Goal: Task Accomplishment & Management: Use online tool/utility

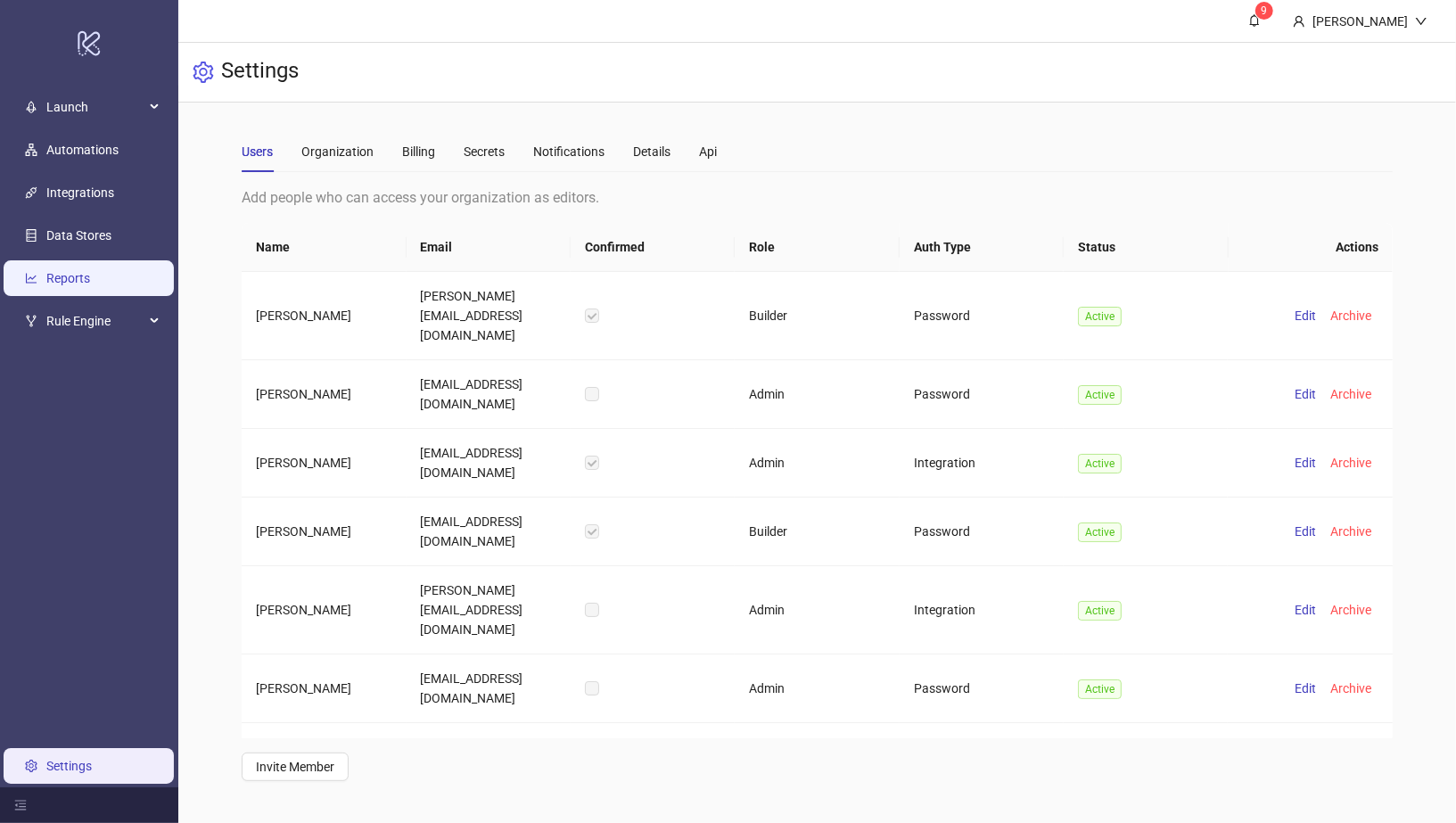
click at [90, 275] on link "Reports" at bounding box center [68, 278] width 43 height 14
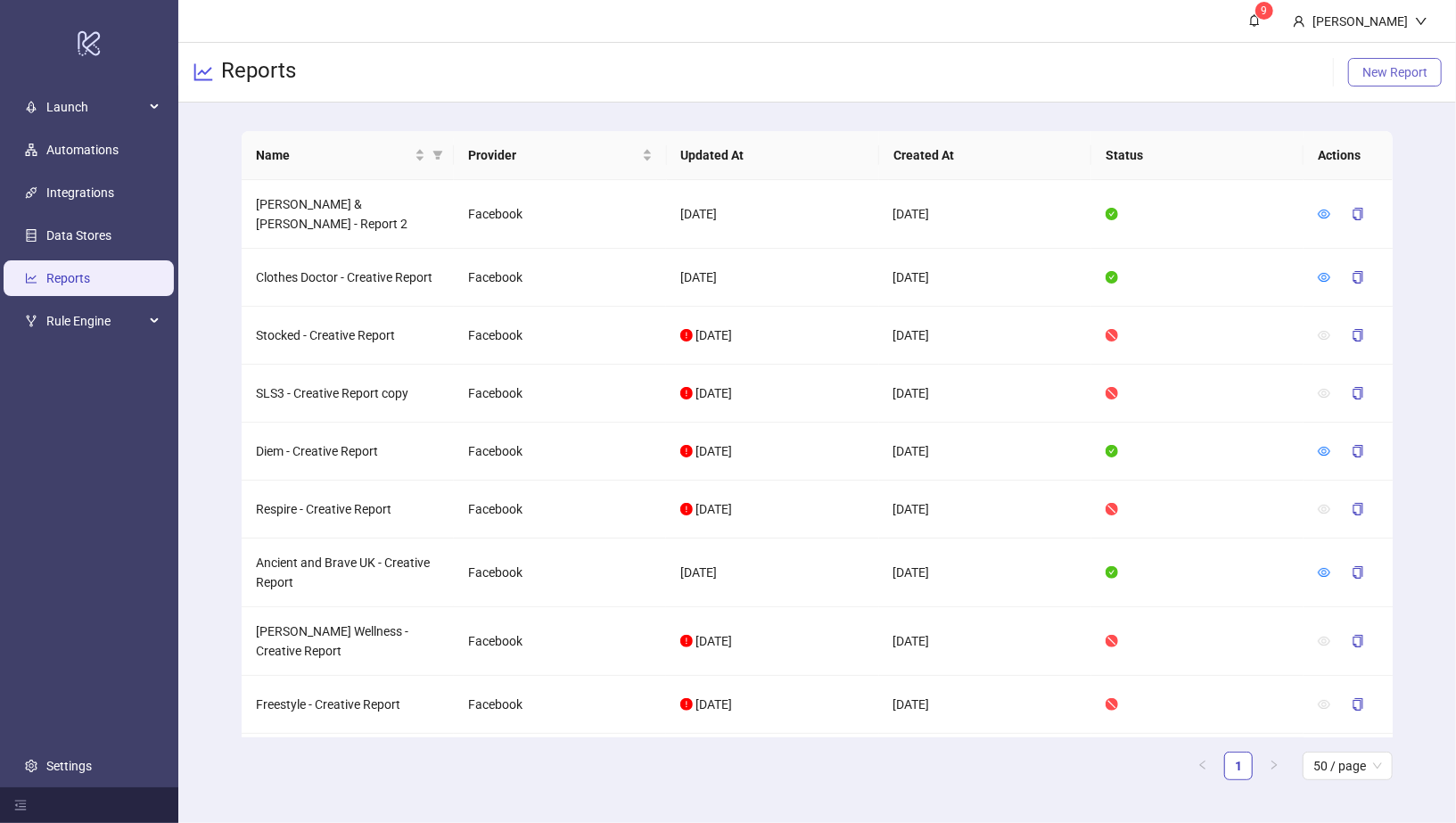
click at [1392, 73] on span "New Report" at bounding box center [1394, 71] width 65 height 14
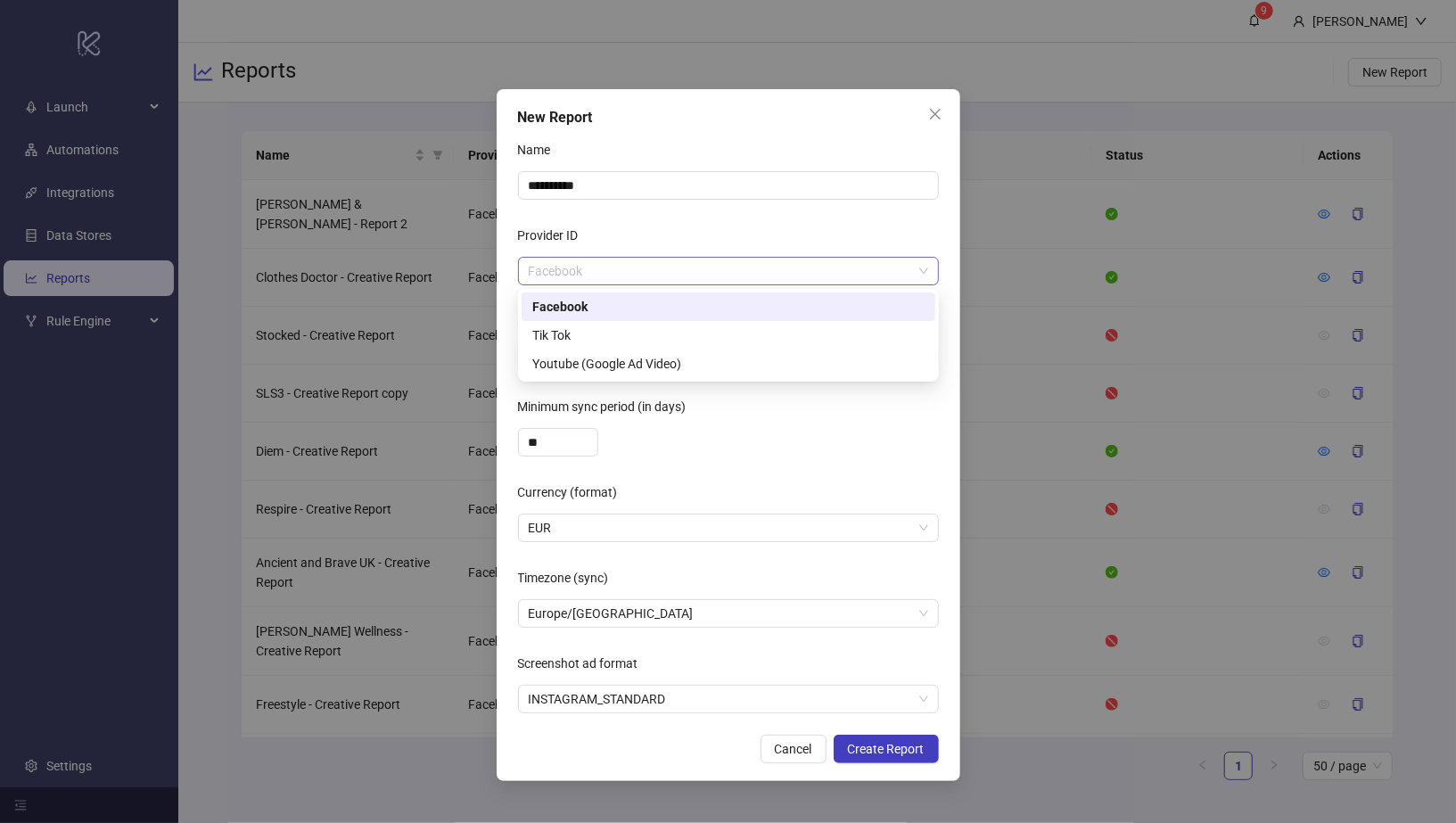
click at [586, 266] on span "Facebook" at bounding box center [728, 271] width 399 height 27
click at [580, 307] on div "Facebook" at bounding box center [728, 307] width 393 height 19
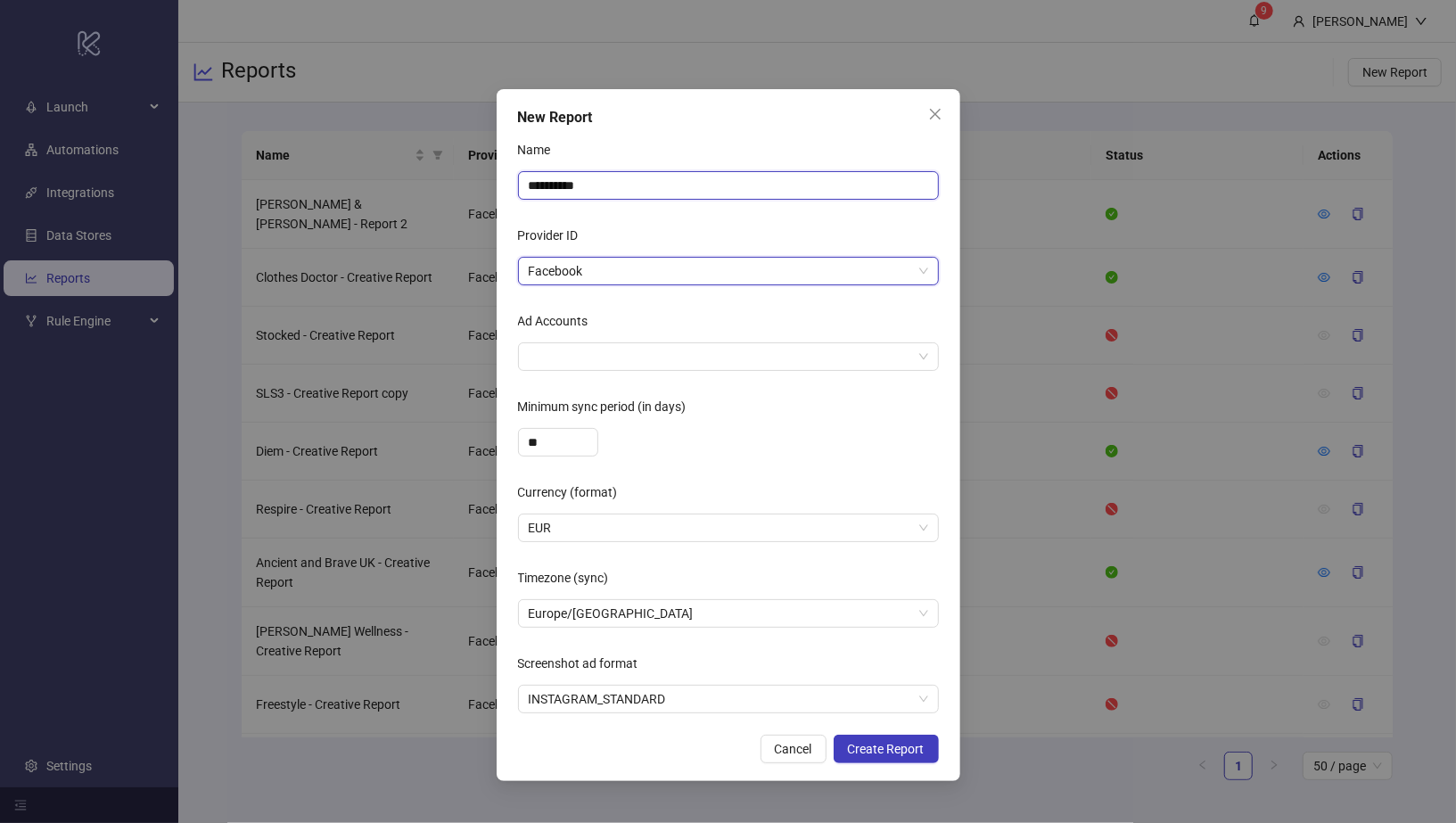
click at [592, 178] on input "**********" at bounding box center [728, 185] width 421 height 29
click at [579, 357] on div at bounding box center [719, 357] width 395 height 25
type input "**********"
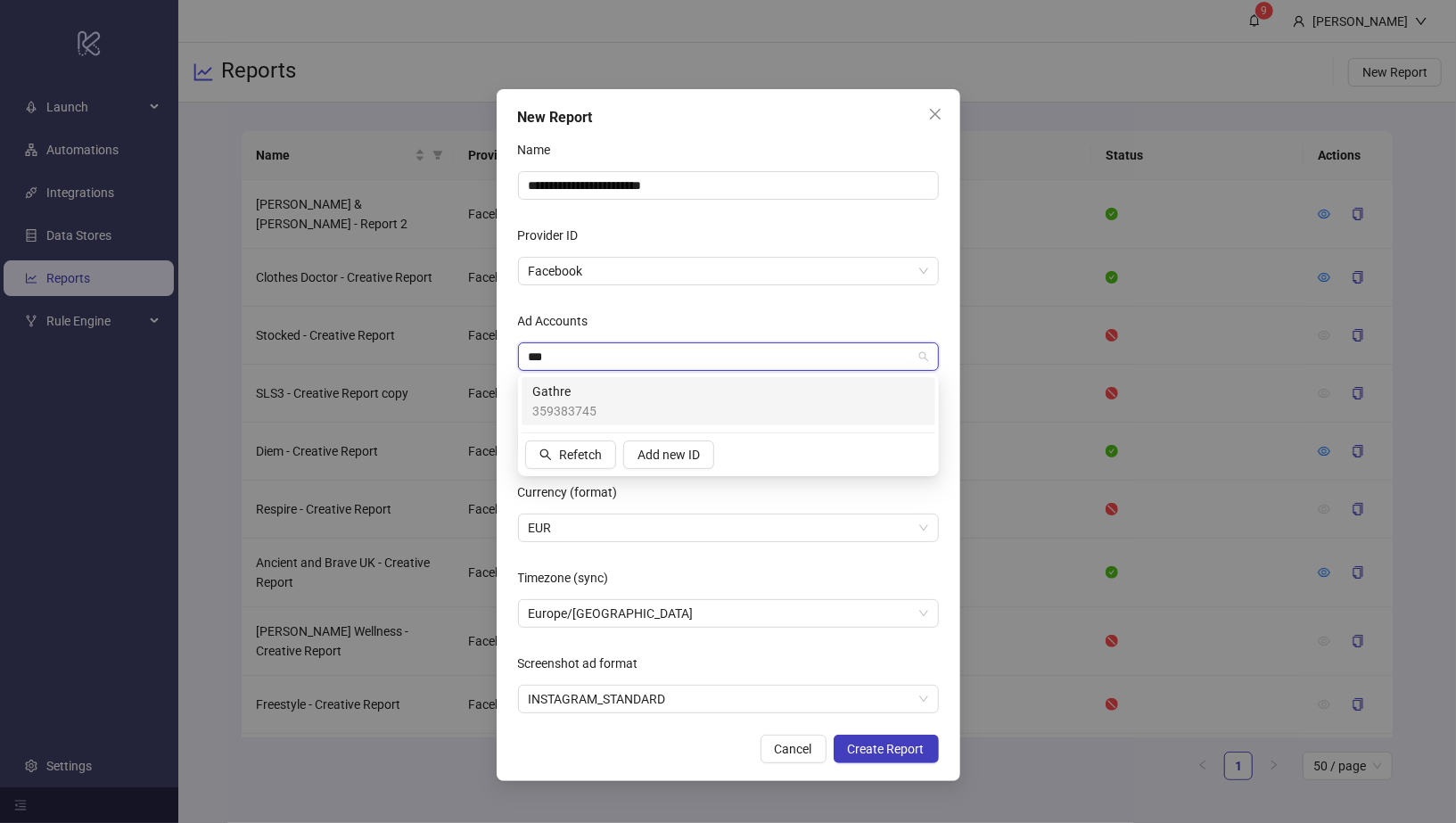
type input "****"
click at [598, 401] on div "Gathre 359383745" at bounding box center [728, 400] width 393 height 40
click at [770, 316] on div "Ad Accounts" at bounding box center [728, 324] width 421 height 36
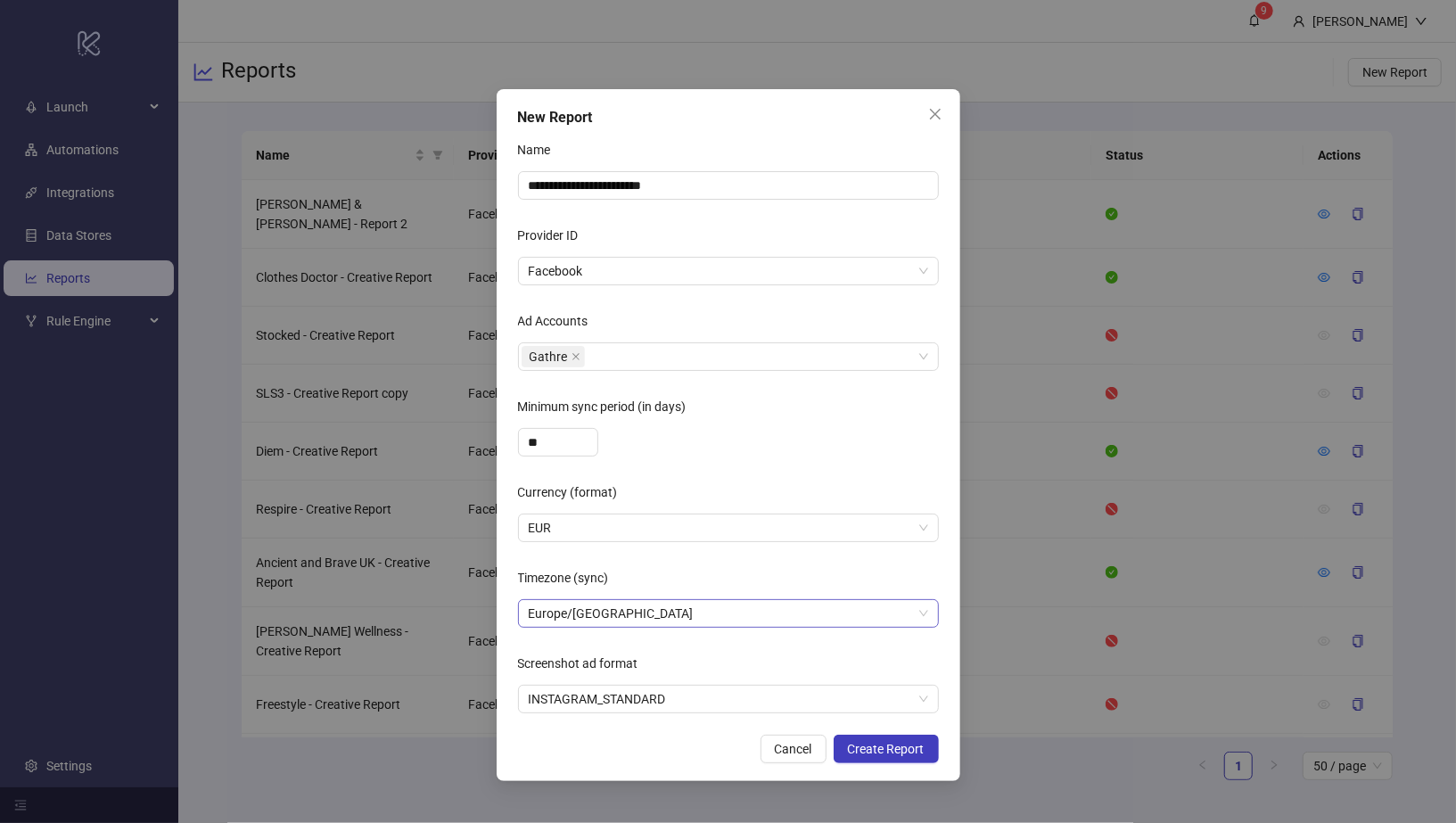
click at [615, 617] on span "Europe/Berlin" at bounding box center [728, 614] width 399 height 27
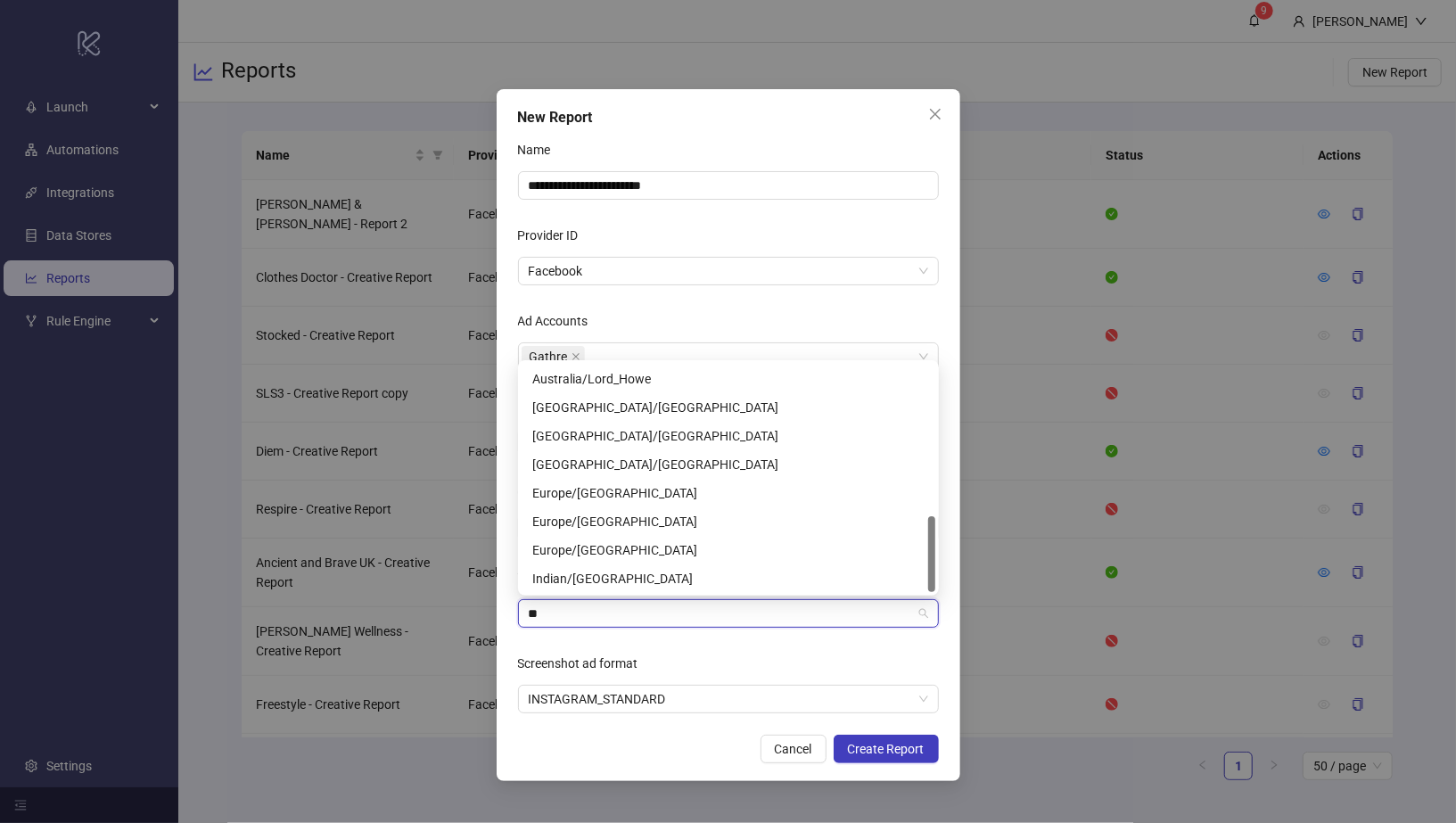
type input "***"
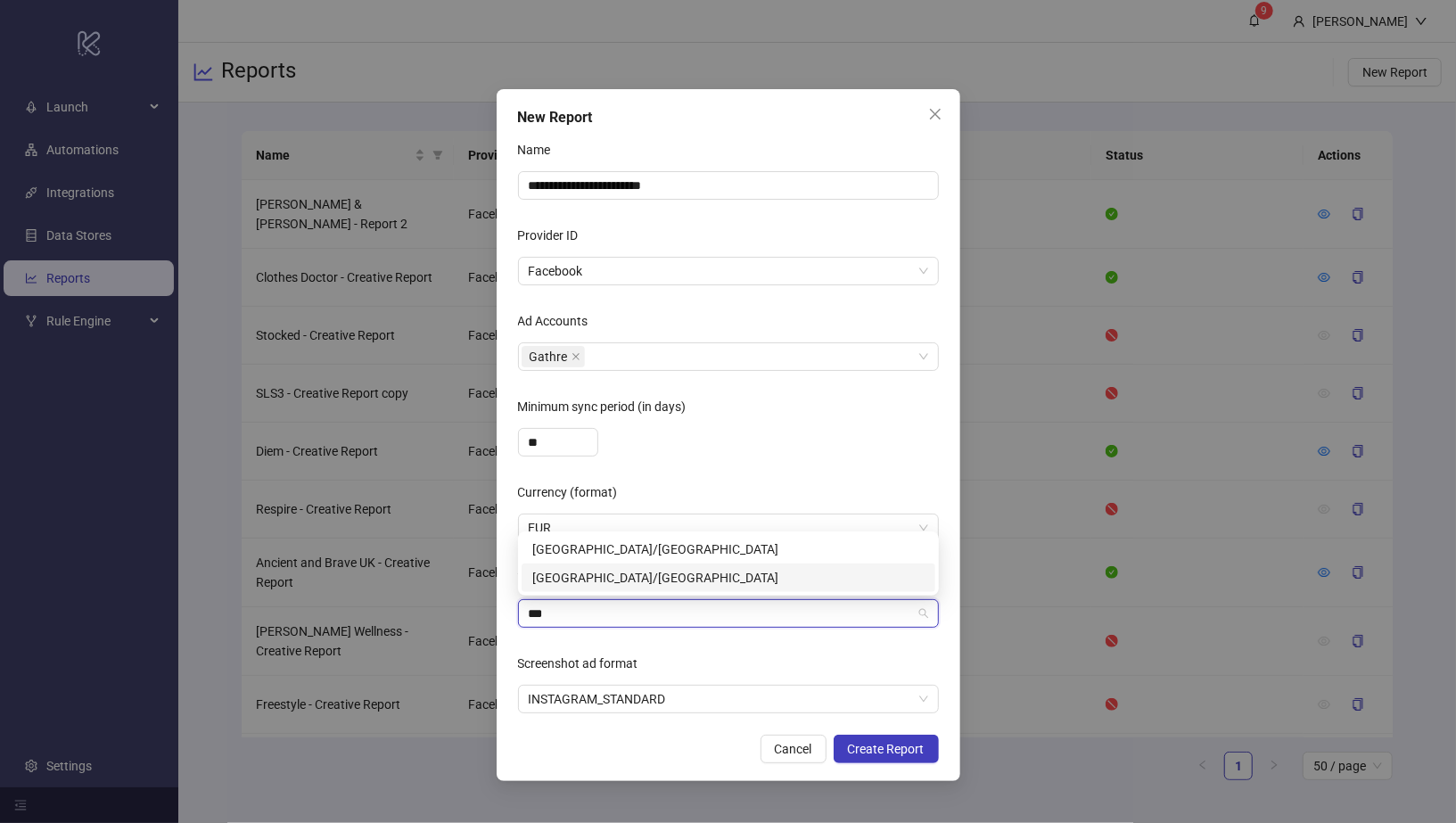
click at [625, 608] on input "***" at bounding box center [720, 614] width 383 height 27
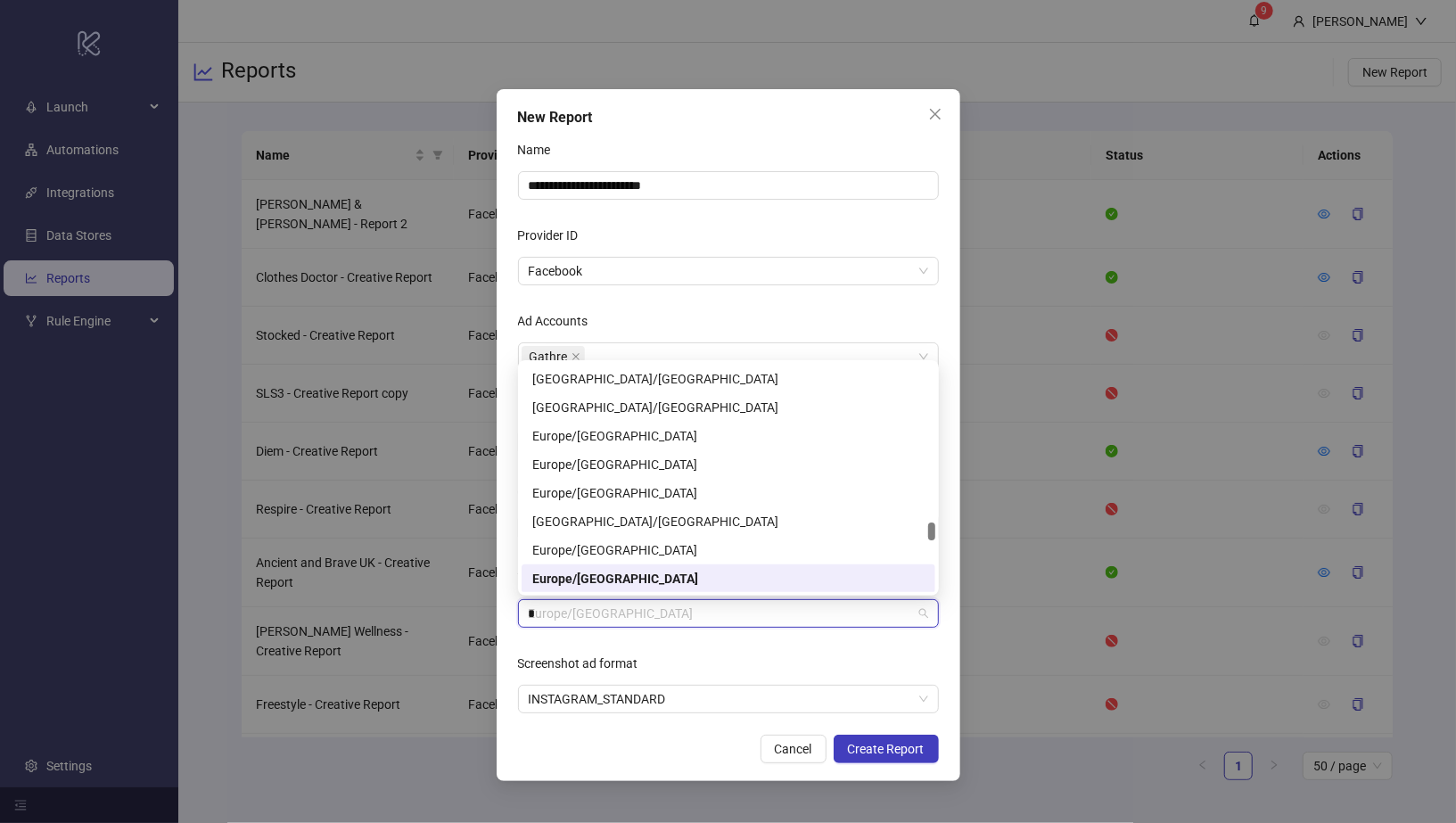
scroll to position [1084, 0]
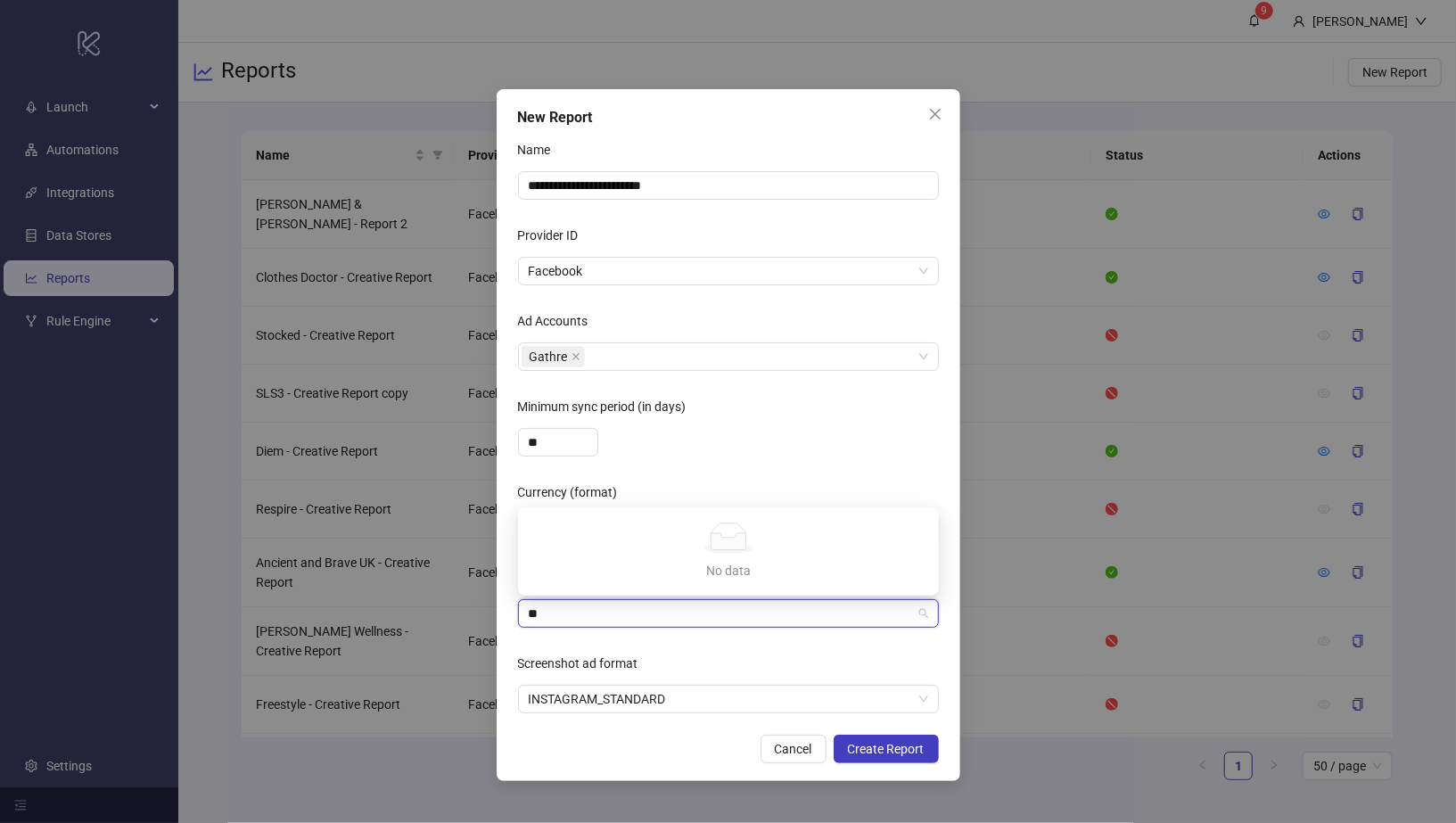
type input "*"
type input "***"
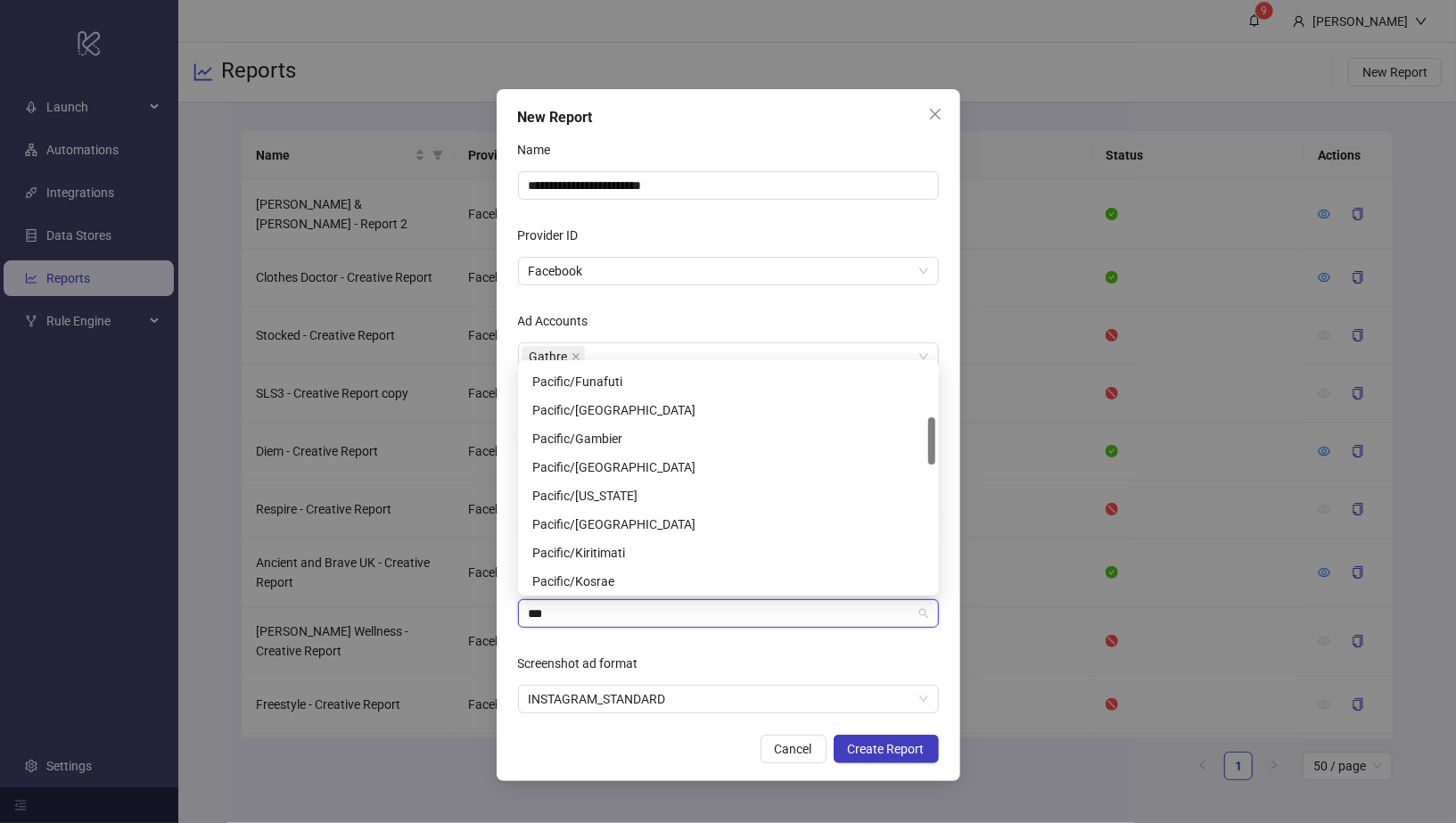
scroll to position [251, 0]
click at [646, 617] on input "***" at bounding box center [720, 614] width 383 height 27
click at [651, 413] on div "America/Los_Angeles" at bounding box center [728, 413] width 393 height 19
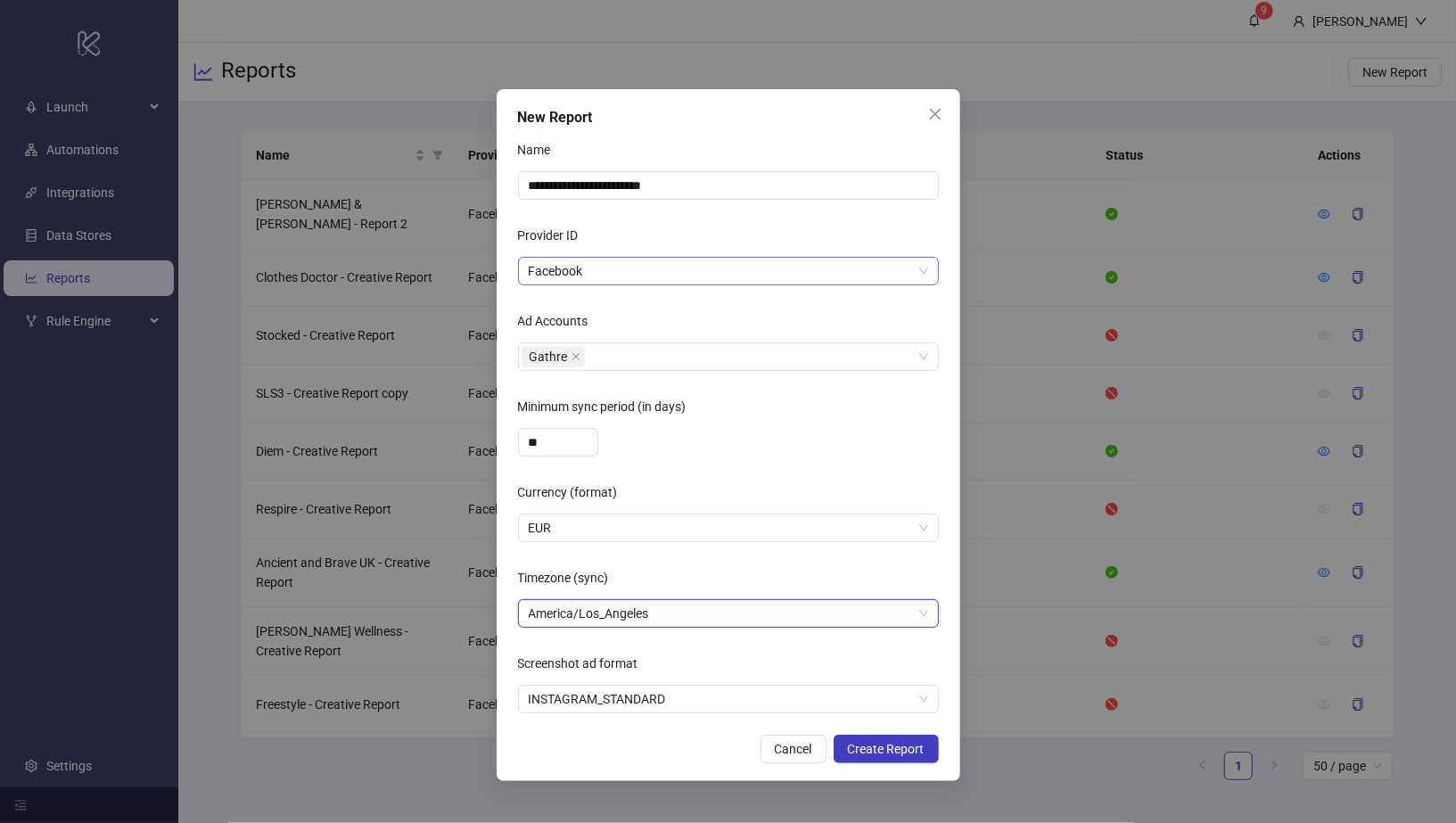
click at [756, 280] on span "Facebook" at bounding box center [728, 271] width 399 height 27
click at [886, 754] on span "Create Report" at bounding box center [886, 749] width 76 height 14
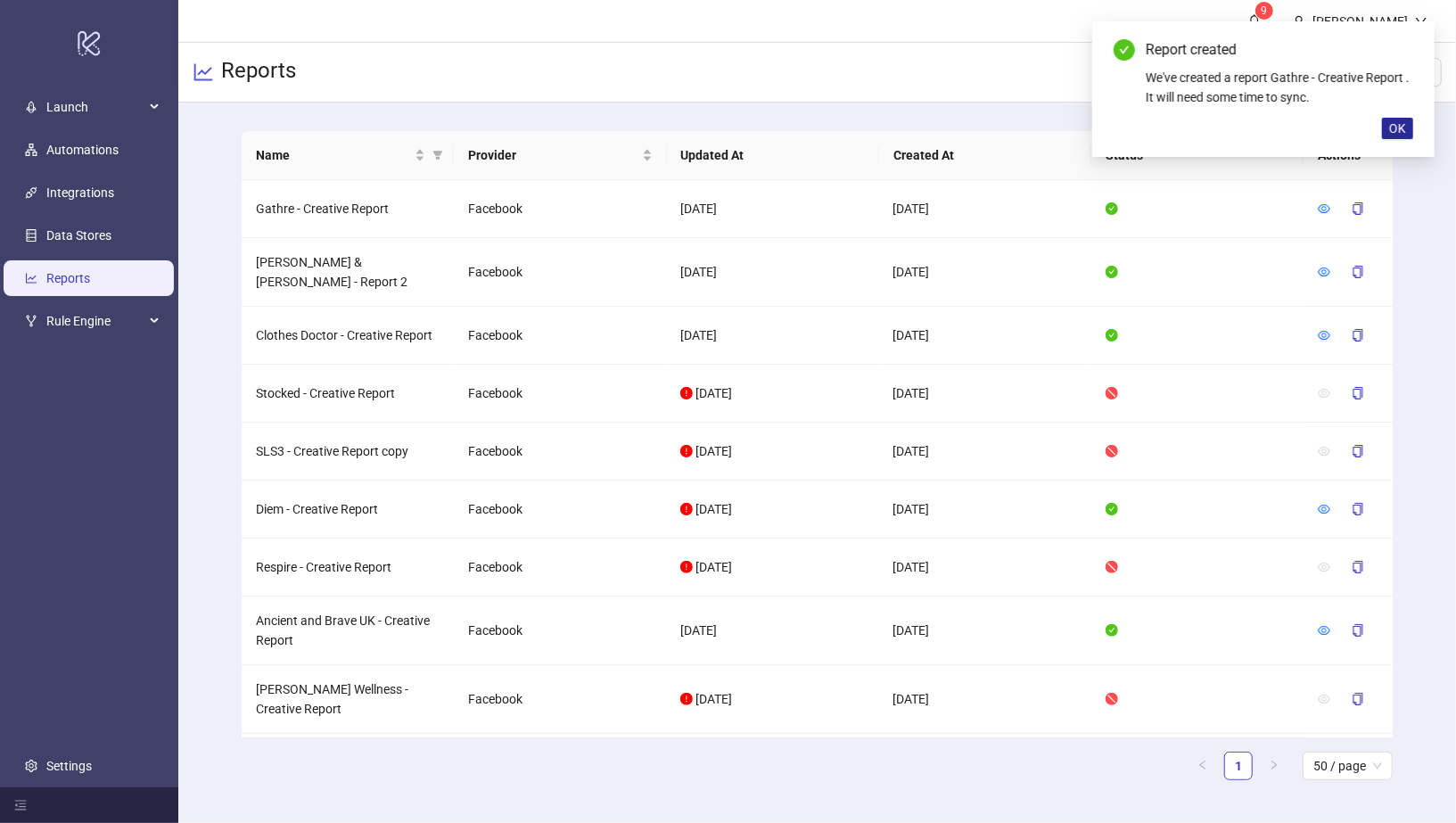
click at [1404, 128] on span "OK" at bounding box center [1398, 128] width 17 height 14
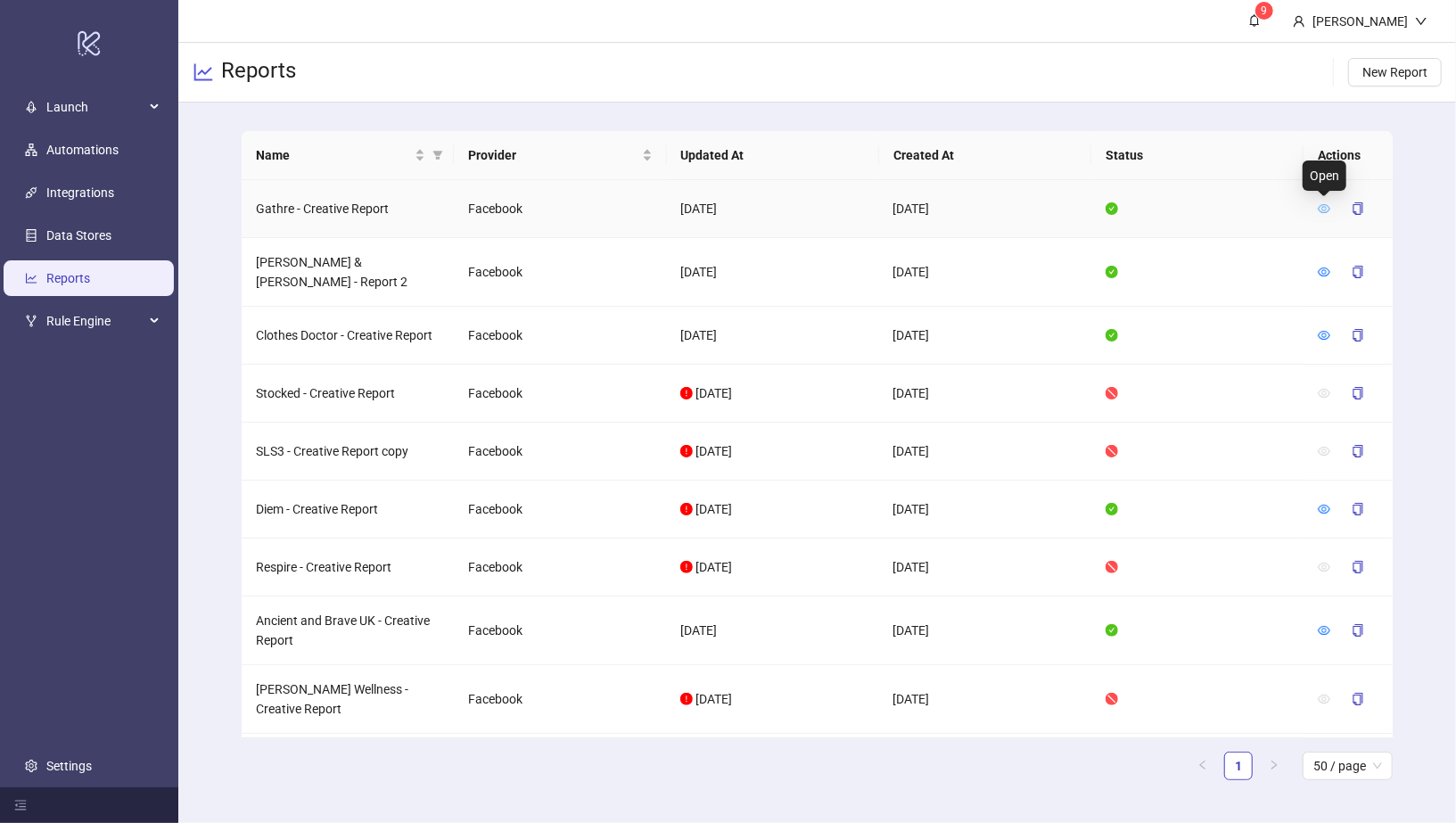
click at [1327, 211] on icon "eye" at bounding box center [1324, 208] width 13 height 13
click at [1324, 268] on icon "eye" at bounding box center [1324, 271] width 13 height 13
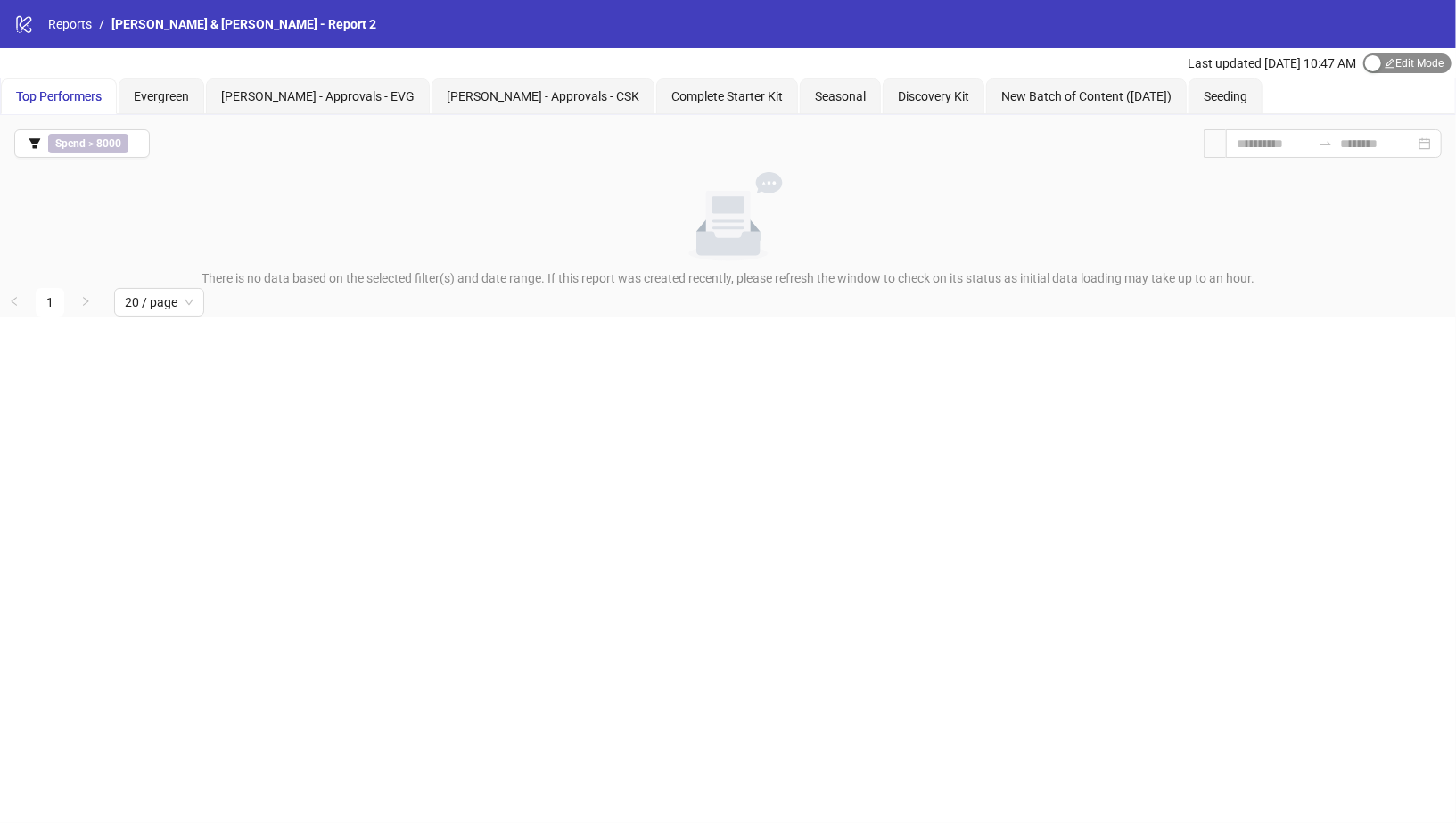
click at [1375, 62] on div "button" at bounding box center [1373, 63] width 16 height 16
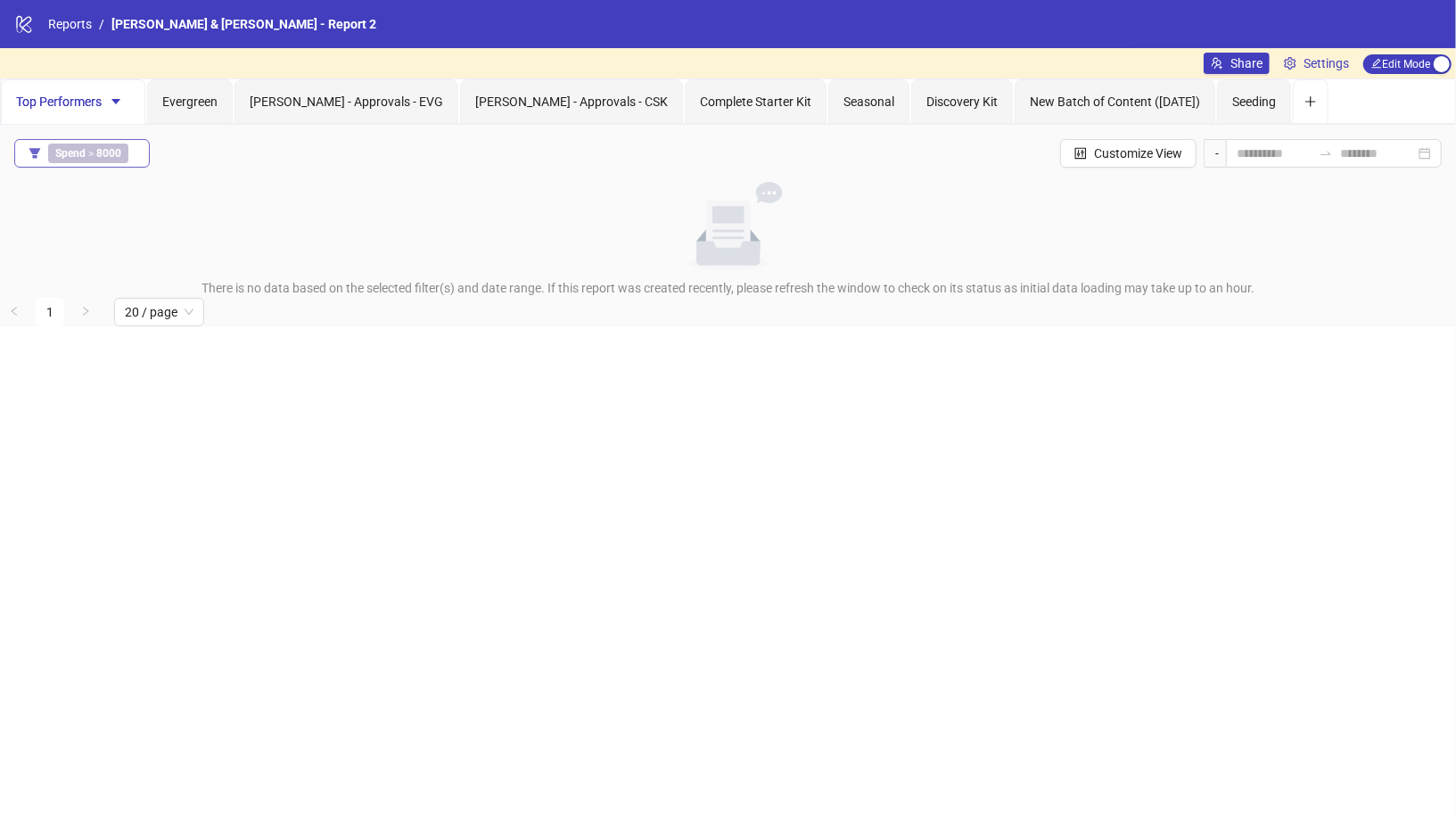
click at [131, 156] on div "Spend > 8000" at bounding box center [92, 153] width 88 height 19
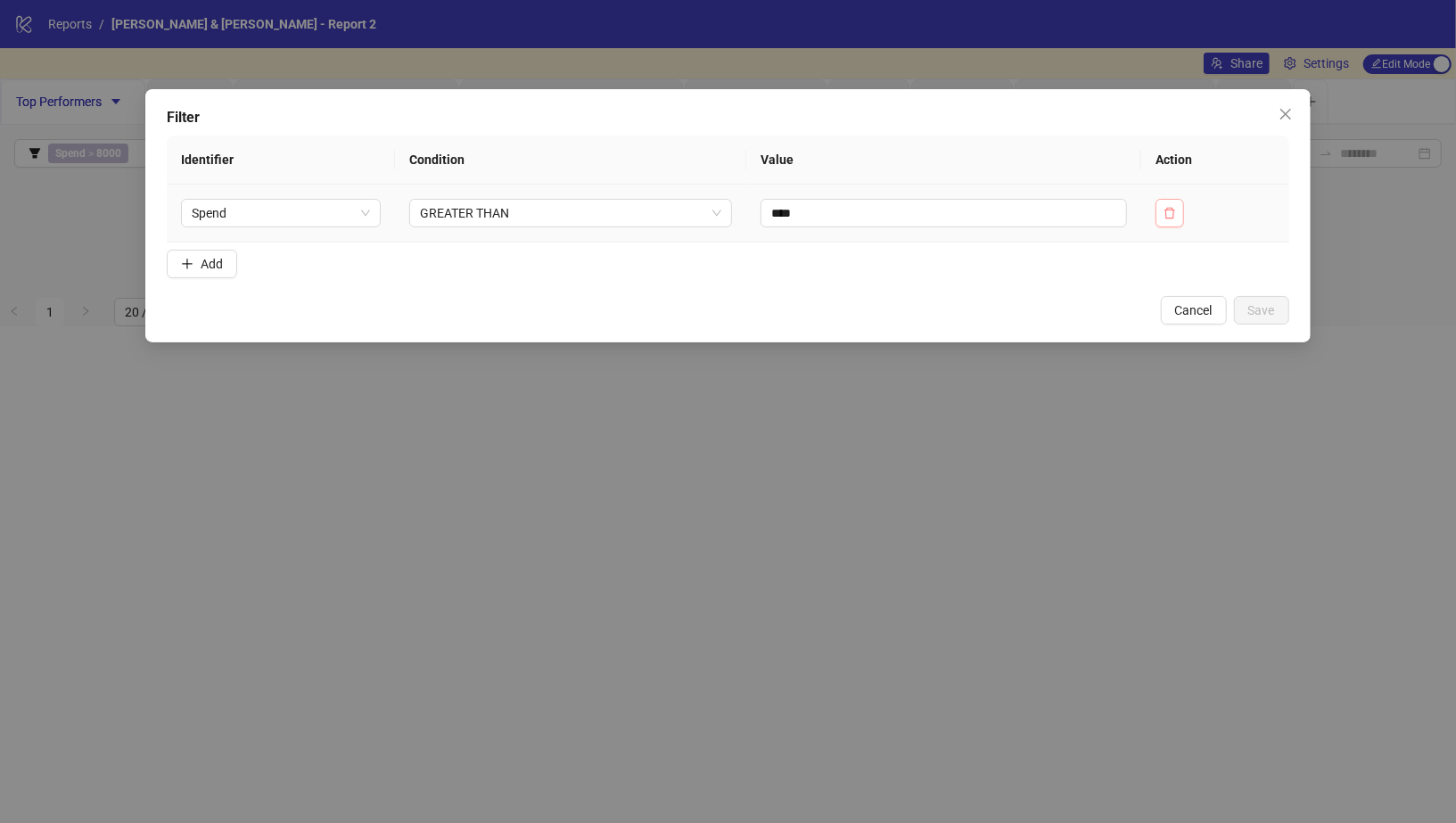
click at [1168, 213] on icon "delete" at bounding box center [1169, 212] width 13 height 13
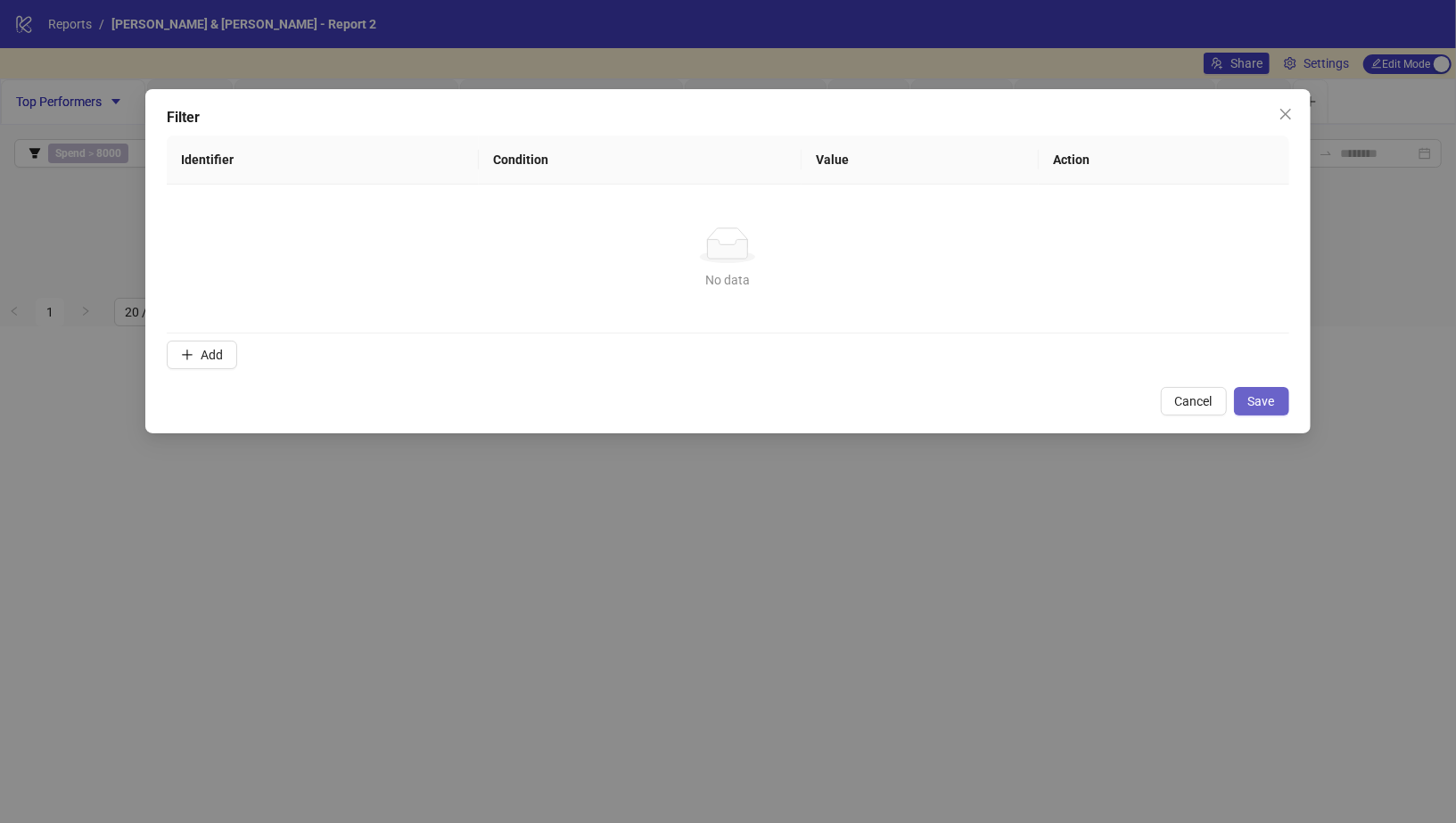
click at [1271, 392] on button "Save" at bounding box center [1261, 401] width 55 height 29
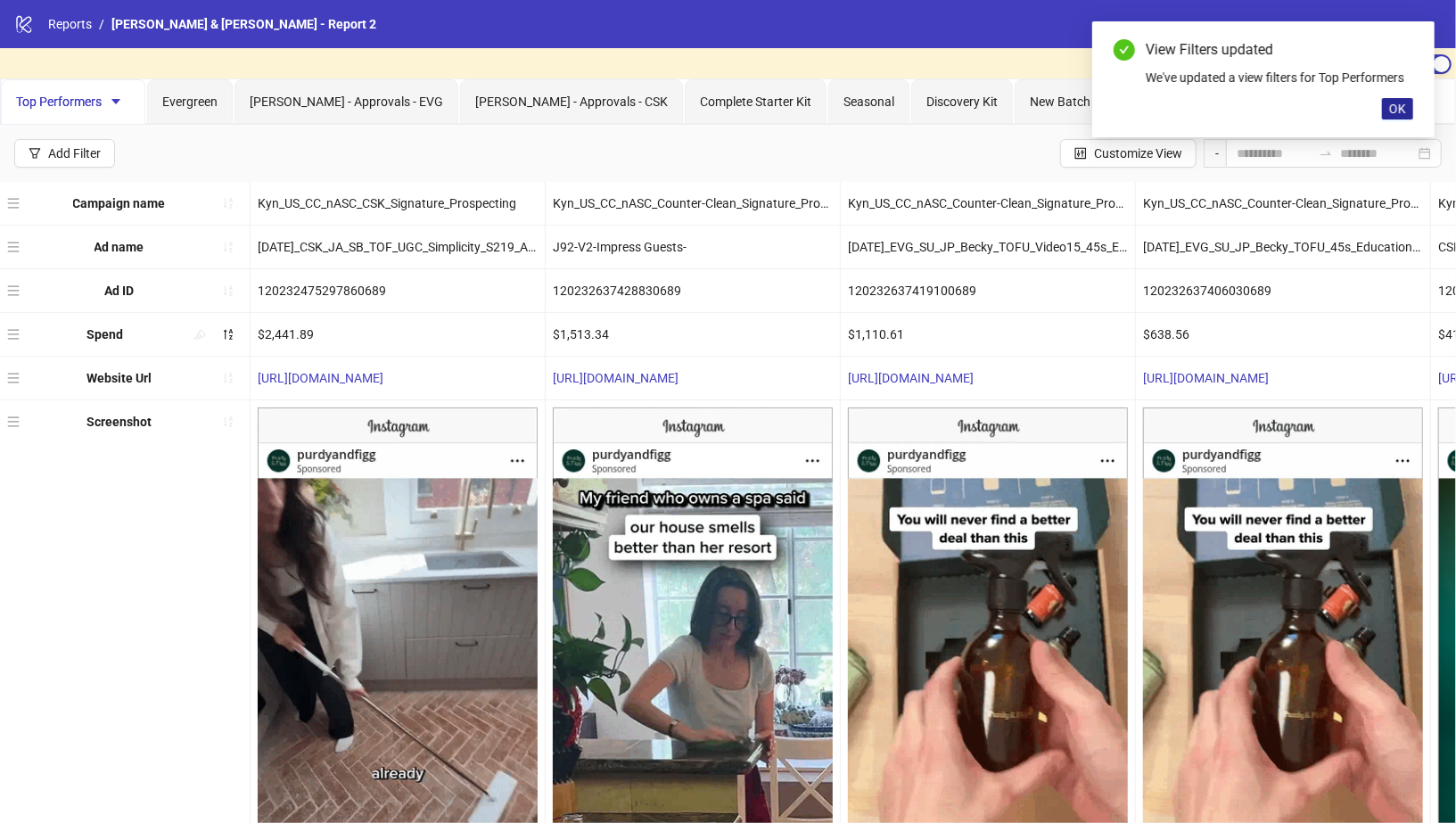
click at [1405, 108] on span "OK" at bounding box center [1398, 108] width 17 height 14
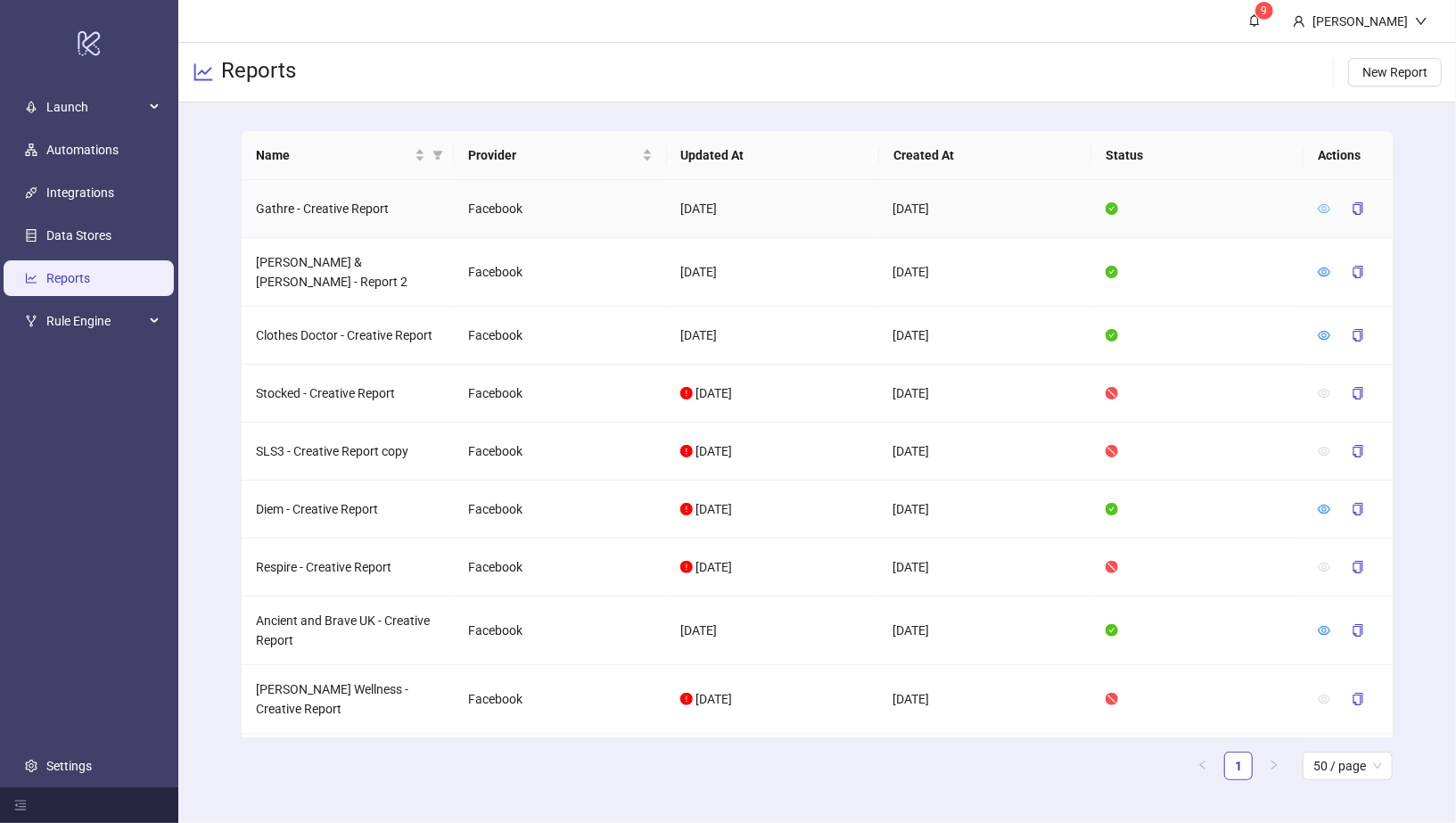
click at [1320, 206] on icon "eye" at bounding box center [1324, 208] width 13 height 13
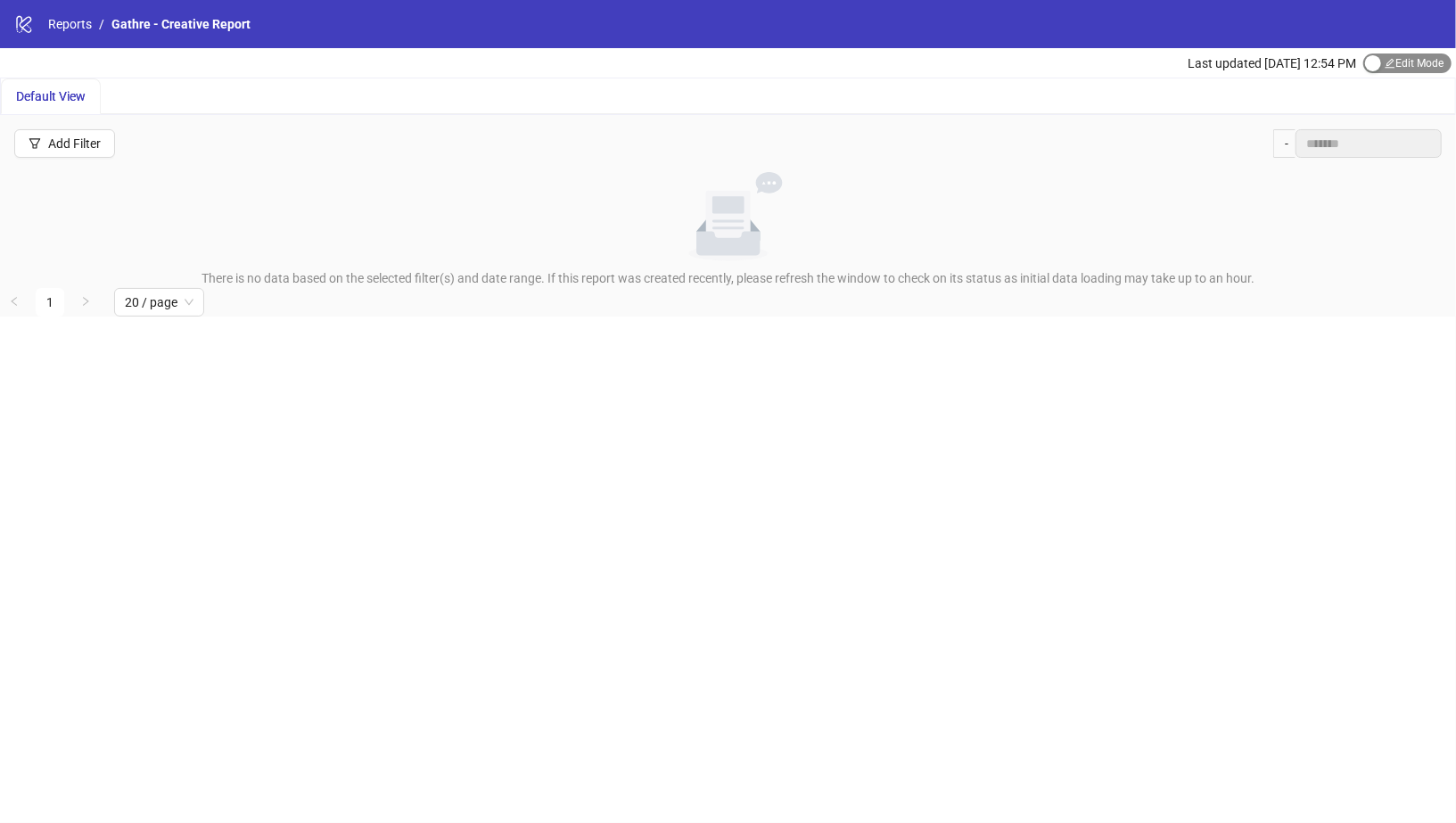
click at [1376, 65] on div "button" at bounding box center [1373, 63] width 16 height 16
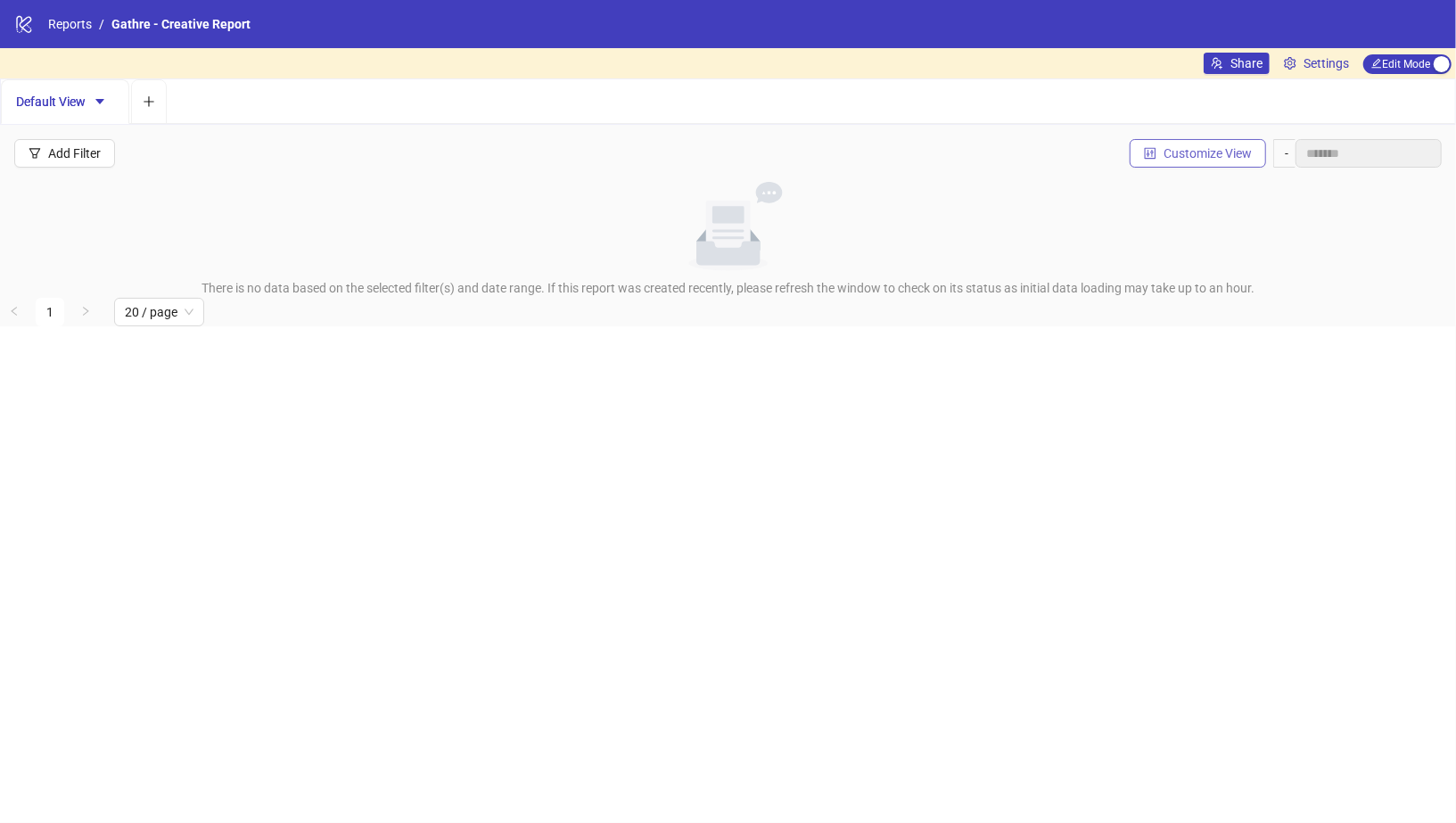
click at [1188, 155] on span "Customize View" at bounding box center [1207, 153] width 88 height 14
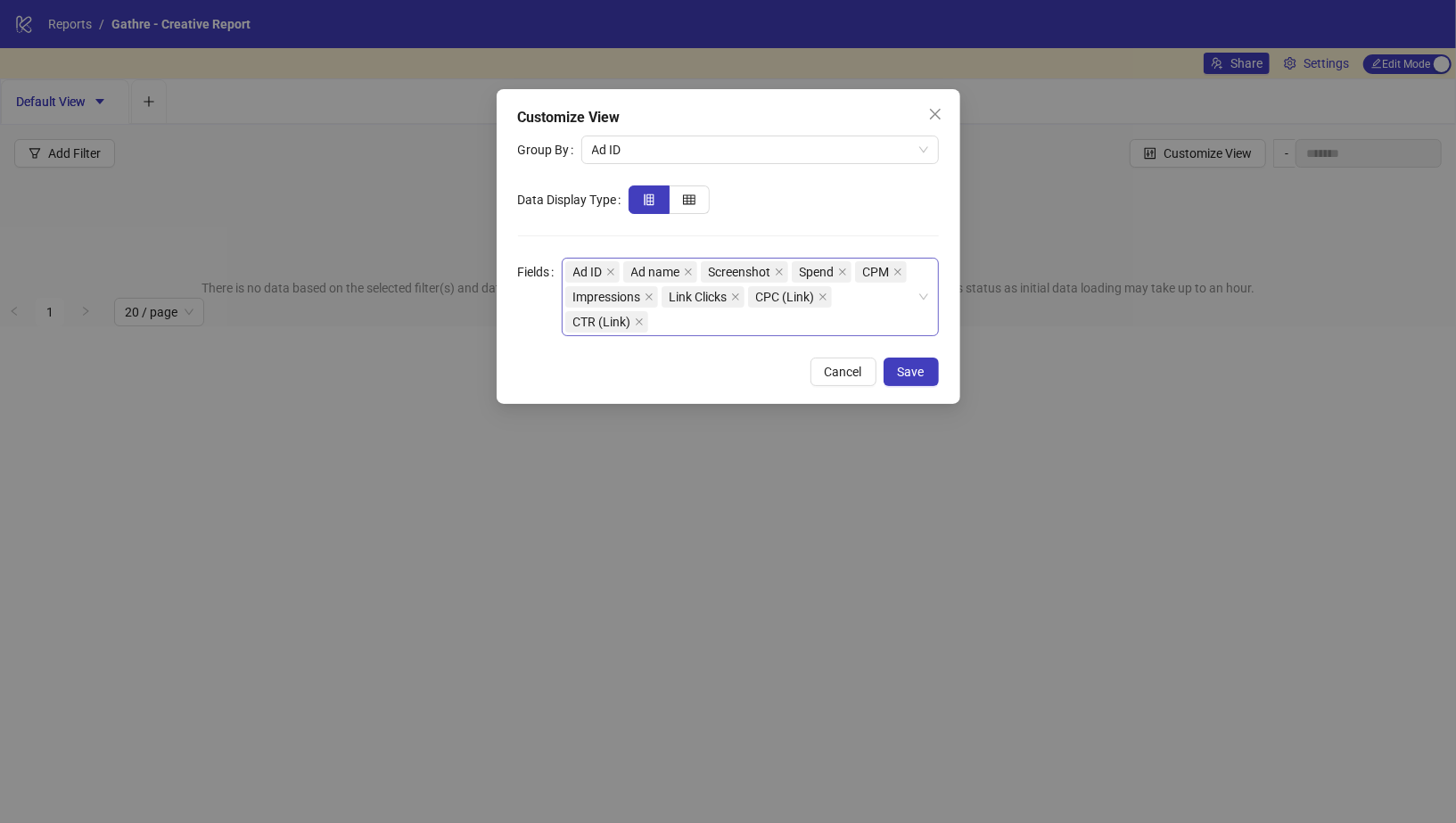
click at [839, 326] on div "Ad ID Ad name Screenshot Spend CPM Impressions Link Clicks CPC (Link) CTR (Link)" at bounding box center [741, 297] width 351 height 75
type input "****"
click at [825, 396] on div "Thumbstop Ratio" at bounding box center [751, 385] width 370 height 29
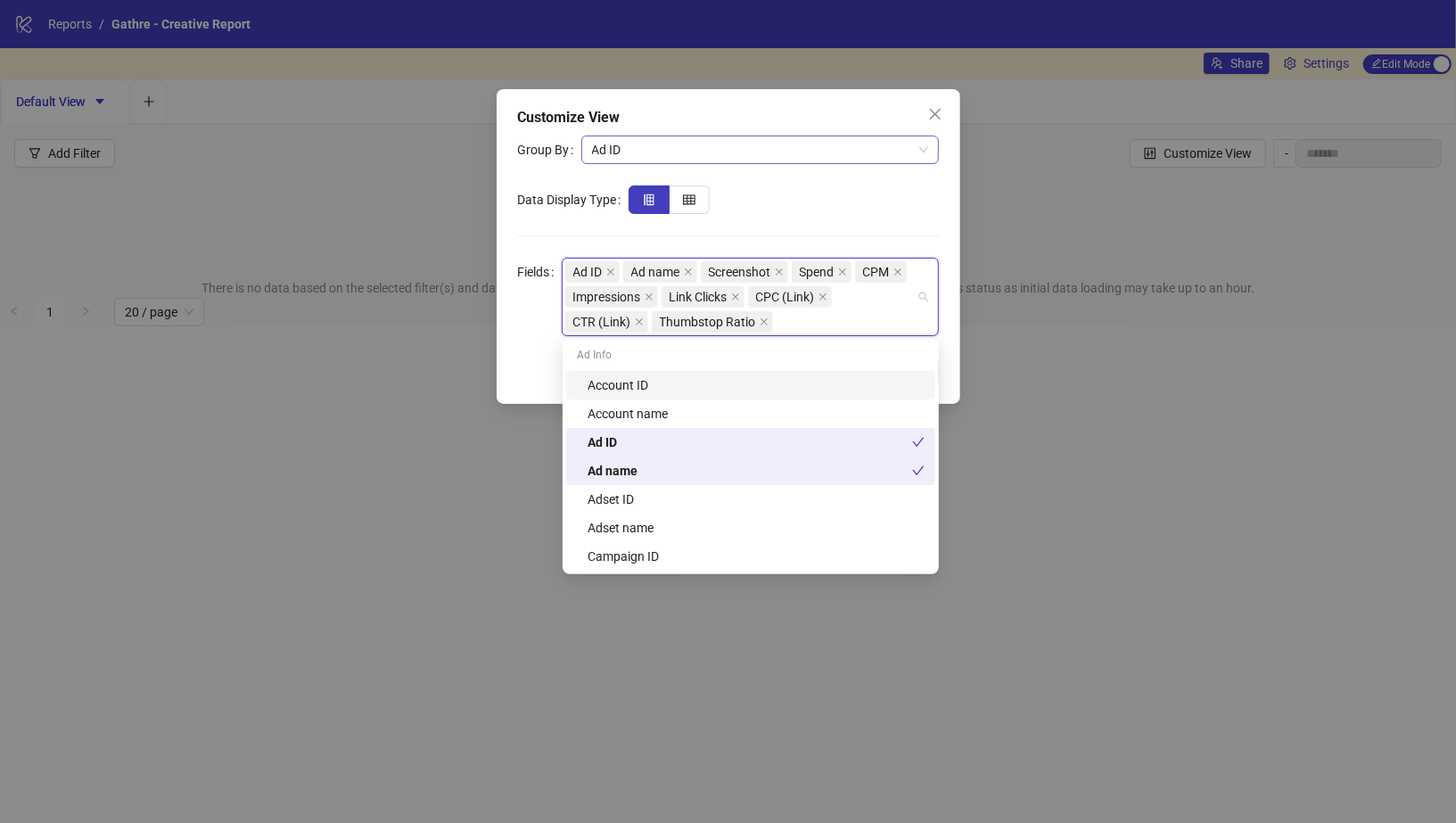
click at [874, 158] on span "Ad ID" at bounding box center [760, 150] width 336 height 27
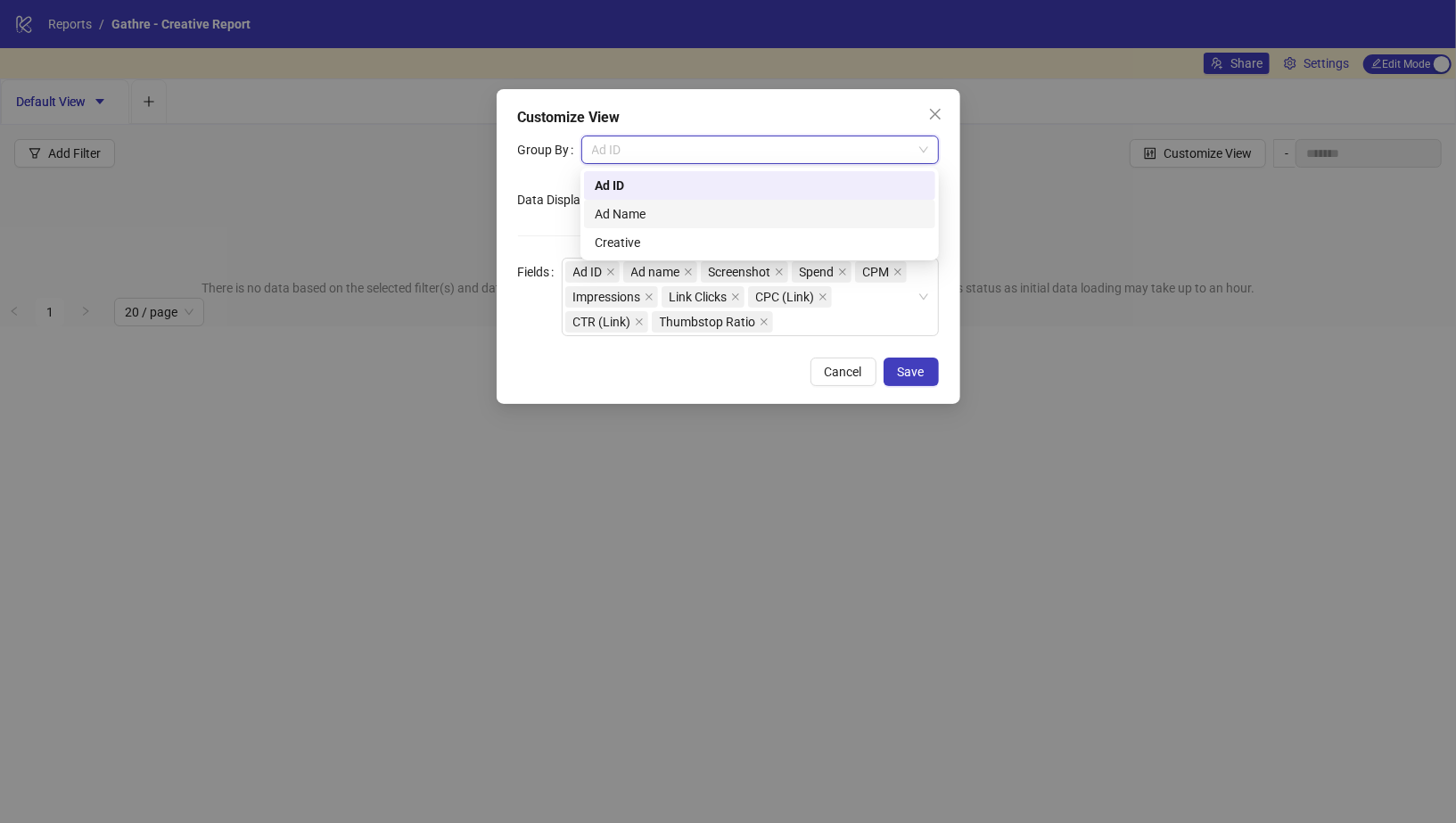
click at [545, 226] on form "Group By Ad ID Data Display Type Fields Ad ID Ad name Screenshot Spend CPM Impr…" at bounding box center [728, 235] width 421 height 201
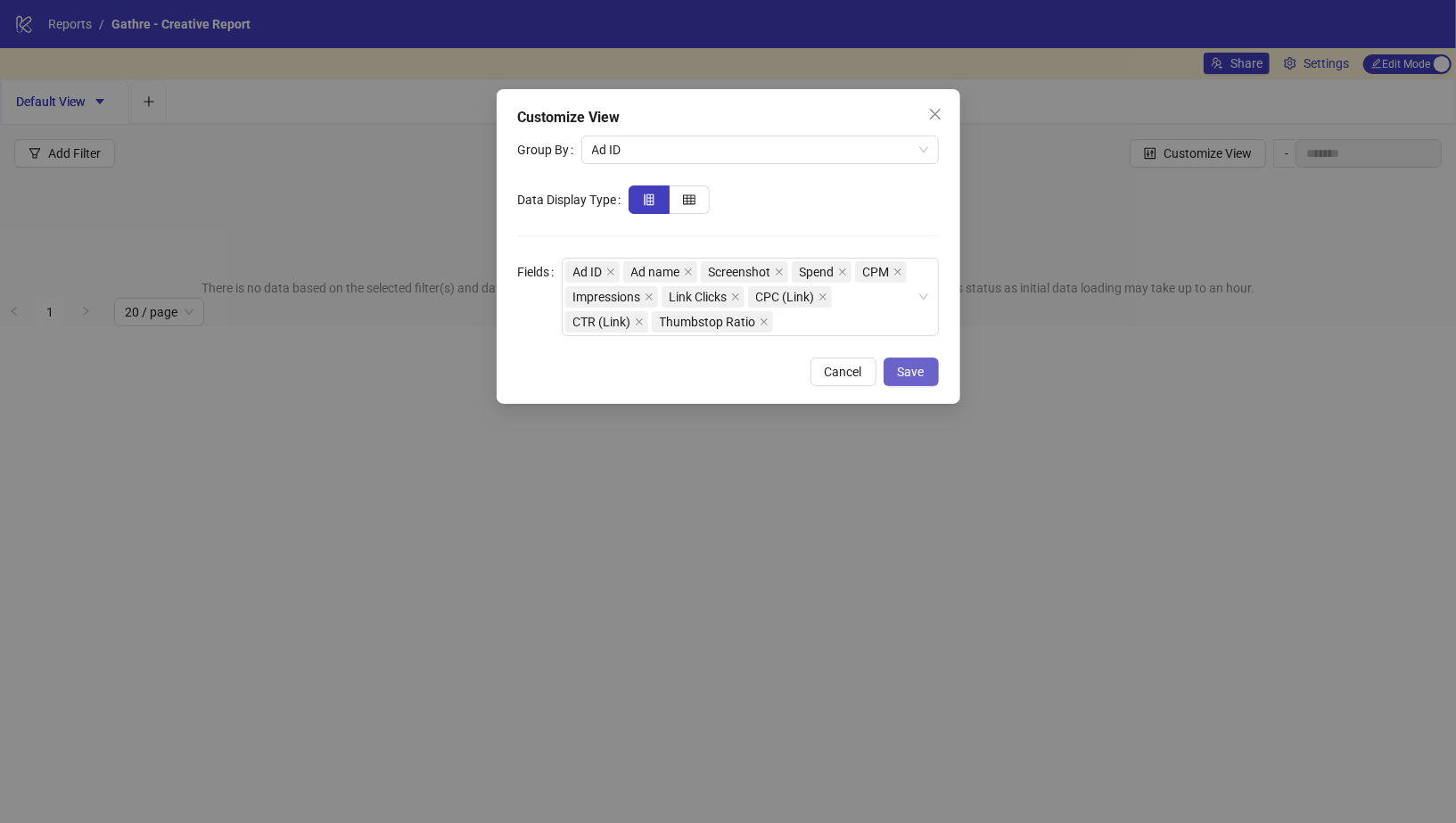
click at [922, 365] on span "Save" at bounding box center [911, 371] width 27 height 14
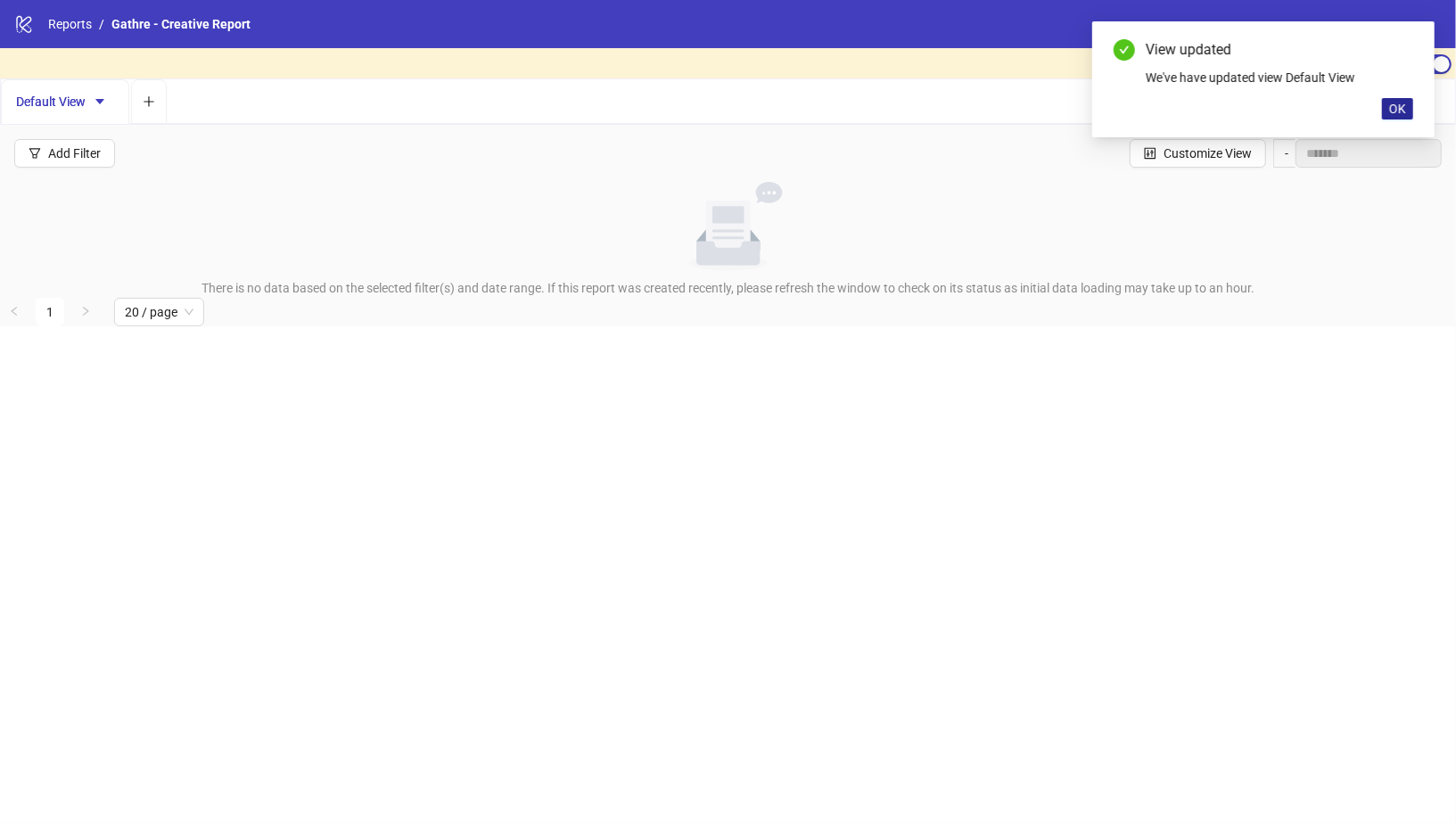
click at [1402, 112] on span "OK" at bounding box center [1398, 108] width 17 height 14
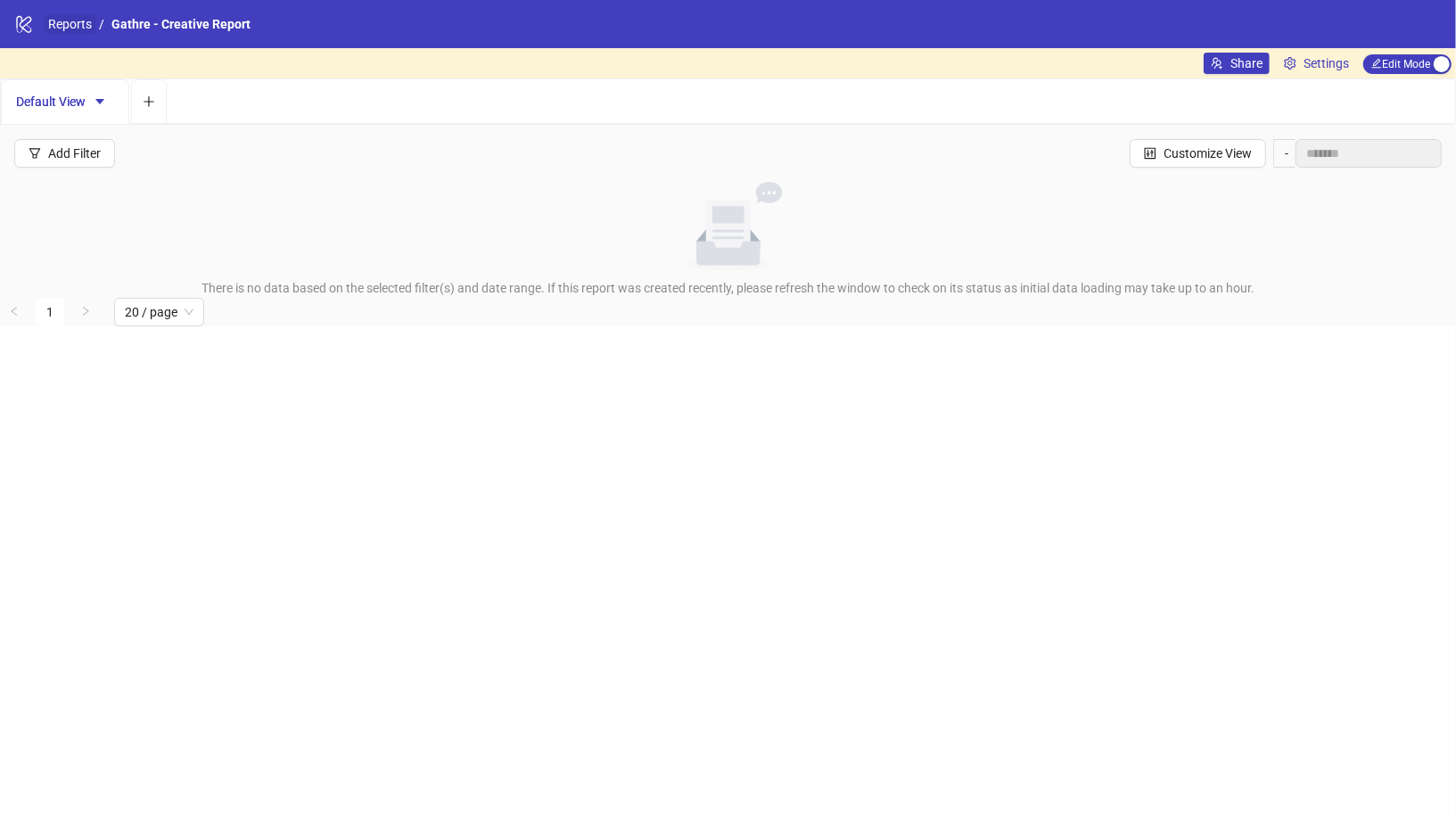
click at [68, 22] on link "Reports" at bounding box center [69, 24] width 51 height 19
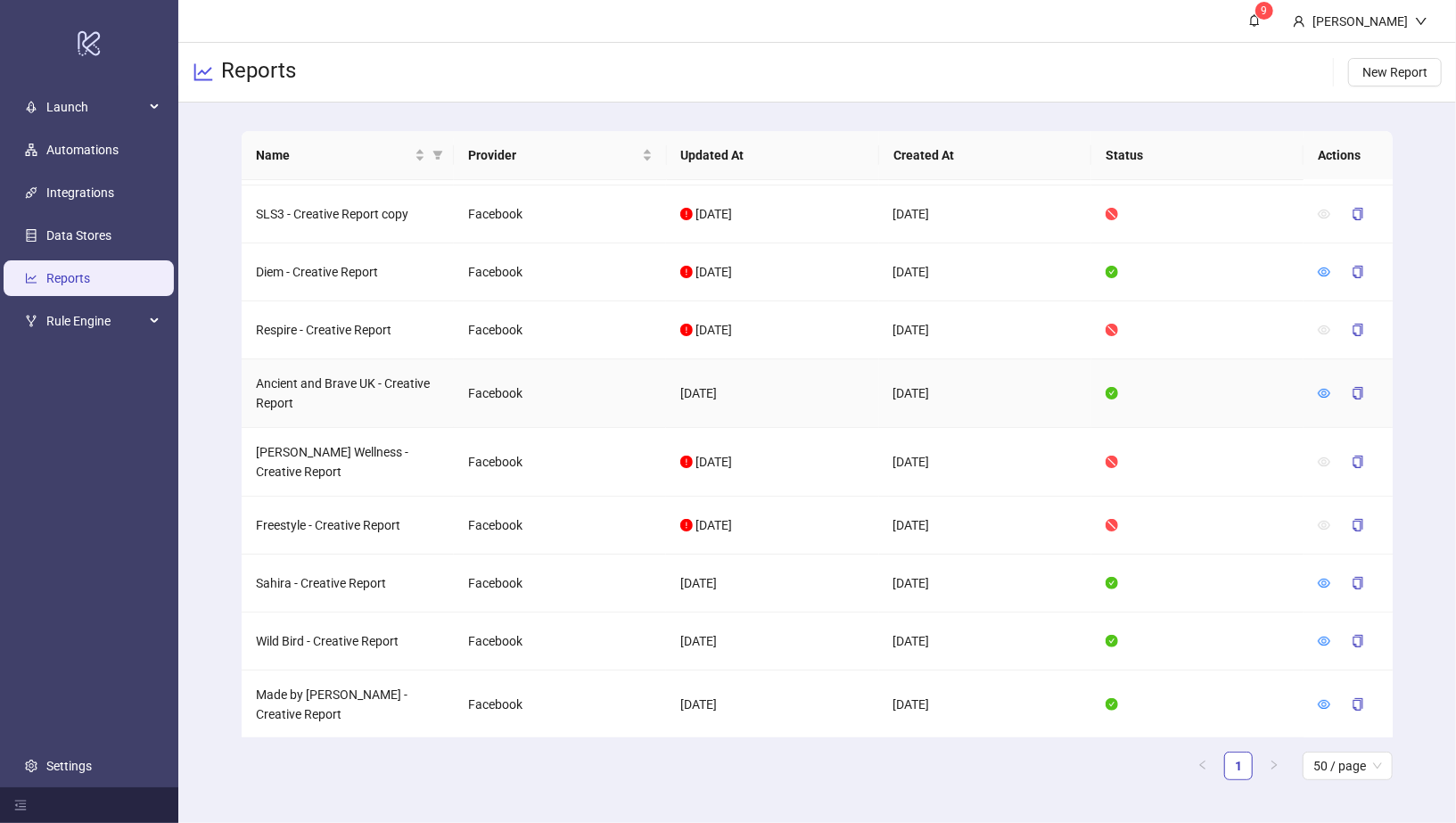
scroll to position [251, 0]
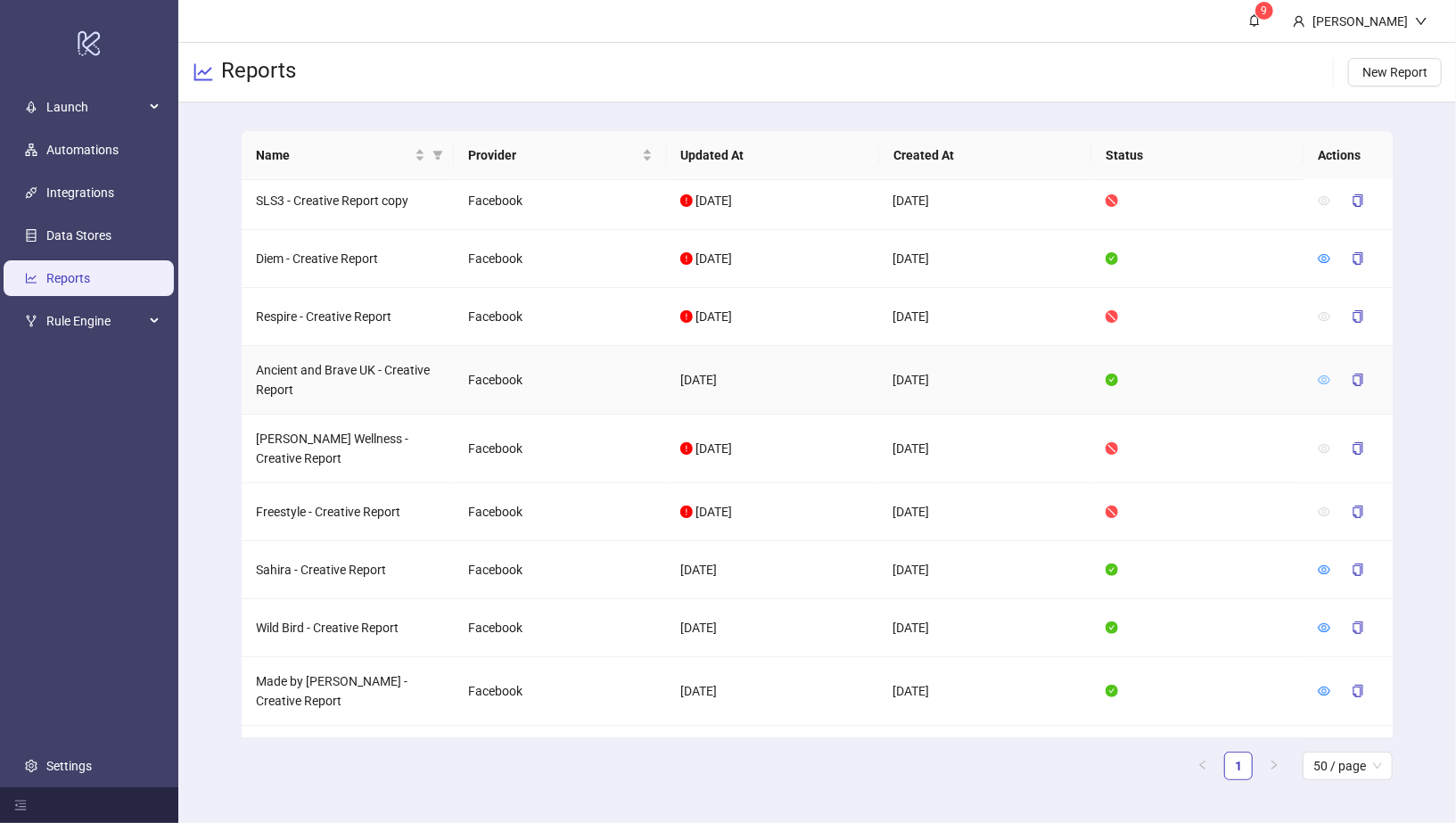
click at [1326, 373] on icon "eye" at bounding box center [1324, 379] width 13 height 13
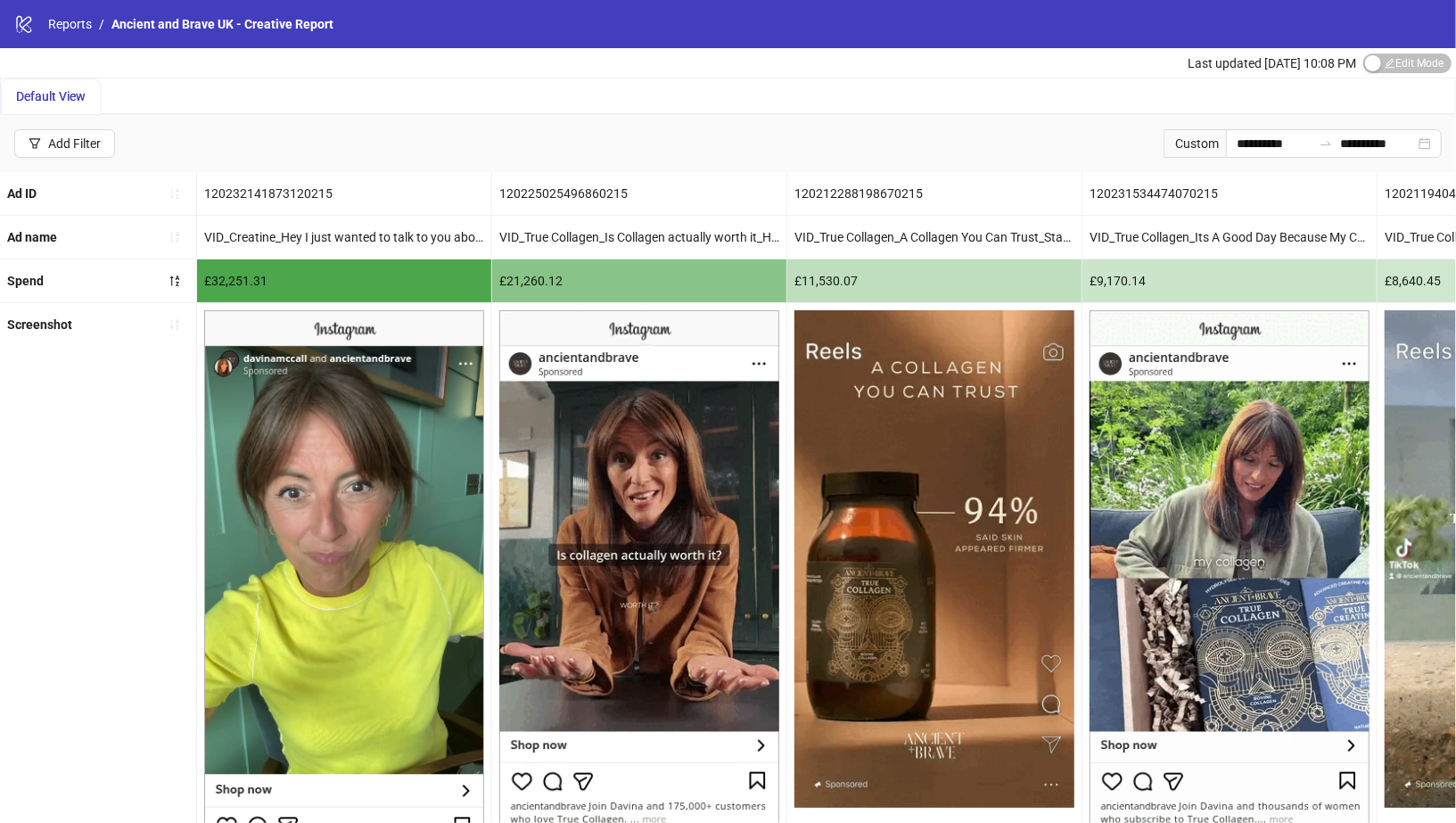
click at [946, 133] on div "**********" at bounding box center [728, 143] width 1456 height 57
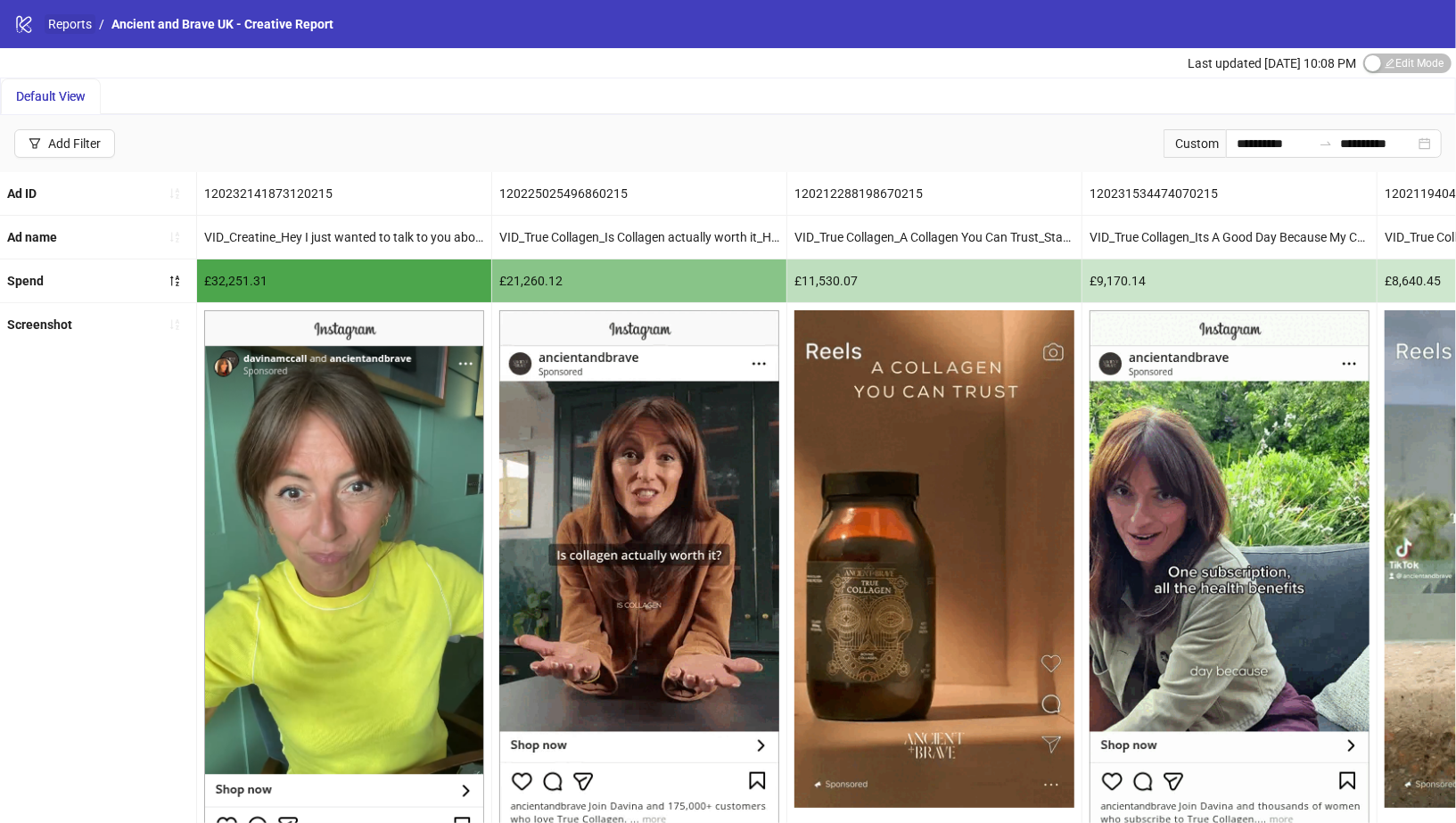
click at [54, 23] on link "Reports" at bounding box center [69, 24] width 51 height 19
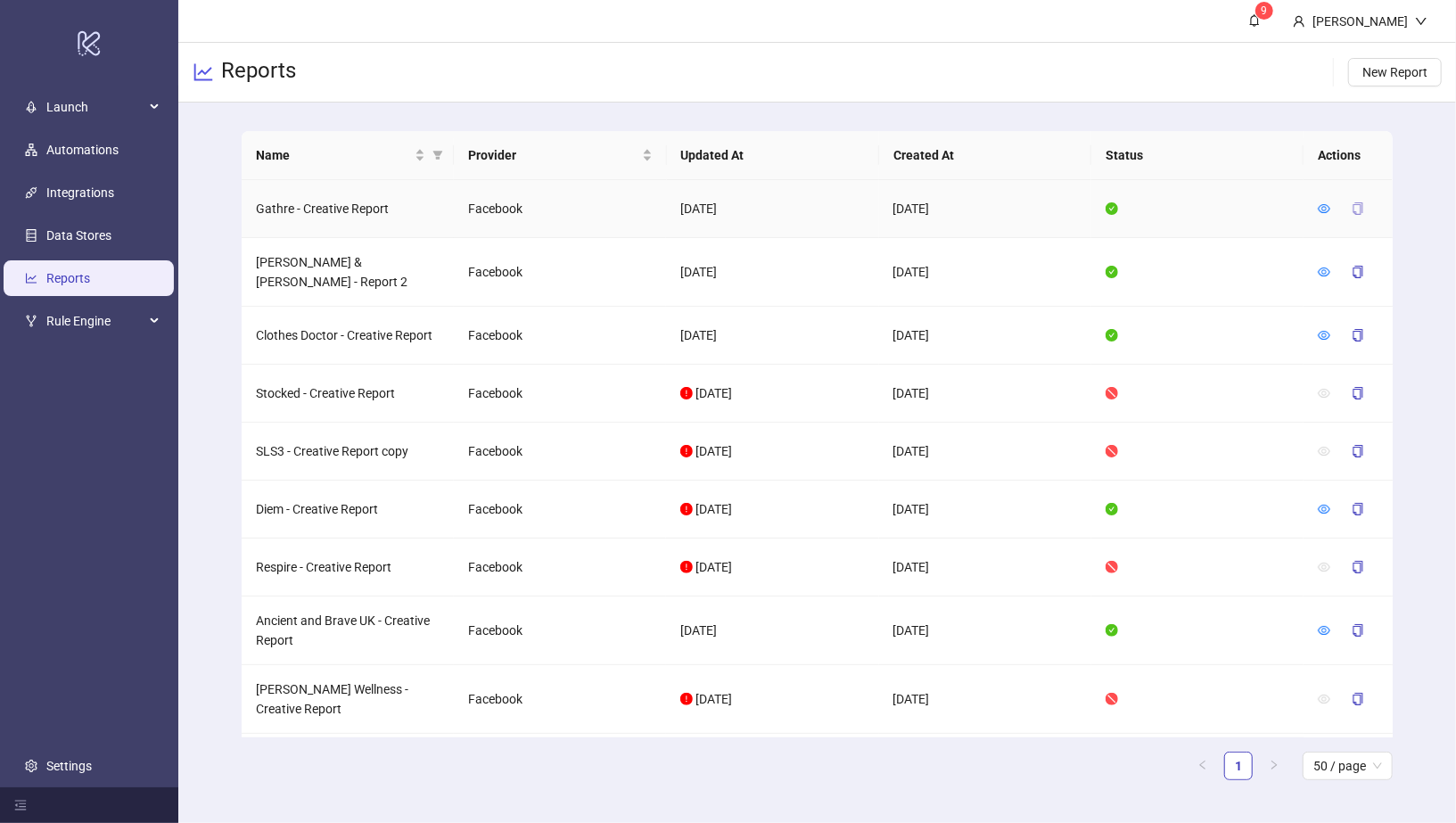
click at [1359, 209] on icon "copy" at bounding box center [1358, 208] width 13 height 13
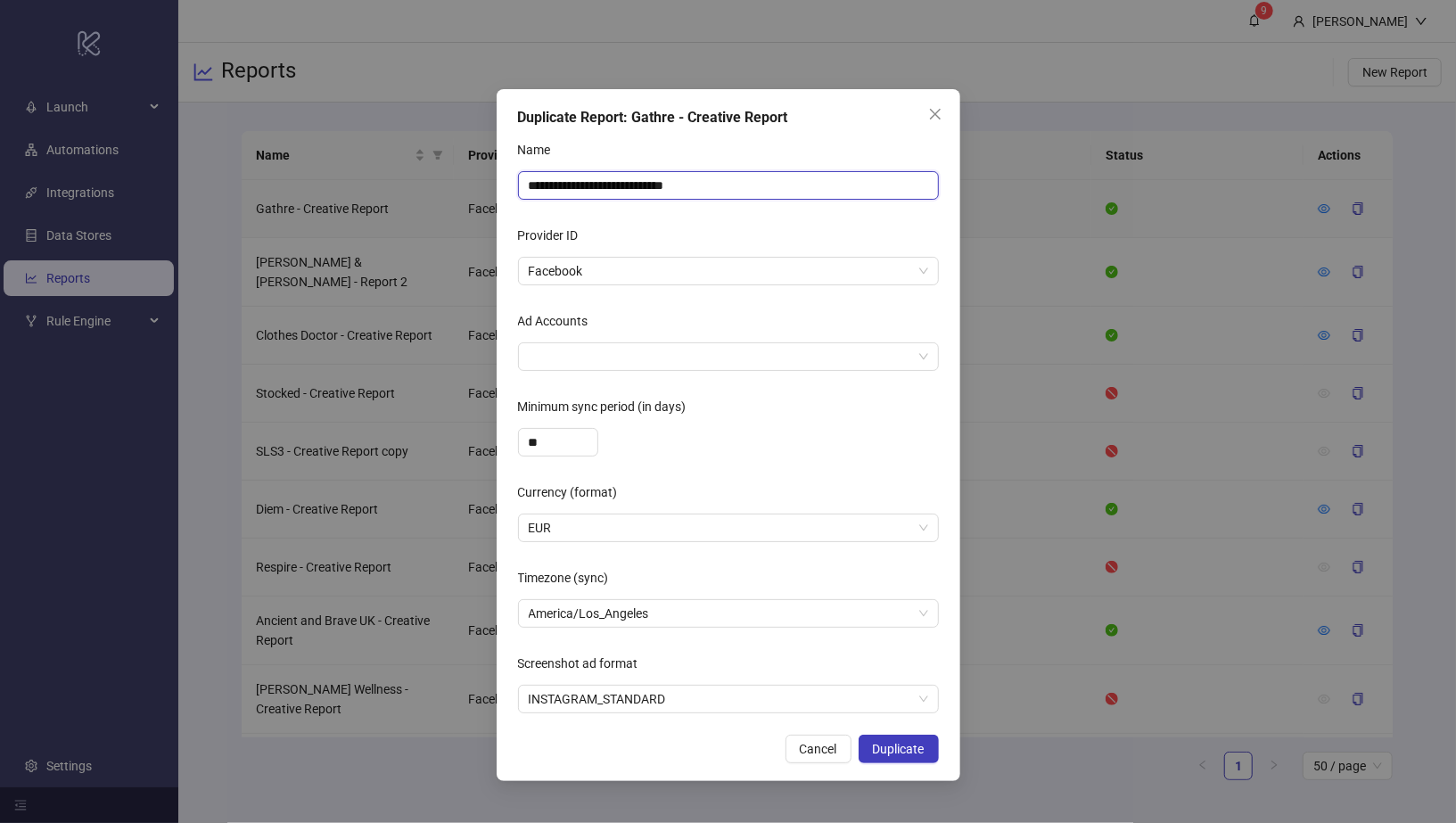
click at [781, 182] on input "**********" at bounding box center [728, 185] width 421 height 29
click at [938, 115] on icon "close" at bounding box center [935, 114] width 14 height 14
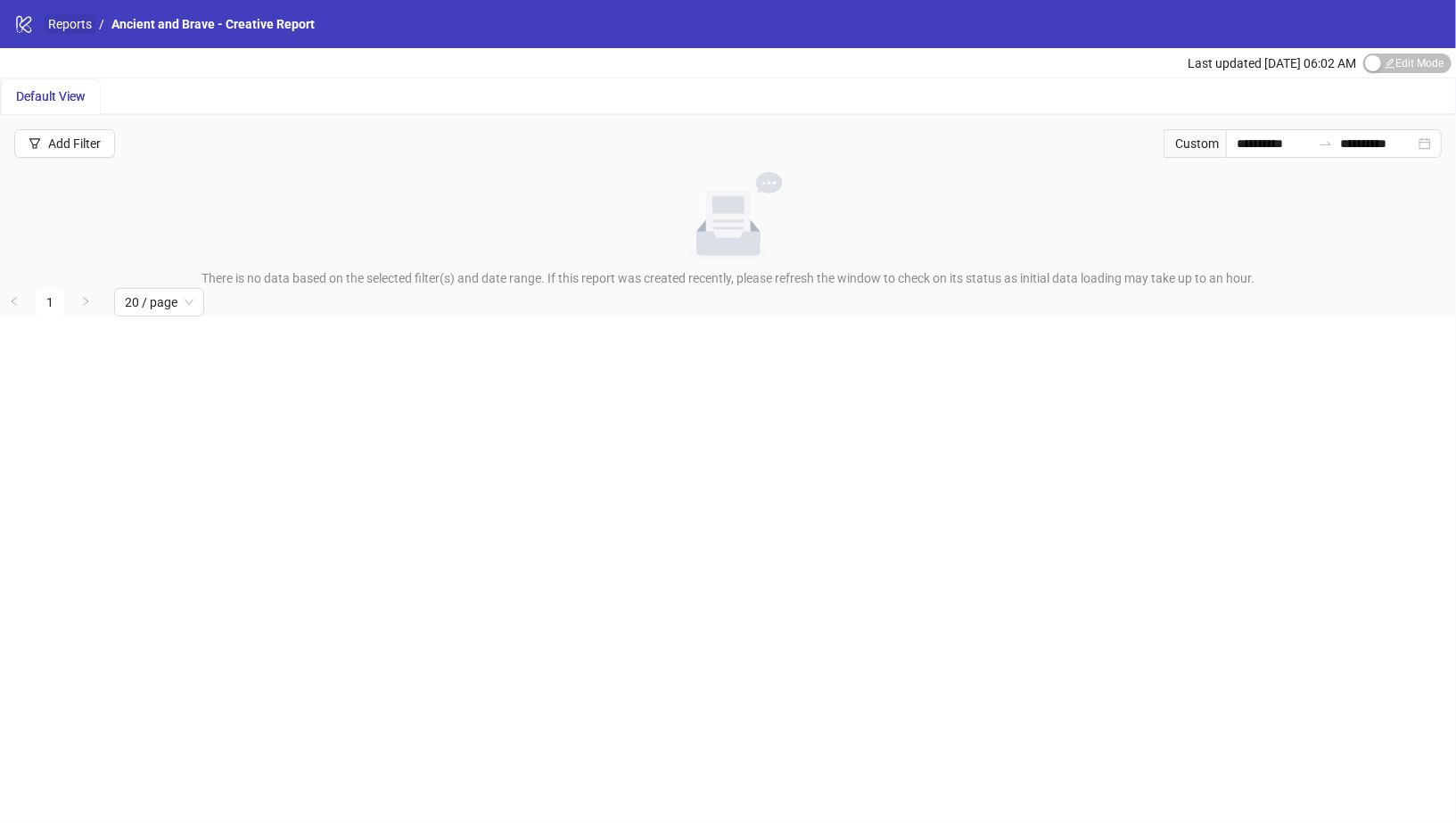
click at [64, 24] on link "Reports" at bounding box center [69, 24] width 51 height 19
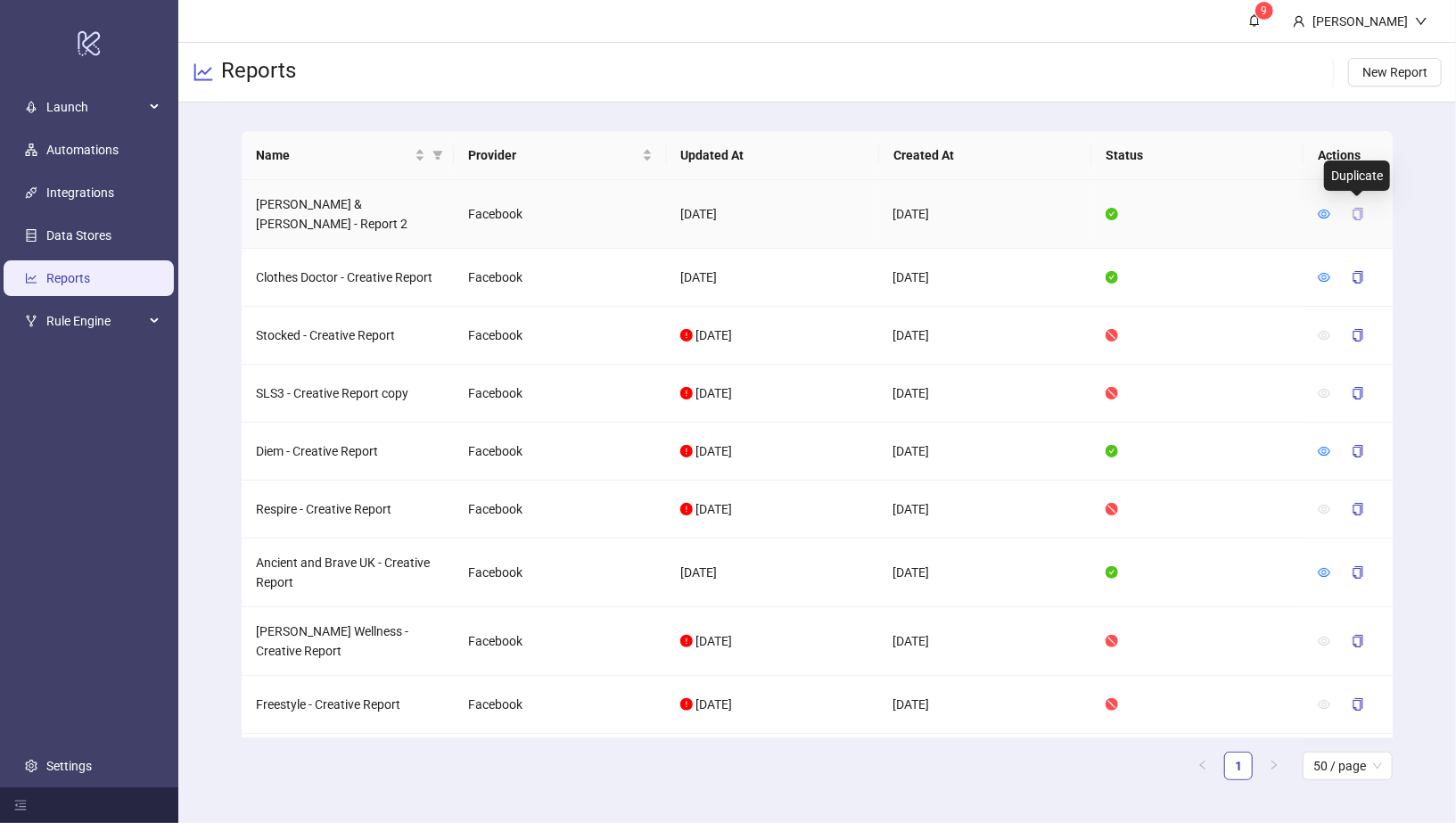
click at [1354, 207] on icon "copy" at bounding box center [1358, 213] width 13 height 13
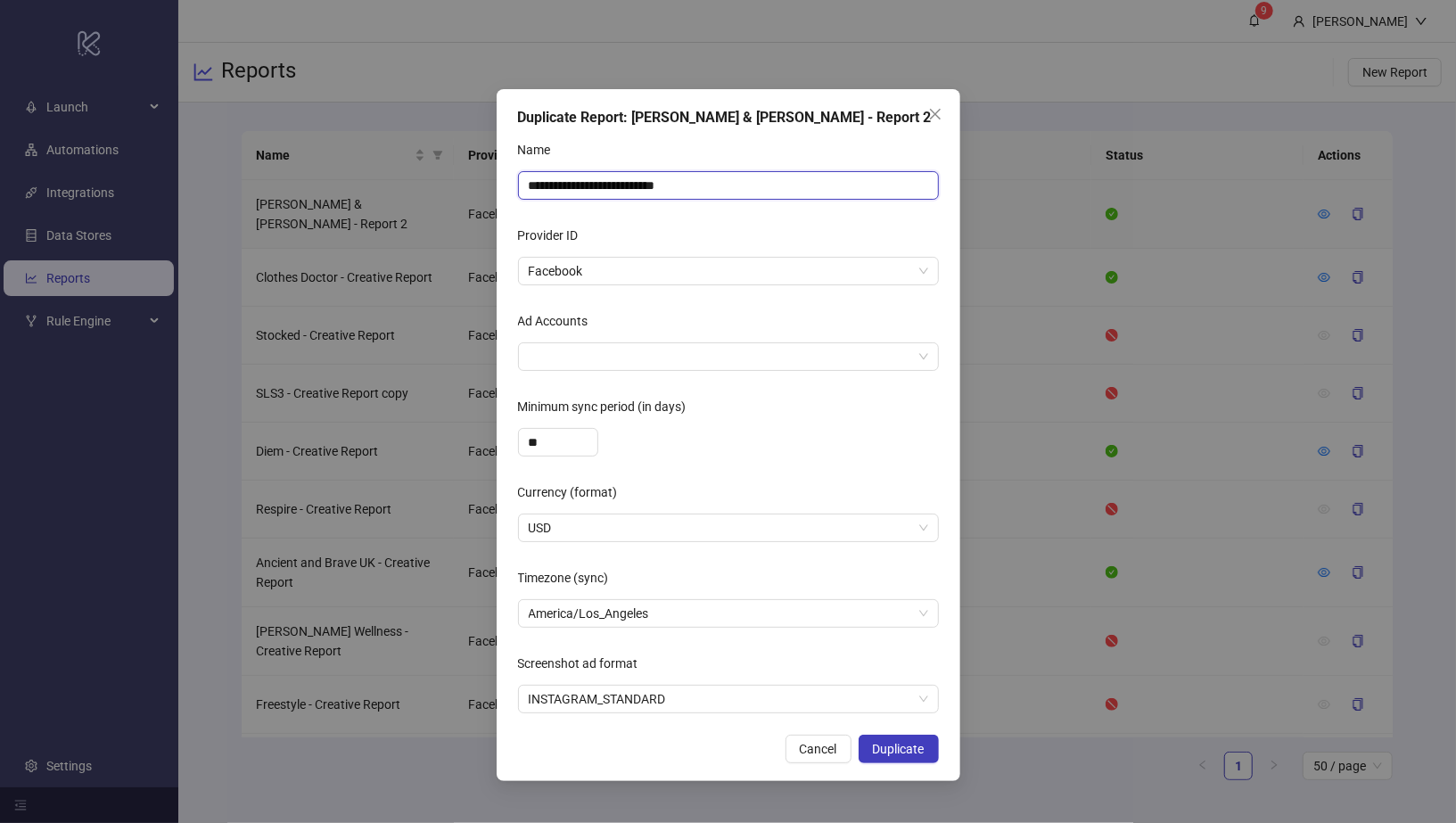
drag, startPoint x: 728, startPoint y: 181, endPoint x: 479, endPoint y: 181, distance: 249.0
click at [479, 181] on div "**********" at bounding box center [728, 411] width 1456 height 823
click at [581, 186] on input "**********" at bounding box center [728, 185] width 421 height 29
click at [527, 186] on input "**********" at bounding box center [728, 185] width 421 height 29
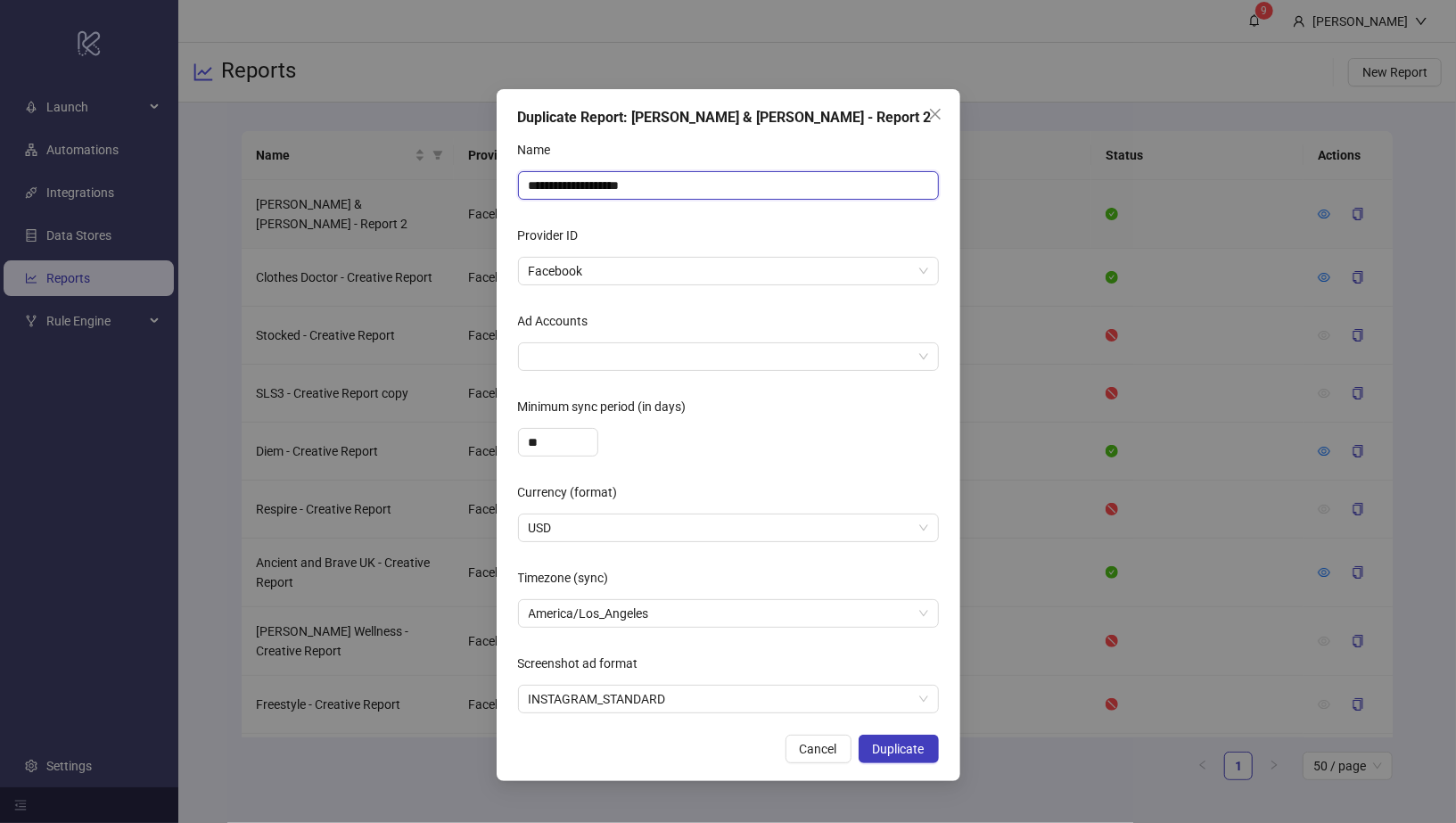
click at [667, 186] on input "**********" at bounding box center [728, 185] width 421 height 29
type input "**********"
click at [898, 746] on span "Duplicate" at bounding box center [899, 749] width 52 height 14
click at [773, 354] on div at bounding box center [719, 357] width 395 height 25
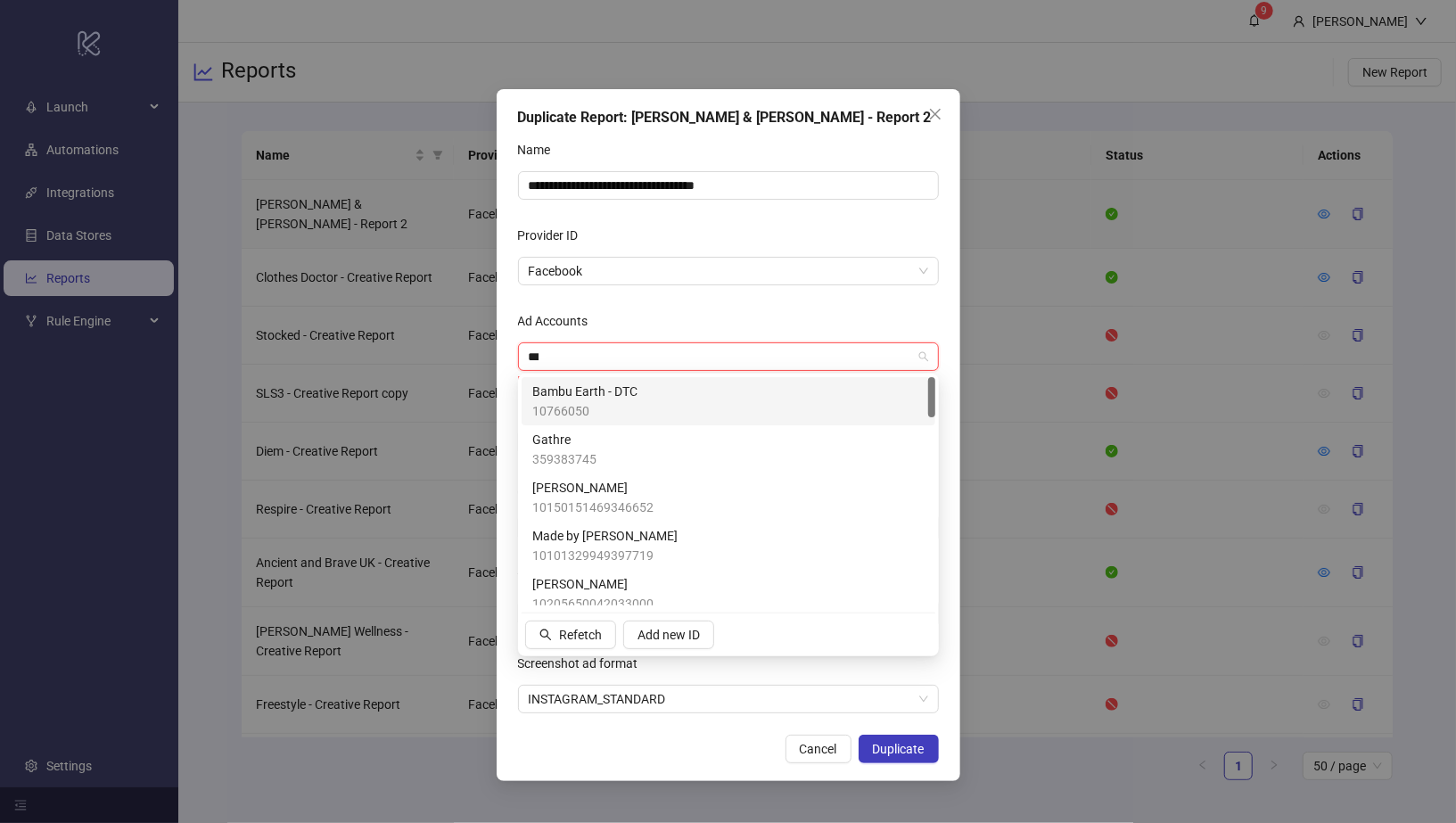
type input "****"
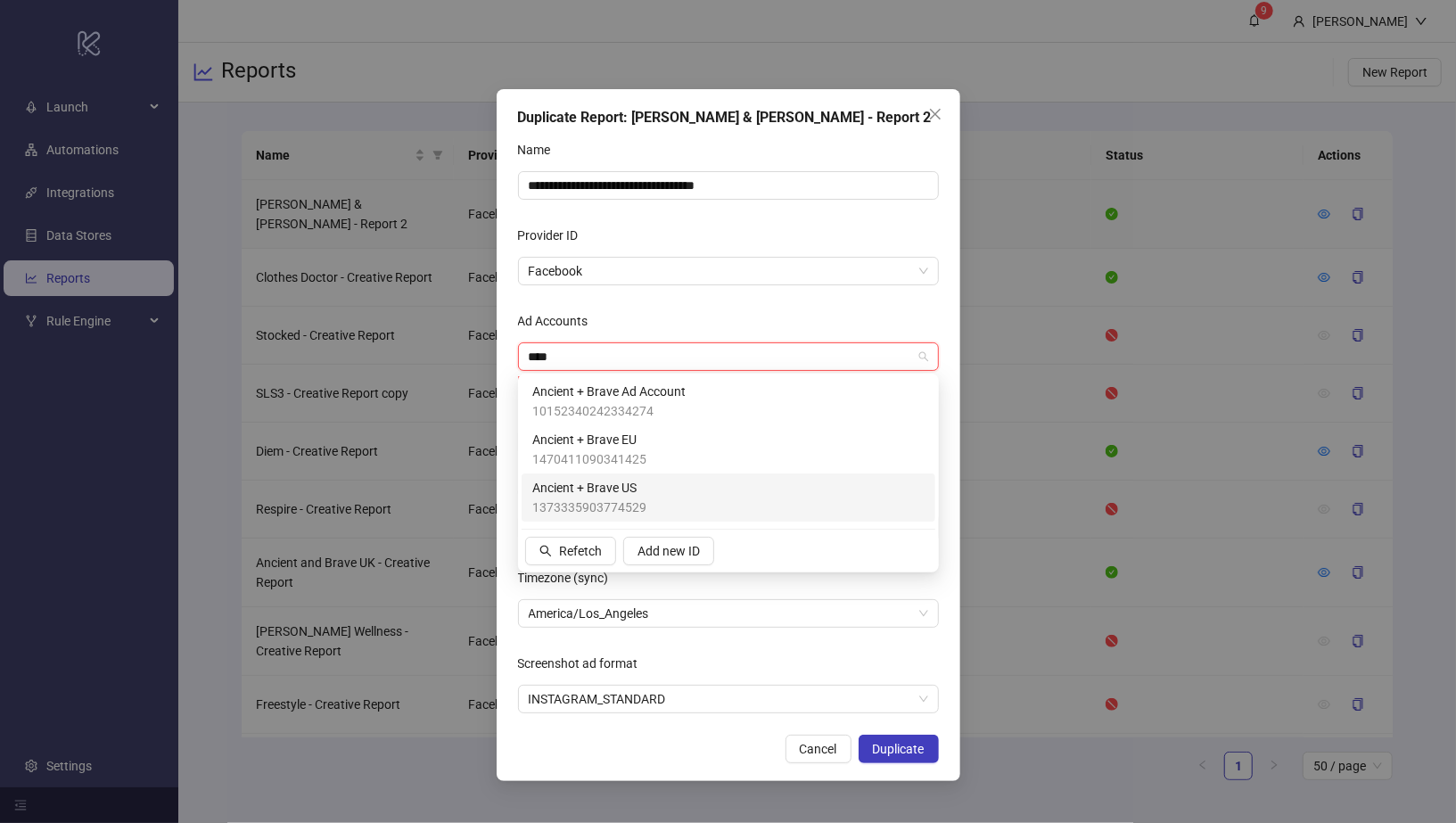
click at [631, 487] on span "Ancient + Brave US" at bounding box center [590, 487] width 114 height 19
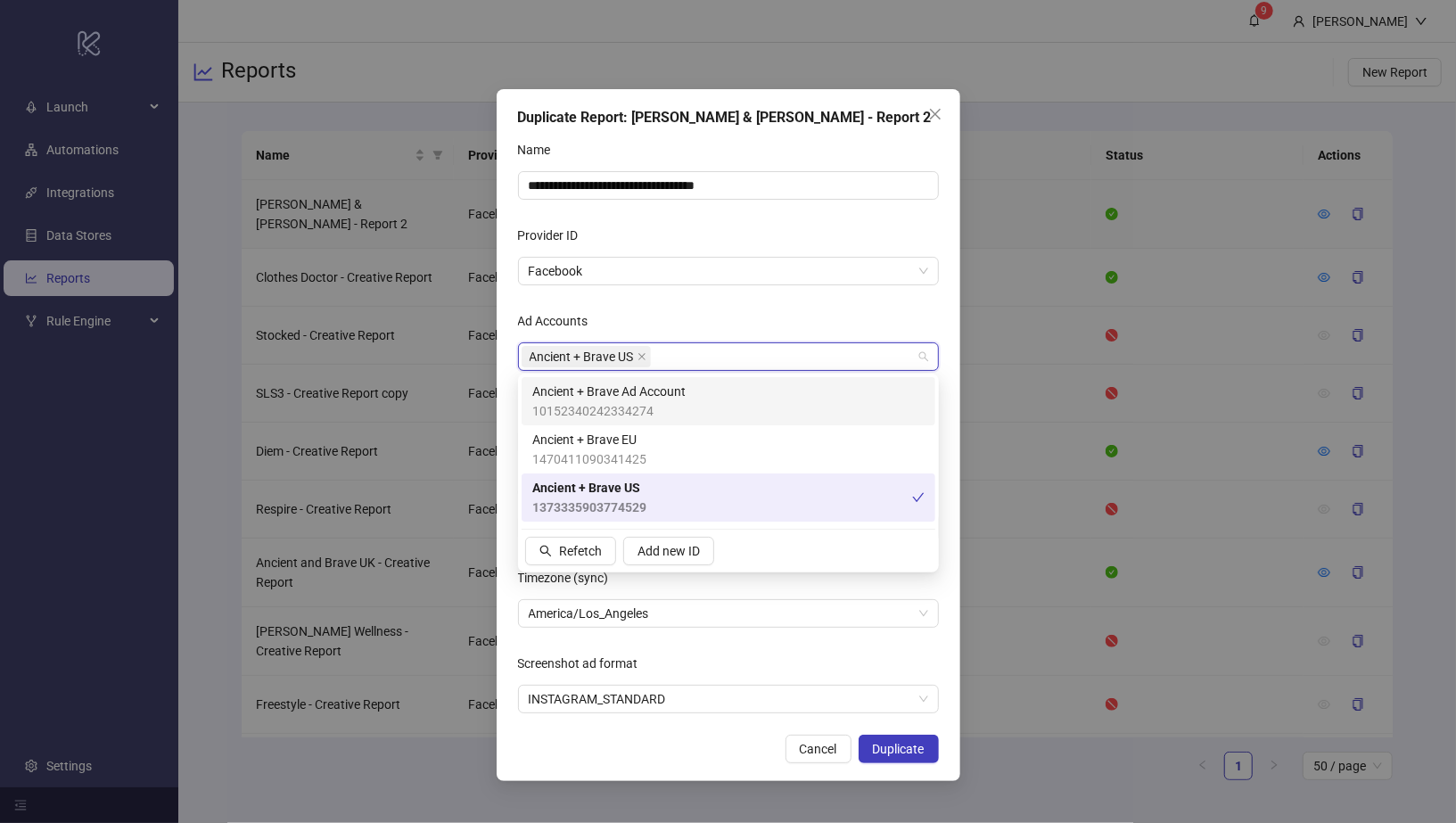
click at [754, 302] on form "**********" at bounding box center [728, 424] width 421 height 578
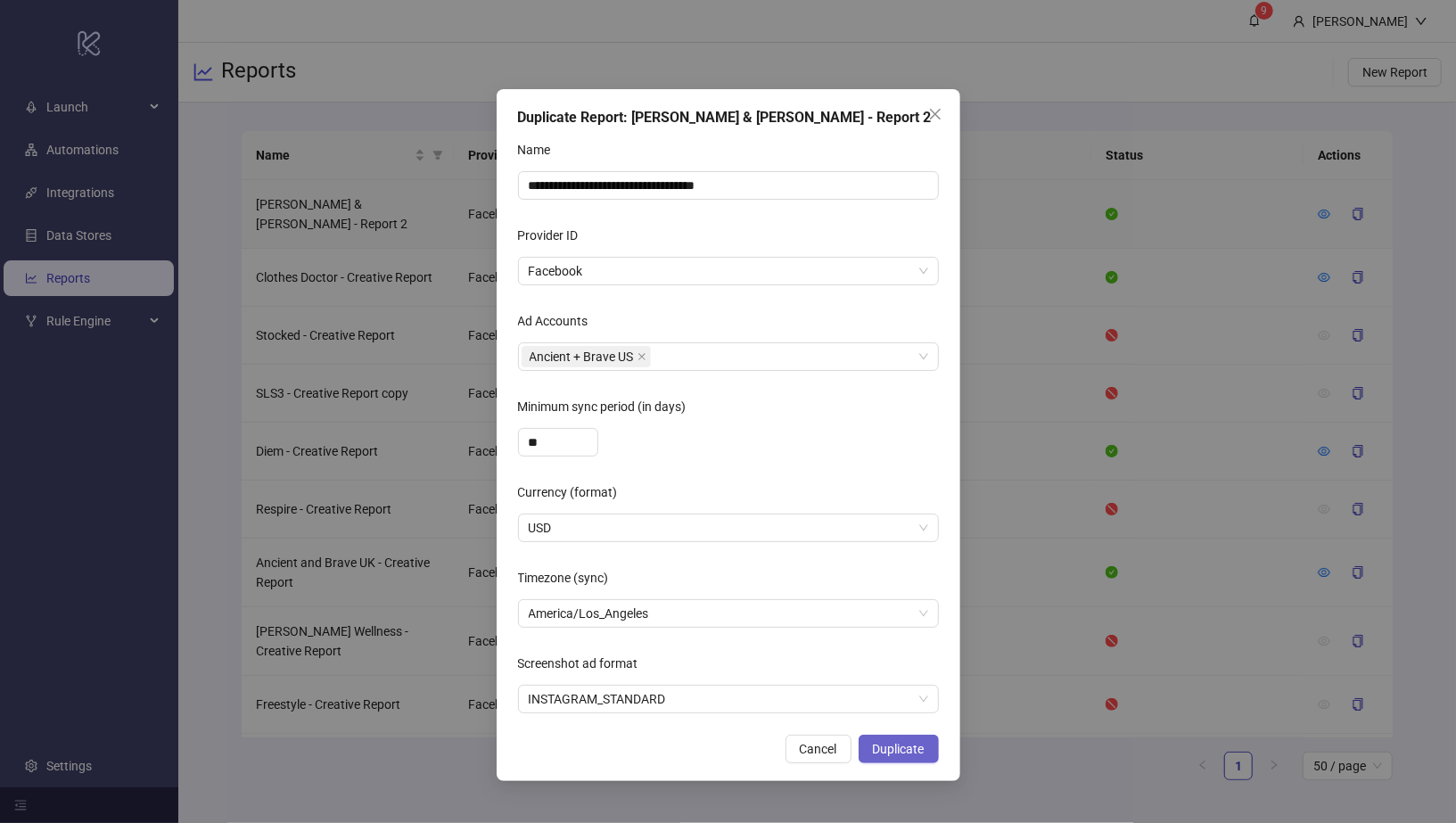
click at [908, 750] on span "Duplicate" at bounding box center [899, 749] width 52 height 14
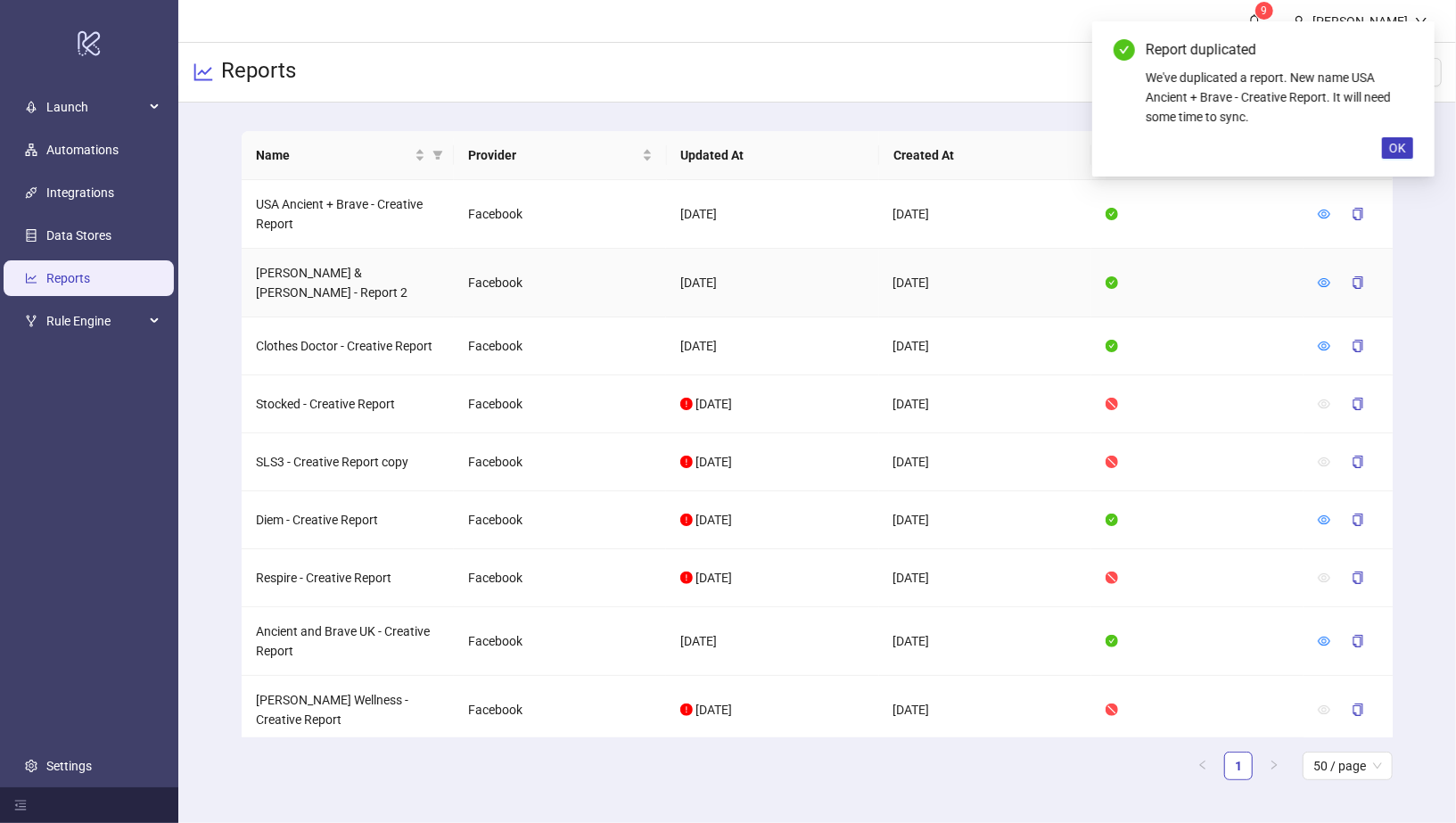
click at [346, 272] on td "Purdy & Figg - Report 2" at bounding box center [347, 283] width 212 height 69
click at [335, 287] on td "Purdy & Figg - Report 2" at bounding box center [347, 283] width 212 height 69
click at [335, 271] on td "Purdy & Figg - Report 2" at bounding box center [347, 283] width 212 height 69
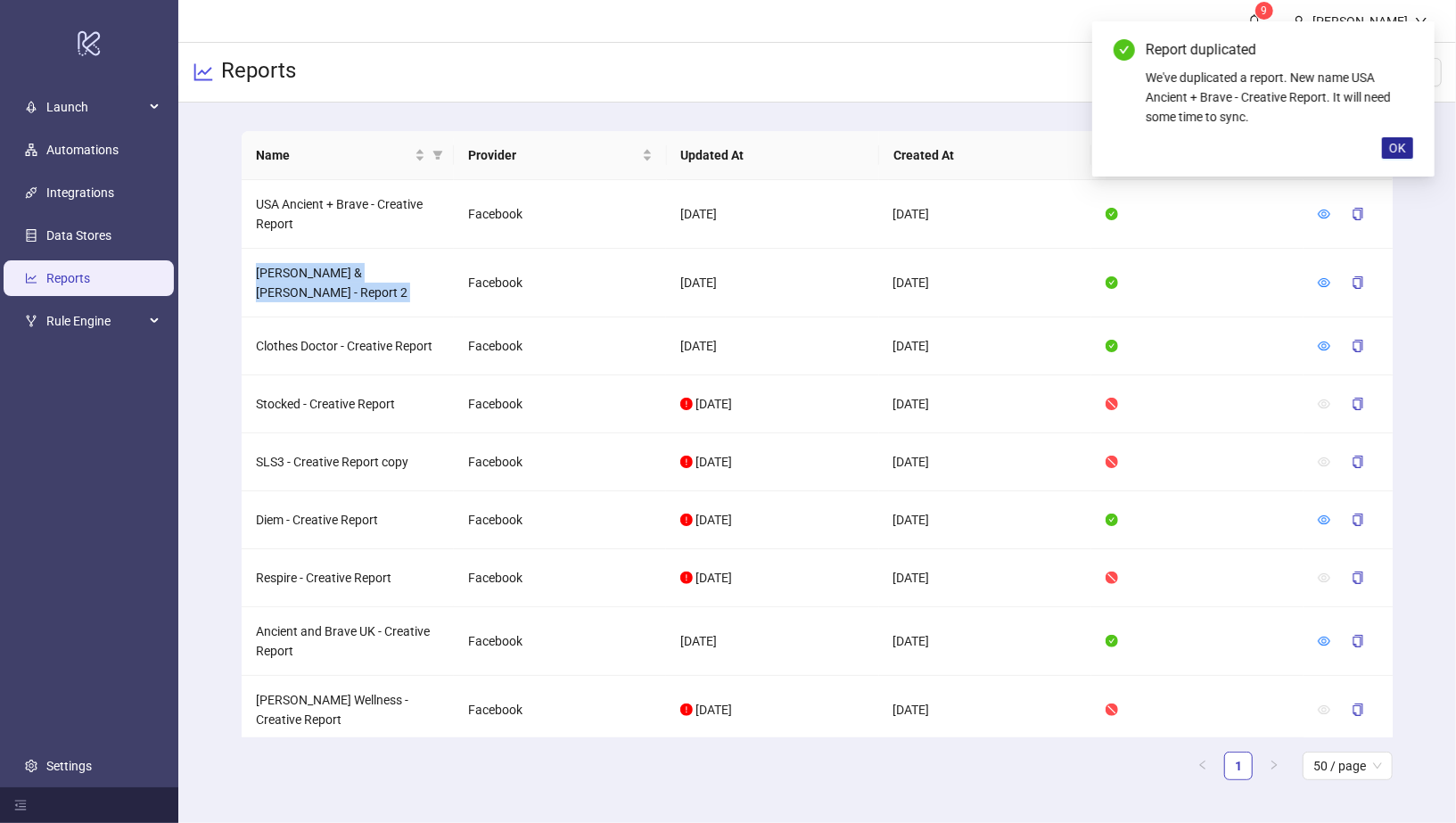
click at [1402, 137] on button "OK" at bounding box center [1397, 148] width 31 height 21
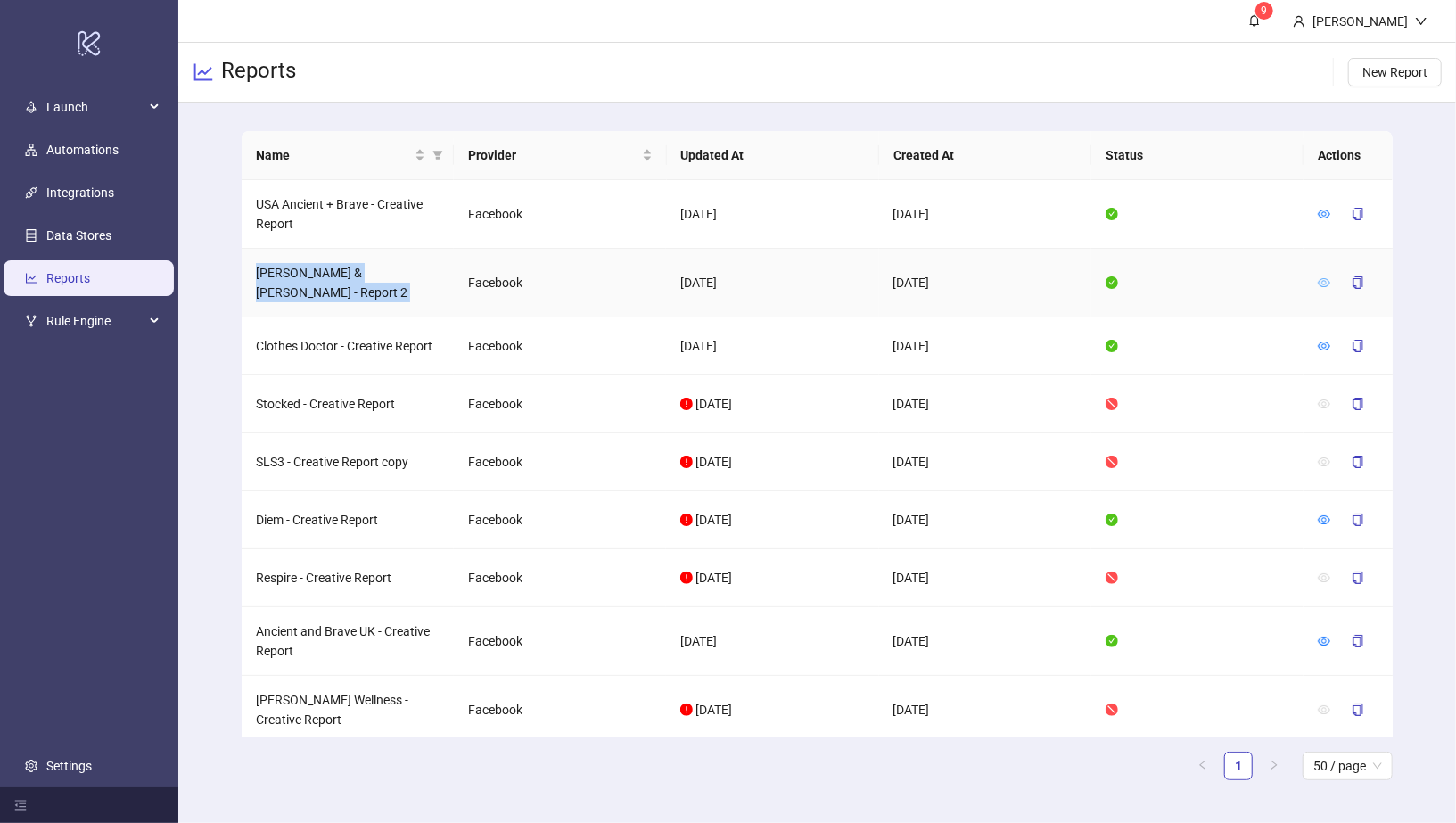
click at [1327, 276] on icon "eye" at bounding box center [1324, 282] width 13 height 13
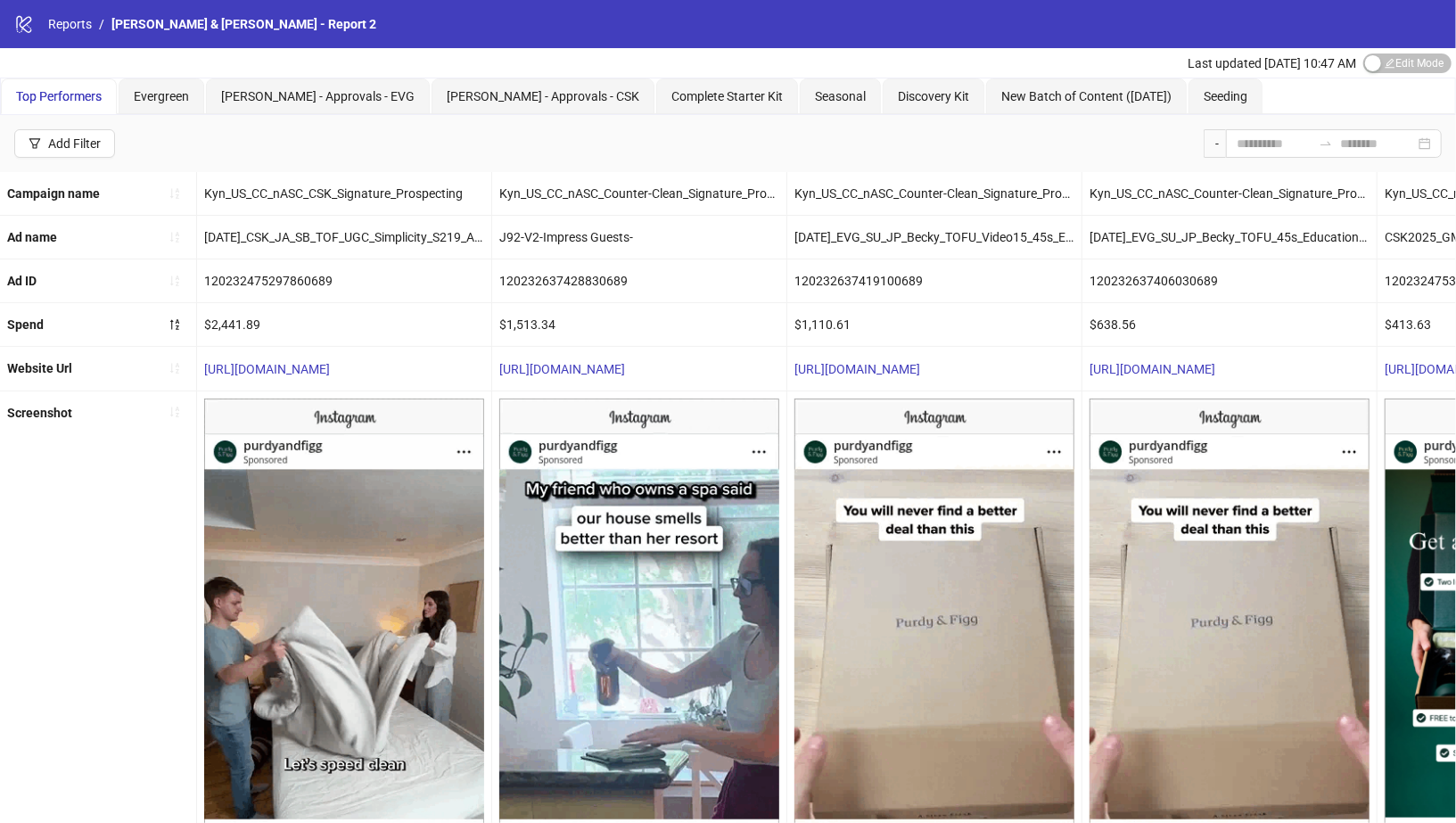
click at [204, 19] on span "Purdy & Figg - Report 2" at bounding box center [244, 24] width 264 height 14
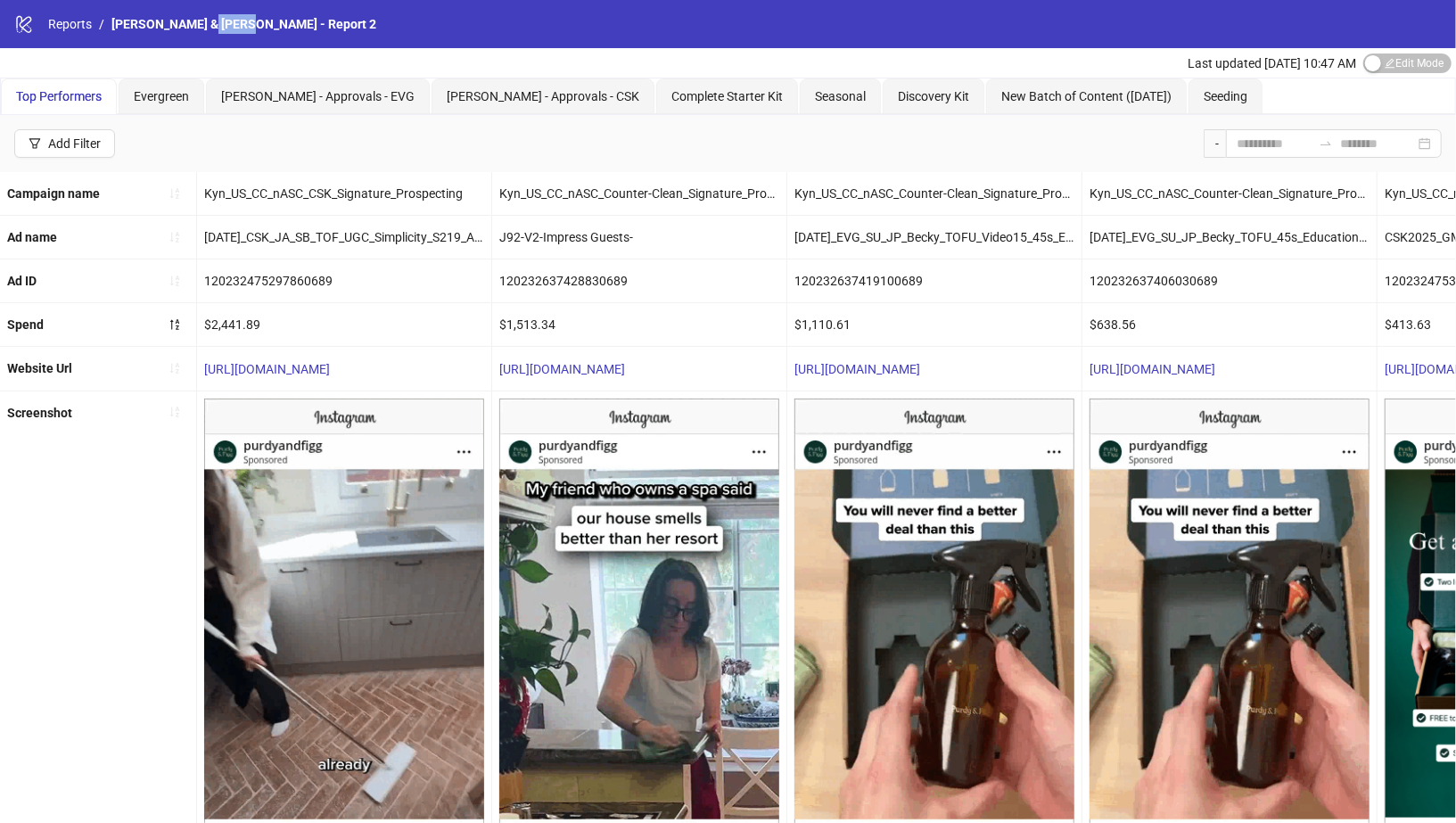
click at [204, 19] on span "Purdy & Figg - Report 2" at bounding box center [244, 24] width 264 height 14
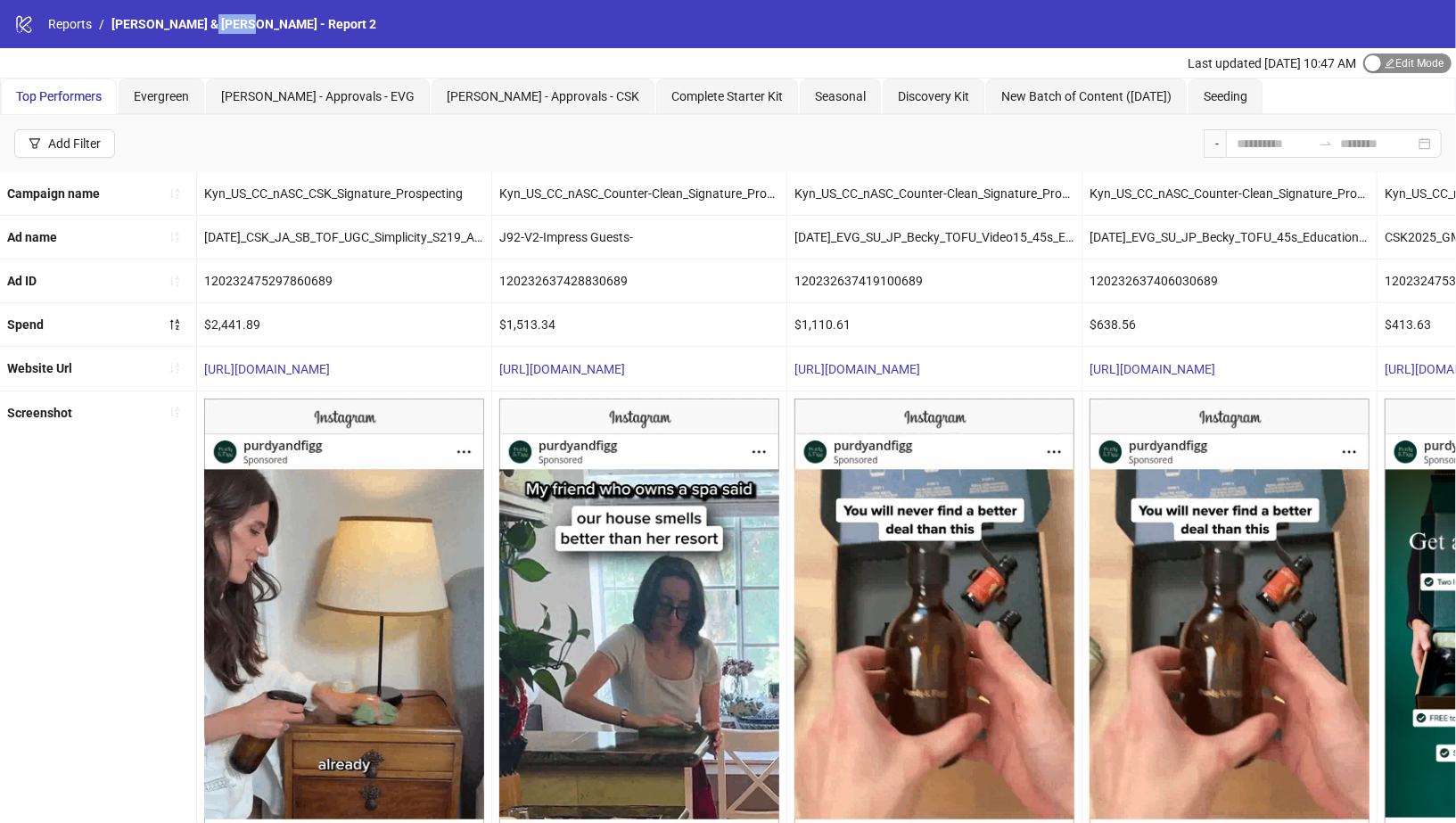
click at [1370, 62] on div "button" at bounding box center [1373, 63] width 16 height 16
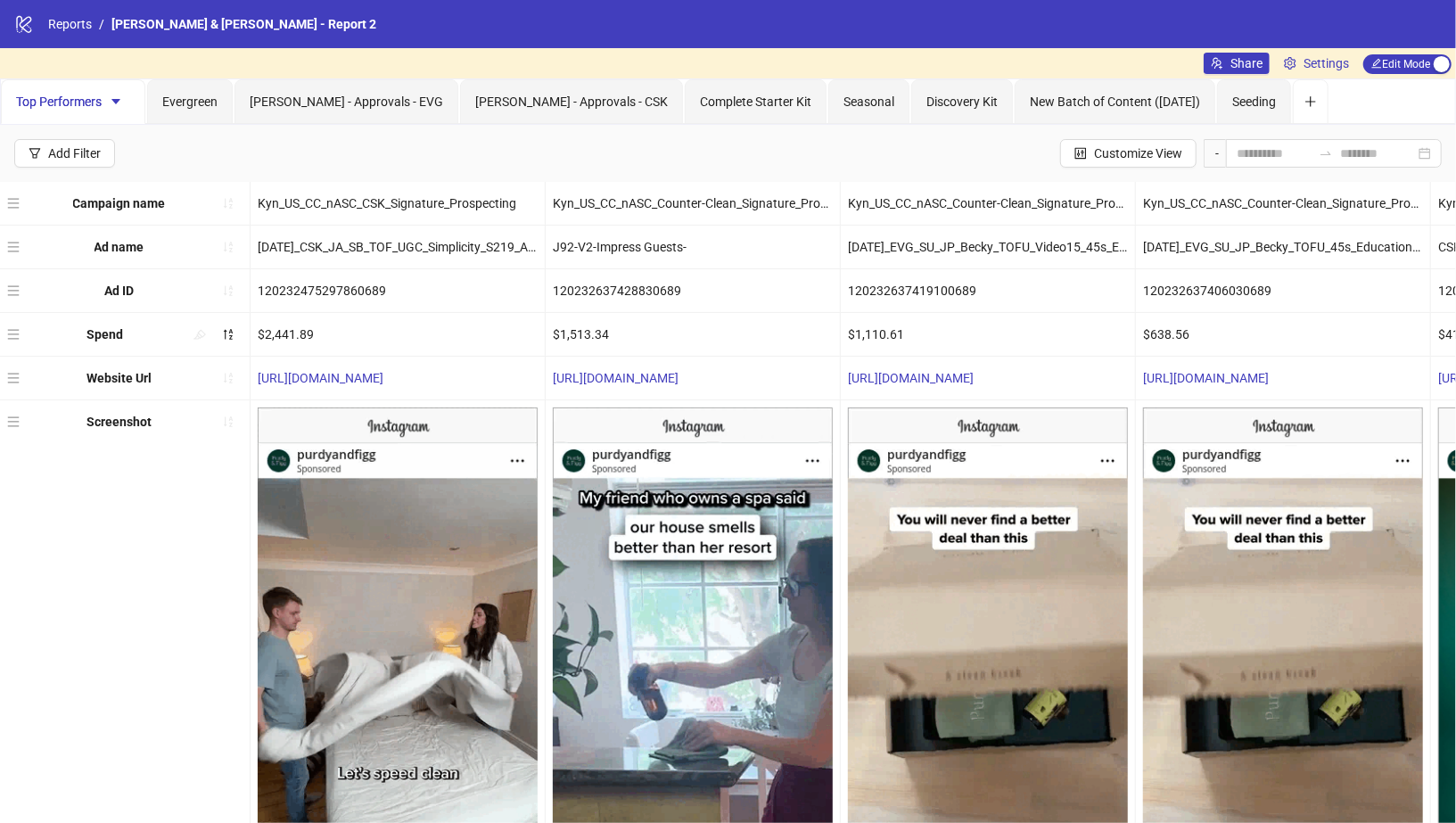
click at [240, 22] on span "Purdy & Figg - Report 2" at bounding box center [244, 24] width 264 height 14
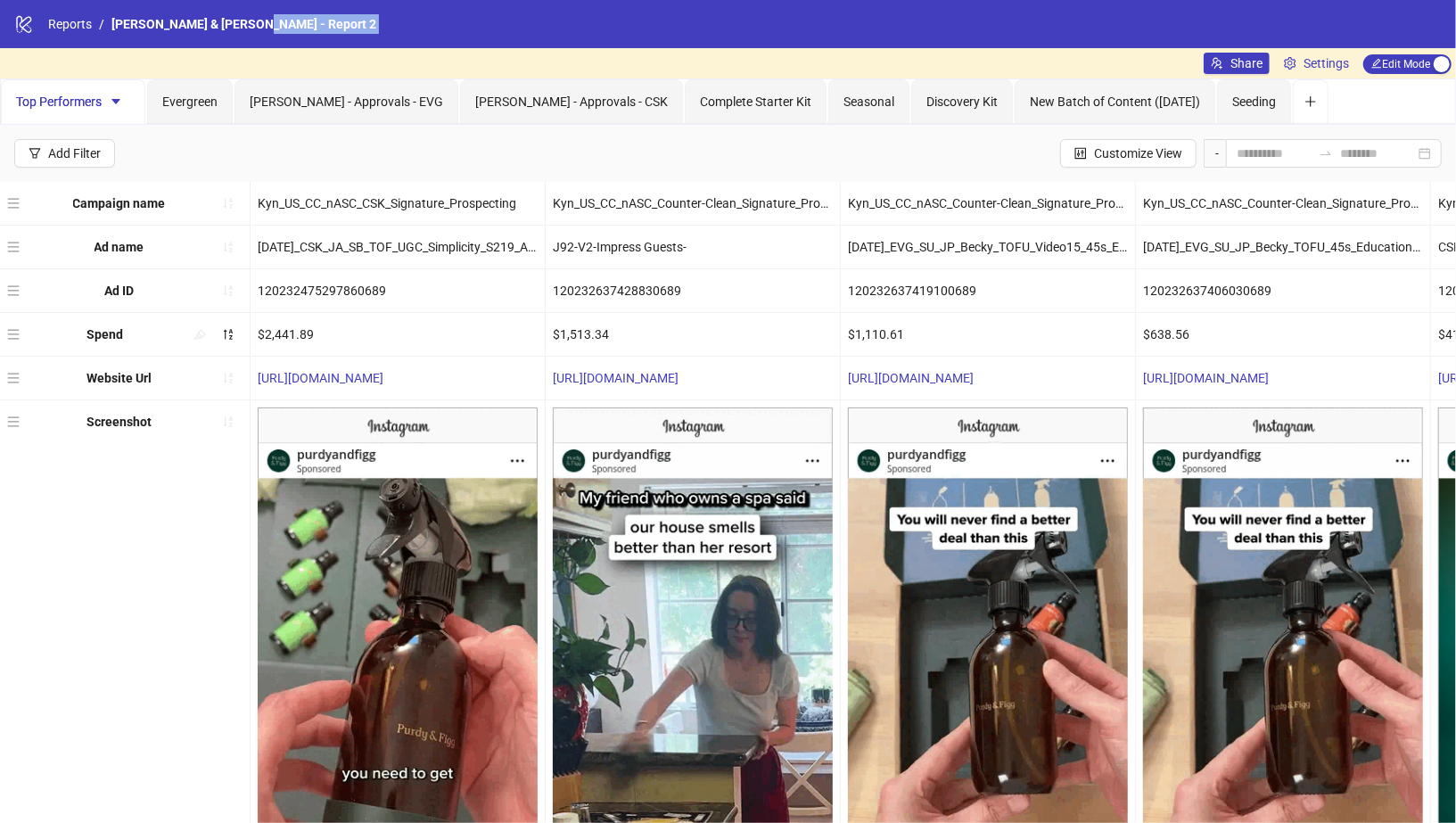
click at [240, 22] on span "Purdy & Figg - Report 2" at bounding box center [244, 24] width 264 height 14
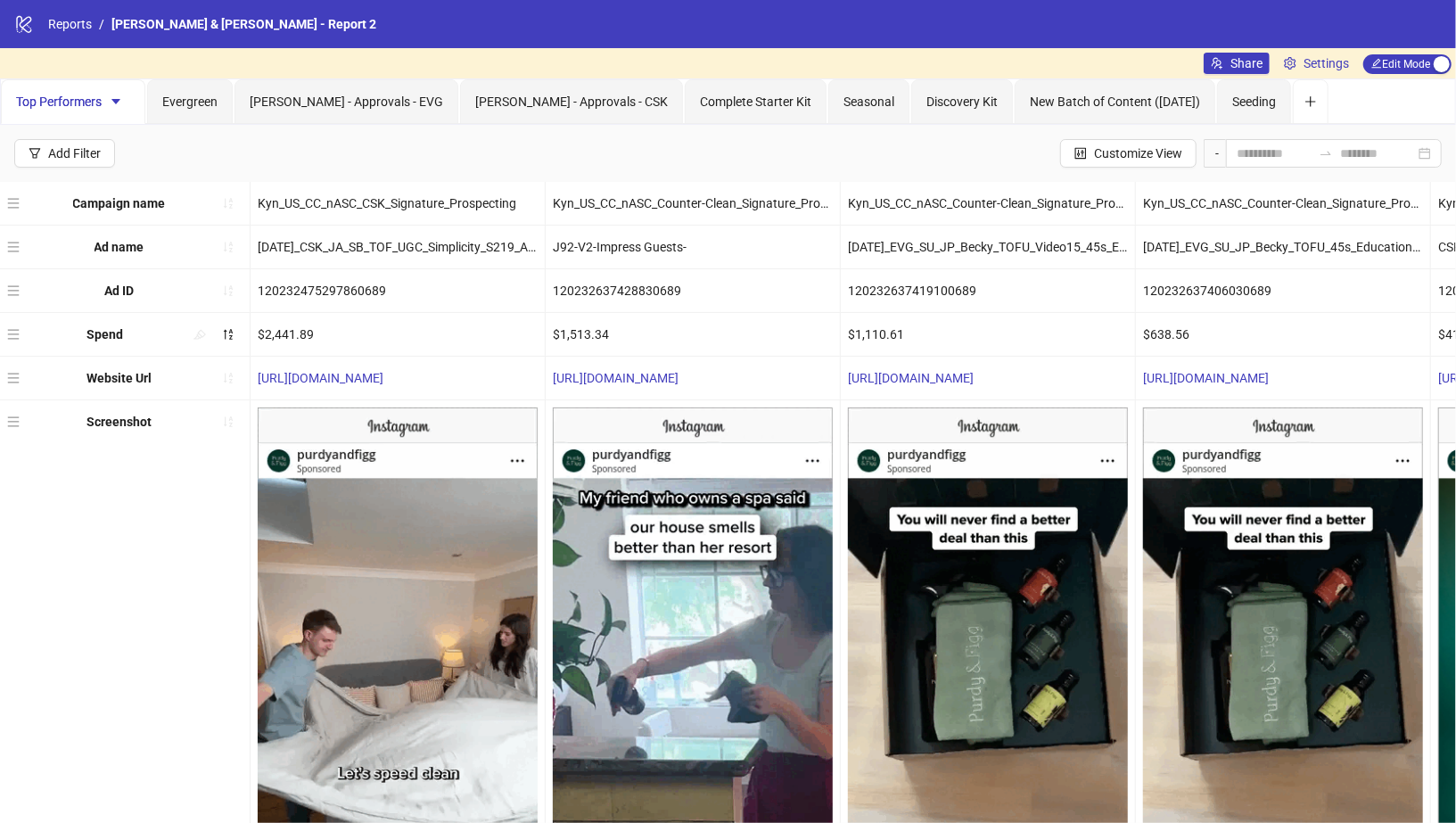
click at [221, 17] on span "Purdy & Figg - Report 2" at bounding box center [244, 24] width 264 height 14
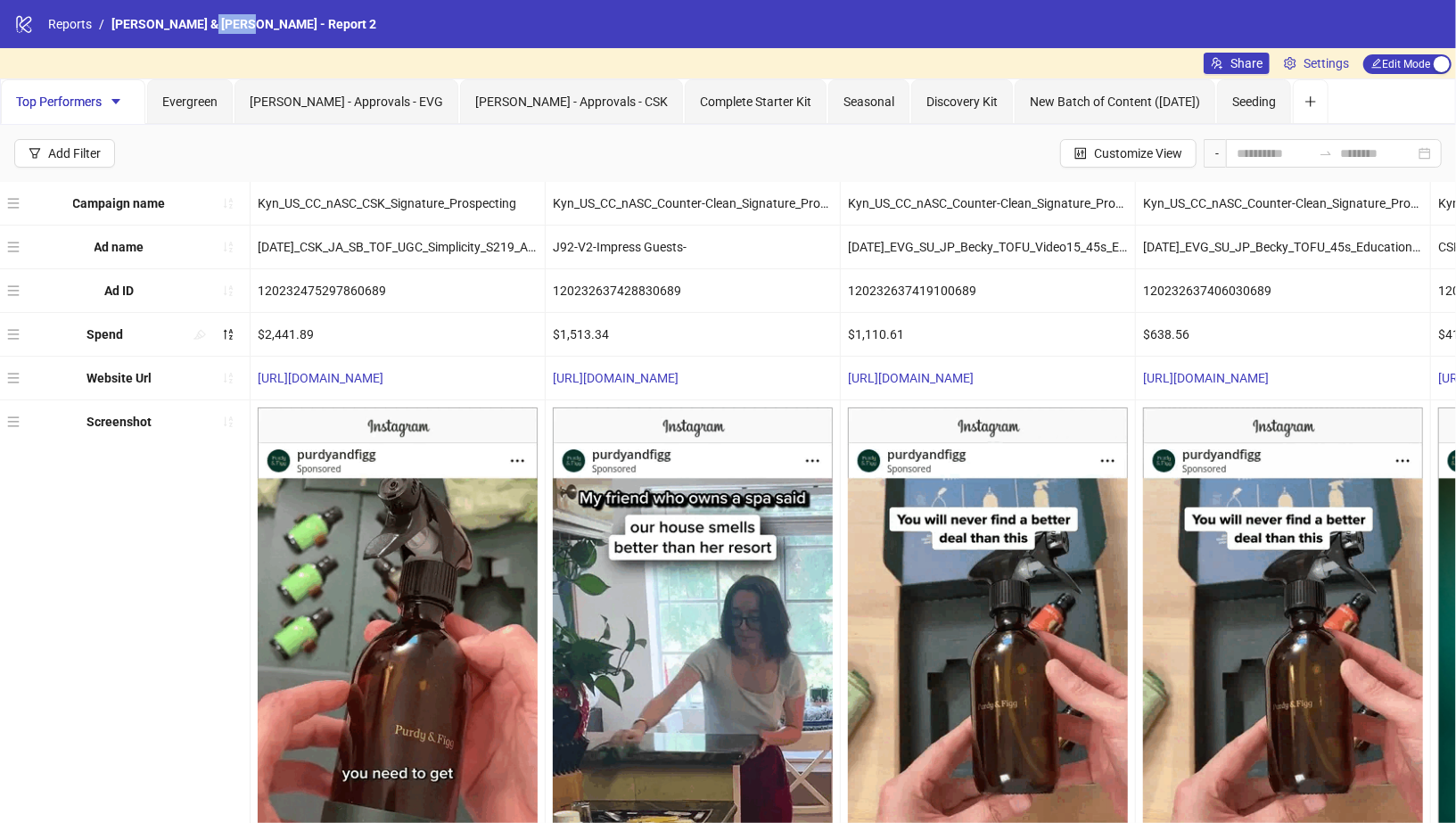
click at [221, 17] on span "Purdy & Figg - Report 2" at bounding box center [244, 24] width 264 height 14
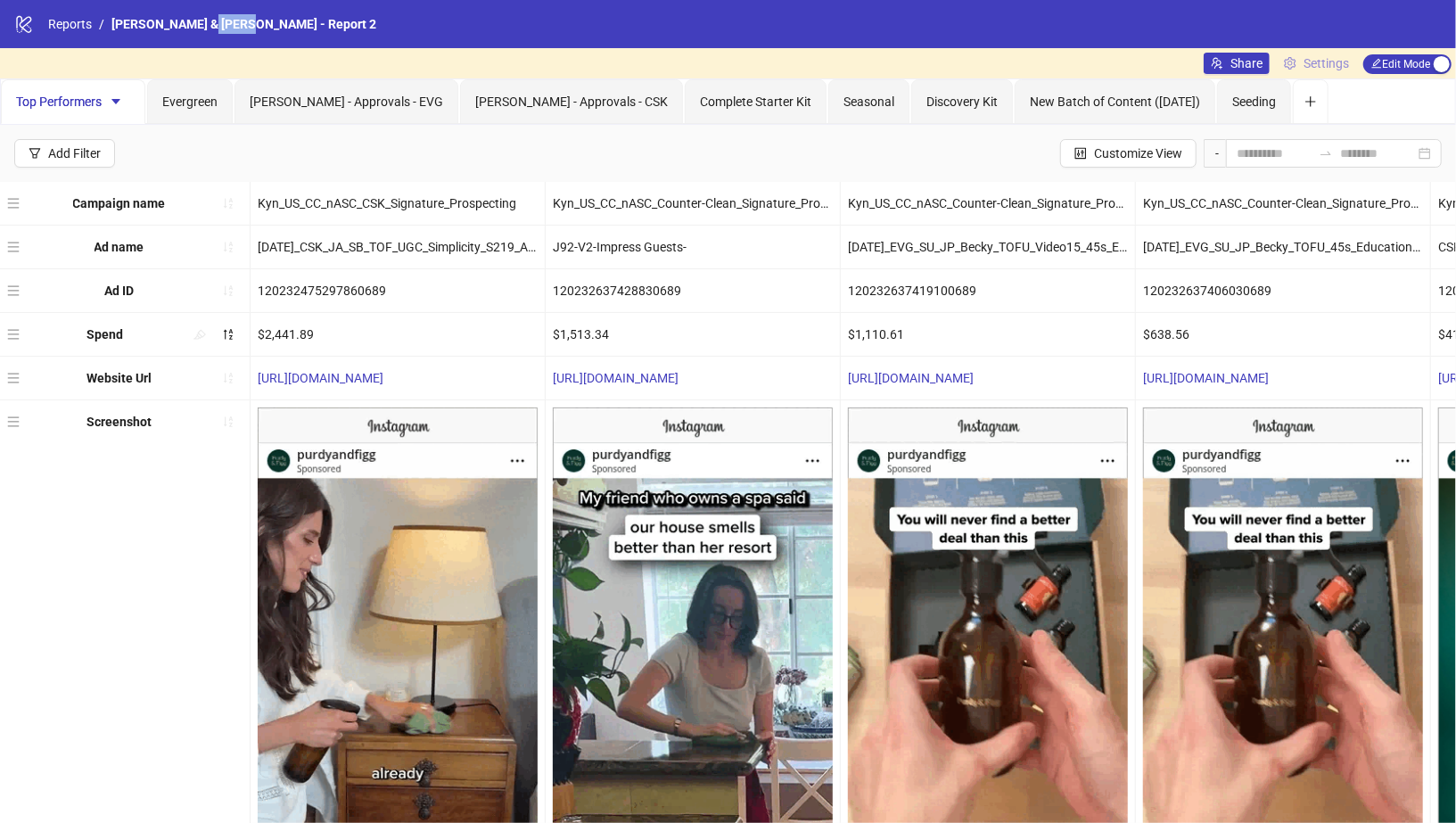
click at [1328, 65] on span "Settings" at bounding box center [1326, 63] width 45 height 19
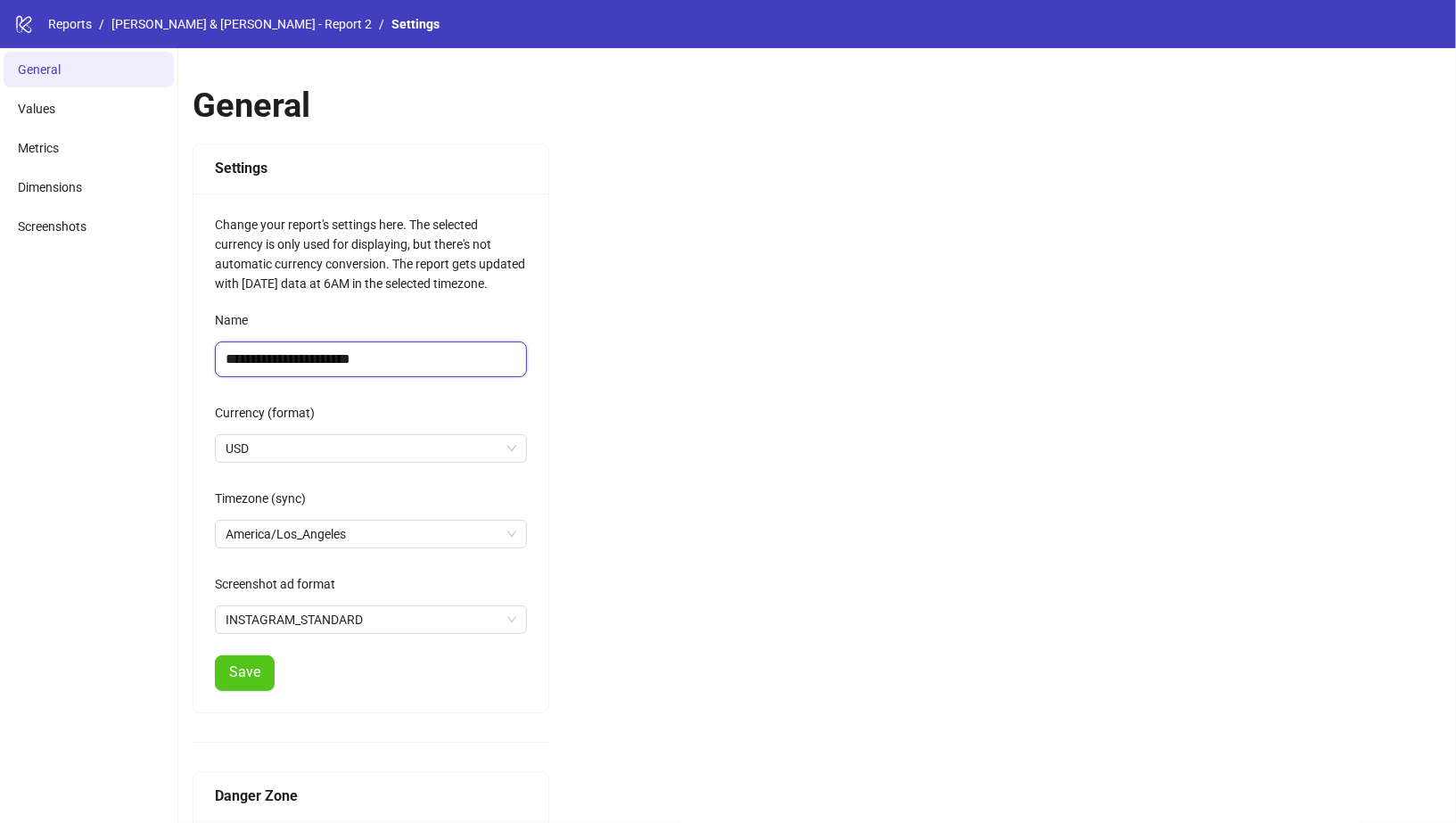
drag, startPoint x: 414, startPoint y: 357, endPoint x: 100, endPoint y: 356, distance: 314.0
click at [100, 356] on div "**********" at bounding box center [728, 504] width 1456 height 911
type input "**********"
click at [183, 14] on link "Purdy & Figg - Report 2" at bounding box center [241, 24] width 267 height 19
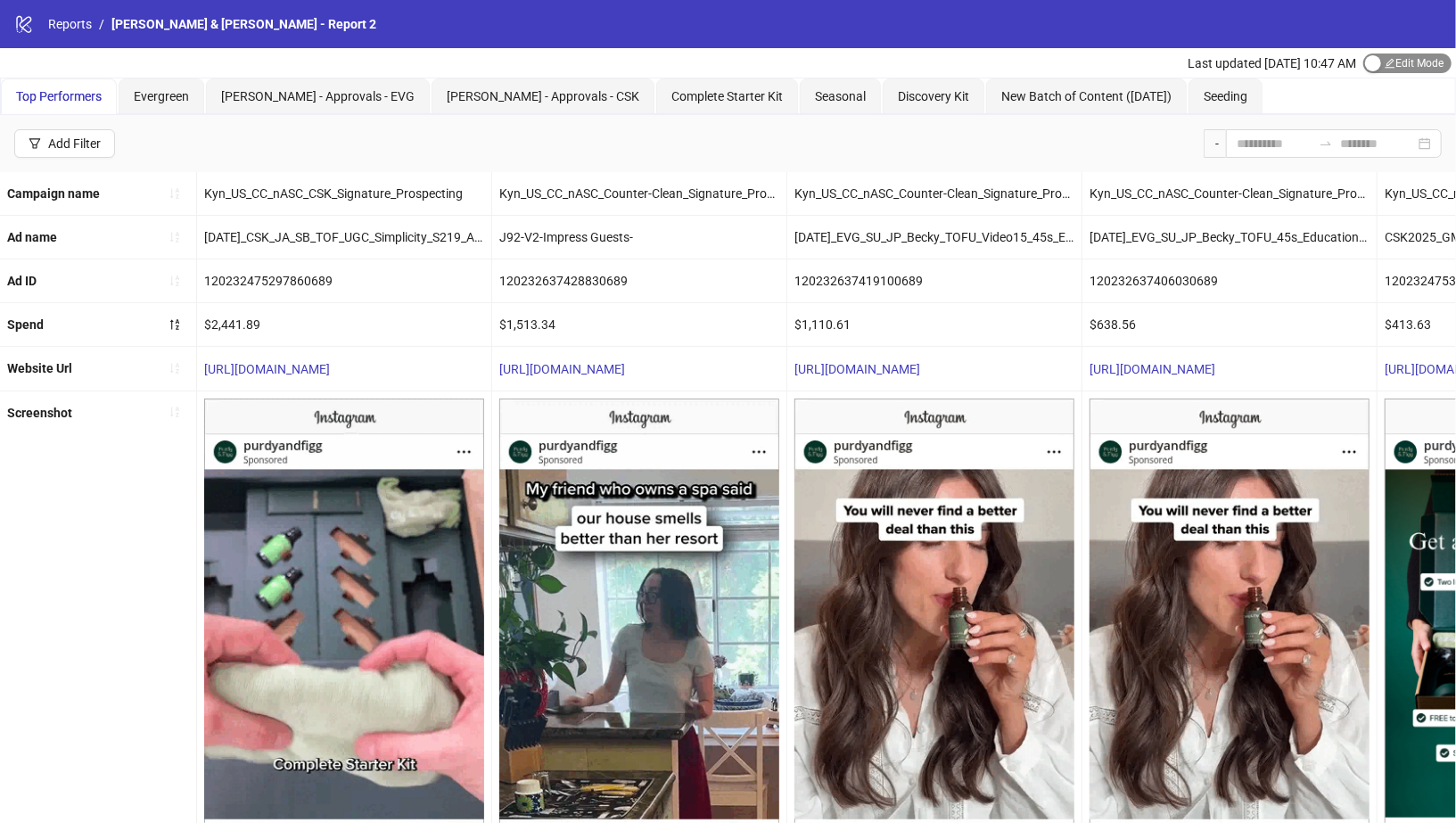
click at [1384, 62] on span "Edit Mode Edit Mode" at bounding box center [1407, 63] width 88 height 19
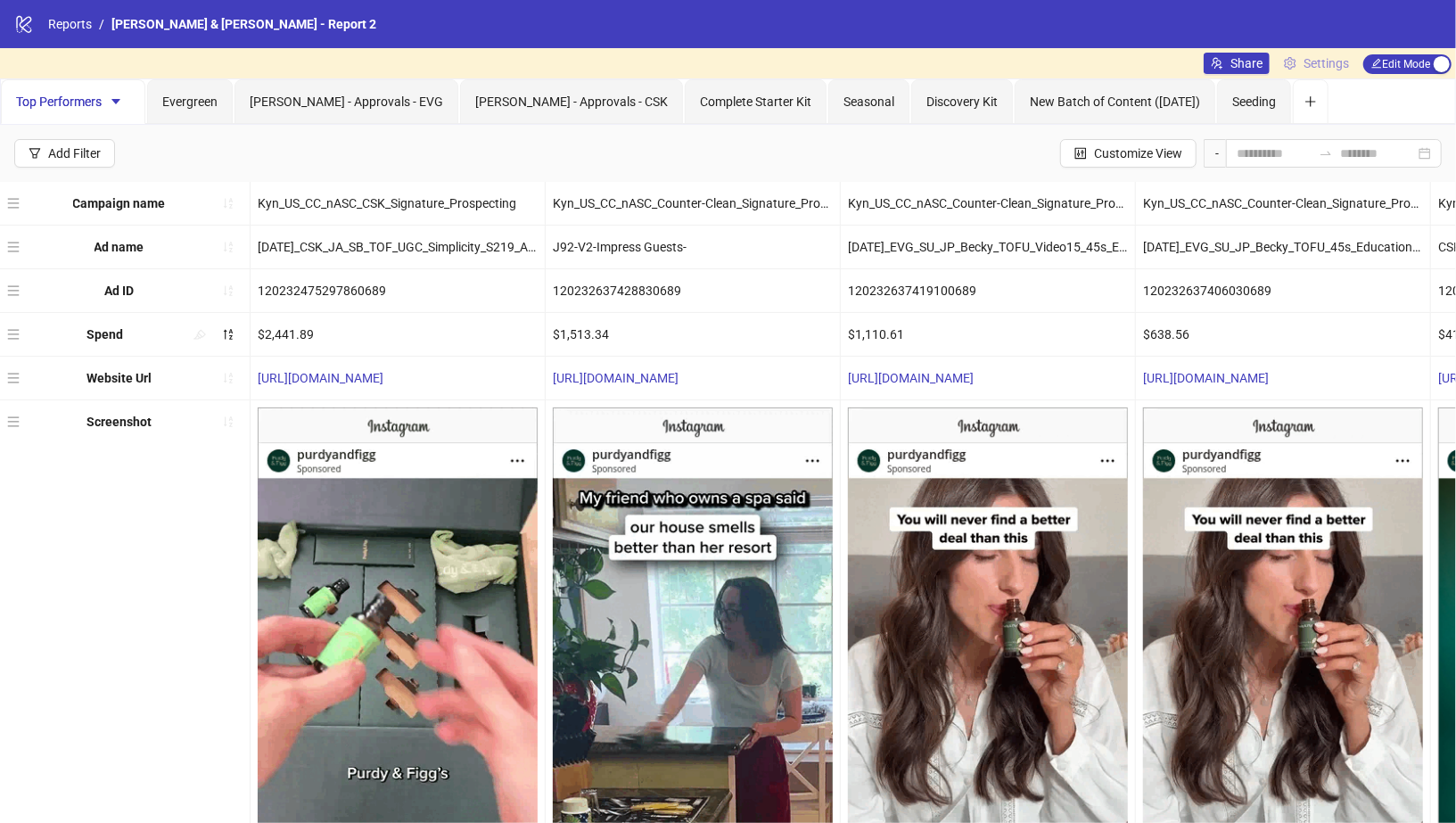
click at [1306, 61] on span "Settings" at bounding box center [1326, 63] width 45 height 19
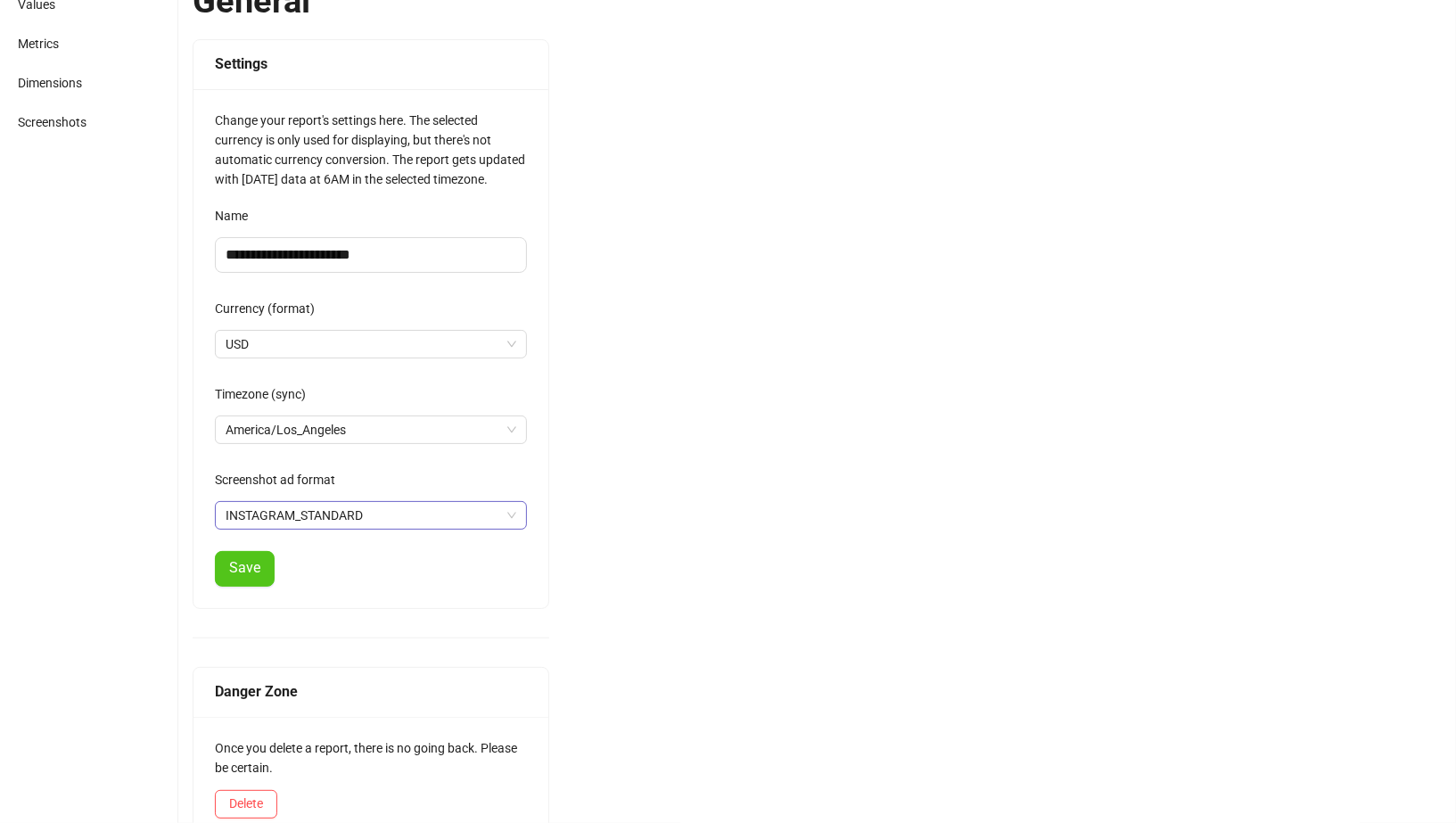
scroll to position [132, 0]
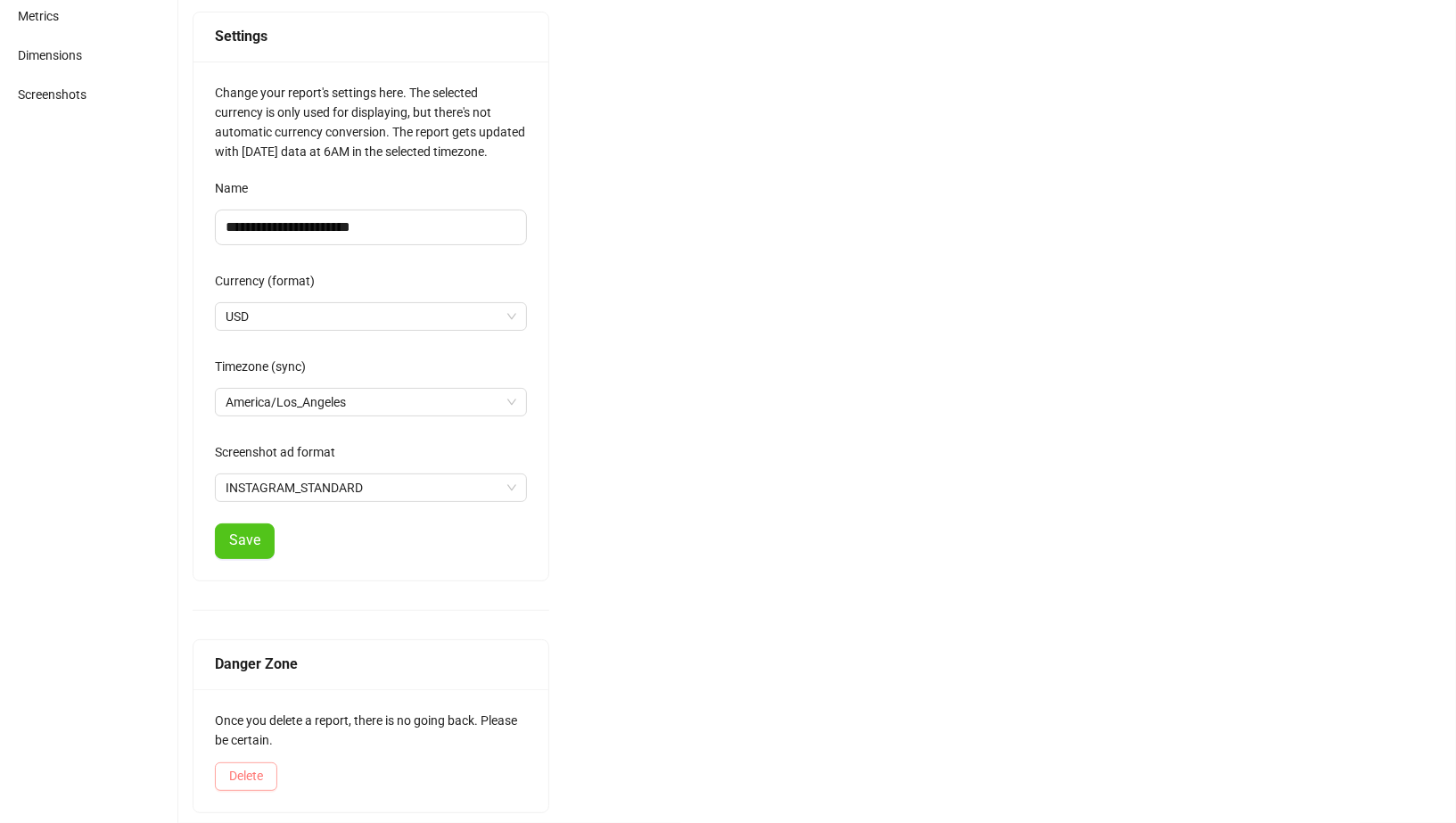
click at [253, 779] on span "Delete" at bounding box center [245, 776] width 34 height 14
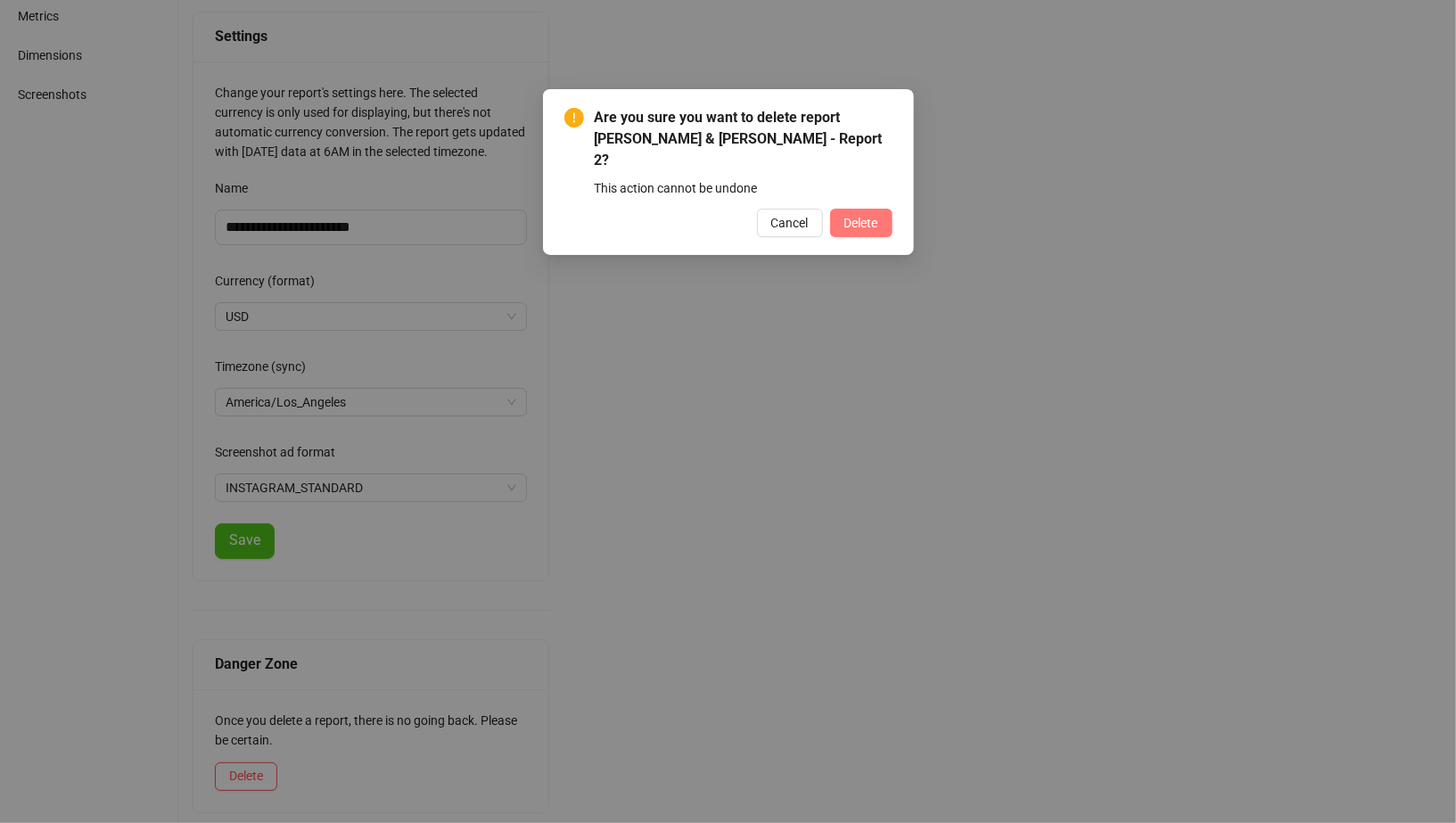
click at [865, 216] on span "Delete" at bounding box center [861, 223] width 34 height 14
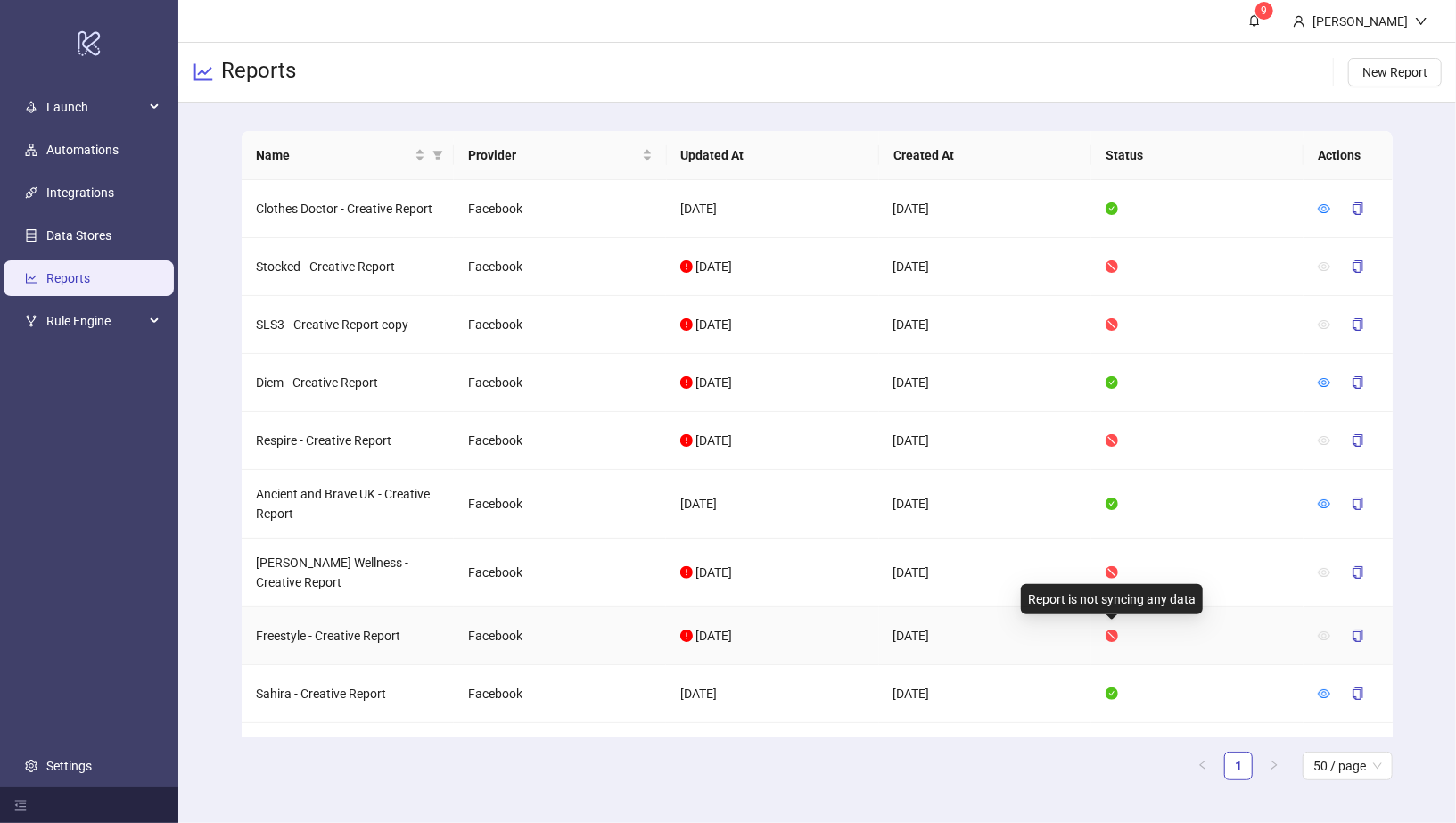
click at [1111, 629] on icon "stop" at bounding box center [1112, 635] width 13 height 13
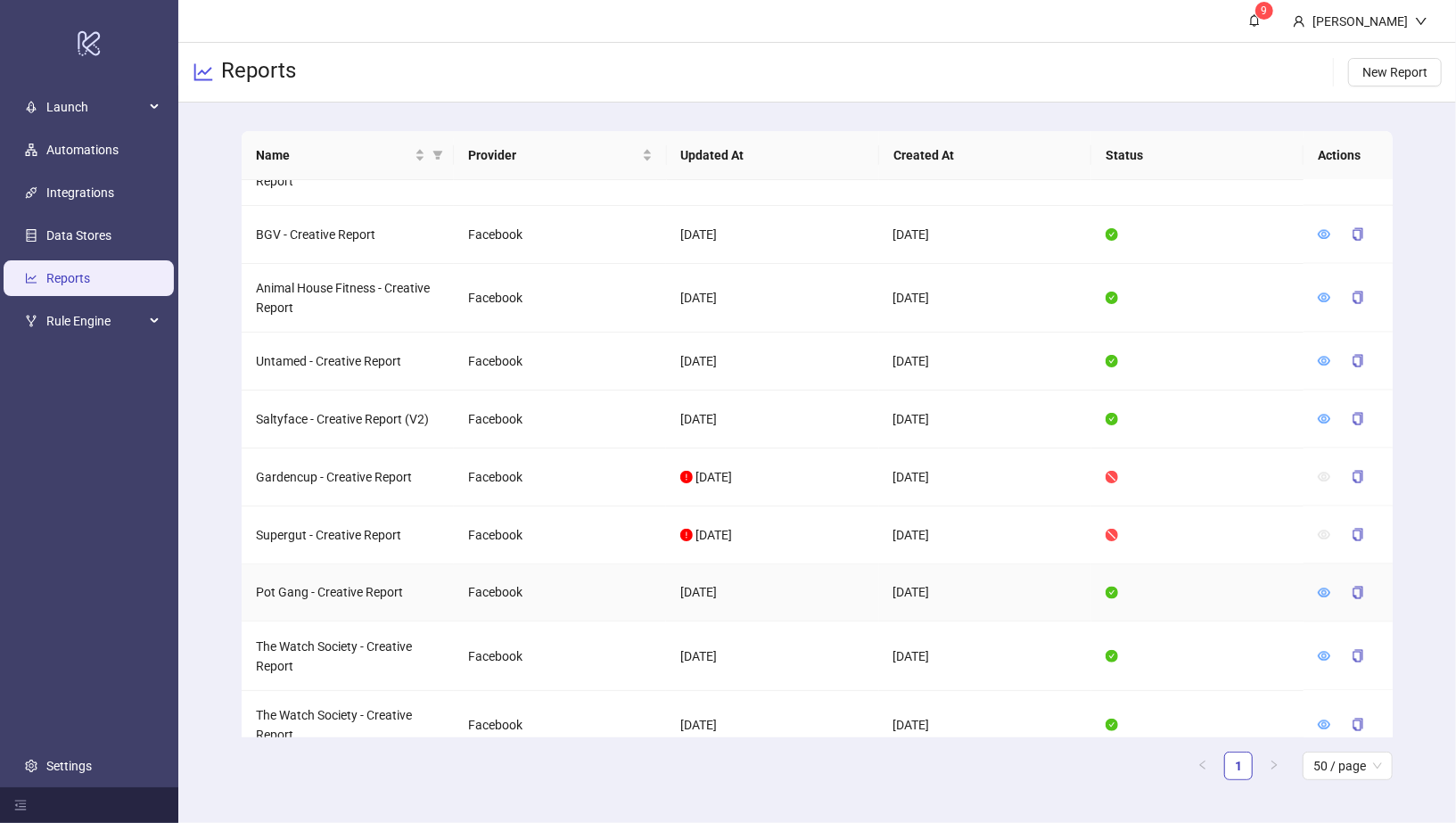
scroll to position [1989, 0]
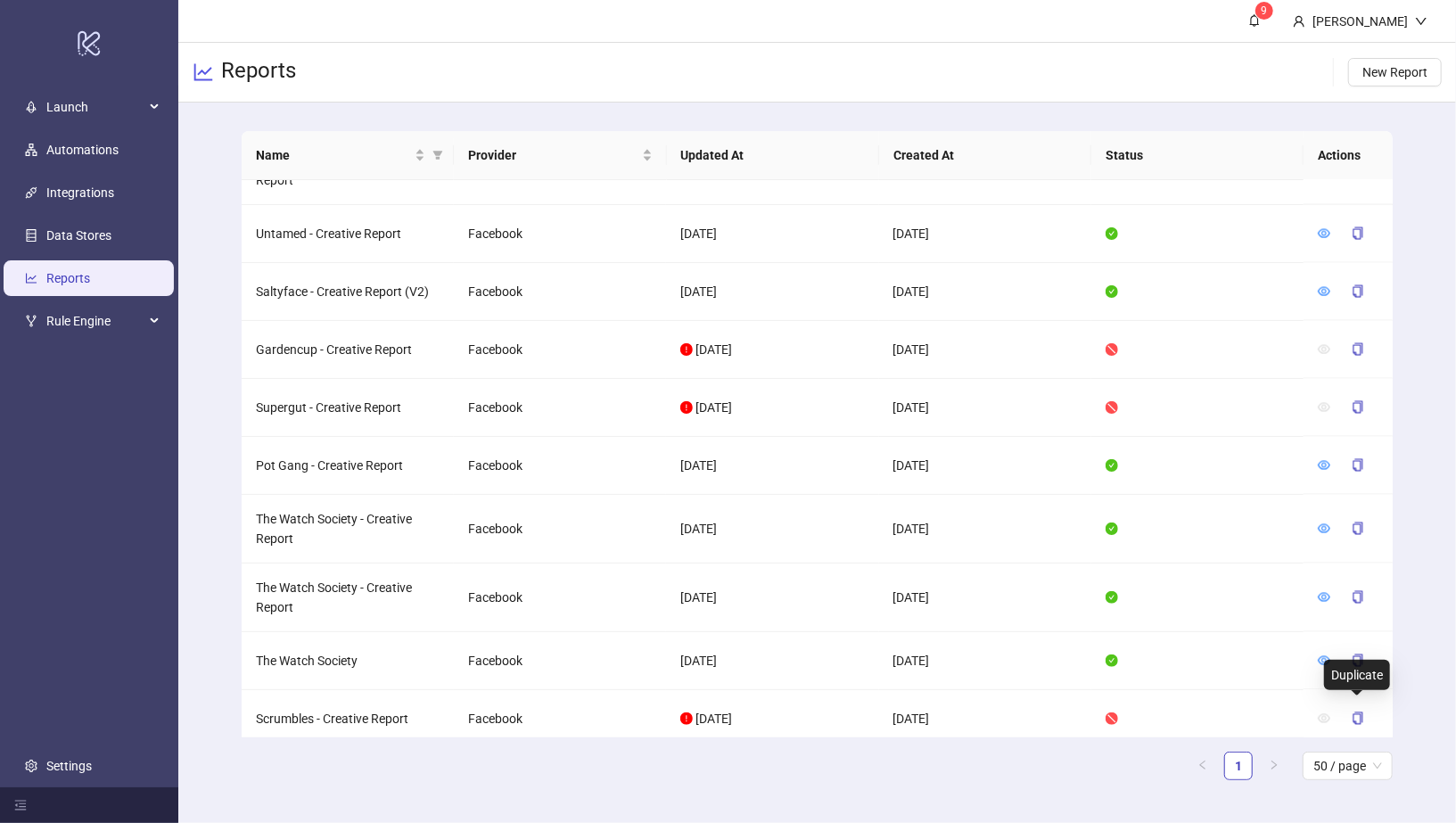
click at [1359, 776] on icon "copy" at bounding box center [1358, 782] width 13 height 13
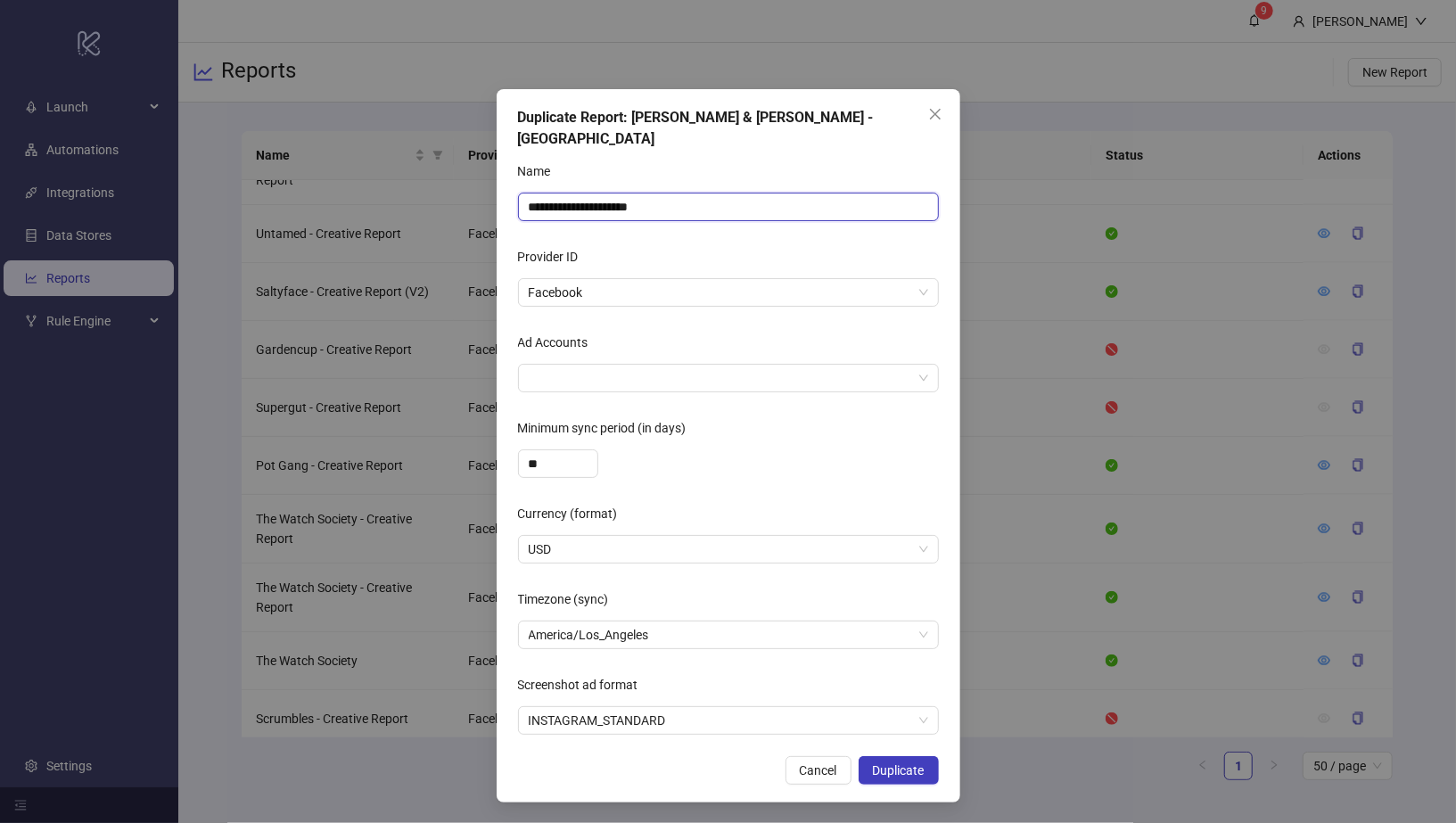
click at [525, 193] on input "**********" at bounding box center [728, 207] width 421 height 29
drag, startPoint x: 627, startPoint y: 189, endPoint x: 920, endPoint y: 189, distance: 293.0
click at [920, 193] on div "**********" at bounding box center [728, 207] width 421 height 29
click at [814, 366] on div at bounding box center [719, 378] width 395 height 25
type input "**********"
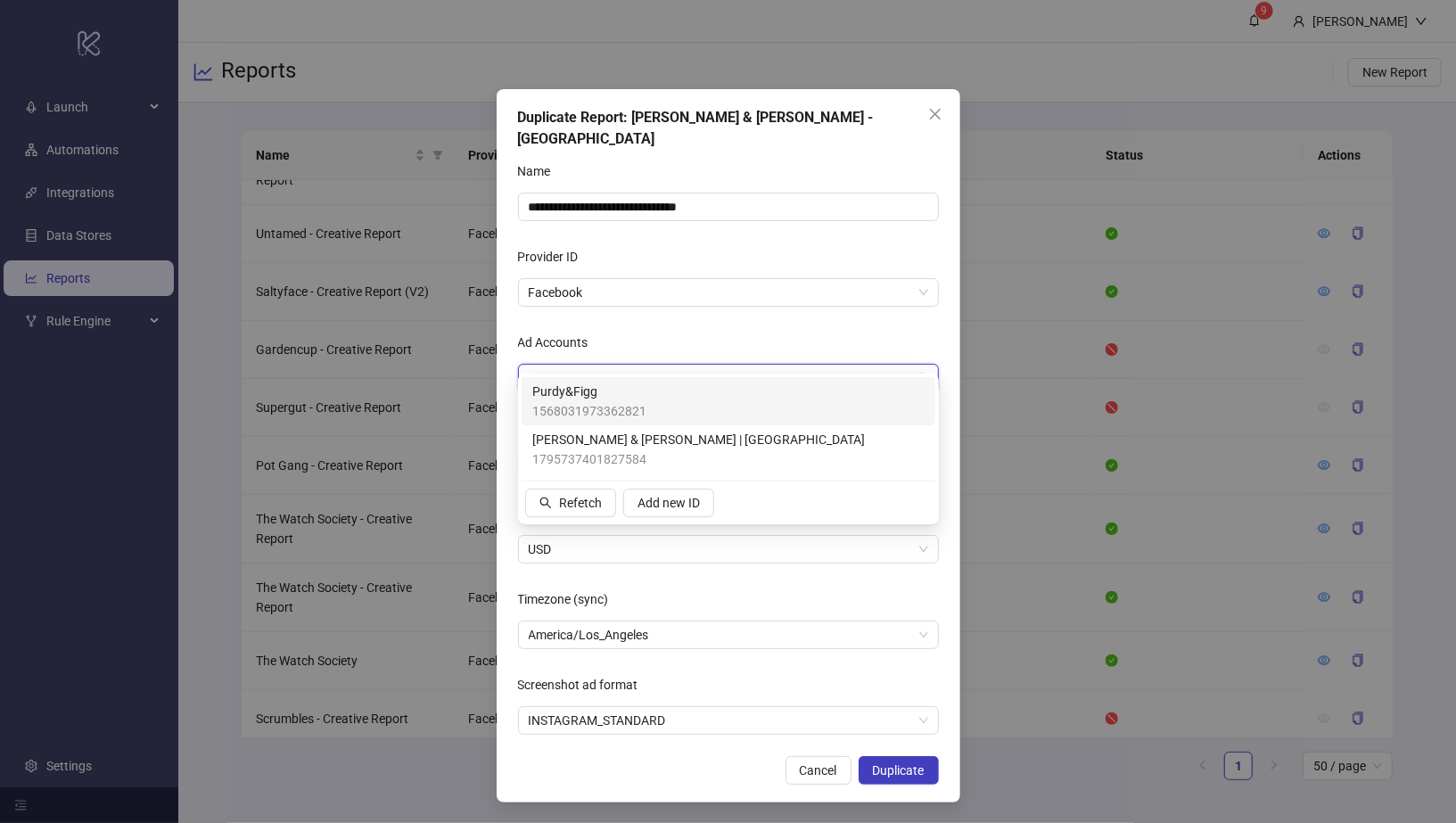
type input "*****"
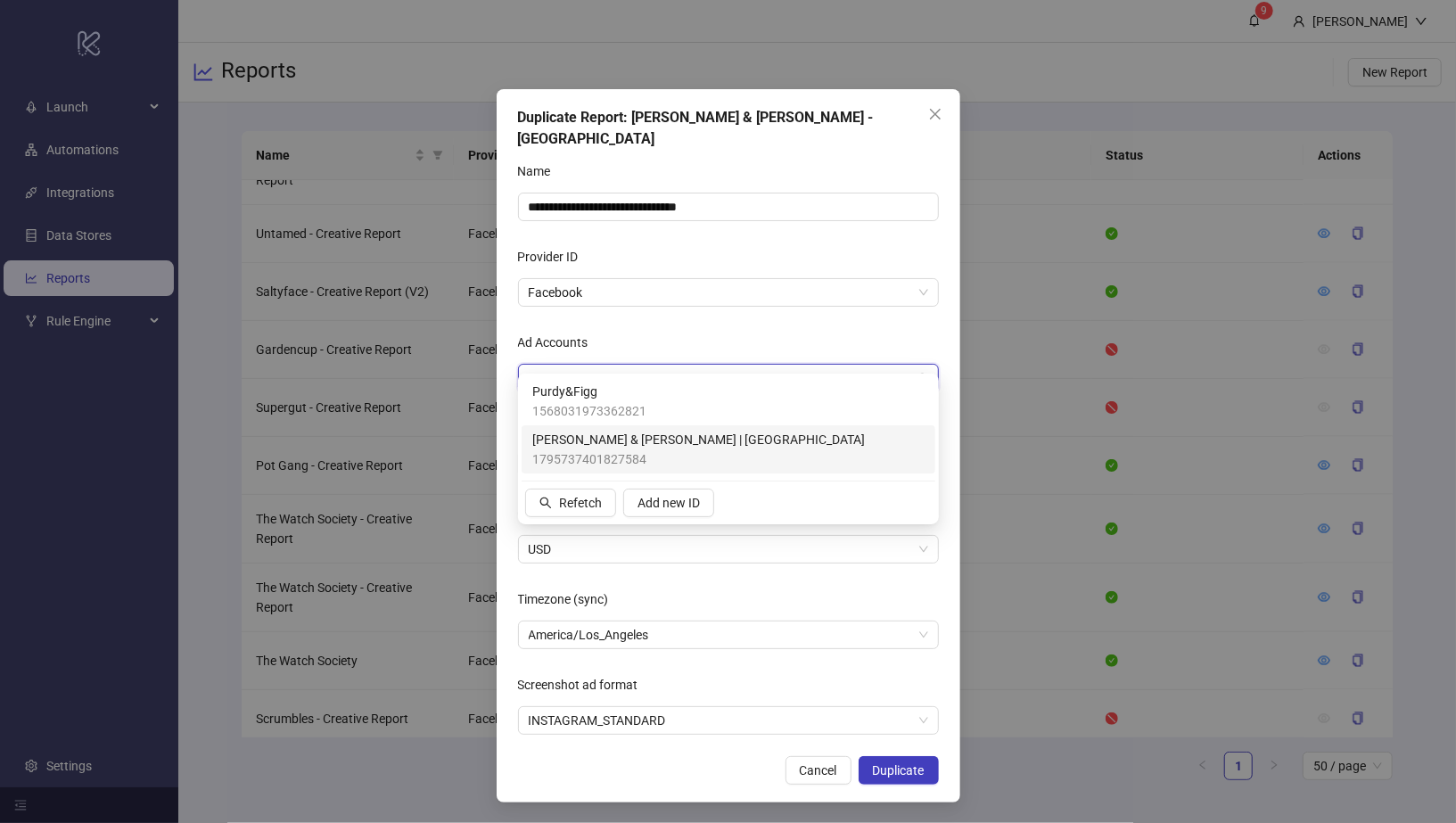
click at [753, 445] on div "Purdy & Figg | US 1795737401827584" at bounding box center [728, 449] width 393 height 40
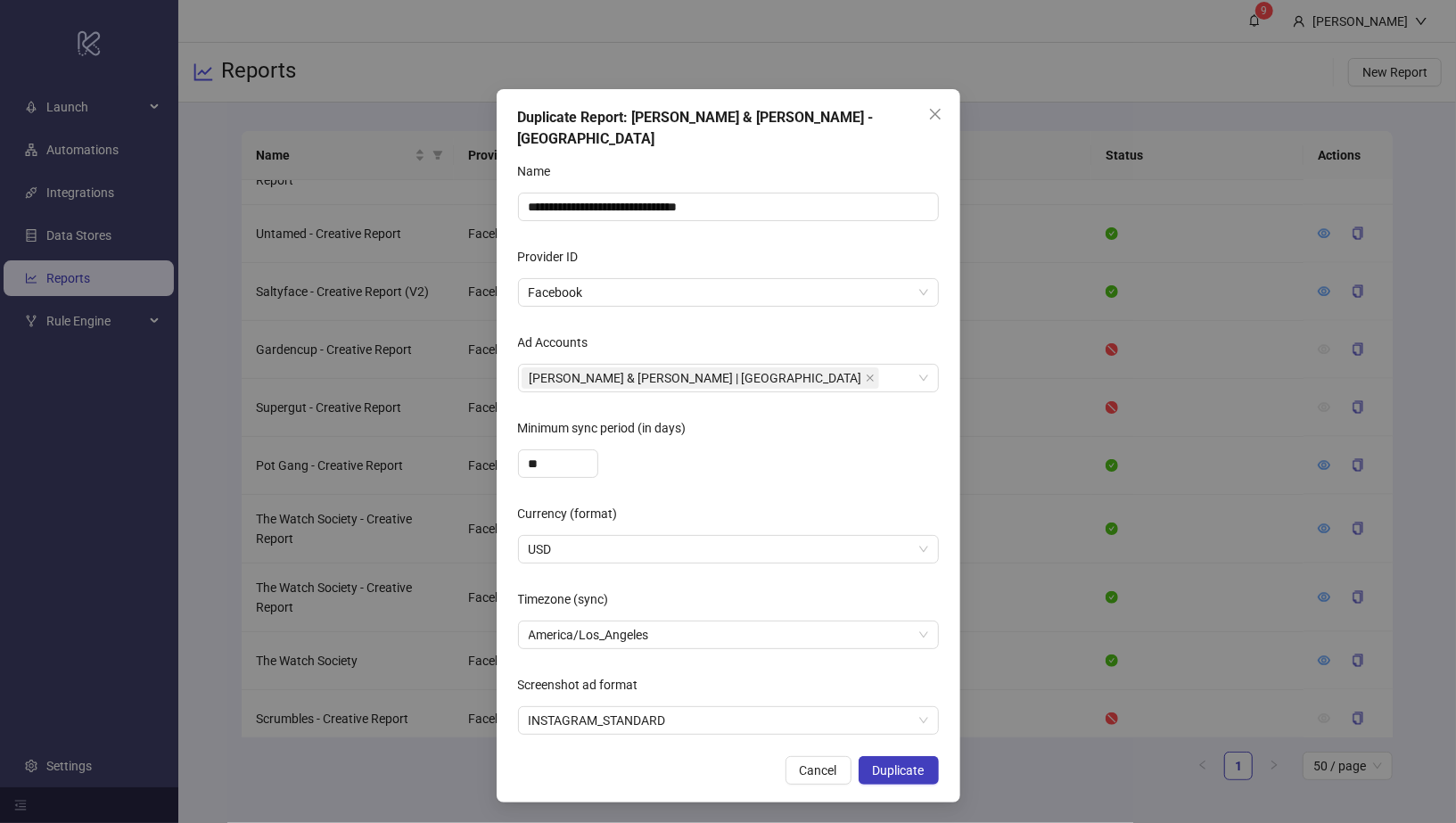
click at [793, 301] on form "**********" at bounding box center [728, 446] width 421 height 578
click at [882, 763] on span "Duplicate" at bounding box center [899, 770] width 52 height 14
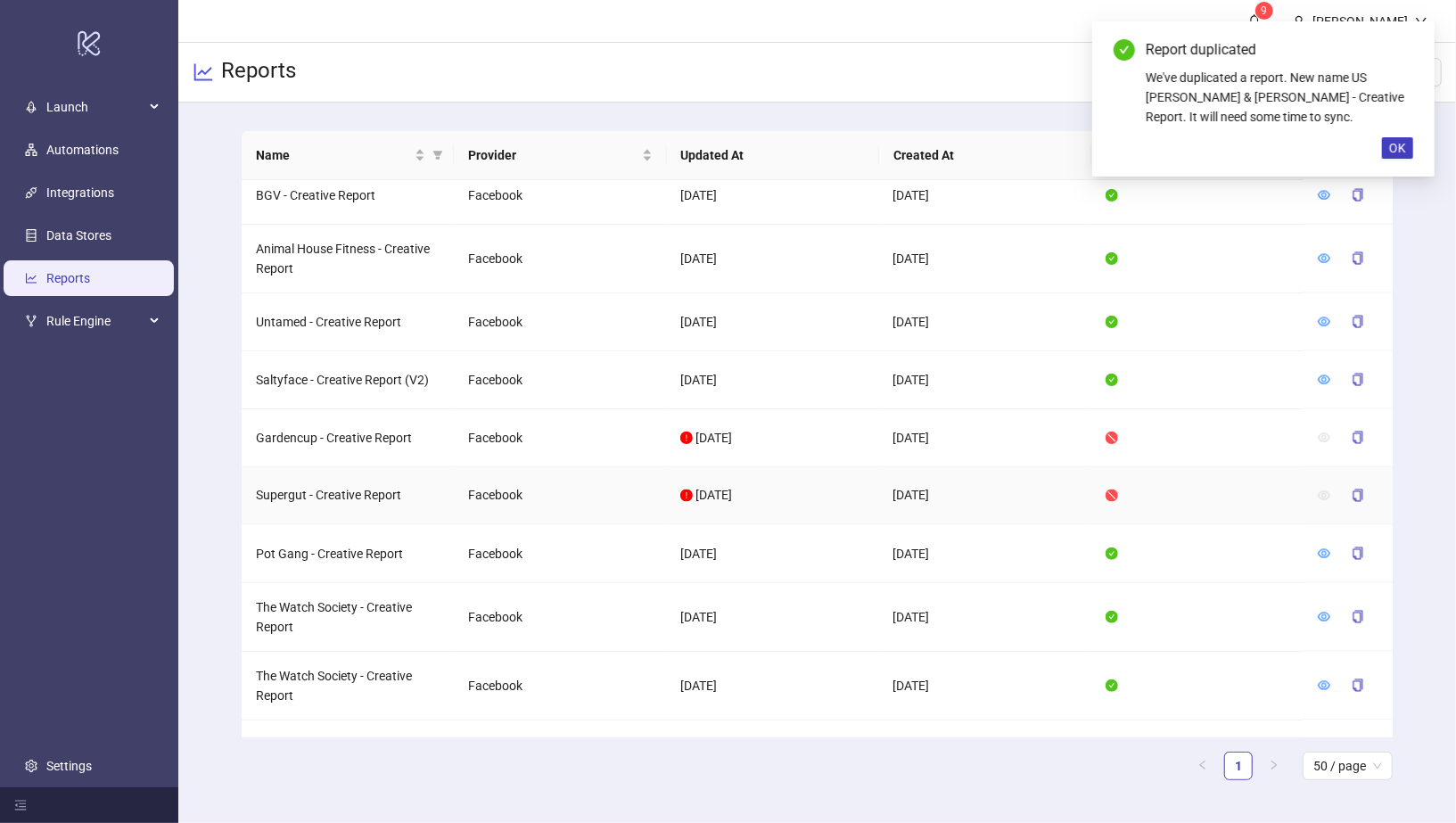
scroll to position [0, 0]
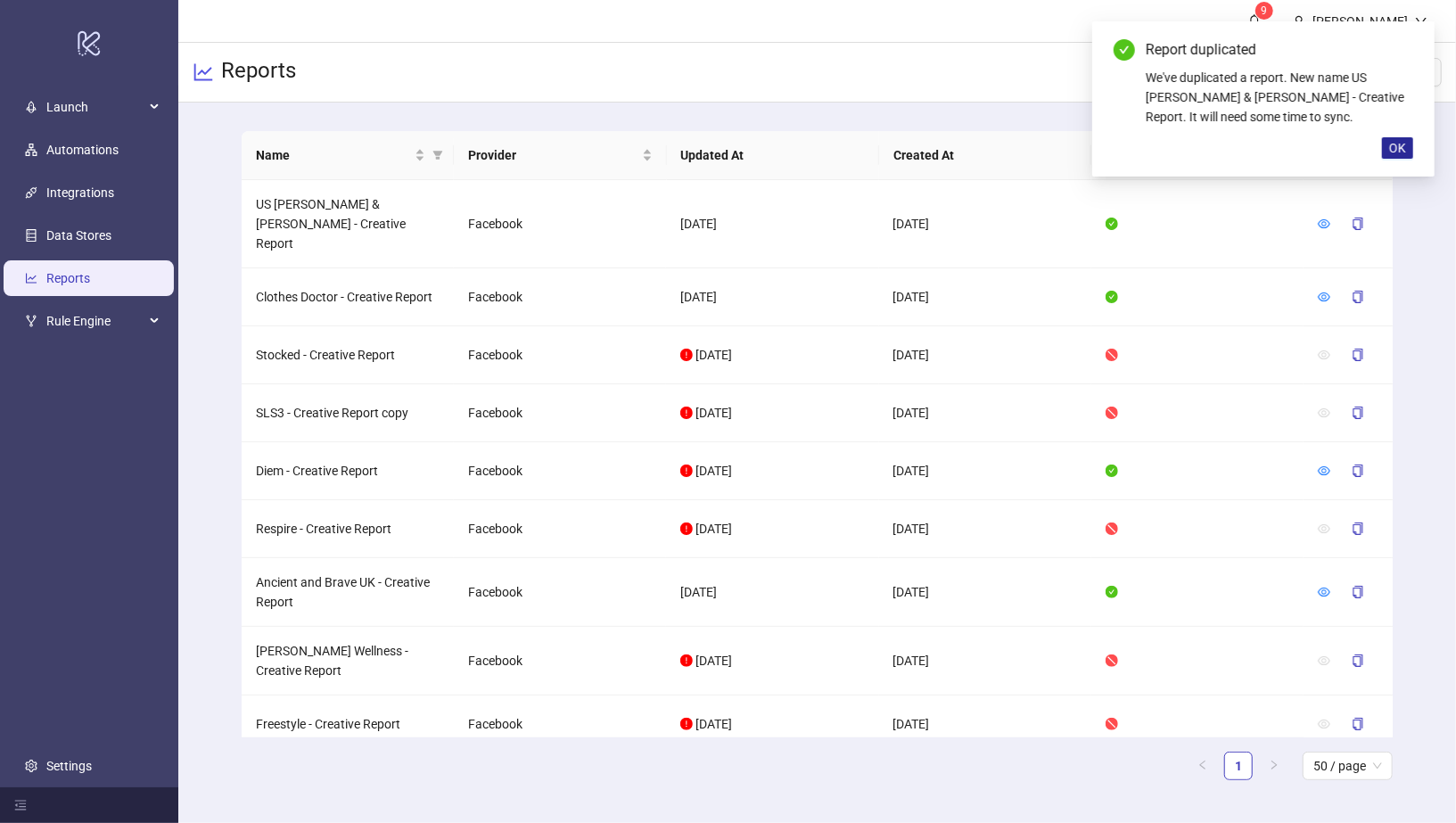
click at [1399, 142] on span "OK" at bounding box center [1398, 148] width 17 height 14
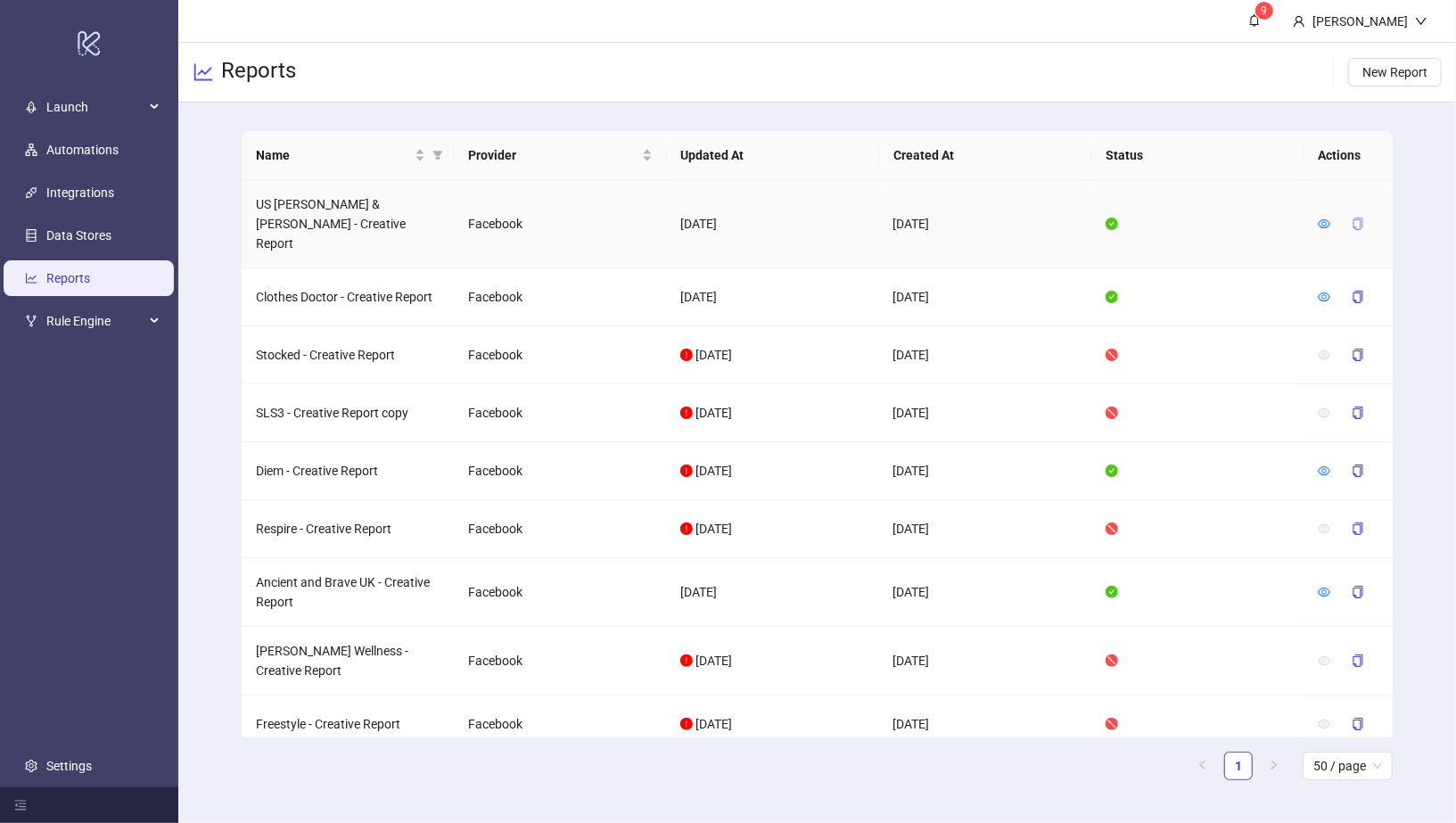
click at [1352, 217] on icon "copy" at bounding box center [1358, 223] width 13 height 13
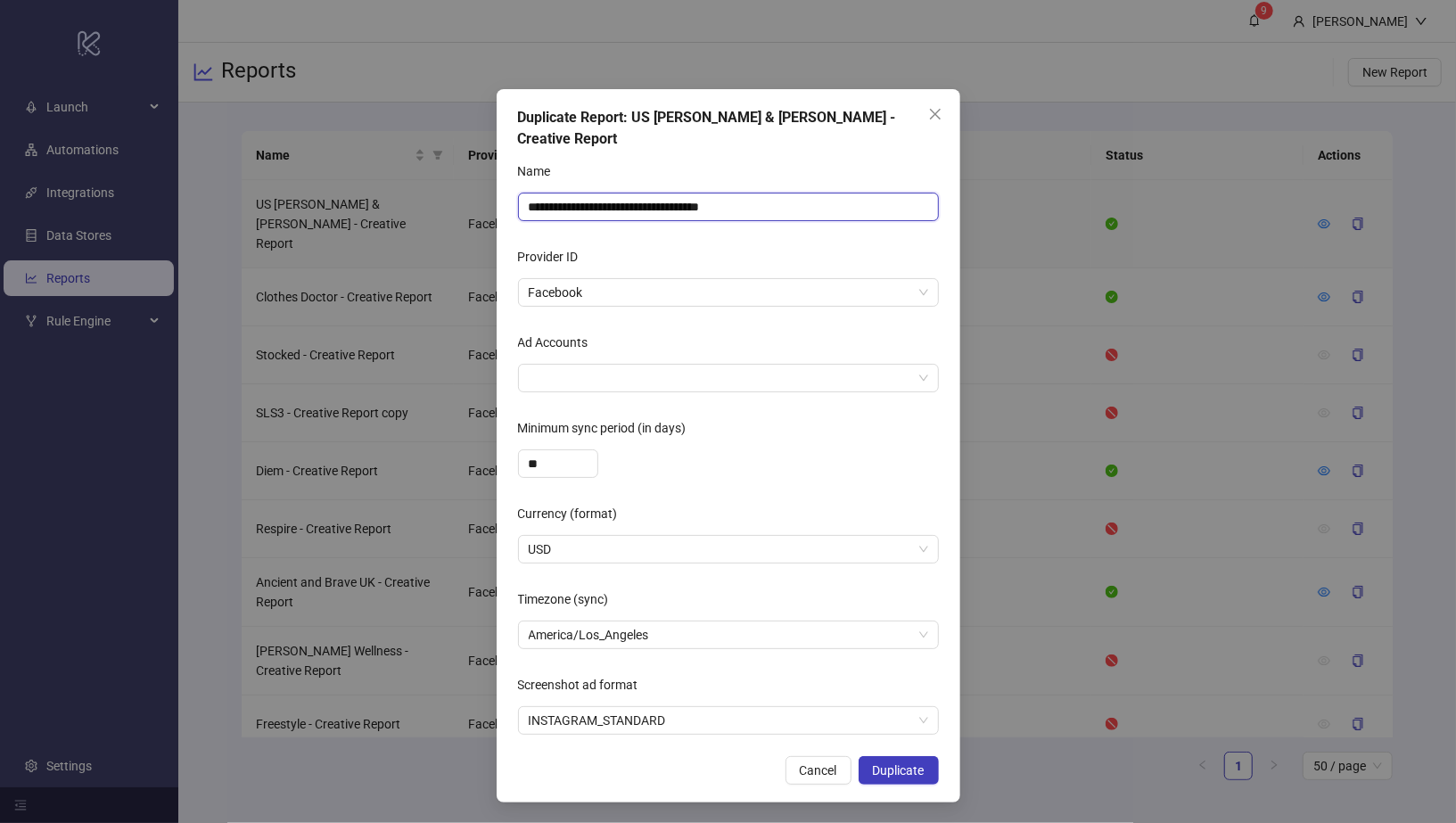
click at [756, 193] on input "**********" at bounding box center [728, 207] width 421 height 29
click at [604, 193] on input "**********" at bounding box center [728, 207] width 421 height 29
drag, startPoint x: 617, startPoint y: 186, endPoint x: 547, endPoint y: 183, distance: 70.1
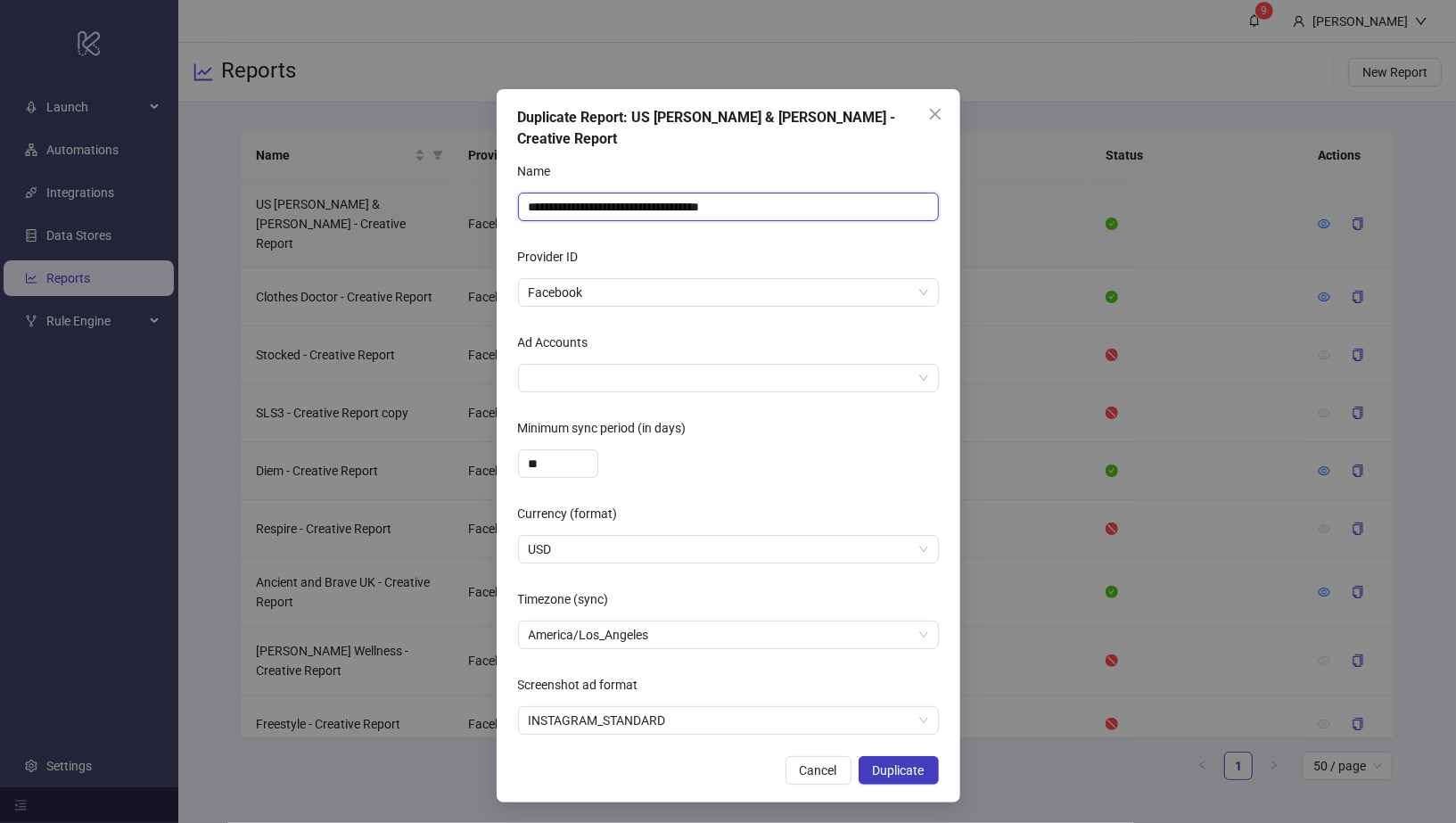
click at [547, 193] on input "**********" at bounding box center [728, 207] width 421 height 29
click at [593, 366] on div at bounding box center [719, 378] width 395 height 25
type input "**********"
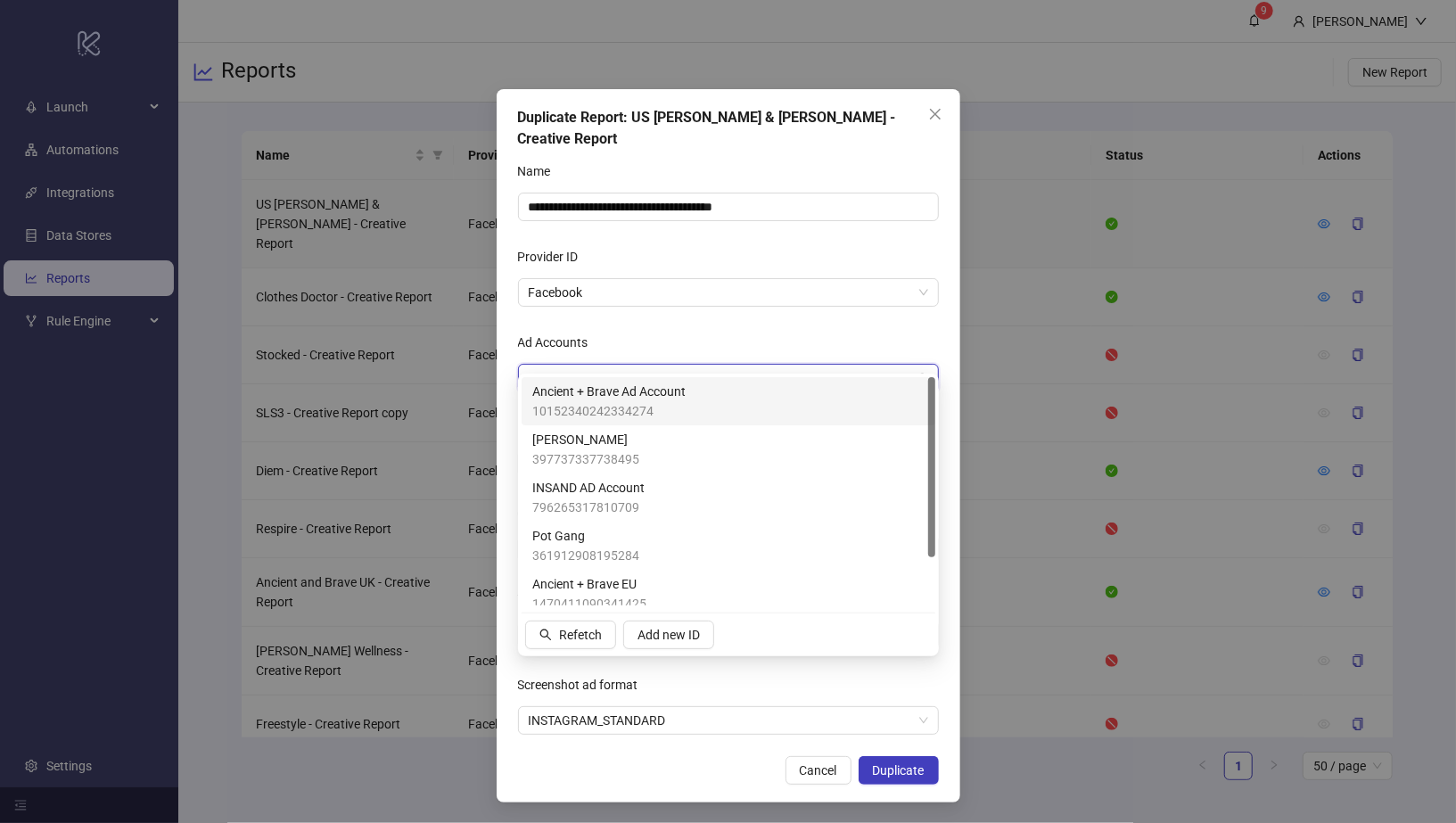
type input "***"
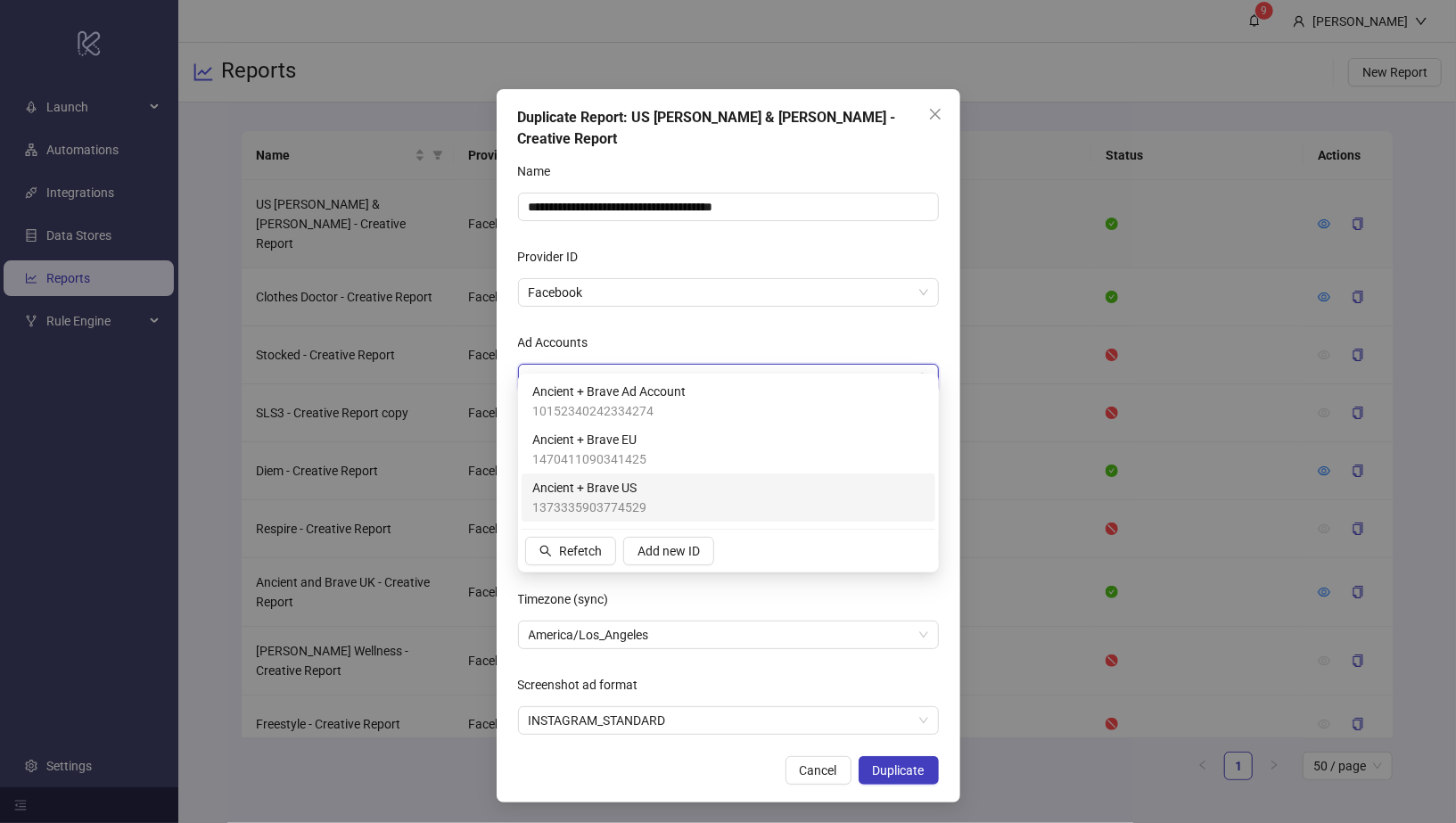
click at [606, 485] on span "Ancient + Brave US" at bounding box center [590, 487] width 114 height 19
click at [790, 296] on form "**********" at bounding box center [728, 446] width 421 height 578
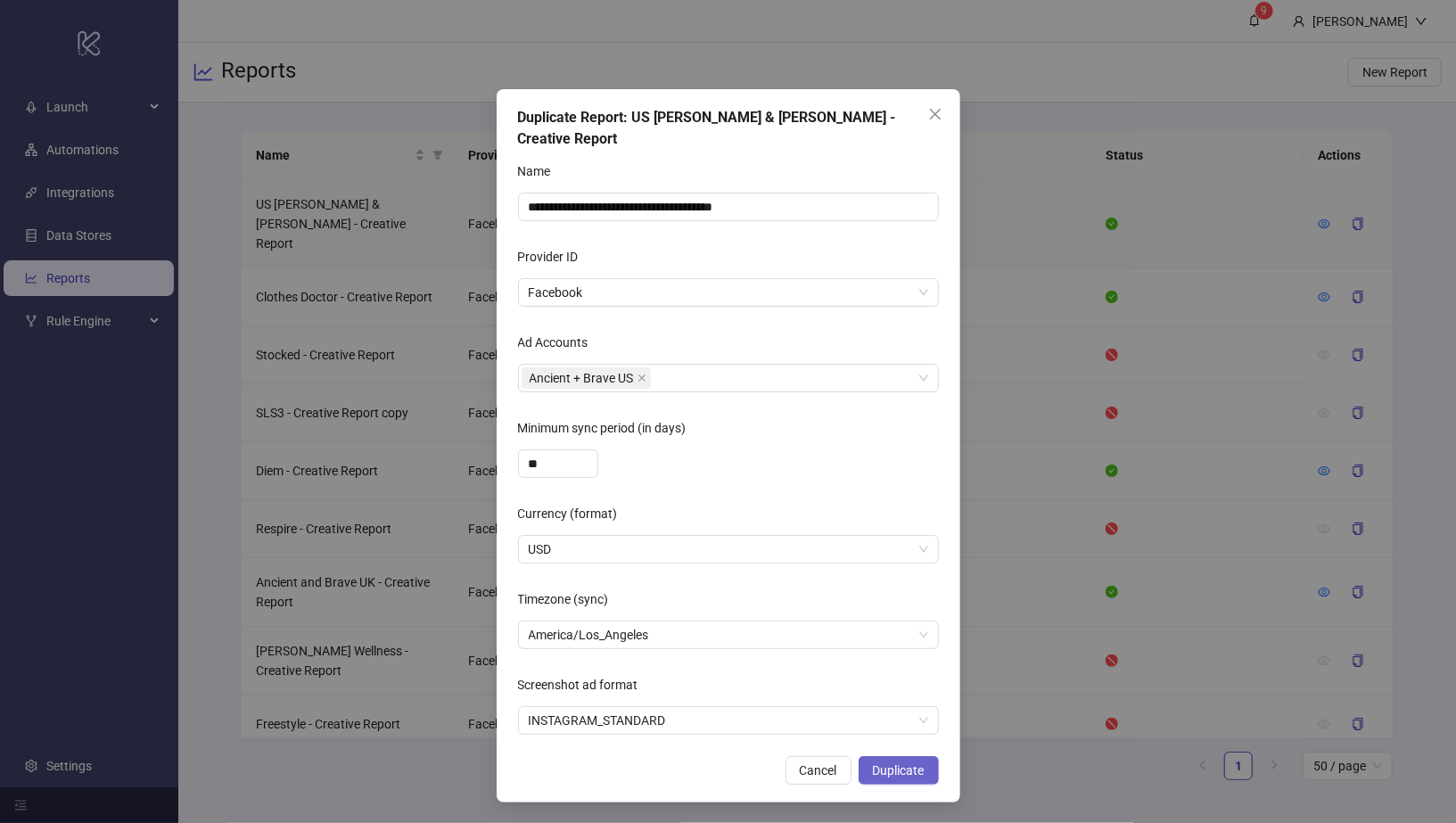
click at [892, 763] on span "Duplicate" at bounding box center [899, 770] width 52 height 14
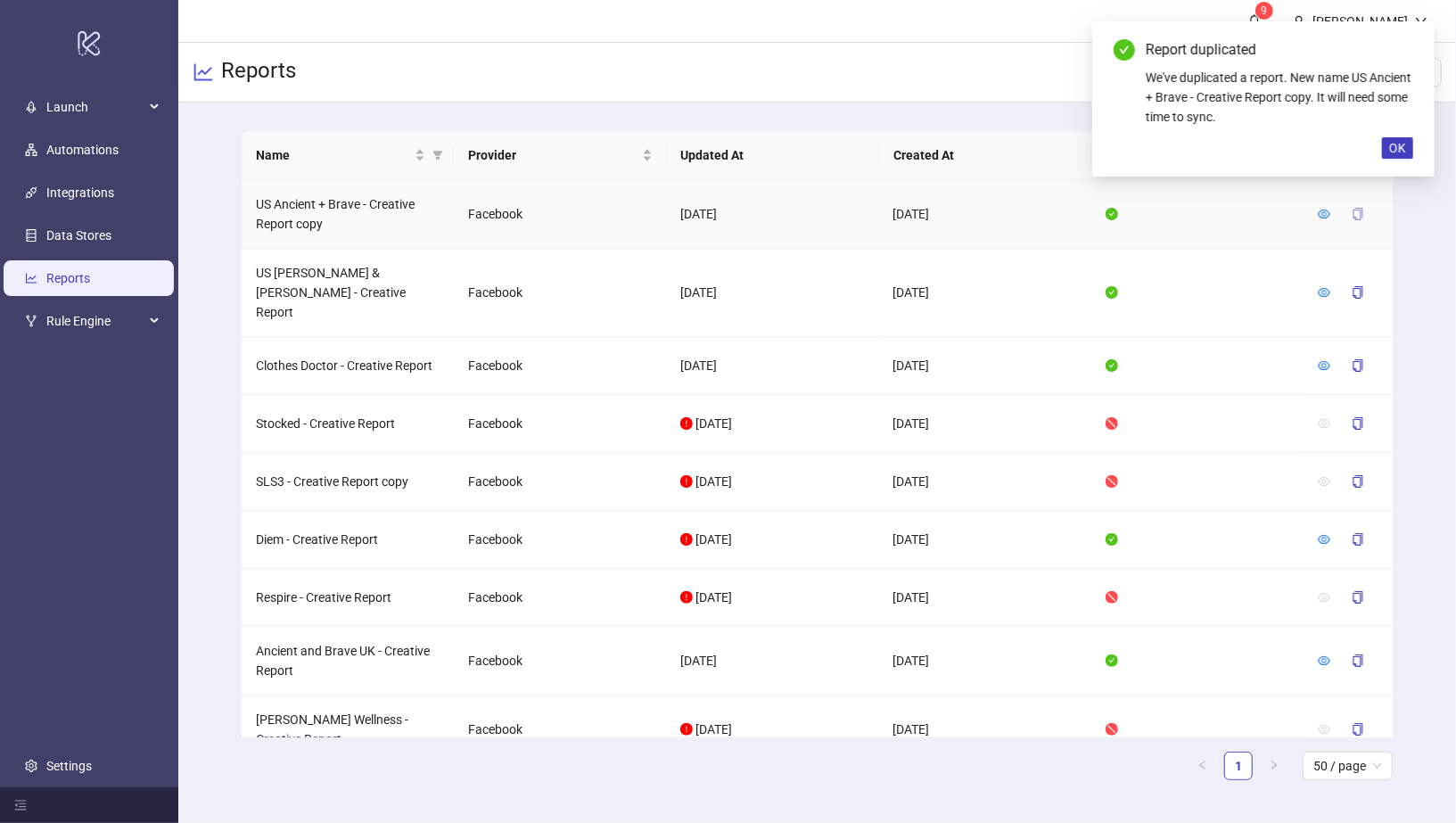
click at [1360, 214] on icon "copy" at bounding box center [1358, 213] width 10 height 13
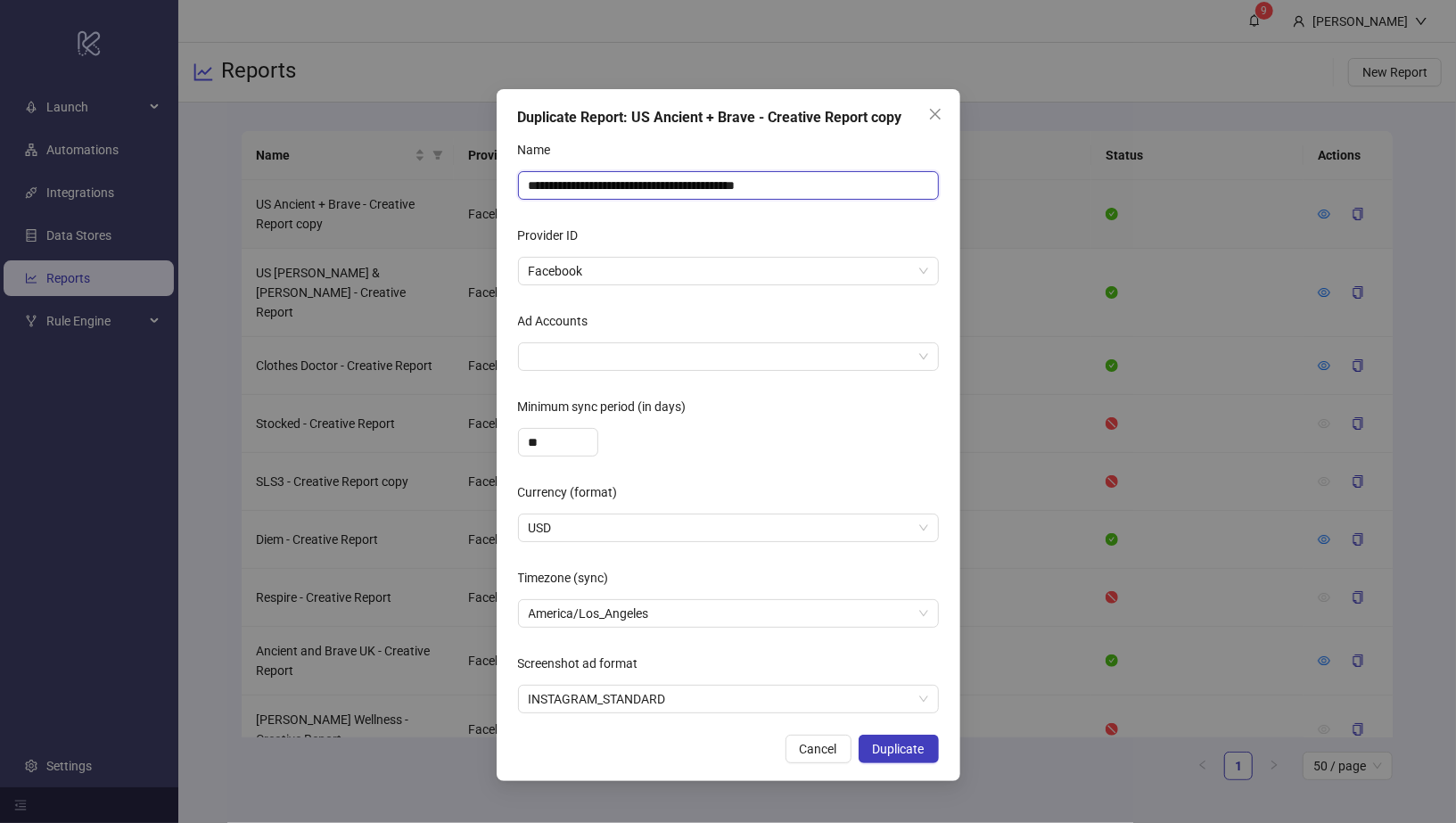
drag, startPoint x: 802, startPoint y: 185, endPoint x: 732, endPoint y: 185, distance: 70.0
click at [732, 185] on input "**********" at bounding box center [728, 185] width 421 height 29
drag, startPoint x: 634, startPoint y: 183, endPoint x: 422, endPoint y: 182, distance: 212.0
click at [422, 182] on div "**********" at bounding box center [728, 411] width 1456 height 823
type input "**********"
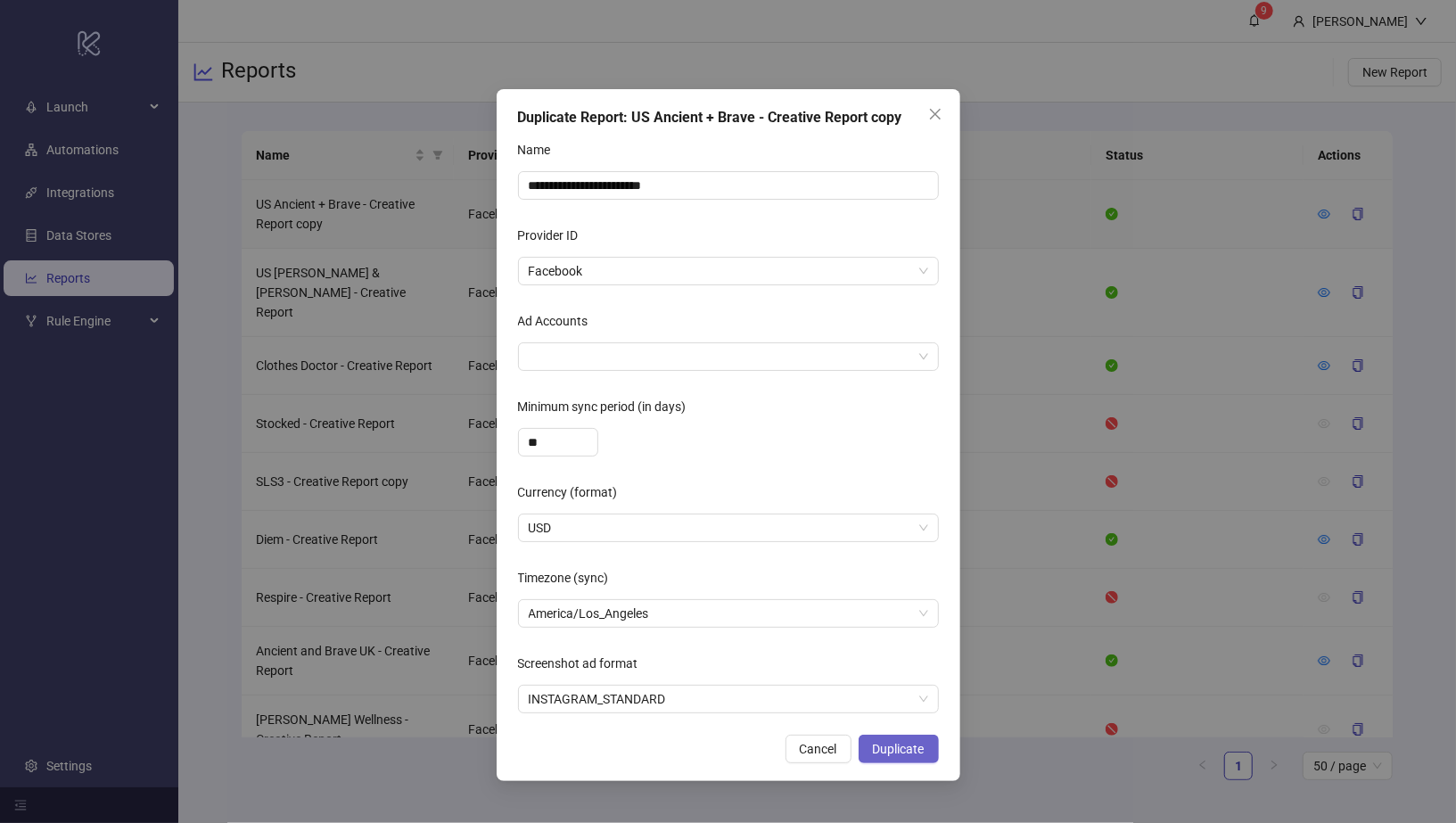
click at [904, 754] on span "Duplicate" at bounding box center [899, 749] width 52 height 14
click at [840, 354] on div at bounding box center [719, 357] width 395 height 25
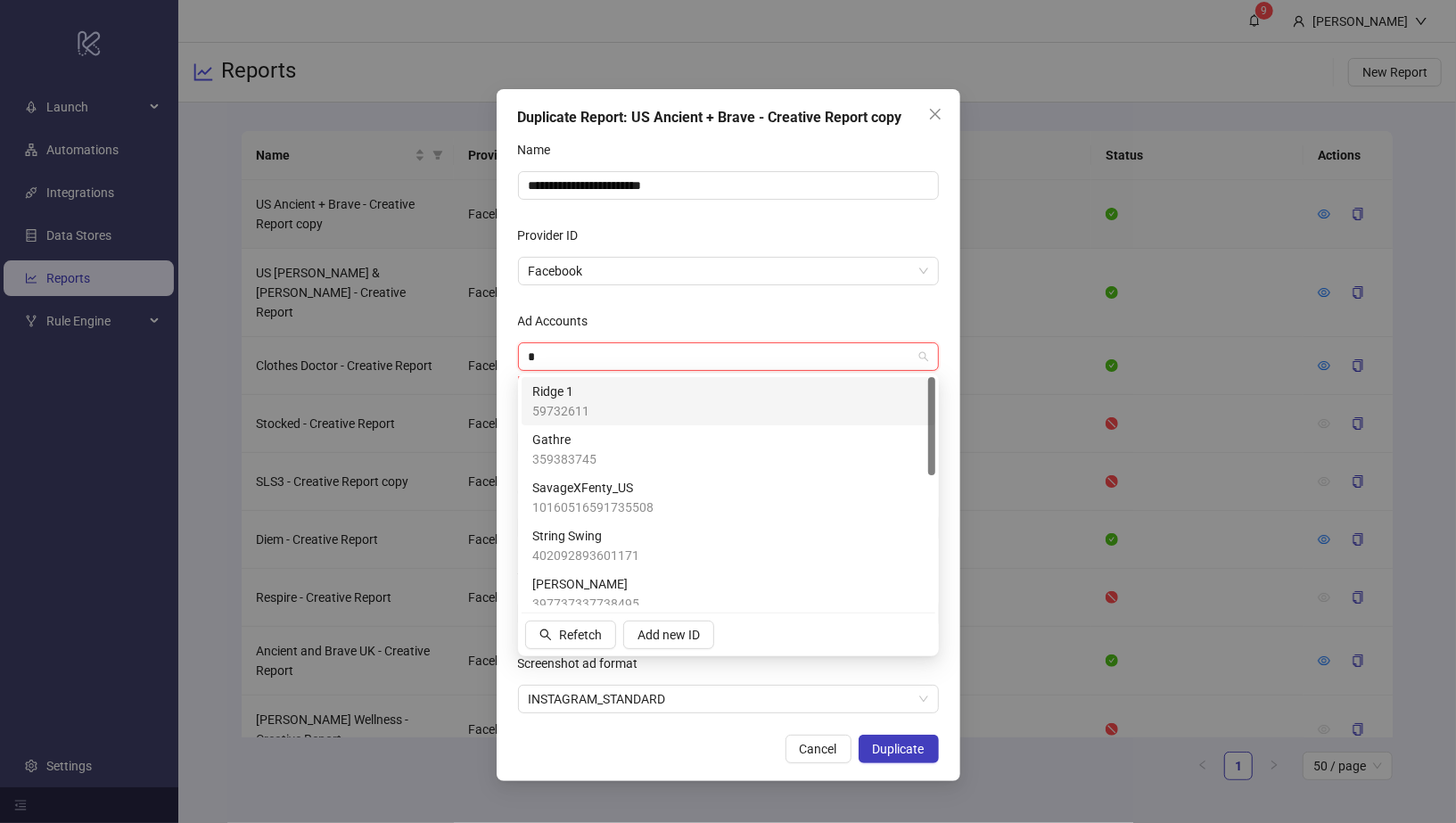
type input "**"
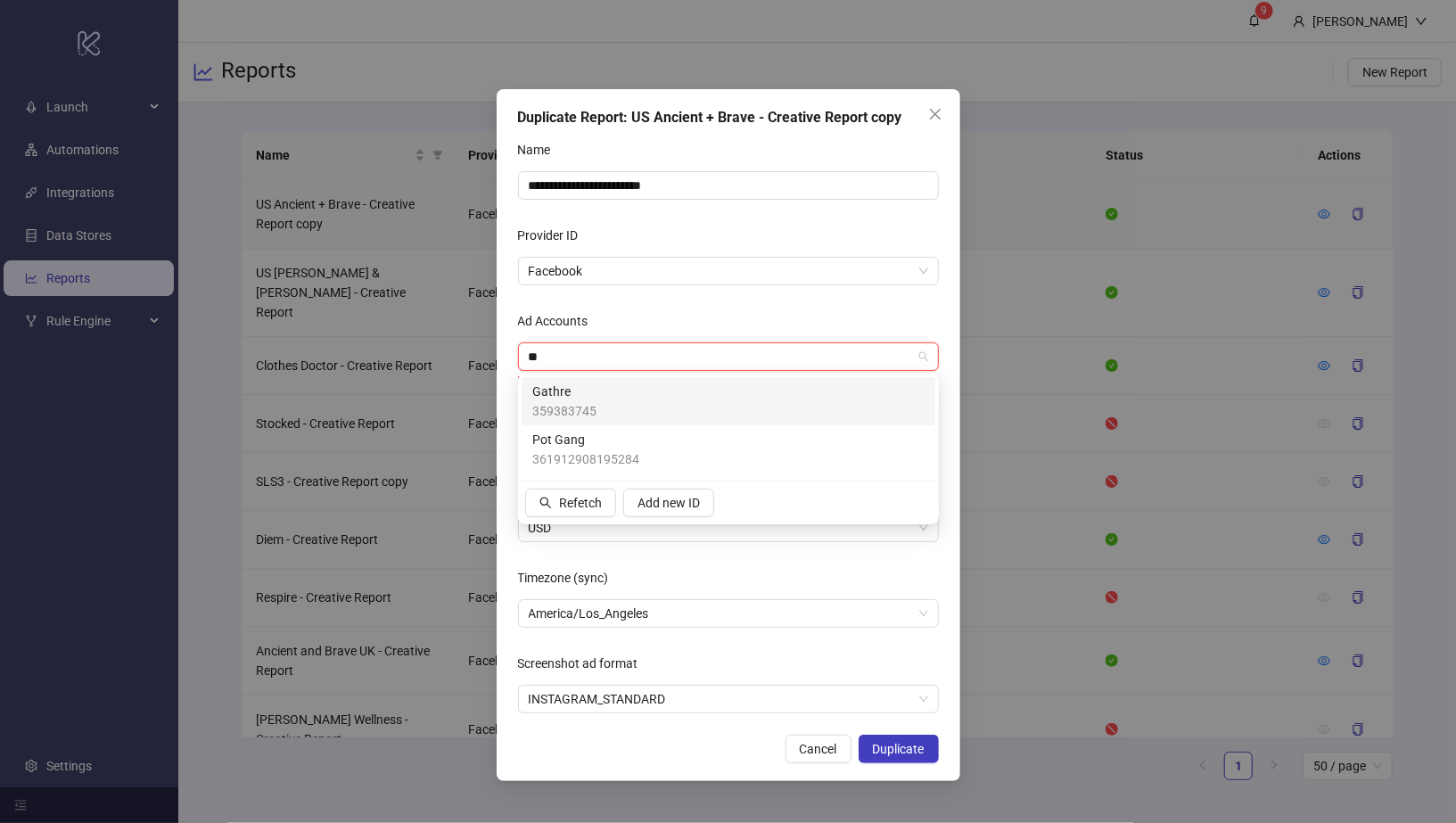
click at [739, 391] on div "Gathre 359383745" at bounding box center [728, 400] width 393 height 40
click at [801, 316] on div "Ad Accounts" at bounding box center [728, 324] width 421 height 36
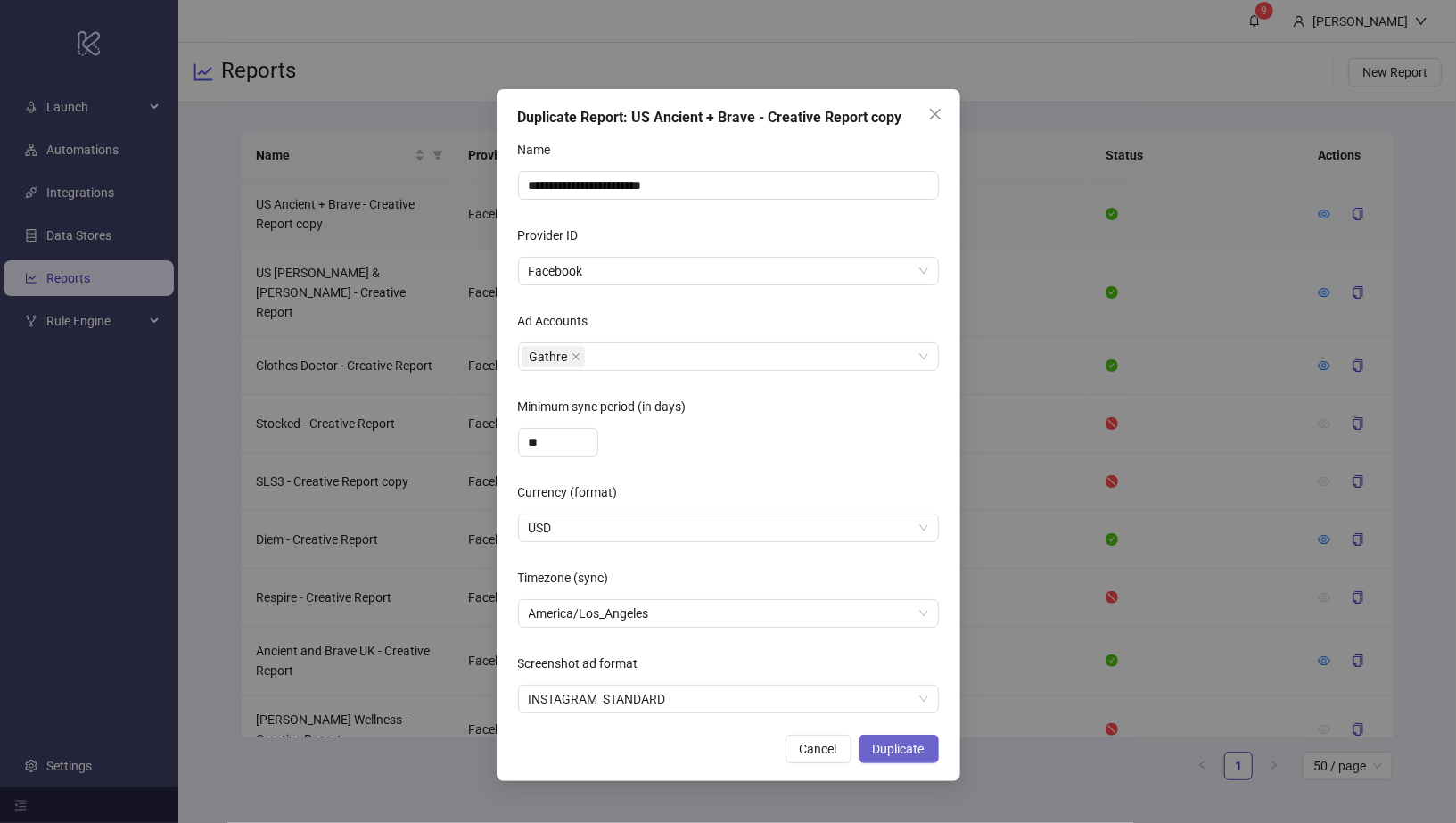
click at [903, 747] on span "Duplicate" at bounding box center [899, 749] width 52 height 14
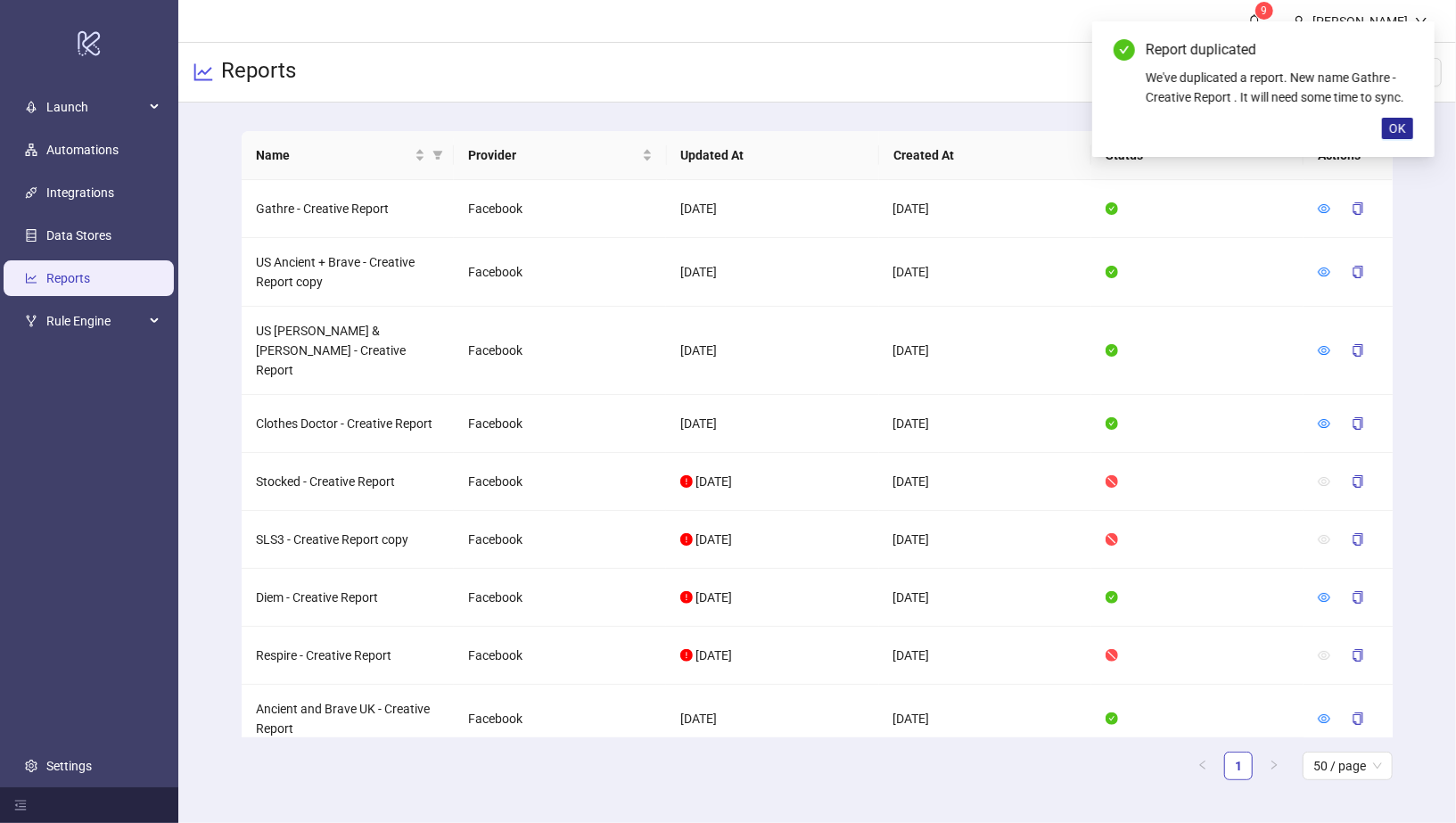
click at [1402, 122] on span "OK" at bounding box center [1398, 128] width 17 height 14
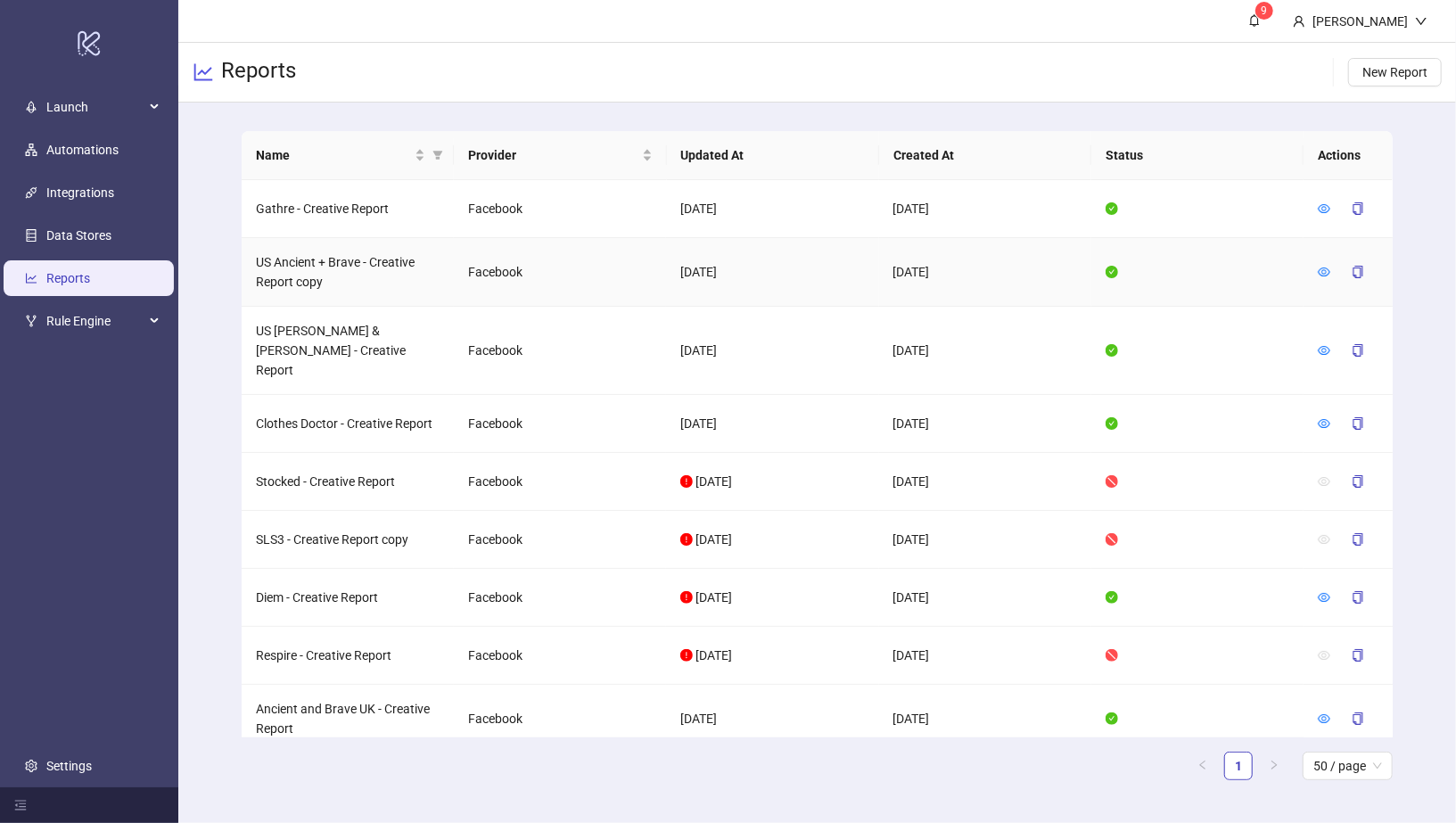
click at [296, 268] on td "US Ancient + Brave - Creative Report copy" at bounding box center [347, 272] width 212 height 69
click at [1324, 268] on icon "eye" at bounding box center [1324, 271] width 13 height 9
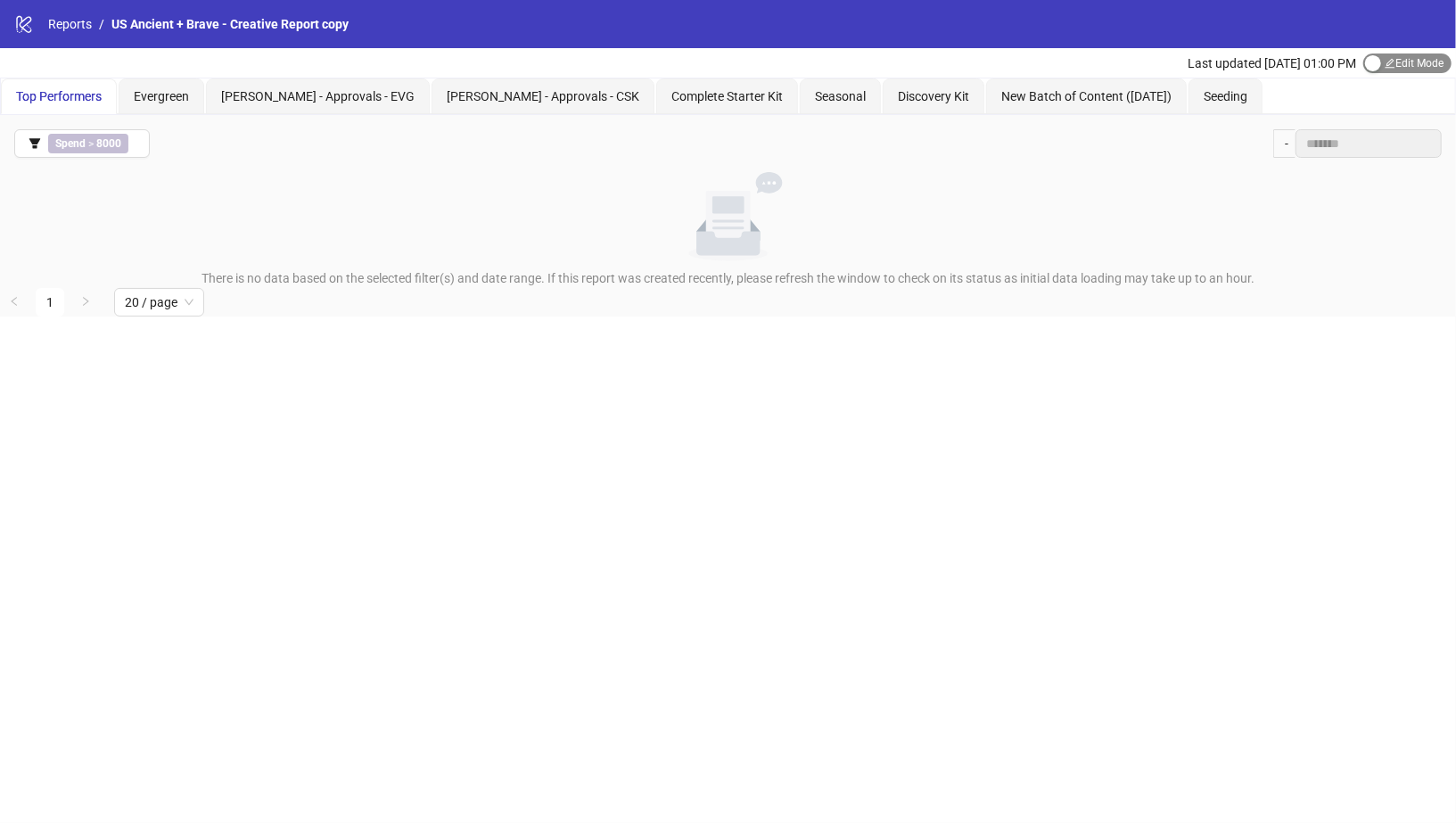
click at [1386, 62] on span "Edit Mode Edit Mode" at bounding box center [1407, 63] width 88 height 19
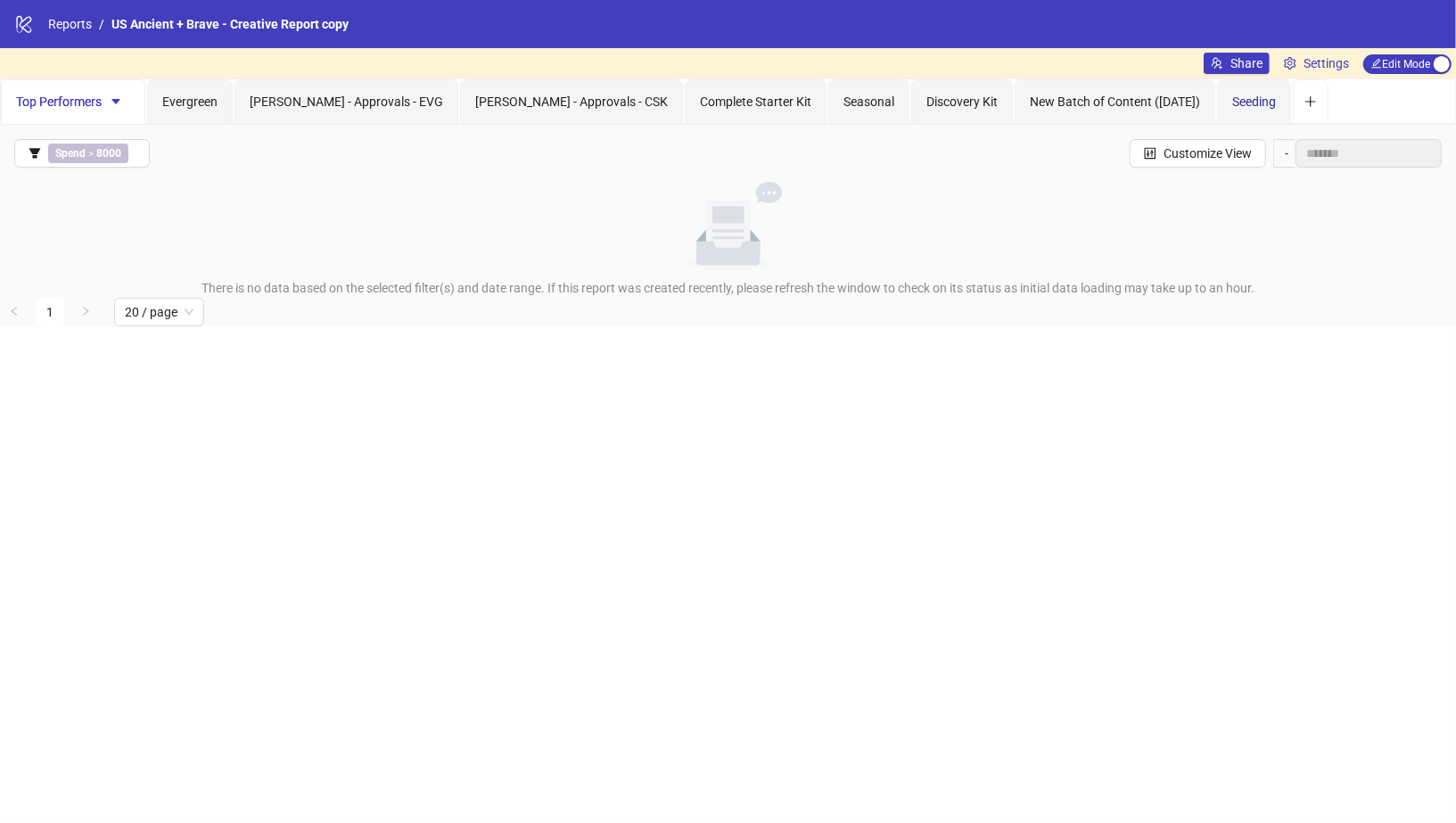
click at [1232, 92] on div "Seeding" at bounding box center [1253, 101] width 43 height 19
click at [1257, 101] on icon "caret-down" at bounding box center [1261, 102] width 9 height 6
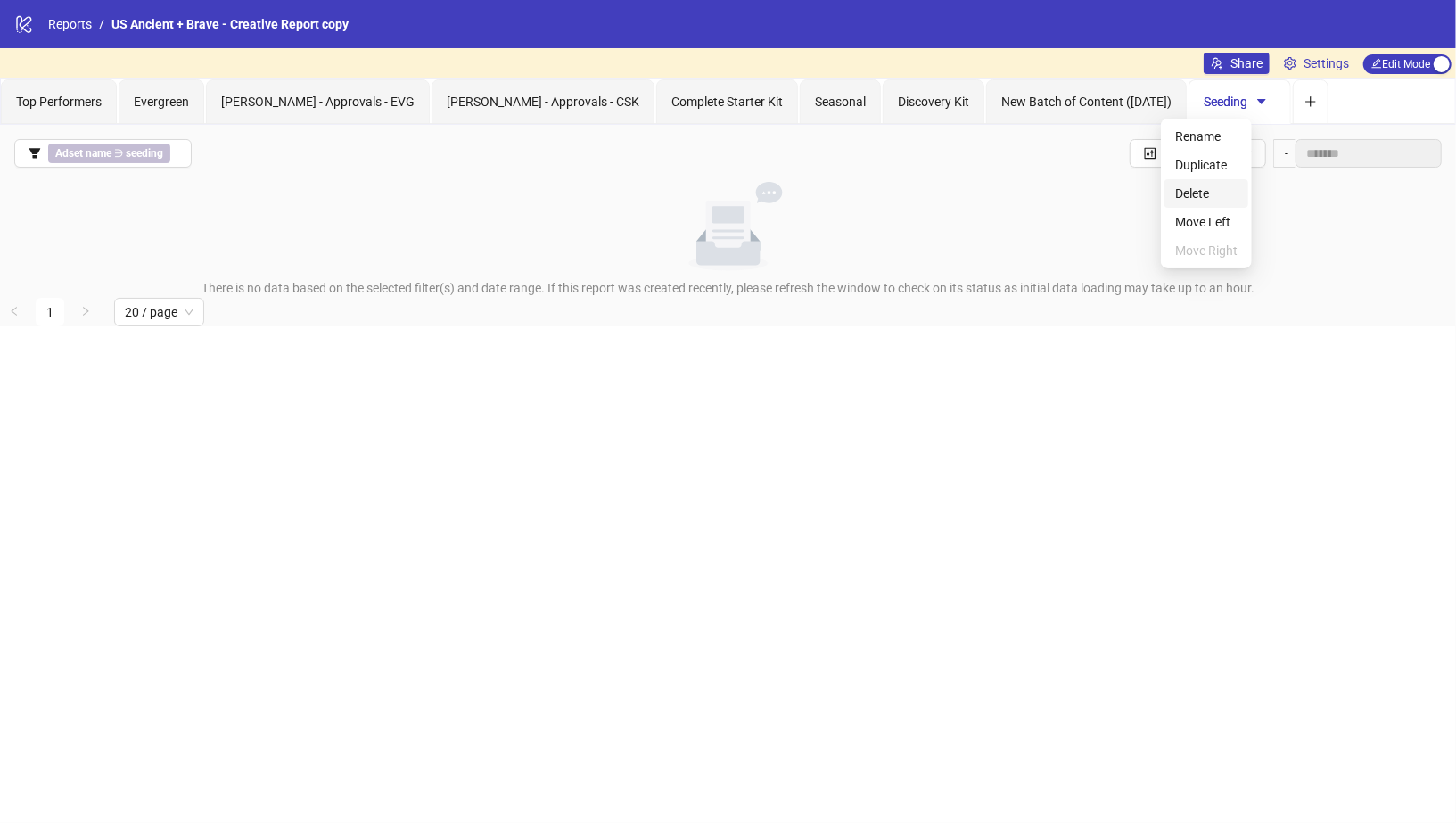
click at [1196, 190] on span "Delete" at bounding box center [1206, 193] width 63 height 19
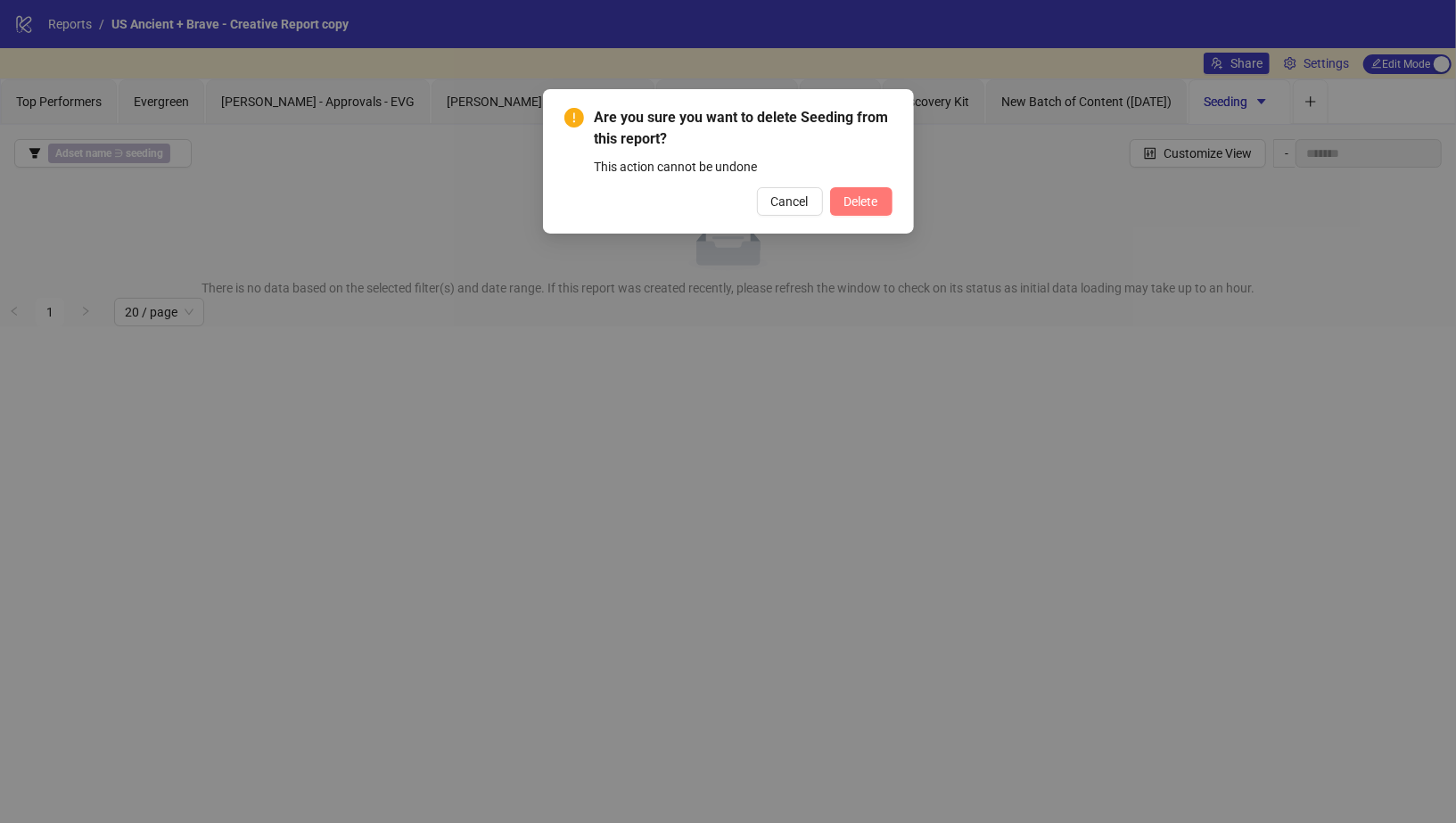
click at [848, 206] on span "Delete" at bounding box center [861, 201] width 34 height 14
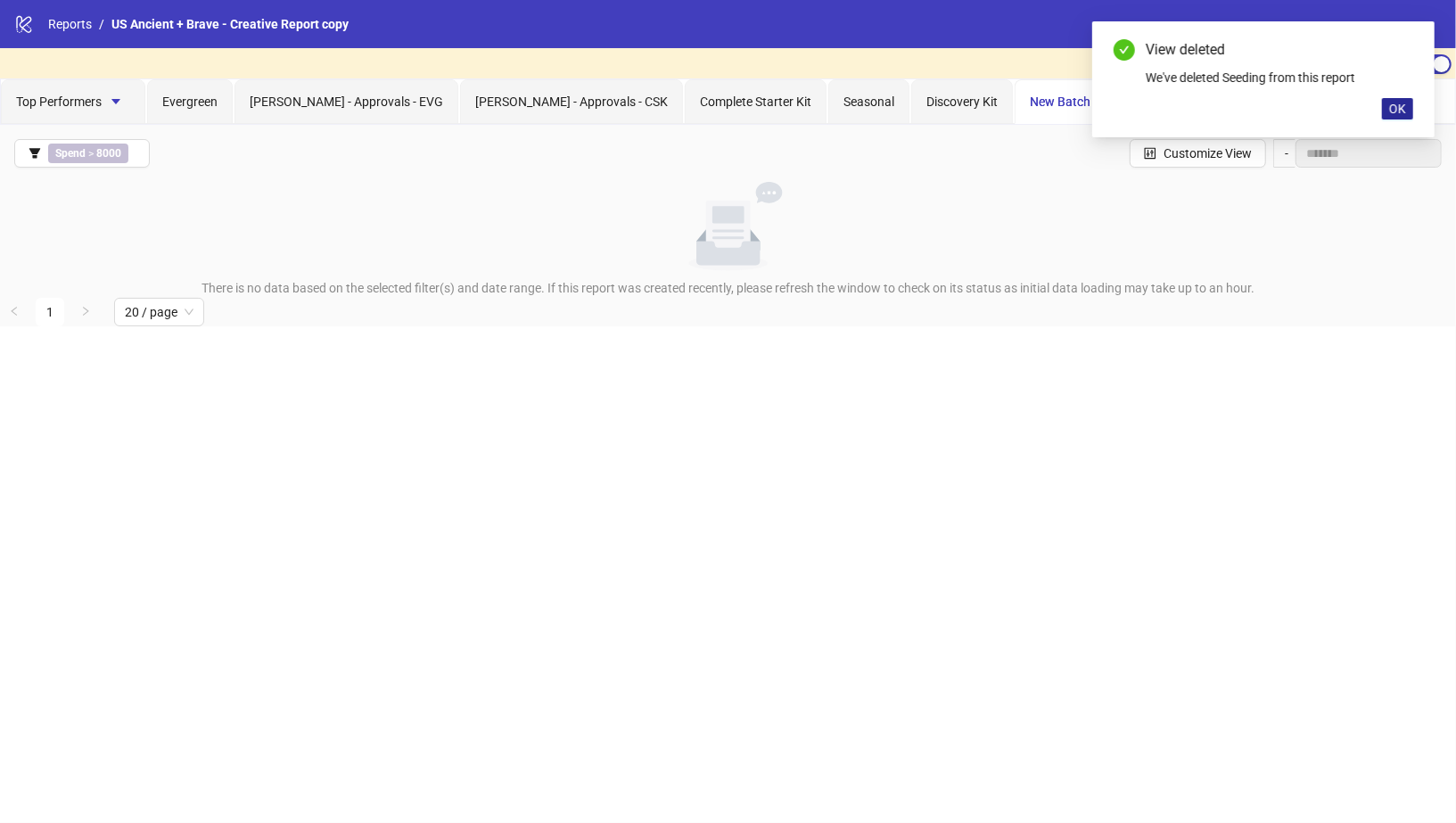
click at [1406, 116] on button "OK" at bounding box center [1397, 109] width 31 height 21
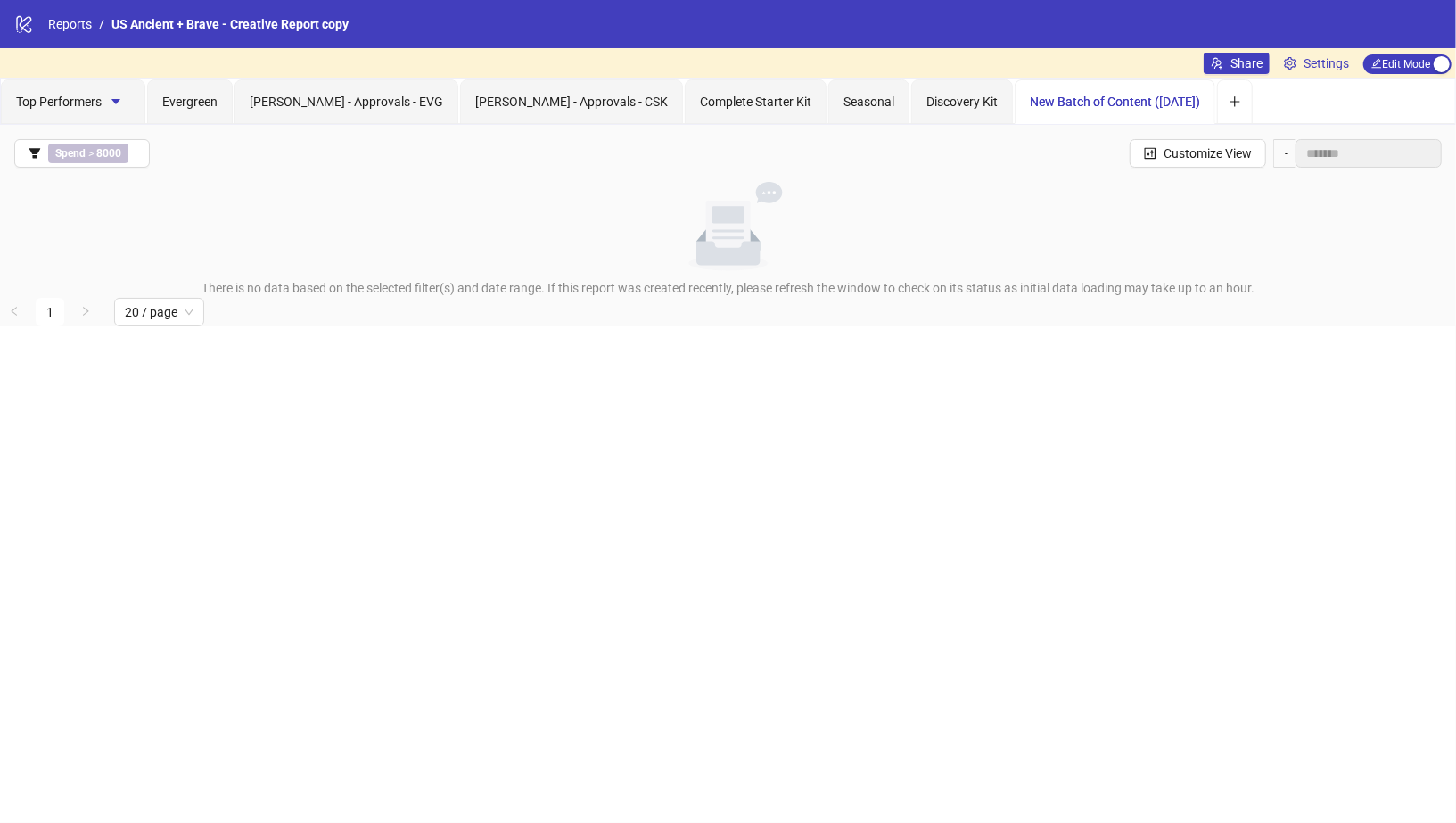
click at [1109, 100] on span "New Batch of Content (19.06.24)" at bounding box center [1114, 101] width 170 height 14
click at [1030, 107] on span "New Batch of Content (19.06.24)" at bounding box center [1114, 101] width 170 height 14
click at [926, 101] on span "Discovery Kit" at bounding box center [962, 101] width 71 height 14
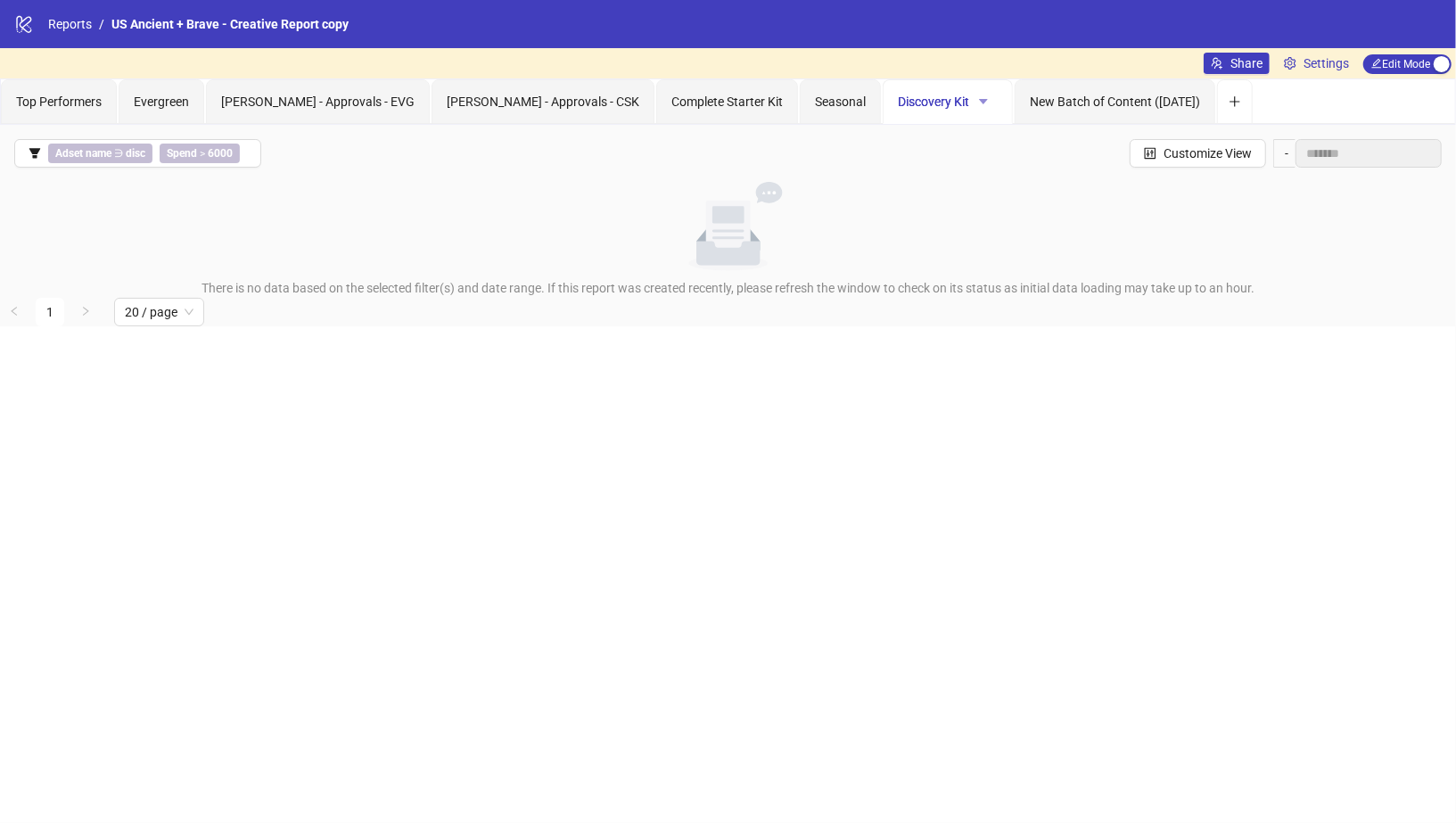
click at [977, 98] on icon "caret-down" at bounding box center [983, 101] width 13 height 13
click at [902, 196] on span "Delete" at bounding box center [917, 193] width 63 height 19
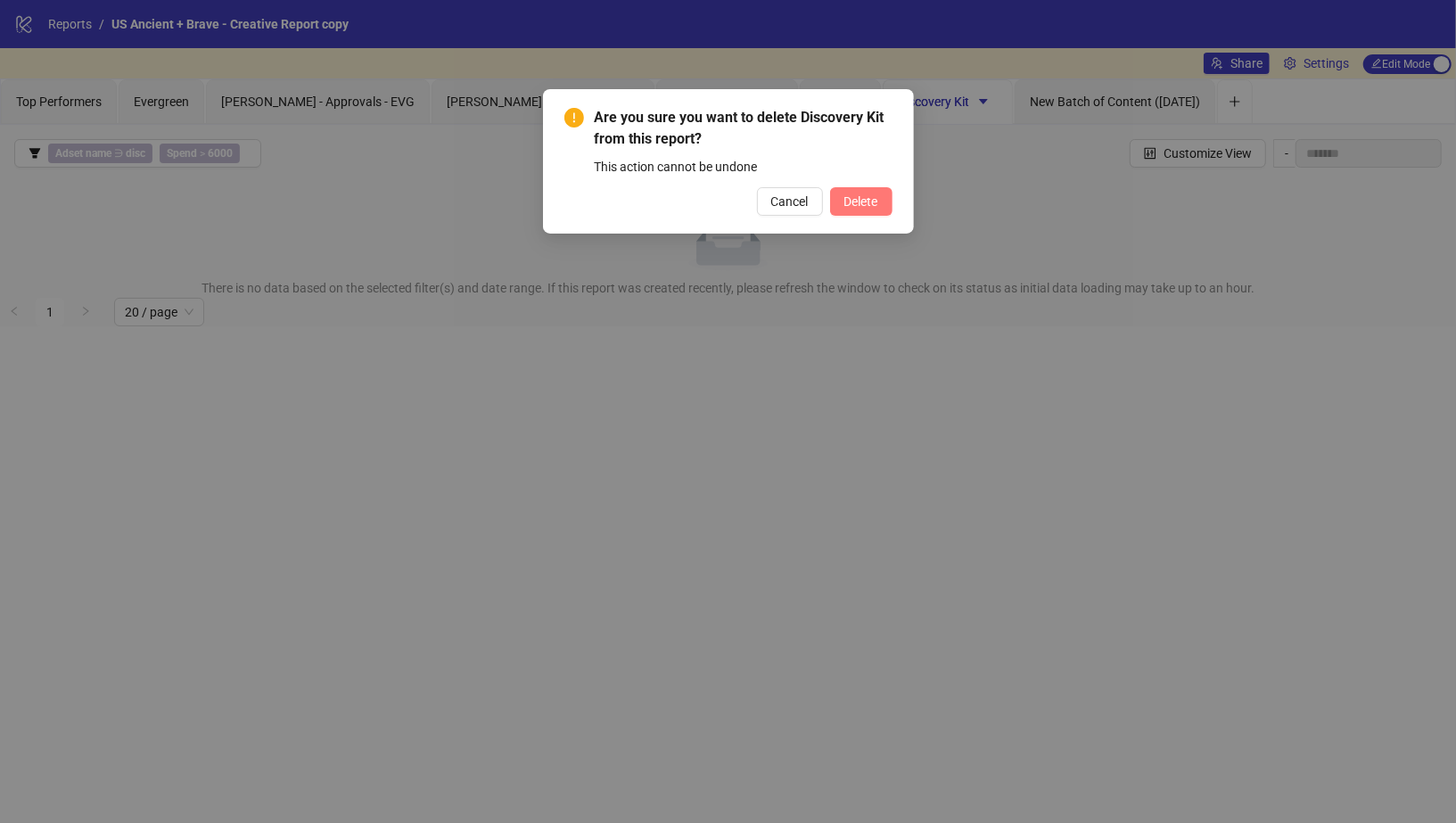
click at [874, 196] on span "Delete" at bounding box center [861, 201] width 34 height 14
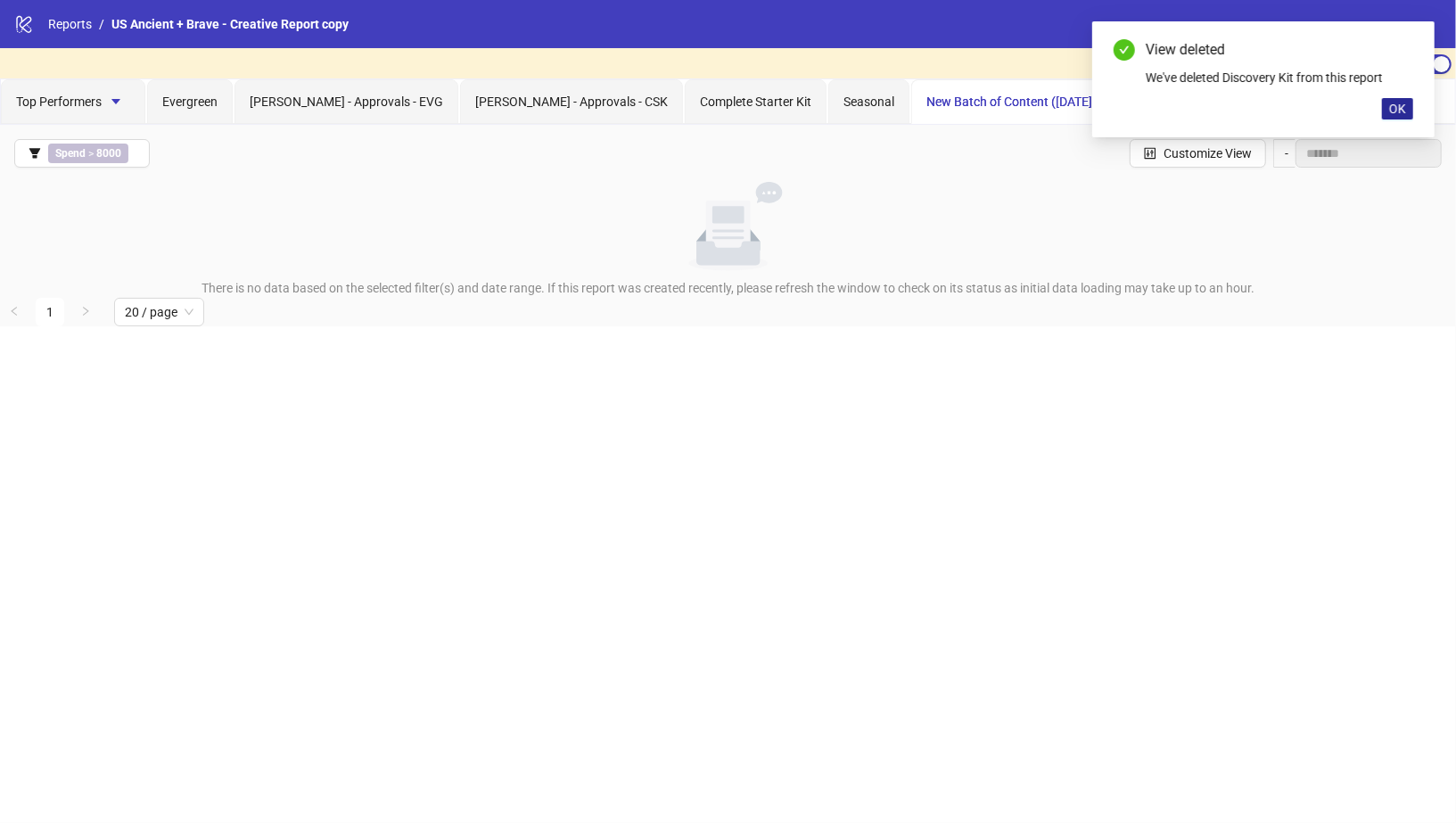
click at [1394, 110] on span "OK" at bounding box center [1398, 108] width 17 height 14
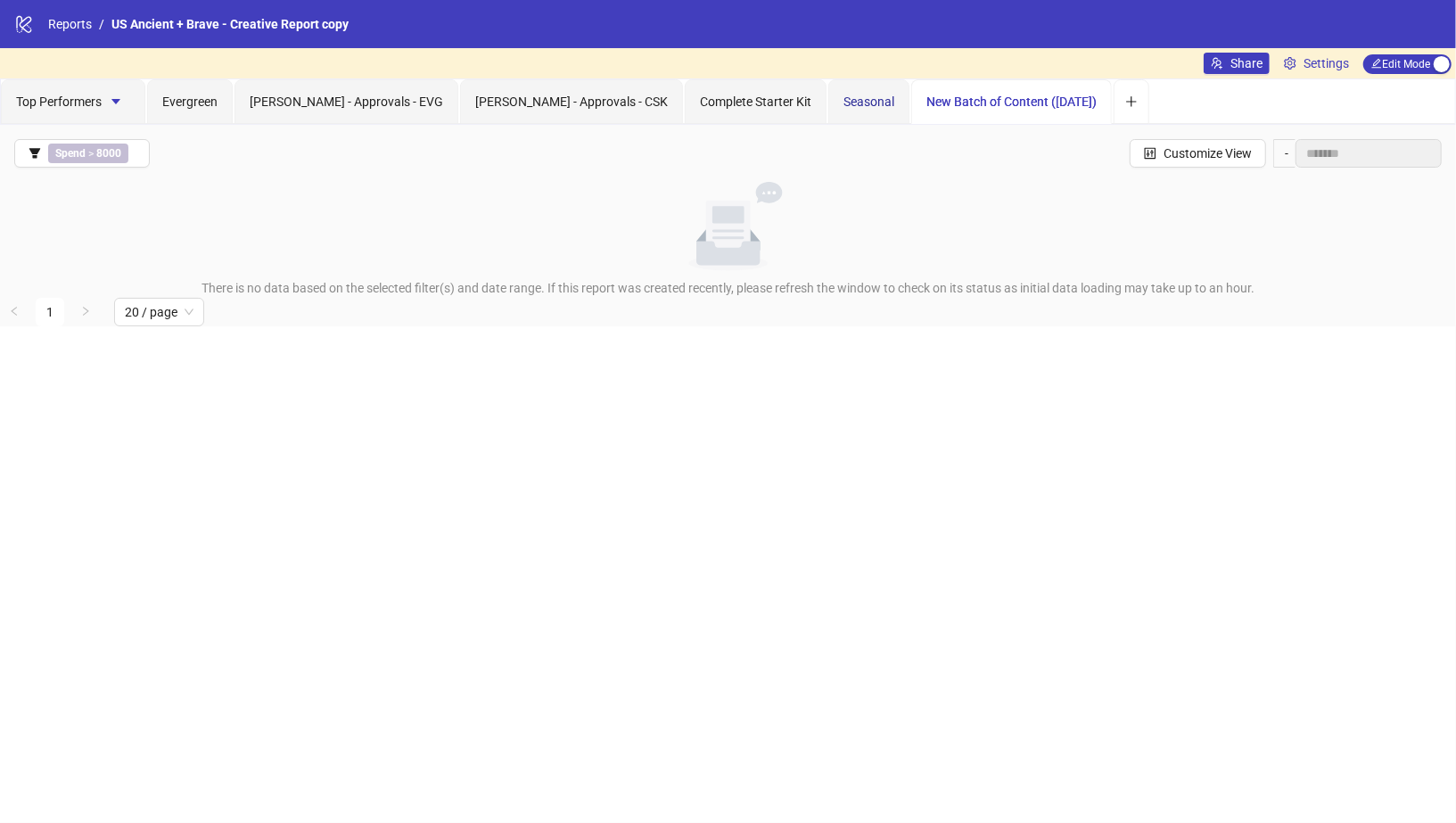
click at [843, 96] on span "Seasonal" at bounding box center [868, 101] width 51 height 14
click at [874, 99] on icon "caret-down" at bounding box center [880, 101] width 13 height 13
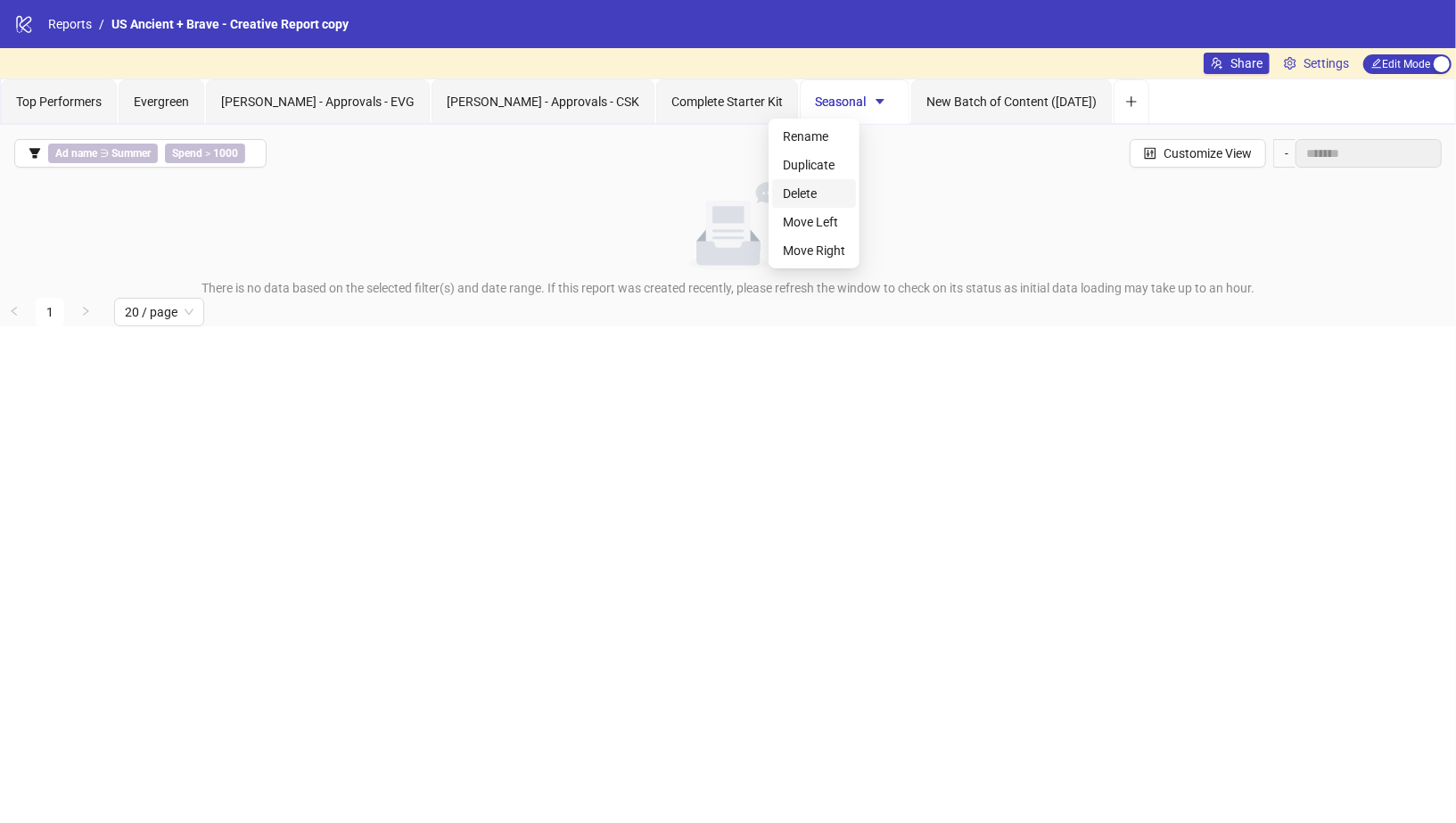
click at [812, 190] on span "Delete" at bounding box center [813, 193] width 63 height 19
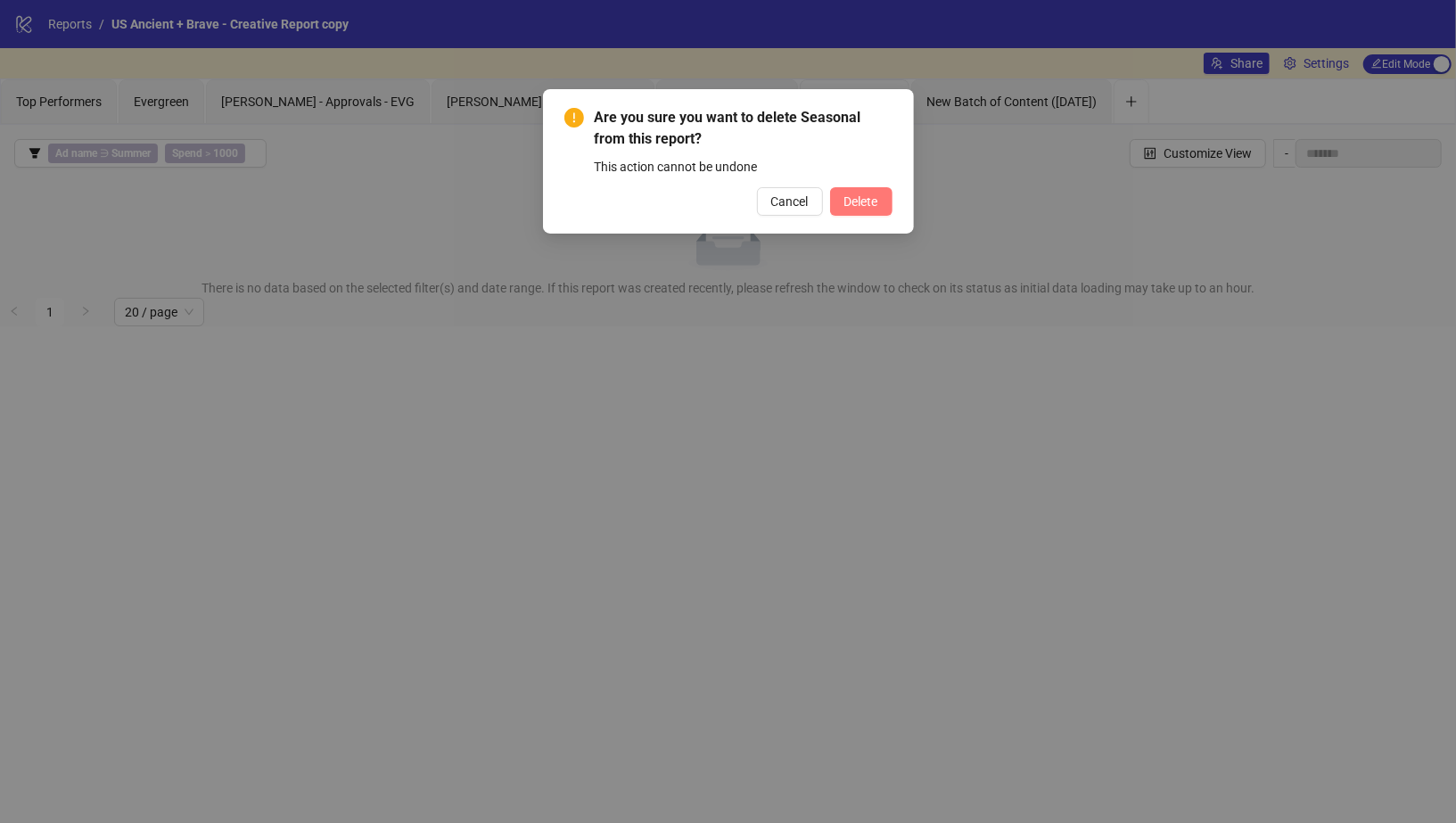
click at [880, 206] on button "Delete" at bounding box center [861, 202] width 63 height 29
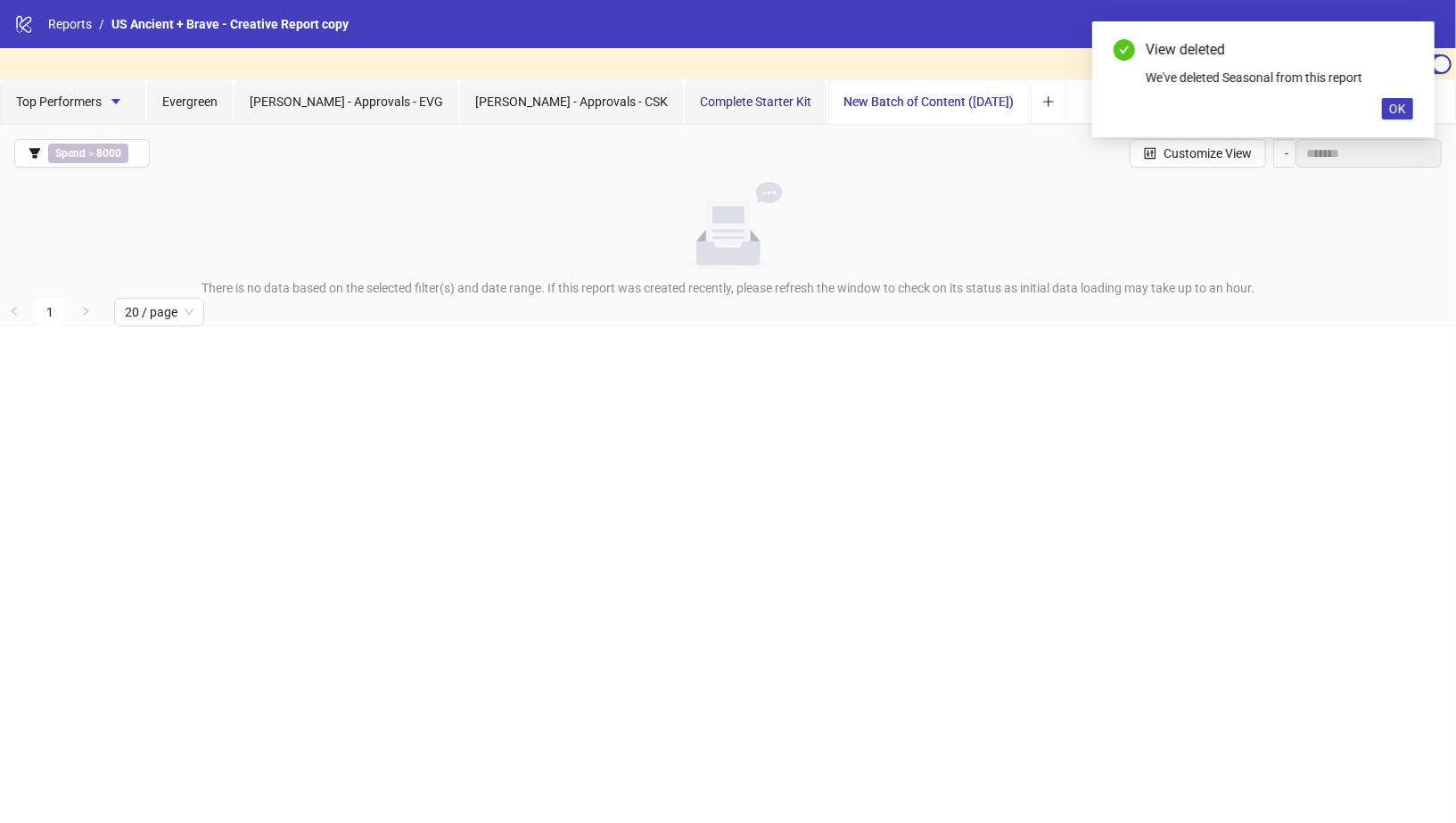
click at [700, 102] on span "Complete Starter Kit" at bounding box center [755, 101] width 112 height 14
click at [792, 99] on icon "caret-down" at bounding box center [796, 102] width 9 height 6
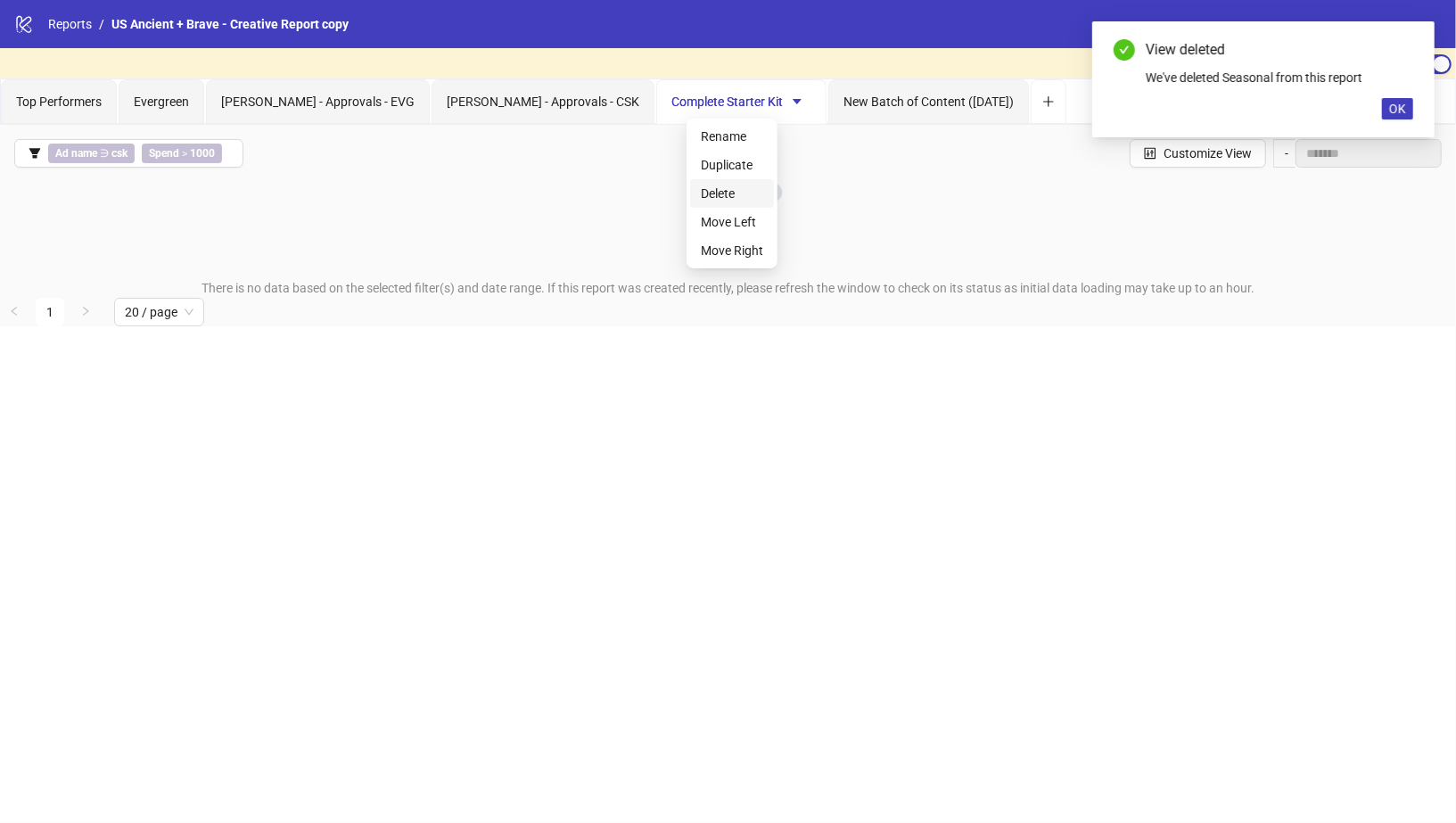
click at [716, 193] on span "Delete" at bounding box center [731, 193] width 63 height 19
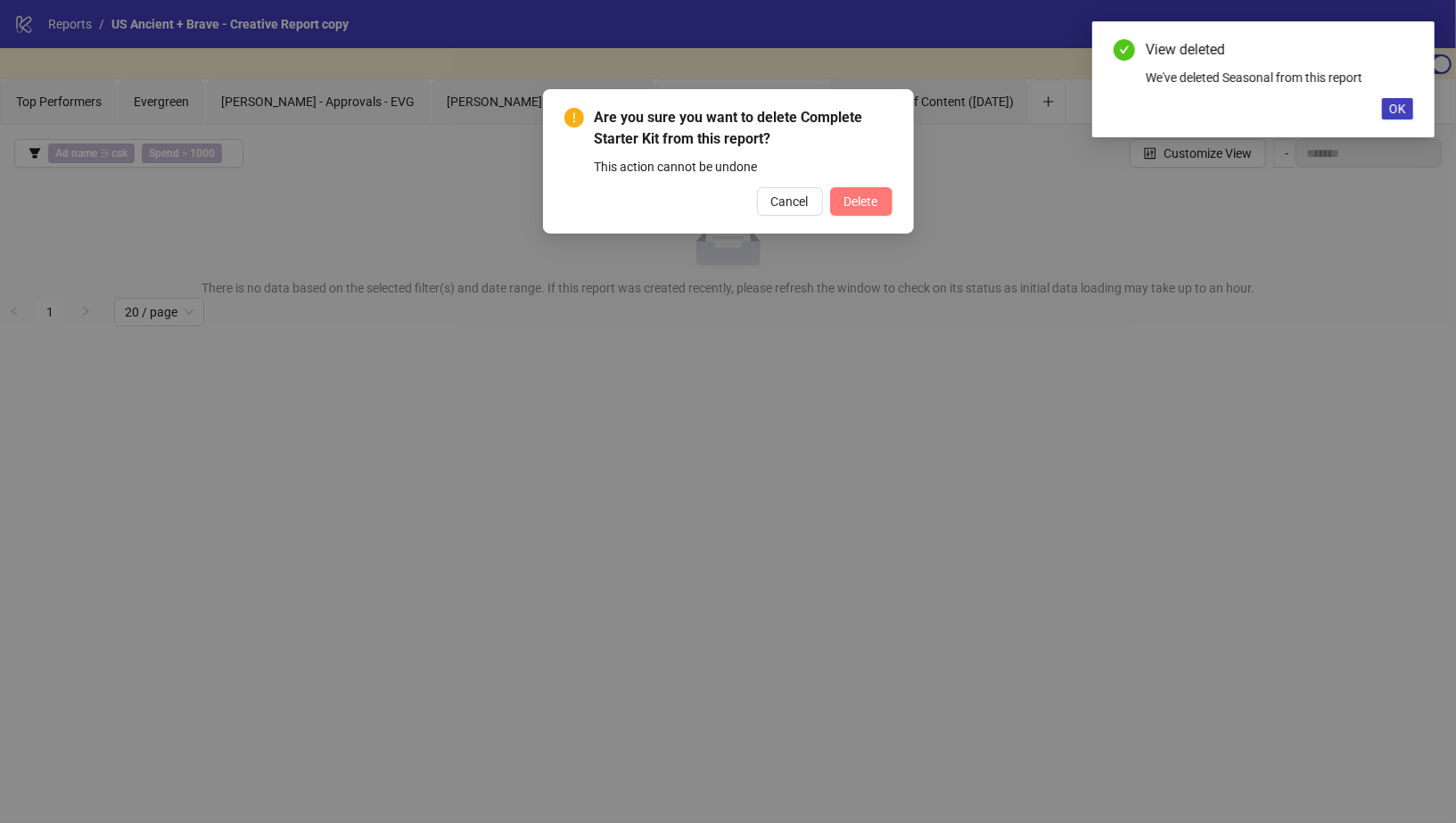
click at [855, 202] on span "Delete" at bounding box center [861, 201] width 34 height 14
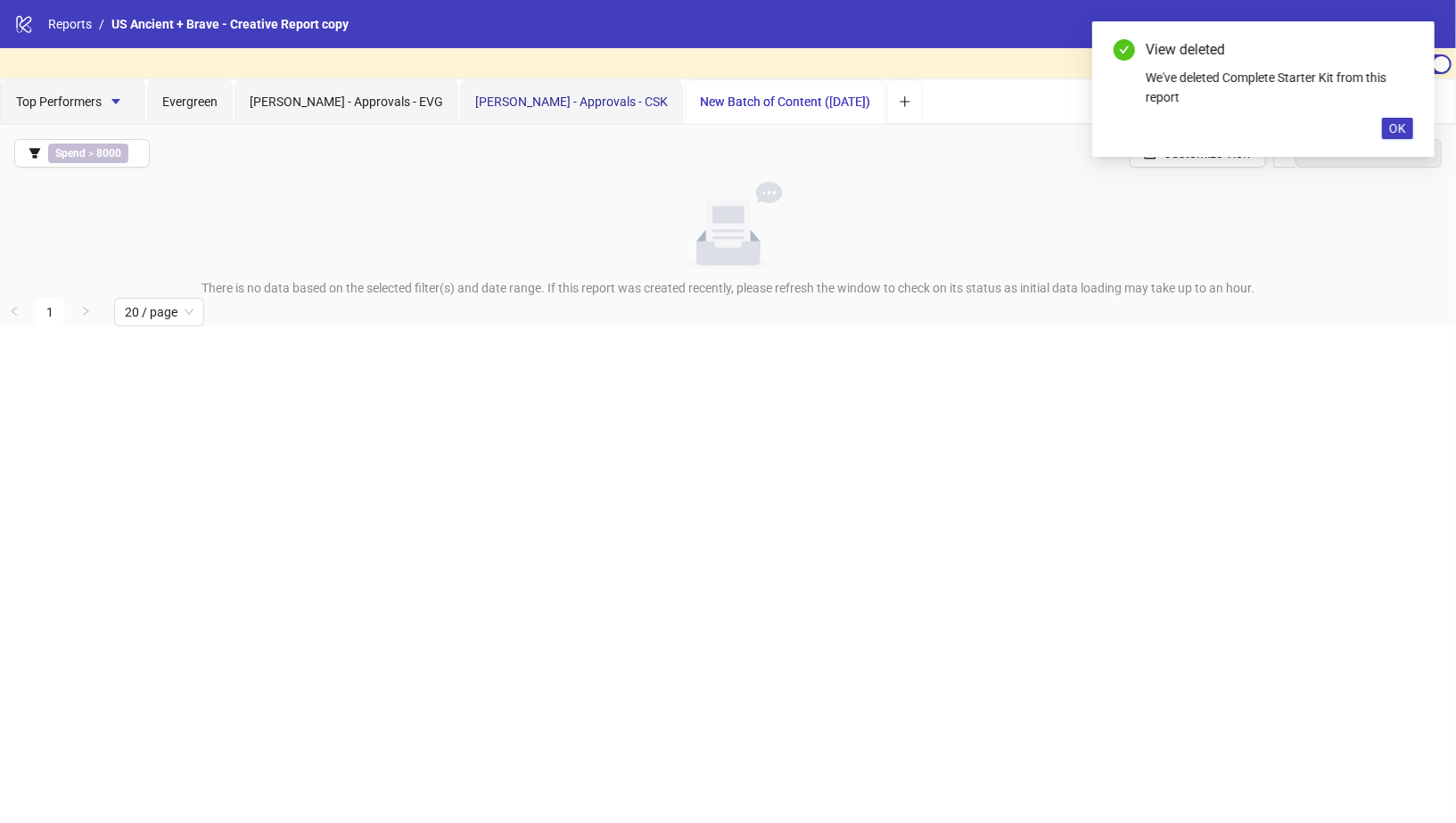
click at [542, 98] on span "Vanessa - Approvals - CSK" at bounding box center [572, 101] width 193 height 14
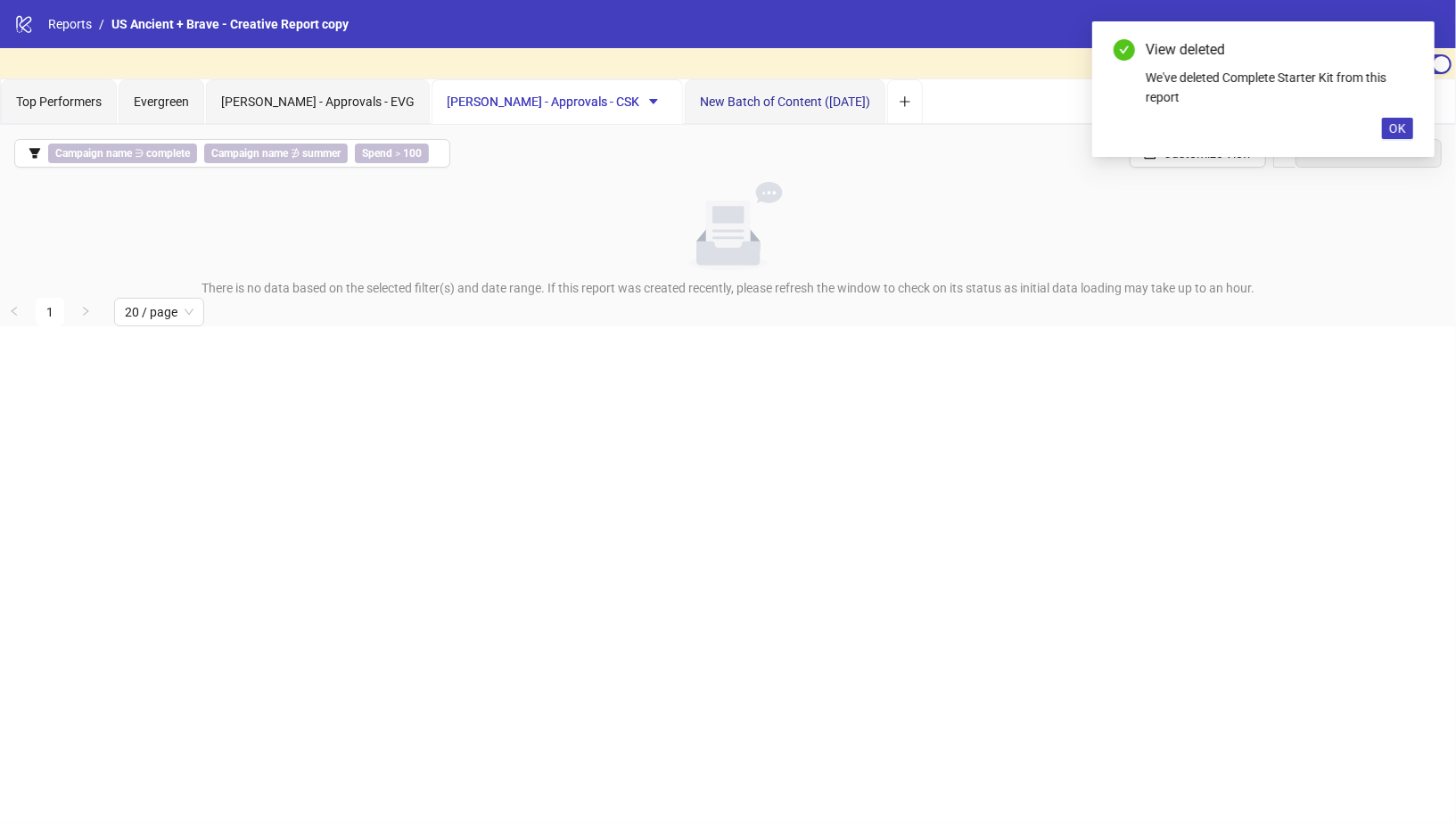
click at [700, 102] on span "New Batch of Content (19.06.24)" at bounding box center [784, 101] width 170 height 14
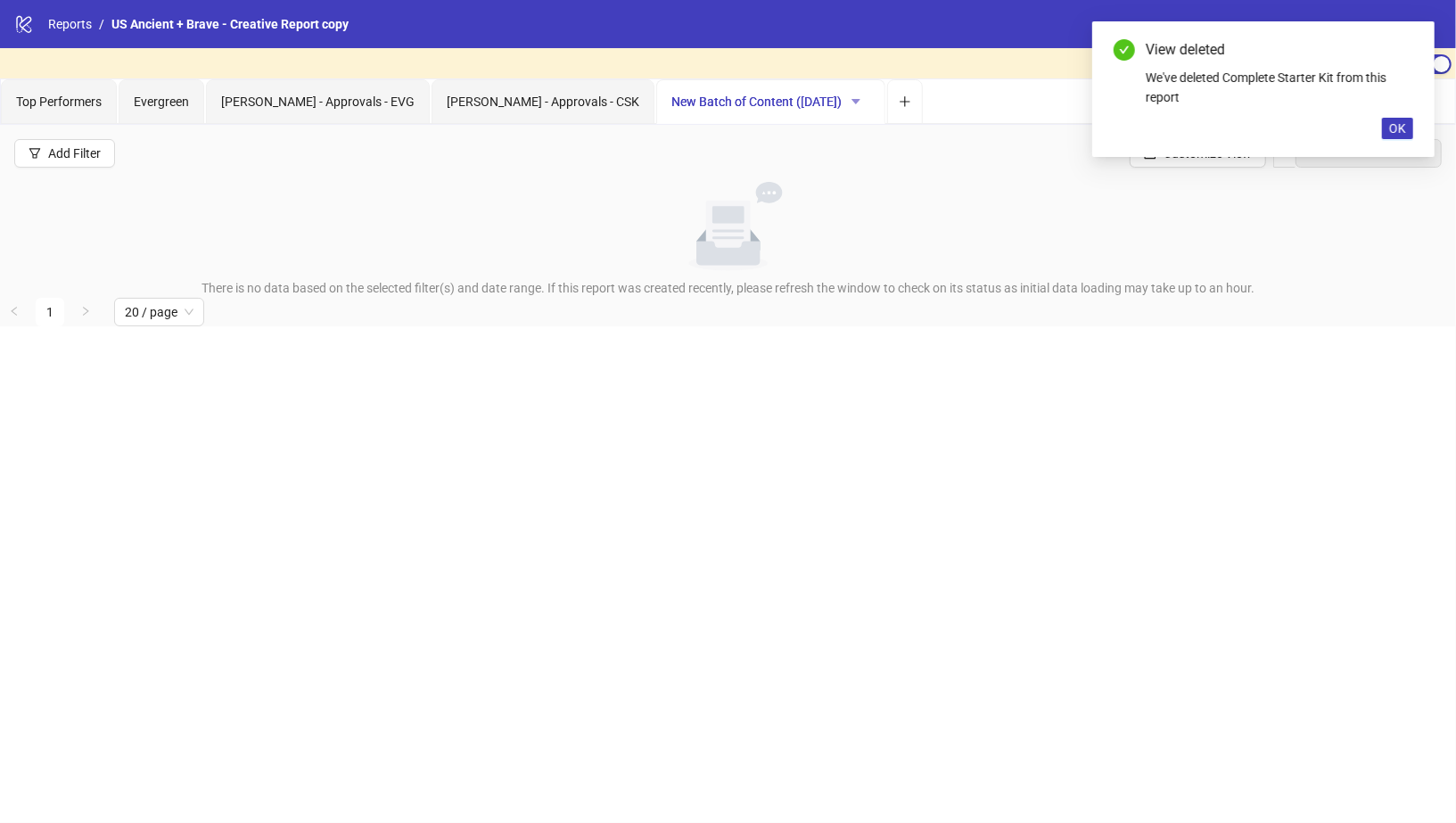
click at [850, 100] on icon "caret-down" at bounding box center [856, 101] width 13 height 13
click at [777, 192] on span "Delete" at bounding box center [801, 193] width 63 height 19
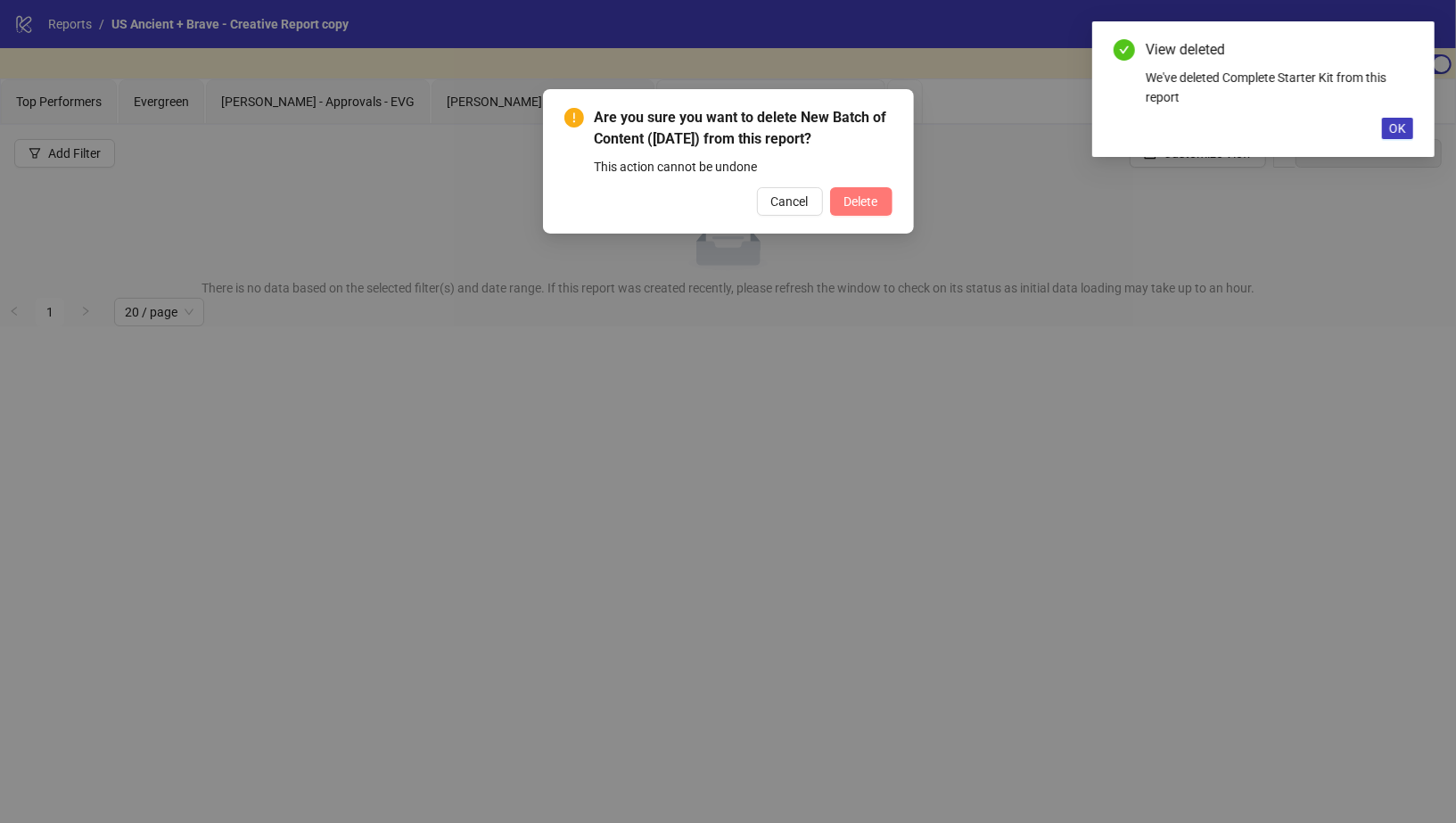
click at [854, 201] on span "Delete" at bounding box center [861, 201] width 34 height 14
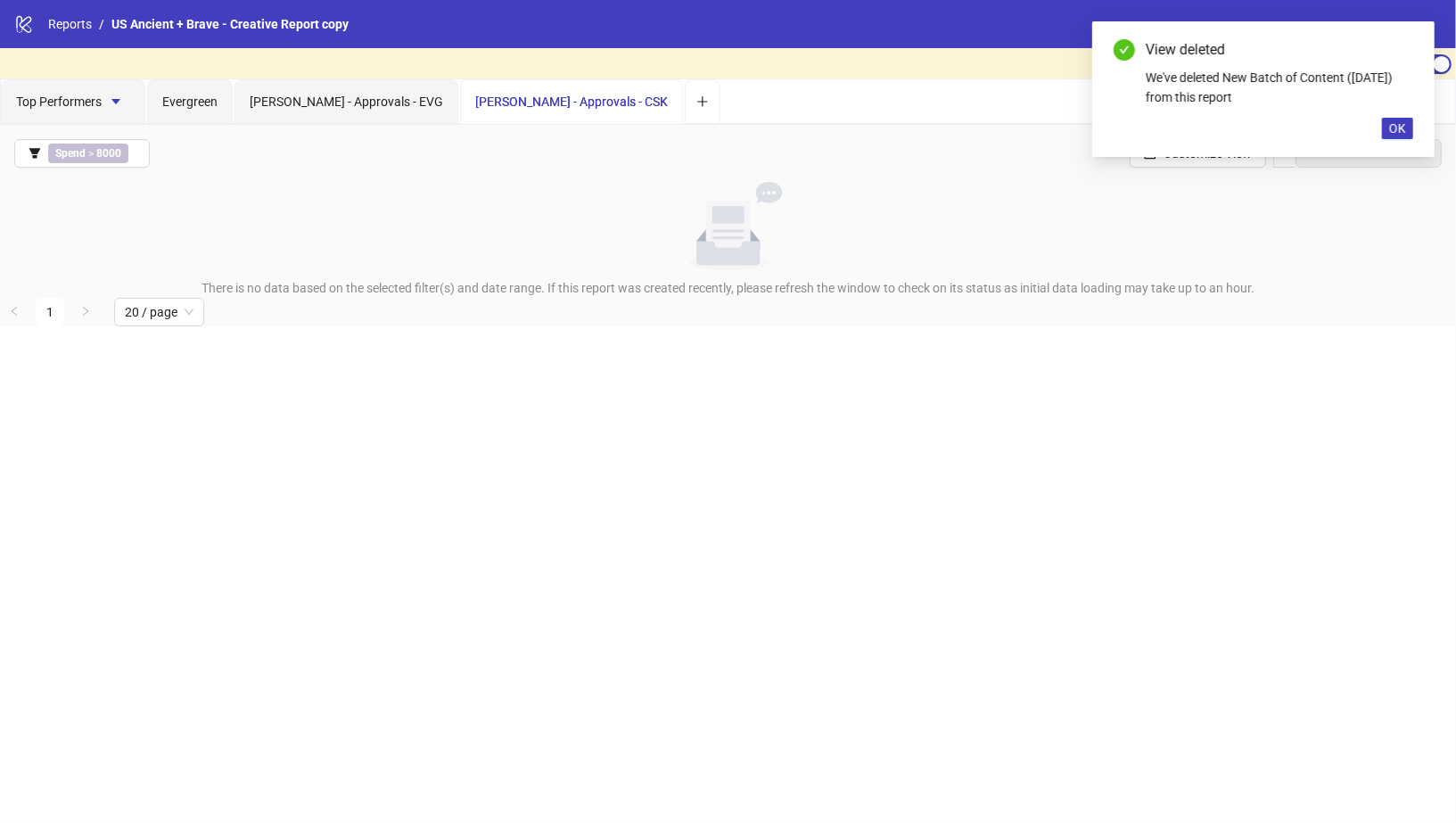
click at [497, 108] on div "Vanessa - Approvals - CSK" at bounding box center [572, 101] width 193 height 19
click at [516, 102] on span "Vanessa - Approvals - CSK" at bounding box center [572, 101] width 193 height 14
click at [570, 99] on span "Vanessa - Approvals - CSK" at bounding box center [572, 101] width 193 height 14
click at [535, 99] on span "Vanessa - Approvals - CSK" at bounding box center [572, 101] width 193 height 14
click at [375, 97] on span "Vanessa - Approvals - EVG" at bounding box center [346, 101] width 194 height 14
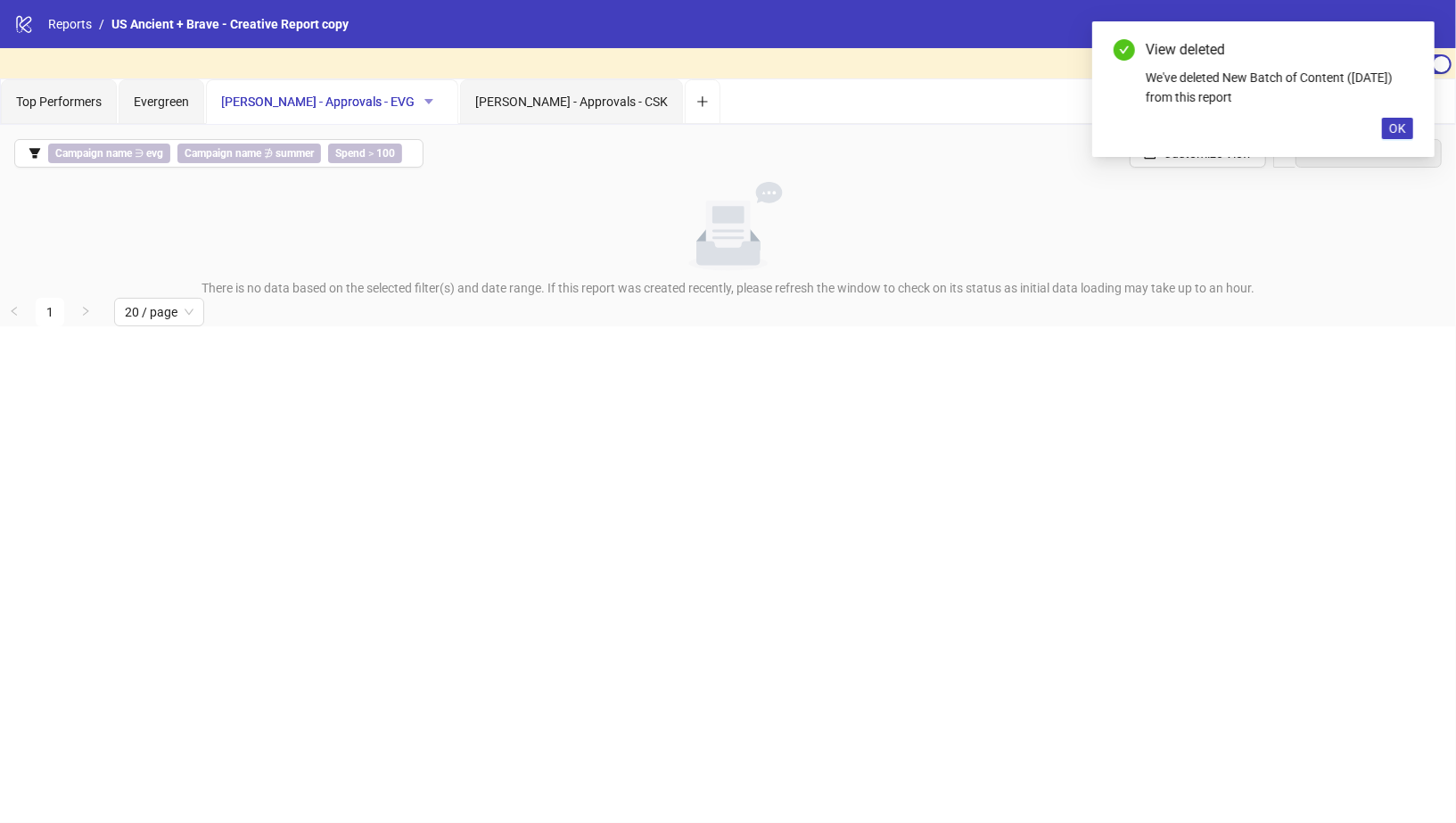
click at [423, 97] on icon "caret-down" at bounding box center [428, 101] width 13 height 13
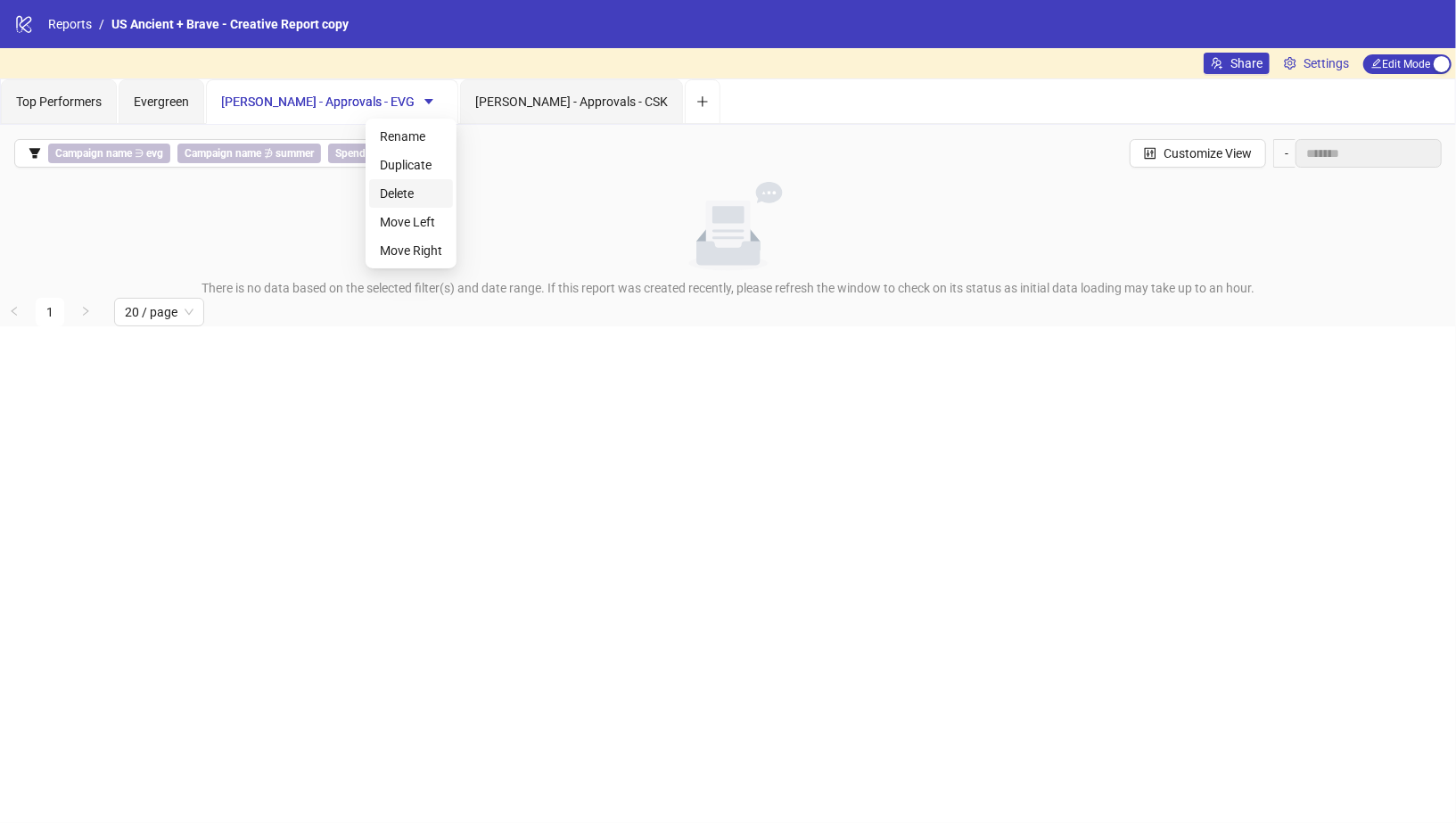
click at [424, 203] on li "Delete" at bounding box center [411, 194] width 84 height 29
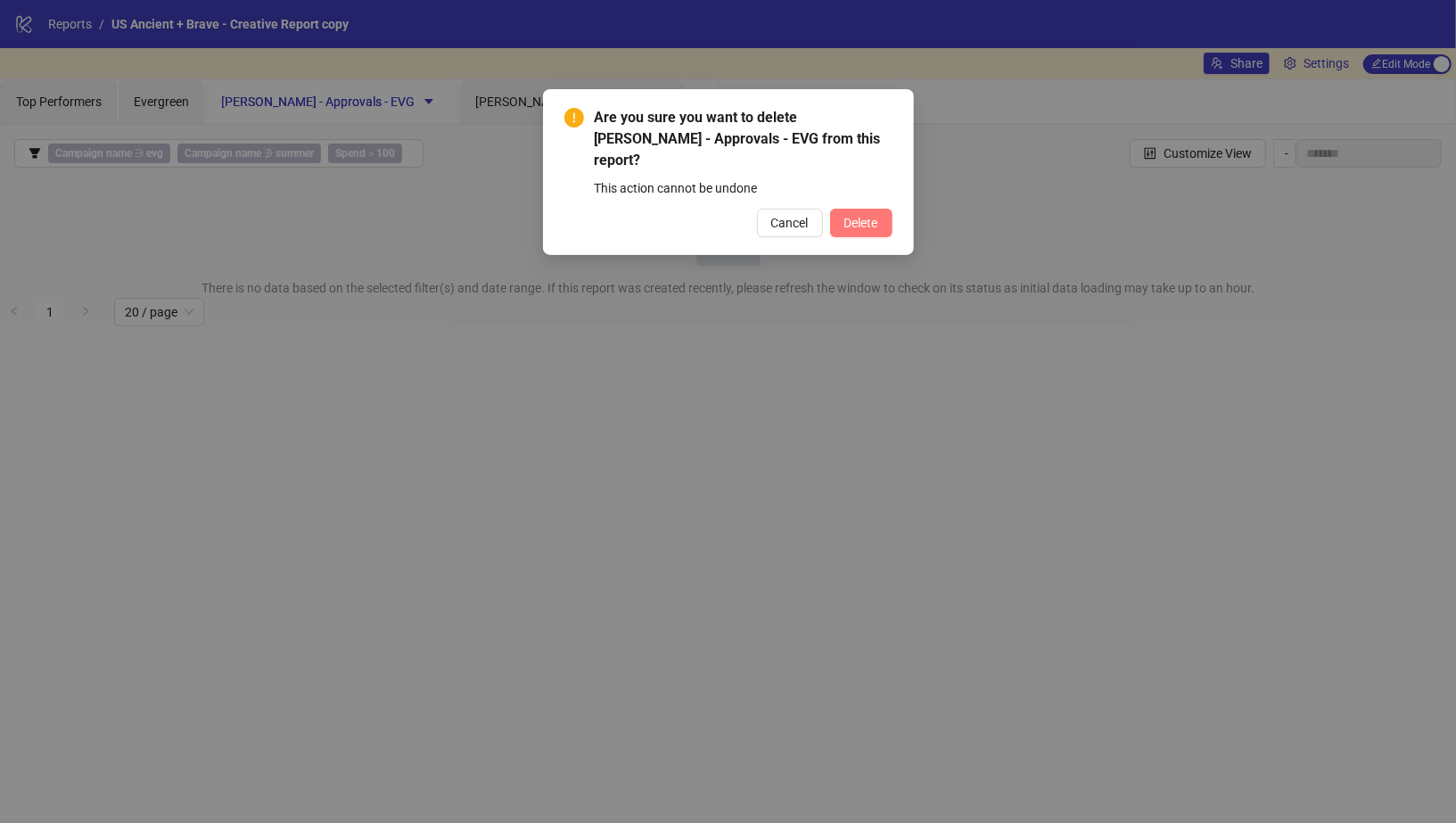
click at [851, 216] on span "Delete" at bounding box center [861, 223] width 34 height 14
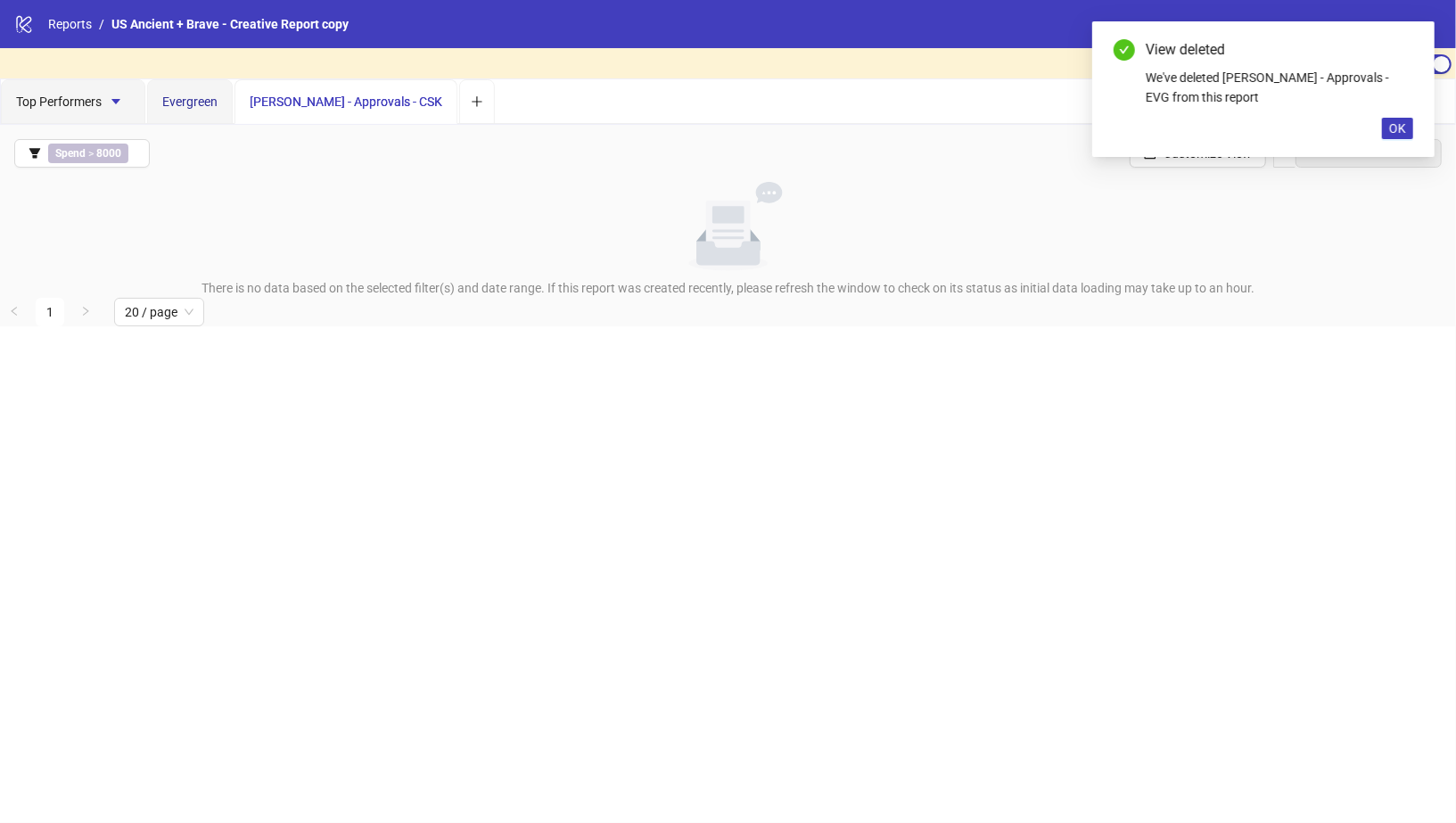
click at [174, 108] on div "Evergreen" at bounding box center [189, 101] width 55 height 19
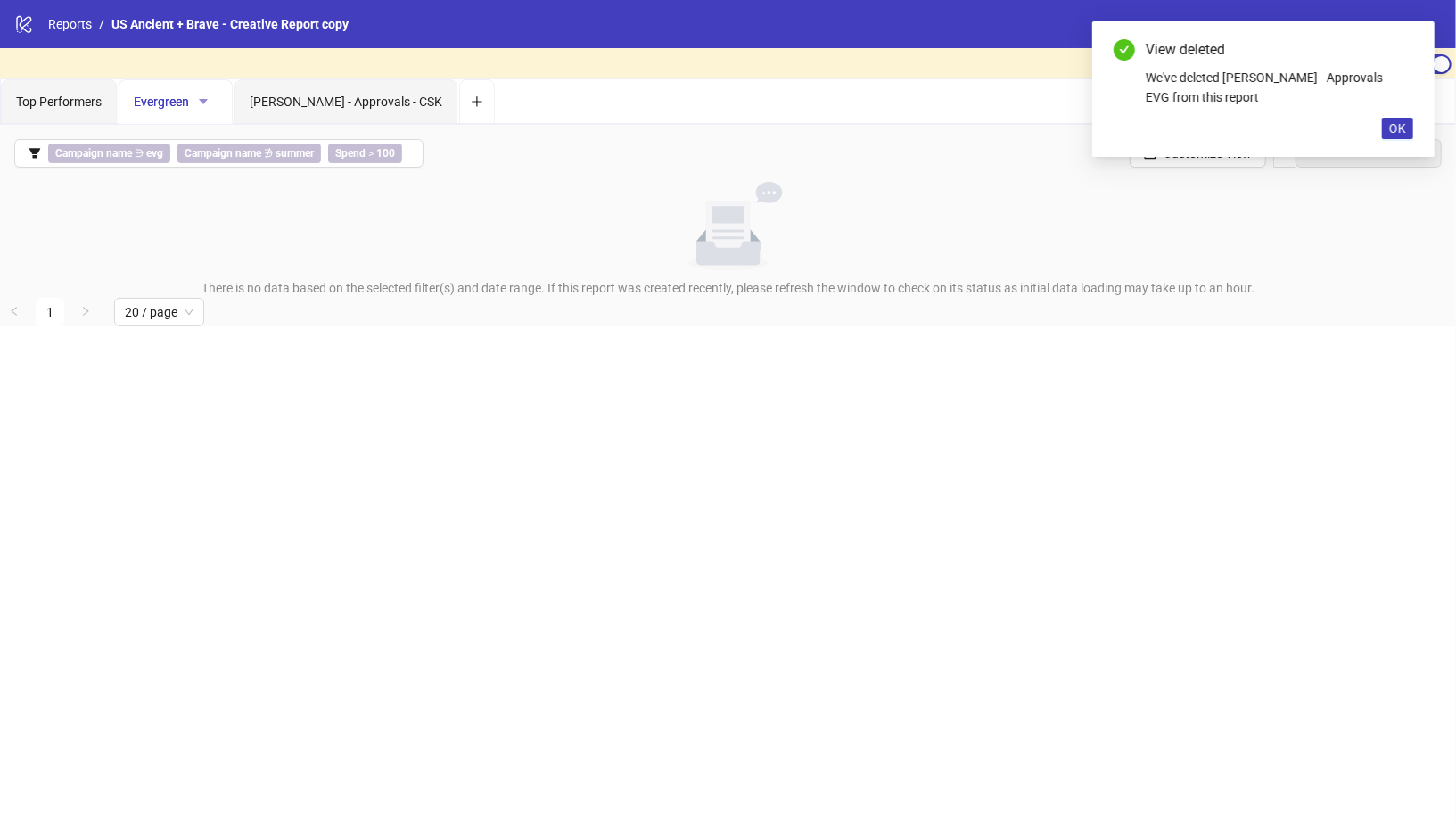
click at [203, 99] on icon "caret-down" at bounding box center [203, 102] width 9 height 6
click at [209, 186] on span "Delete" at bounding box center [234, 193] width 63 height 19
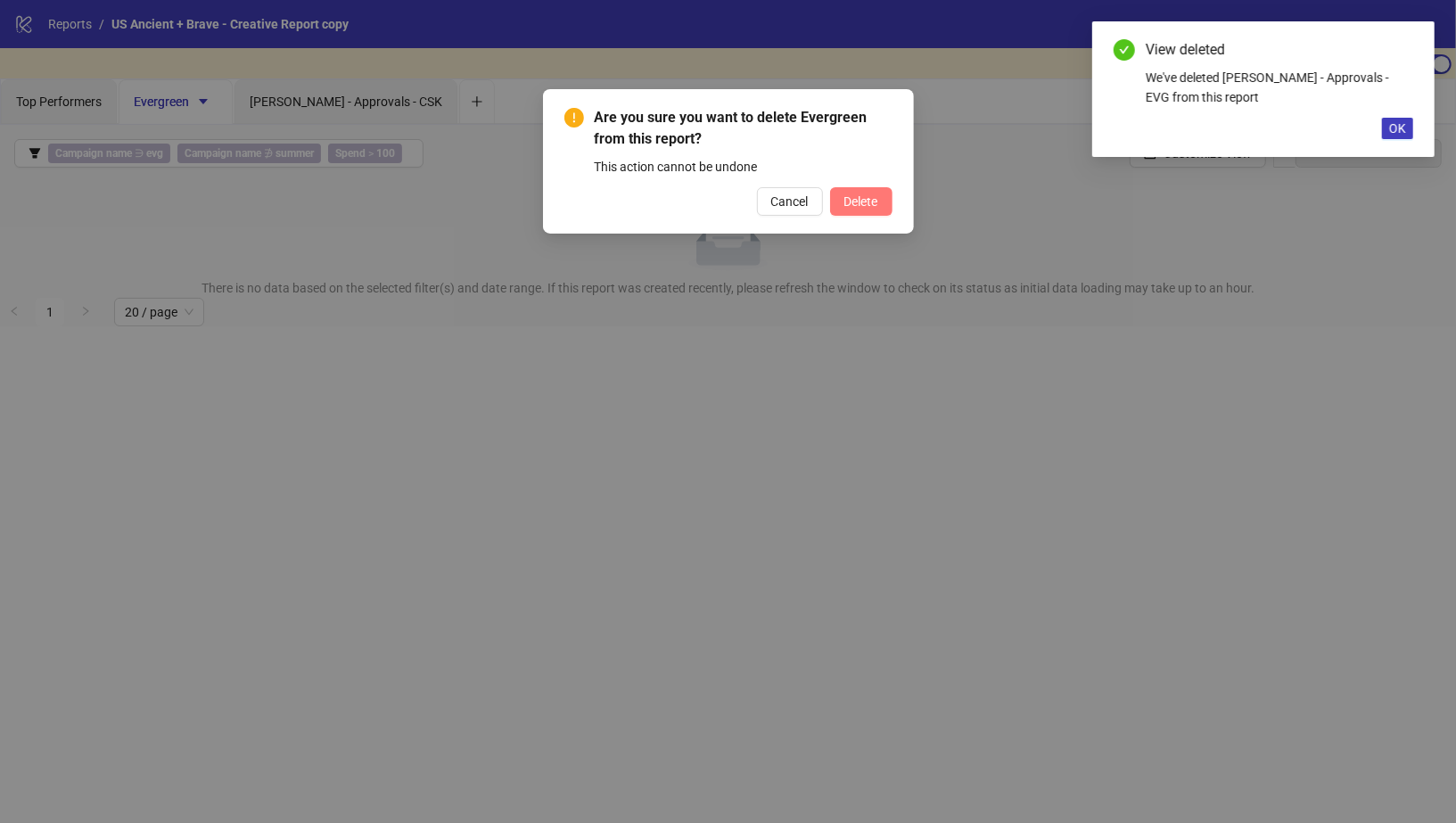
click at [862, 196] on span "Delete" at bounding box center [861, 201] width 34 height 14
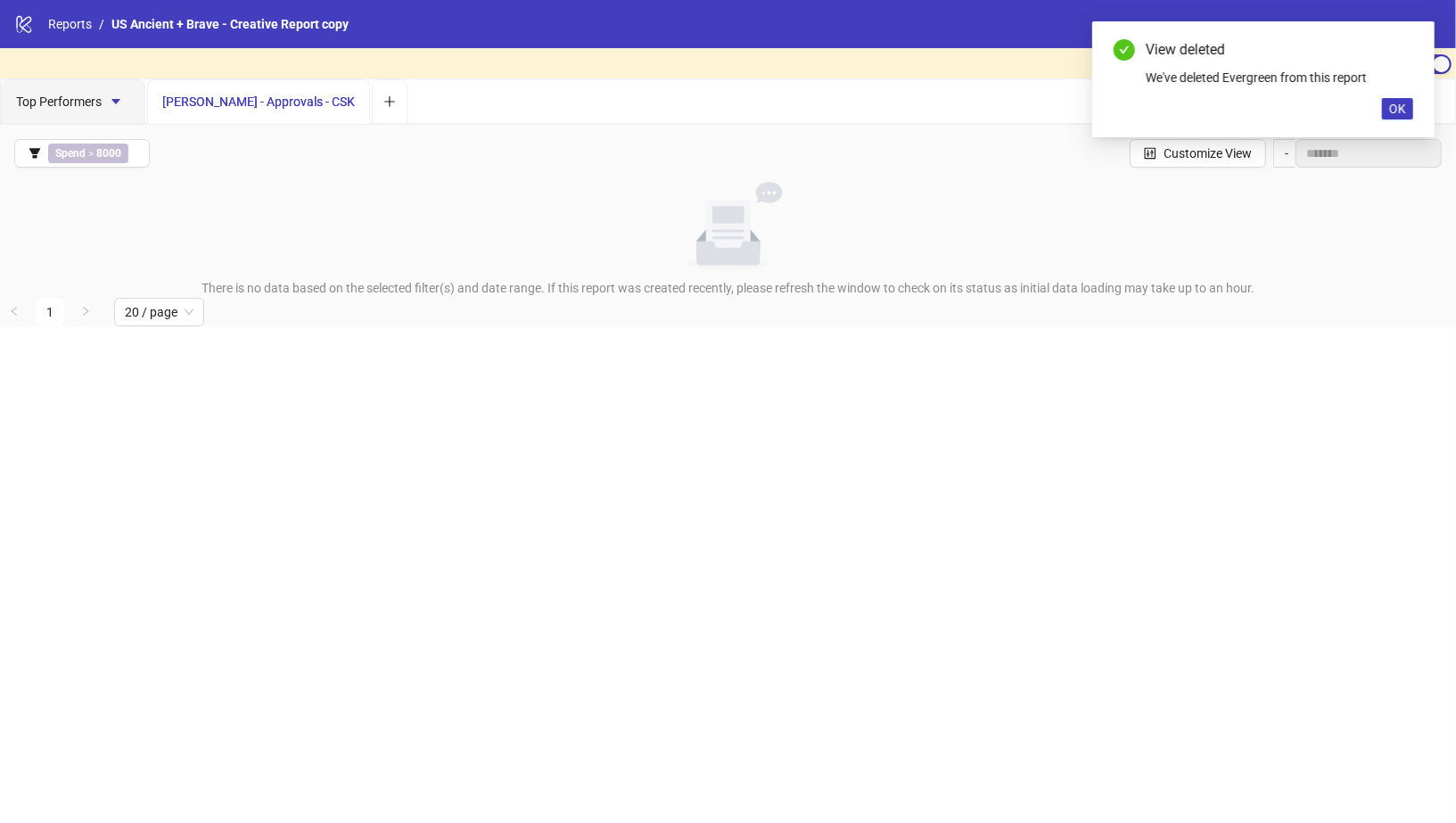
click at [266, 104] on span "Vanessa - Approvals - CSK" at bounding box center [259, 101] width 193 height 14
click at [241, 96] on span "Vanessa - Approvals - CSK" at bounding box center [259, 101] width 193 height 14
click at [192, 95] on span "Vanessa - Approvals - CSK" at bounding box center [259, 101] width 193 height 14
click at [100, 96] on span "Top Performers" at bounding box center [73, 101] width 114 height 14
click at [251, 96] on span "Vanessa - Approvals - CSK" at bounding box center [259, 101] width 193 height 14
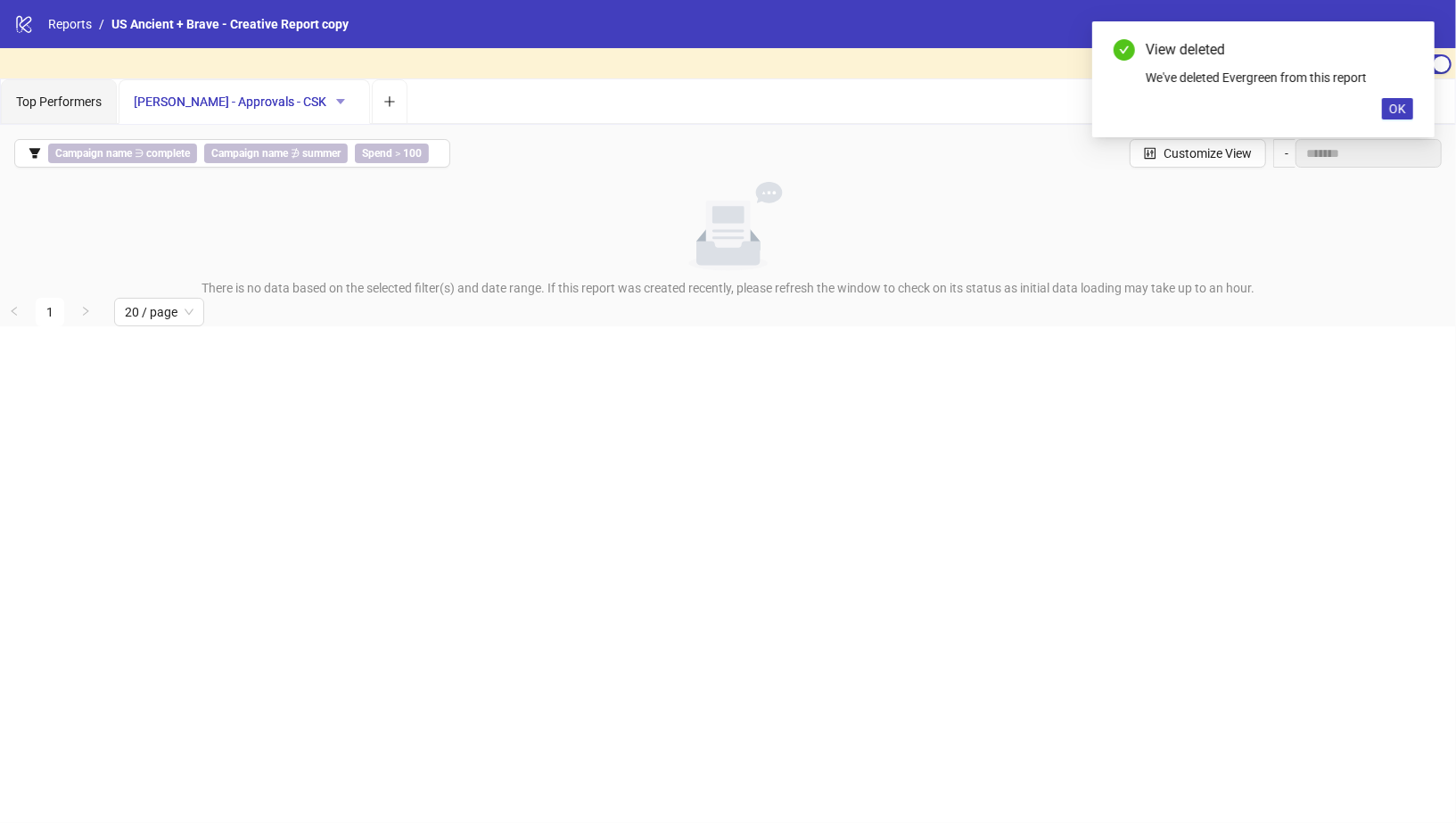
click at [326, 99] on button "button" at bounding box center [341, 102] width 29 height 29
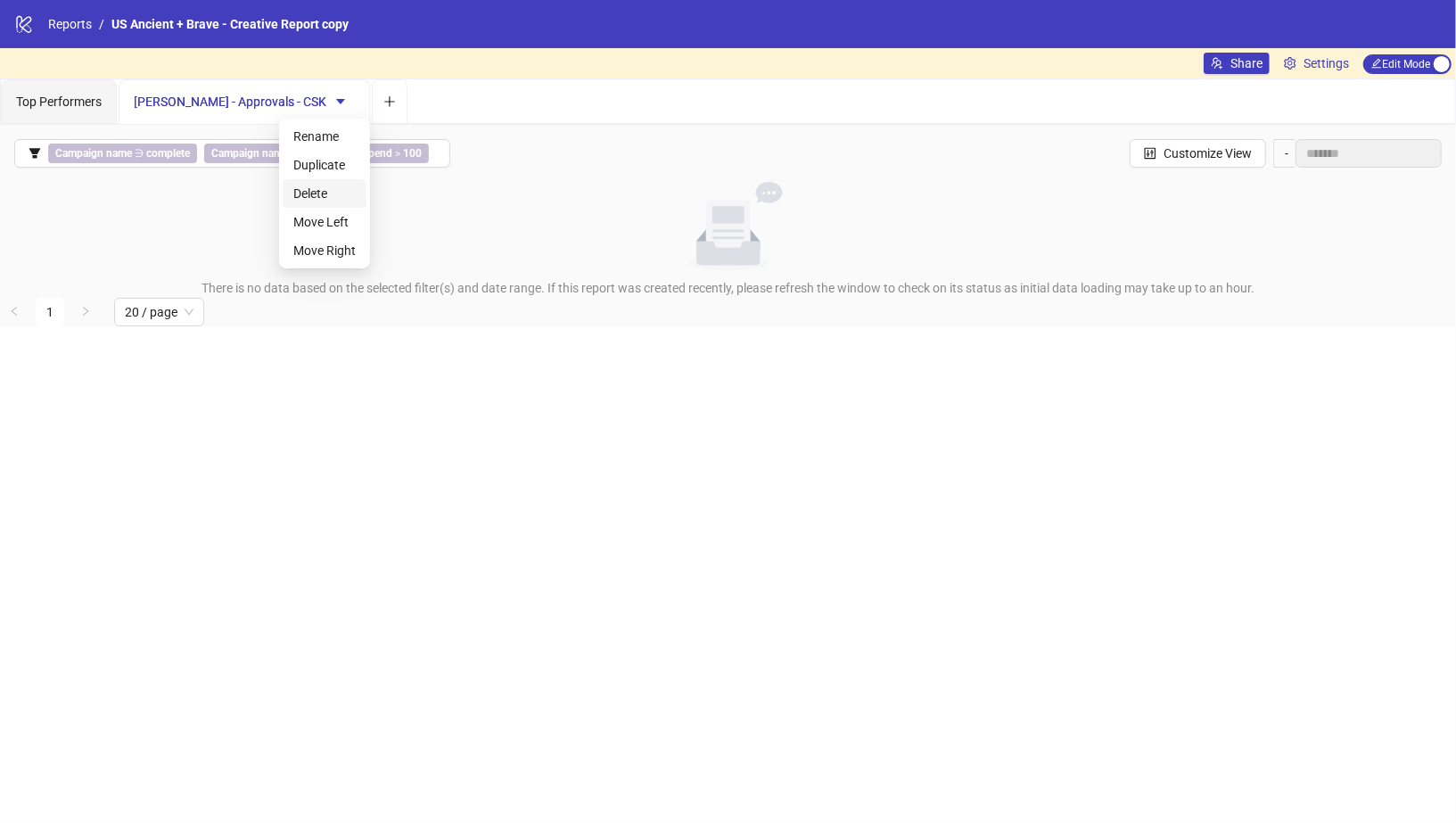
click at [320, 194] on span "Delete" at bounding box center [324, 193] width 63 height 19
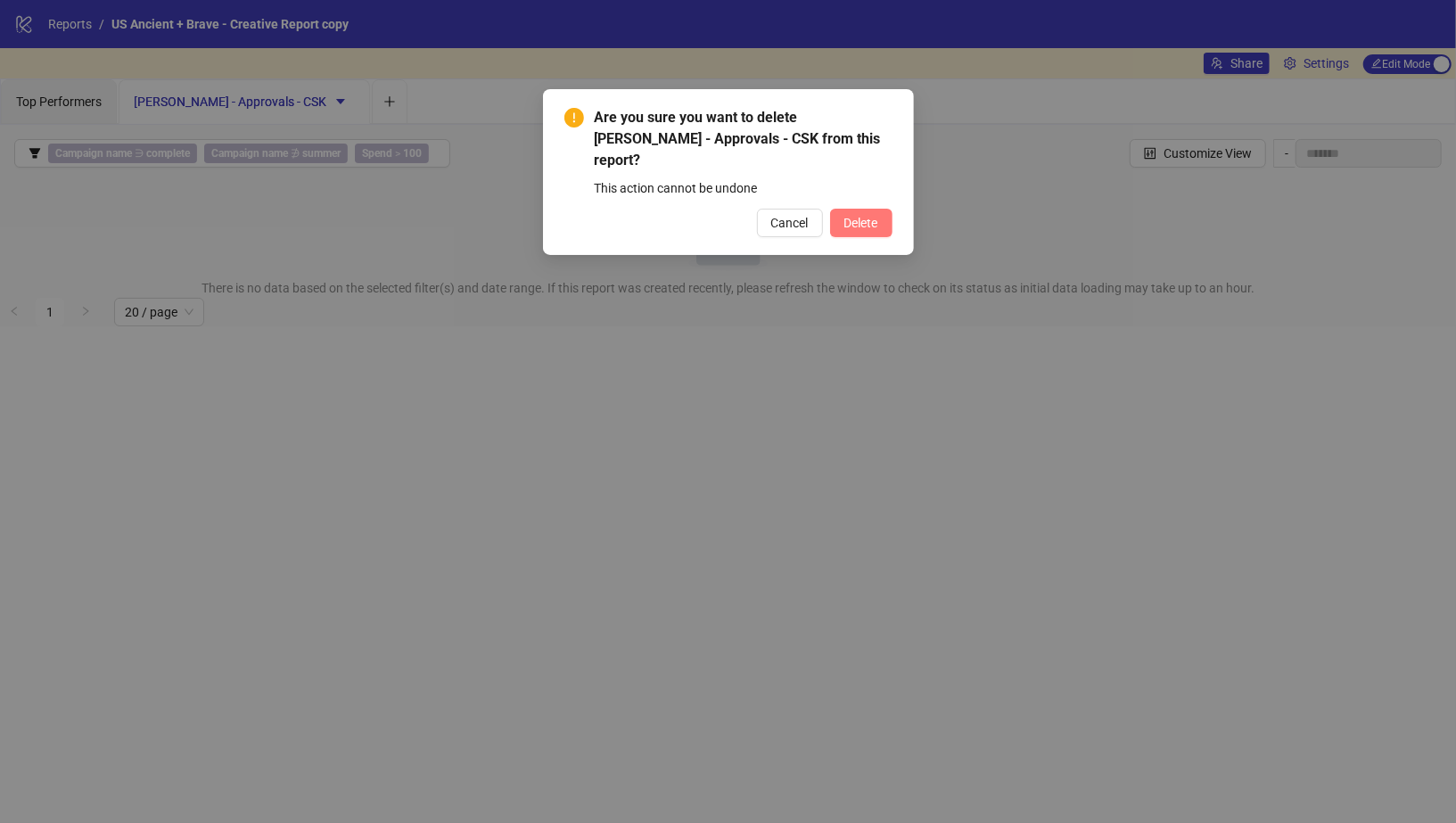
click at [853, 216] on span "Delete" at bounding box center [861, 223] width 34 height 14
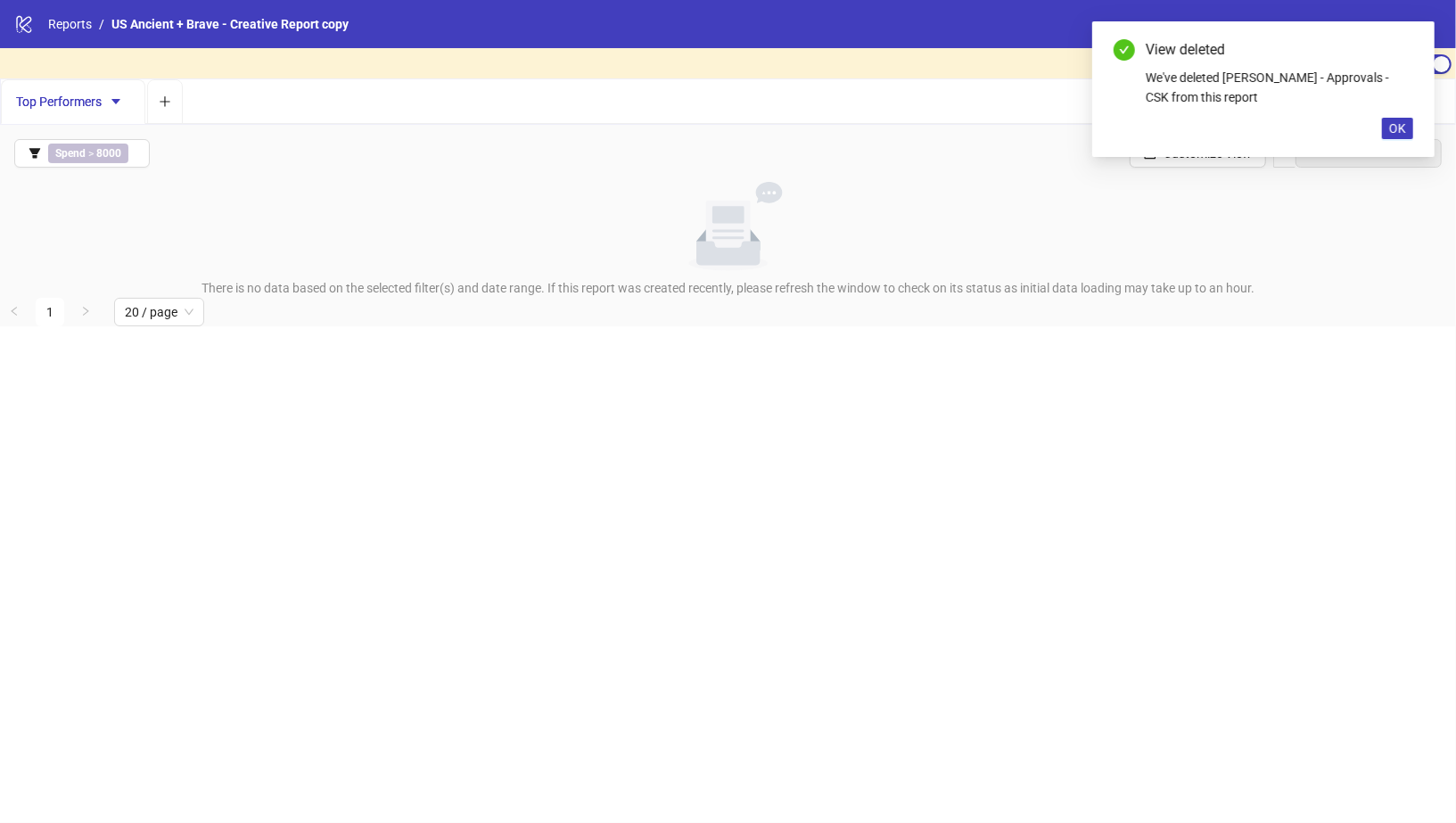
click at [85, 102] on span "Top Performers" at bounding box center [73, 101] width 114 height 14
click at [92, 153] on span "Spend > 8000" at bounding box center [88, 153] width 80 height 19
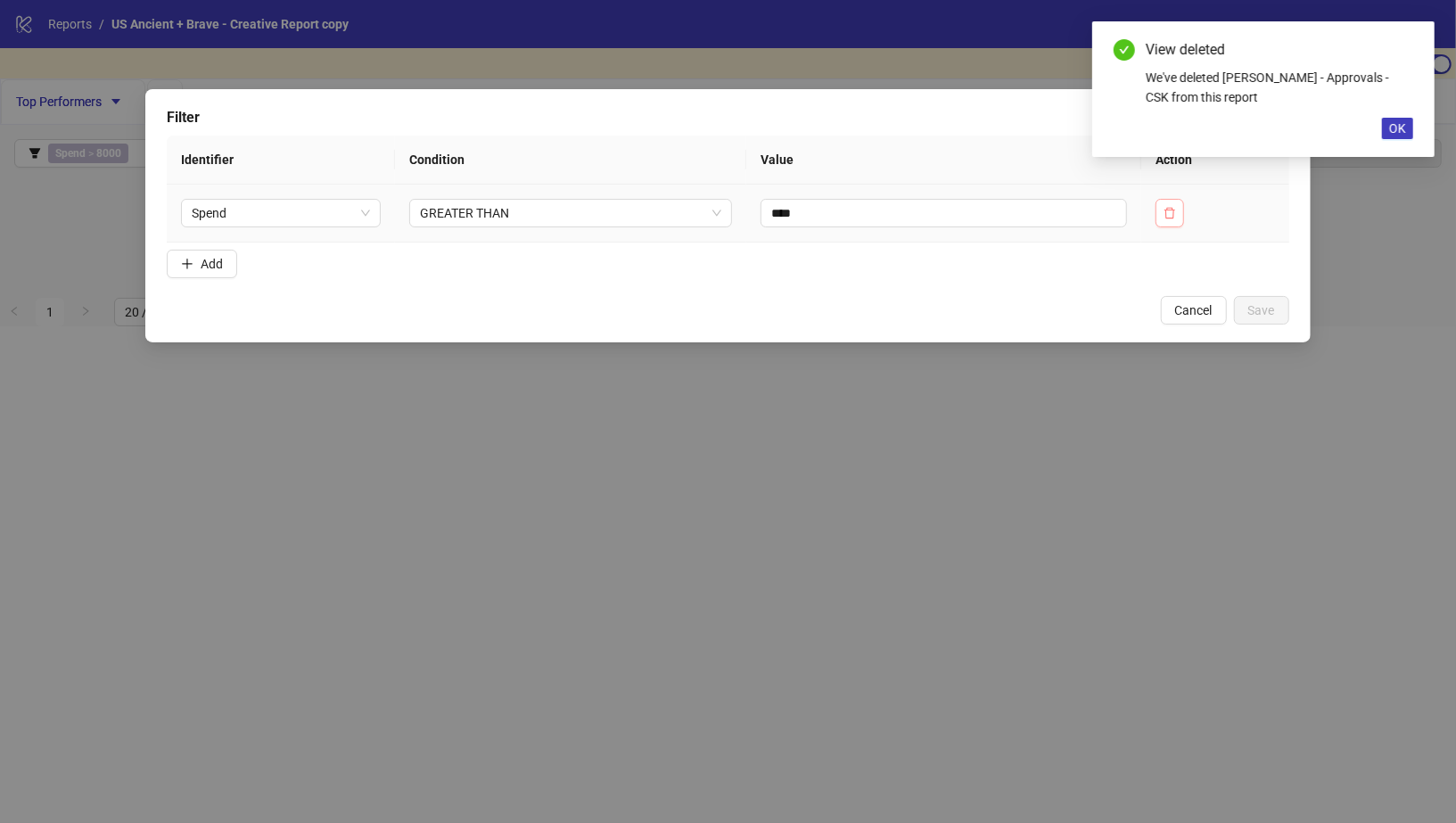
click at [1173, 212] on icon "delete" at bounding box center [1169, 212] width 13 height 13
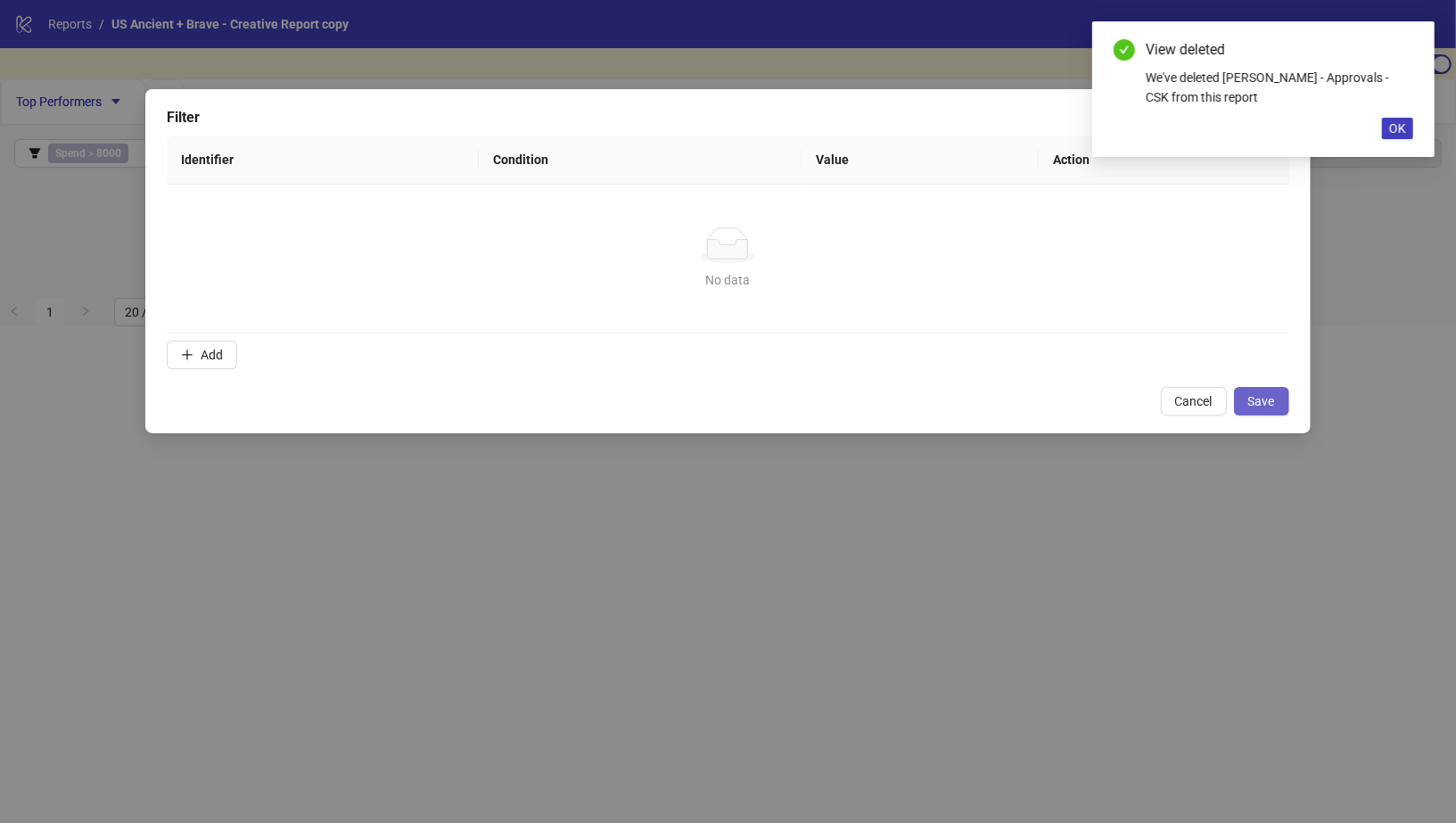
click at [1269, 402] on span "Save" at bounding box center [1262, 400] width 27 height 14
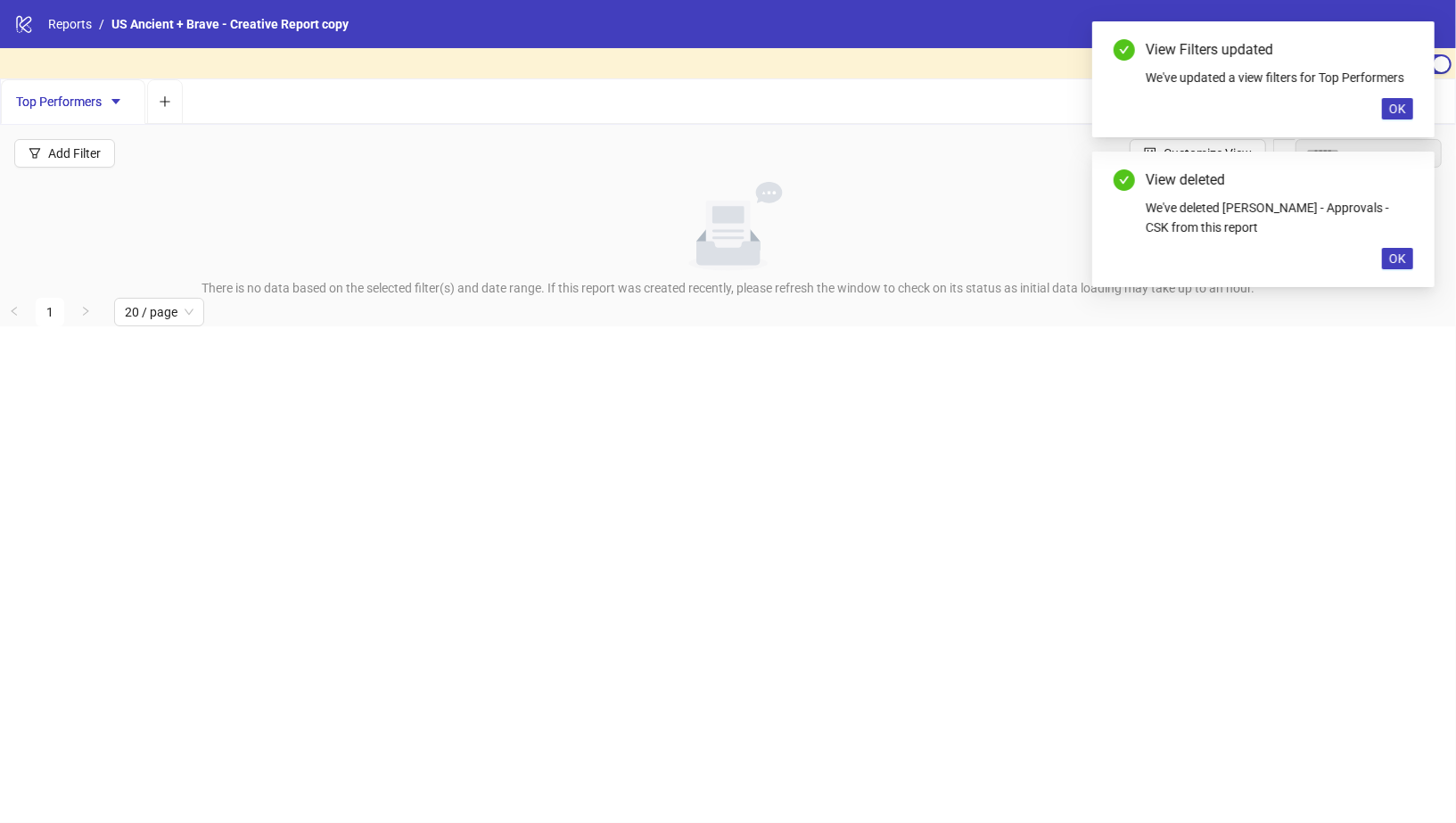
click at [1399, 246] on div "View deleted We've deleted Vanessa - Approvals - CSK from this report OK" at bounding box center [1263, 219] width 343 height 135
click at [1400, 108] on span "OK" at bounding box center [1398, 108] width 17 height 14
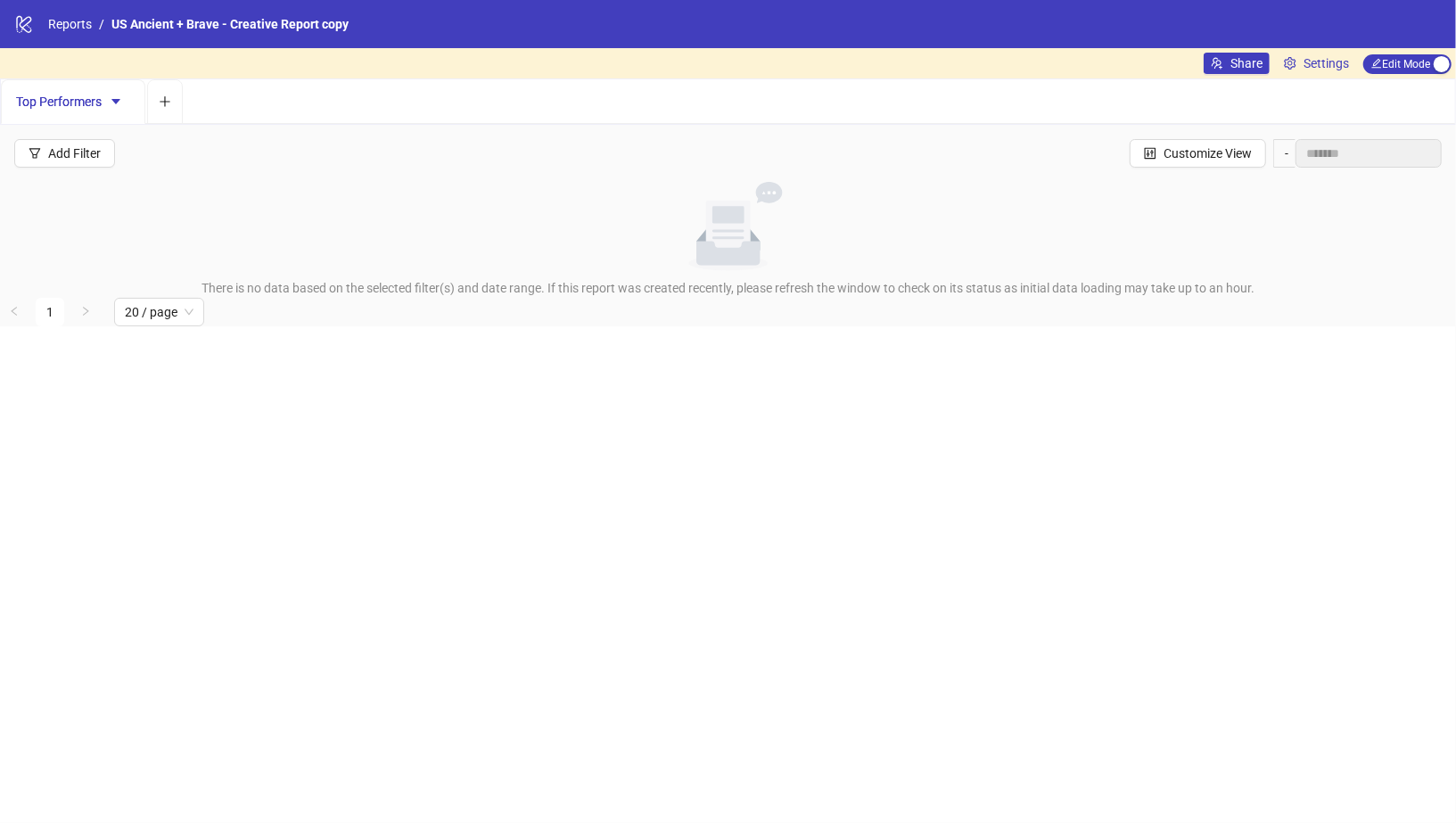
click at [1408, 127] on div "Add Filter Customize View -" at bounding box center [728, 152] width 1456 height 57
click at [1431, 68] on span "Edit Mode Edit Mode" at bounding box center [1407, 64] width 88 height 19
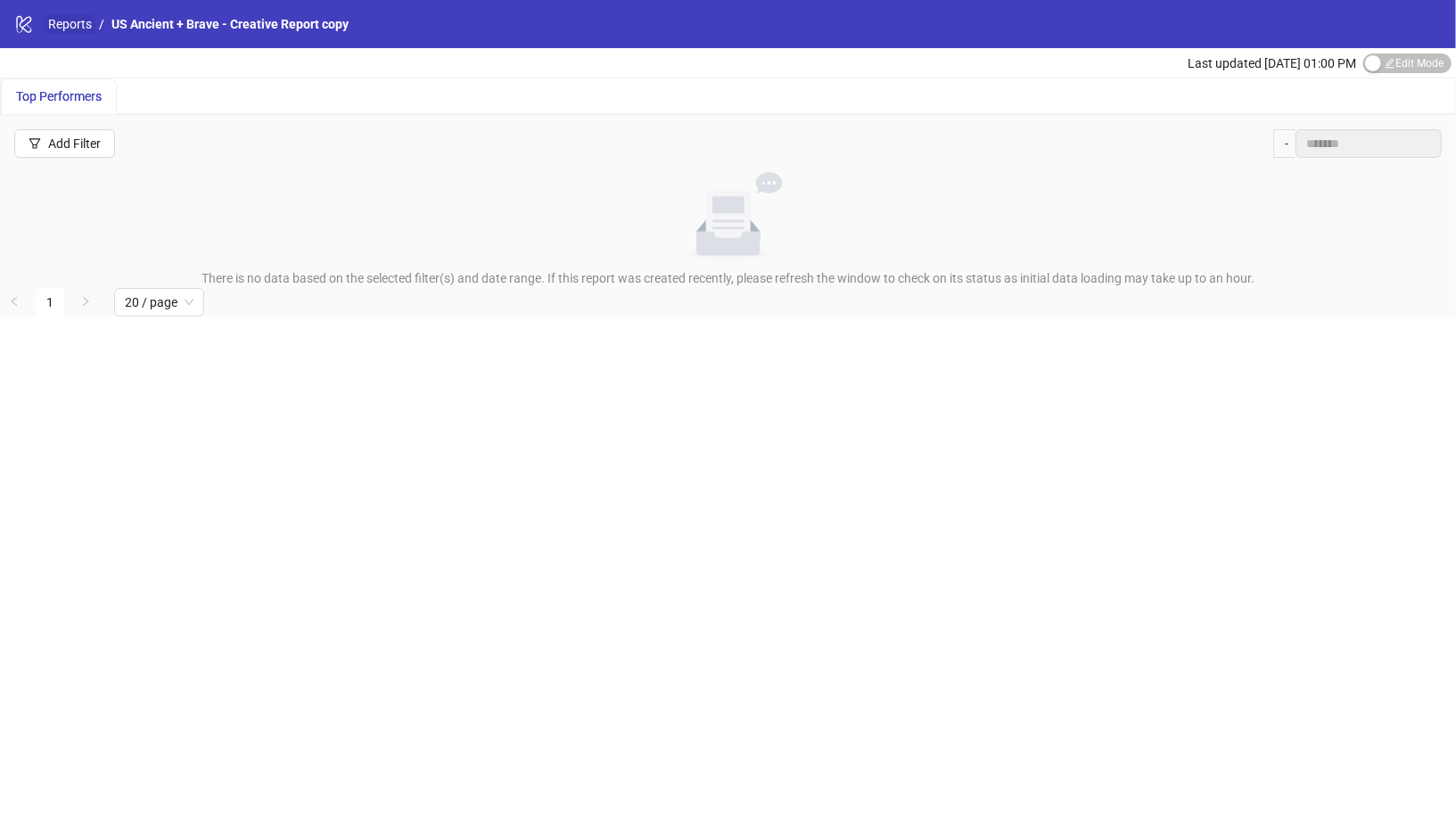
click at [63, 17] on link "Reports" at bounding box center [69, 24] width 51 height 19
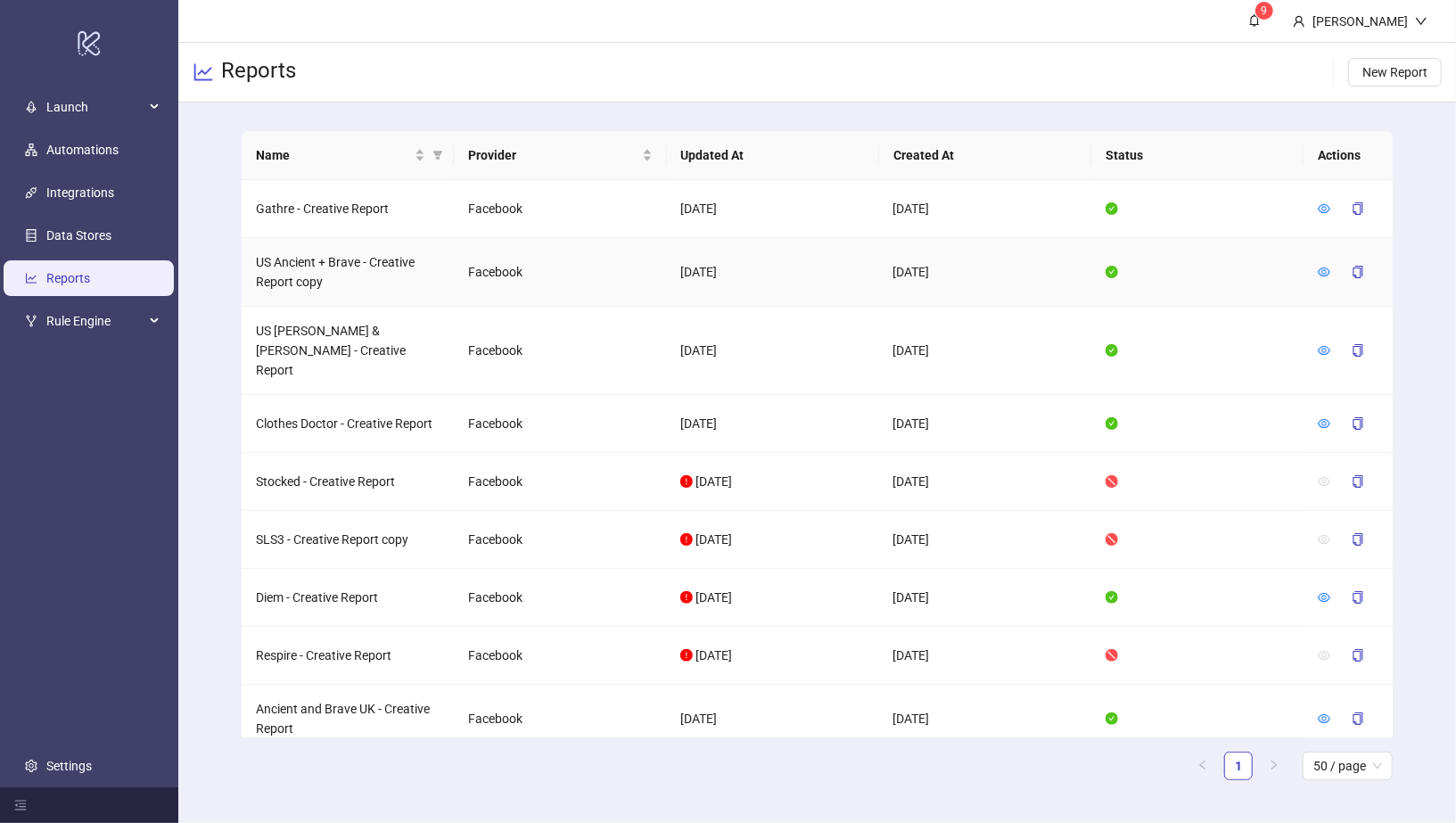
click at [323, 263] on td "US Ancient + Brave - Creative Report copy" at bounding box center [347, 272] width 212 height 69
click at [1321, 269] on icon "eye" at bounding box center [1324, 271] width 13 height 9
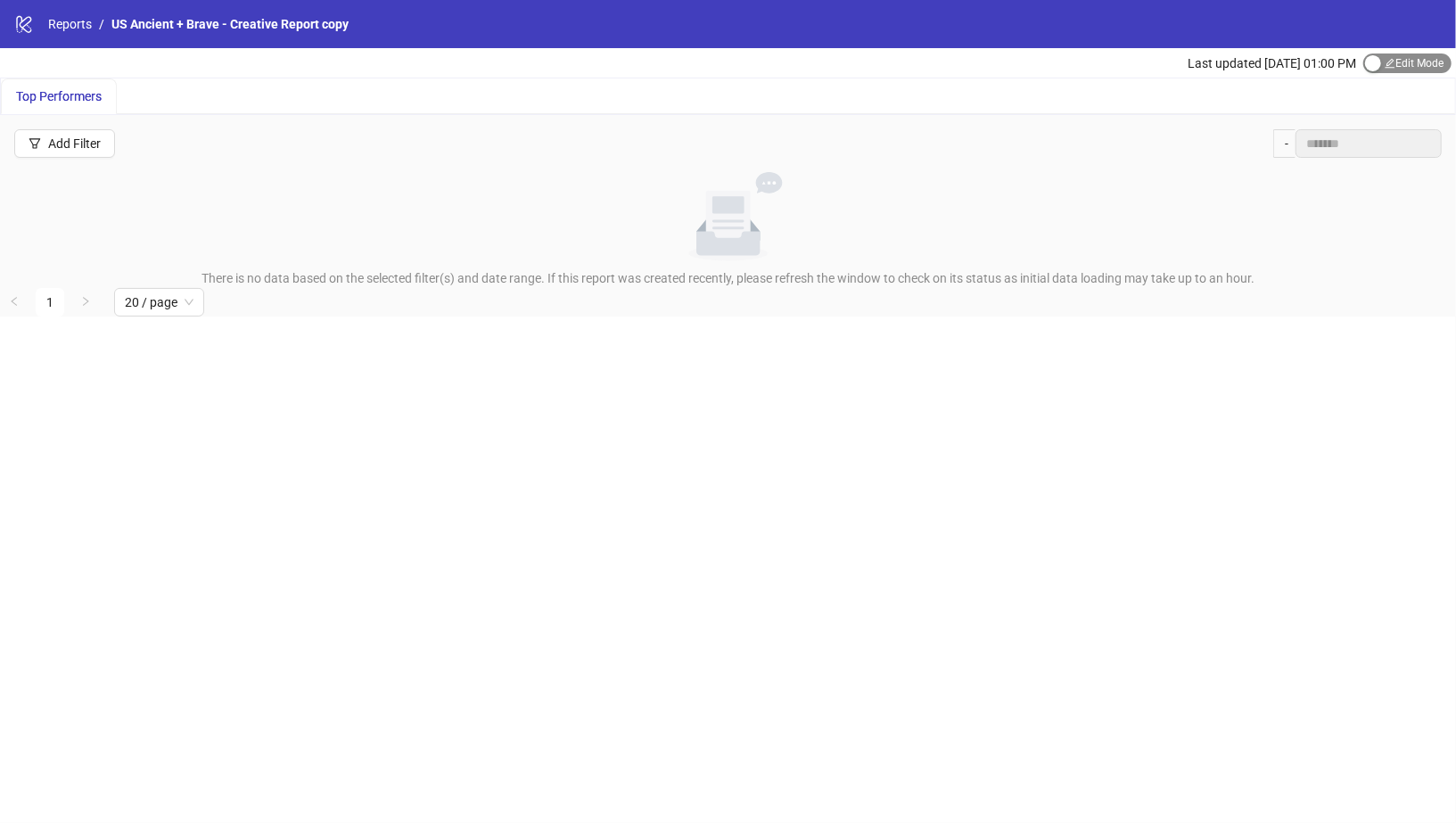
click at [1378, 57] on div "button" at bounding box center [1373, 63] width 16 height 16
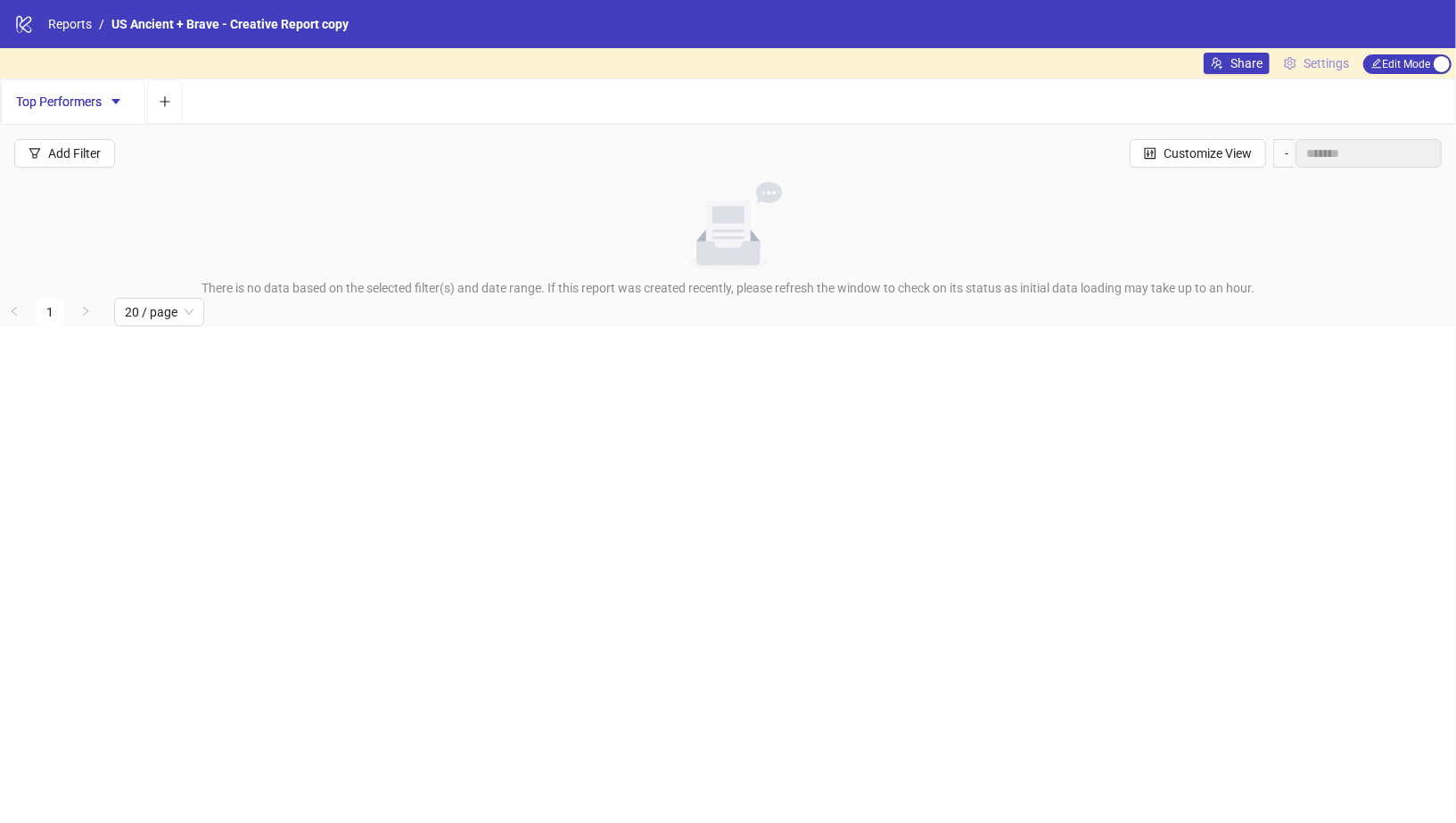
click at [1327, 69] on span "Settings" at bounding box center [1326, 63] width 45 height 19
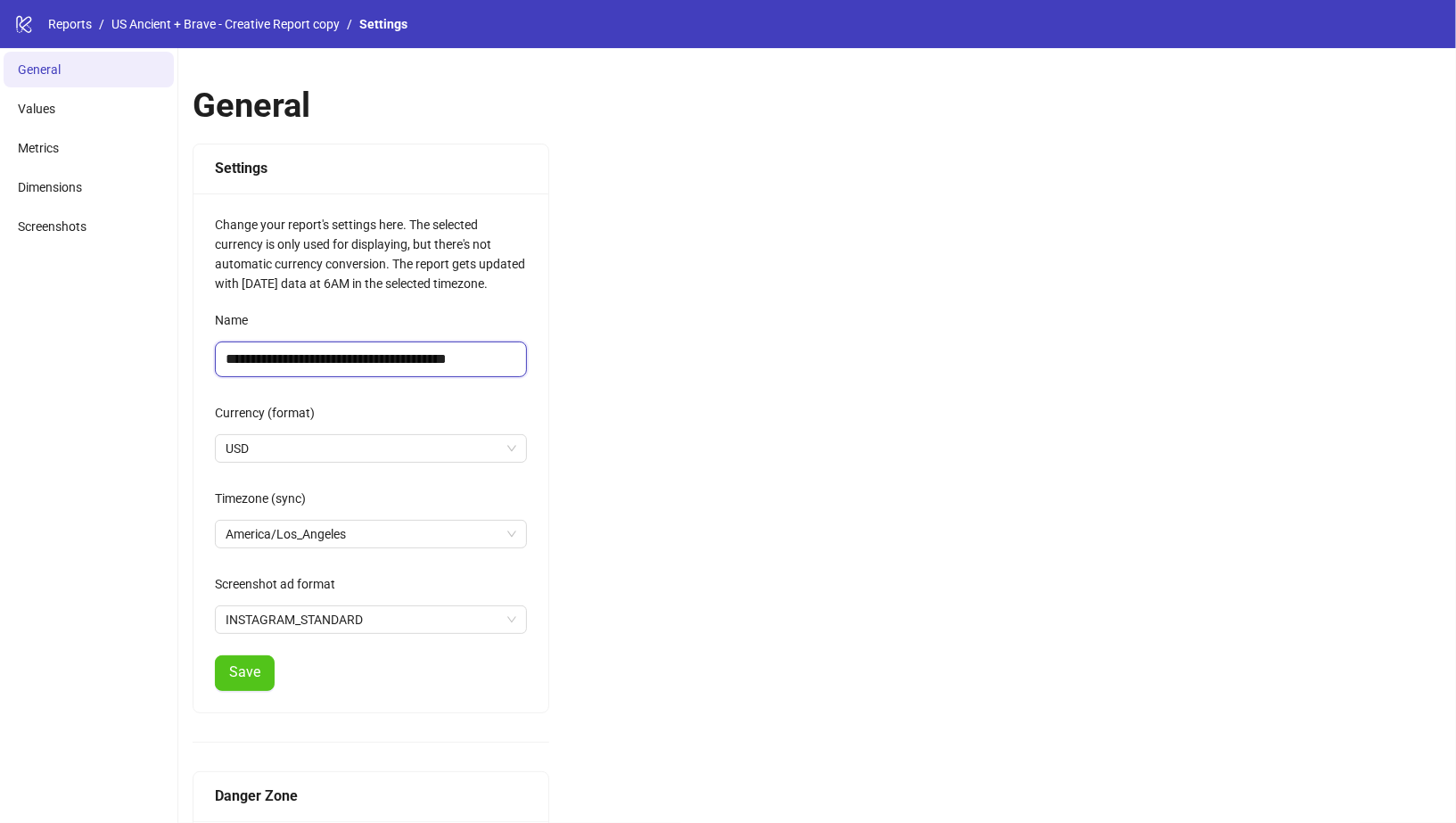
click at [476, 360] on input "**********" at bounding box center [371, 359] width 312 height 36
type input "**********"
click at [244, 679] on button "Save" at bounding box center [245, 672] width 60 height 36
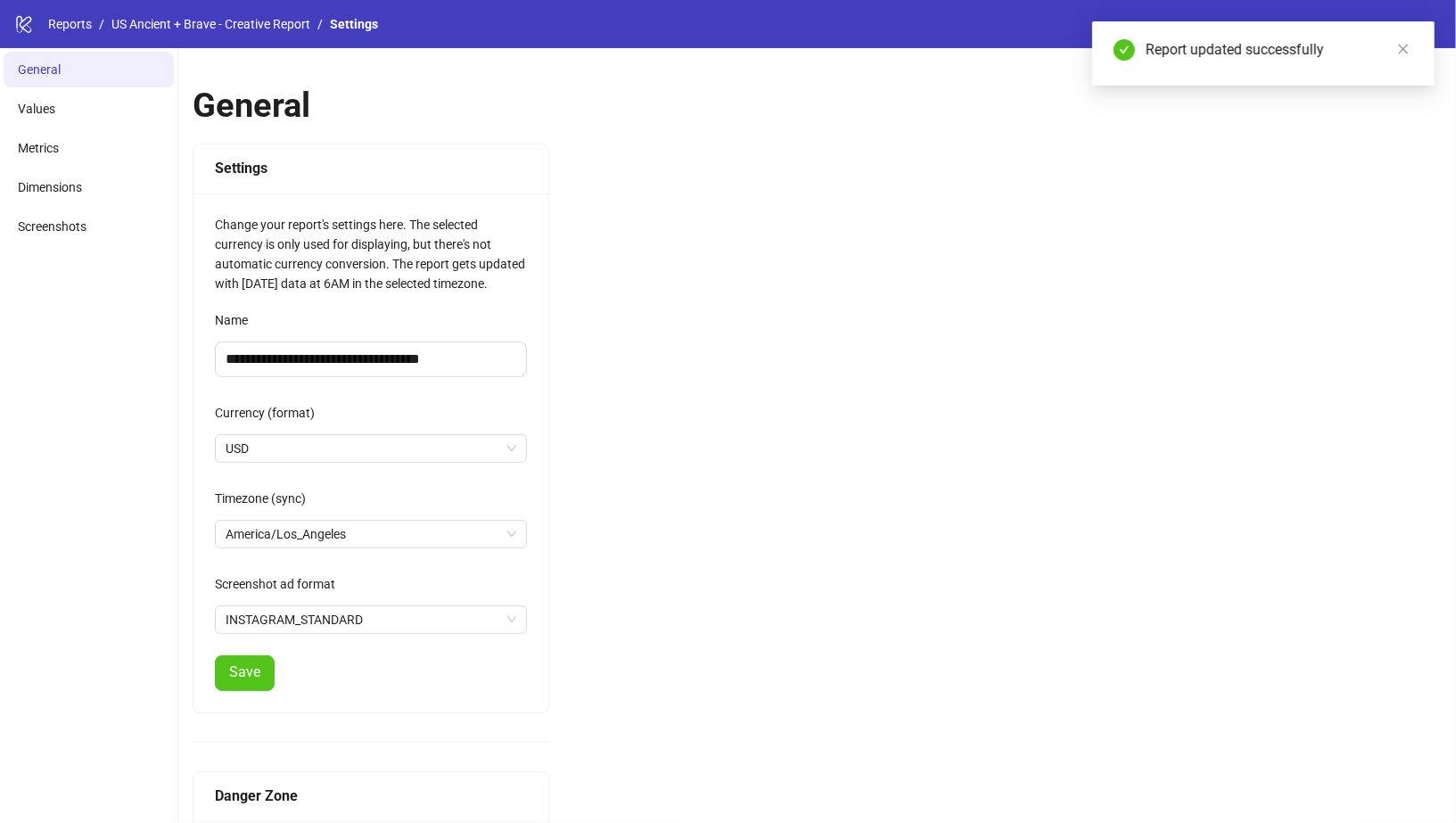
click at [1415, 56] on div "Report updated successfully" at bounding box center [1263, 53] width 343 height 65
click at [63, 17] on link "Reports" at bounding box center [69, 24] width 51 height 19
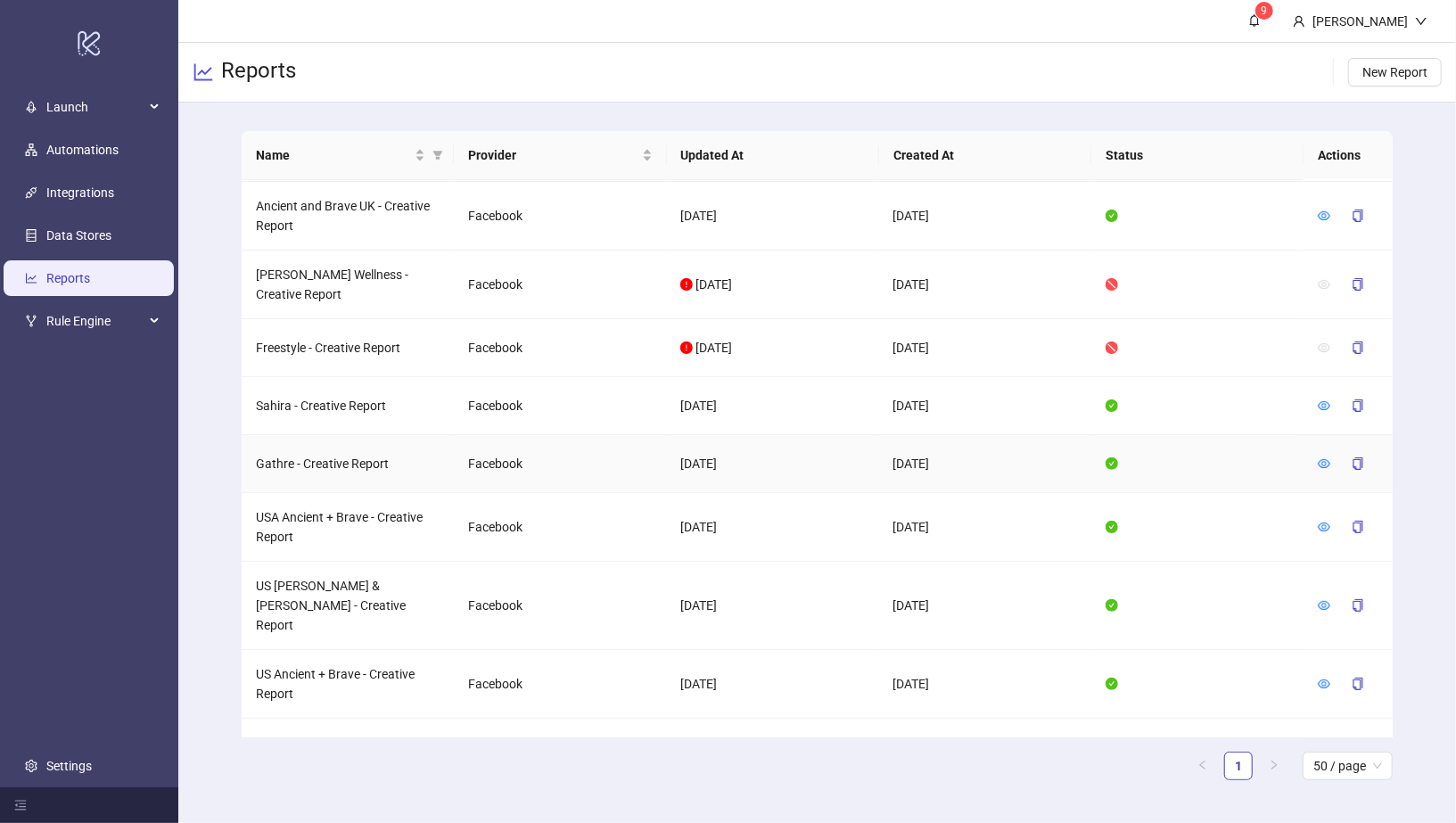
scroll to position [307, 0]
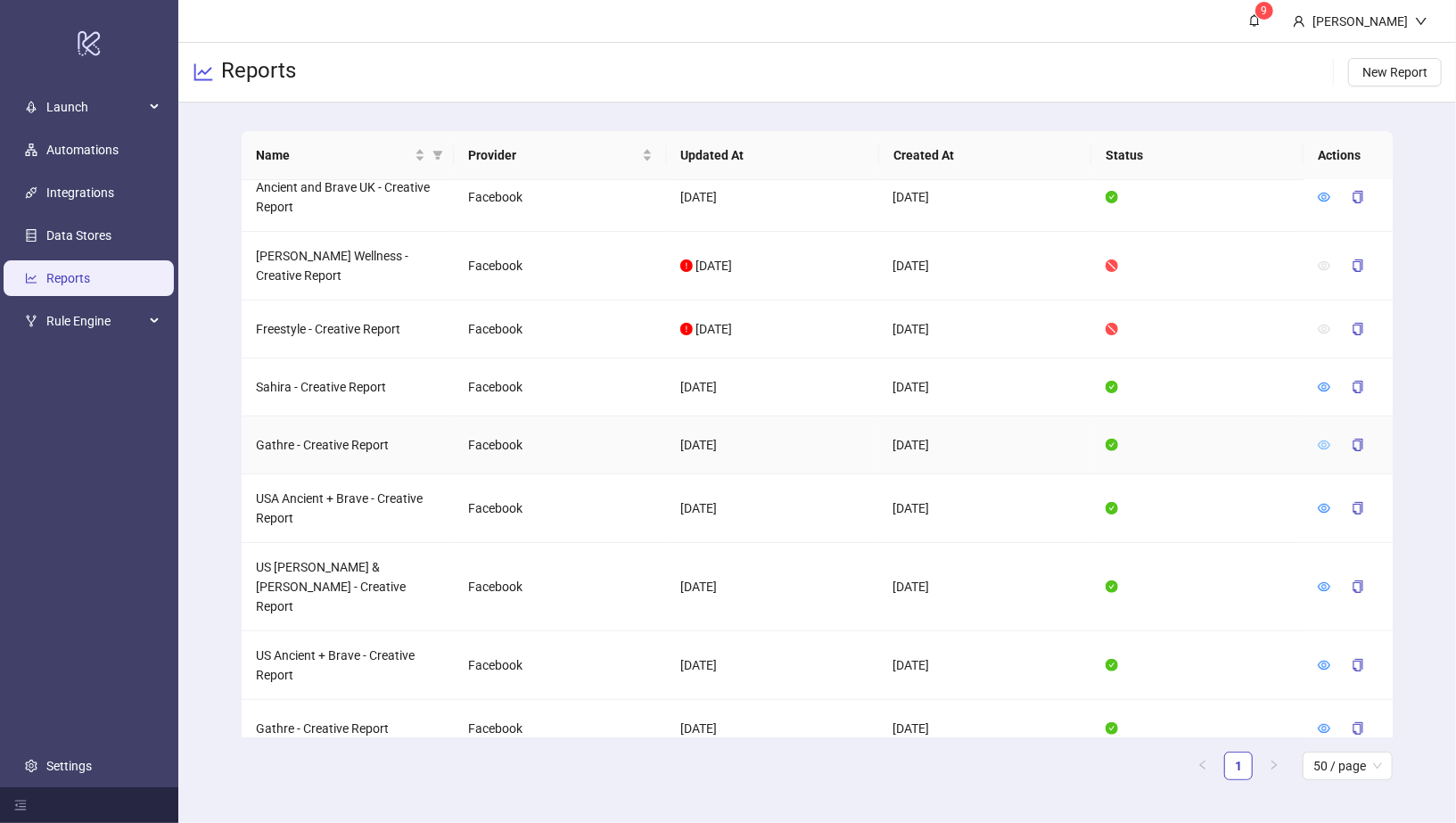
click at [1321, 440] on icon "eye" at bounding box center [1324, 445] width 13 height 13
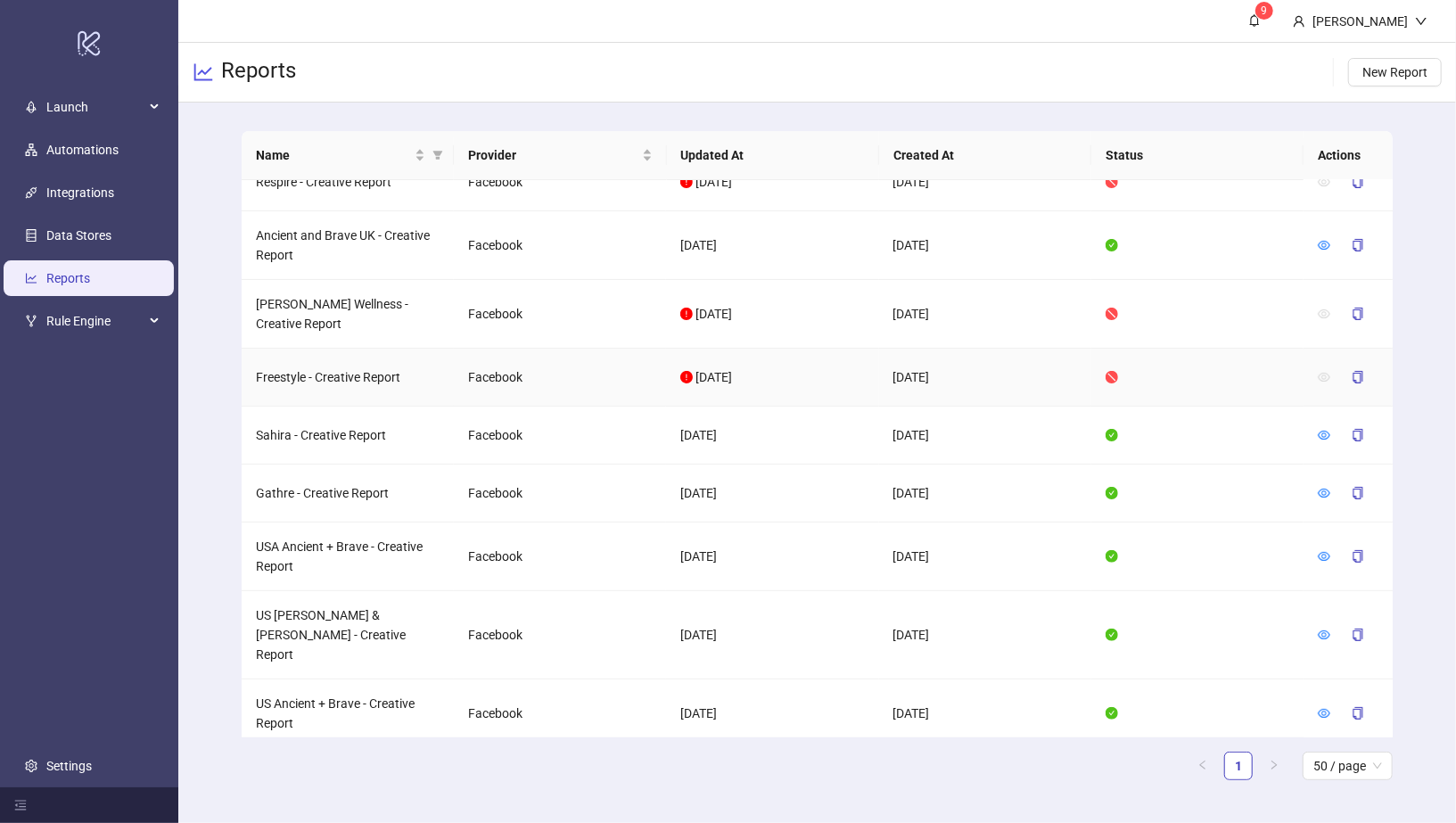
scroll to position [417, 0]
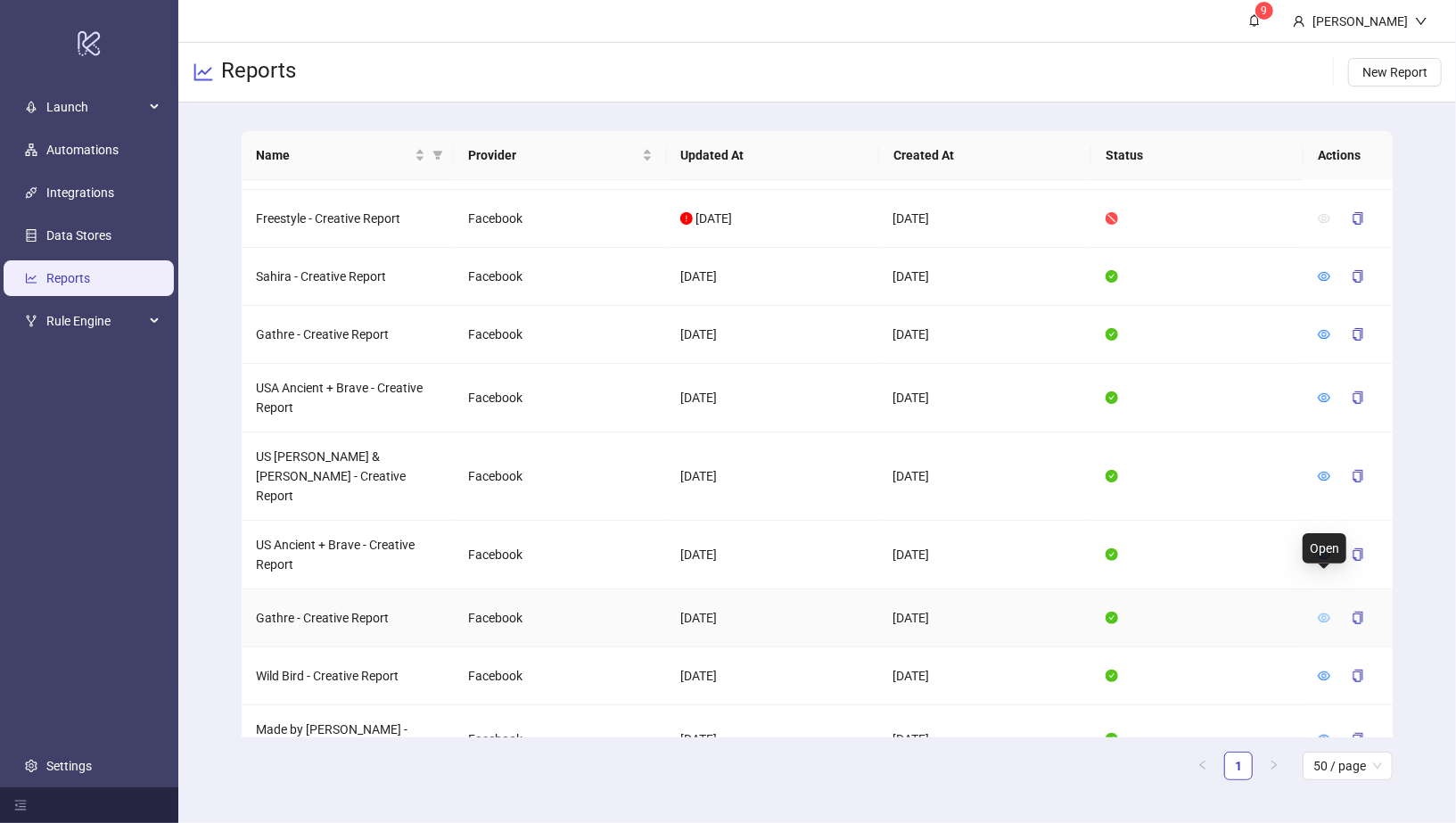
click at [1326, 612] on icon "eye" at bounding box center [1324, 617] width 13 height 13
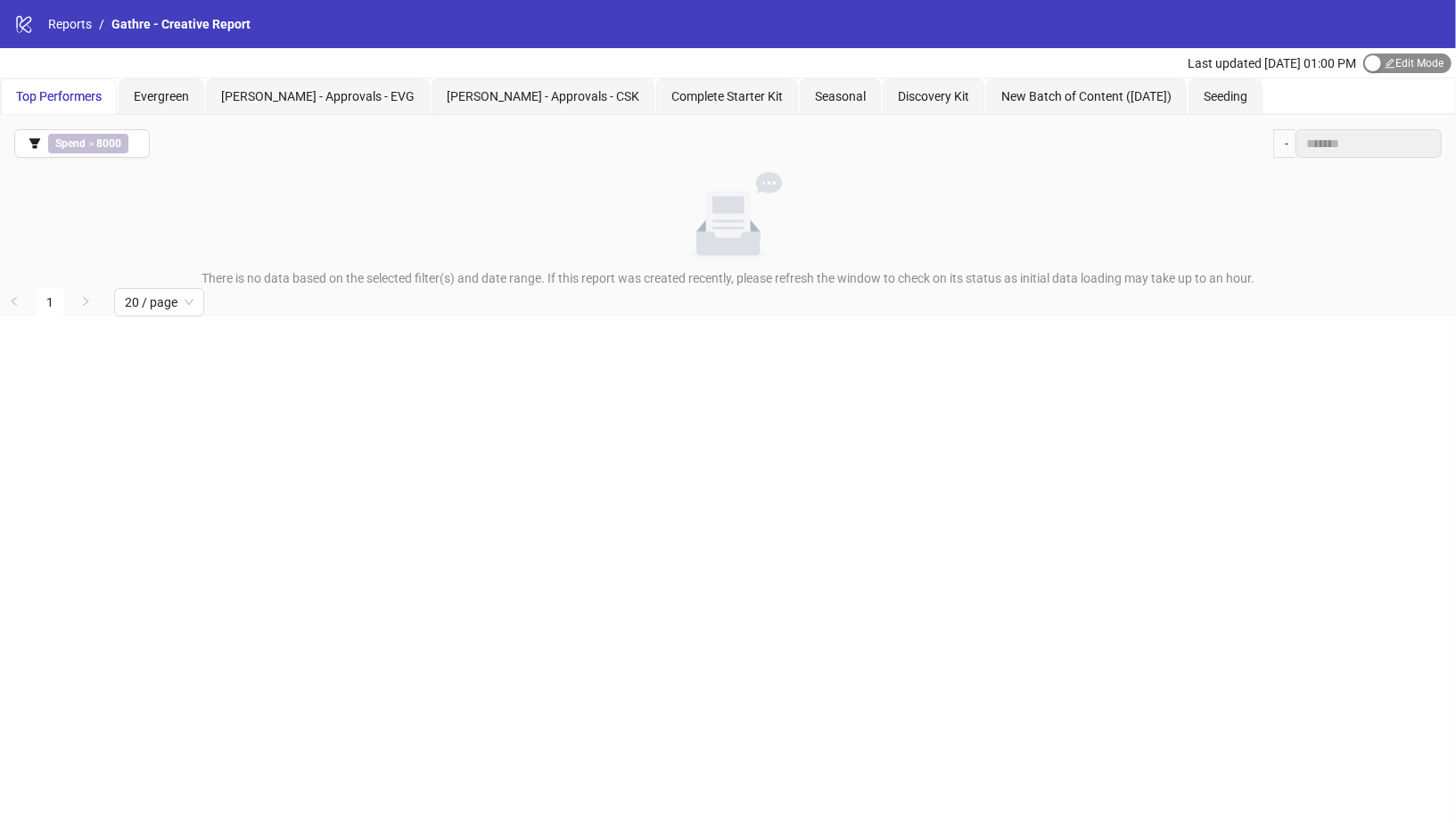
click at [1379, 64] on button "Edit Mode Edit Mode" at bounding box center [1407, 63] width 88 height 19
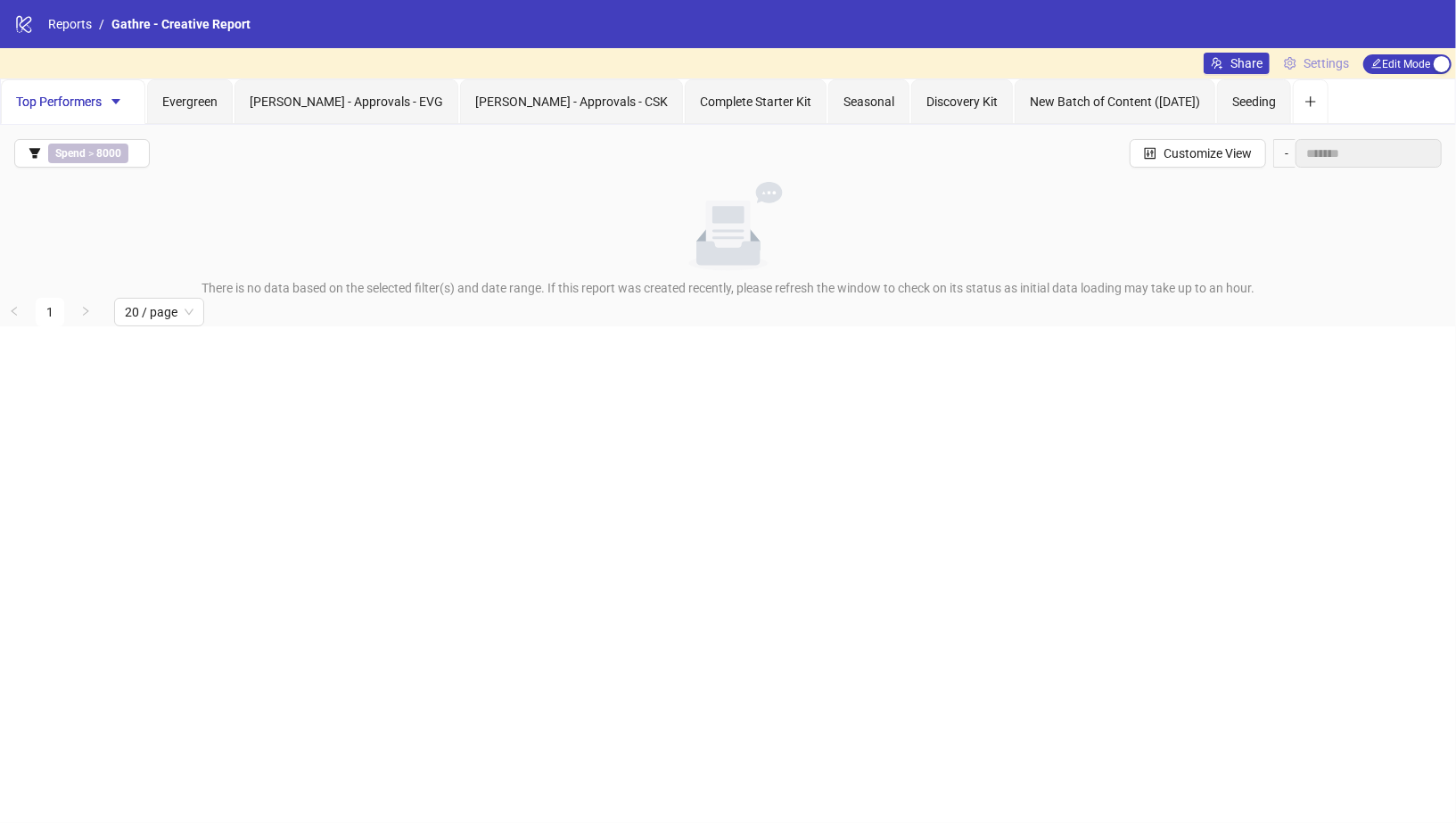
click at [1326, 58] on span "Settings" at bounding box center [1326, 63] width 45 height 19
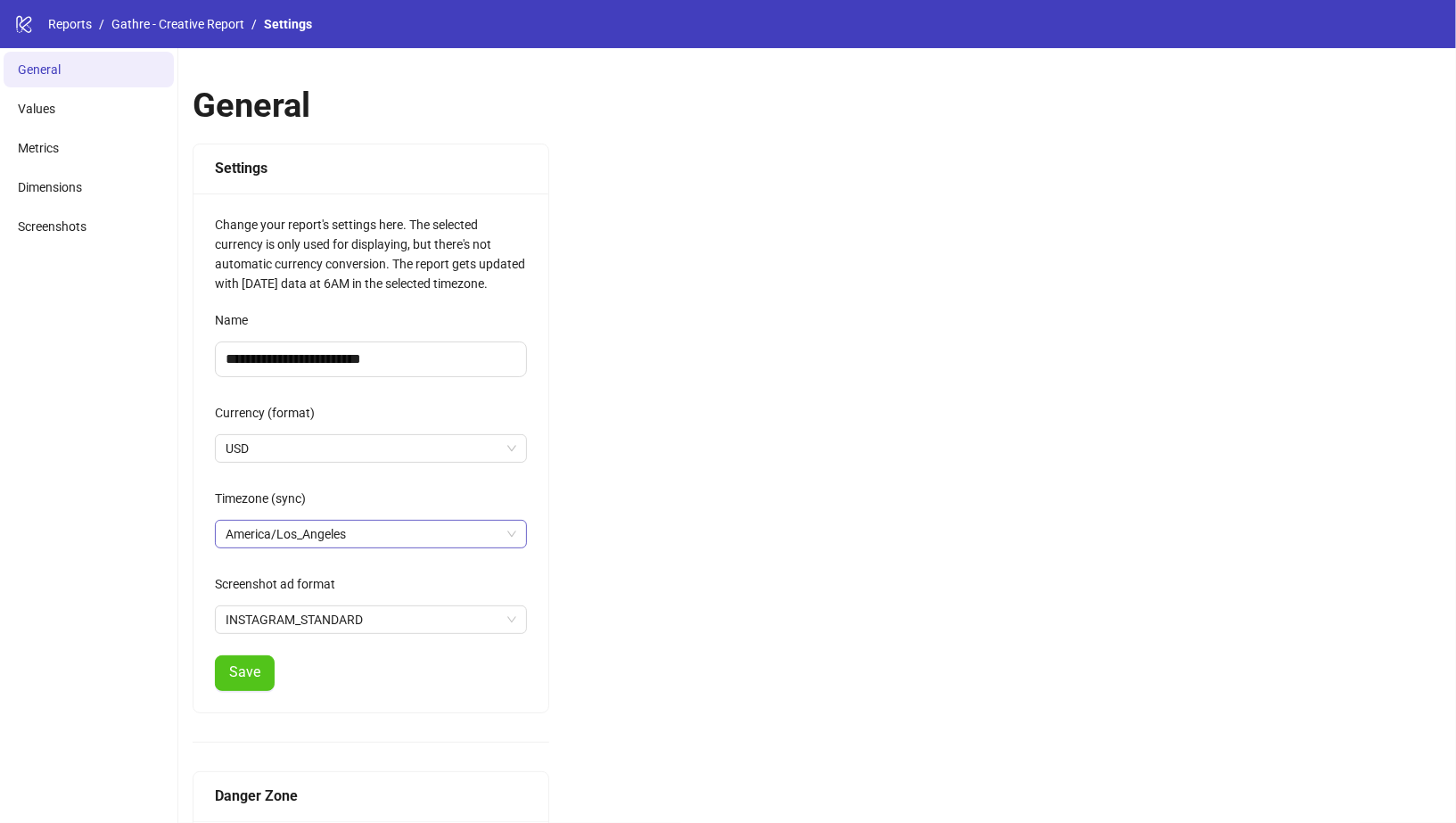
scroll to position [132, 0]
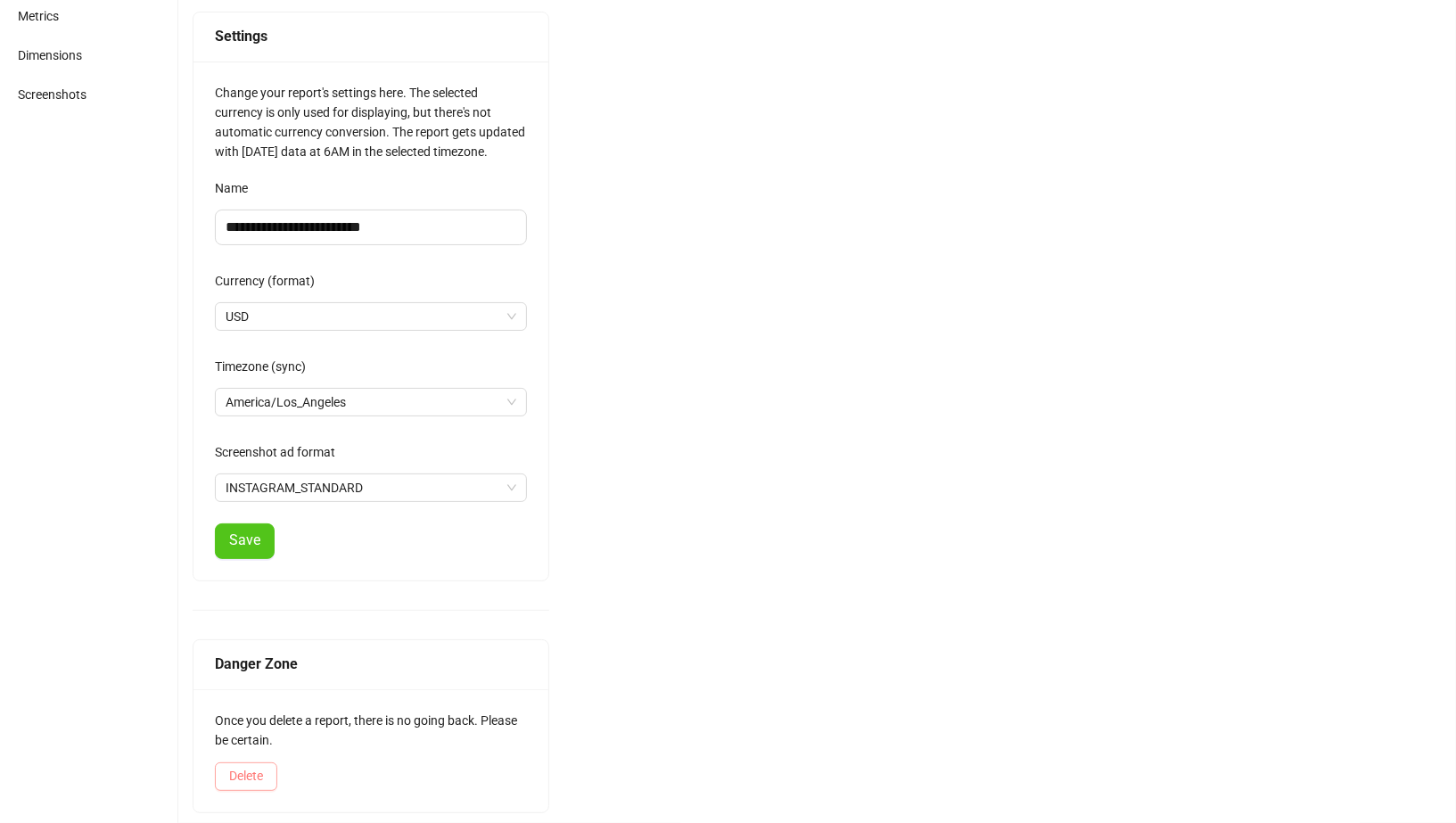
click at [243, 780] on button "Delete" at bounding box center [246, 777] width 63 height 29
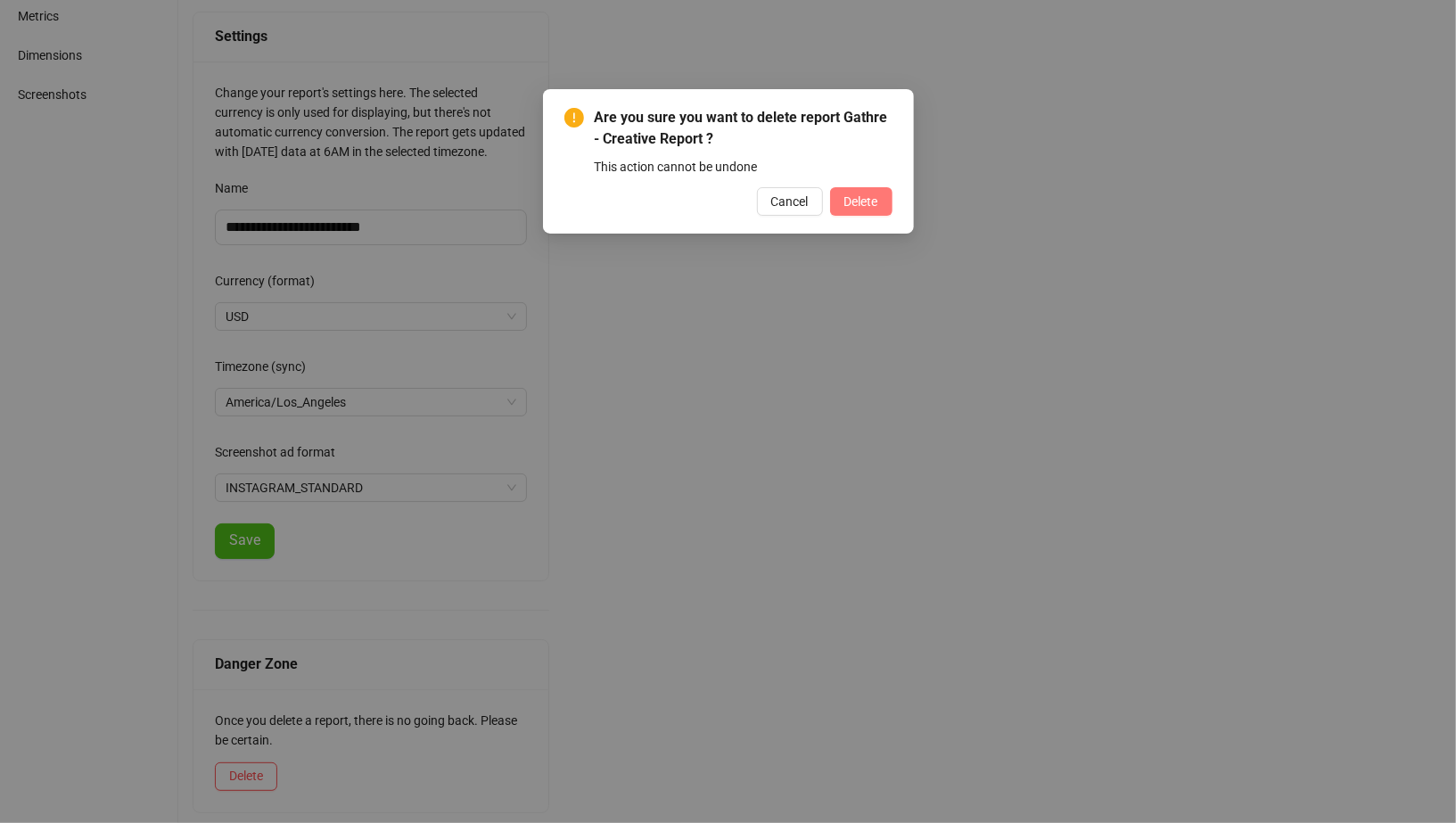
click at [855, 207] on button "Delete" at bounding box center [861, 202] width 63 height 29
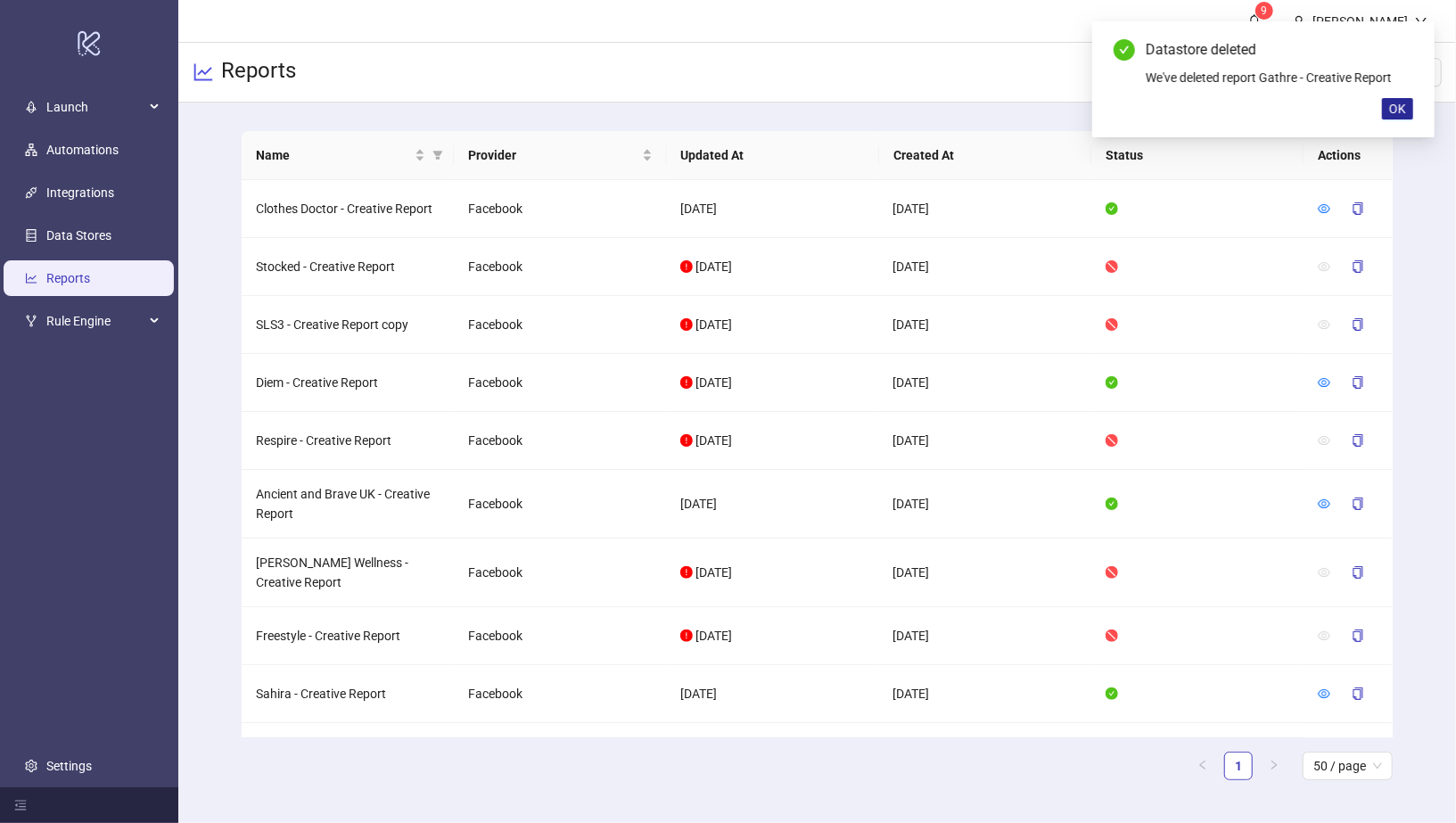
click at [1398, 112] on span "OK" at bounding box center [1398, 108] width 17 height 14
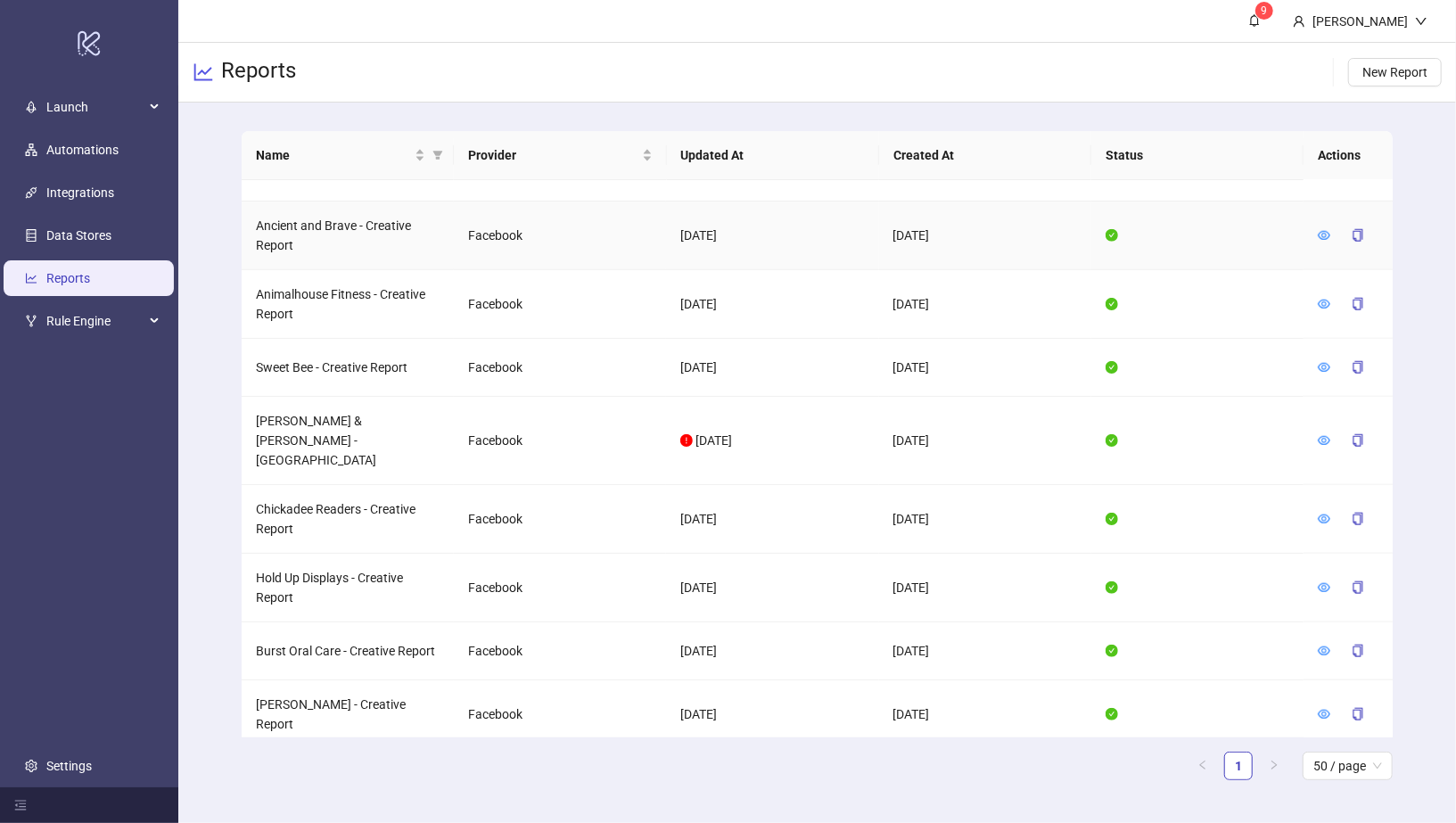
scroll to position [288, 0]
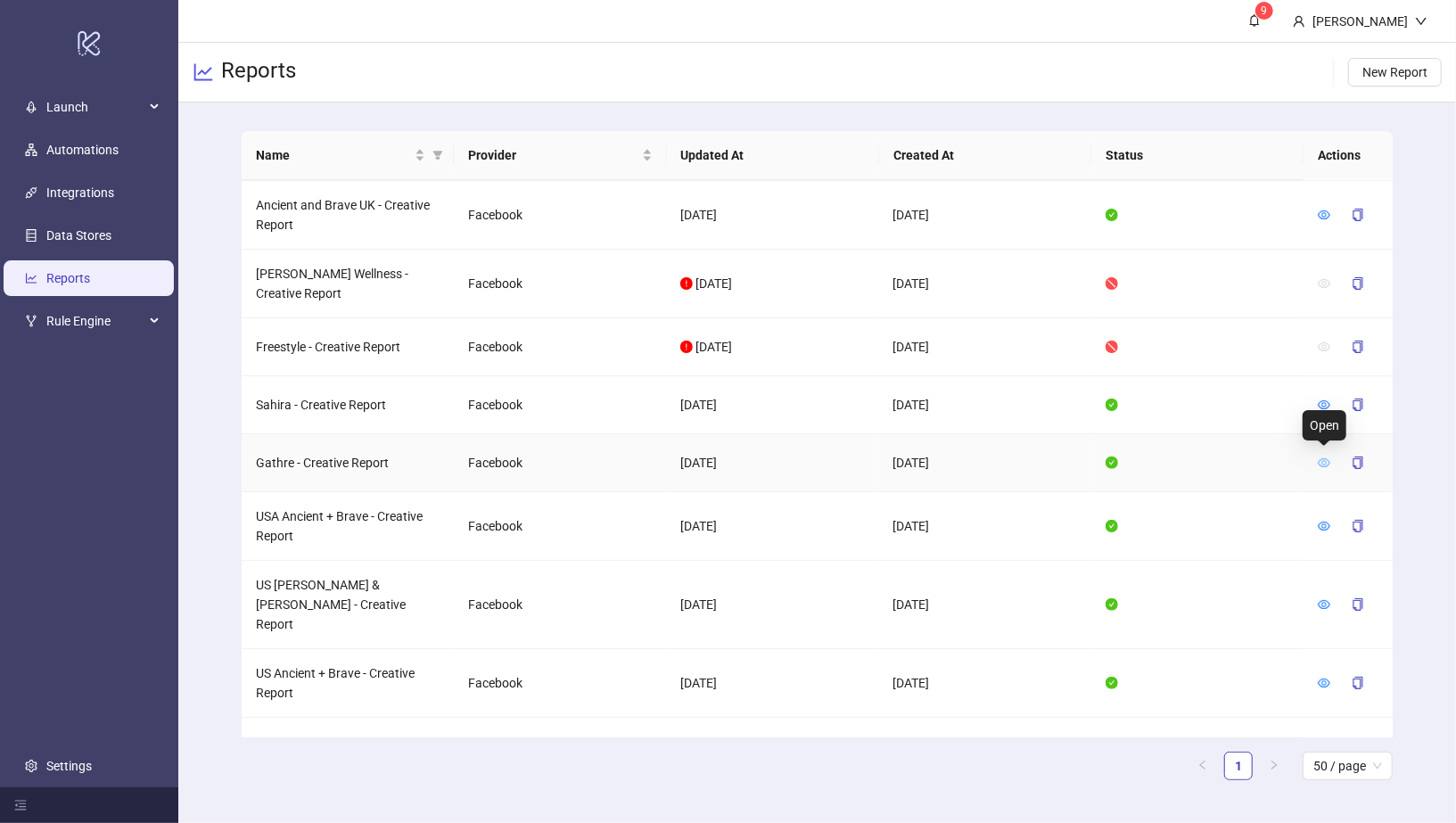
click at [1324, 458] on icon "eye" at bounding box center [1324, 462] width 13 height 9
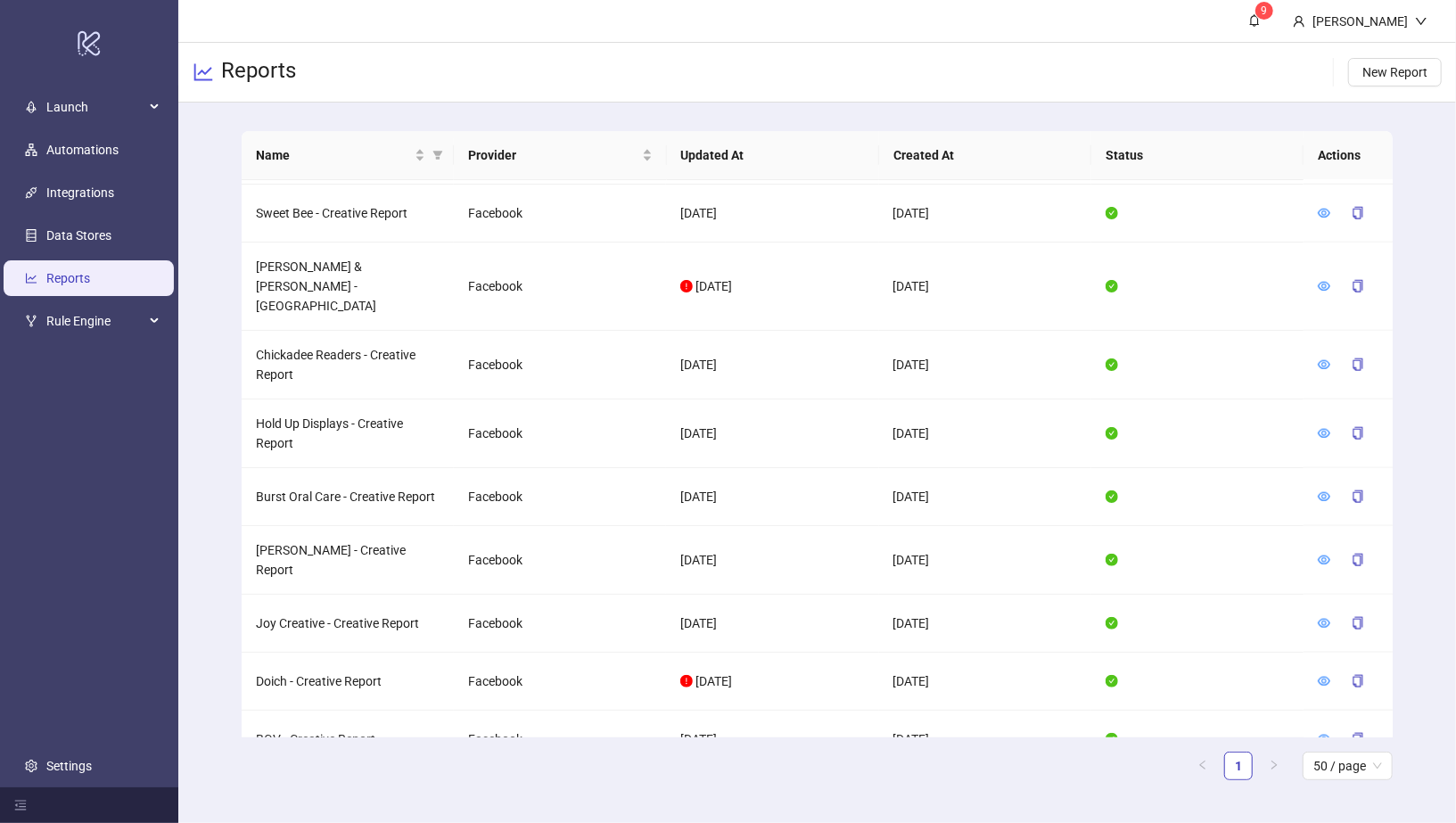
scroll to position [415, 0]
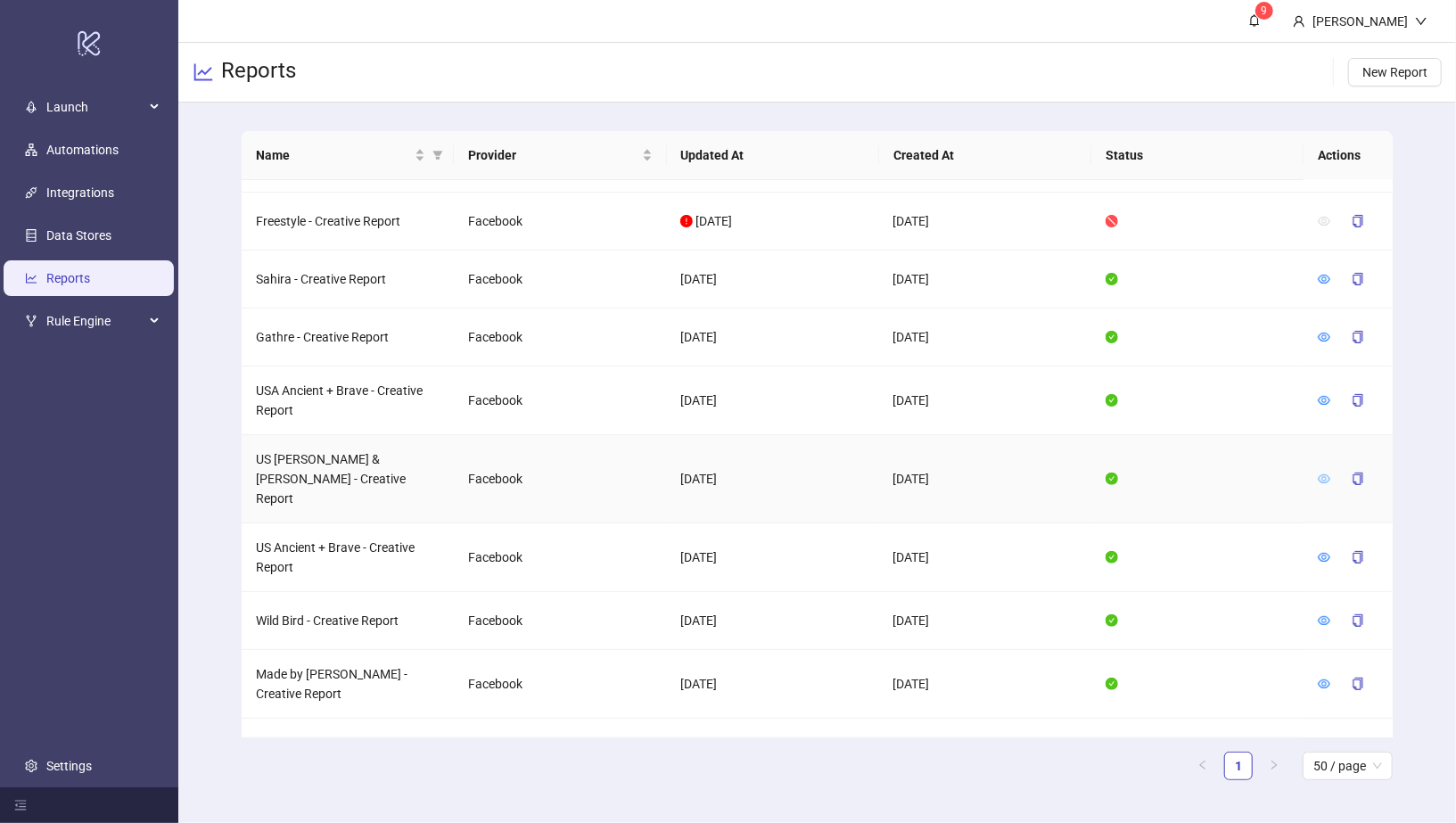
click at [1327, 473] on icon "eye" at bounding box center [1324, 479] width 13 height 13
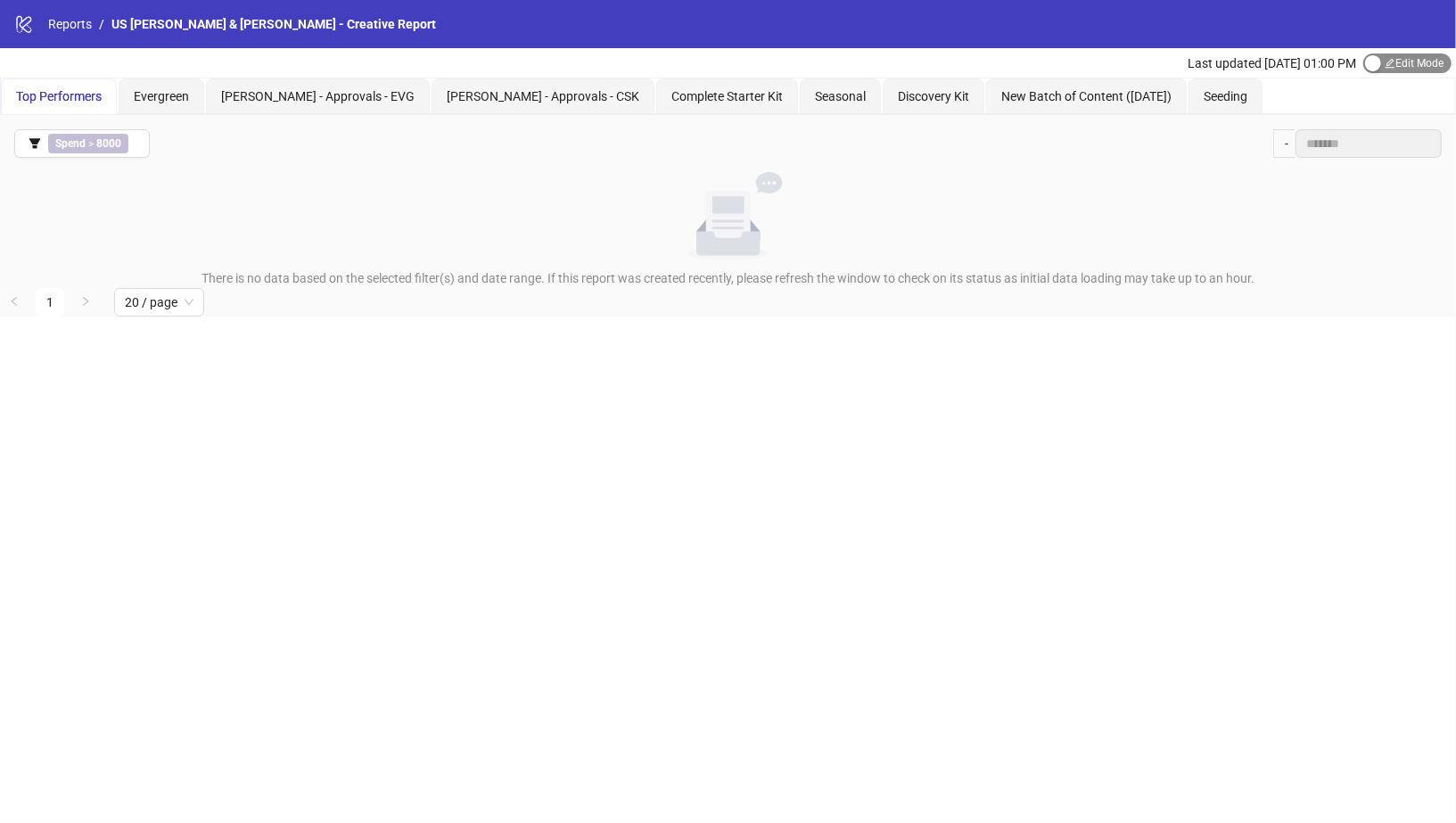
click at [1372, 67] on div "button" at bounding box center [1373, 63] width 16 height 16
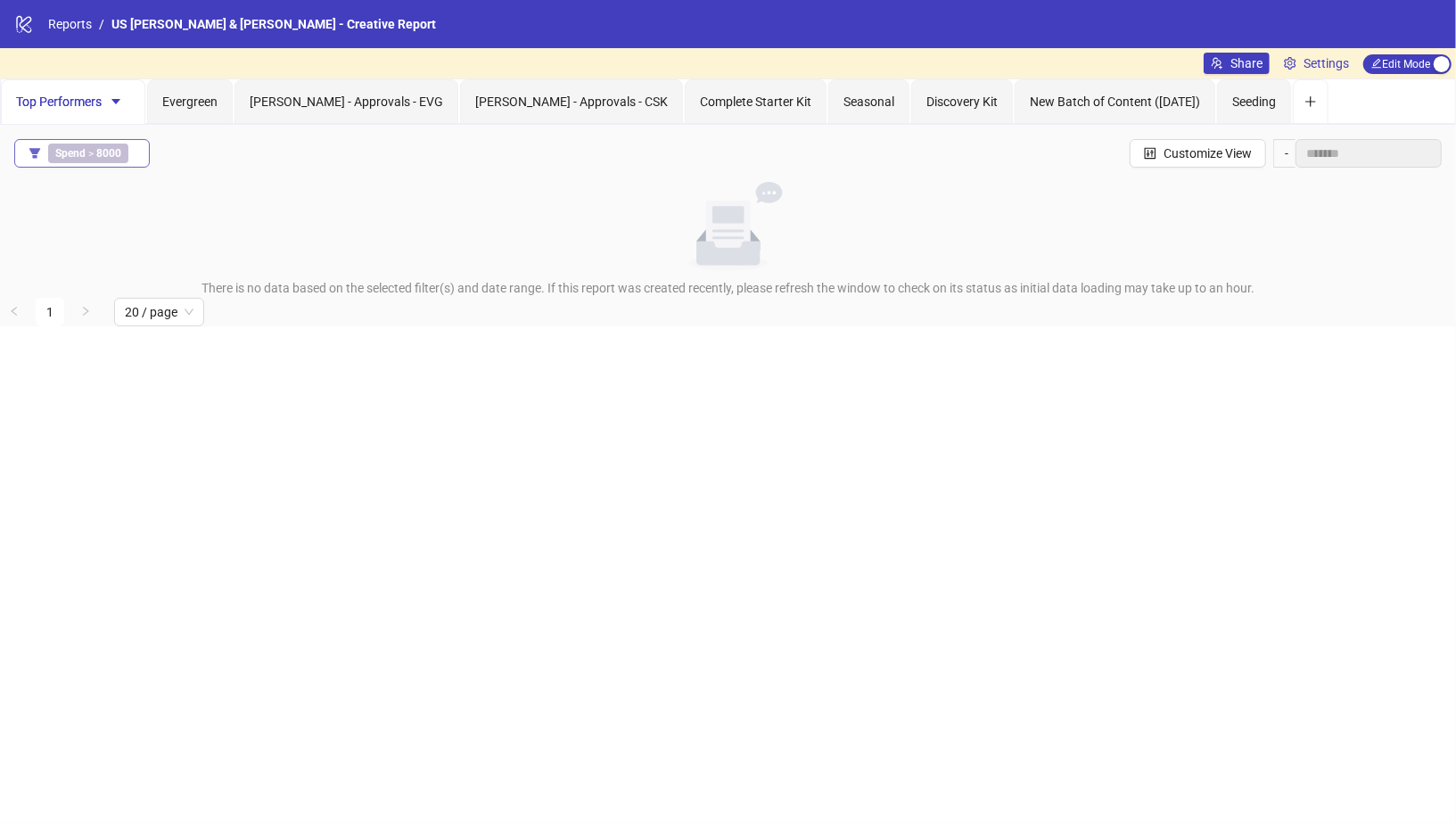
click at [125, 152] on span "Spend > 8000" at bounding box center [88, 153] width 80 height 19
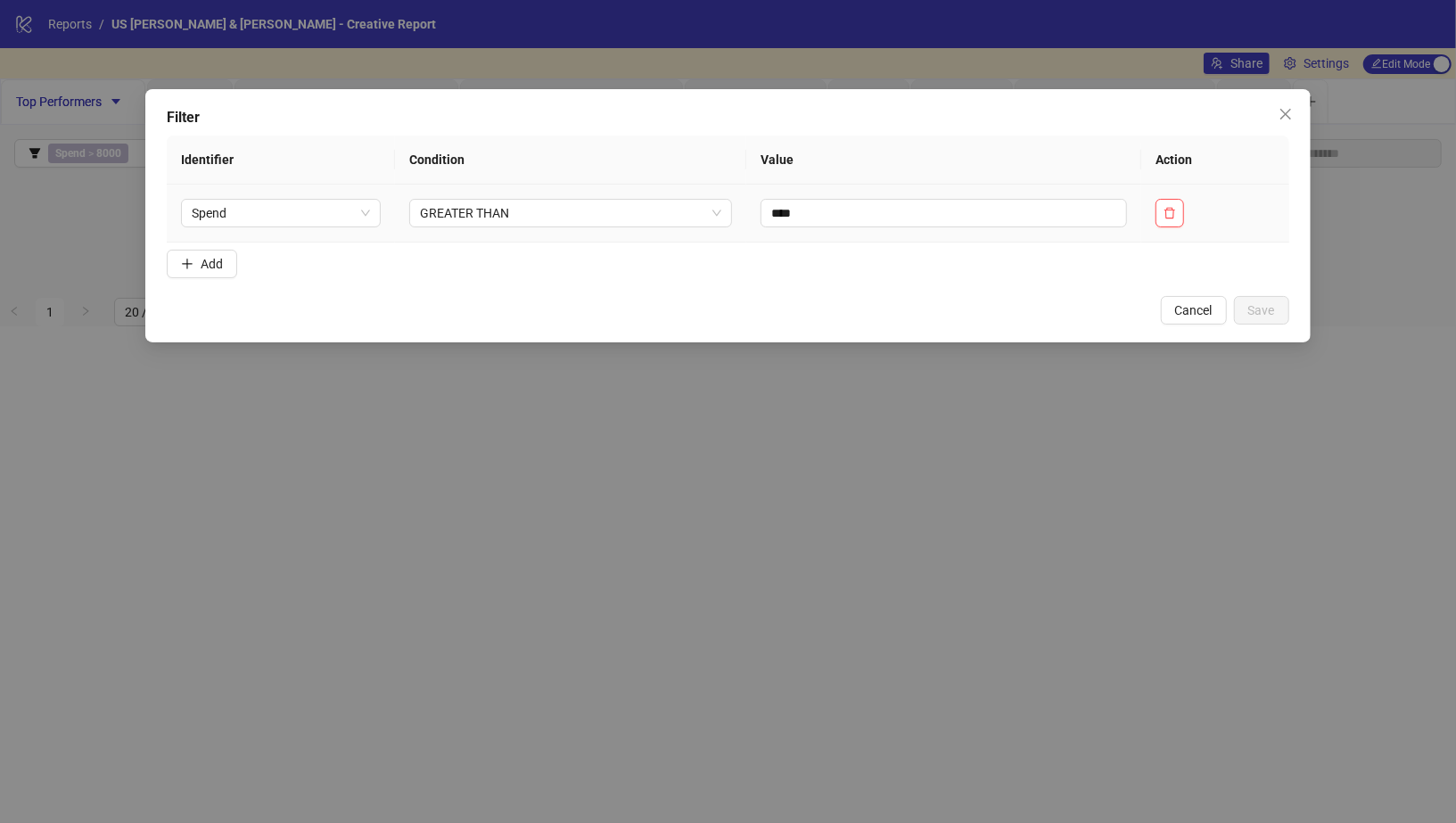
click at [1168, 187] on td at bounding box center [1215, 213] width 147 height 58
click at [1168, 205] on button "button" at bounding box center [1170, 213] width 29 height 29
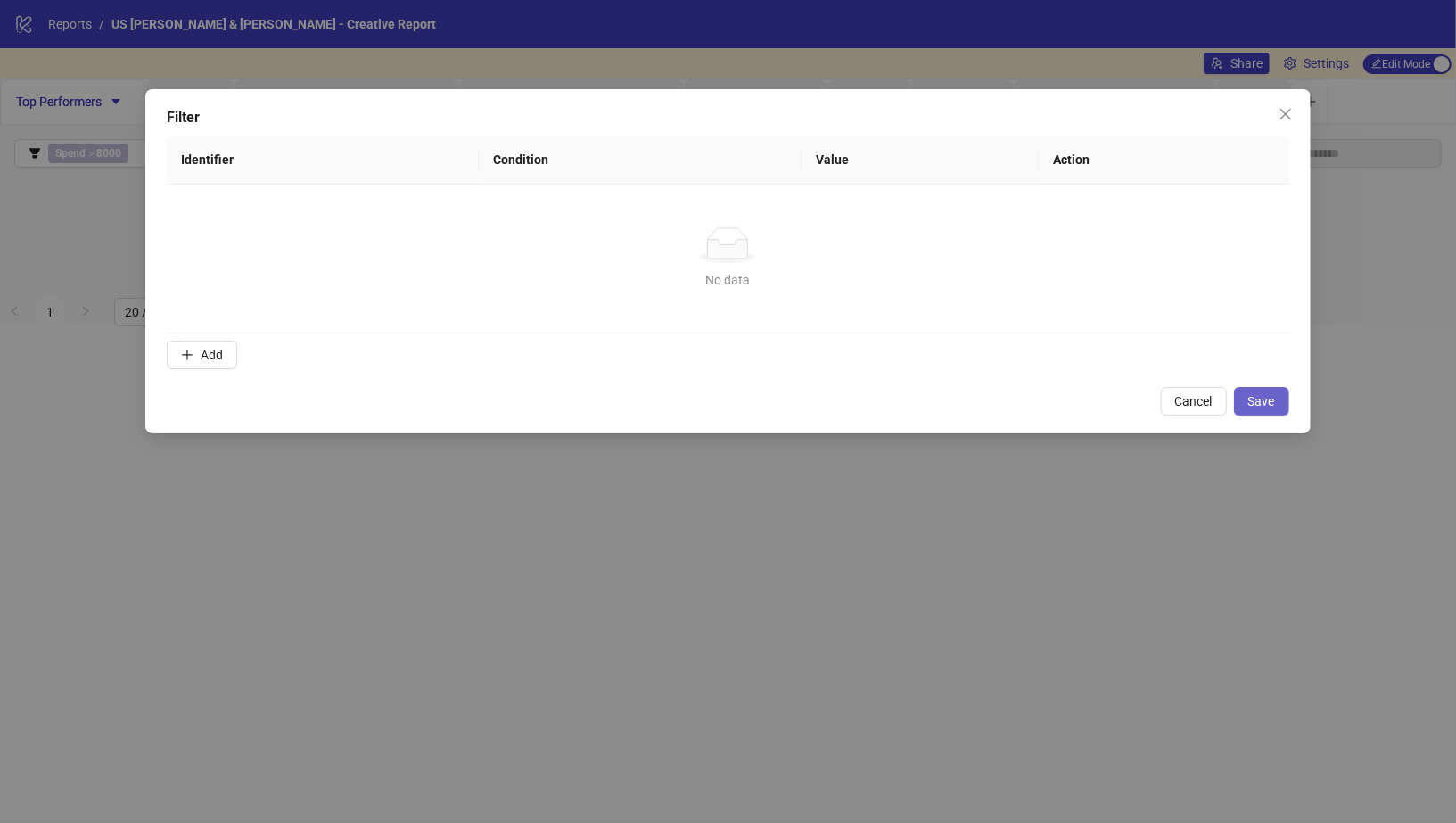
click at [1274, 395] on span "Save" at bounding box center [1262, 400] width 27 height 14
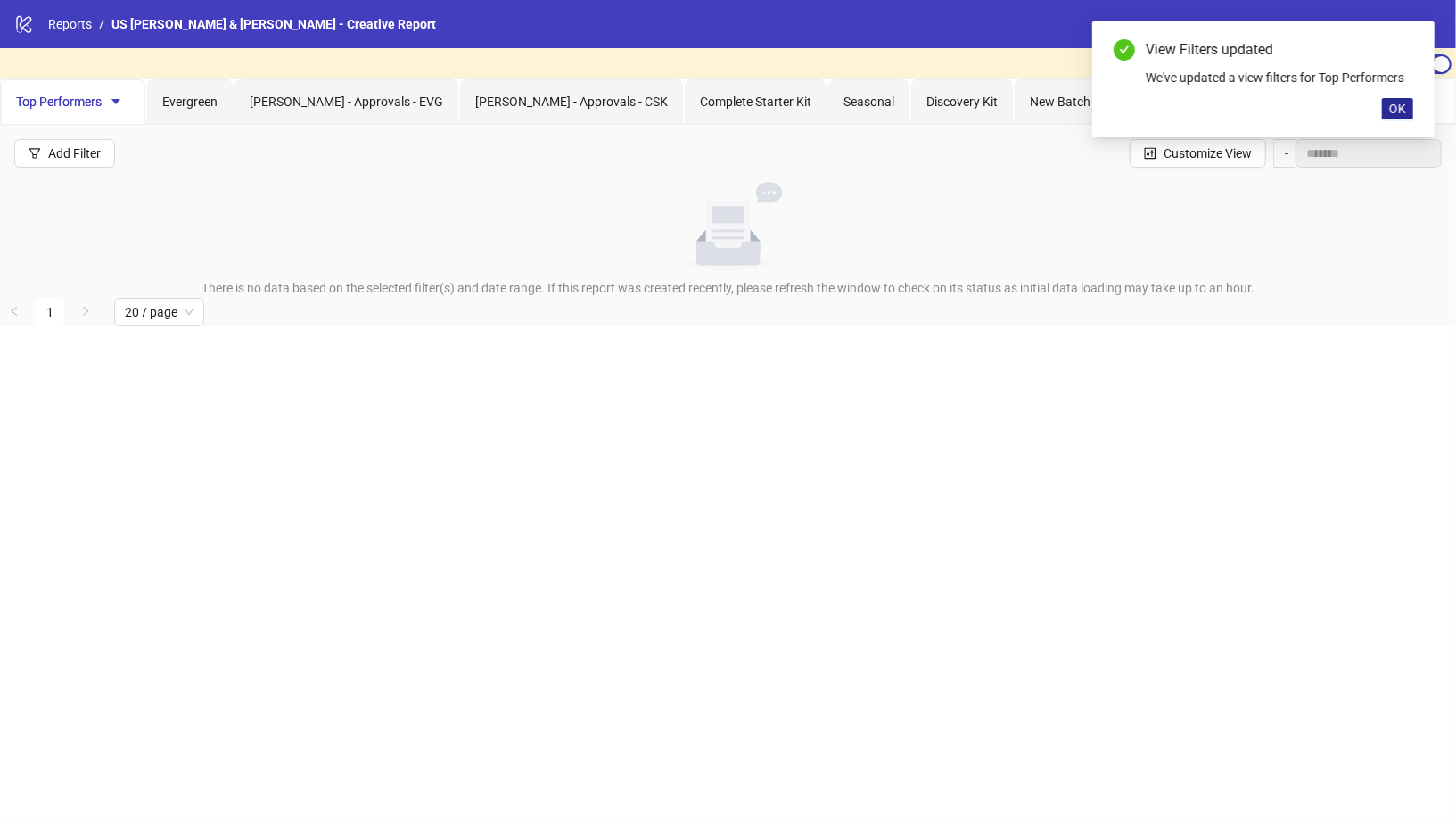
click at [1406, 107] on span "OK" at bounding box center [1398, 108] width 17 height 14
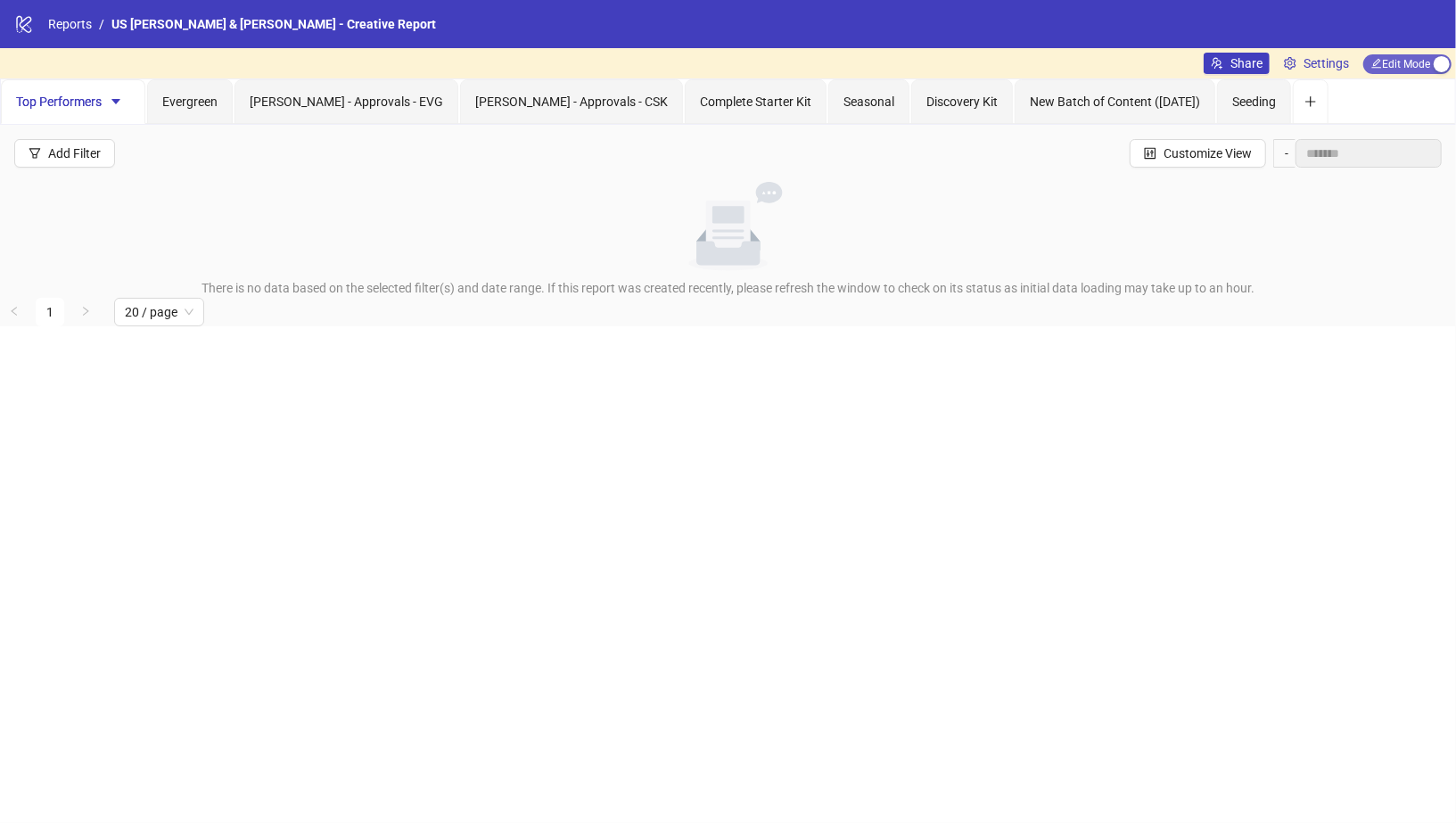
click at [1425, 69] on span "Edit Mode Edit Mode" at bounding box center [1407, 64] width 88 height 19
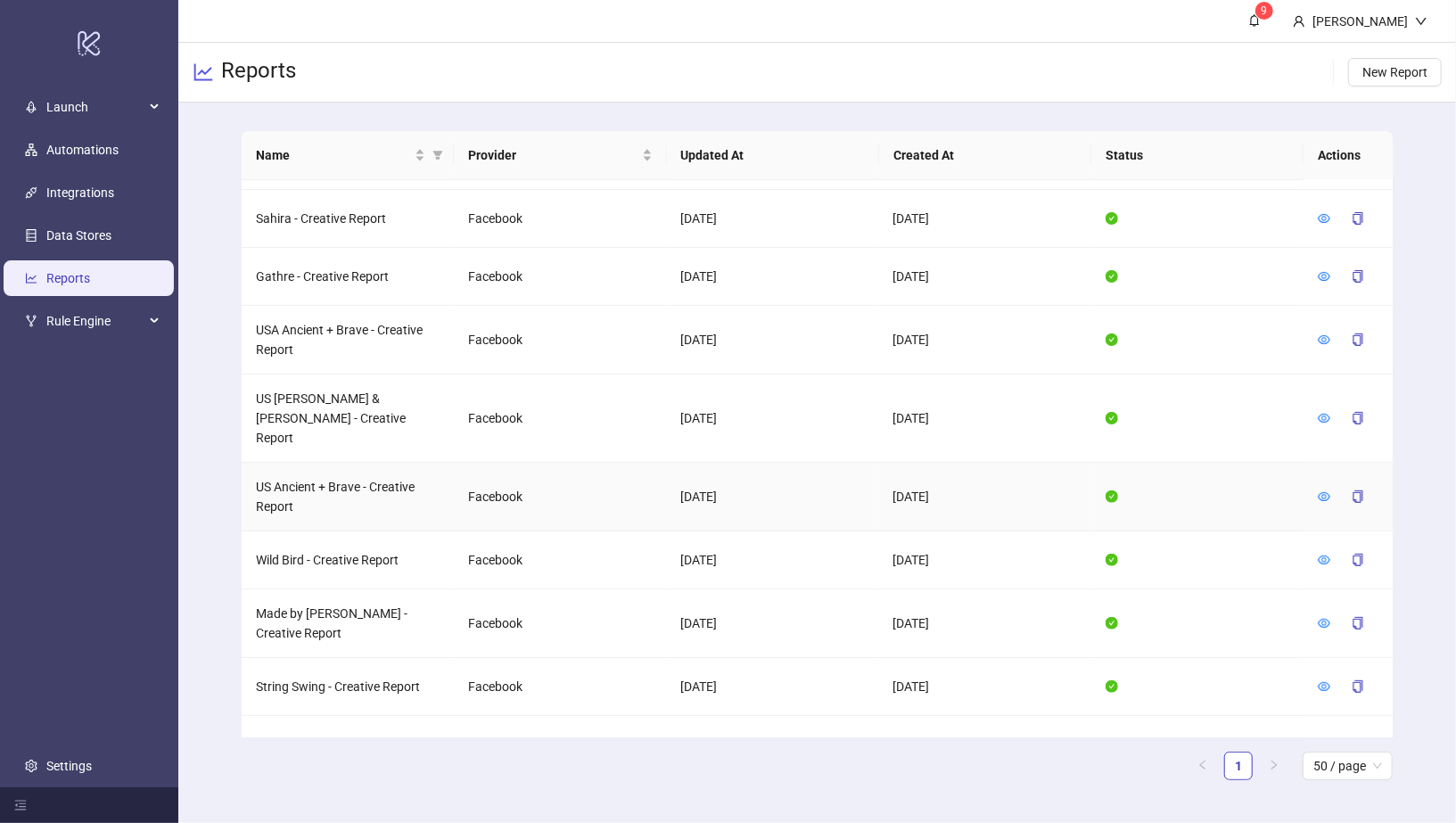
scroll to position [503, 0]
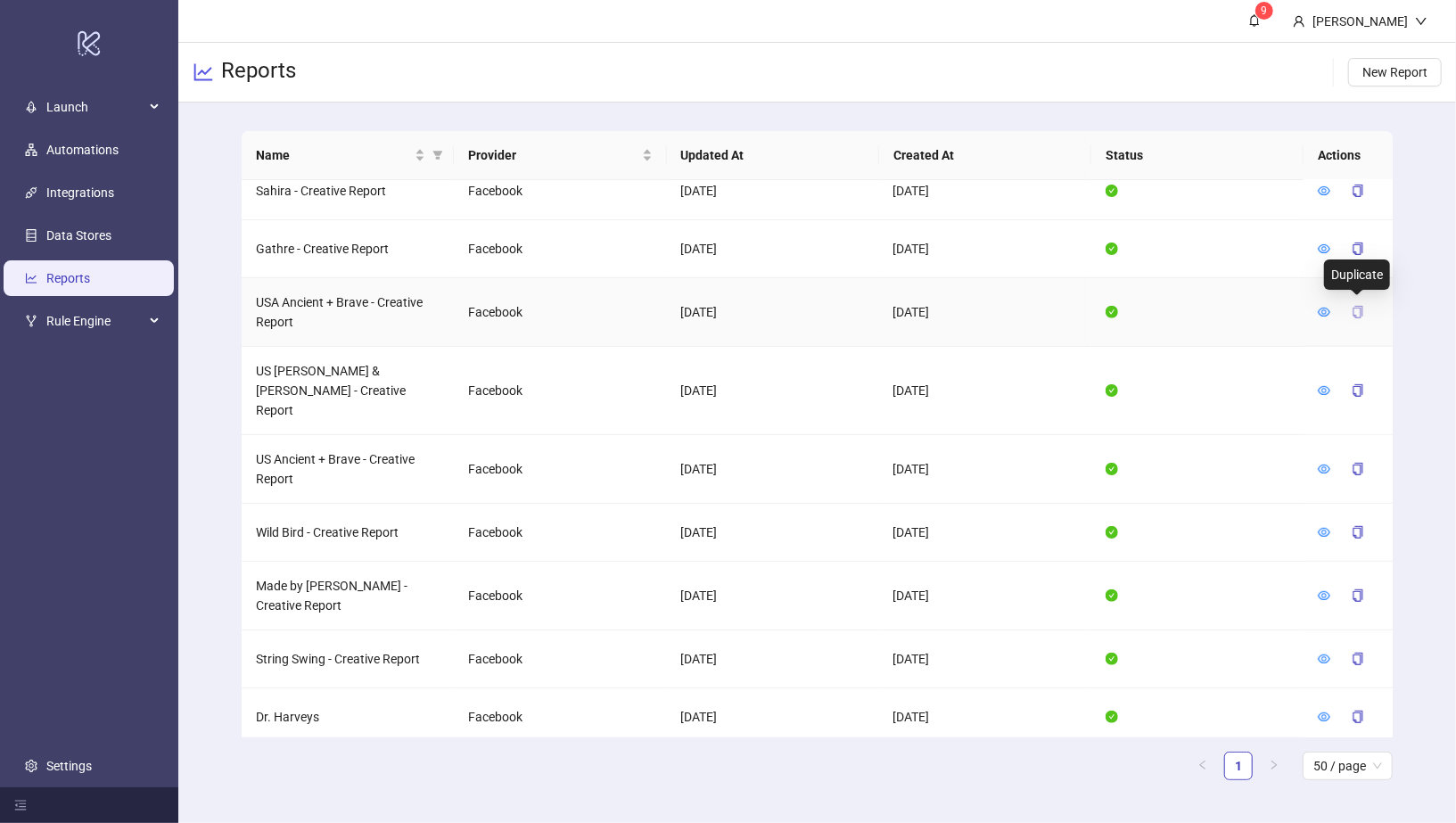
click at [1352, 311] on icon "copy" at bounding box center [1358, 312] width 13 height 13
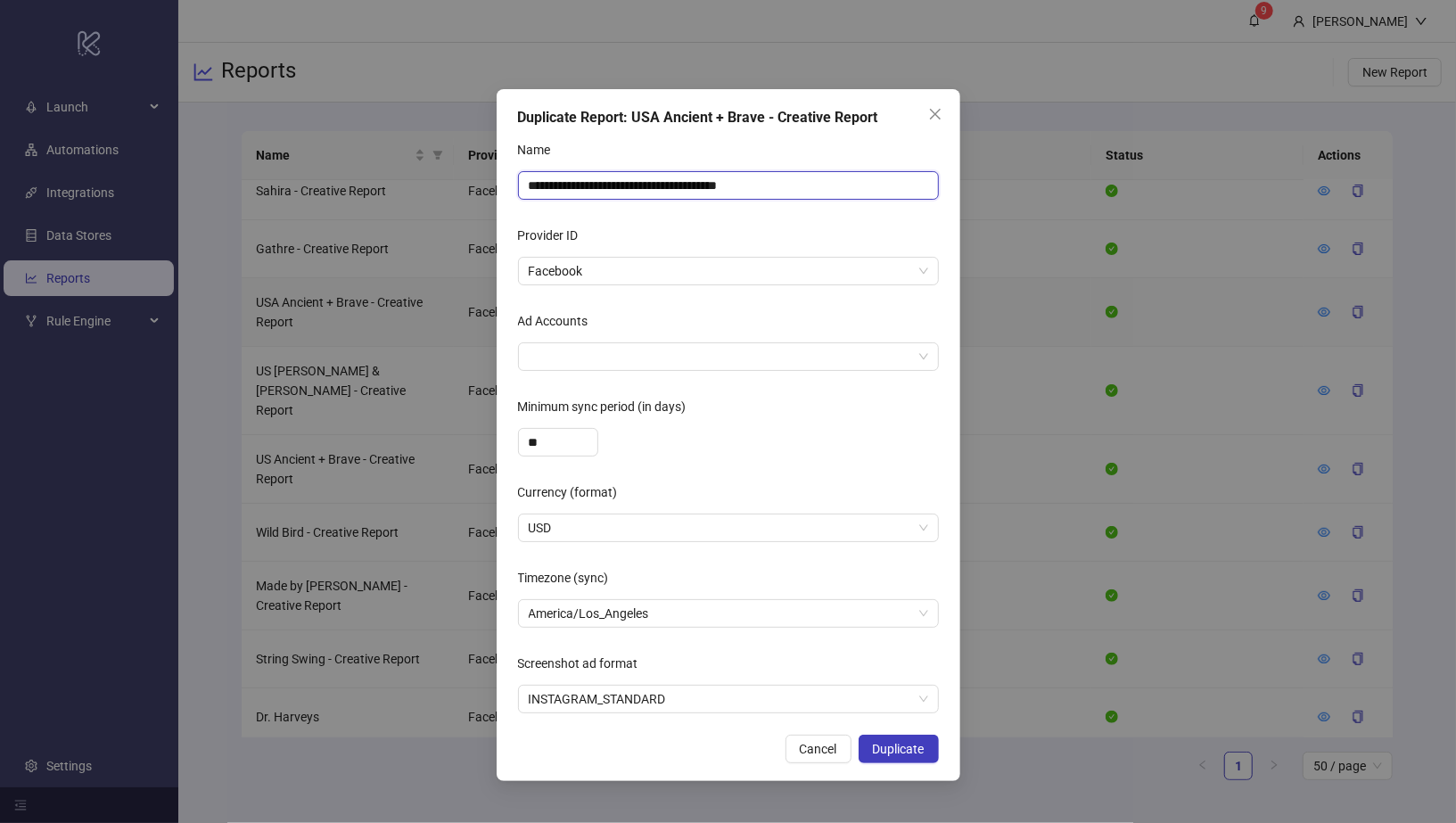
drag, startPoint x: 789, startPoint y: 185, endPoint x: 741, endPoint y: 185, distance: 48.0
click at [741, 185] on input "**********" at bounding box center [728, 185] width 421 height 29
drag, startPoint x: 642, startPoint y: 189, endPoint x: 511, endPoint y: 185, distance: 131.1
click at [510, 185] on div "**********" at bounding box center [728, 434] width 463 height 692
click at [604, 369] on div at bounding box center [719, 357] width 395 height 25
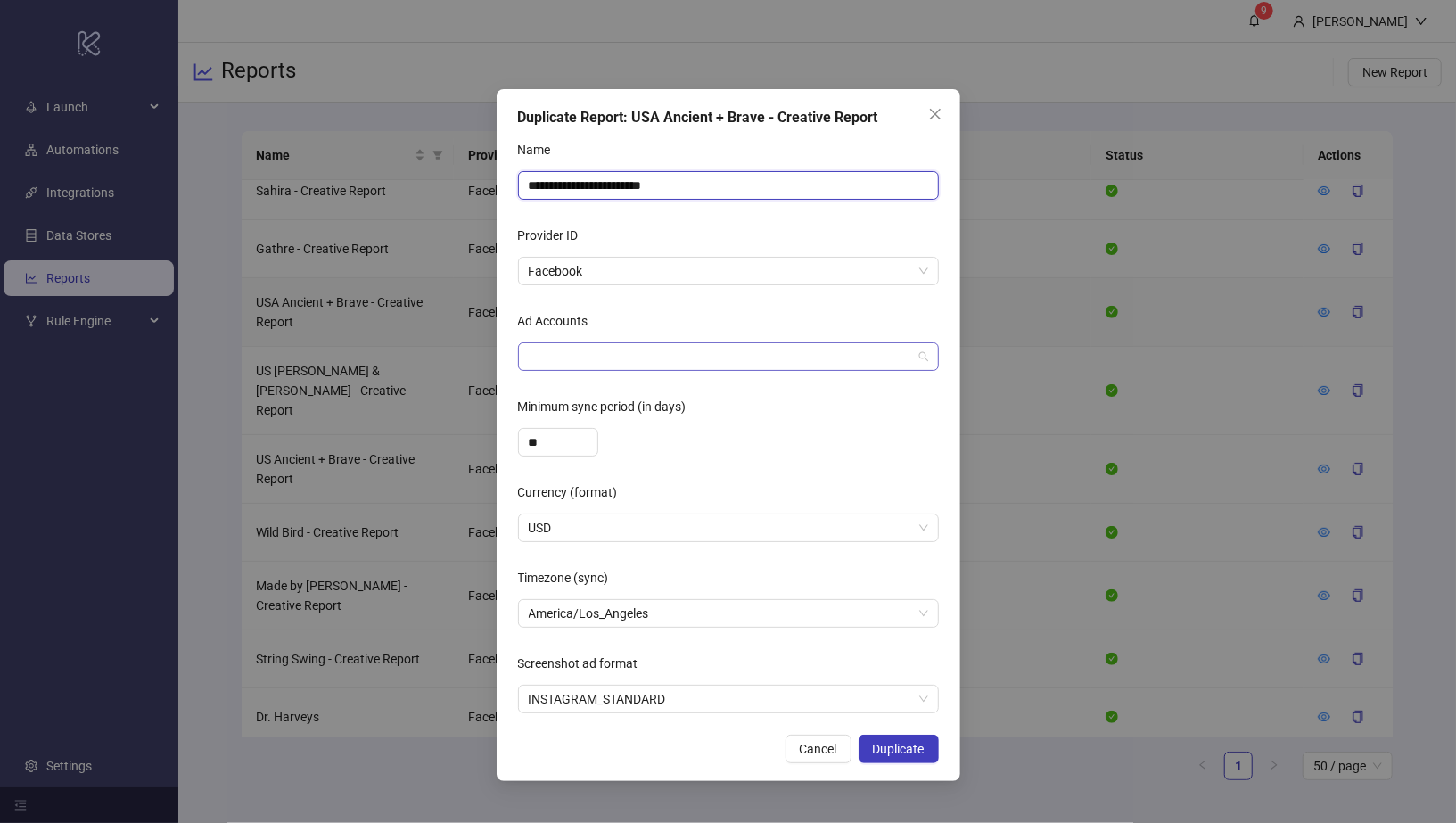
type input "**********"
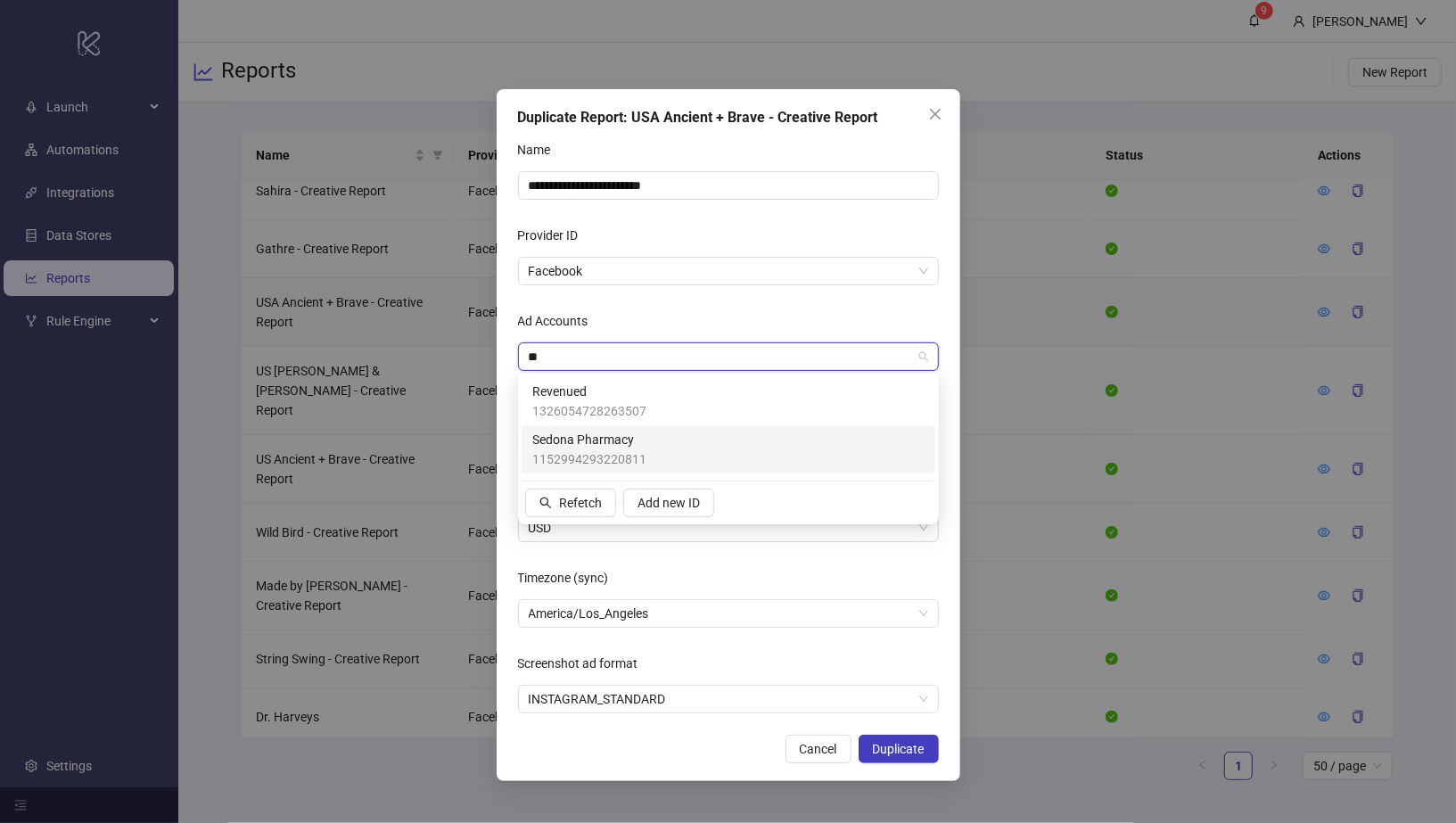
click at [603, 450] on span "1152994293220811" at bounding box center [590, 459] width 114 height 19
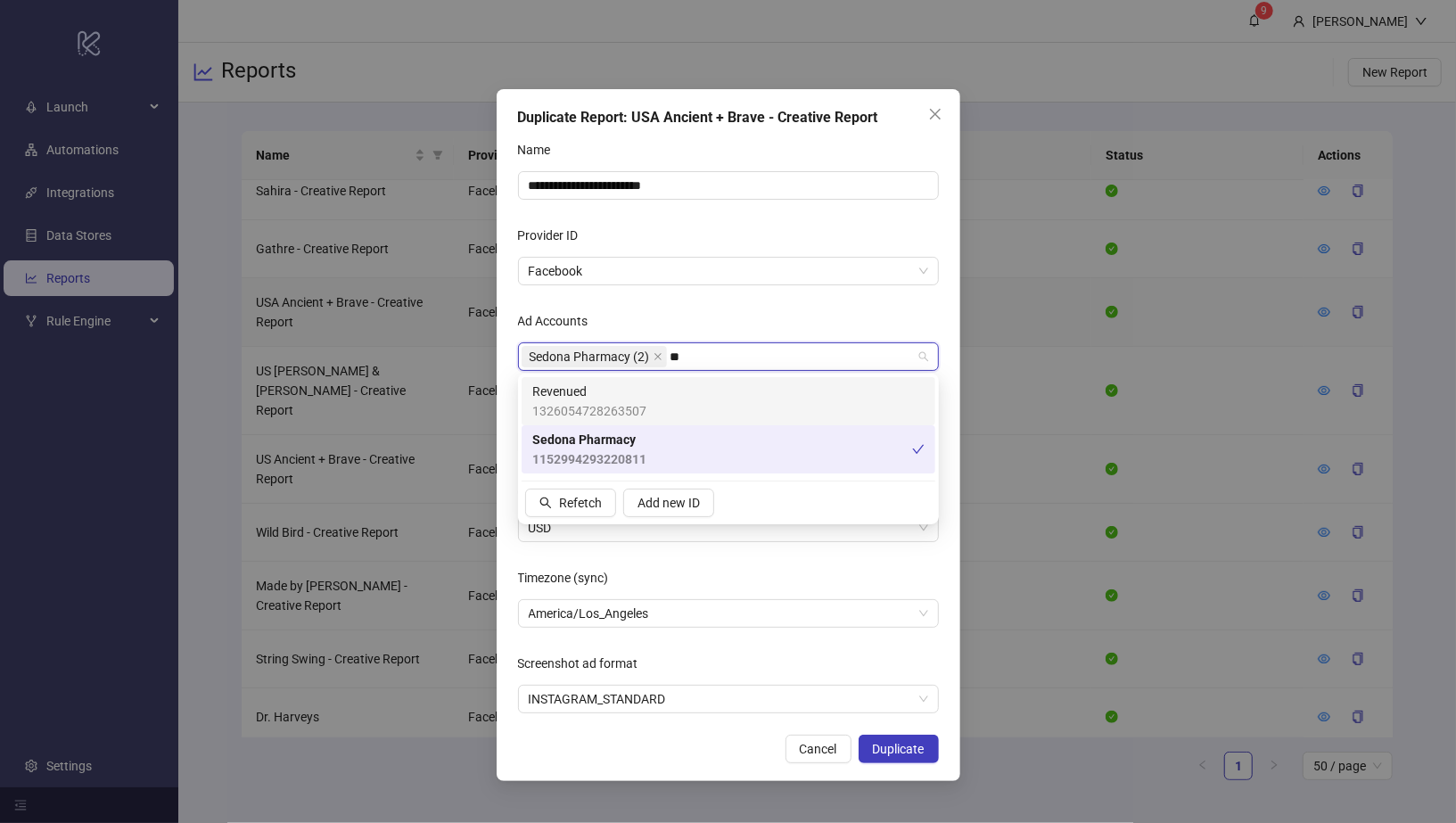
type input "*"
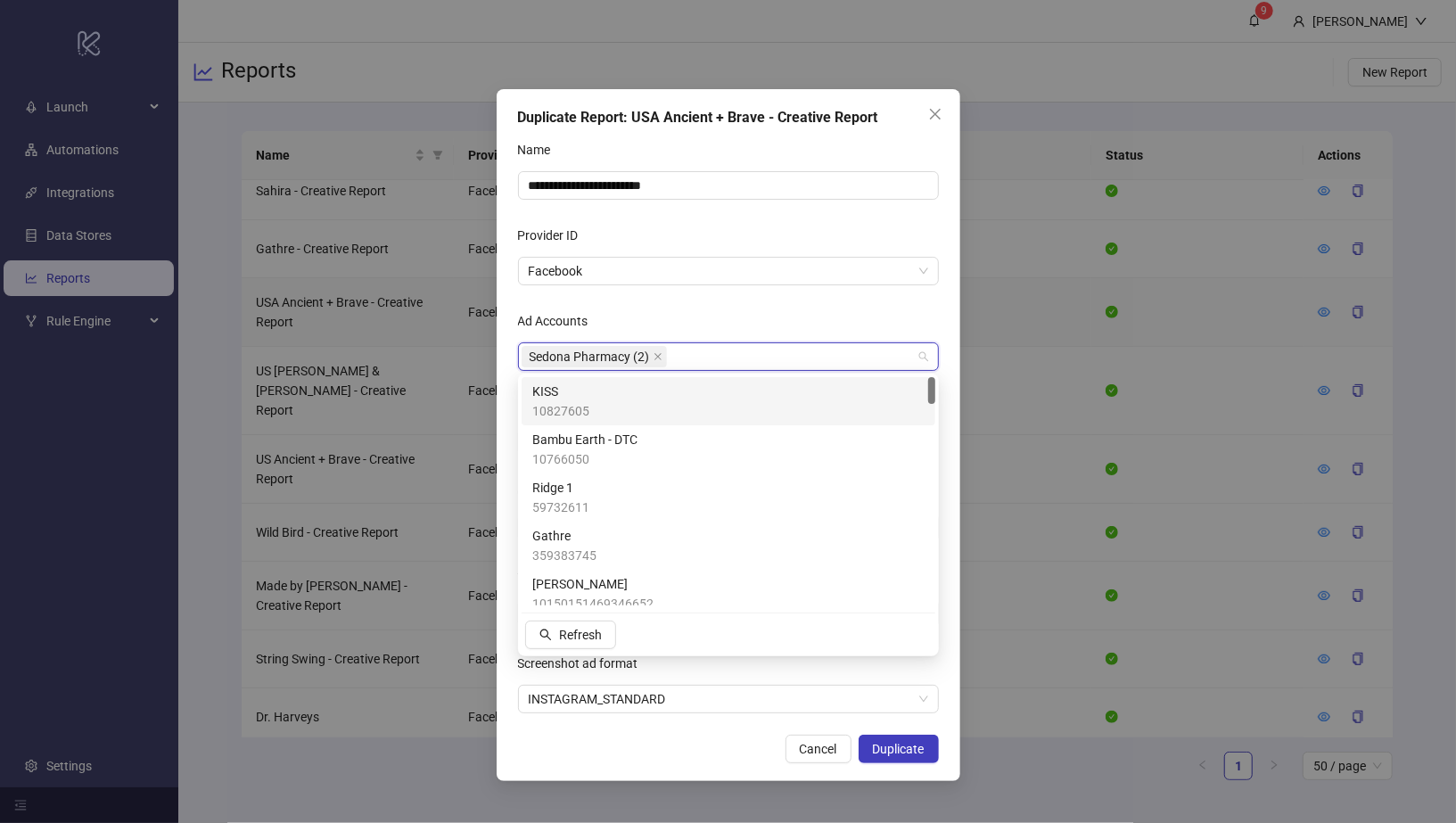
click at [749, 299] on form "**********" at bounding box center [728, 424] width 421 height 578
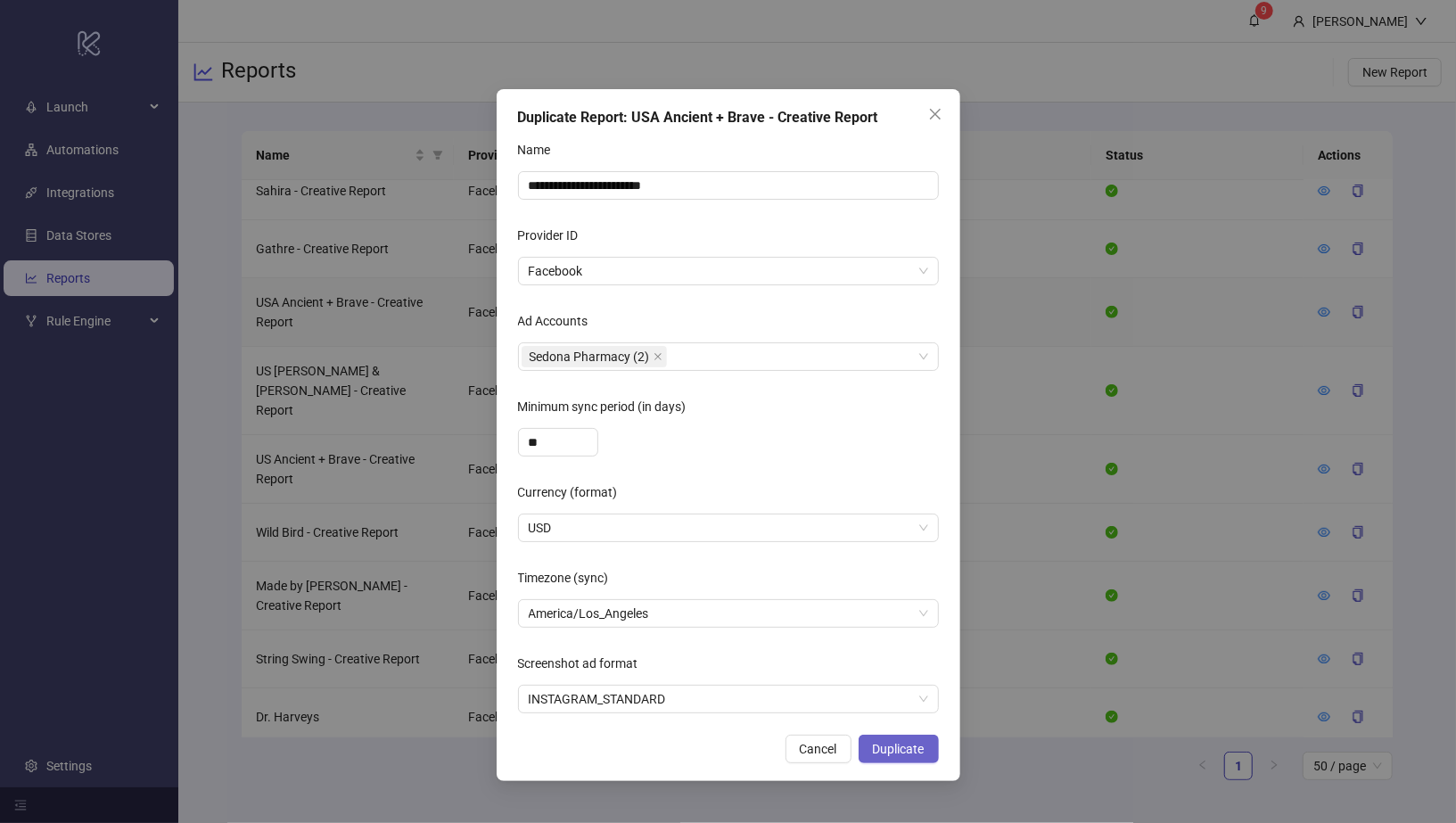
click at [914, 751] on span "Duplicate" at bounding box center [899, 749] width 52 height 14
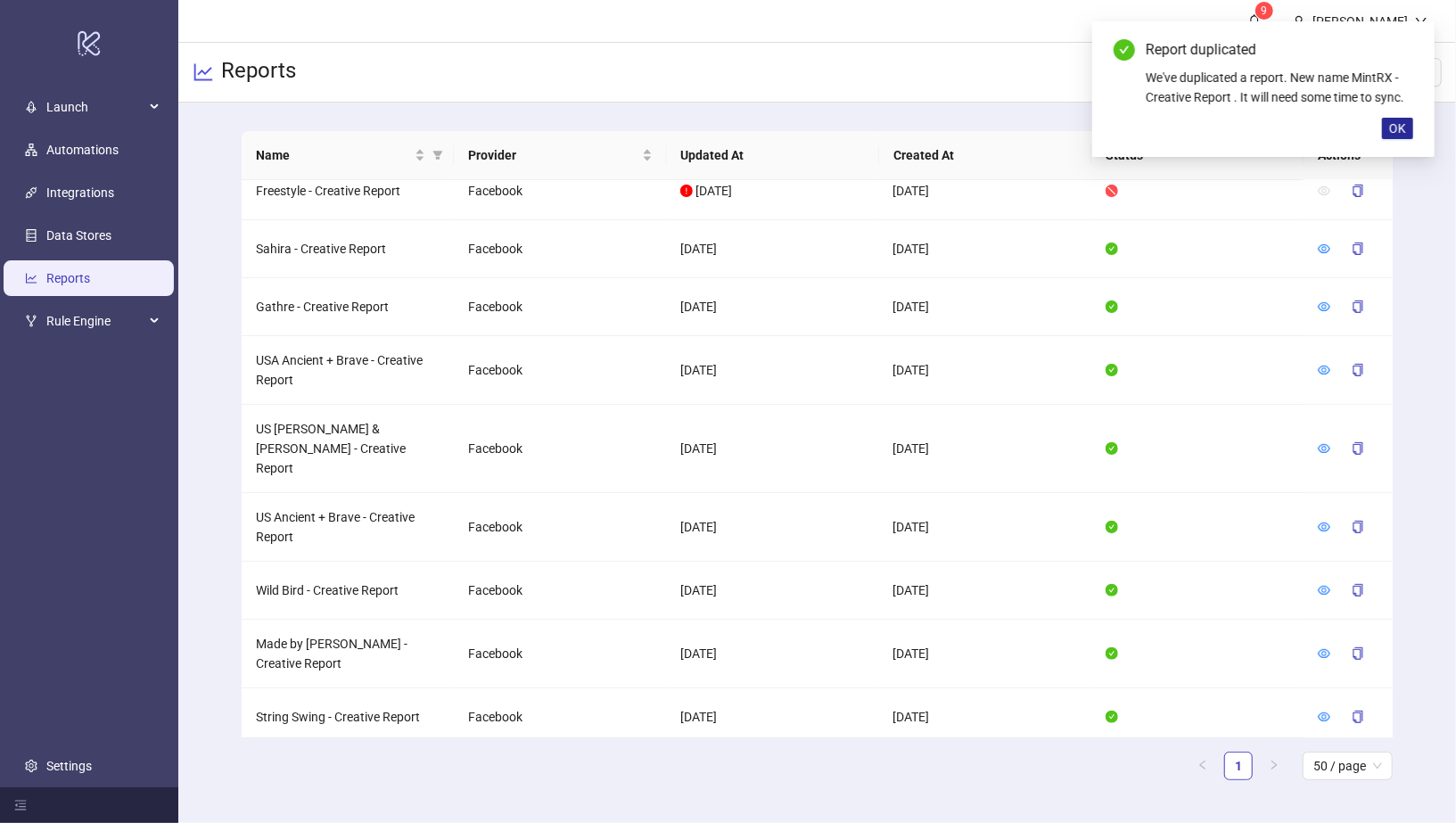
click at [1400, 128] on span "OK" at bounding box center [1398, 128] width 17 height 14
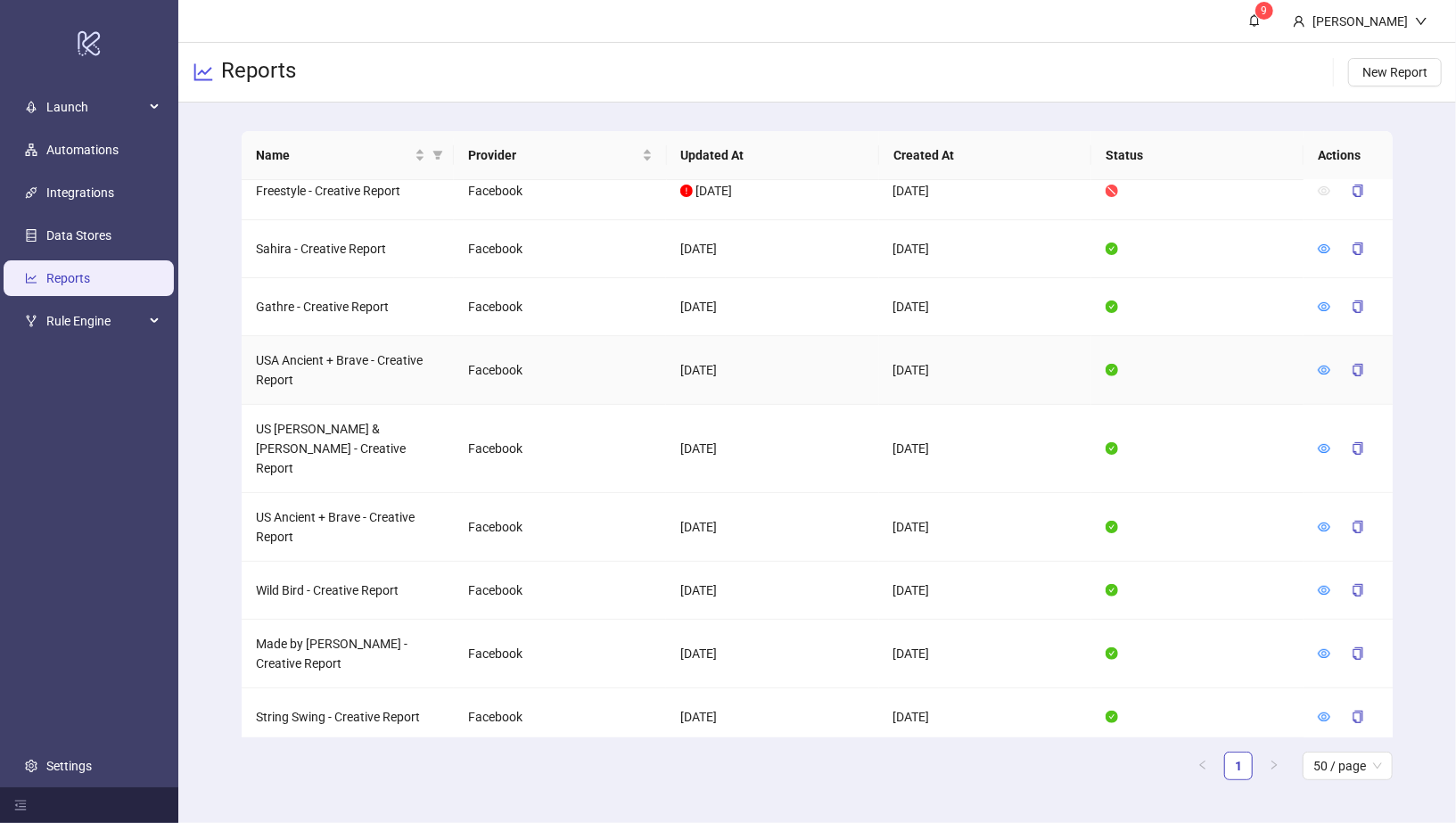
scroll to position [0, 0]
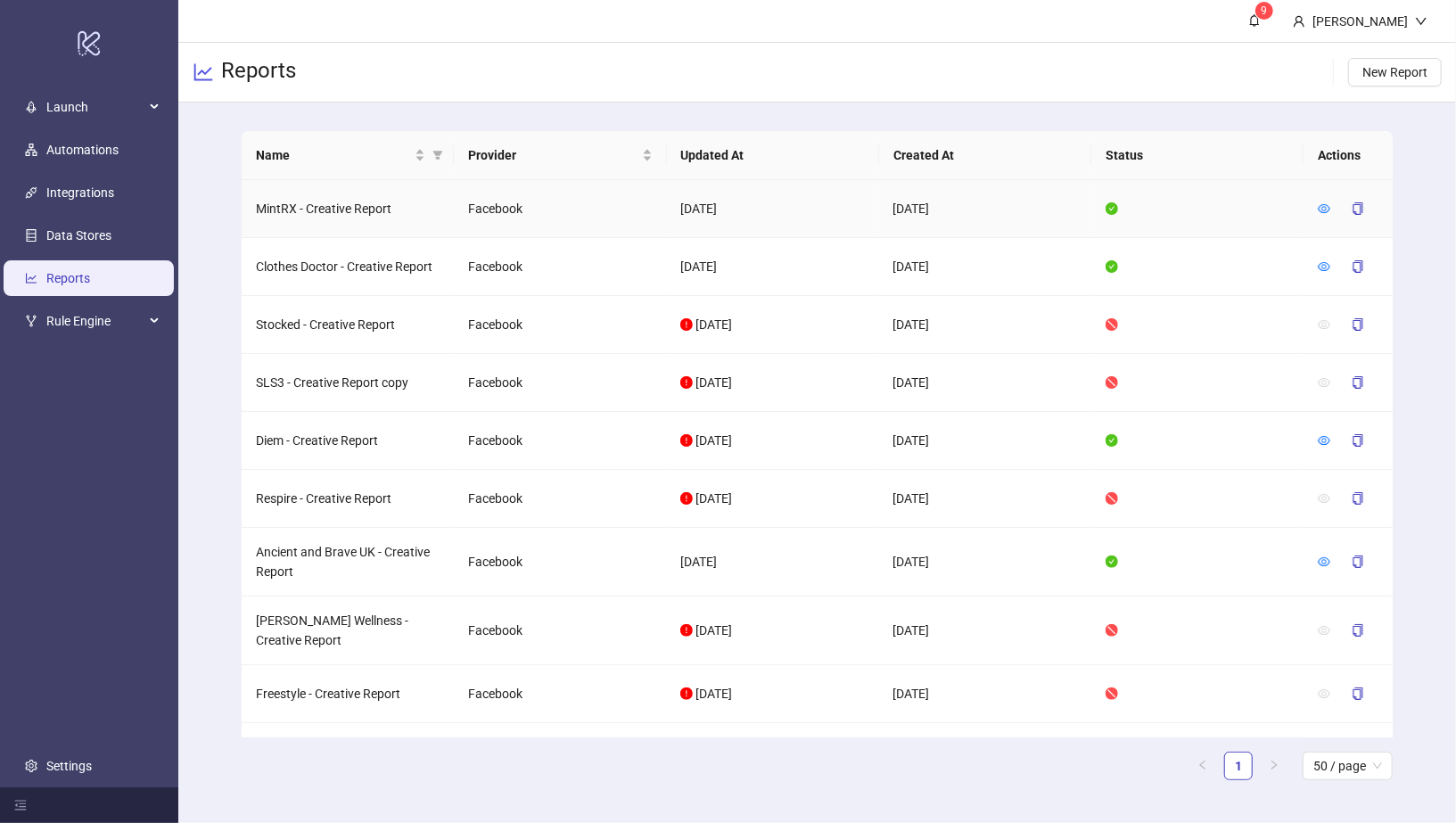
click at [309, 212] on td "MintRX - Creative Report" at bounding box center [347, 209] width 212 height 58
click at [1328, 217] on div at bounding box center [1324, 208] width 13 height 19
click at [1325, 207] on icon "eye" at bounding box center [1324, 208] width 13 height 13
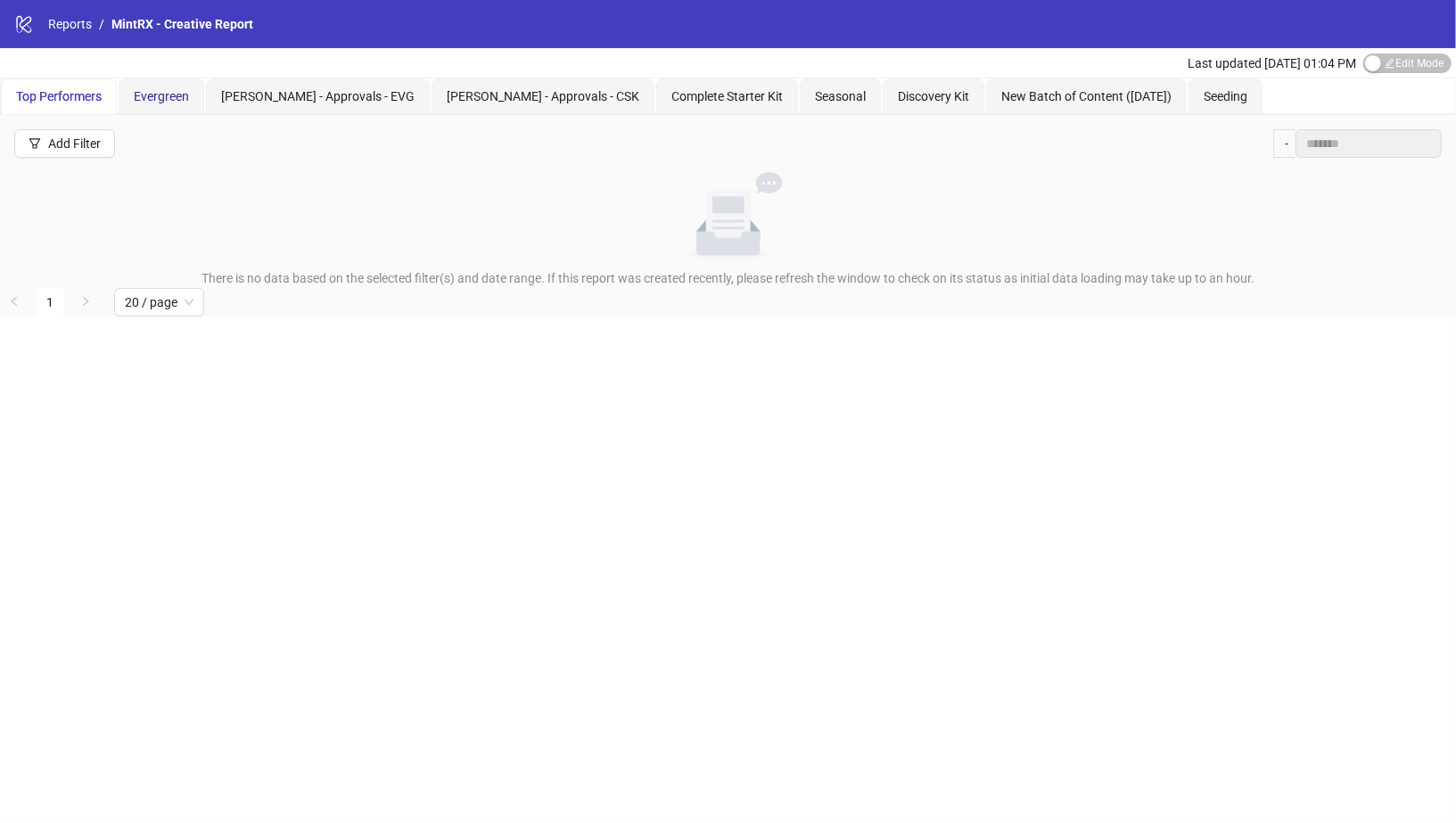
click at [182, 90] on span "Evergreen" at bounding box center [161, 96] width 55 height 14
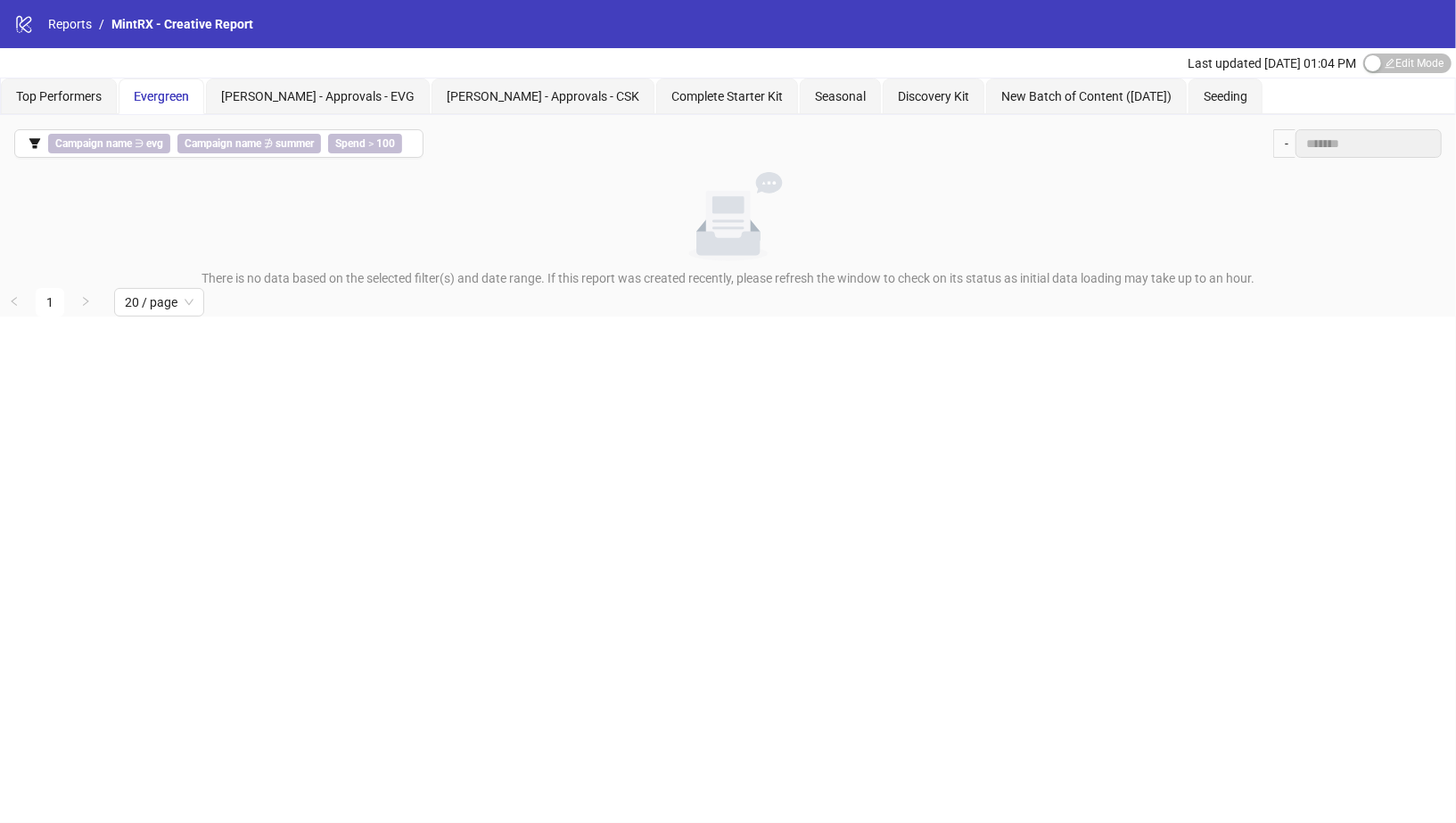
click at [190, 96] on div "Evergreen" at bounding box center [161, 96] width 86 height 36
click at [1203, 93] on span "Seeding" at bounding box center [1224, 96] width 43 height 14
click at [1388, 62] on span "Edit Mode Edit Mode" at bounding box center [1407, 63] width 88 height 19
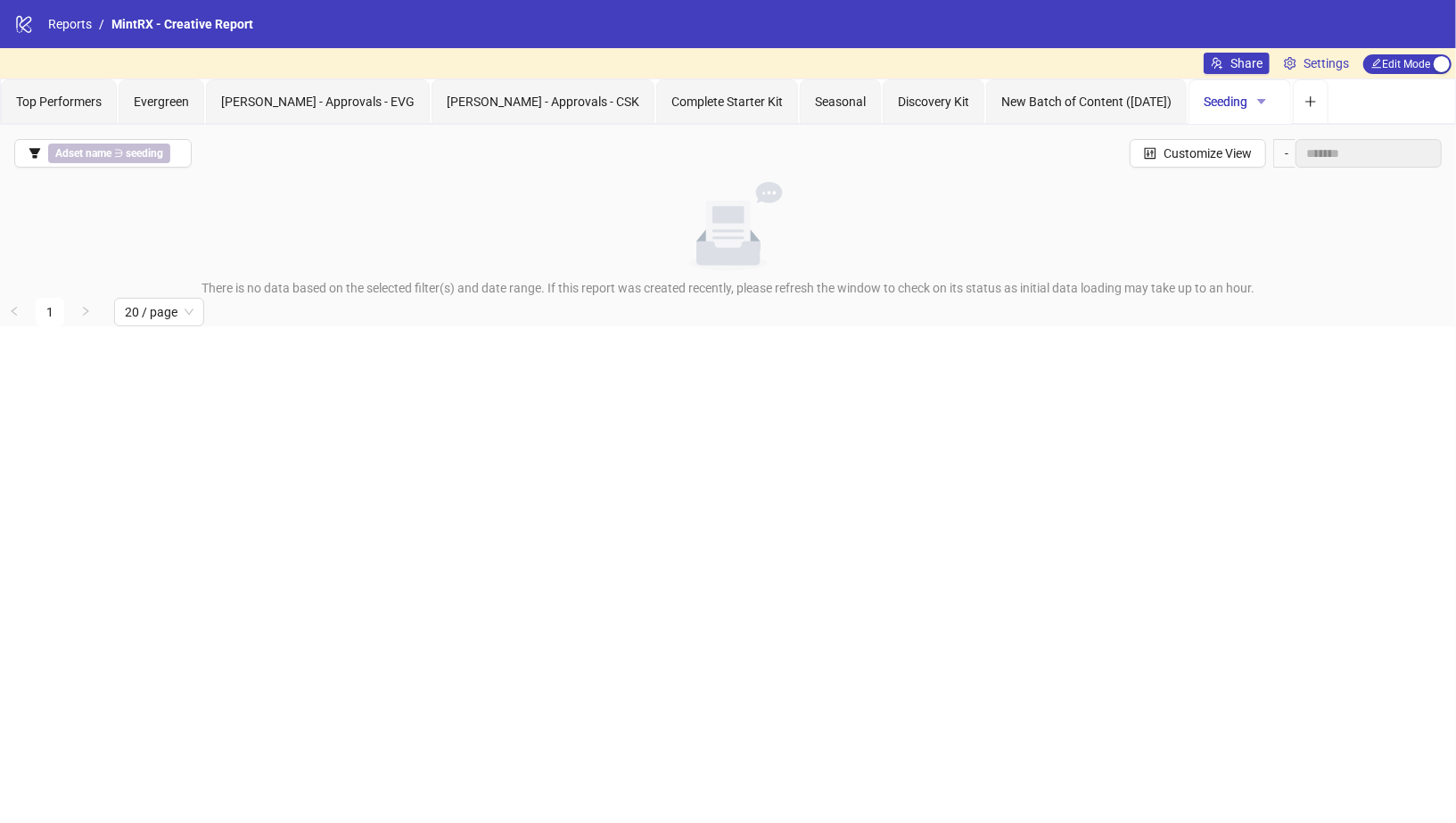
click at [1255, 101] on icon "caret-down" at bounding box center [1261, 101] width 13 height 13
click at [1193, 194] on span "Delete" at bounding box center [1206, 193] width 63 height 19
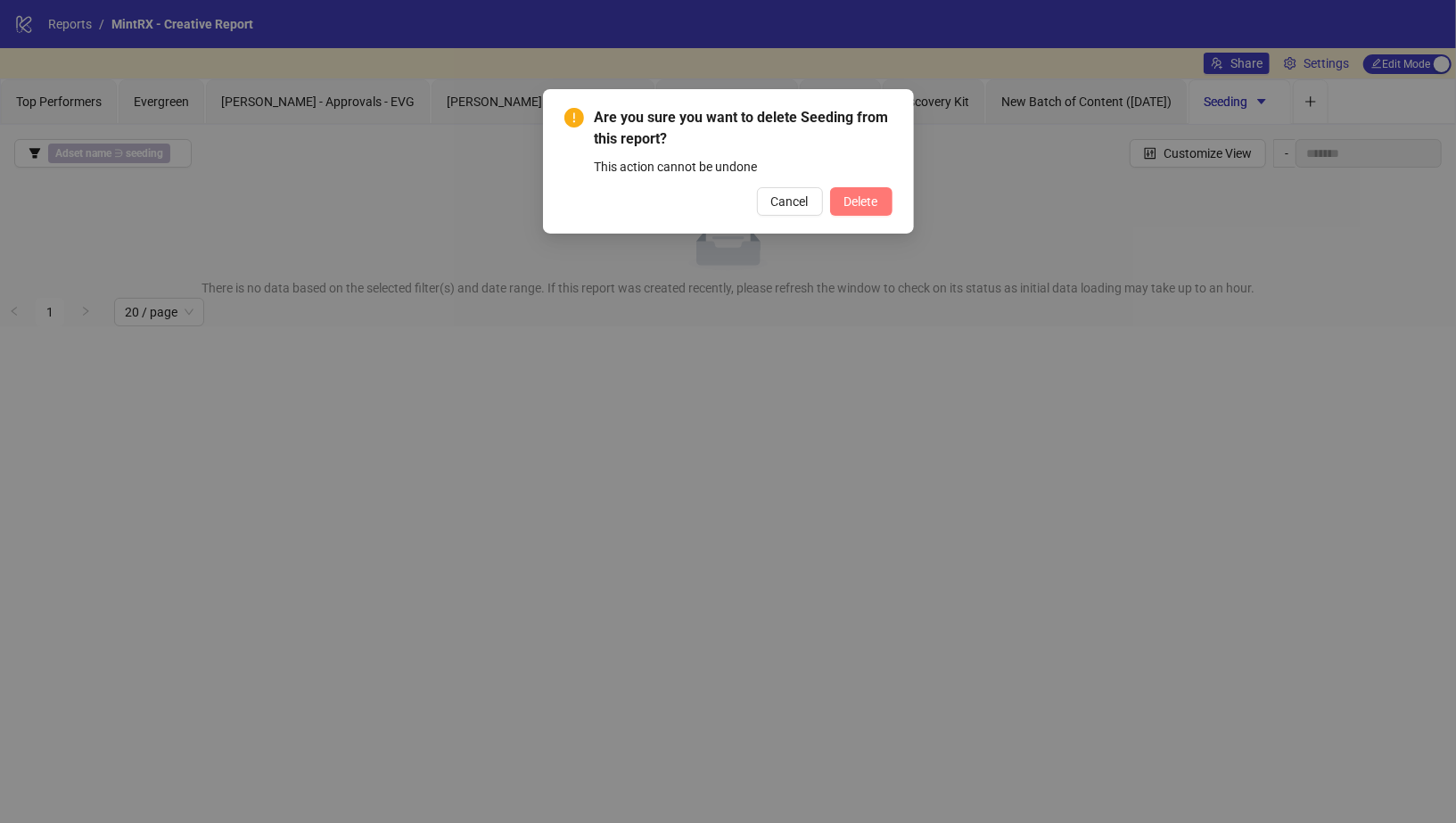
click at [879, 206] on button "Delete" at bounding box center [861, 202] width 63 height 29
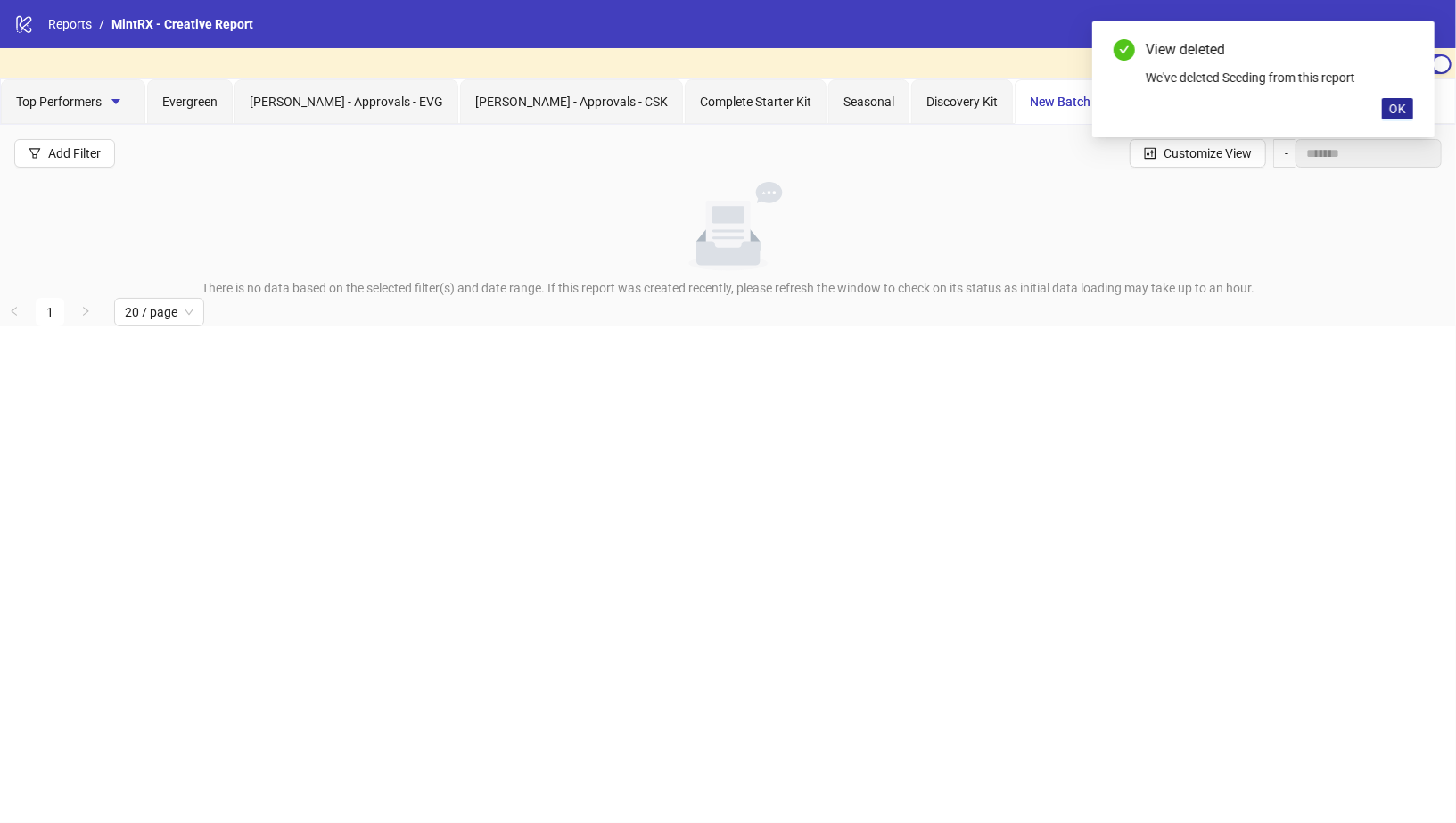
click at [1402, 112] on span "OK" at bounding box center [1398, 108] width 17 height 14
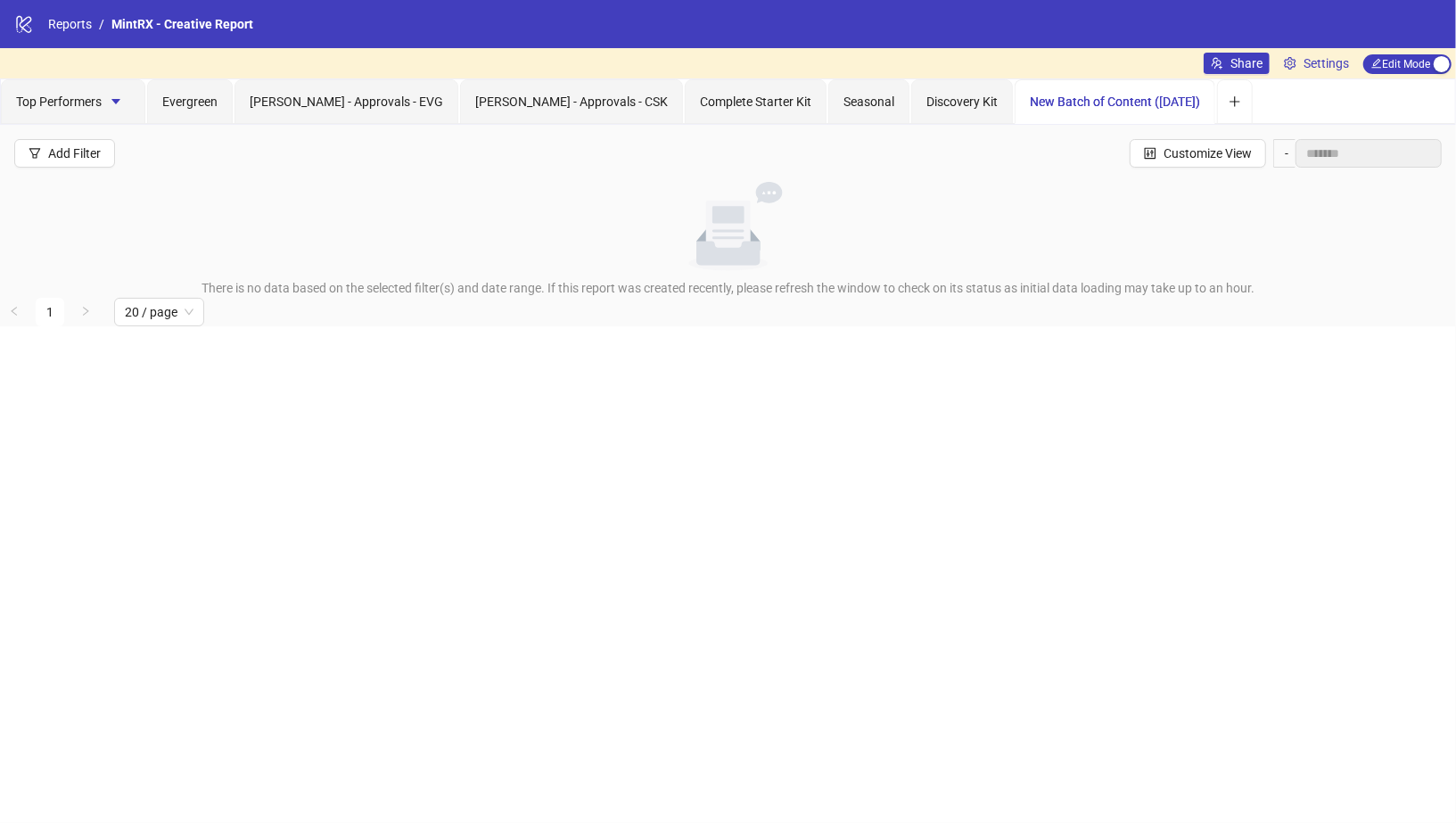
click at [1097, 107] on div "New Batch of Content (19.06.24)" at bounding box center [1114, 101] width 170 height 19
click at [1044, 101] on span "New Batch of Content (19.06.24)" at bounding box center [1114, 101] width 170 height 14
click at [926, 95] on span "Discovery Kit" at bounding box center [962, 101] width 71 height 14
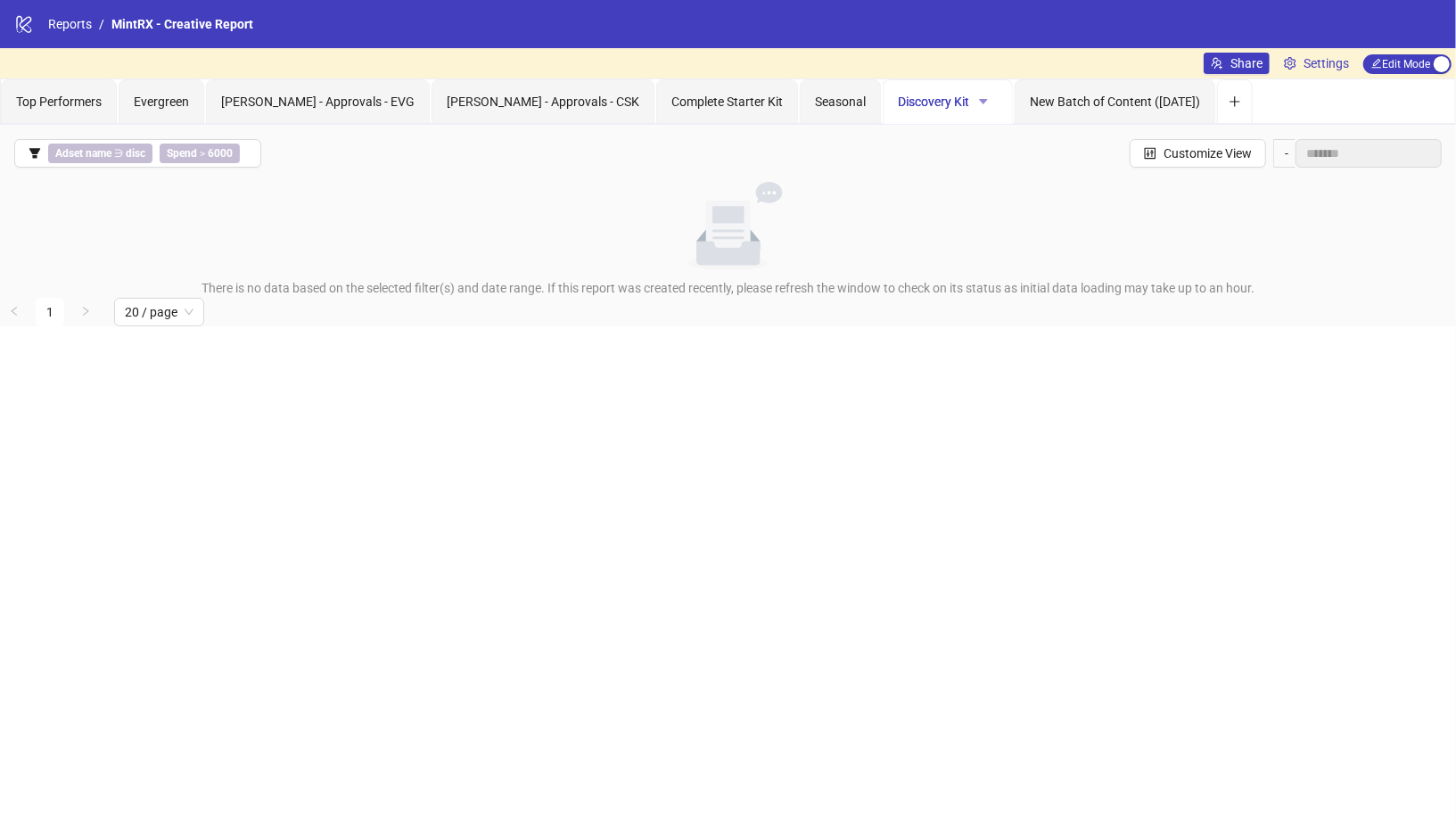
click at [977, 100] on icon "caret-down" at bounding box center [983, 101] width 13 height 13
click at [911, 191] on span "Delete" at bounding box center [917, 193] width 63 height 19
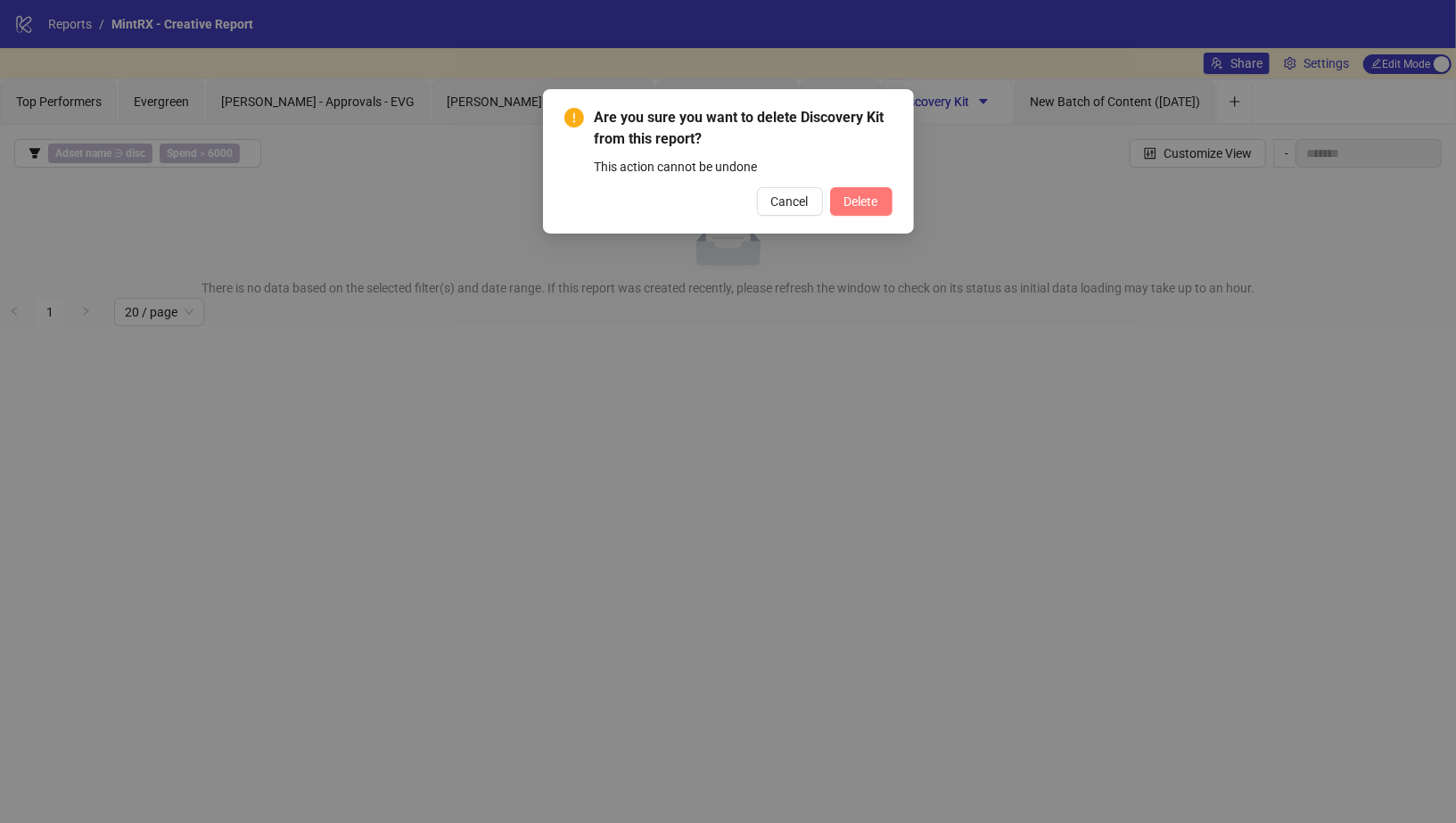
click at [878, 194] on button "Delete" at bounding box center [861, 202] width 63 height 29
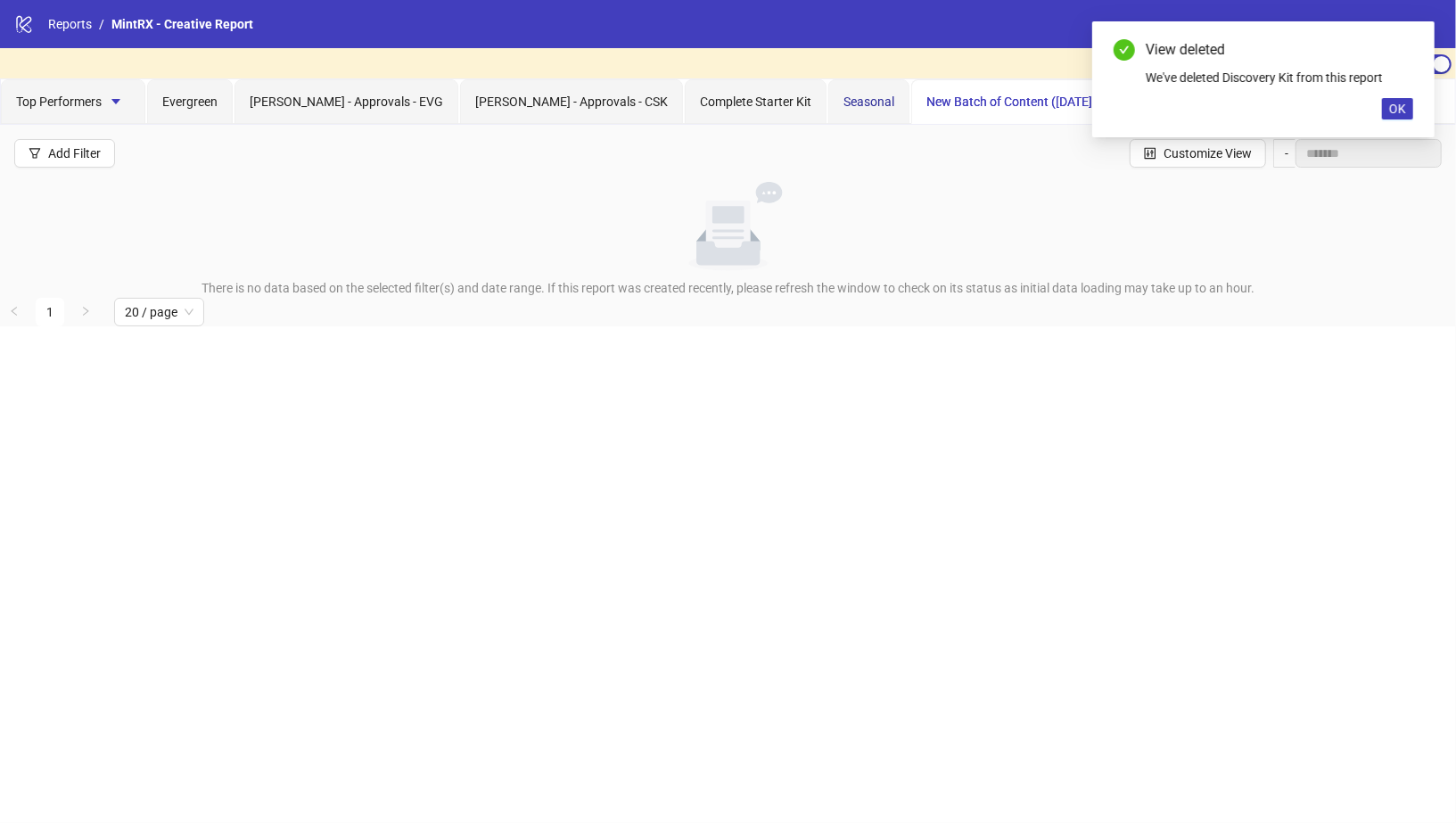
click at [843, 107] on span "Seasonal" at bounding box center [868, 101] width 51 height 14
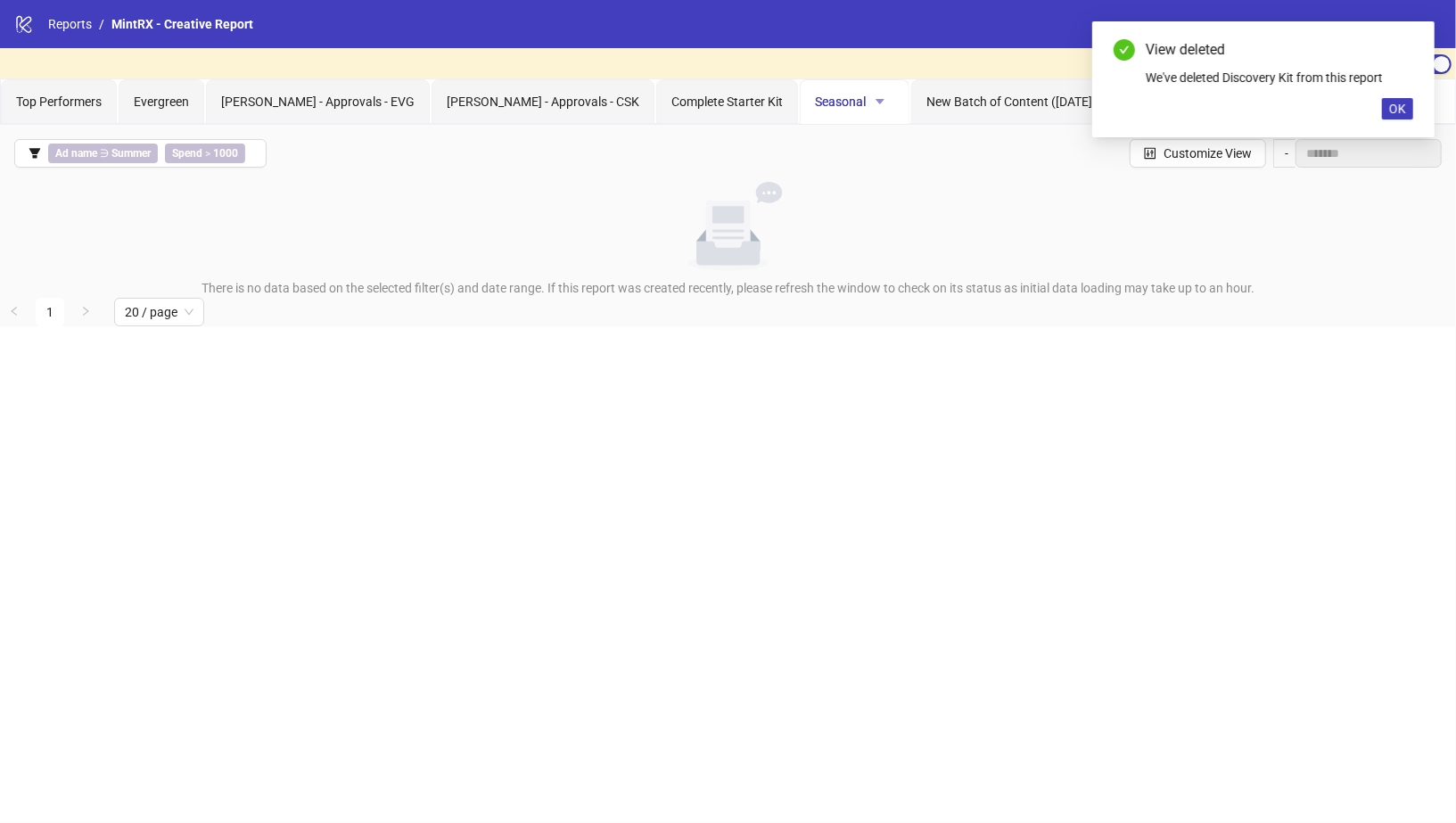
click at [875, 99] on icon "caret-down" at bounding box center [879, 102] width 9 height 6
click at [783, 203] on span "Delete" at bounding box center [813, 193] width 63 height 19
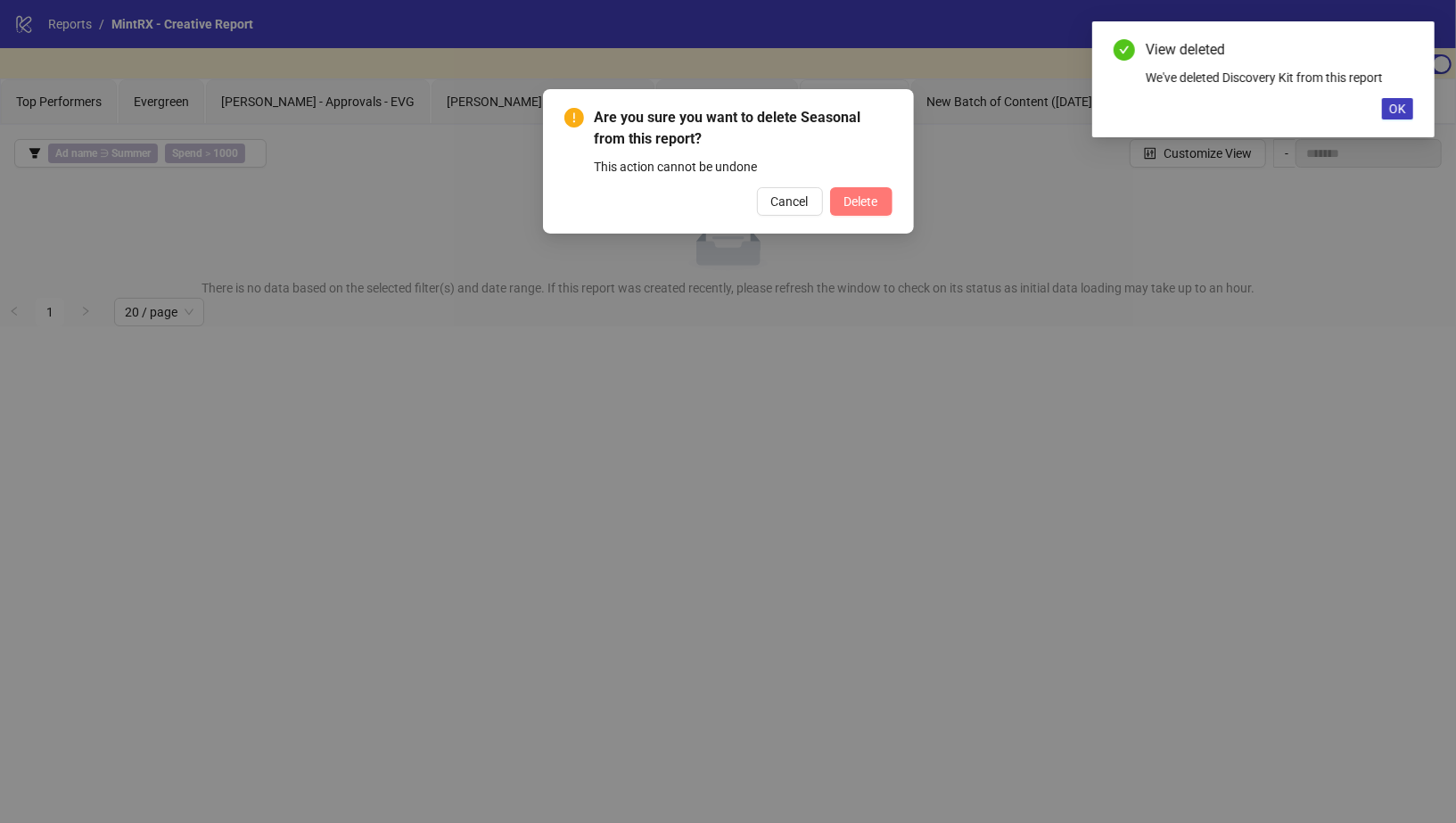
click at [873, 203] on span "Delete" at bounding box center [861, 201] width 34 height 14
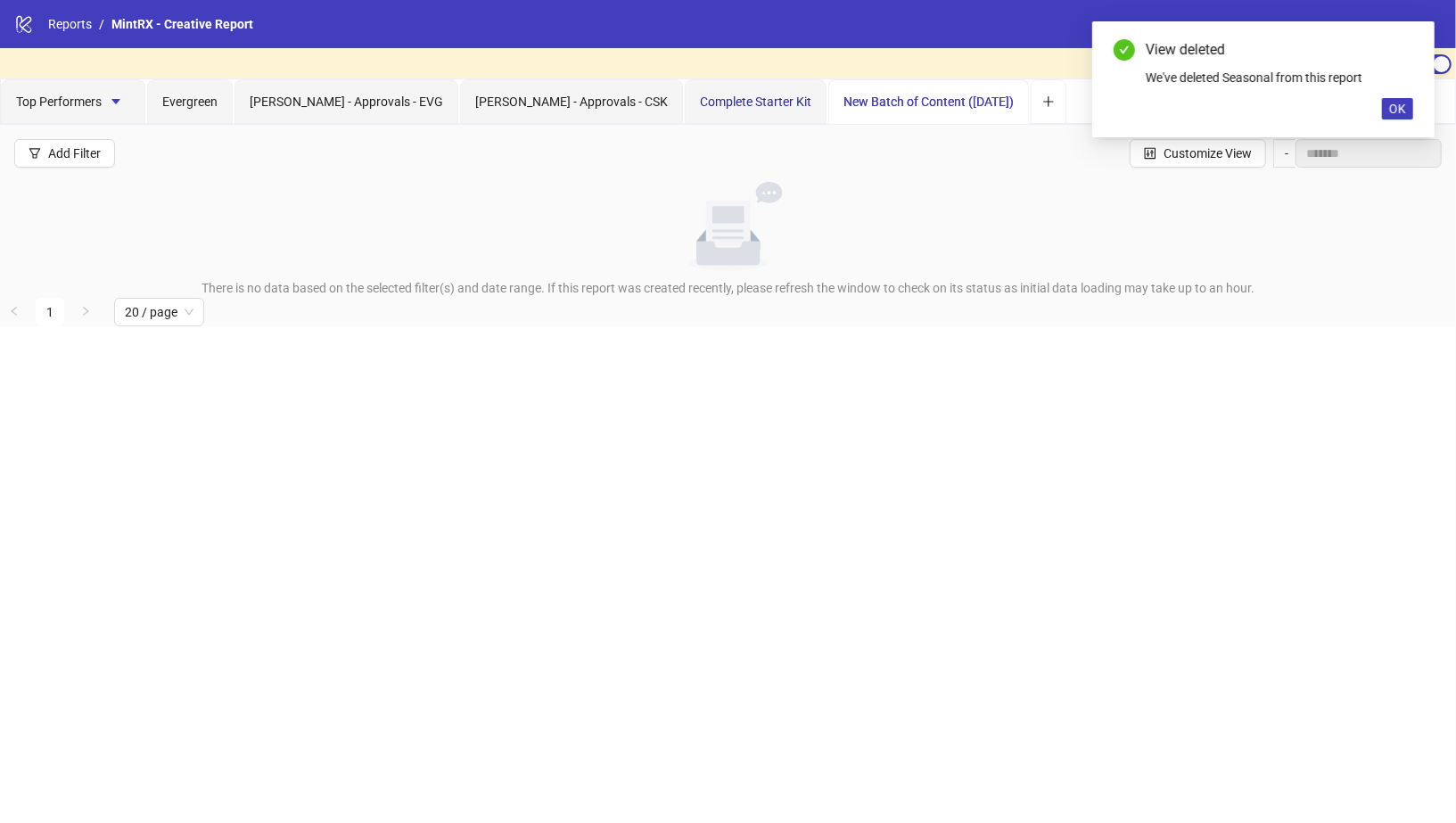
click at [702, 98] on span "Complete Starter Kit" at bounding box center [755, 101] width 112 height 14
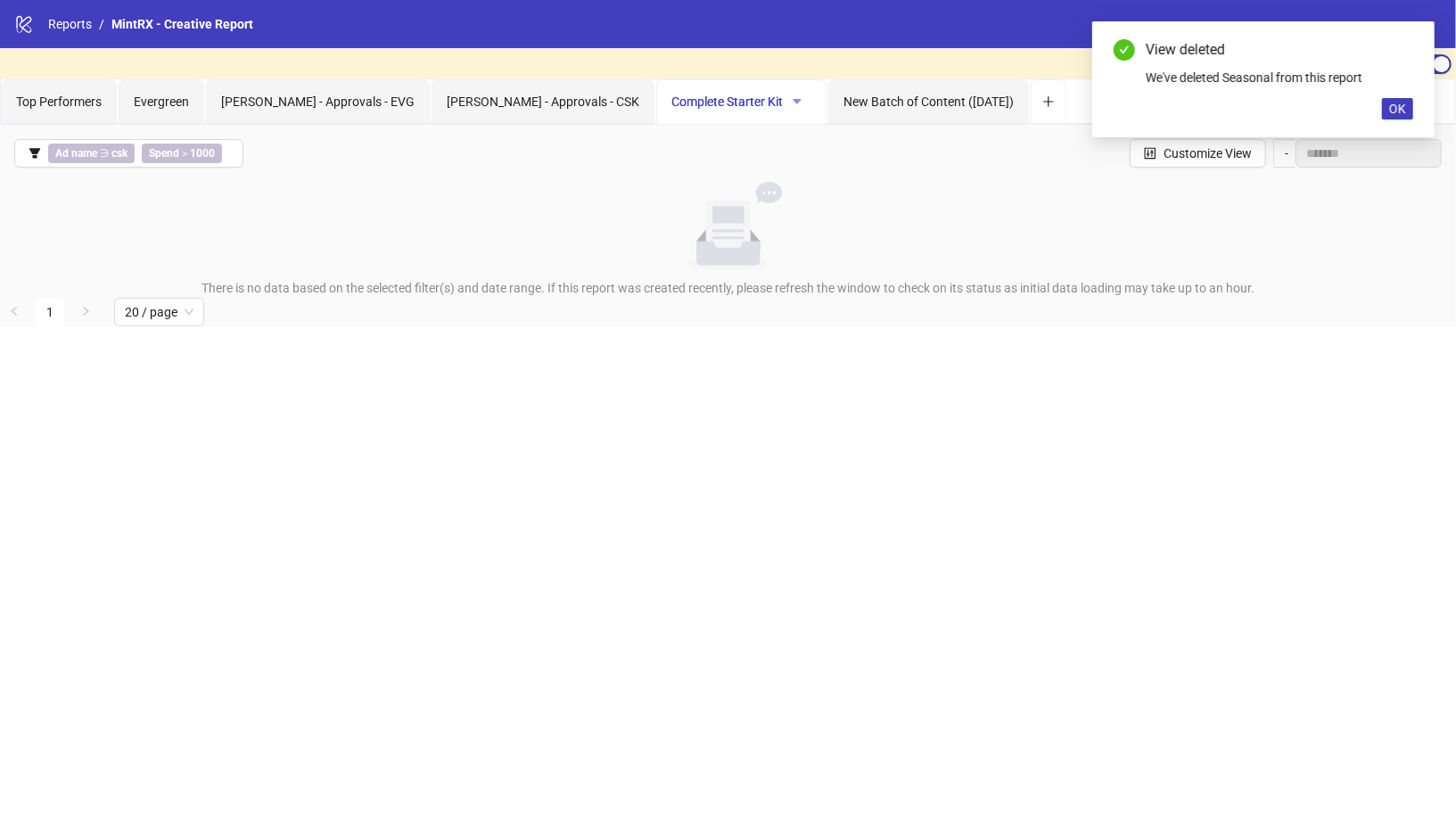
click at [791, 102] on icon "caret-down" at bounding box center [797, 101] width 13 height 13
click at [712, 195] on span "Delete" at bounding box center [731, 193] width 63 height 19
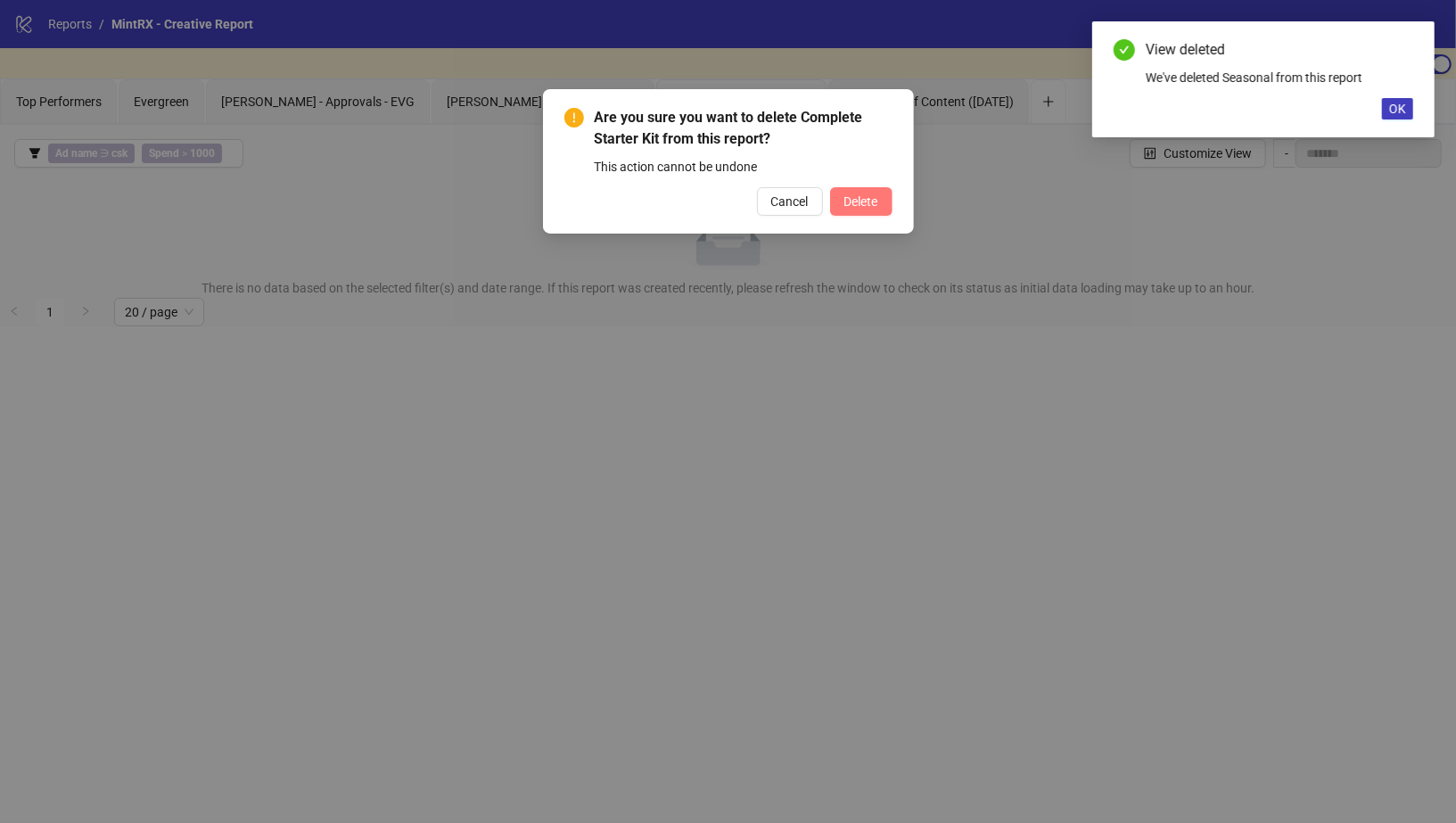
click at [851, 195] on span "Delete" at bounding box center [861, 201] width 34 height 14
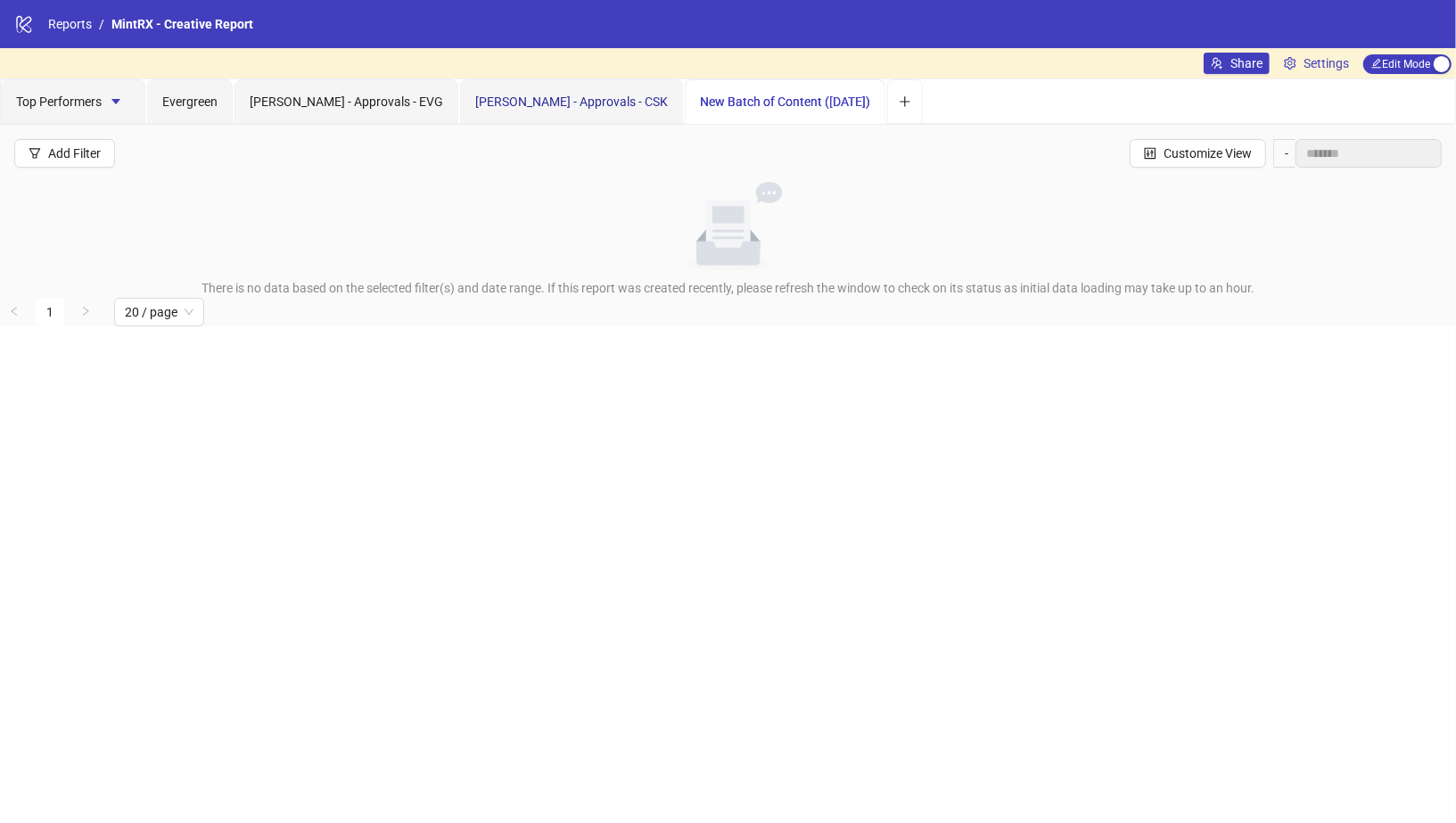
click at [533, 104] on span "Vanessa - Approvals - CSK" at bounding box center [572, 101] width 193 height 14
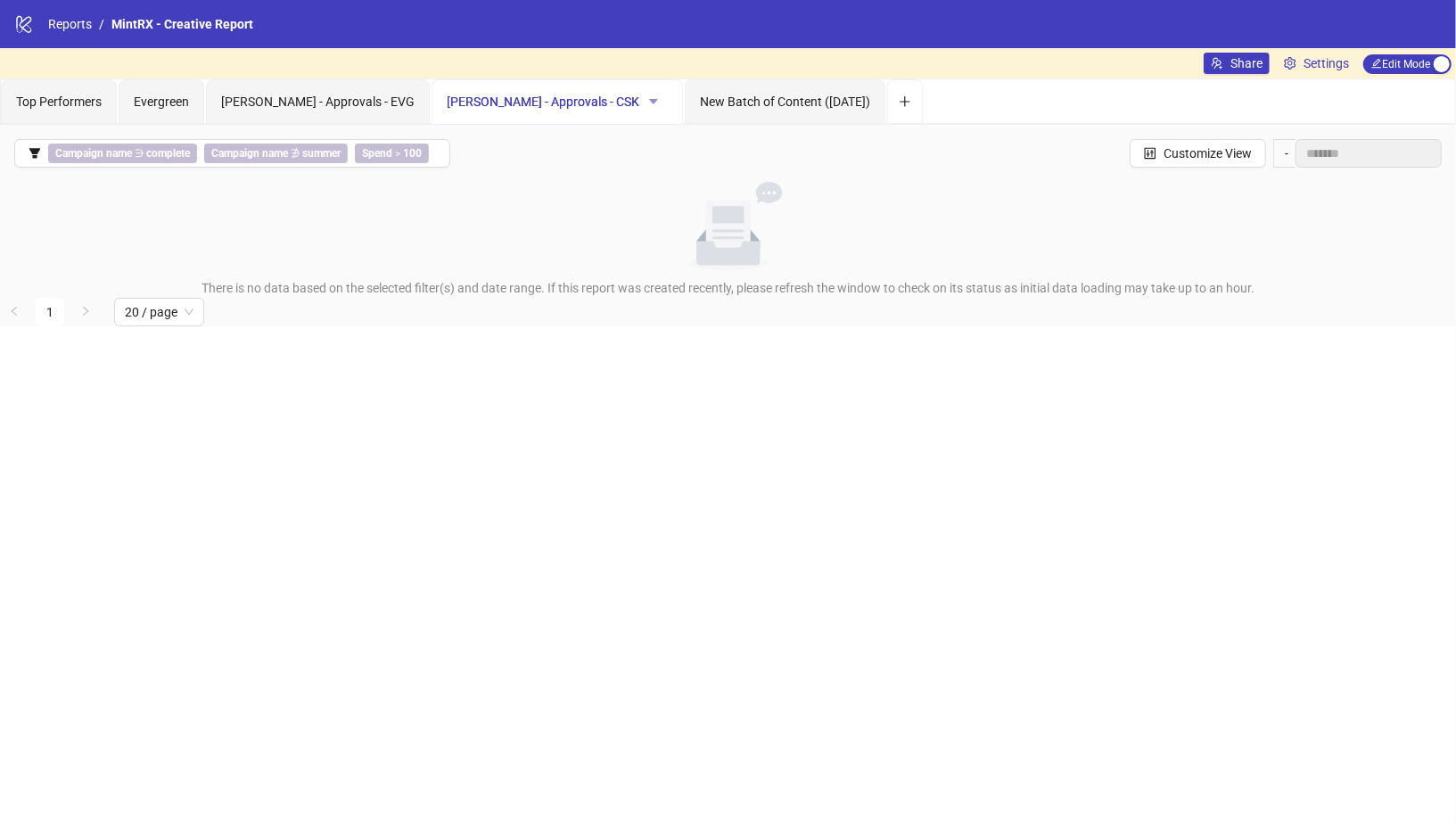
click at [640, 102] on button "button" at bounding box center [654, 102] width 29 height 29
click at [579, 205] on li "Delete" at bounding box center [588, 194] width 84 height 29
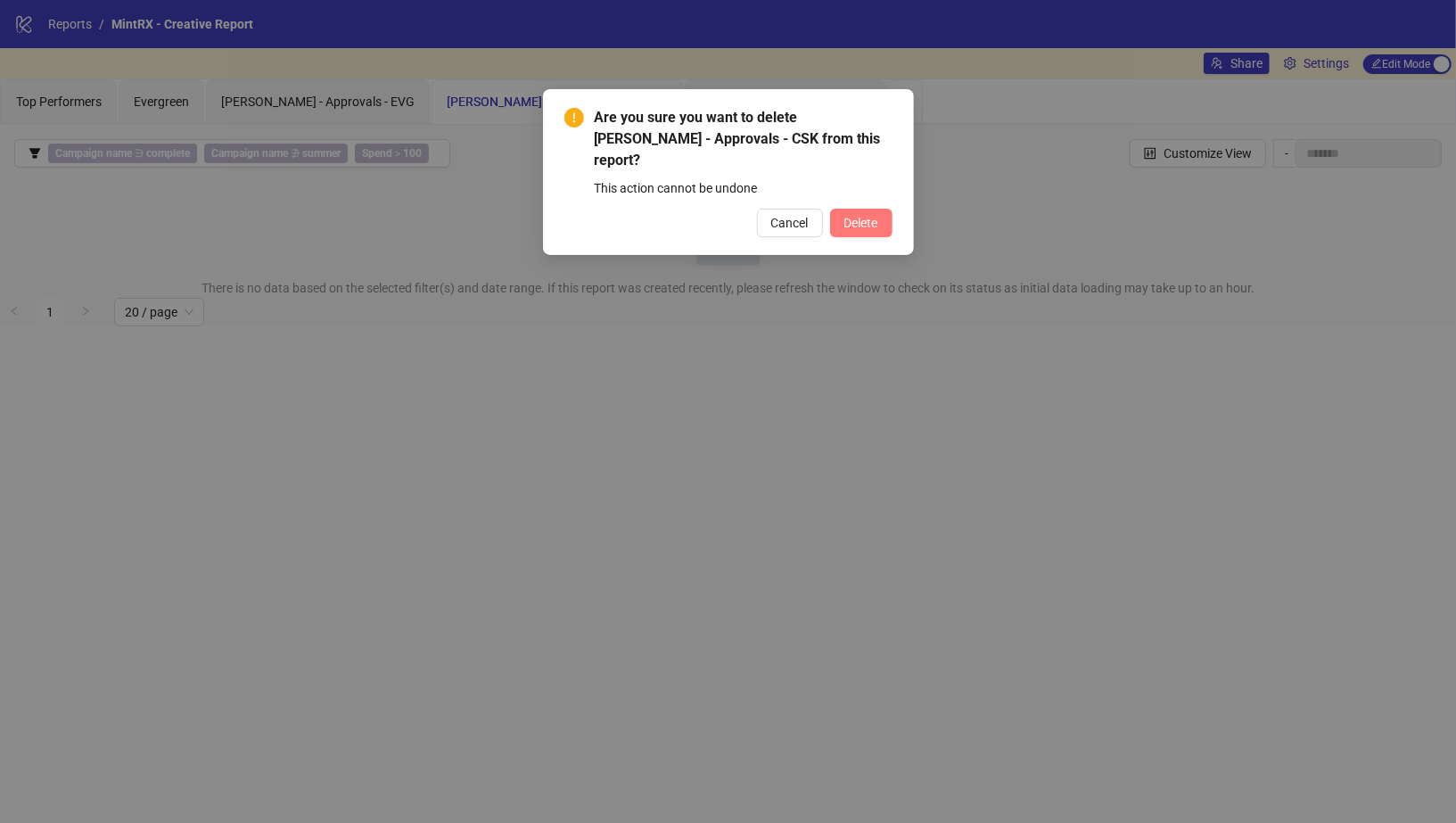
click at [881, 212] on button "Delete" at bounding box center [861, 223] width 63 height 29
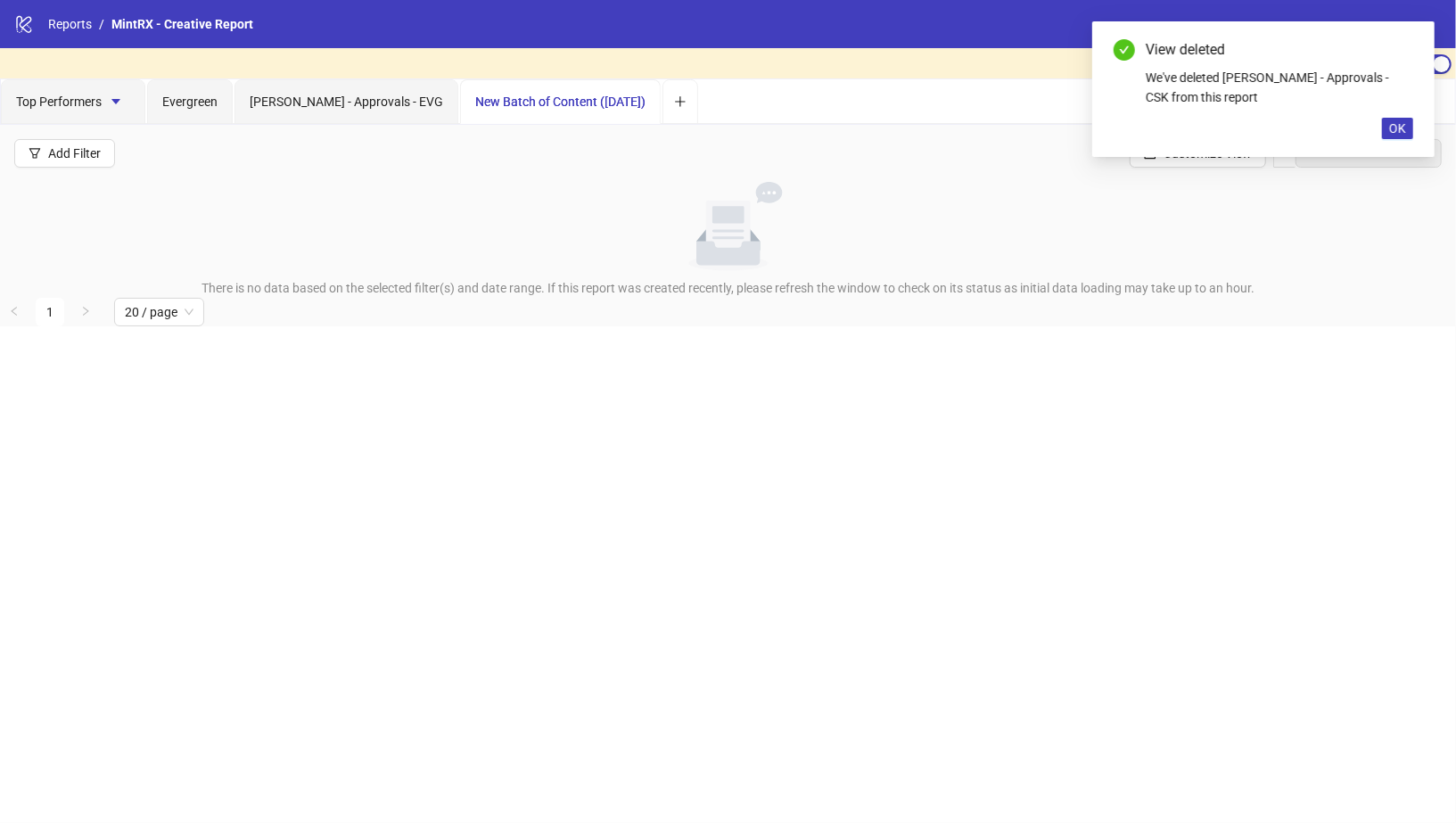
click at [541, 109] on div "New Batch of Content (19.06.24)" at bounding box center [561, 101] width 170 height 19
click at [372, 90] on div "Vanessa - Approvals - EVG" at bounding box center [346, 101] width 224 height 44
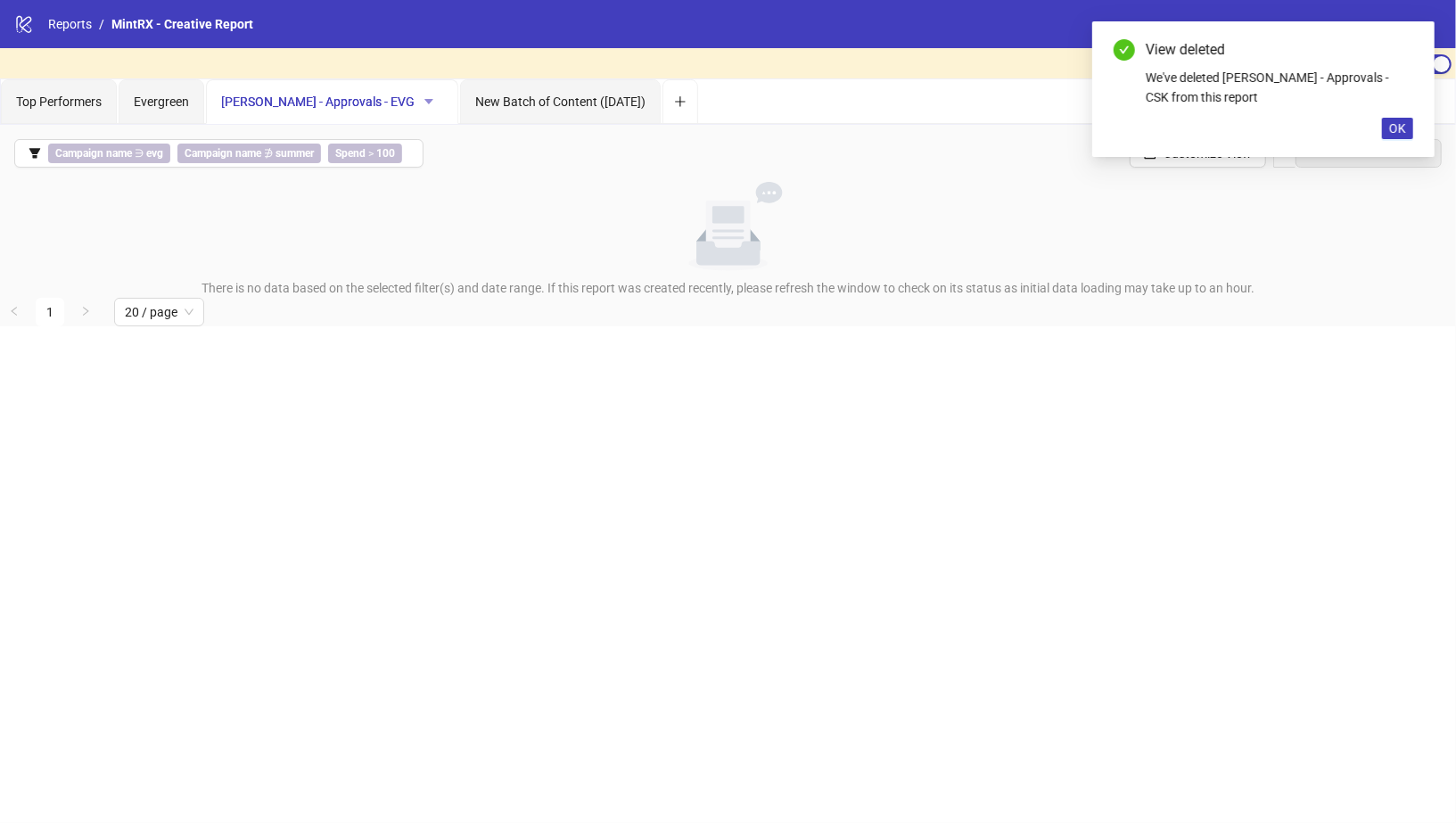
click at [425, 99] on icon "caret-down" at bounding box center [428, 102] width 9 height 6
click at [413, 198] on span "Delete" at bounding box center [411, 193] width 63 height 19
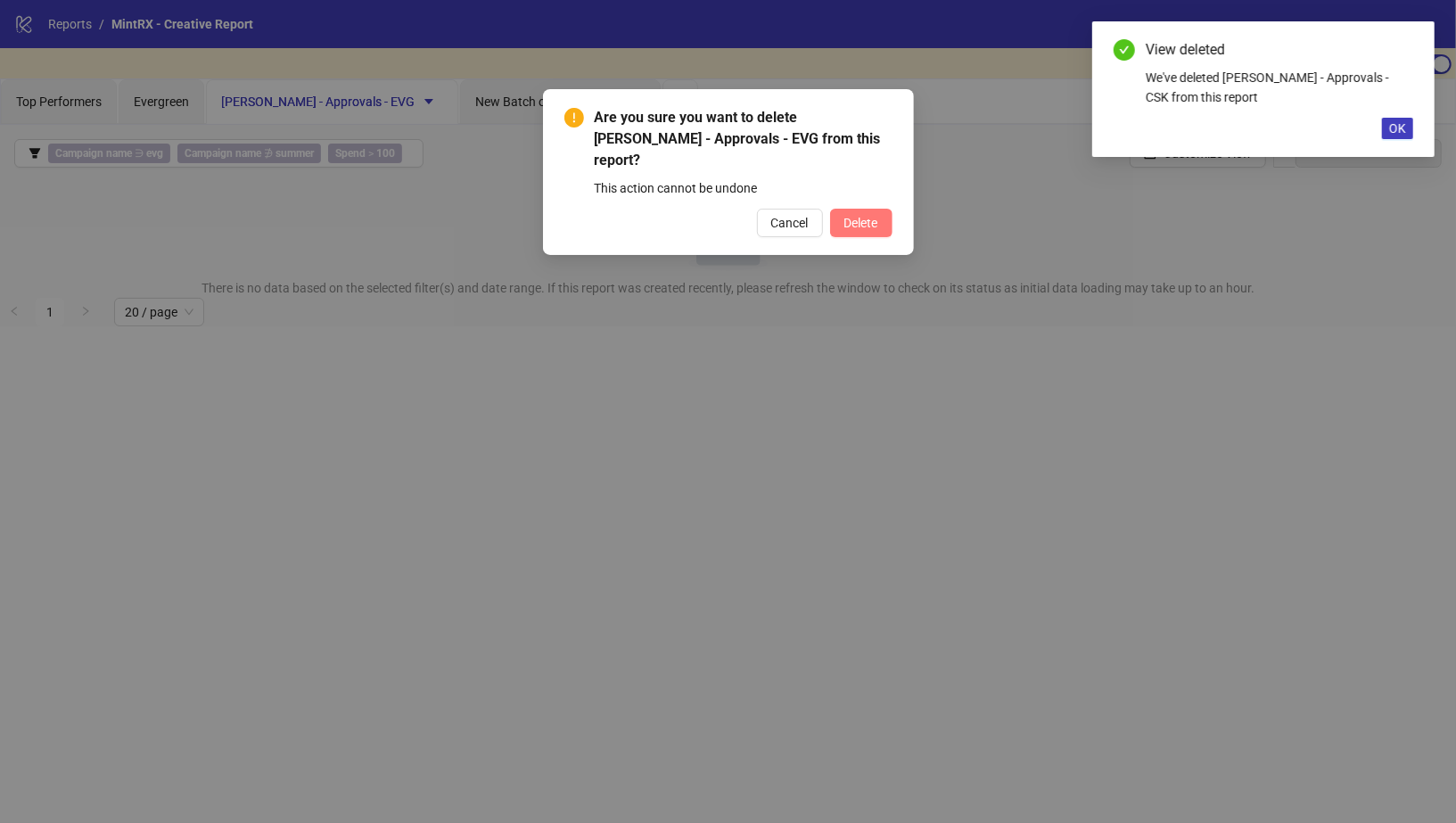
click at [870, 216] on span "Delete" at bounding box center [861, 223] width 34 height 14
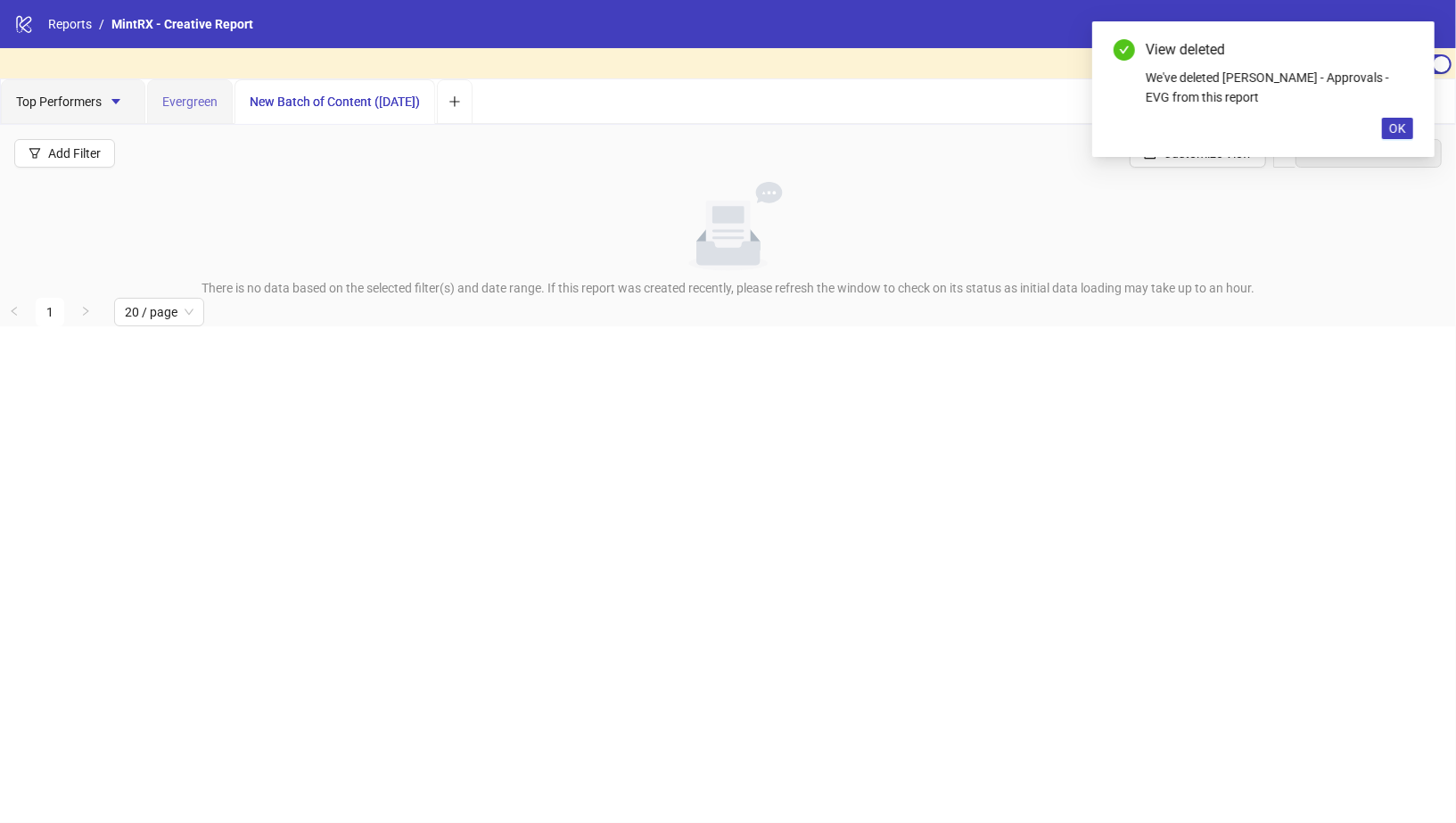
click at [158, 96] on div "Evergreen" at bounding box center [189, 101] width 86 height 44
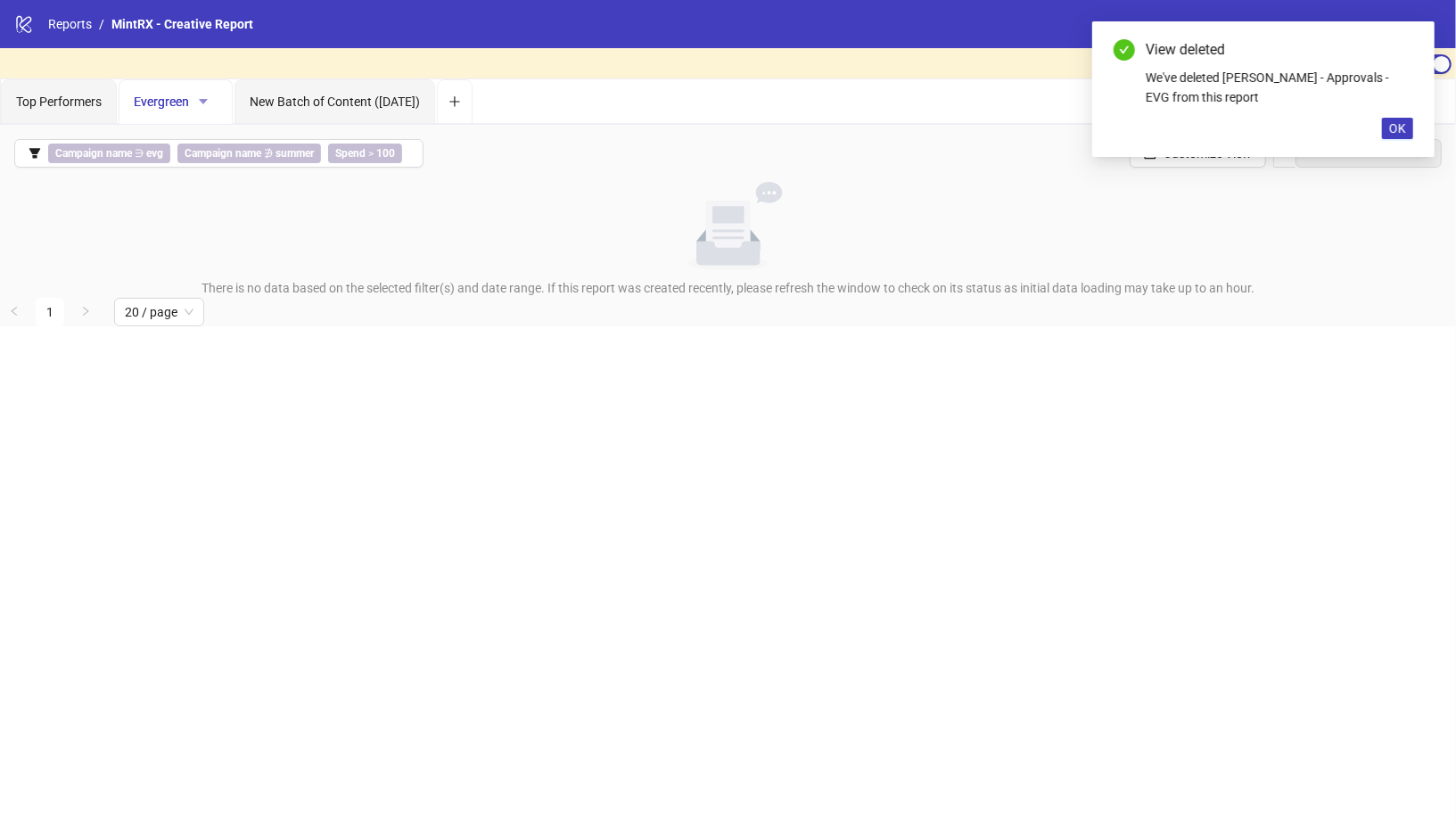
click at [206, 106] on span "button" at bounding box center [203, 101] width 13 height 14
click at [242, 187] on span "Delete" at bounding box center [234, 193] width 63 height 19
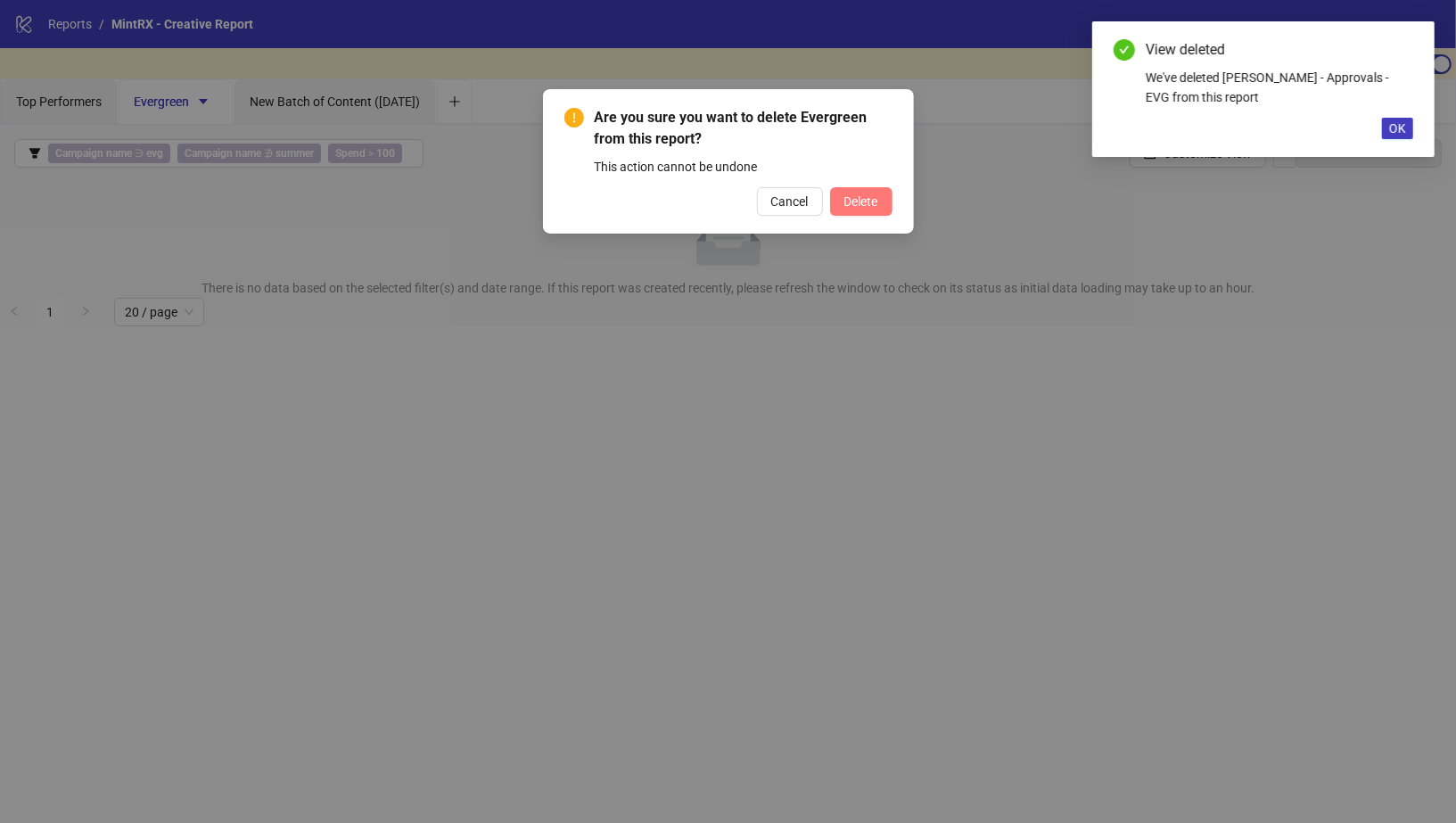
click at [848, 202] on span "Delete" at bounding box center [861, 201] width 34 height 14
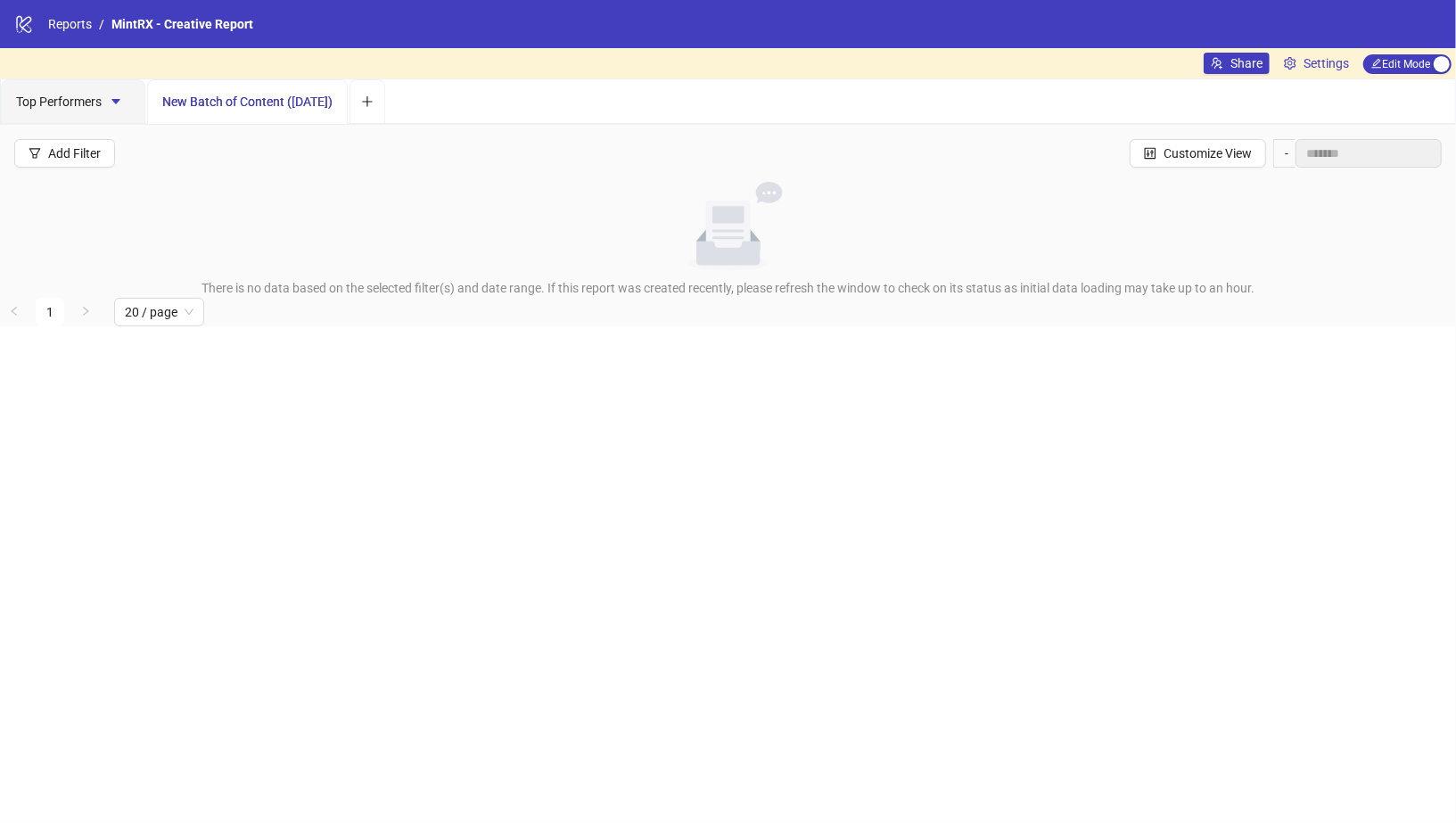
click at [253, 100] on span "New Batch of Content (19.06.24)" at bounding box center [247, 101] width 170 height 14
click at [333, 100] on span "New Batch of Content (19.06.24)" at bounding box center [247, 101] width 170 height 14
click at [302, 99] on span "New Batch of Content (19.06.24)" at bounding box center [247, 101] width 170 height 14
click at [87, 99] on span "Top Performers" at bounding box center [73, 101] width 114 height 14
click at [255, 99] on span "New Batch of Content (19.06.24)" at bounding box center [247, 101] width 170 height 14
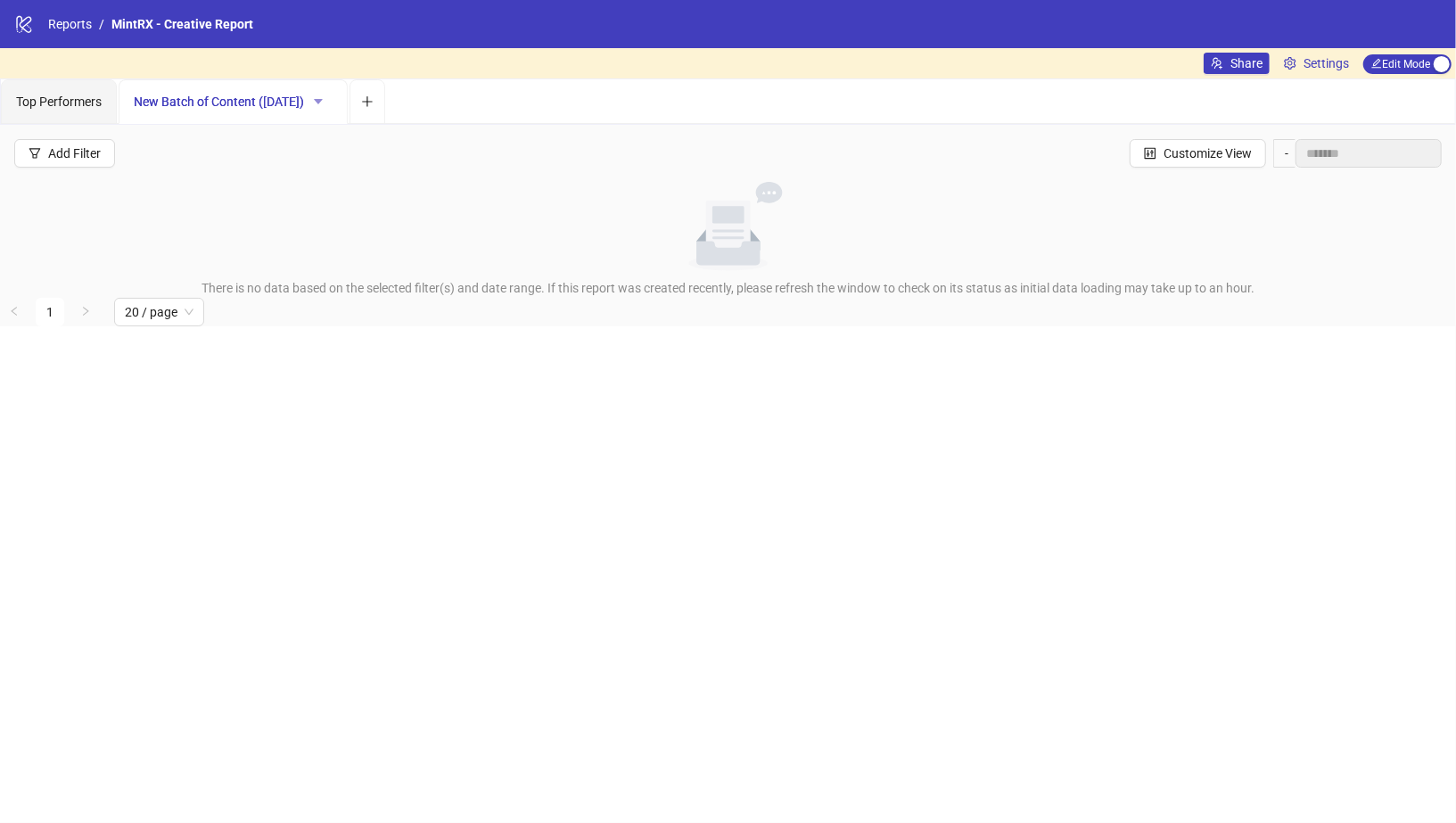
click at [322, 99] on icon "caret-down" at bounding box center [317, 102] width 9 height 6
click at [370, 191] on span "Delete" at bounding box center [361, 193] width 63 height 19
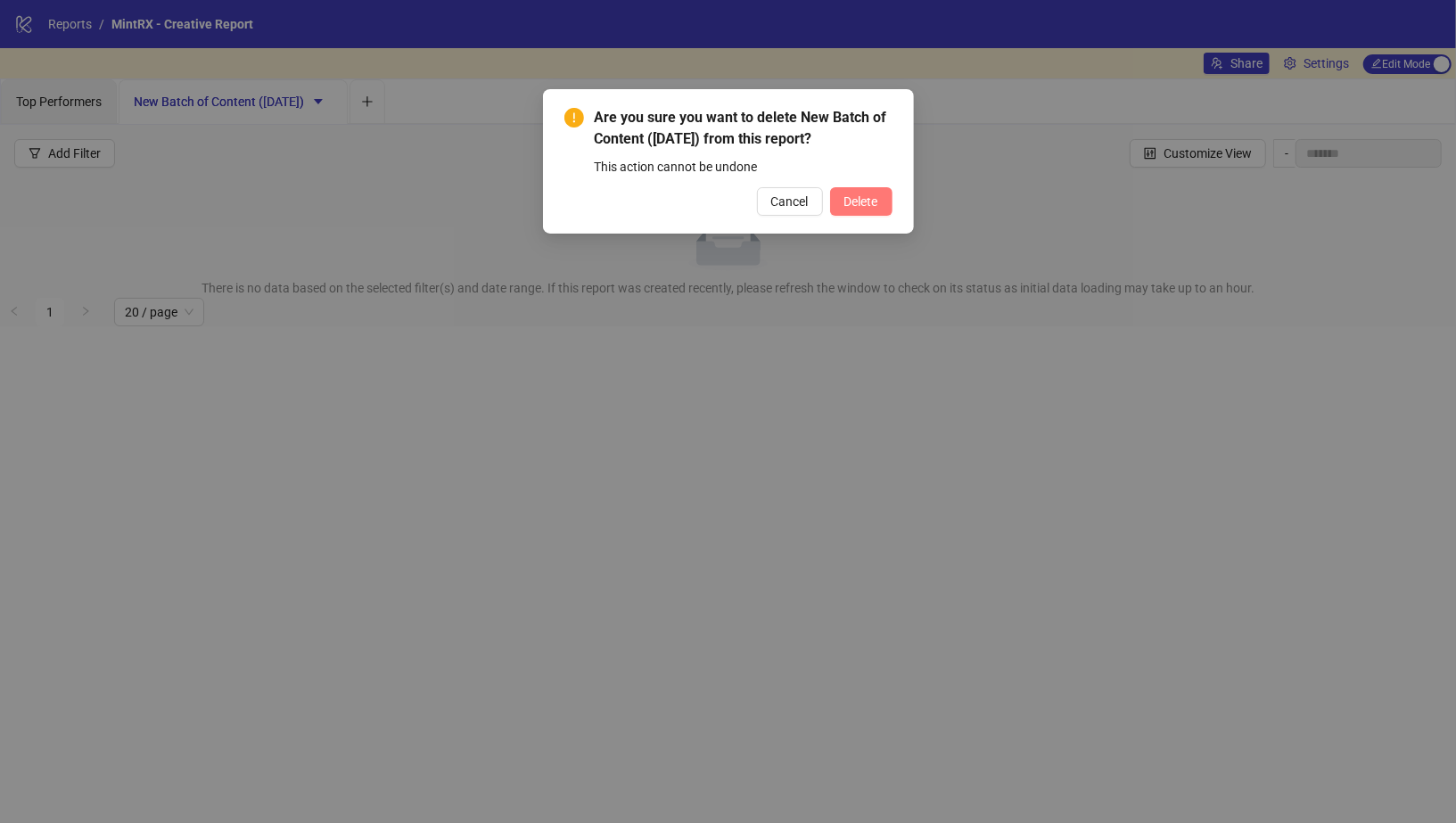
click at [872, 191] on button "Delete" at bounding box center [861, 202] width 63 height 29
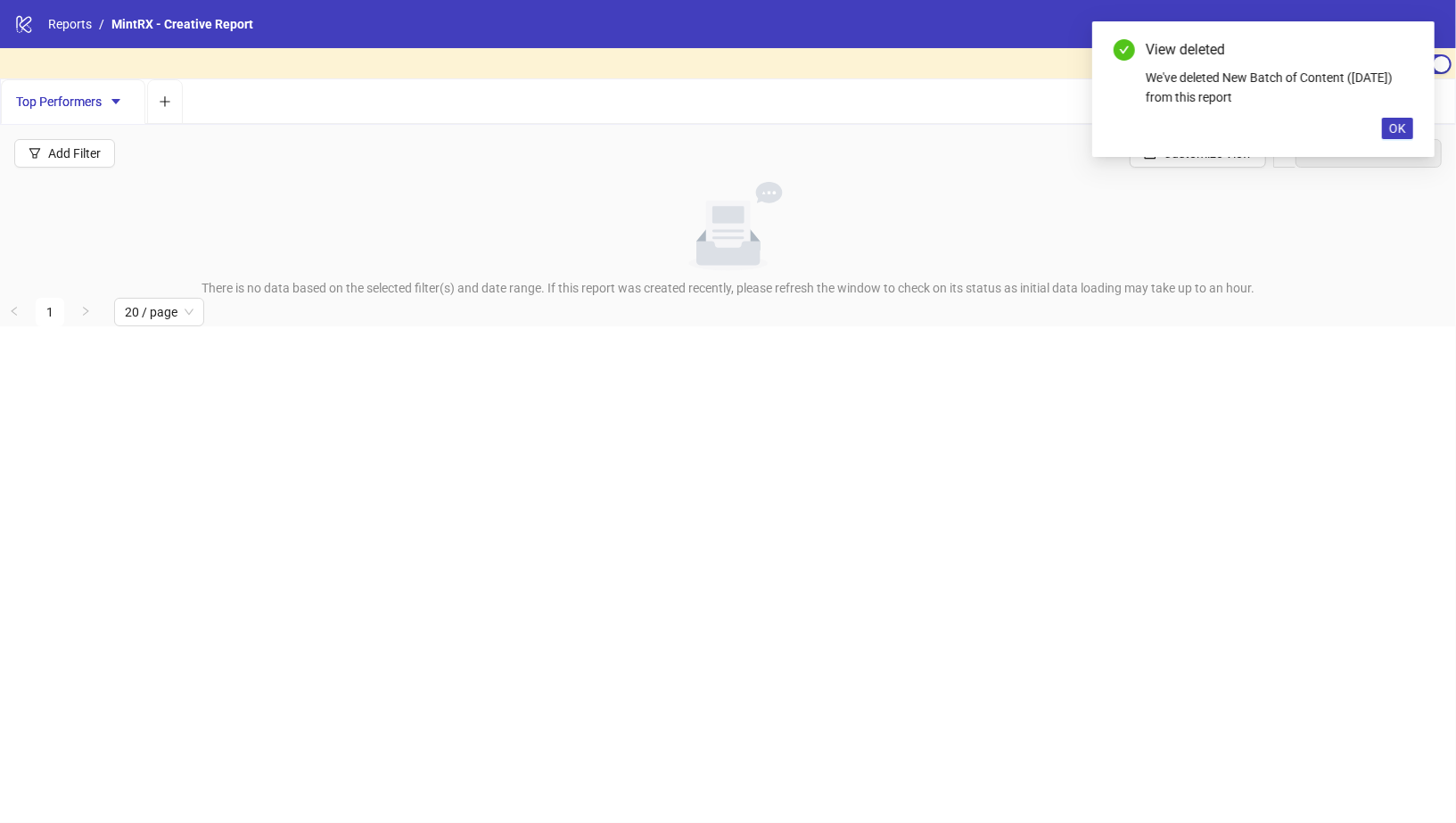
click at [82, 97] on span "Top Performers" at bounding box center [73, 101] width 114 height 14
click at [1404, 135] on button "OK" at bounding box center [1397, 128] width 31 height 21
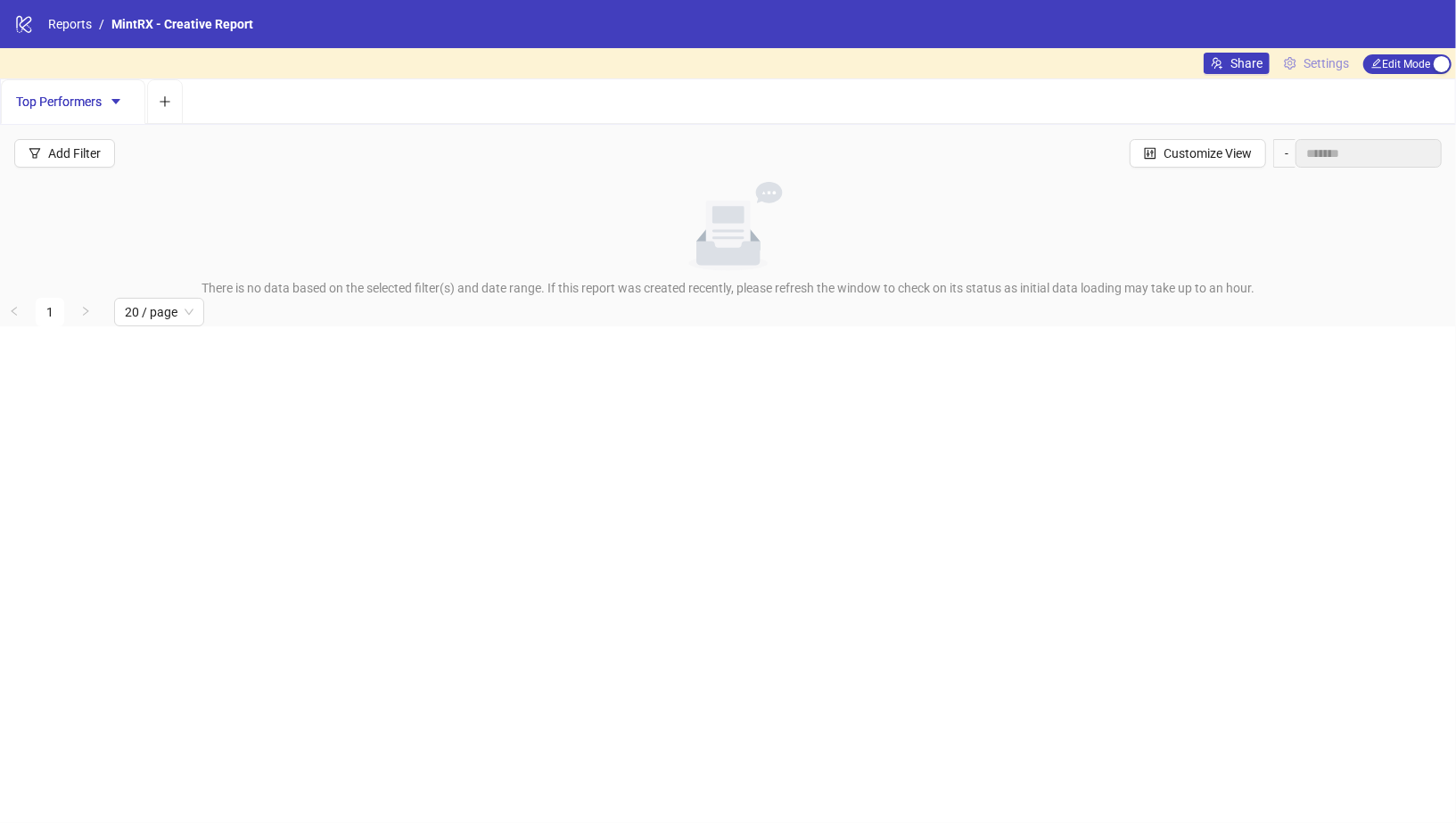
click at [1301, 62] on link "Settings" at bounding box center [1316, 64] width 79 height 21
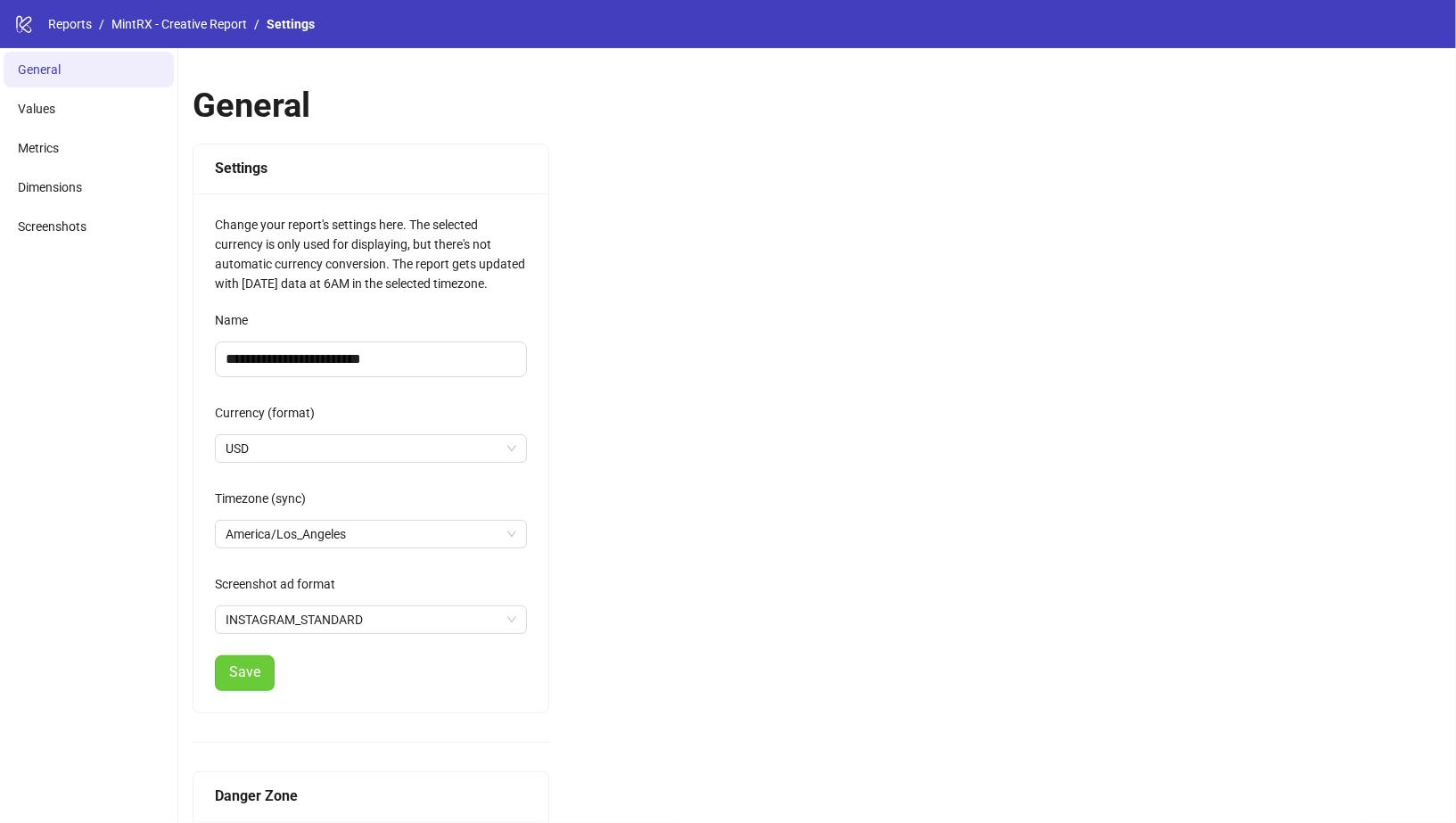
click at [252, 666] on span "Save" at bounding box center [244, 672] width 31 height 16
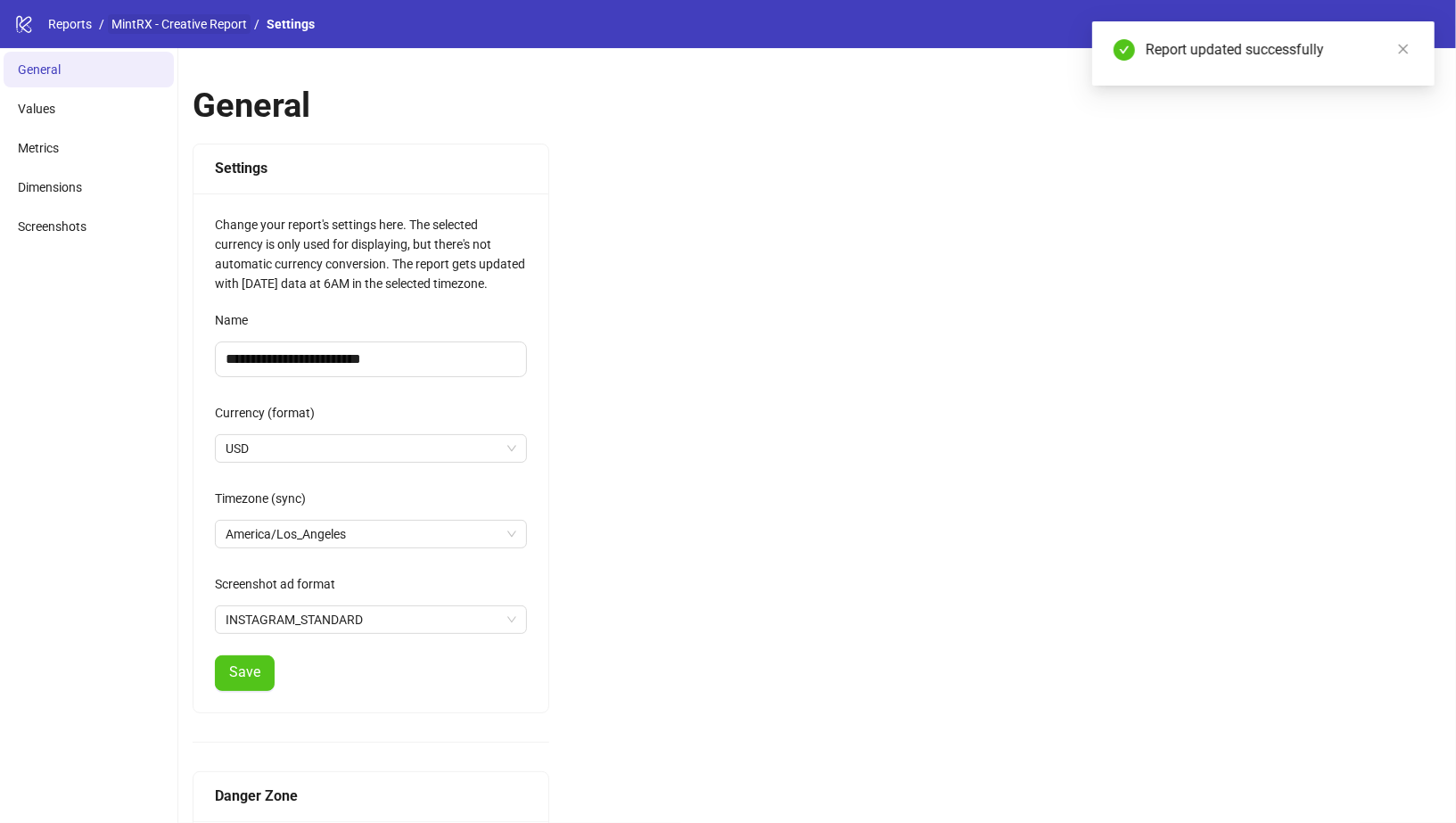
click at [171, 19] on link "MintRX - Creative Report" at bounding box center [179, 24] width 143 height 19
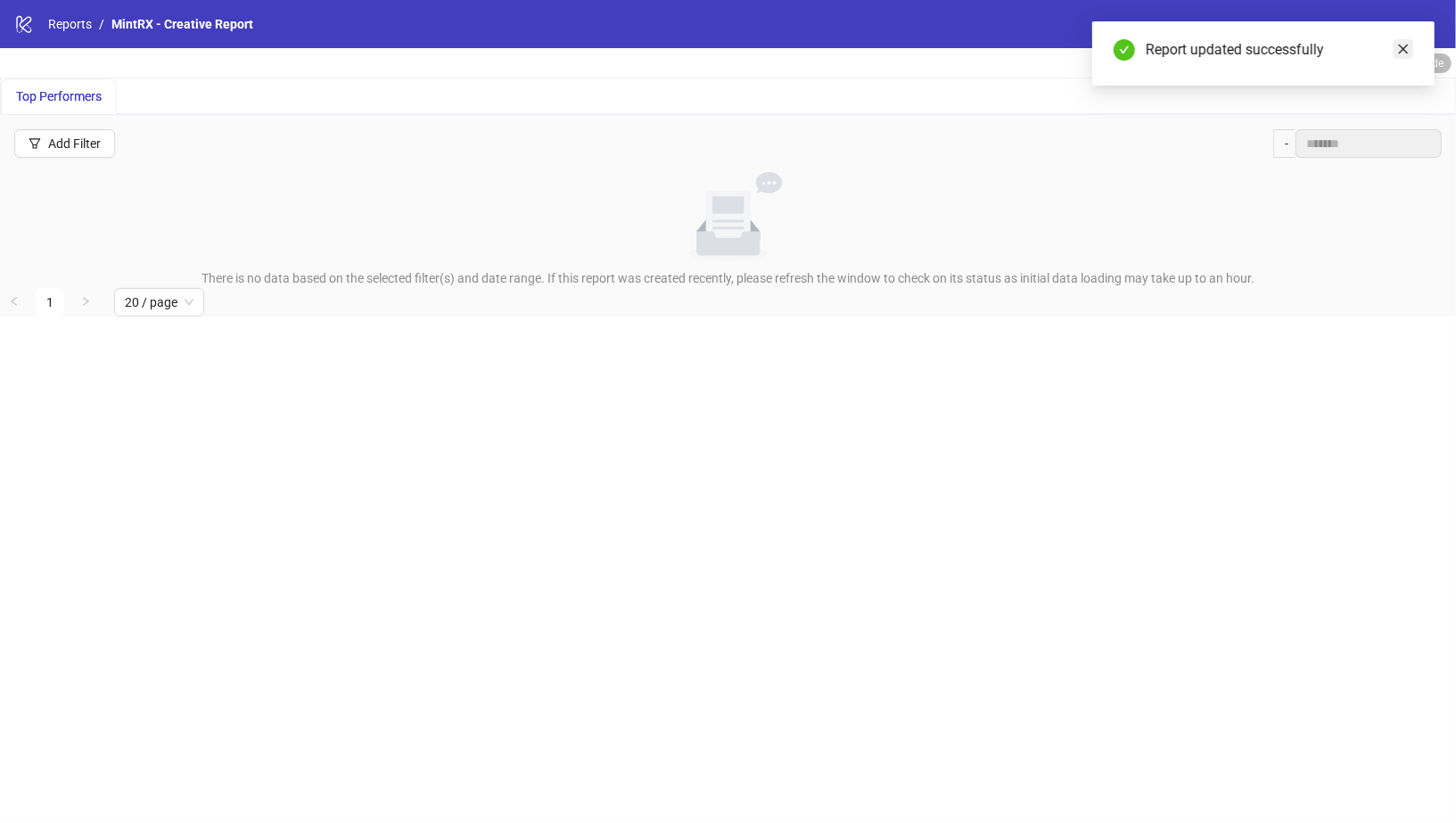
click at [1409, 50] on icon "close" at bounding box center [1403, 48] width 13 height 13
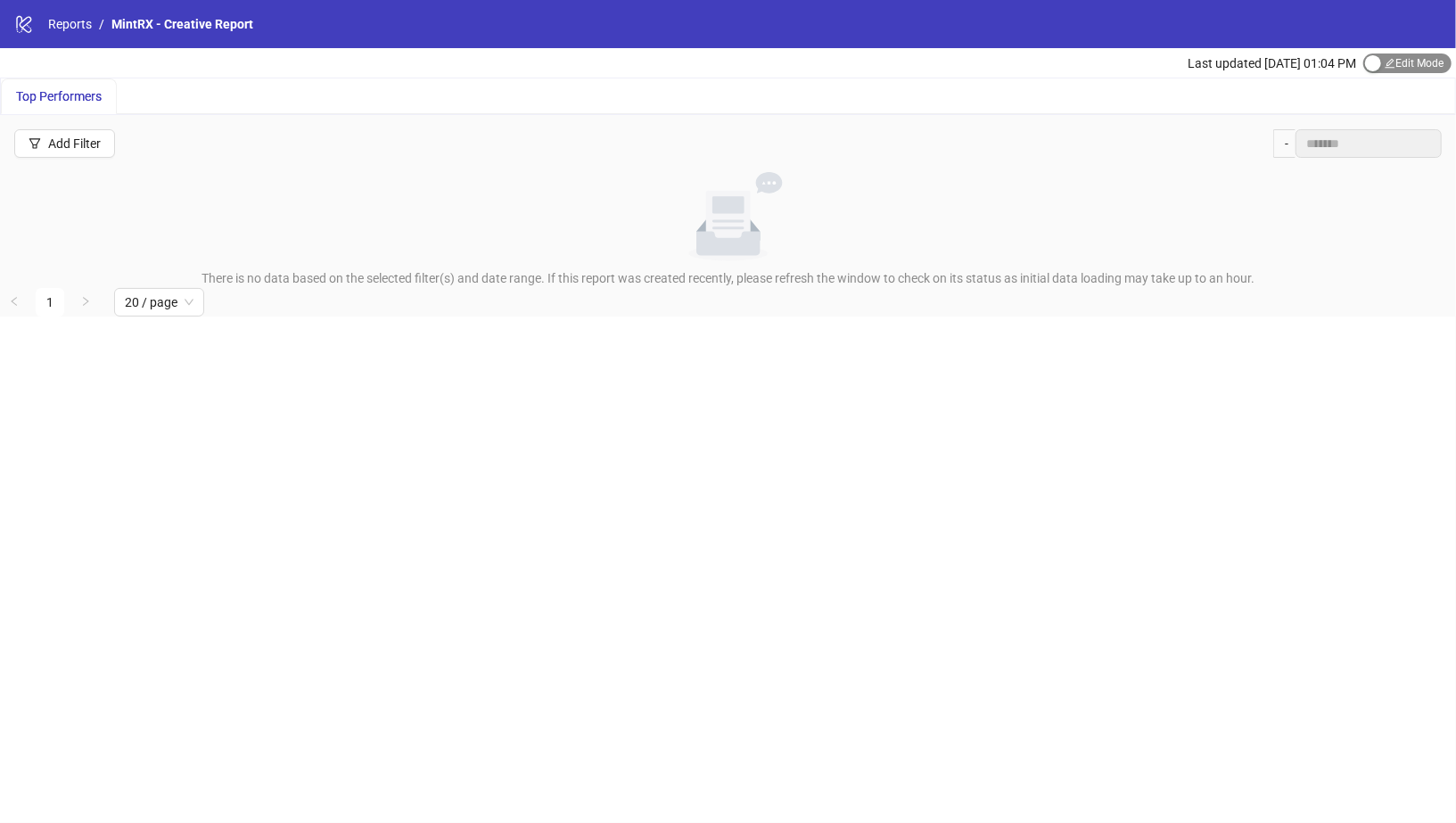
click at [1374, 65] on div "button" at bounding box center [1373, 63] width 16 height 16
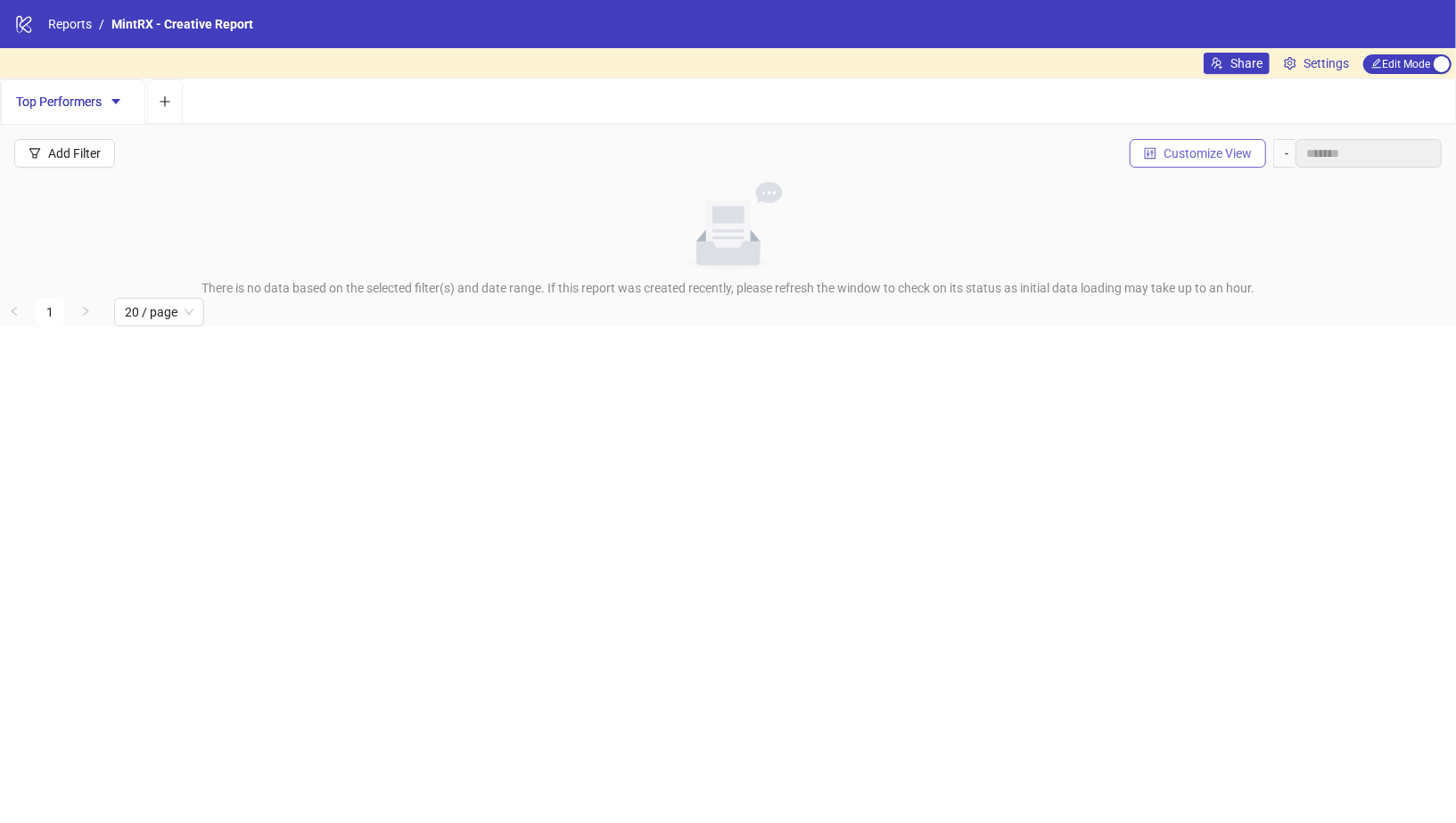
click at [1177, 155] on span "Customize View" at bounding box center [1207, 153] width 88 height 14
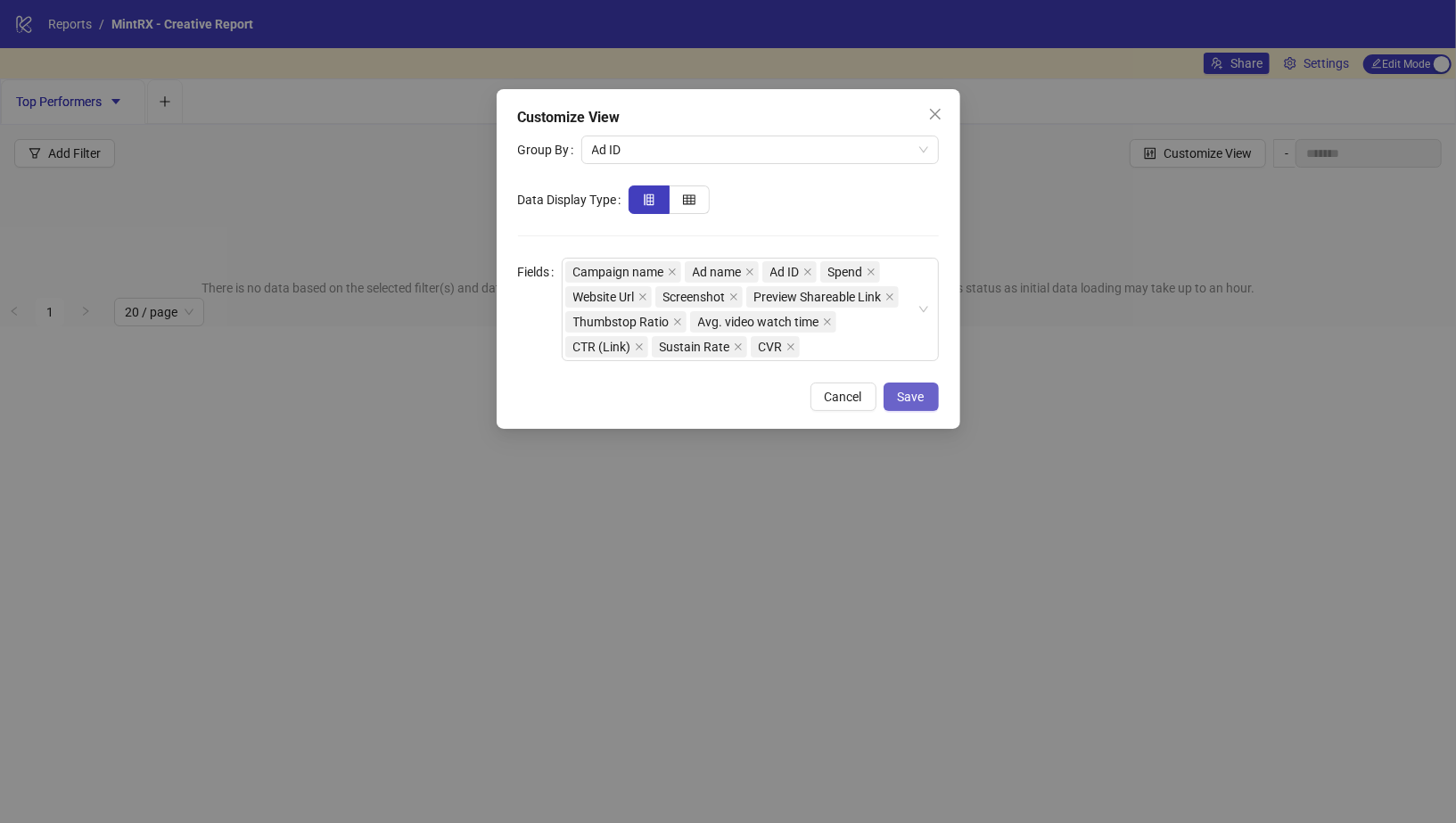
click at [928, 404] on button "Save" at bounding box center [911, 397] width 55 height 29
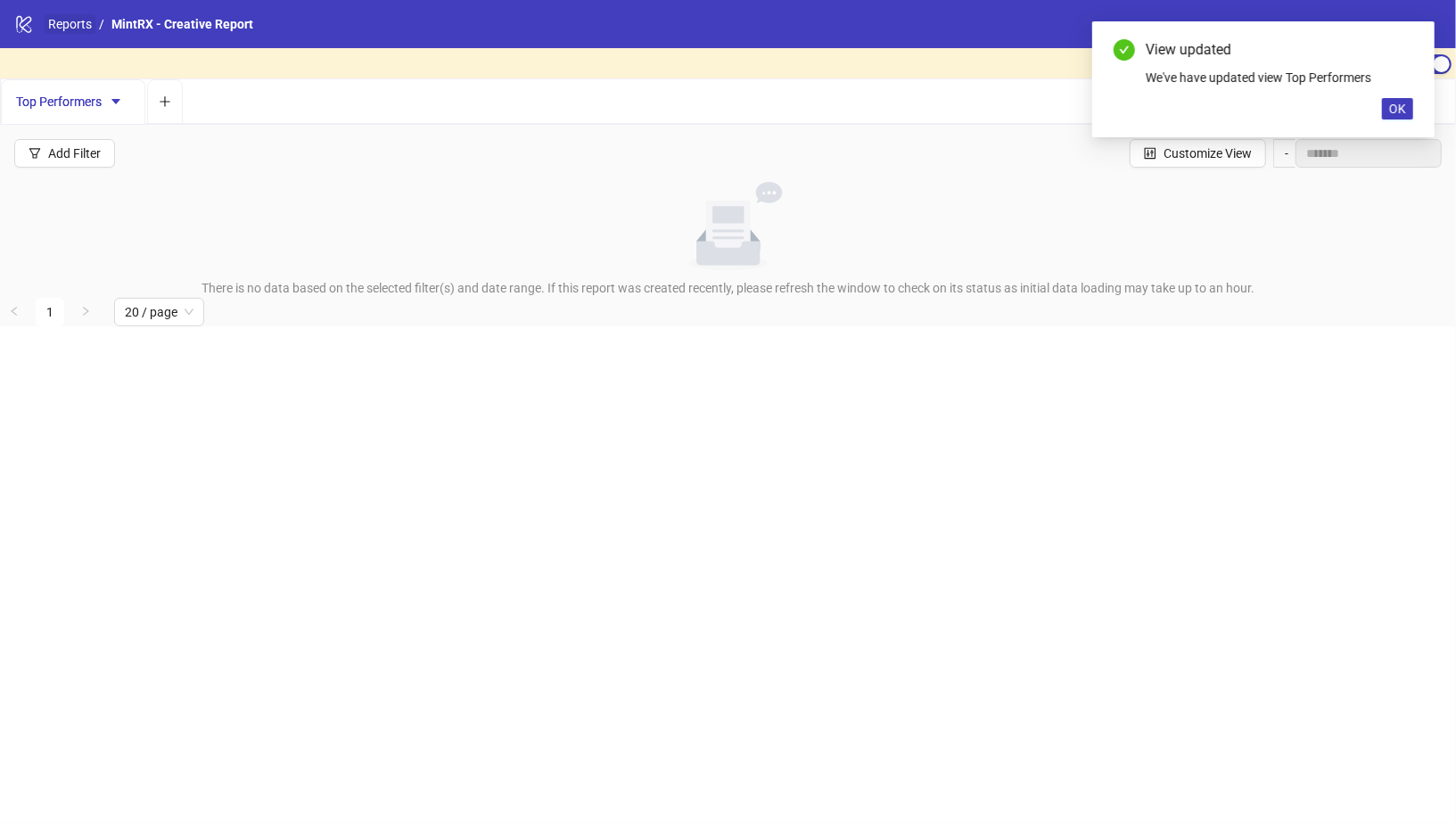
click at [49, 24] on link "Reports" at bounding box center [69, 24] width 51 height 19
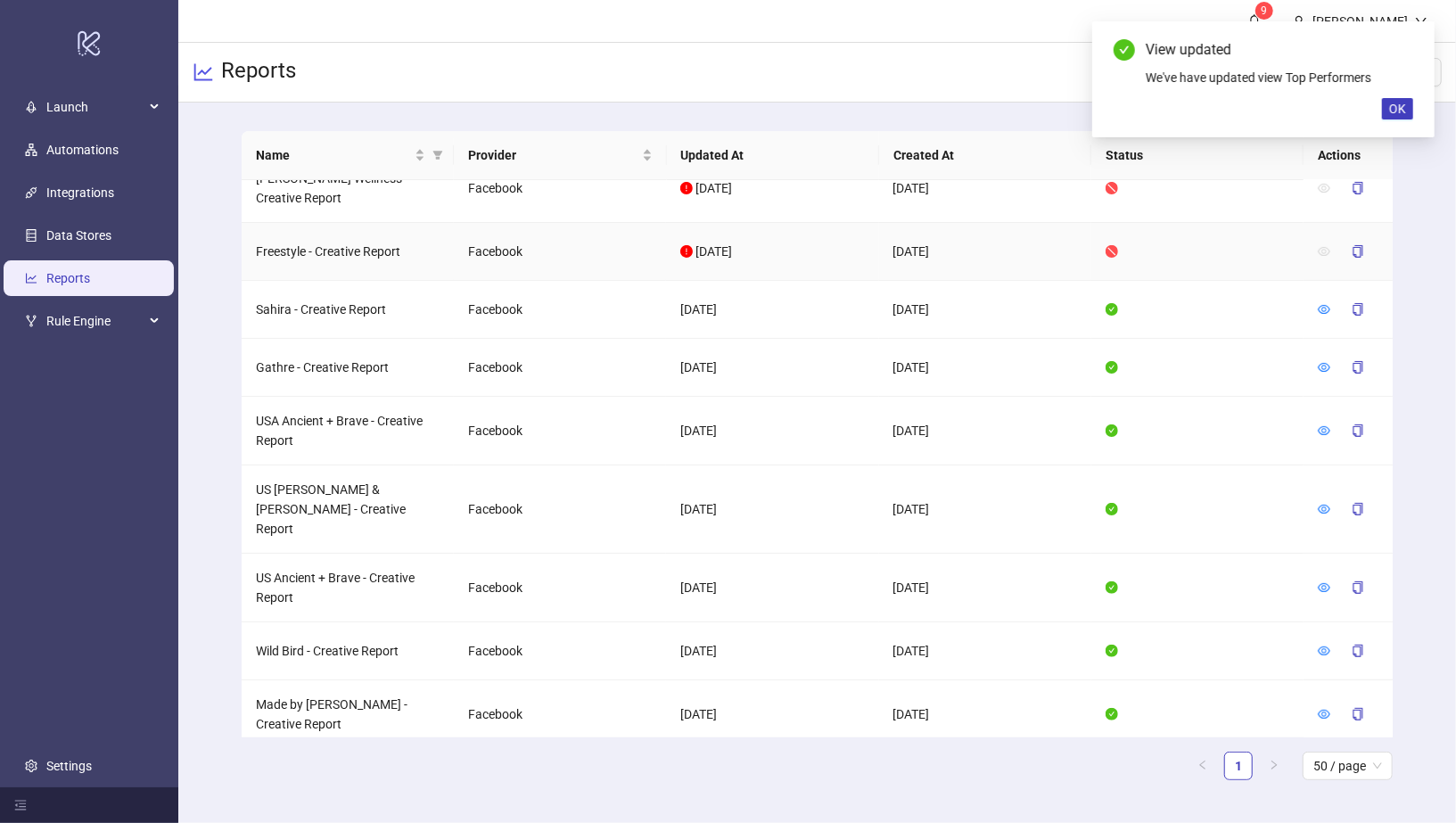
scroll to position [403, 0]
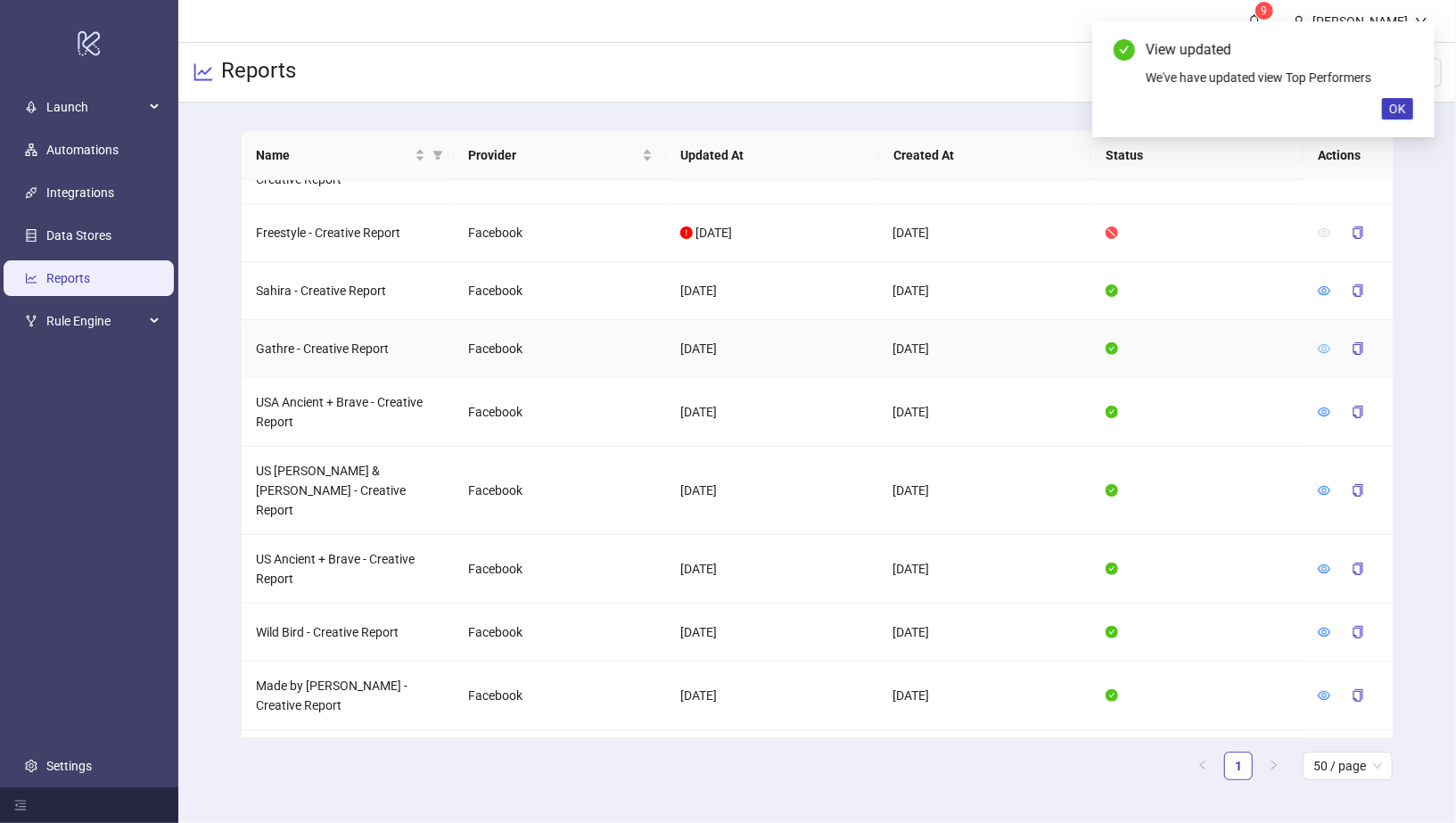
click at [1326, 343] on icon "eye" at bounding box center [1324, 348] width 13 height 13
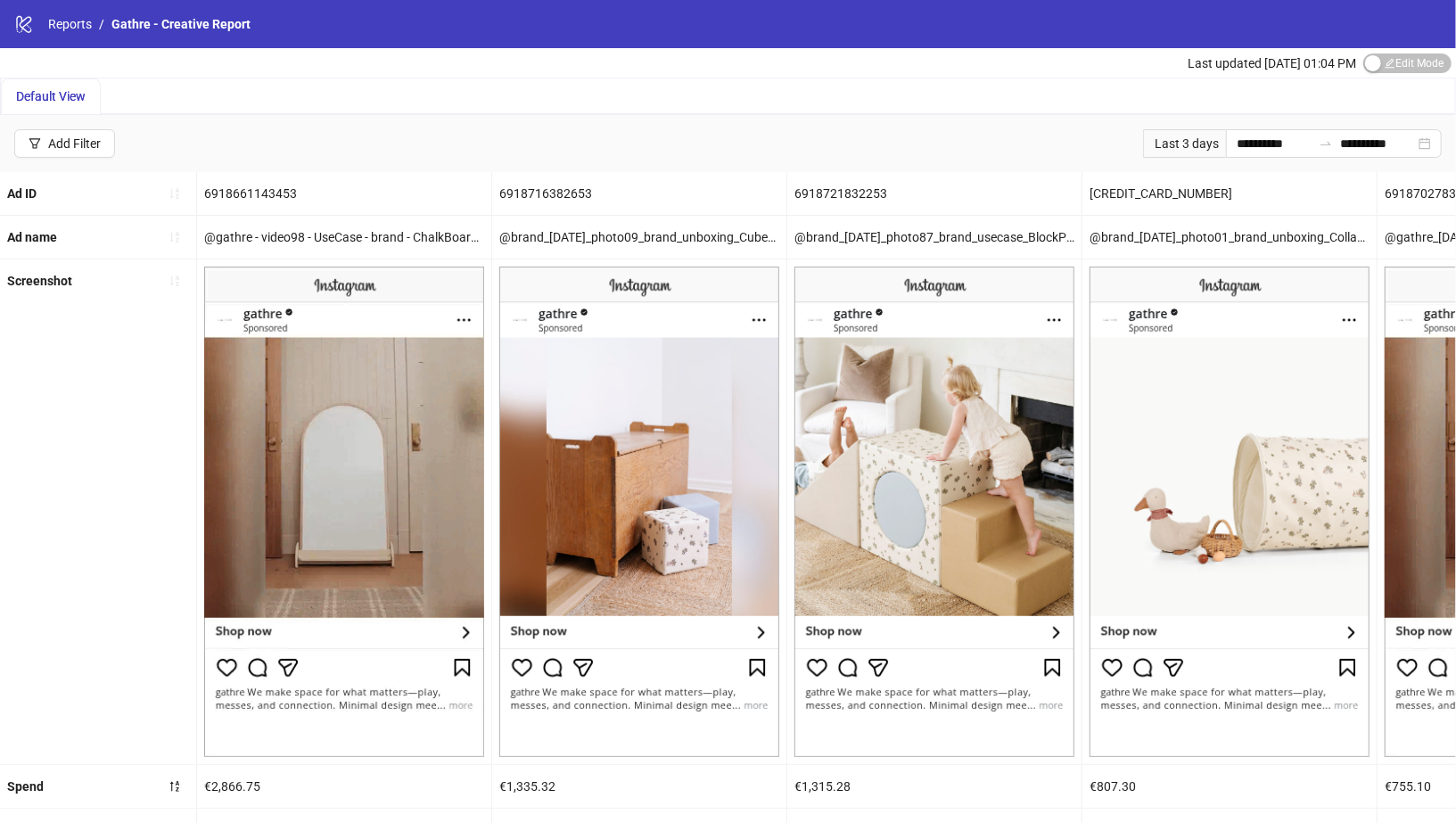
click at [78, 33] on li "Reports" at bounding box center [69, 24] width 43 height 19
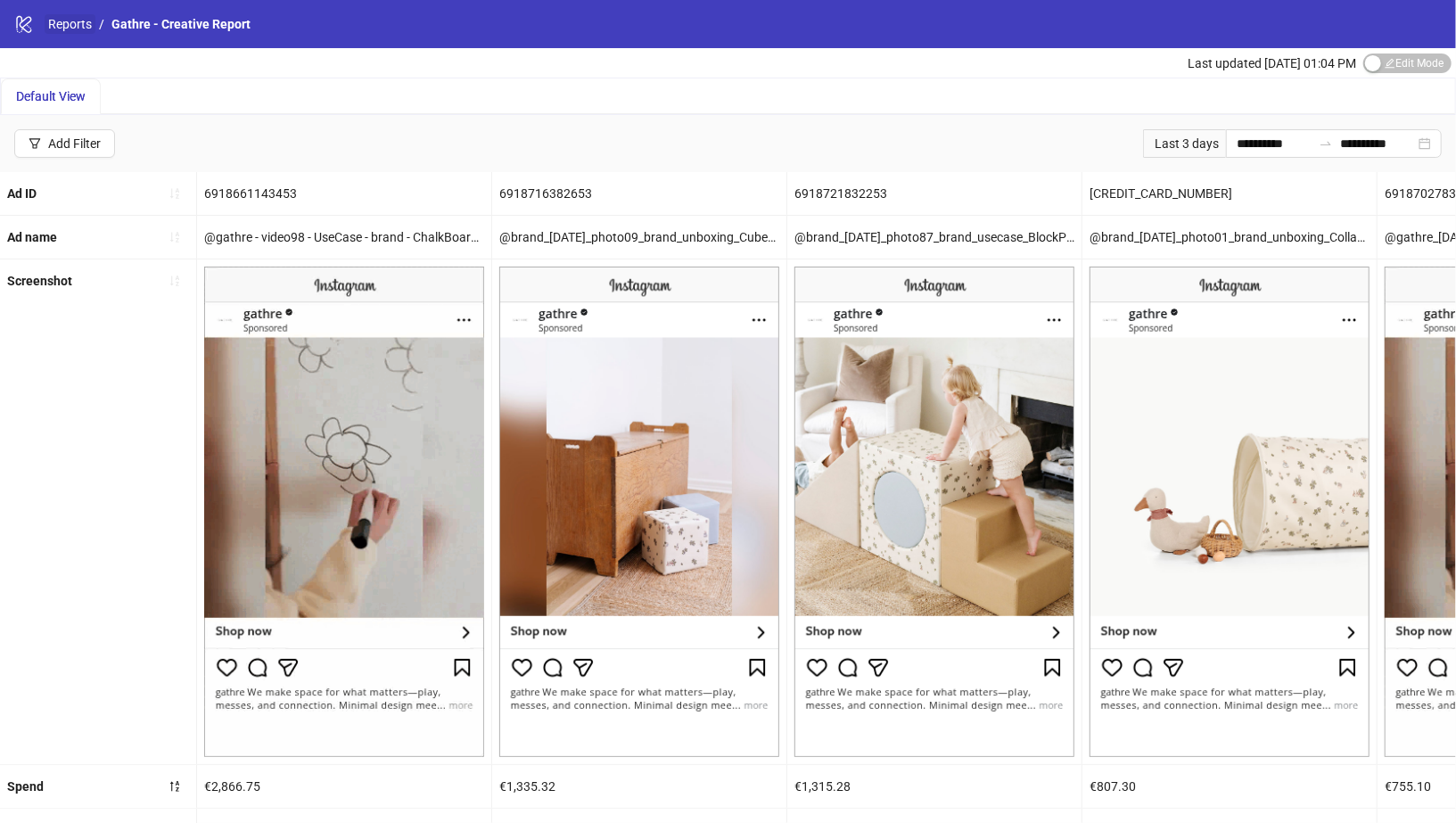
click at [78, 30] on link "Reports" at bounding box center [69, 24] width 51 height 19
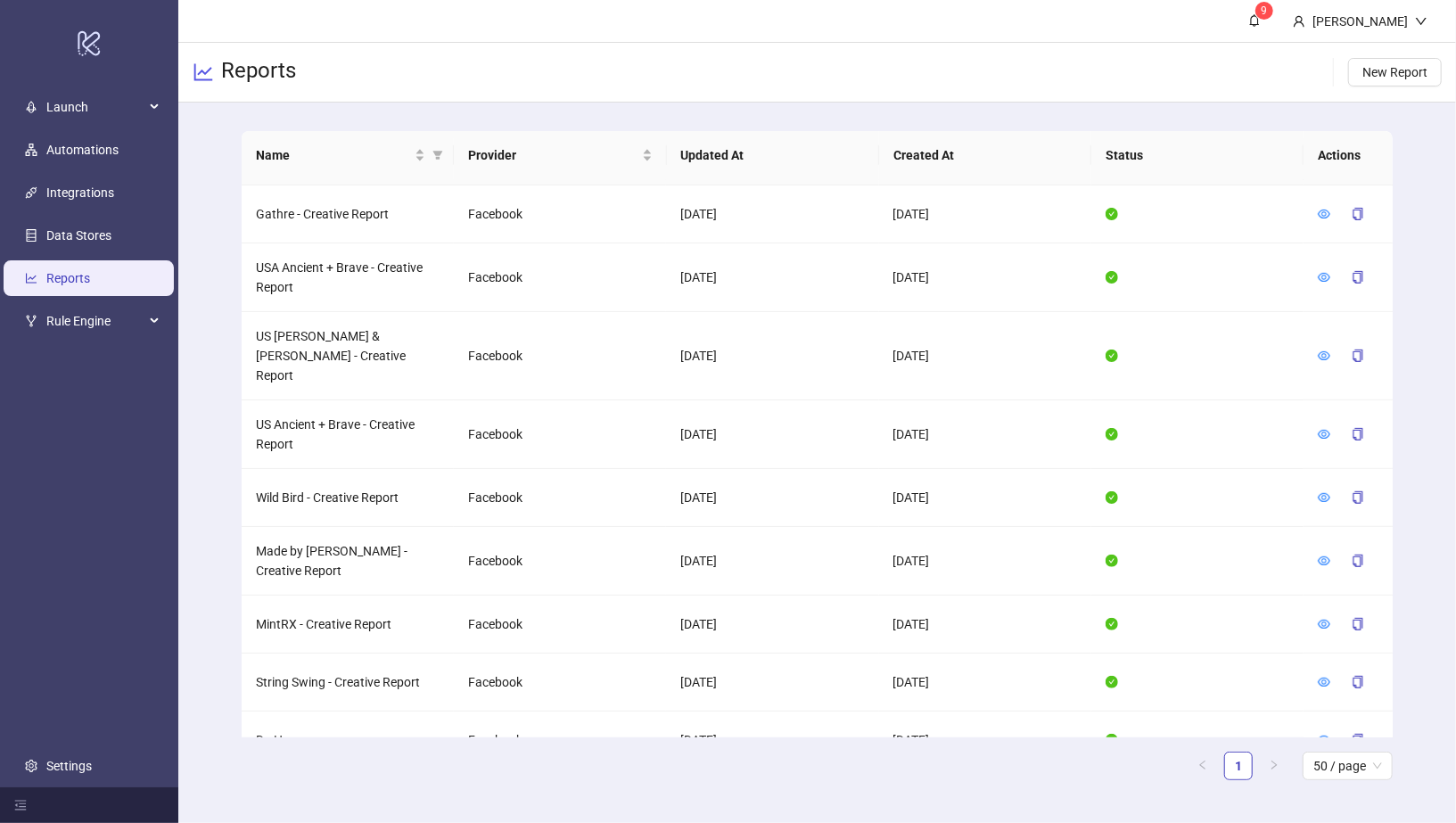
scroll to position [735, 0]
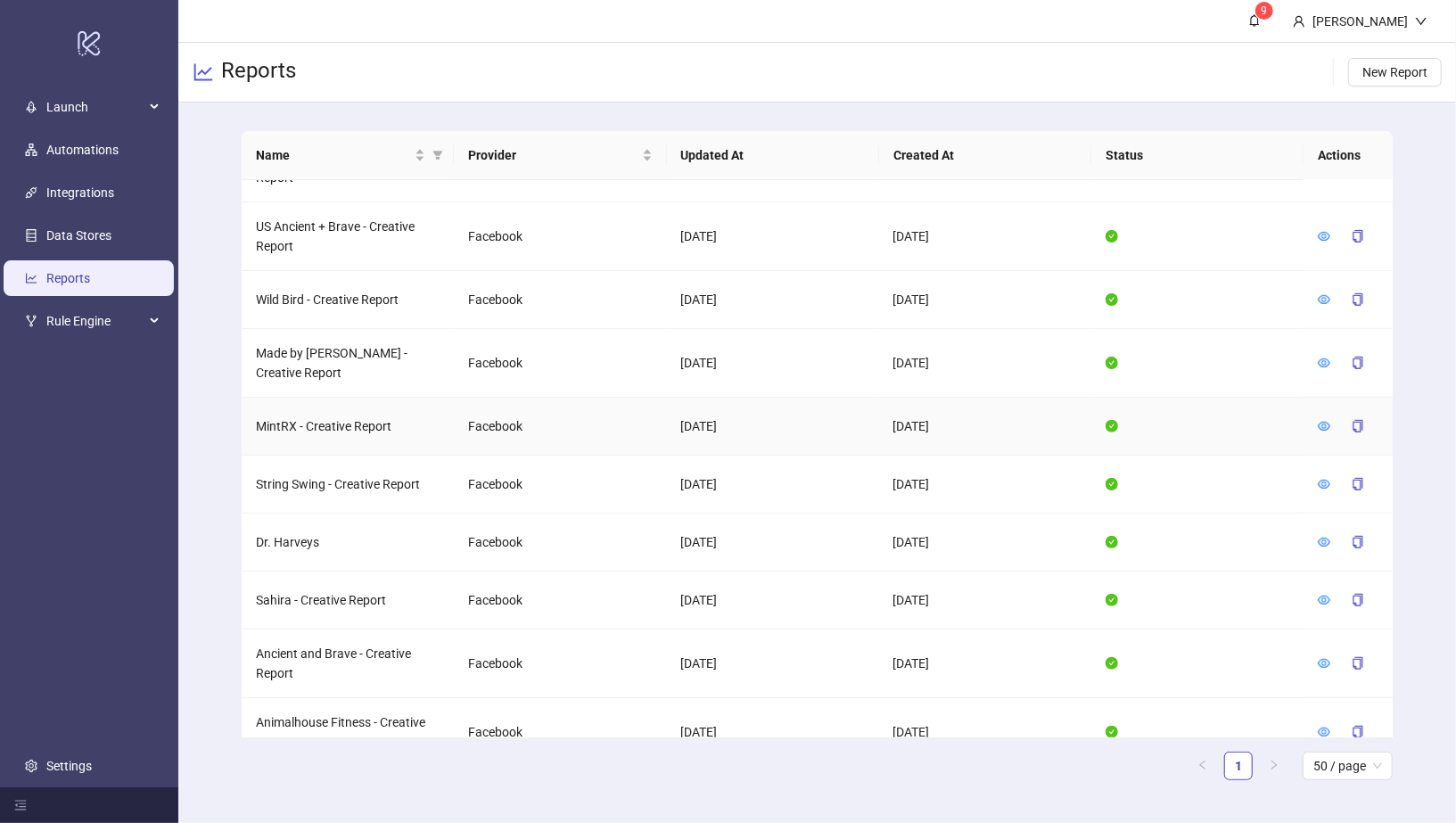
click at [1323, 417] on div at bounding box center [1324, 426] width 13 height 19
click at [1333, 412] on div at bounding box center [1348, 426] width 61 height 29
click at [1332, 412] on div at bounding box center [1348, 426] width 61 height 29
click at [1326, 422] on icon "eye" at bounding box center [1324, 425] width 13 height 9
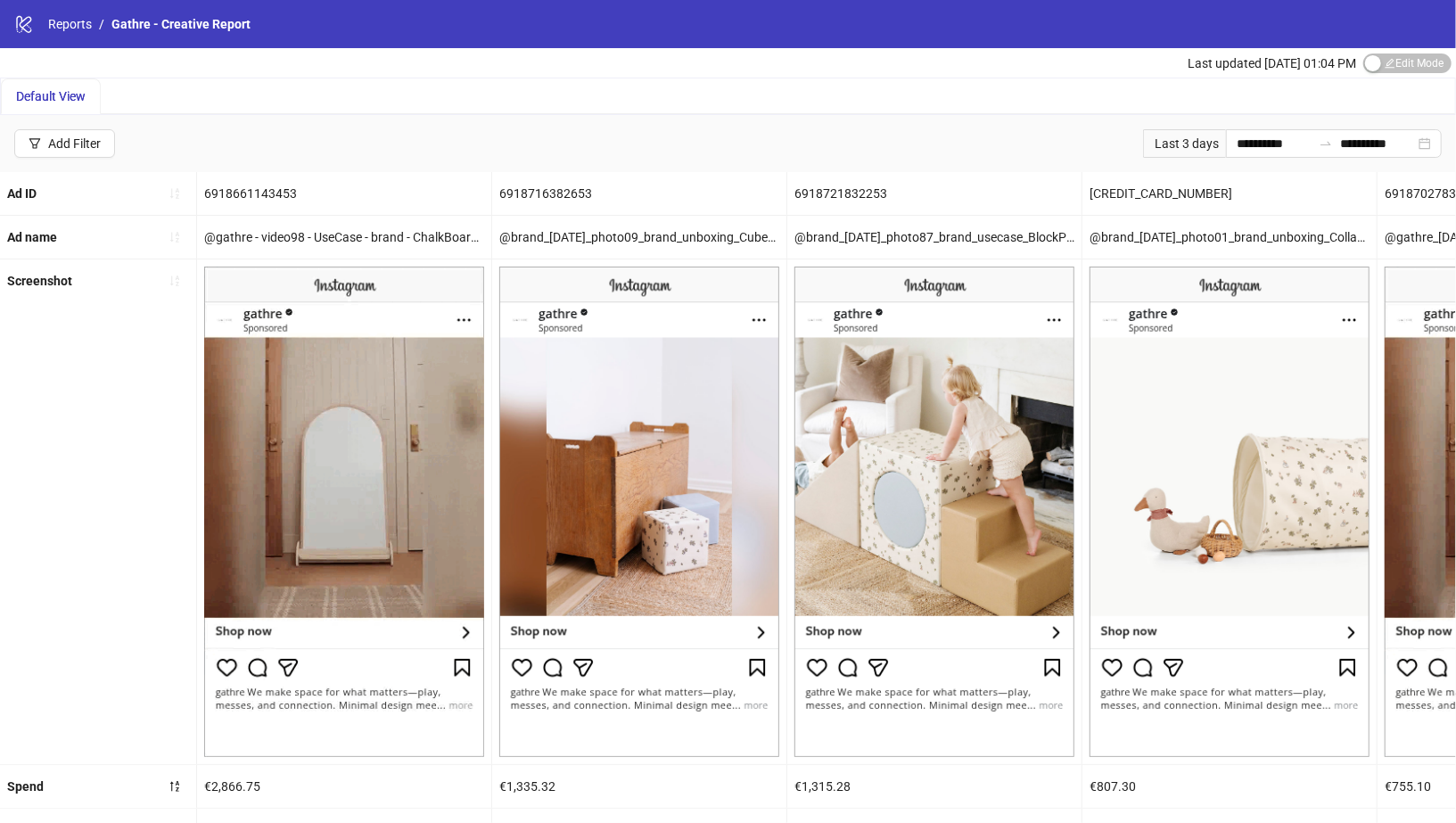
click at [1180, 148] on div "Last 3 days" at bounding box center [1185, 144] width 83 height 29
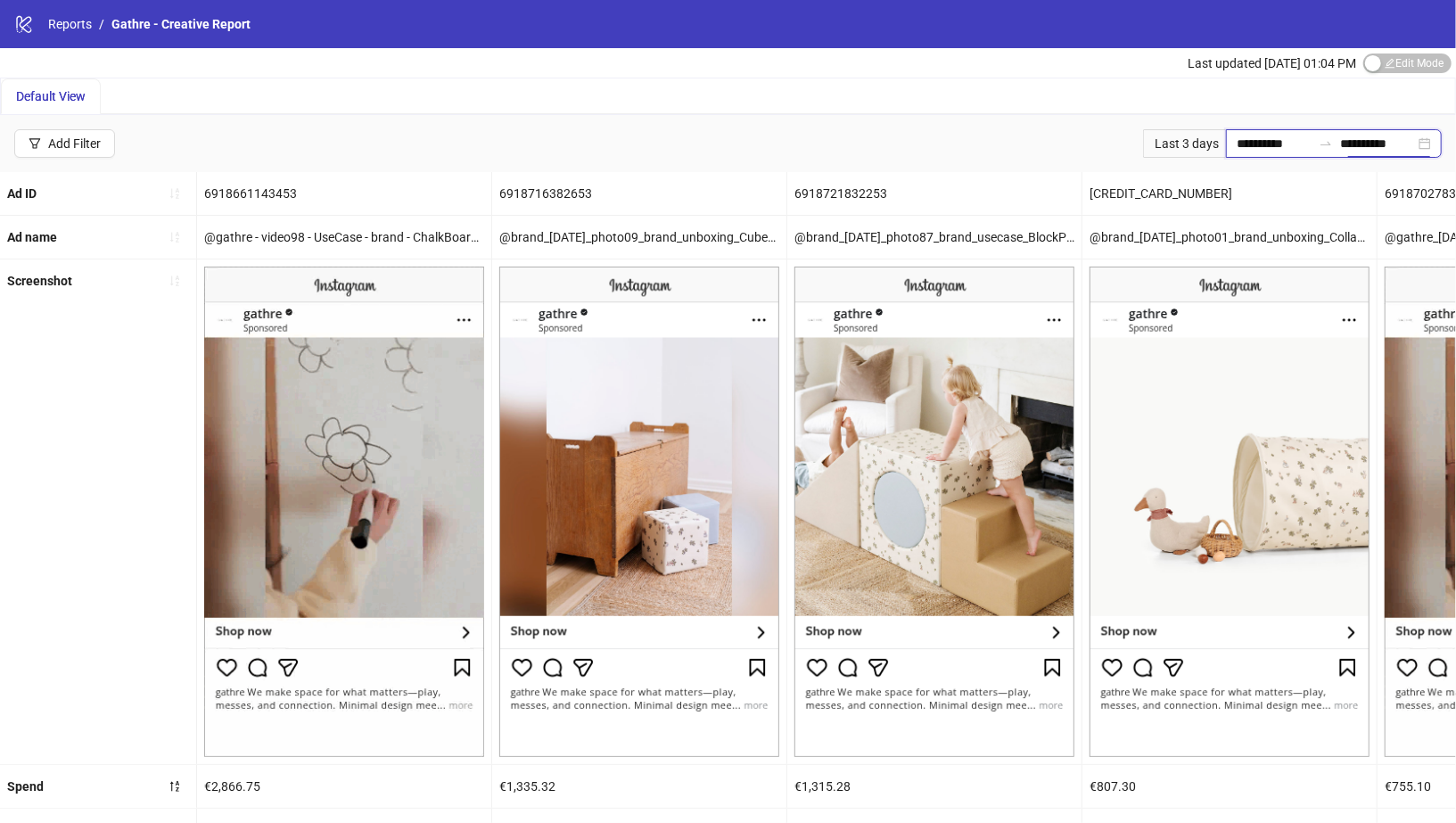
click at [1414, 142] on input "**********" at bounding box center [1378, 144] width 75 height 19
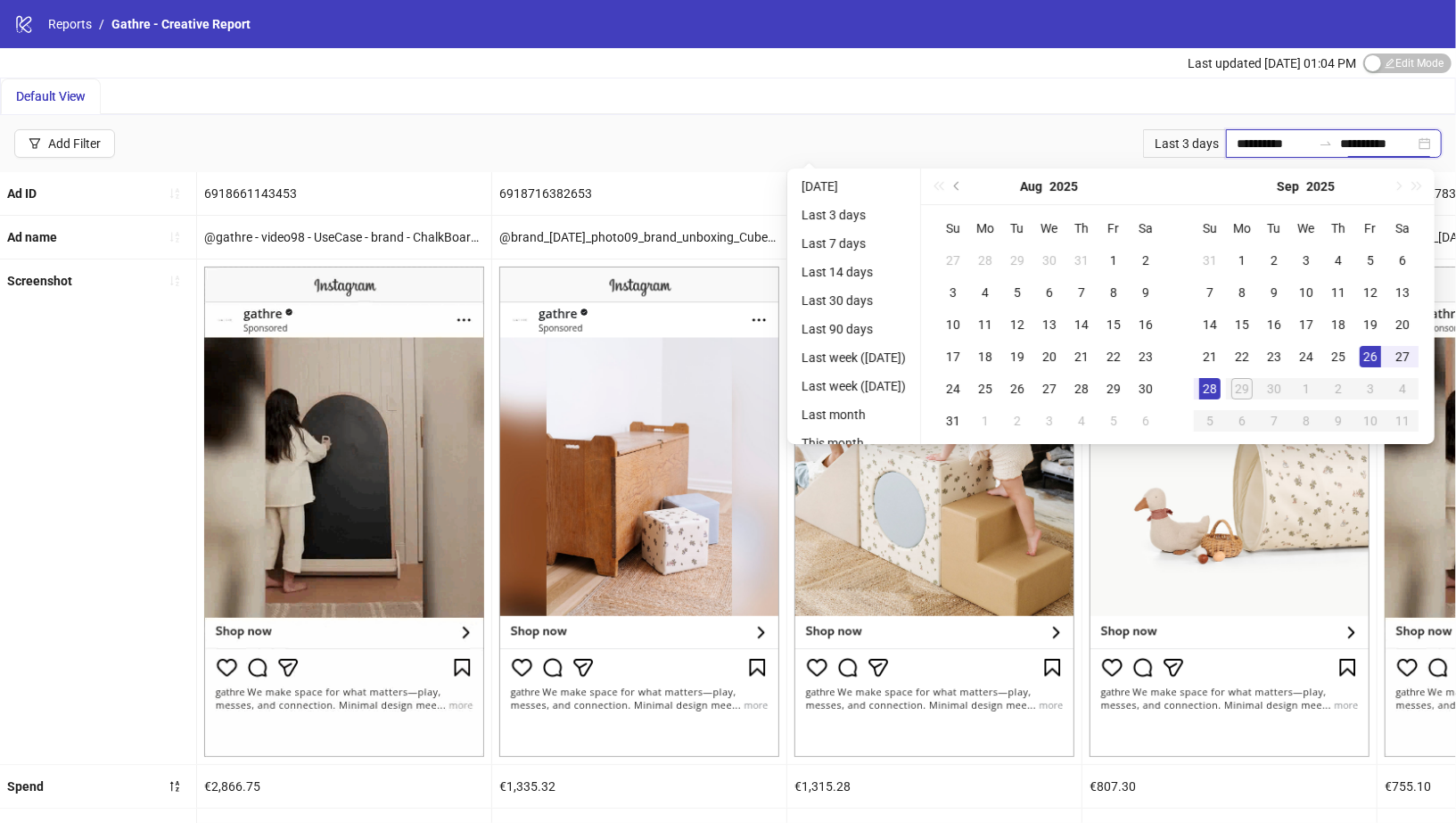
click at [1421, 142] on div "**********" at bounding box center [1334, 144] width 216 height 29
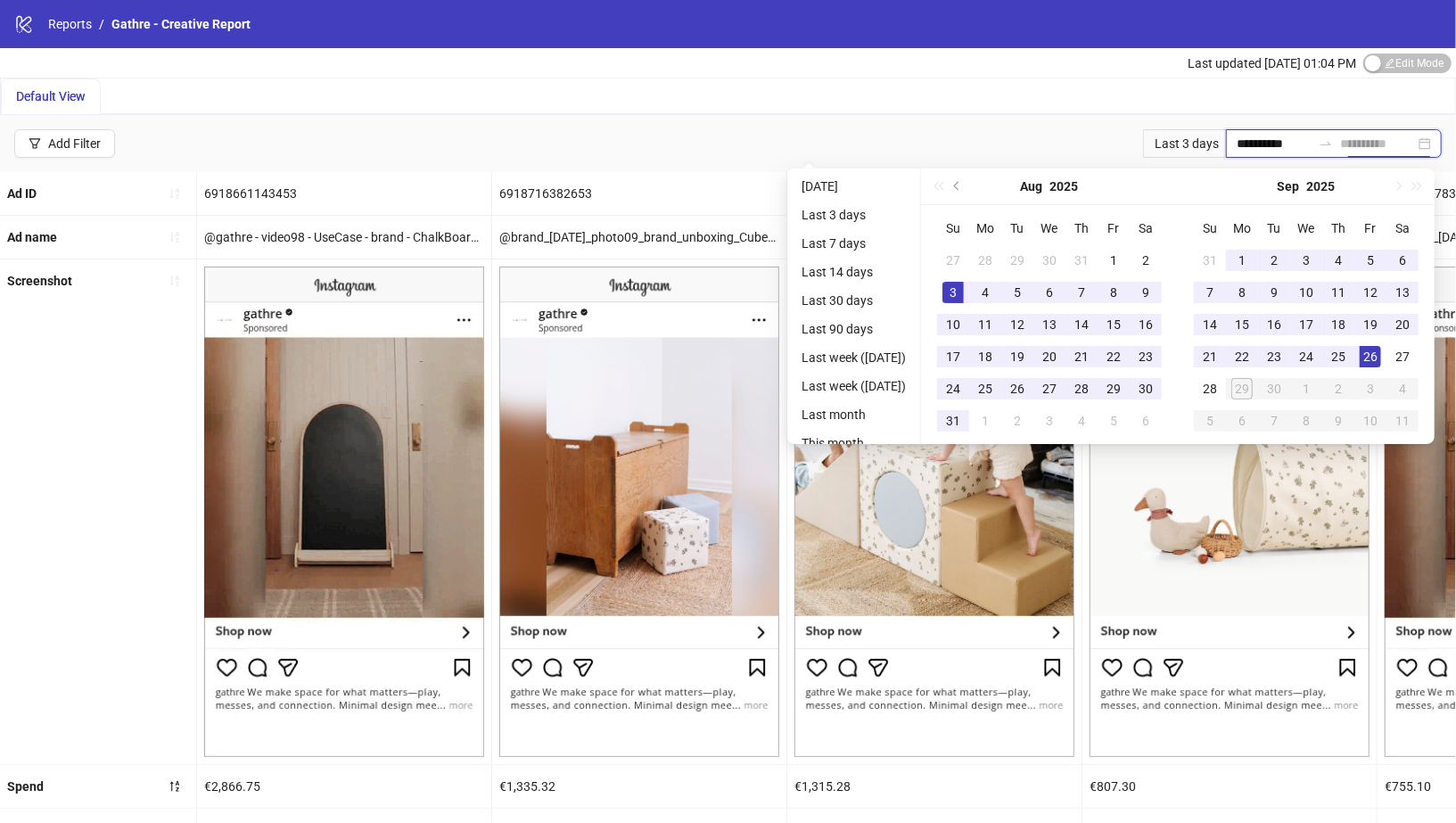
type input "**********"
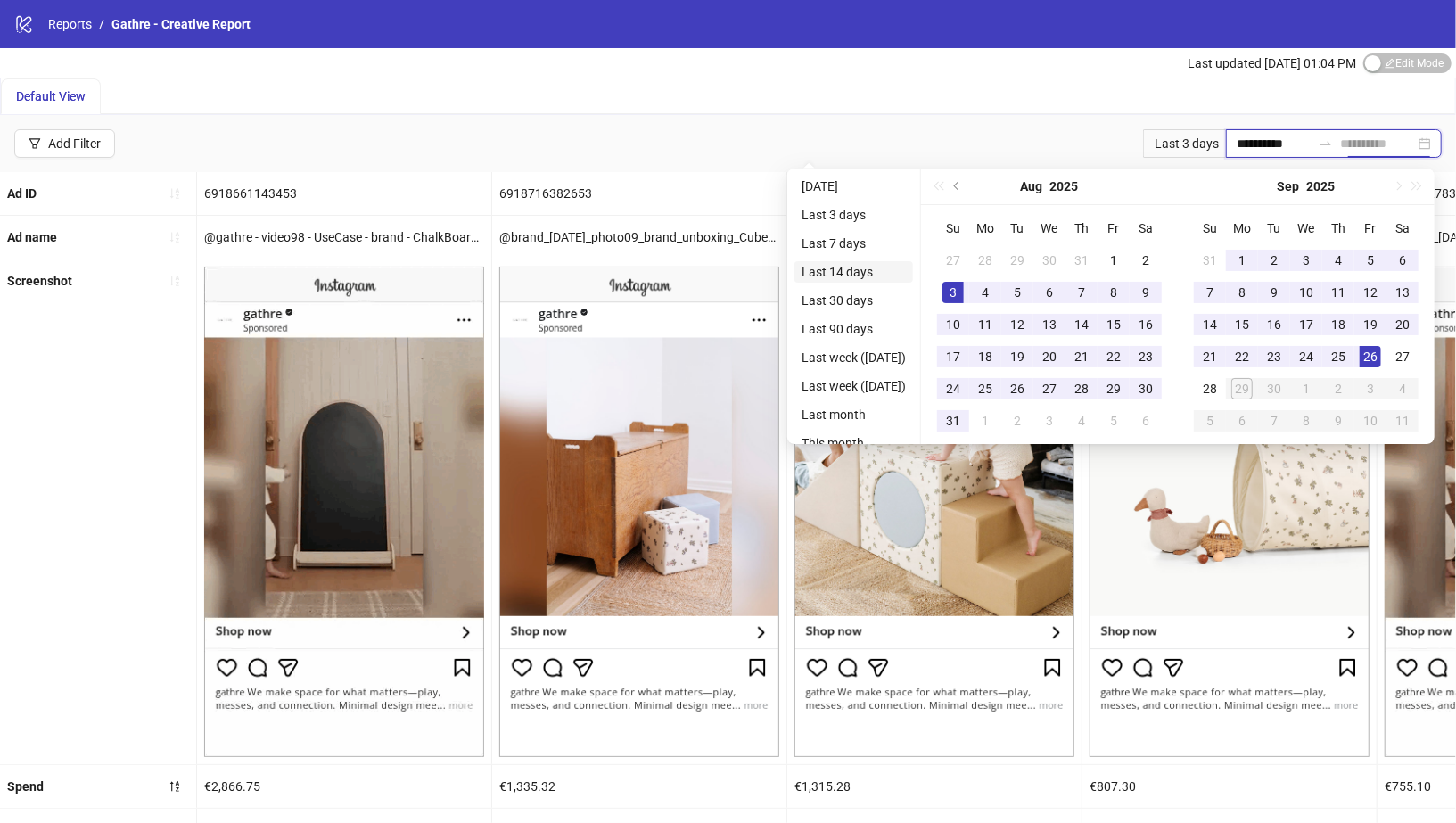
type input "**********"
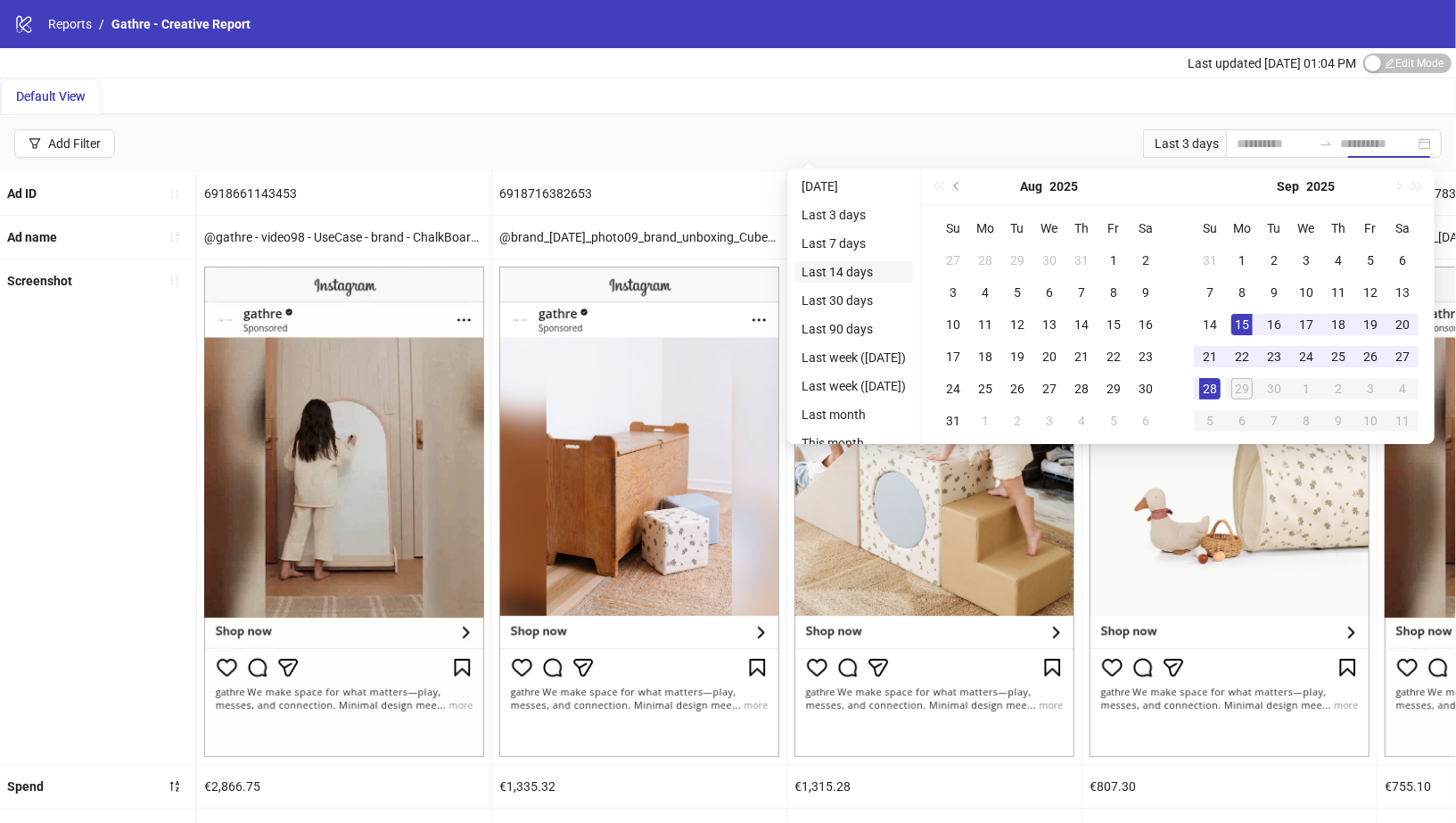
click at [875, 274] on li "Last 14 days" at bounding box center [853, 272] width 119 height 21
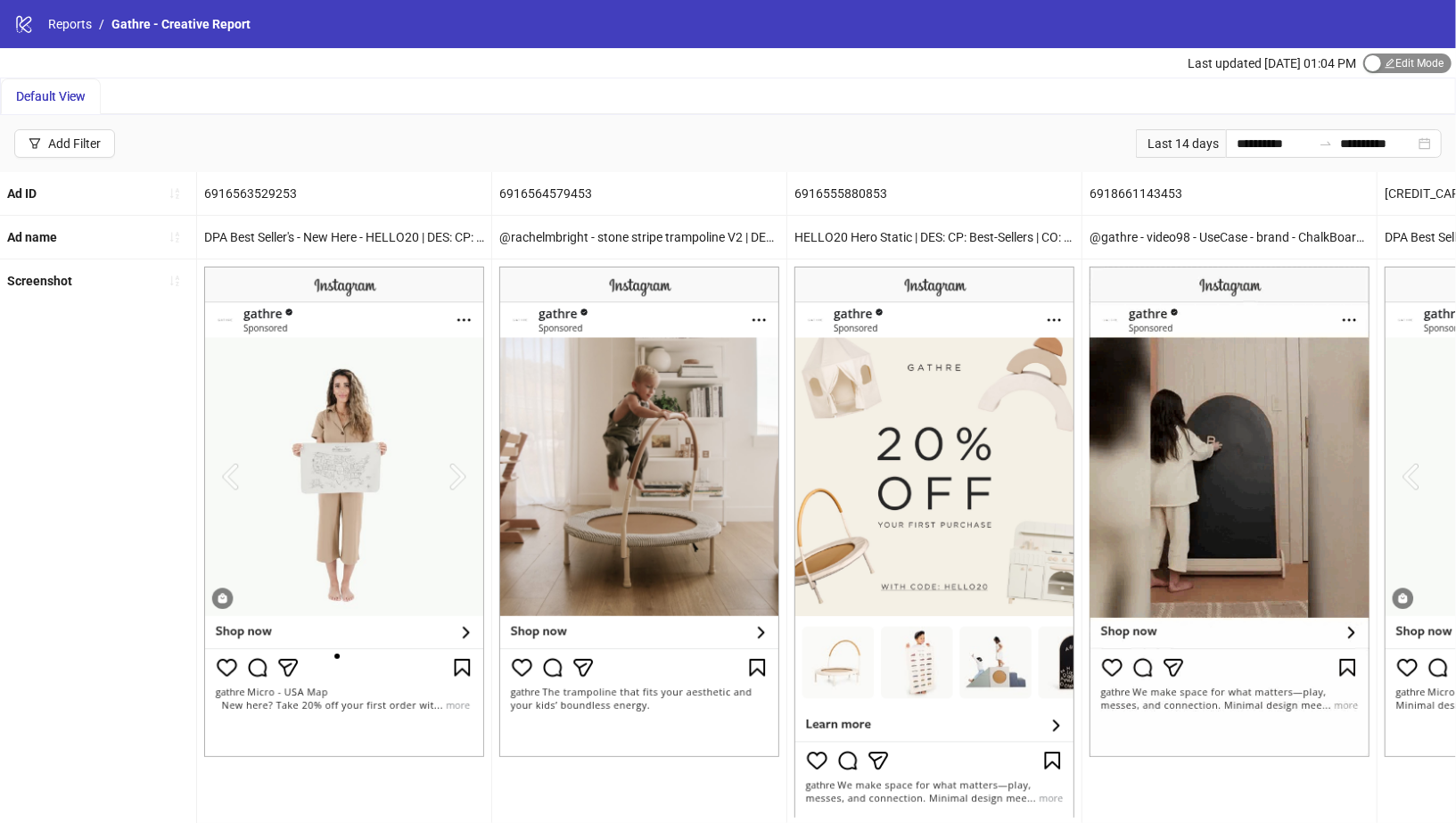
click at [1370, 64] on div "button" at bounding box center [1373, 63] width 16 height 16
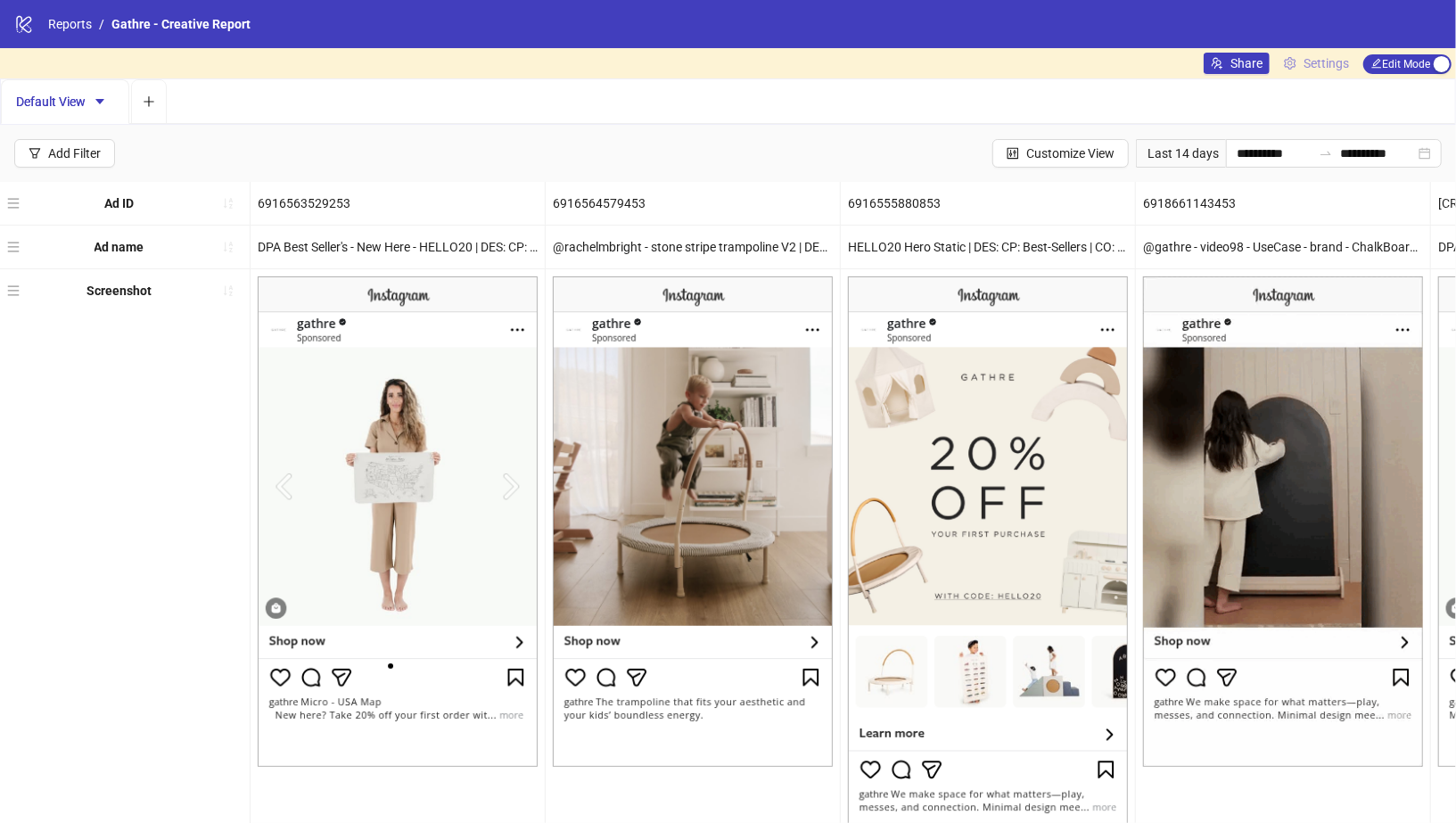
click at [1327, 67] on span "Settings" at bounding box center [1326, 63] width 45 height 19
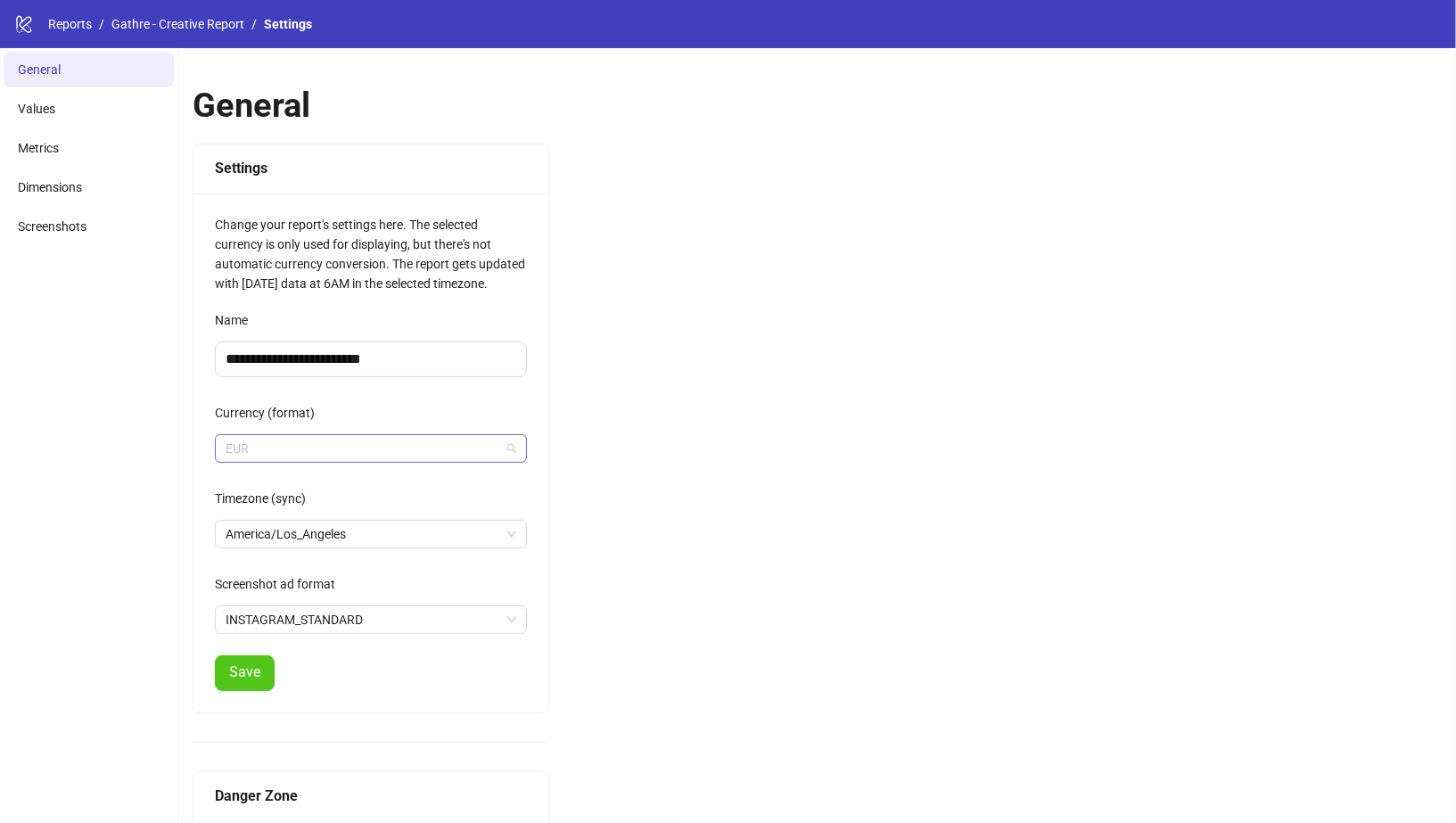
click at [357, 437] on span "EUR" at bounding box center [371, 449] width 290 height 27
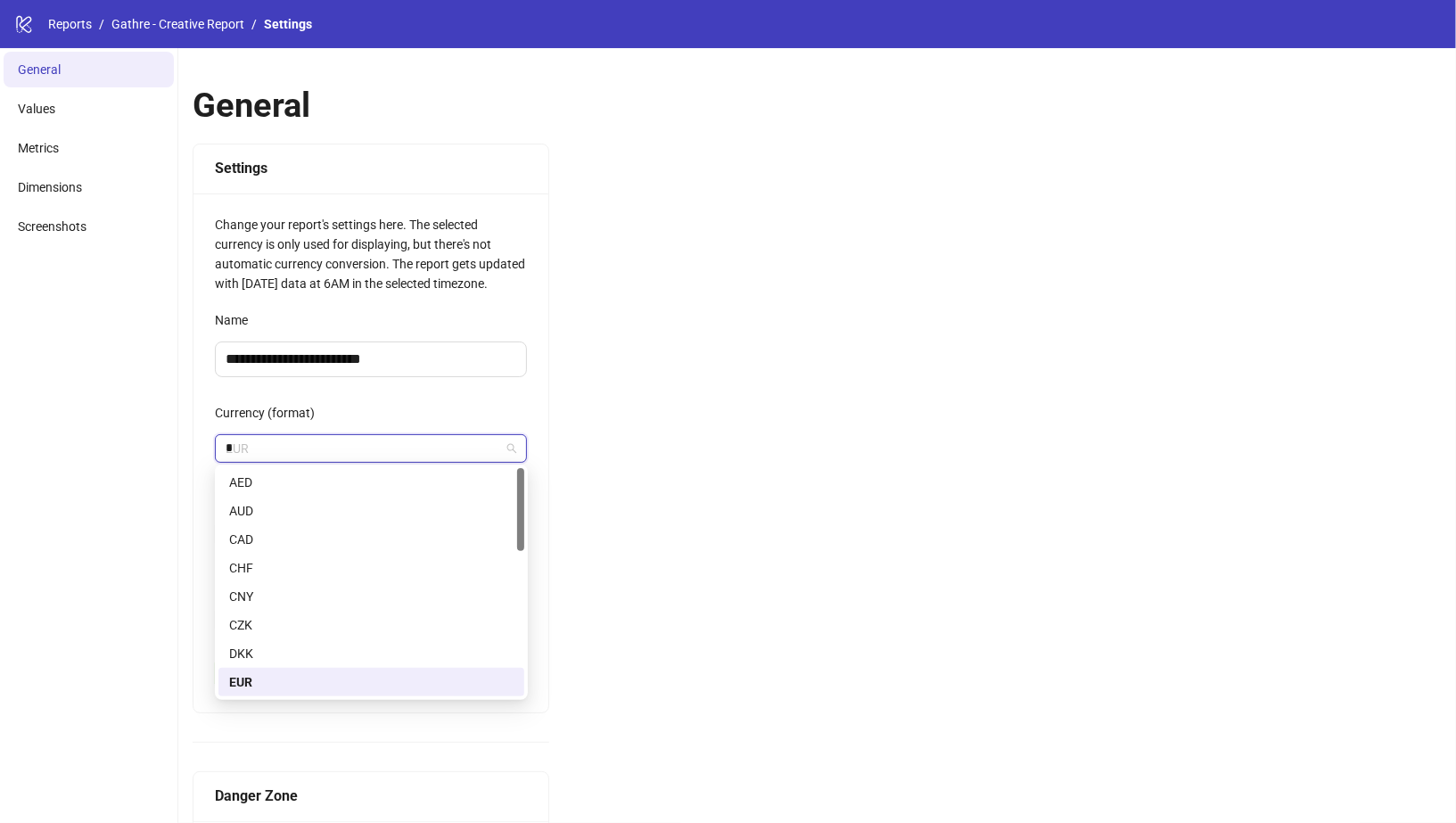
type input "**"
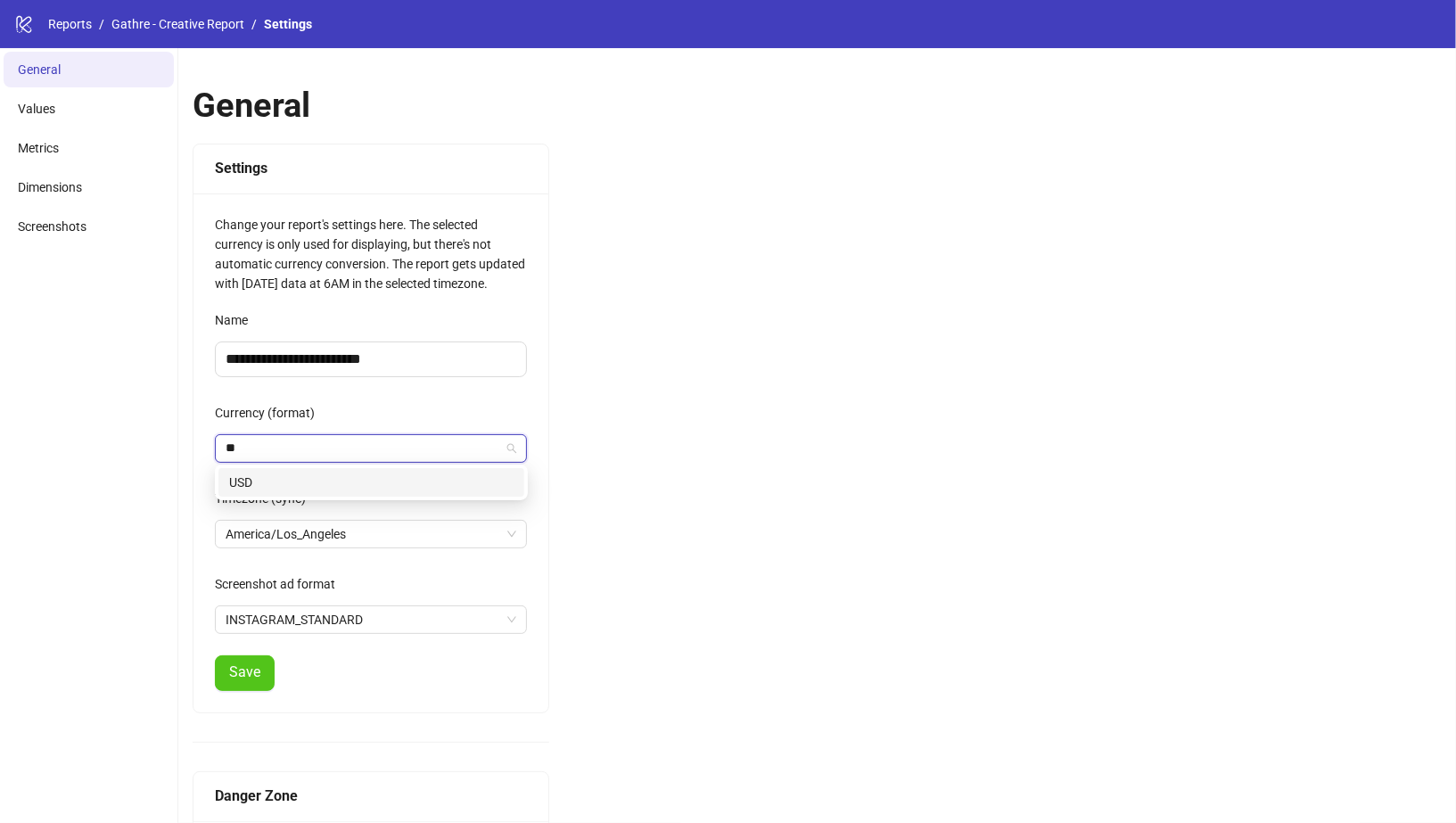
click at [288, 486] on div "USD" at bounding box center [371, 482] width 285 height 19
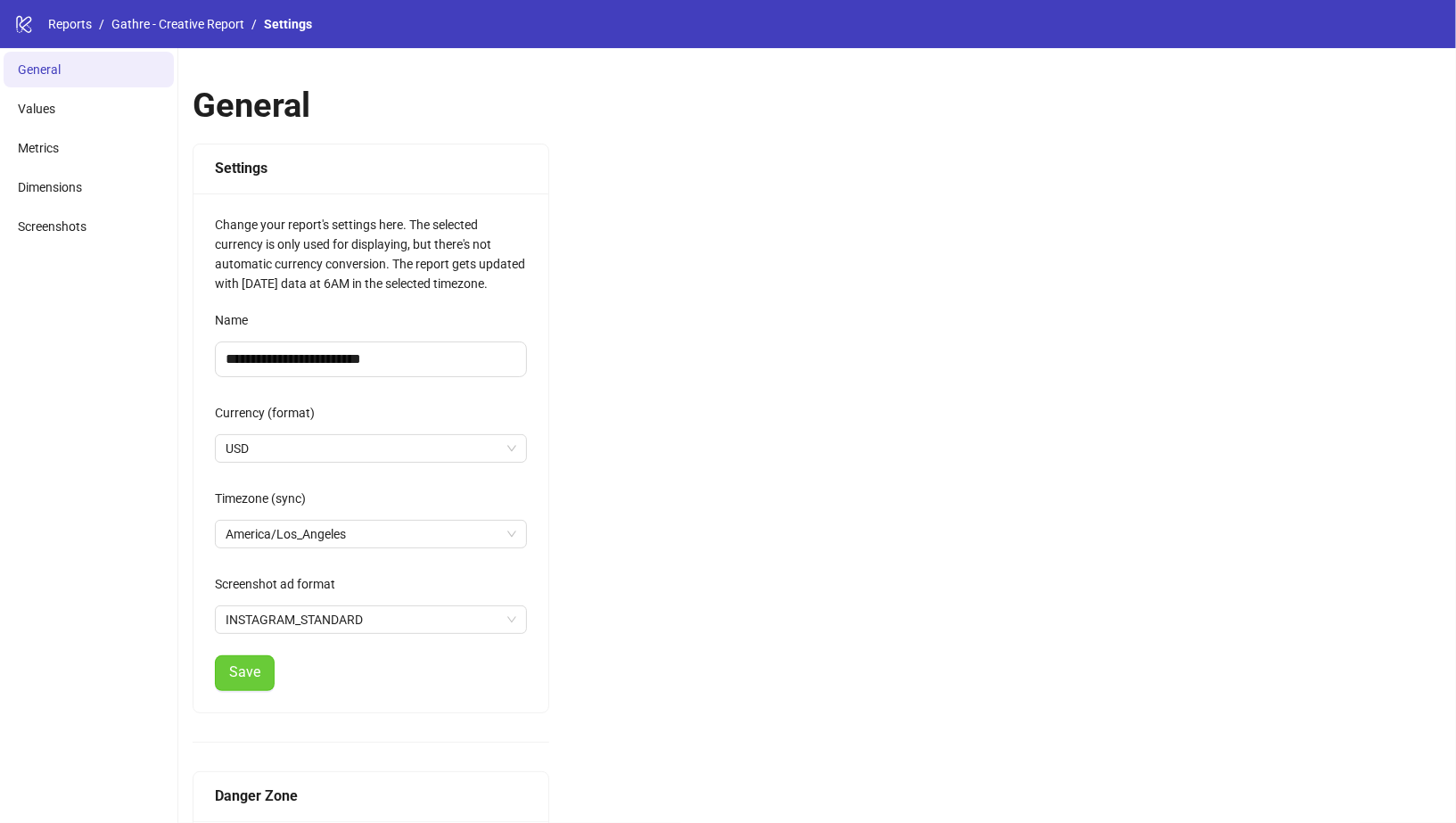
click at [260, 674] on button "Save" at bounding box center [245, 672] width 60 height 36
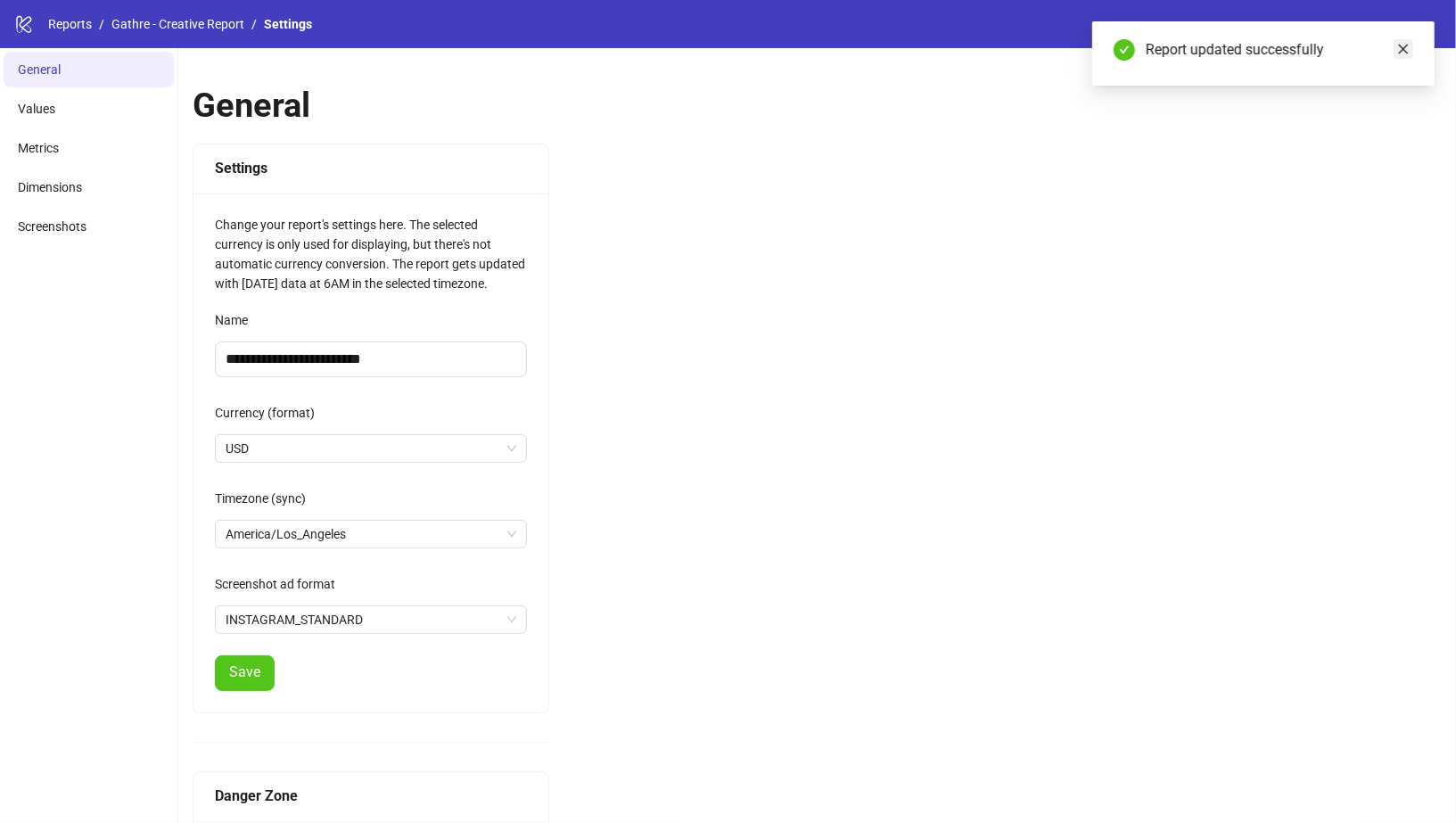
click at [1402, 48] on icon "close" at bounding box center [1403, 48] width 13 height 13
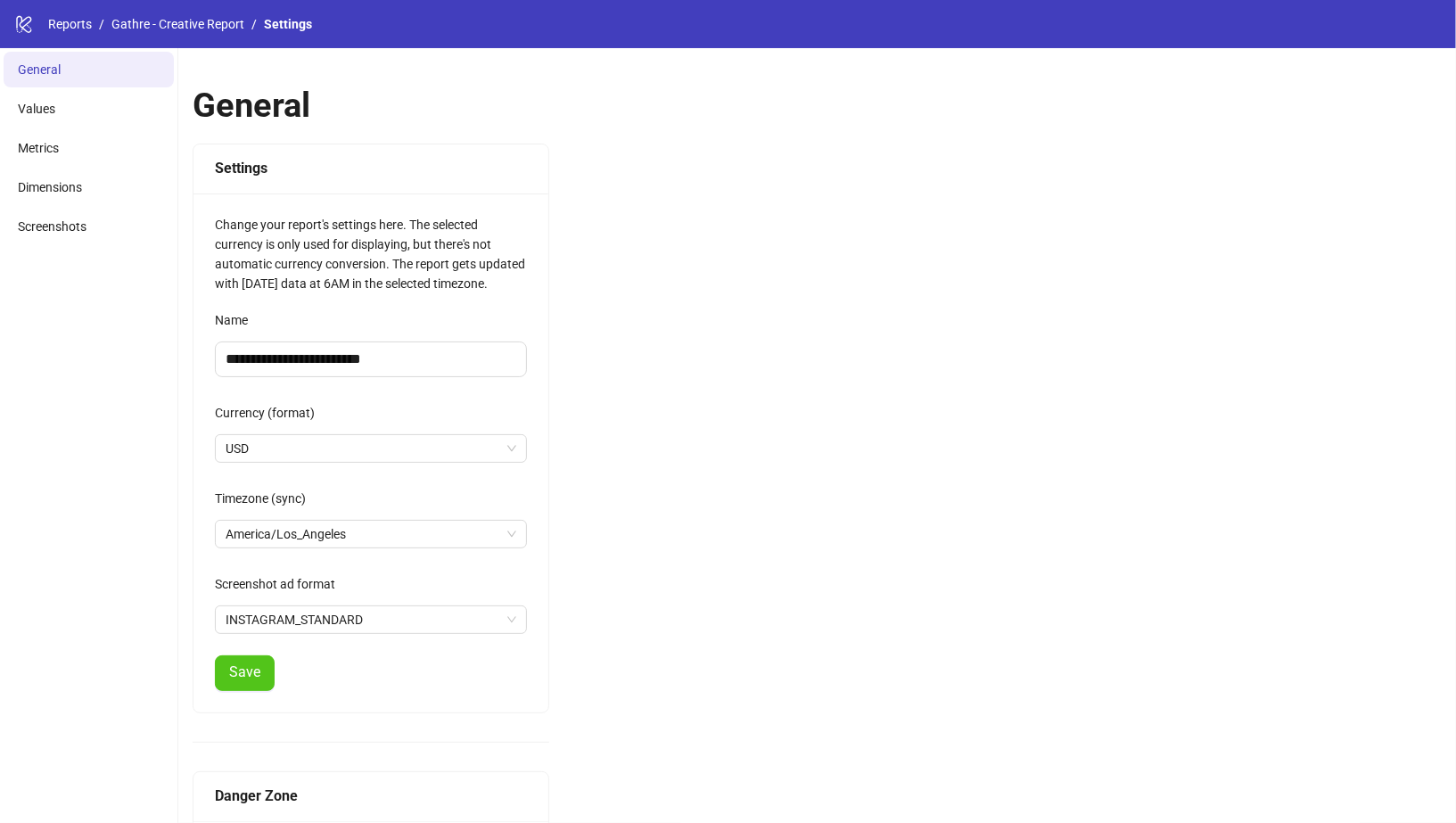
click at [223, 34] on div "logo/logo-mobile Reports / Gathre - Creative Report / Settings" at bounding box center [728, 24] width 1456 height 48
click at [223, 22] on link "Gathre - Creative Report" at bounding box center [178, 24] width 140 height 19
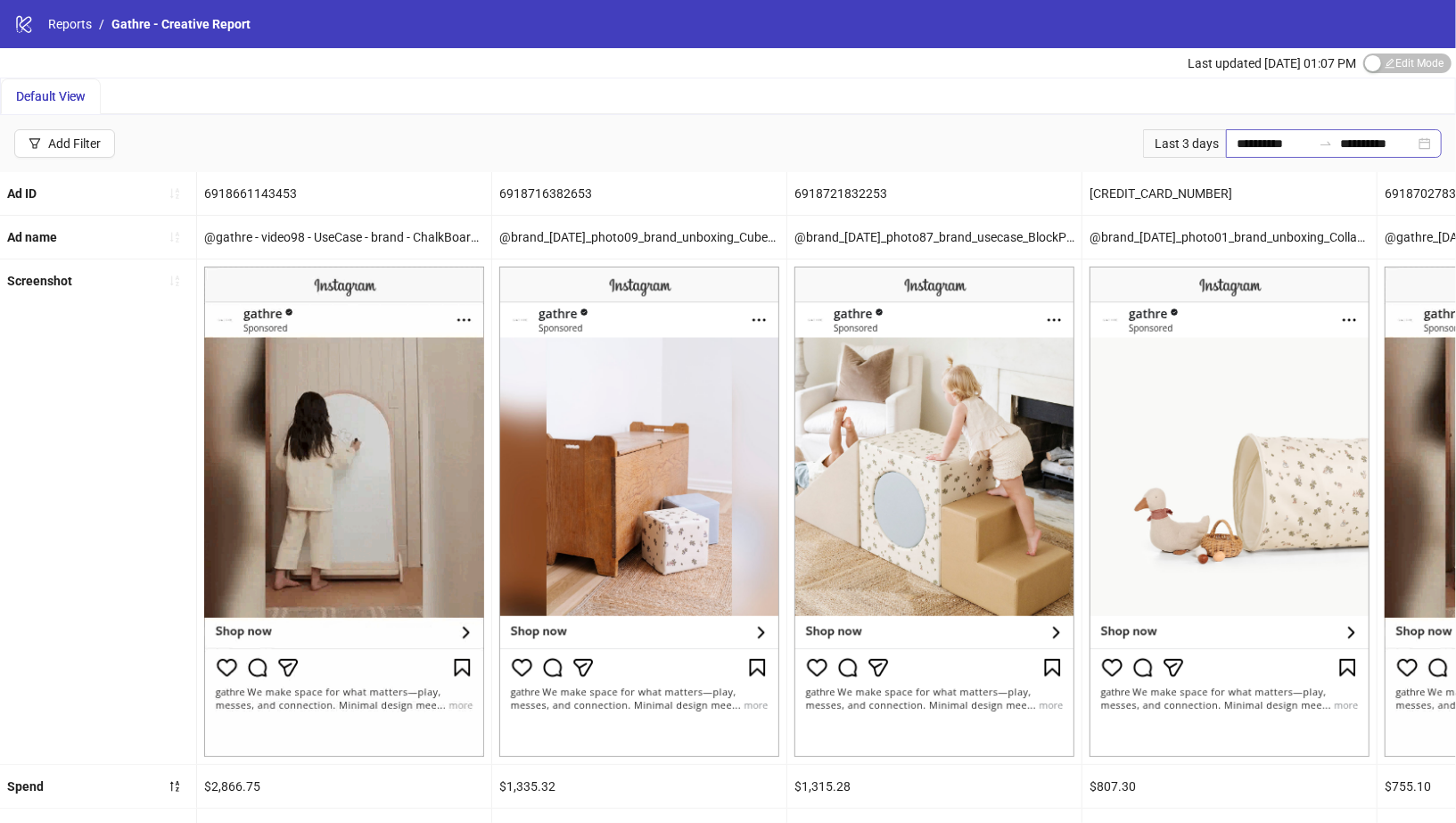
click at [1420, 146] on div "**********" at bounding box center [1334, 144] width 216 height 29
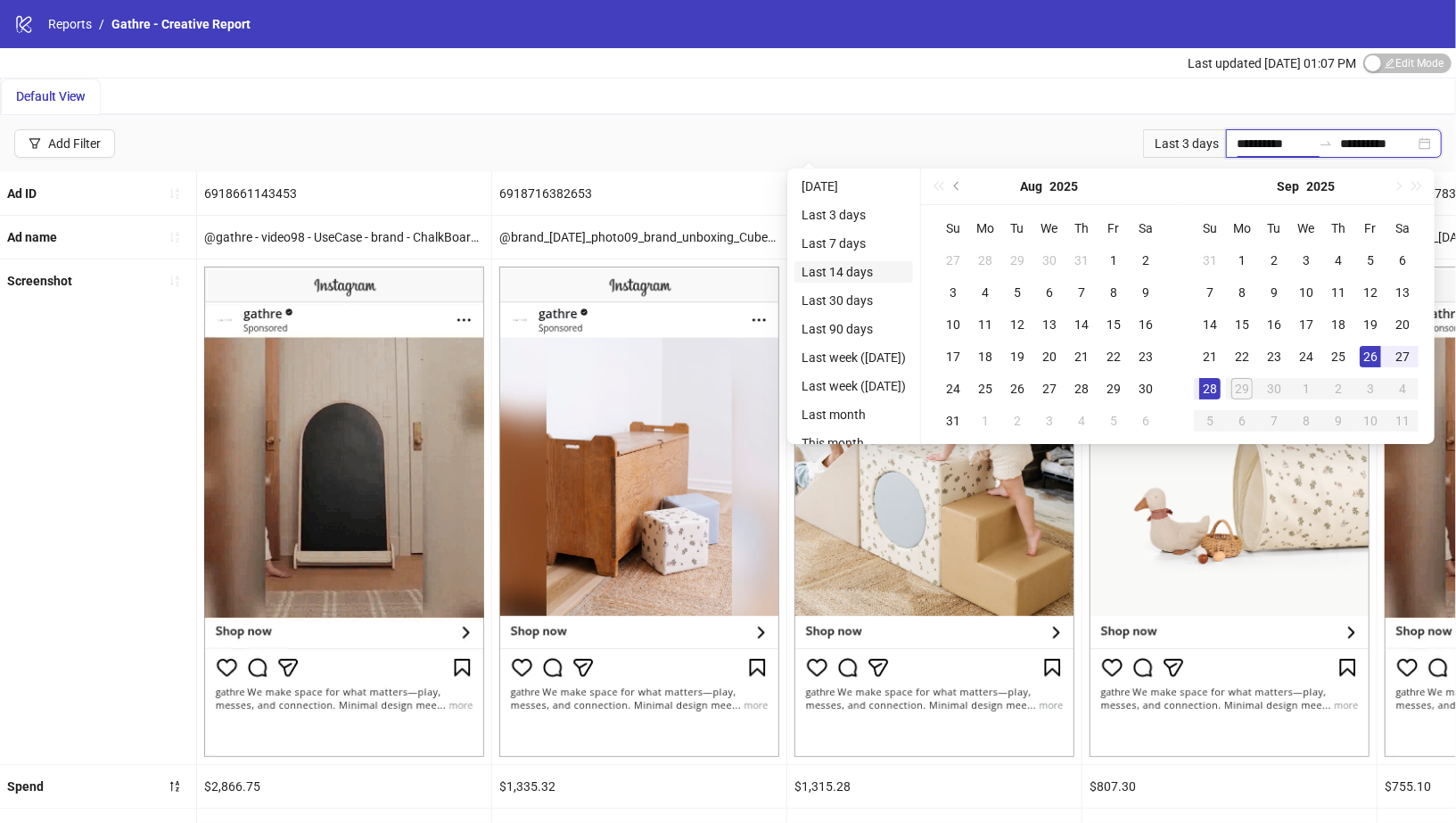
type input "**********"
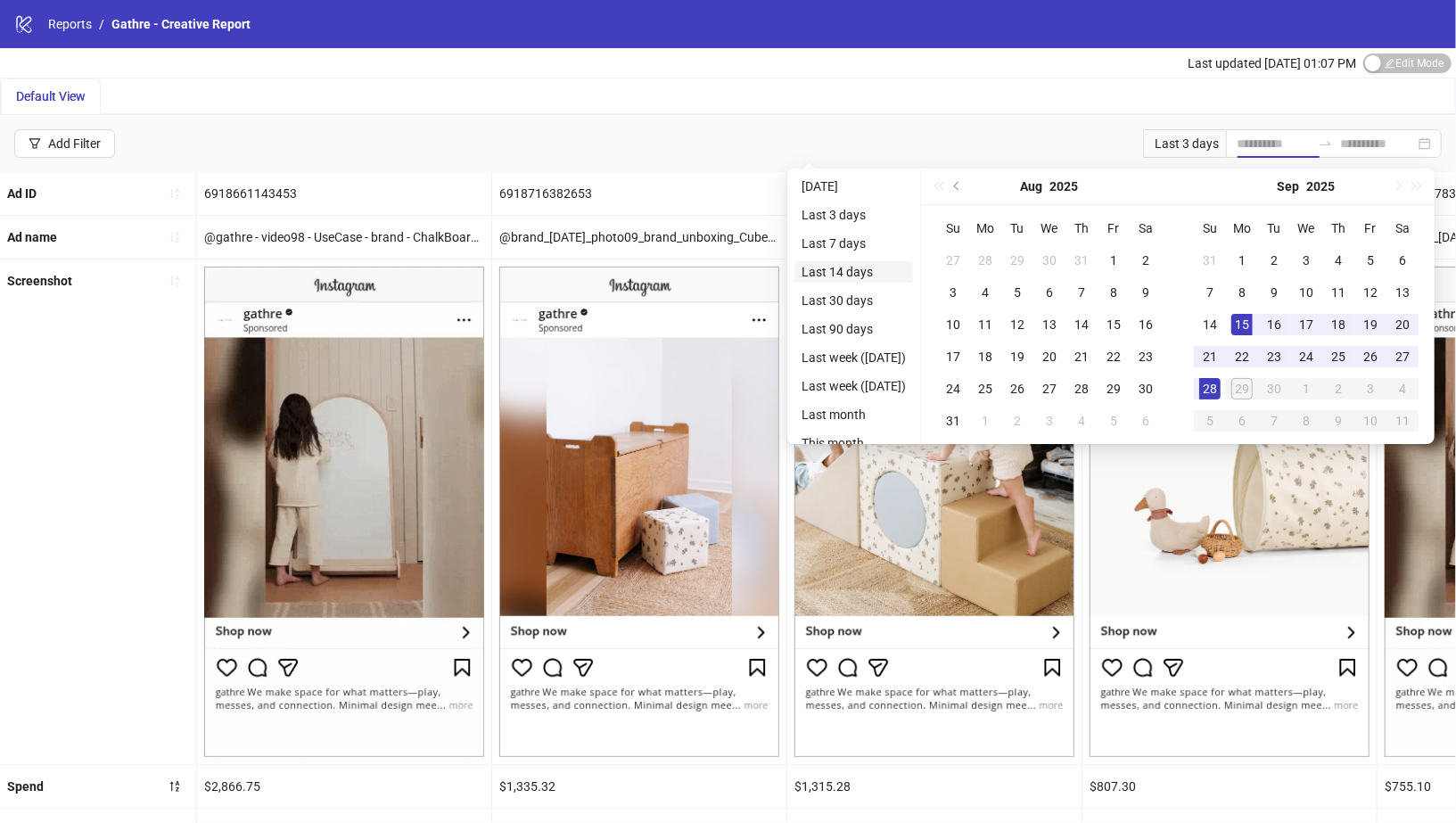
click at [863, 270] on li "Last 14 days" at bounding box center [853, 272] width 119 height 21
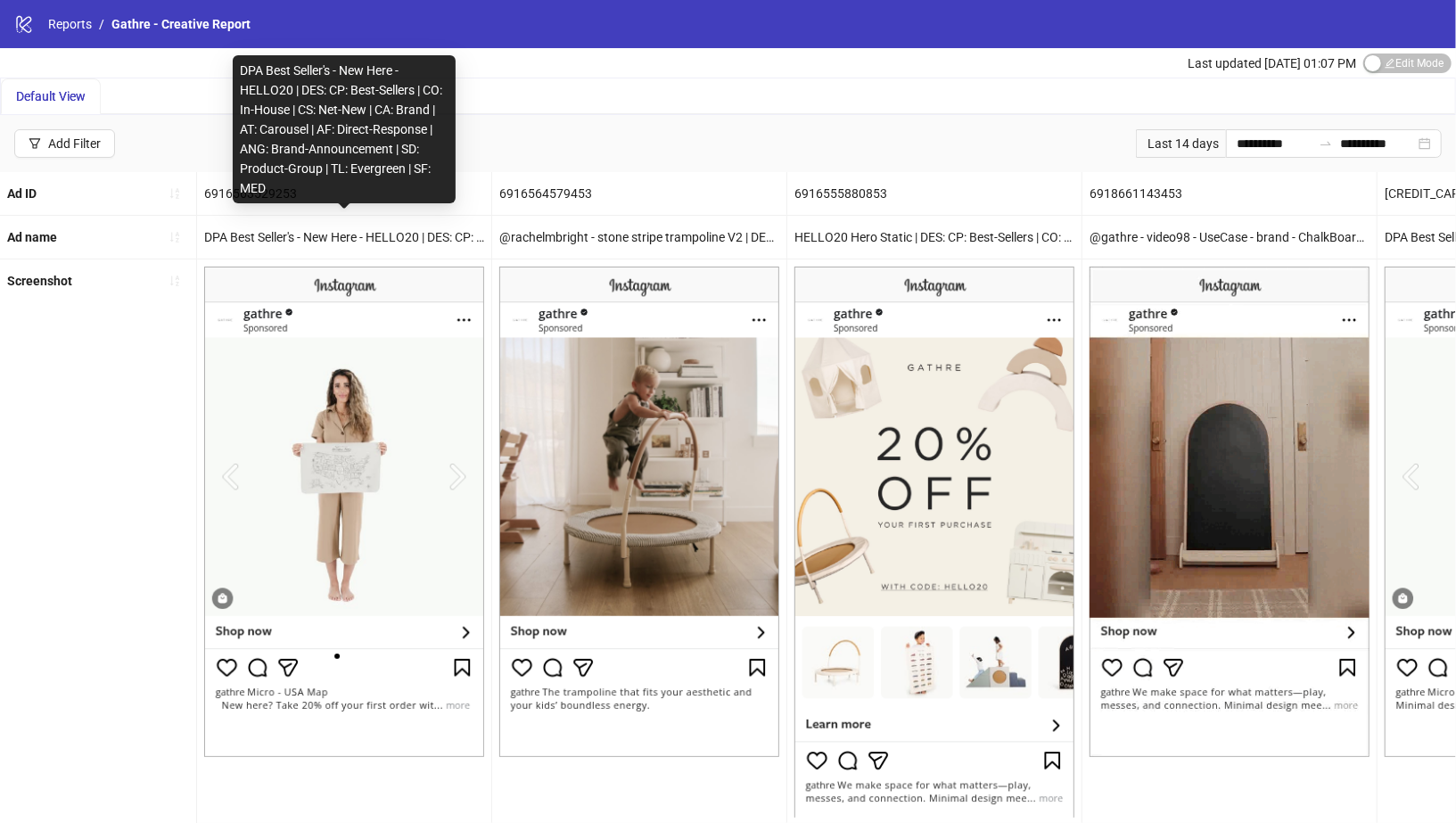
click at [358, 241] on div "DPA Best Seller's - New Here - HELLO20 | DES: CP: Best-Sellers | CO: In-House |…" at bounding box center [343, 237] width 294 height 42
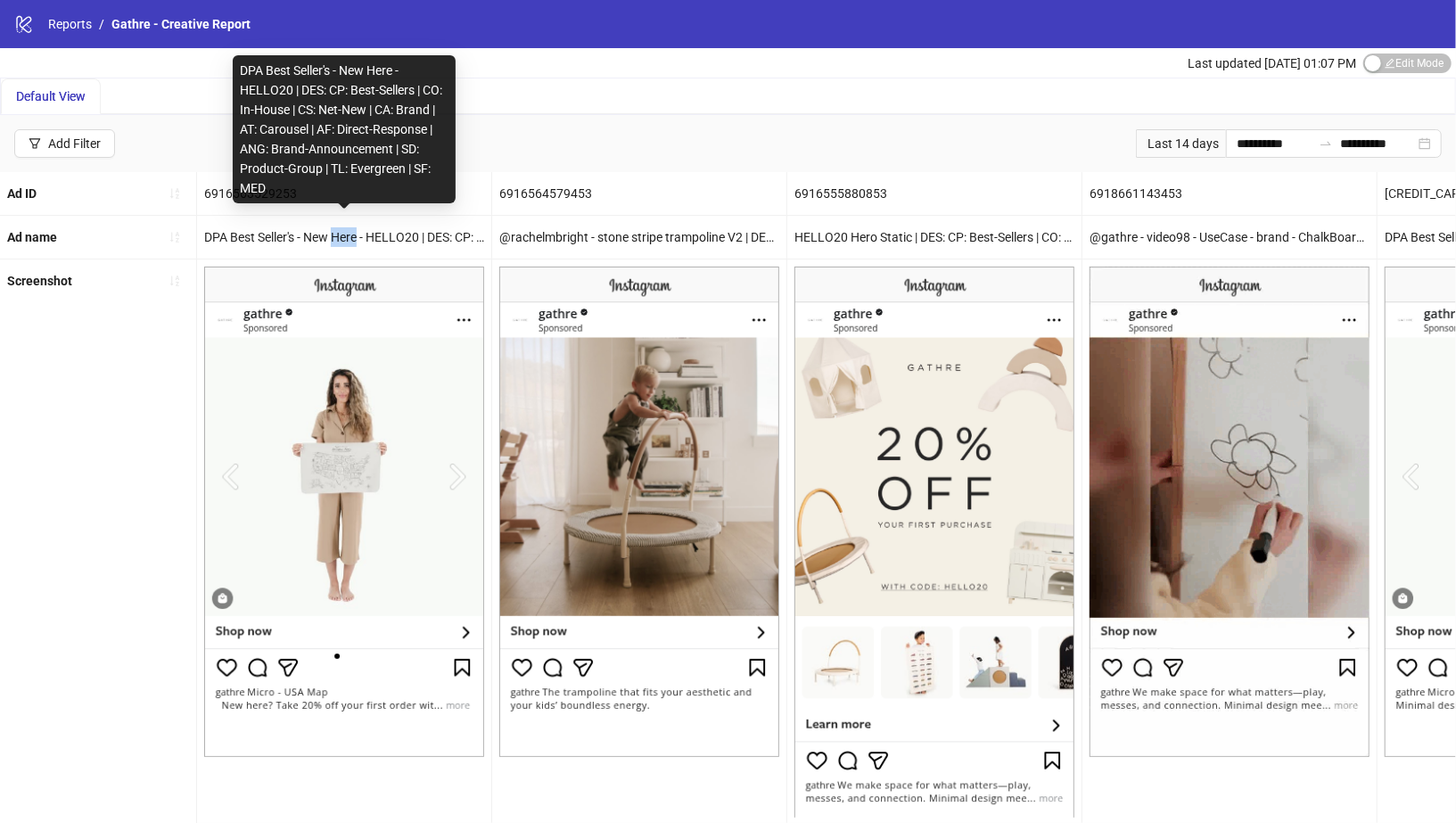
click at [358, 241] on div "DPA Best Seller's - New Here - HELLO20 | DES: CP: Best-Sellers | CO: In-House |…" at bounding box center [343, 237] width 294 height 42
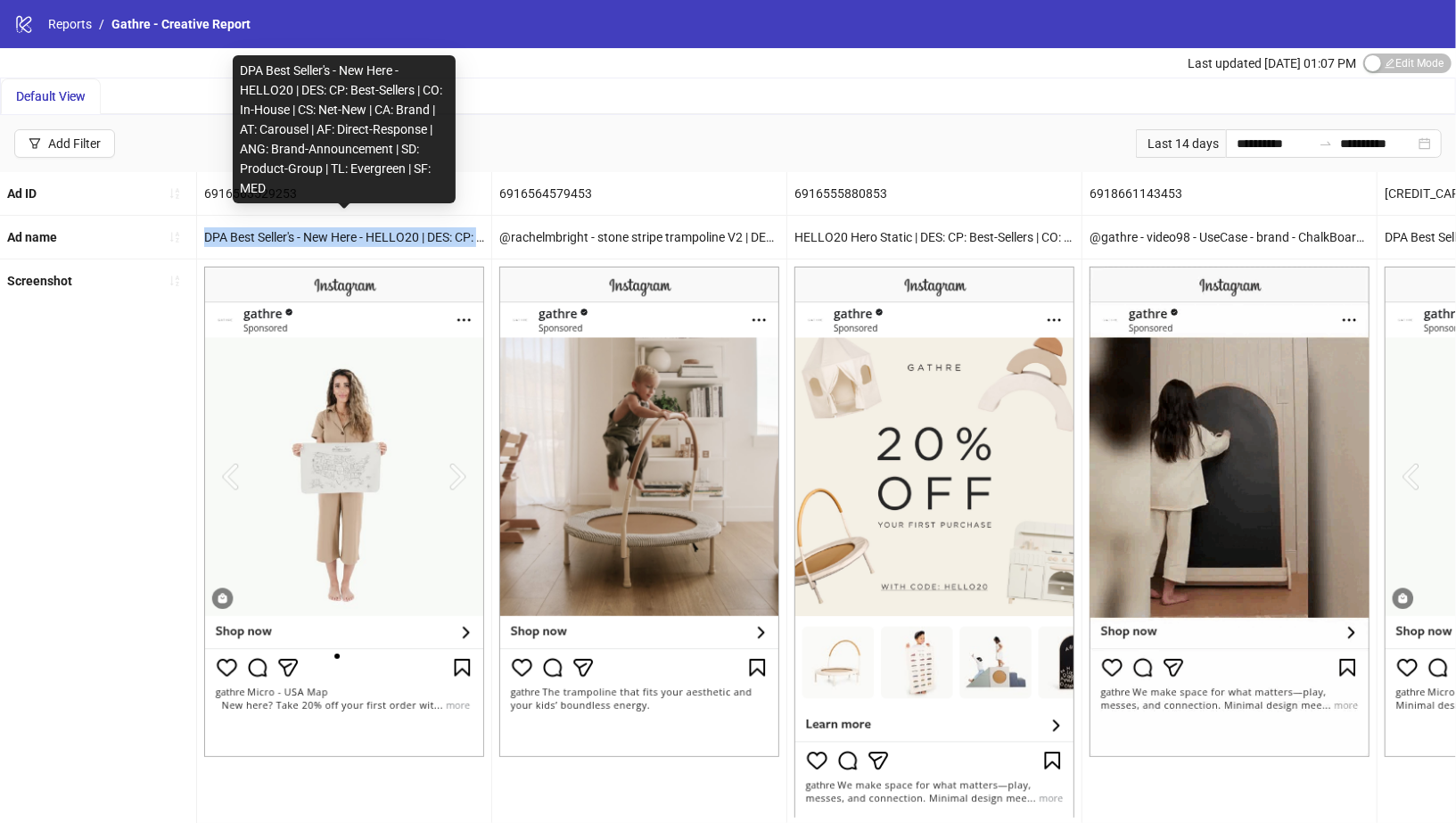
click at [358, 241] on div "DPA Best Seller's - New Here - HELLO20 | DES: CP: Best-Sellers | CO: In-House |…" at bounding box center [343, 237] width 294 height 42
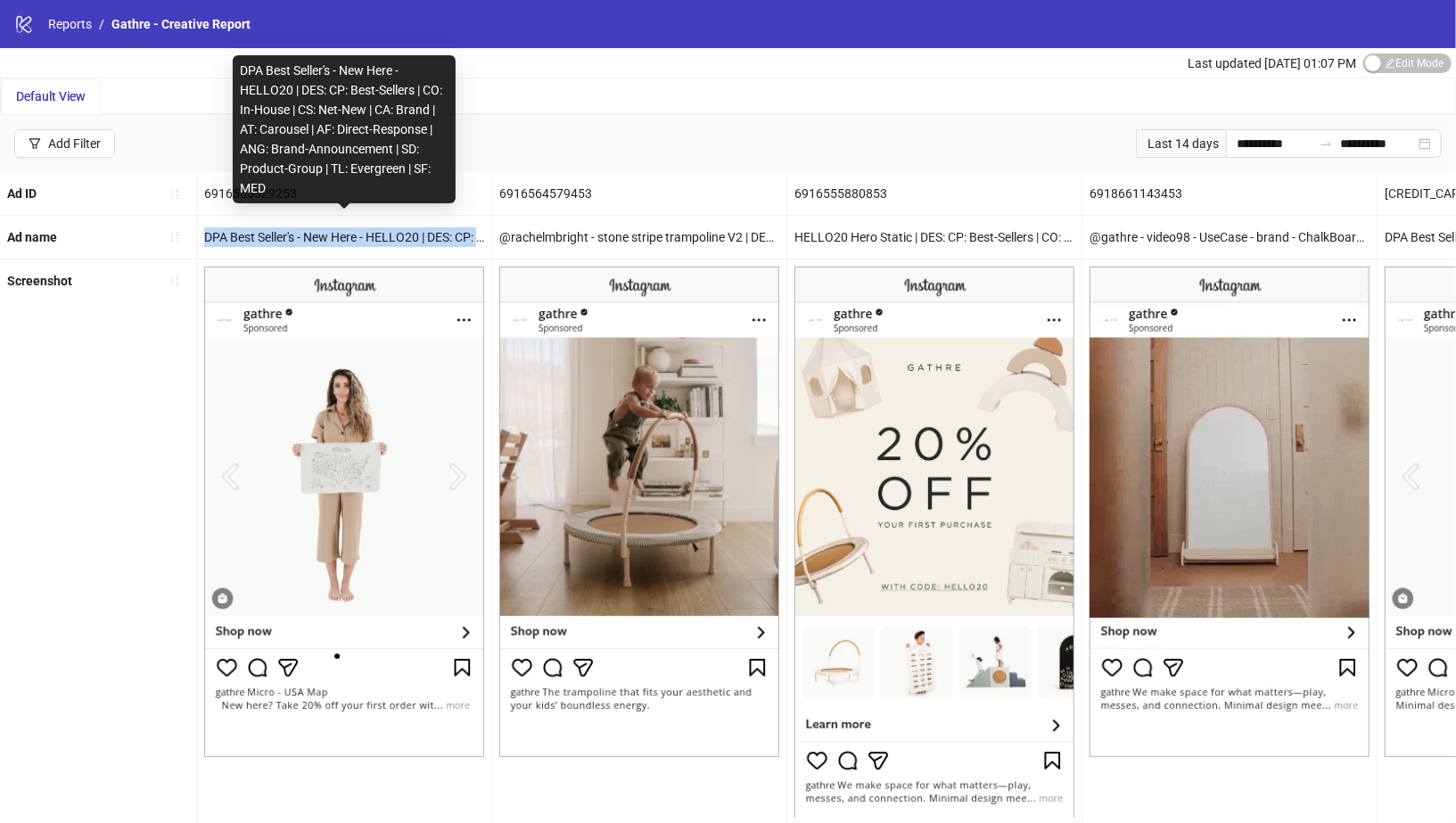
copy div "DPA Best Seller's - New Here - HELLO20 | DES: CP: Best-Sellers | CO: In-House |…"
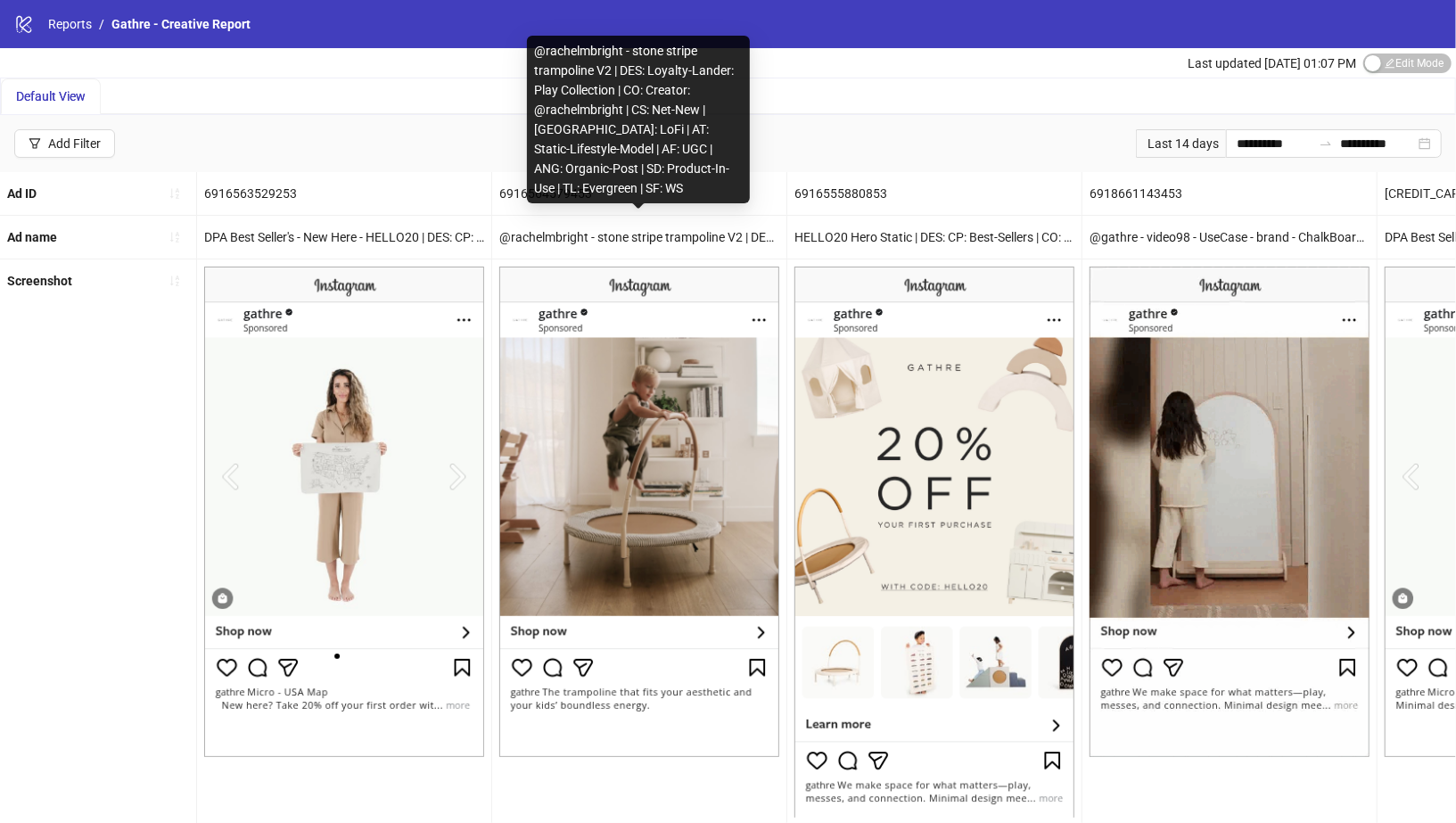
click at [659, 229] on div "@rachelmbright - stone stripe trampoline V2 | DES: Loyalty-Lander: Play Collect…" at bounding box center [639, 237] width 294 height 42
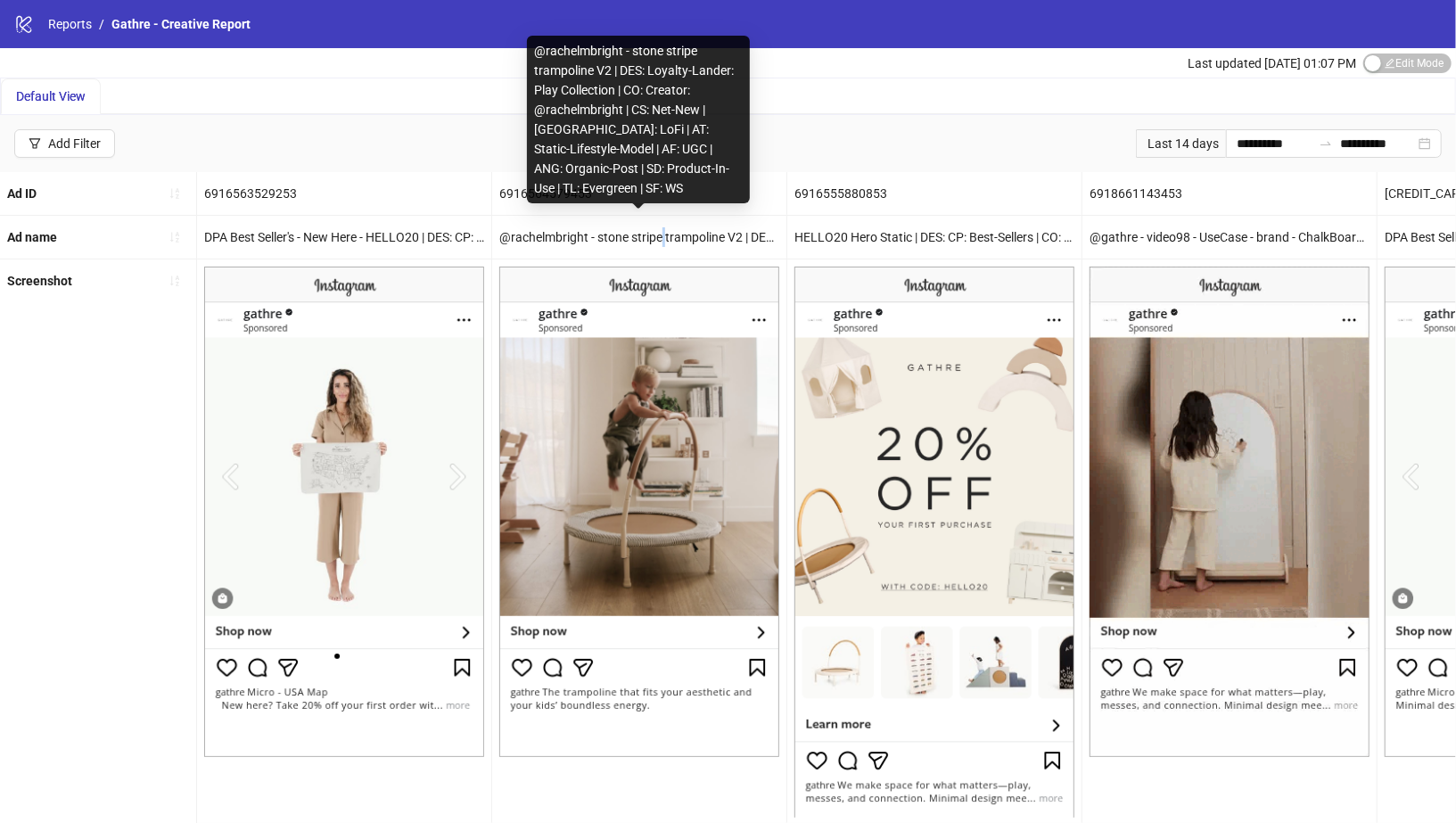
click at [659, 229] on div "@rachelmbright - stone stripe trampoline V2 | DES: Loyalty-Lander: Play Collect…" at bounding box center [639, 237] width 294 height 42
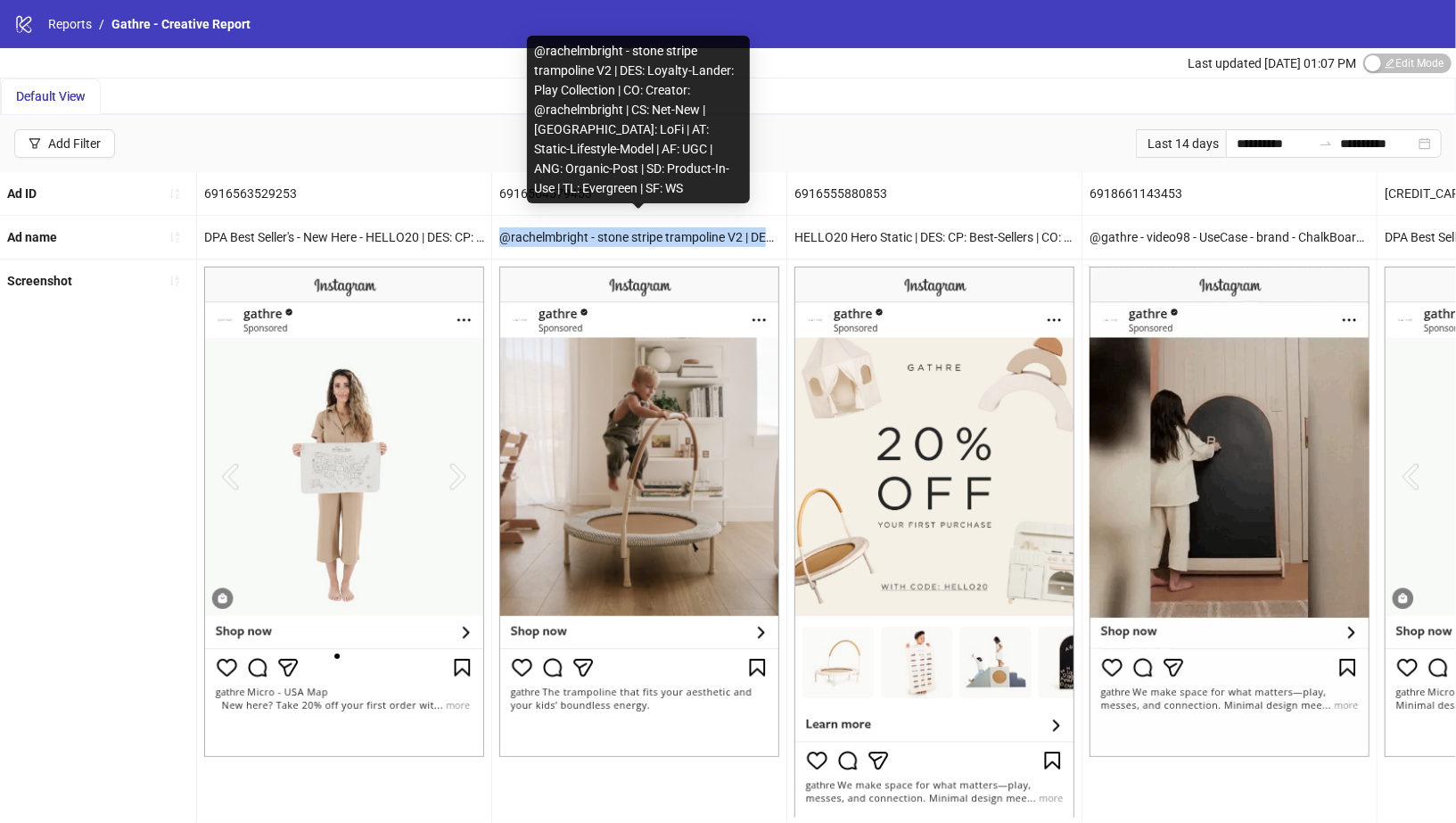
click at [659, 229] on div "@rachelmbright - stone stripe trampoline V2 | DES: Loyalty-Lander: Play Collect…" at bounding box center [639, 237] width 294 height 42
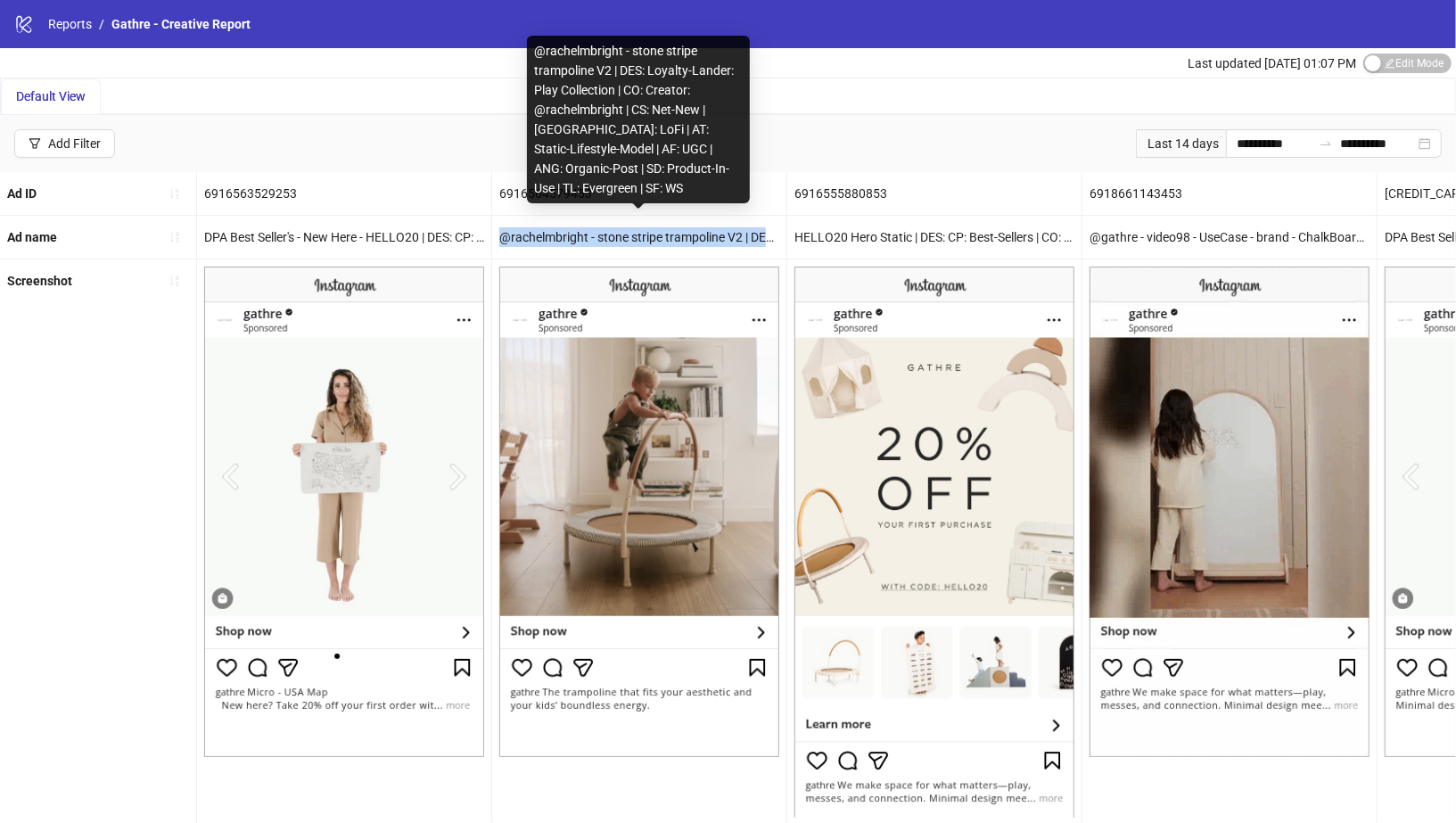
copy div "@rachelmbright - stone stripe trampoline V2 | DES: Loyalty-Lander: Play Collect…"
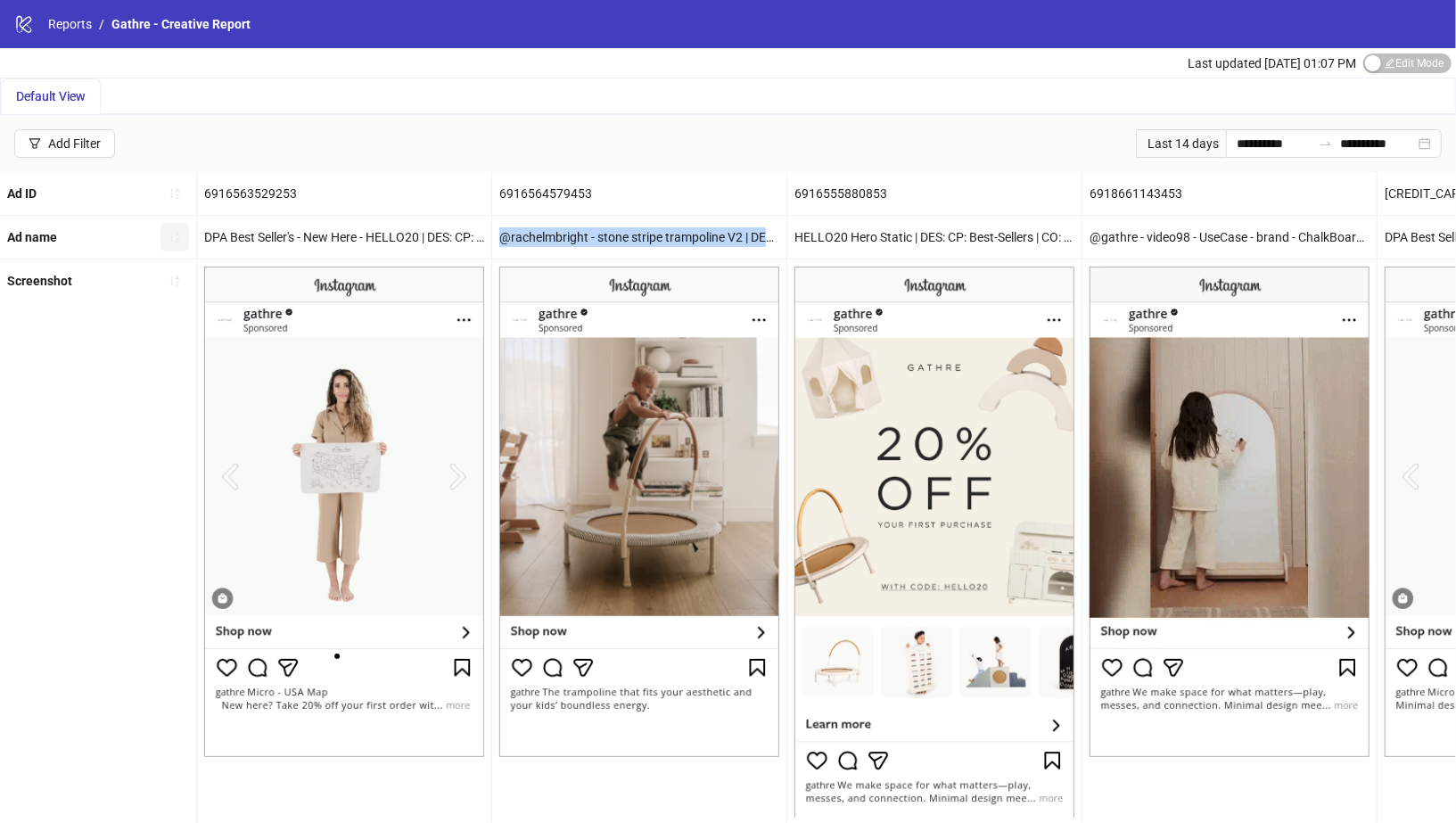
click at [169, 233] on icon "sort-ascending" at bounding box center [175, 236] width 13 height 13
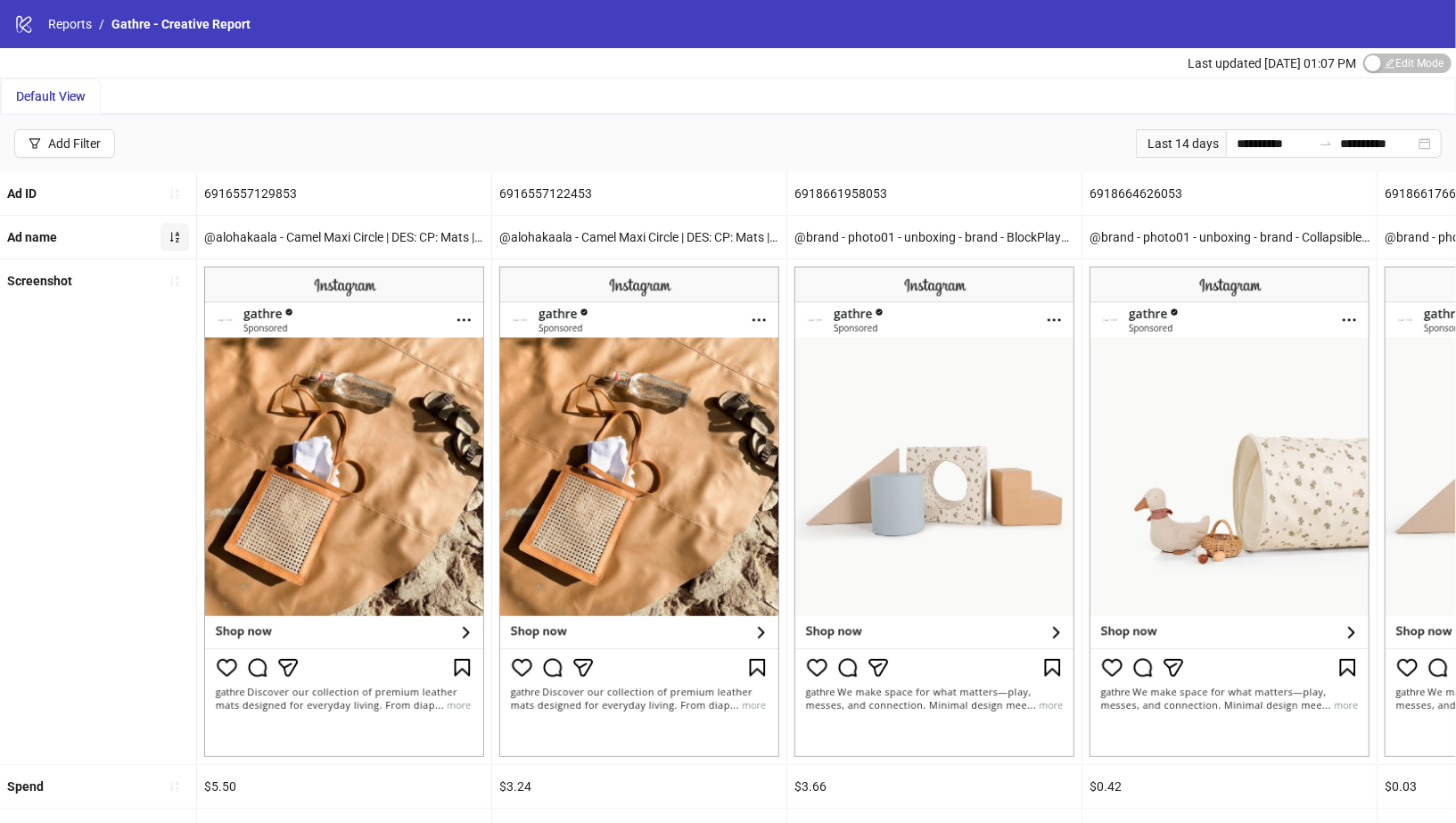
click at [169, 233] on icon "sort-ascending" at bounding box center [175, 236] width 13 height 13
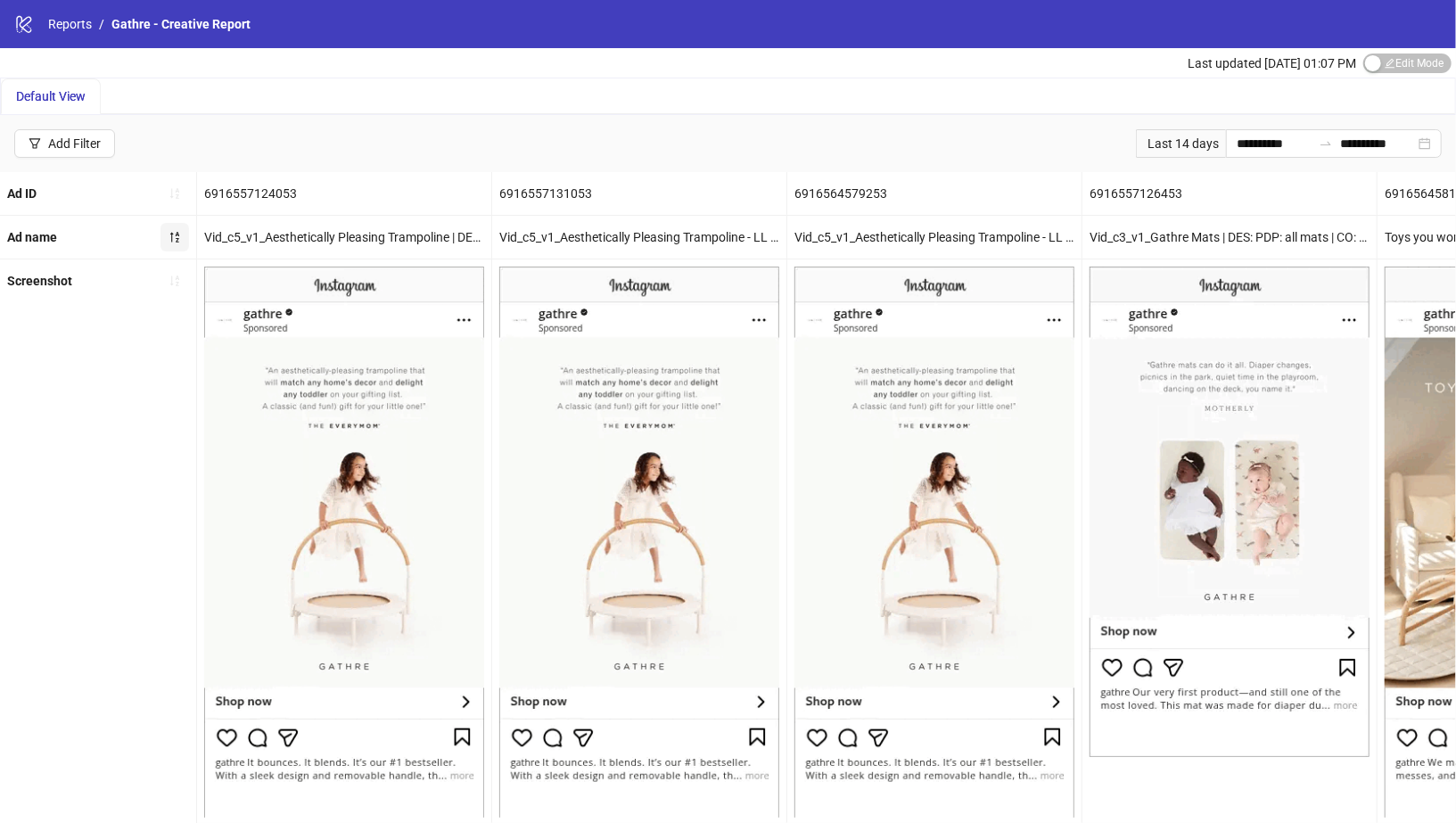
click at [177, 241] on span "button" at bounding box center [175, 236] width 13 height 14
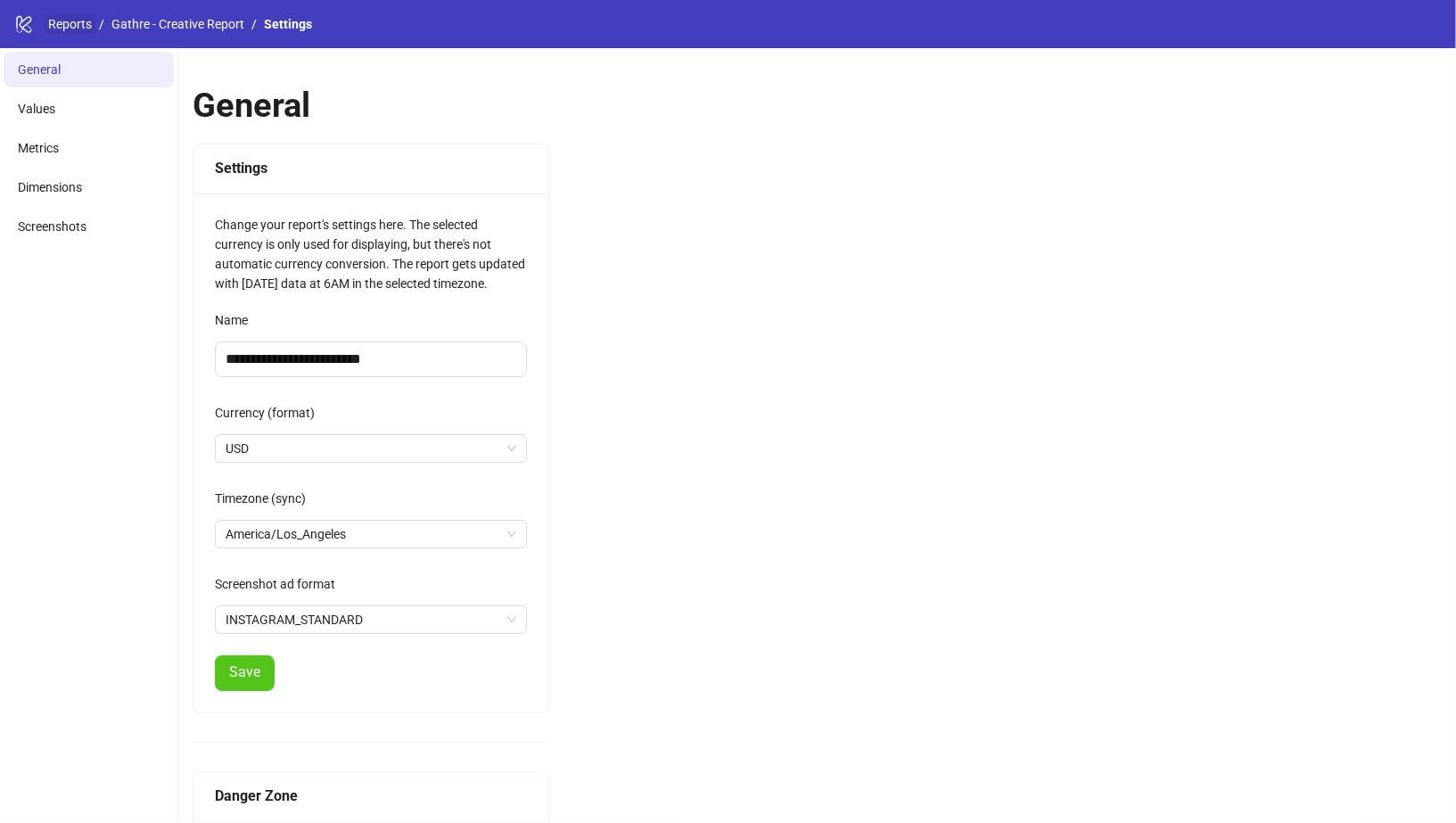
click at [67, 21] on link "Reports" at bounding box center [69, 24] width 51 height 19
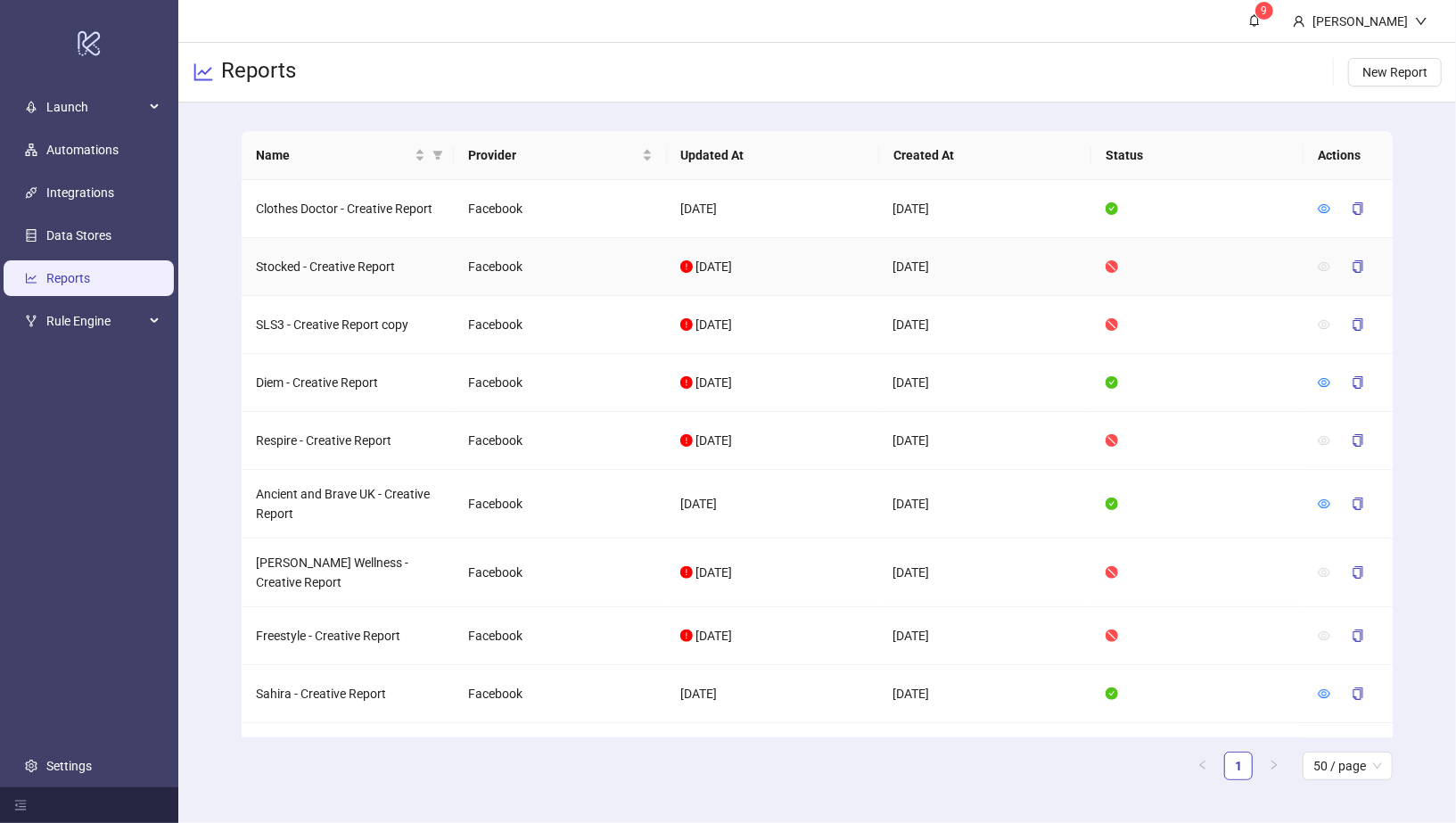
scroll to position [273, 0]
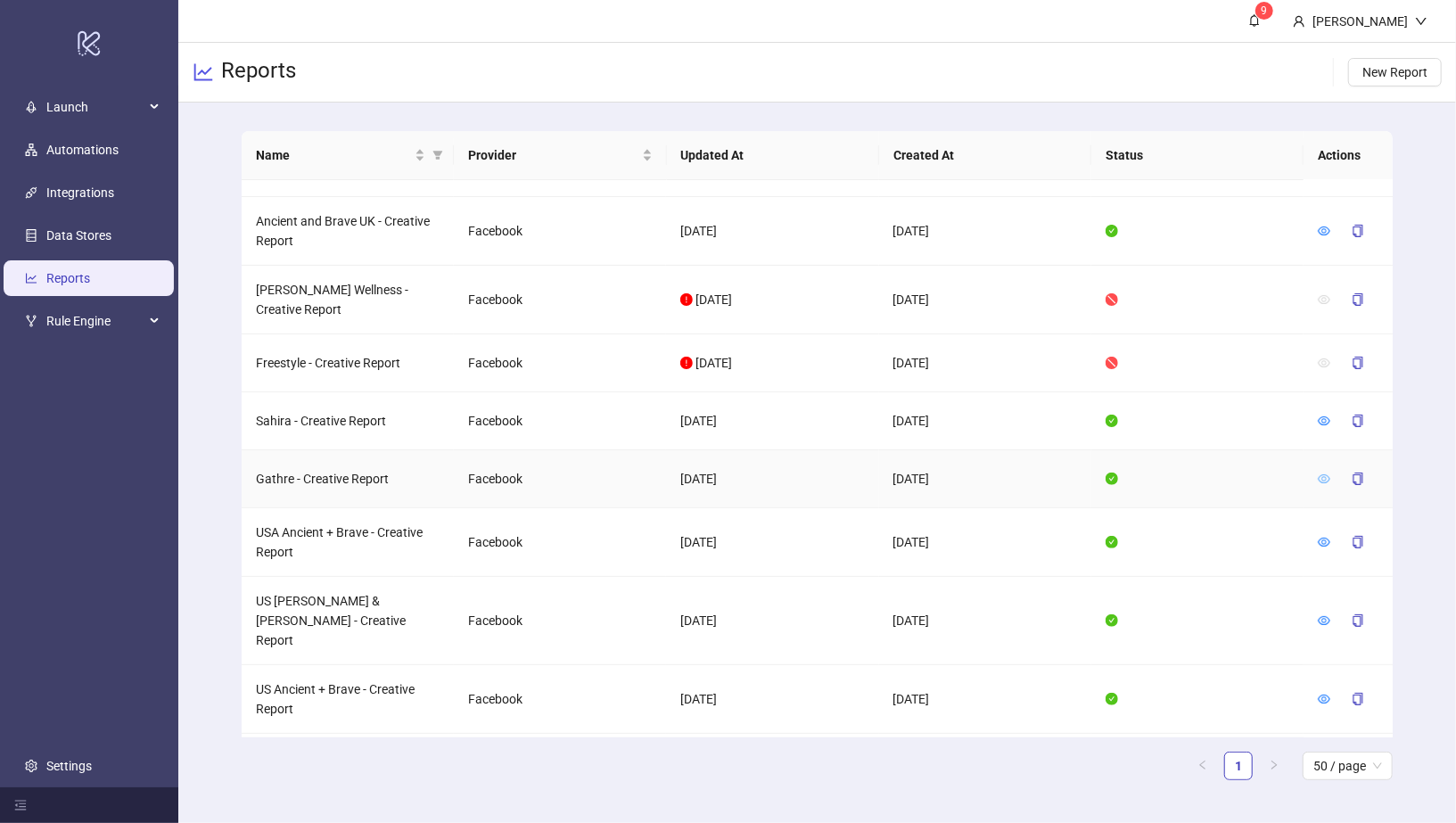
click at [1322, 475] on icon "eye" at bounding box center [1324, 479] width 13 height 9
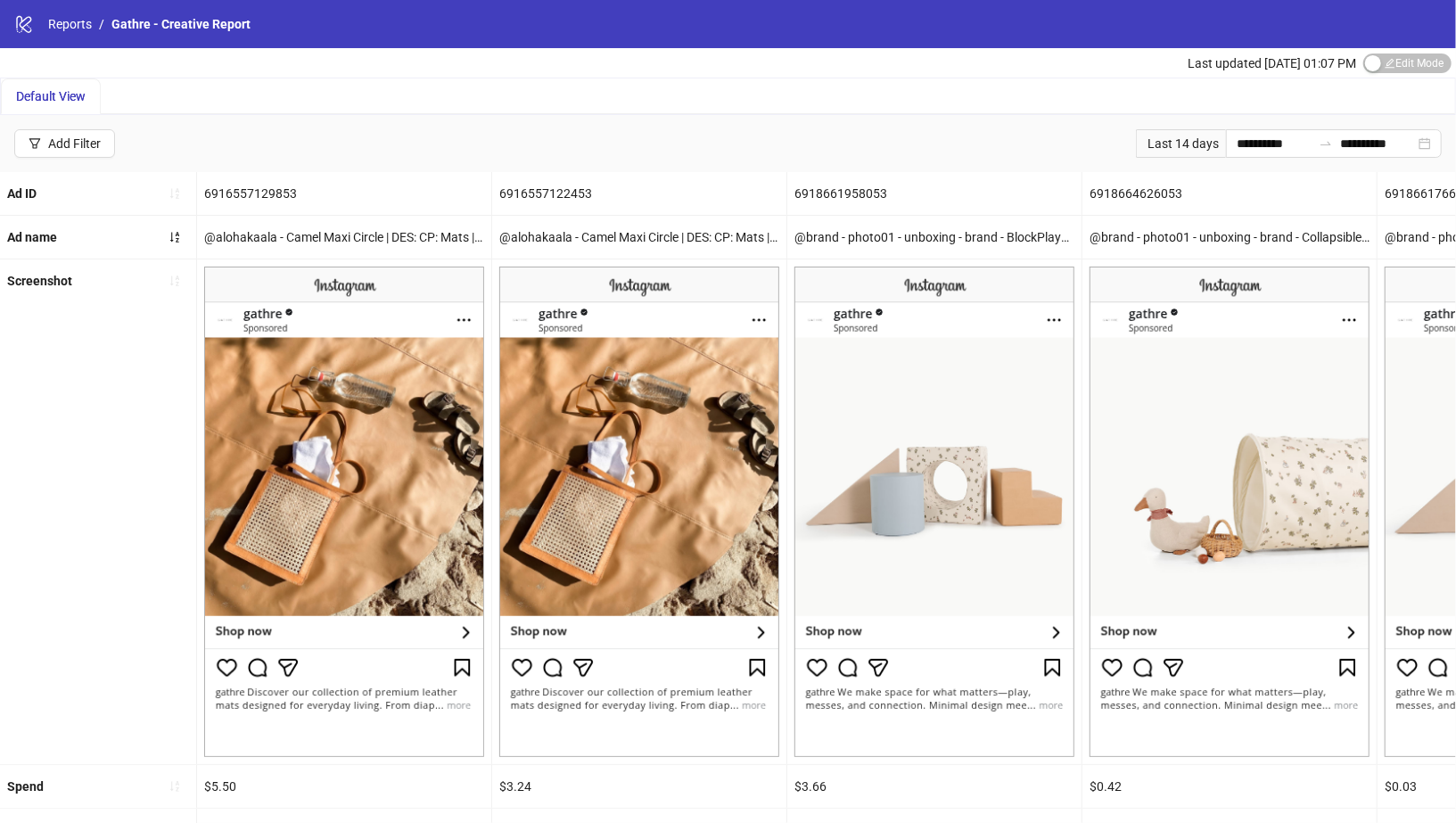
click at [33, 241] on b "Ad name" at bounding box center [32, 236] width 50 height 14
click at [167, 236] on button "button" at bounding box center [175, 237] width 29 height 29
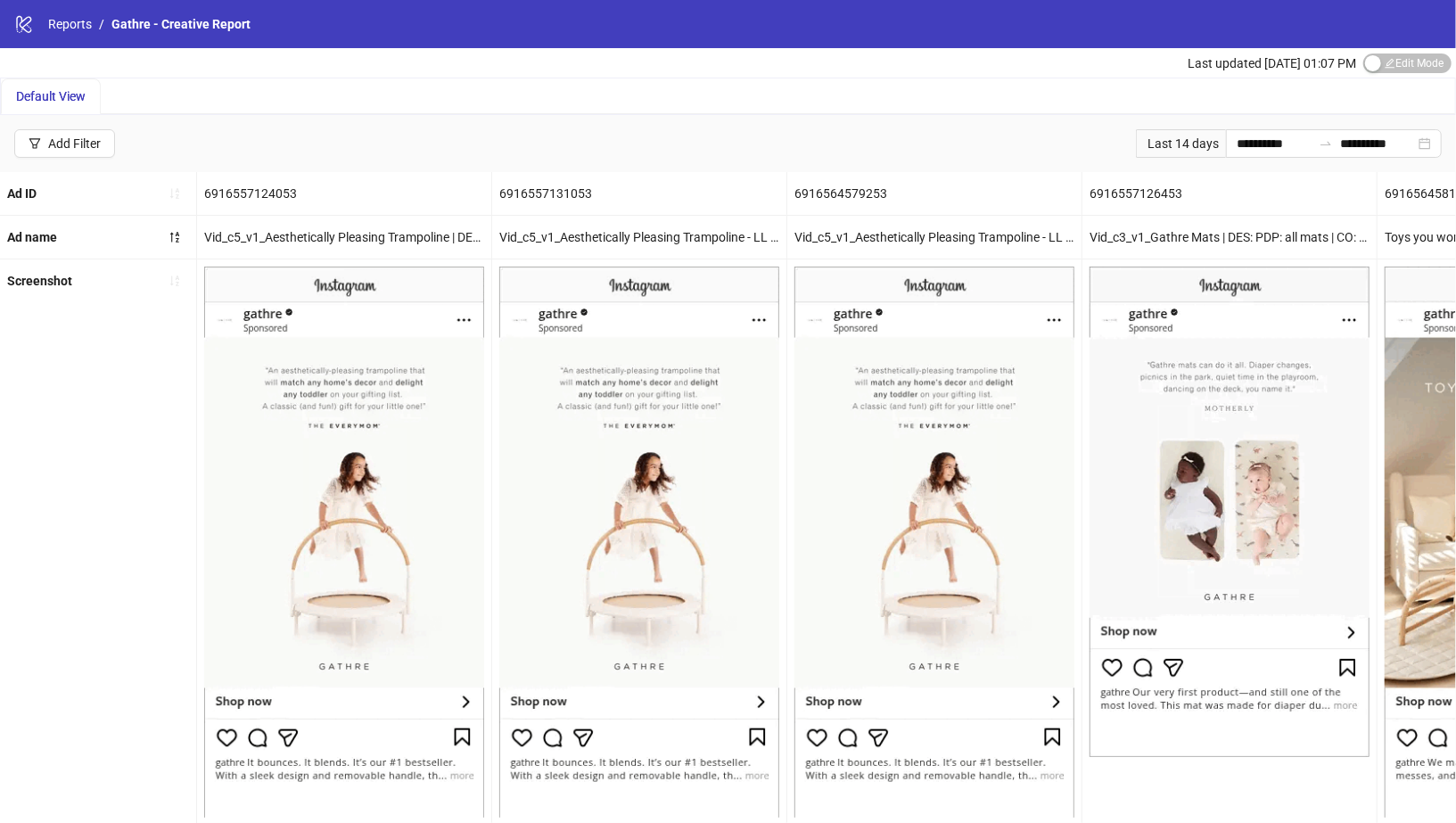
click at [1189, 145] on div "Last 14 days" at bounding box center [1180, 144] width 90 height 29
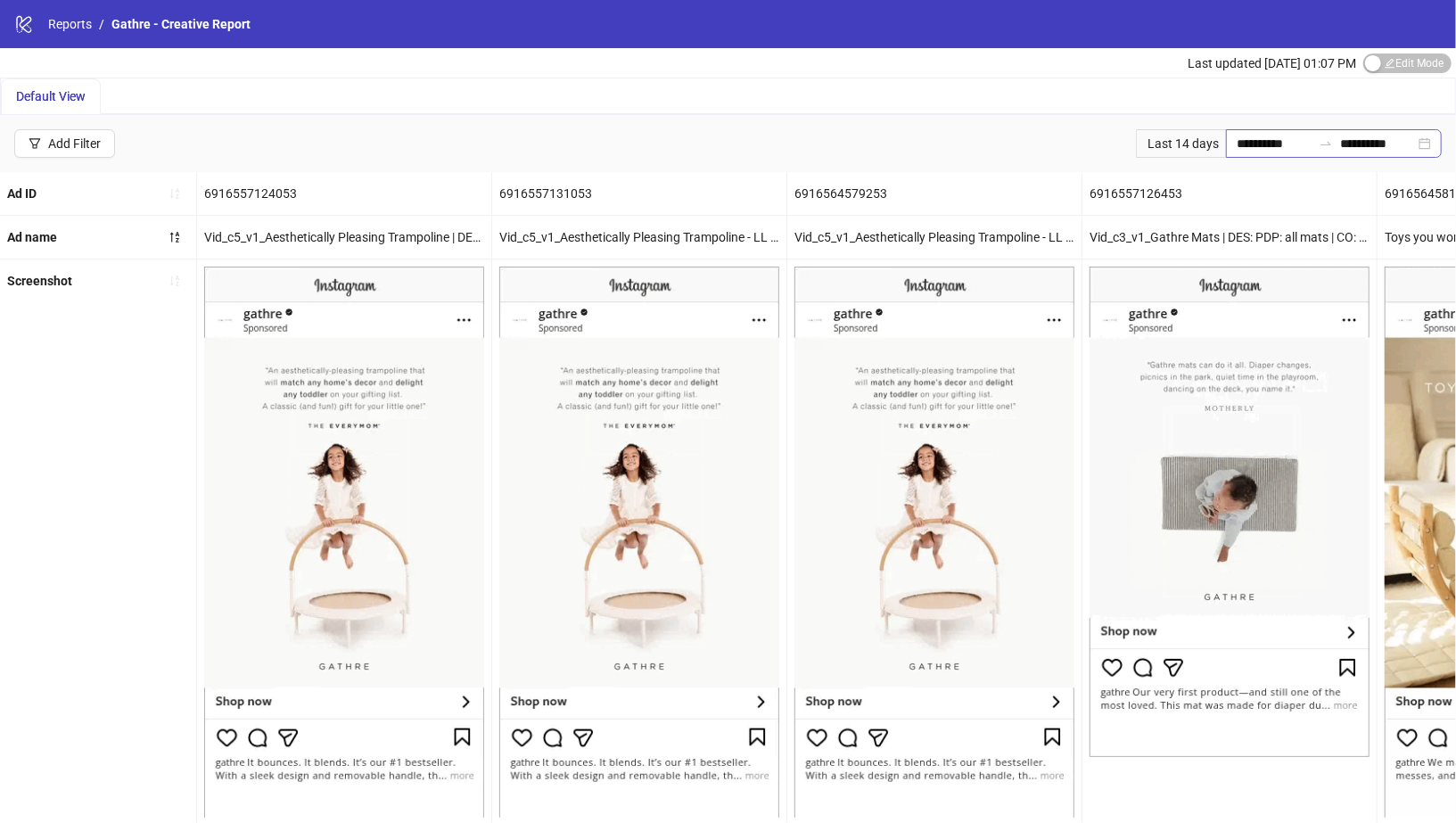
click at [1422, 137] on div "**********" at bounding box center [1334, 144] width 216 height 29
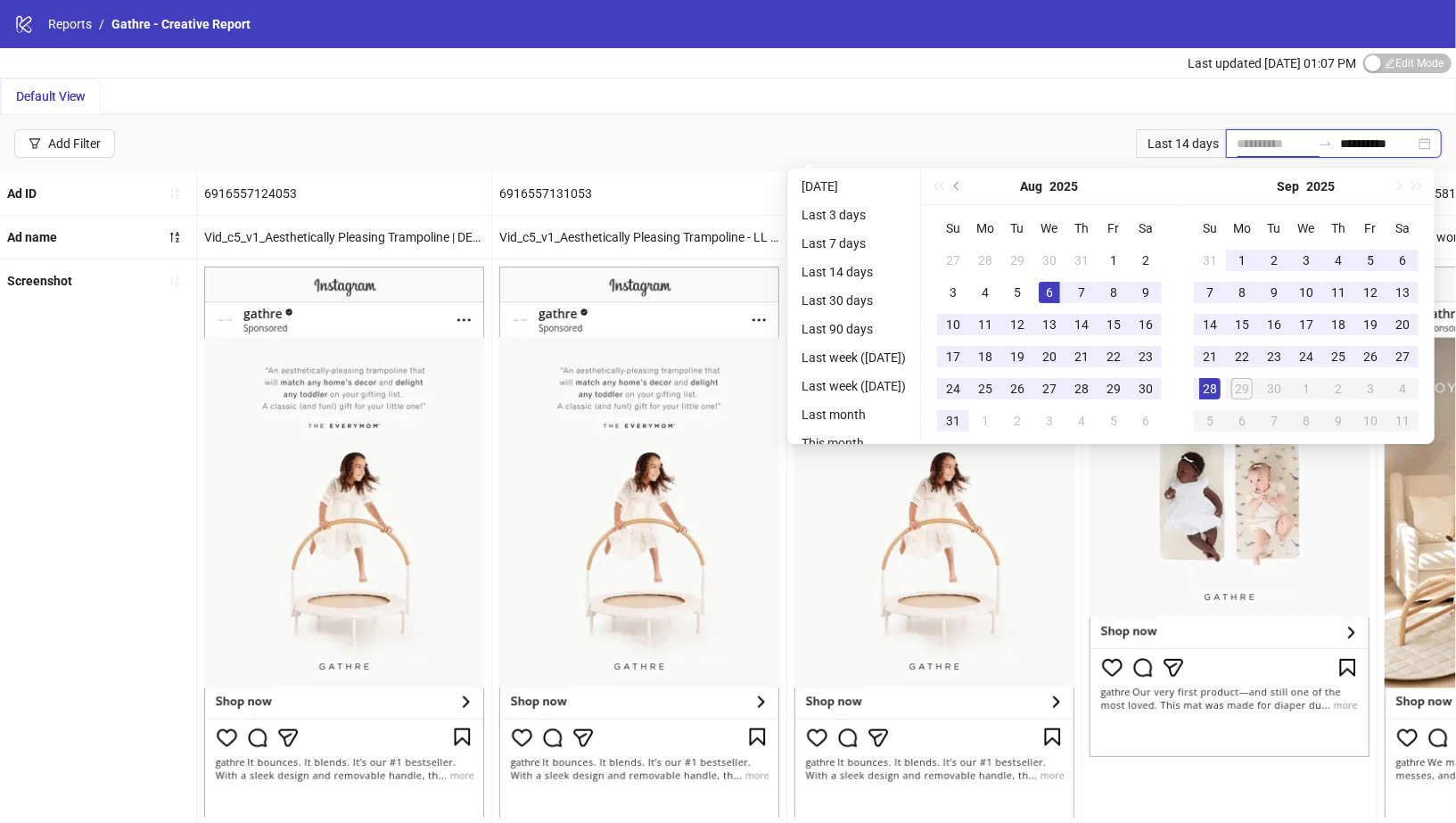
type input "**********"
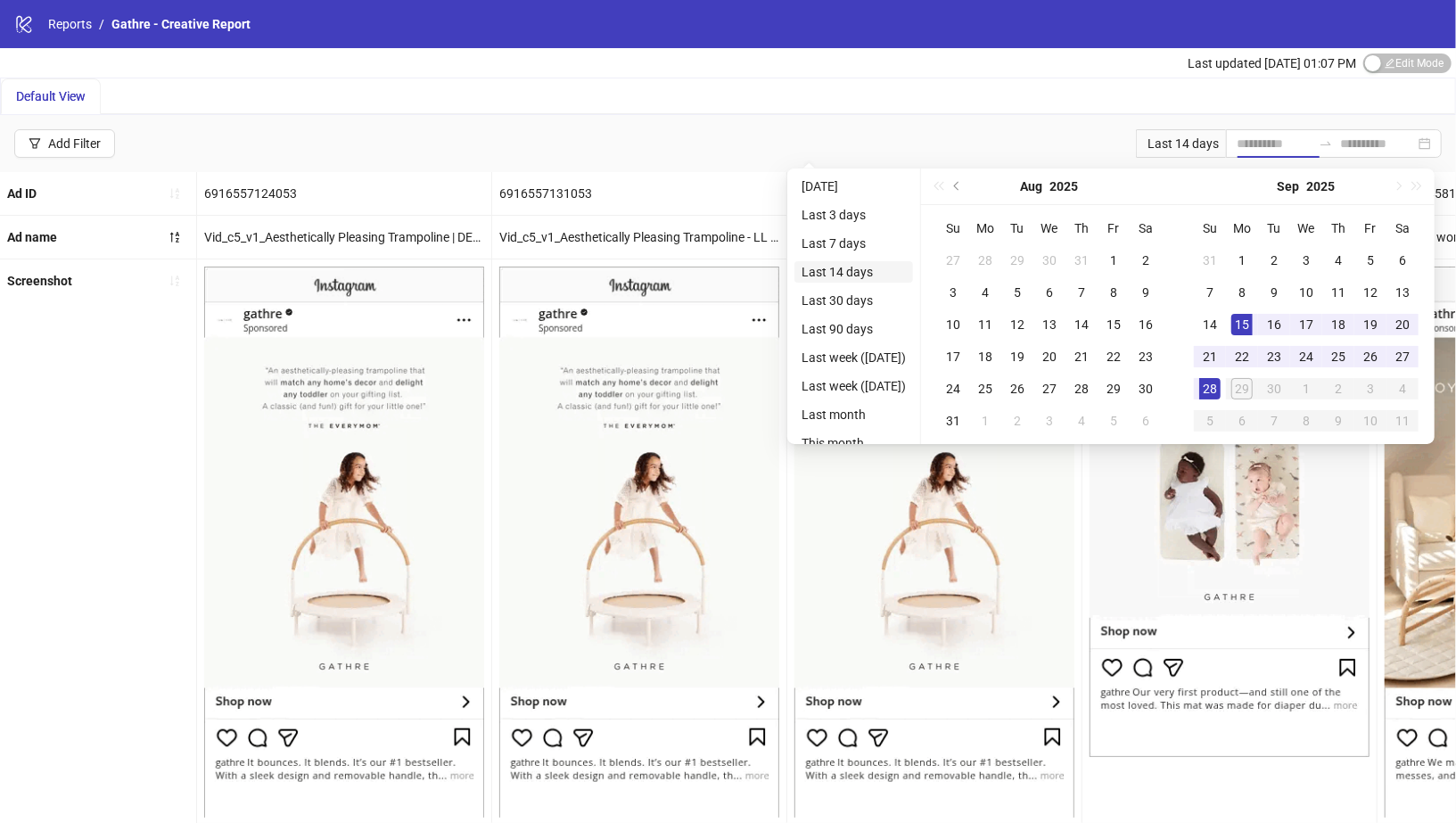
click at [822, 275] on li "Last 14 days" at bounding box center [853, 272] width 119 height 21
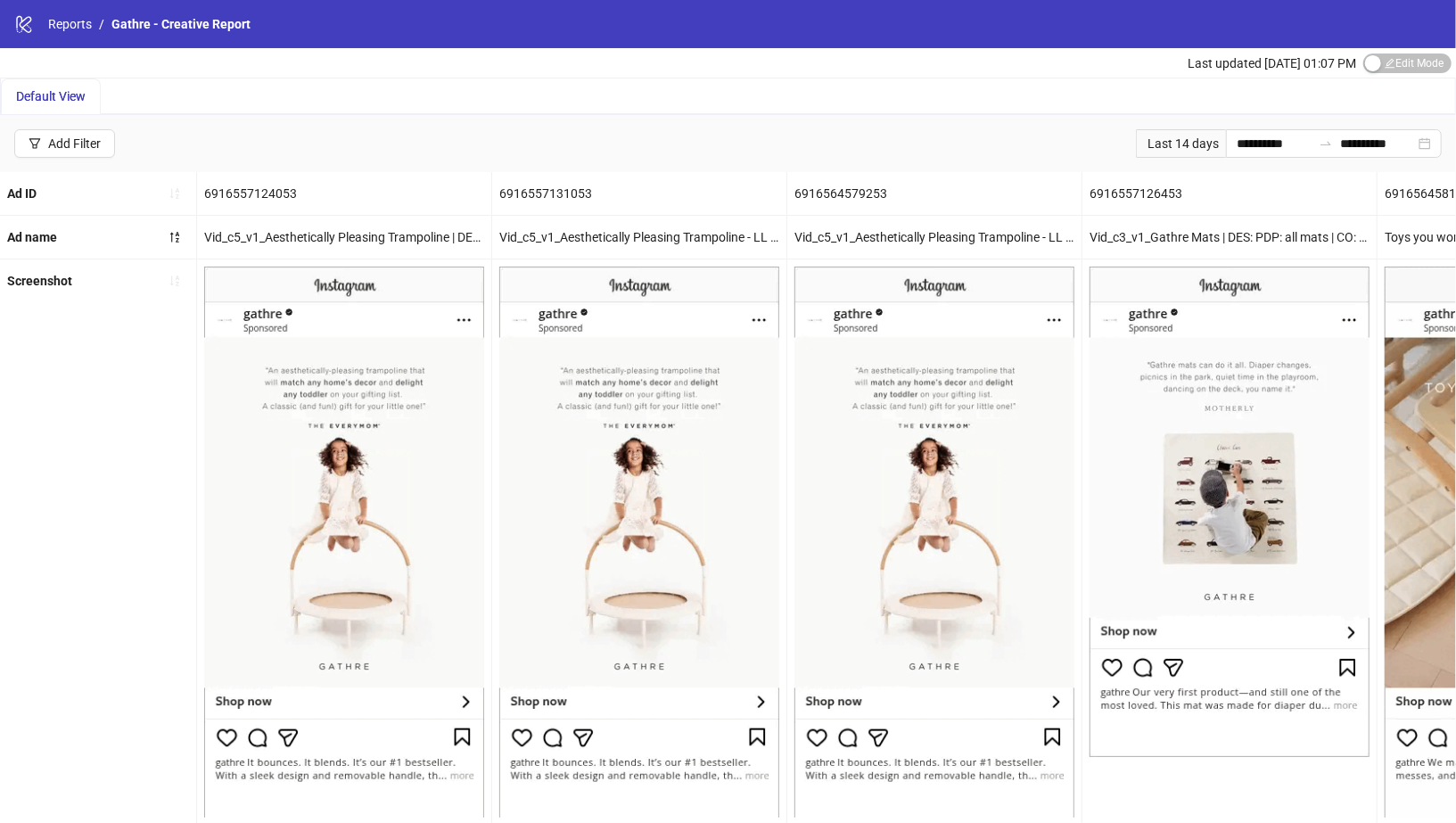
scroll to position [333, 0]
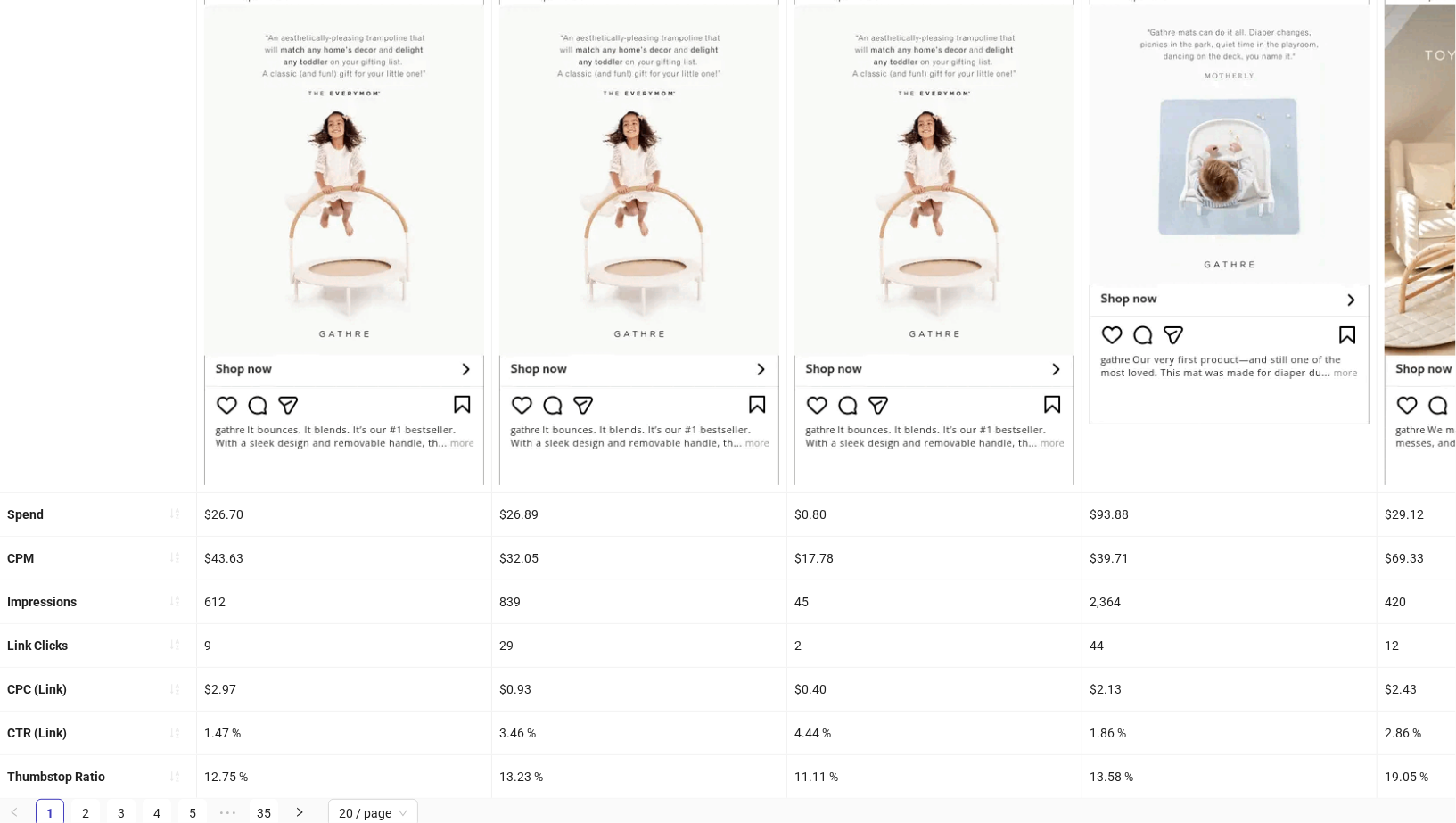
click at [43, 512] on div "Spend" at bounding box center [97, 514] width 196 height 42
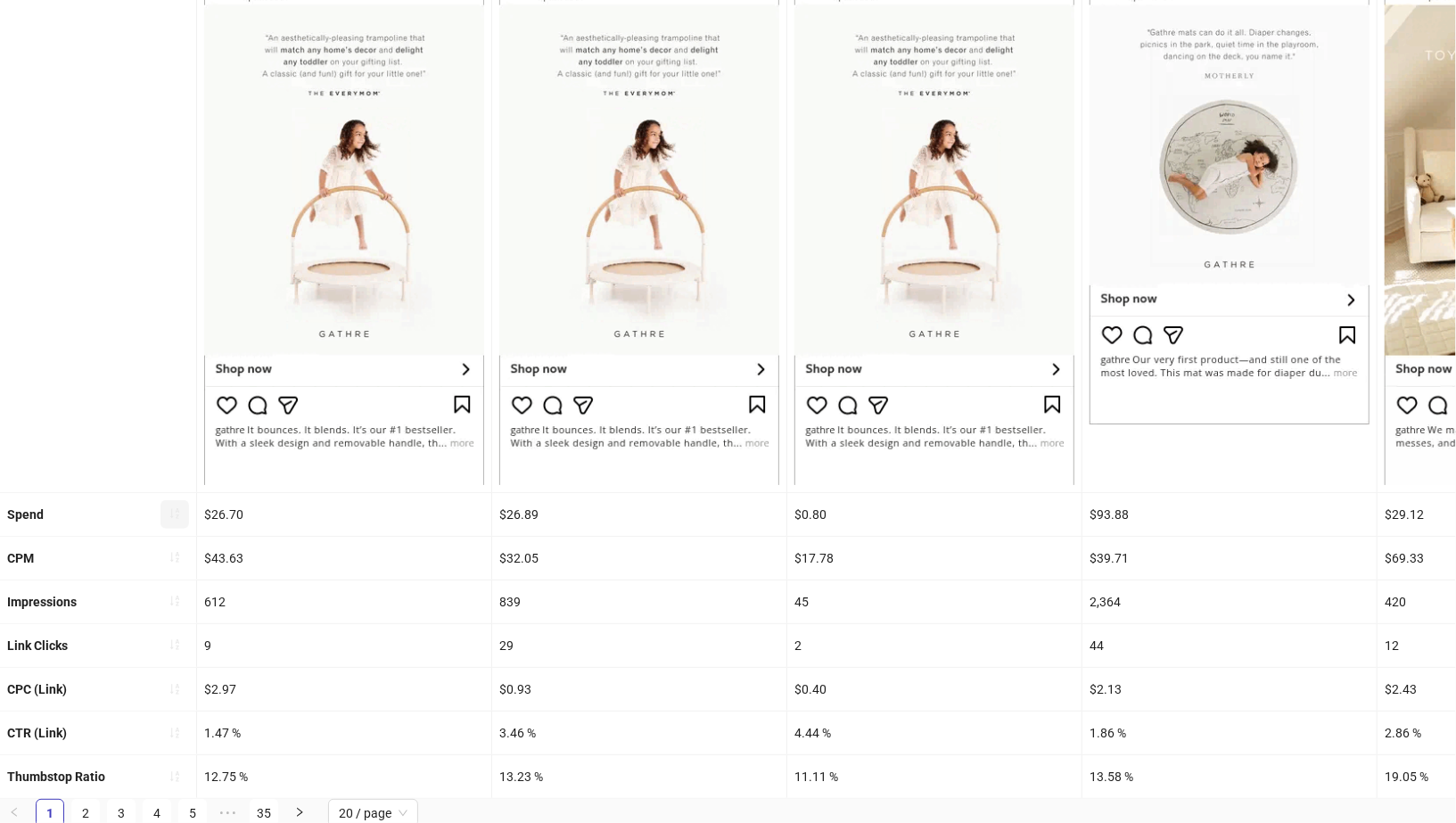
click at [176, 514] on icon "sort-ascending" at bounding box center [175, 513] width 13 height 13
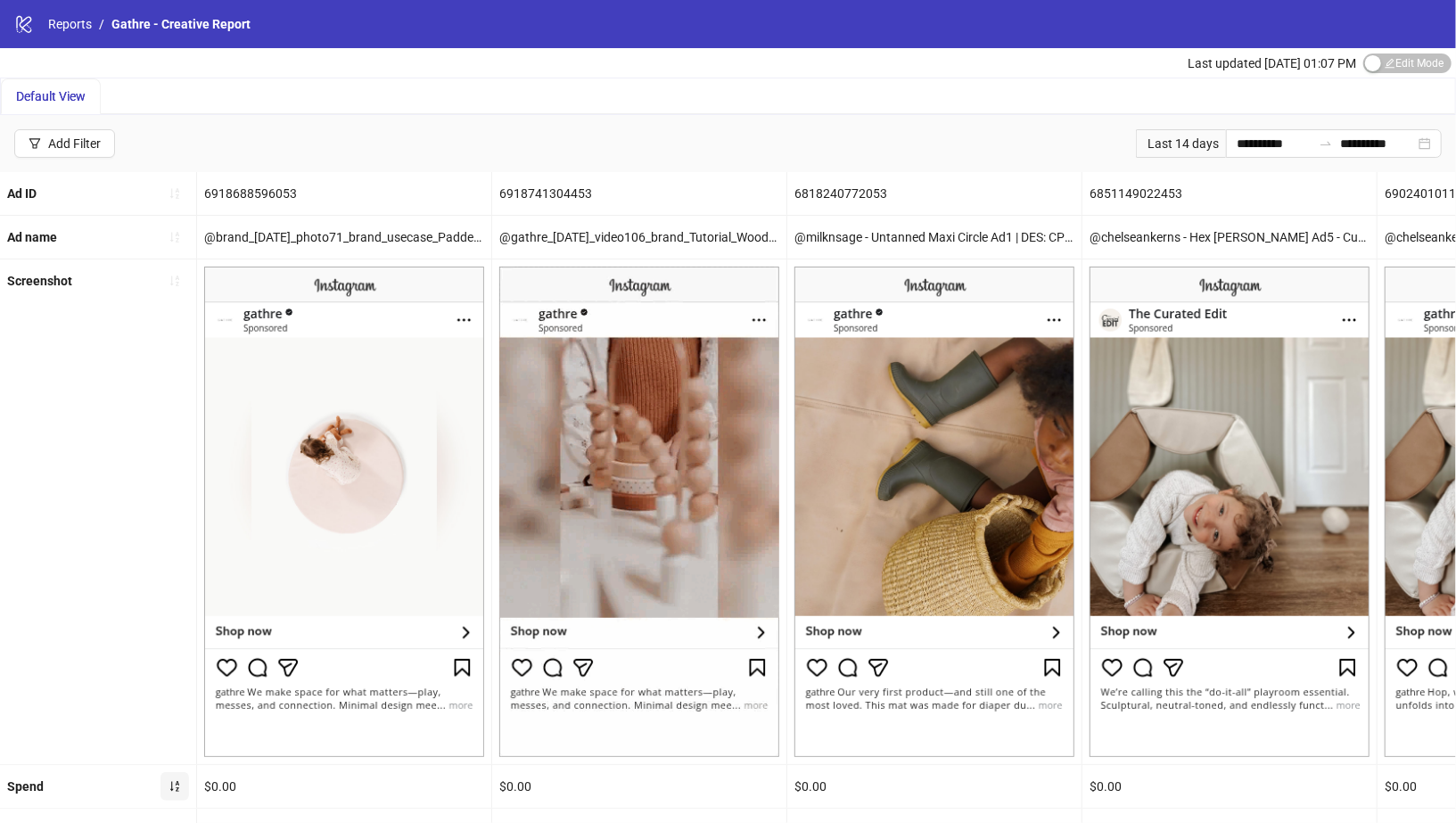
scroll to position [273, 0]
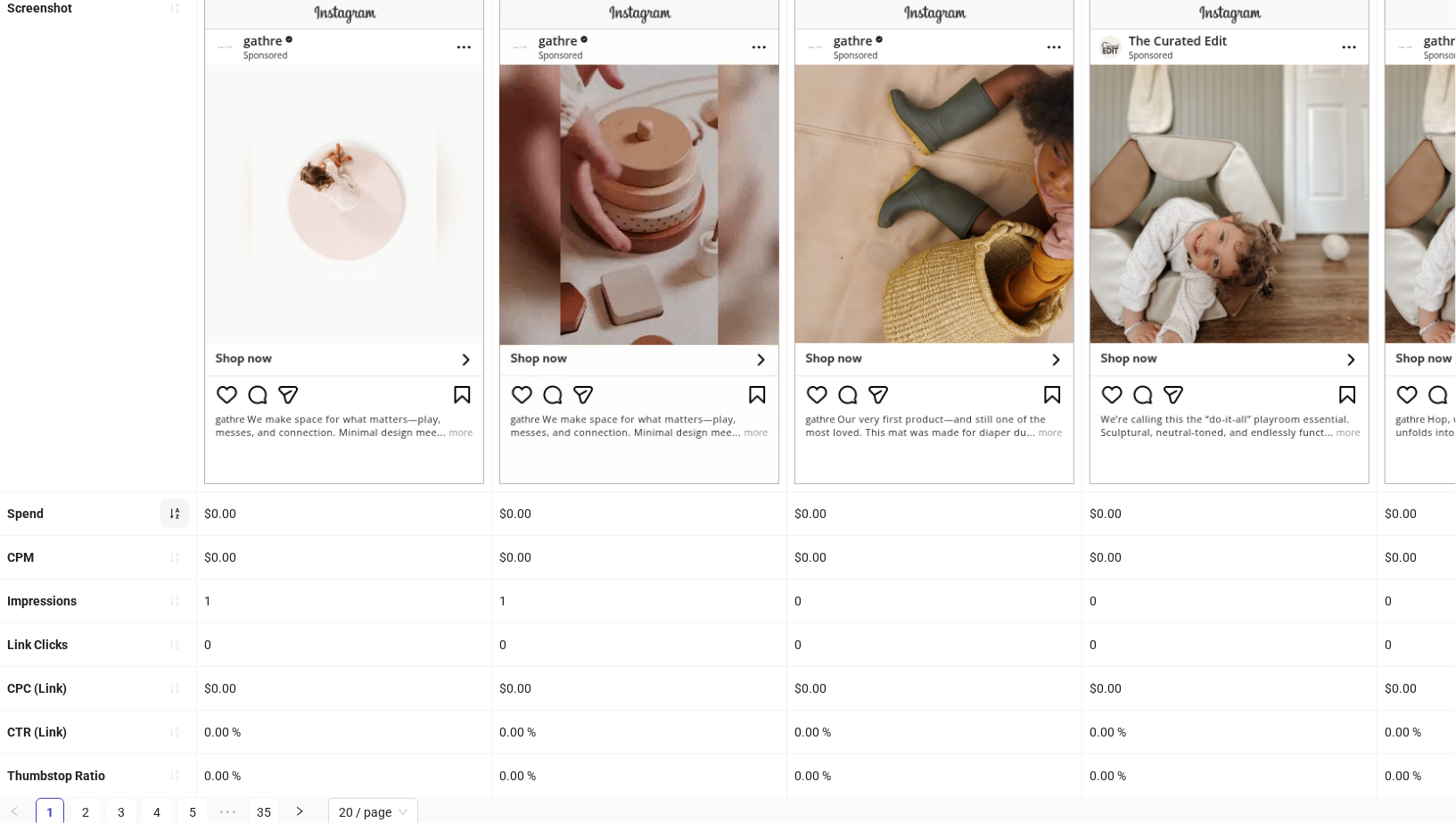
click at [171, 511] on icon "sort-ascending" at bounding box center [174, 513] width 9 height 11
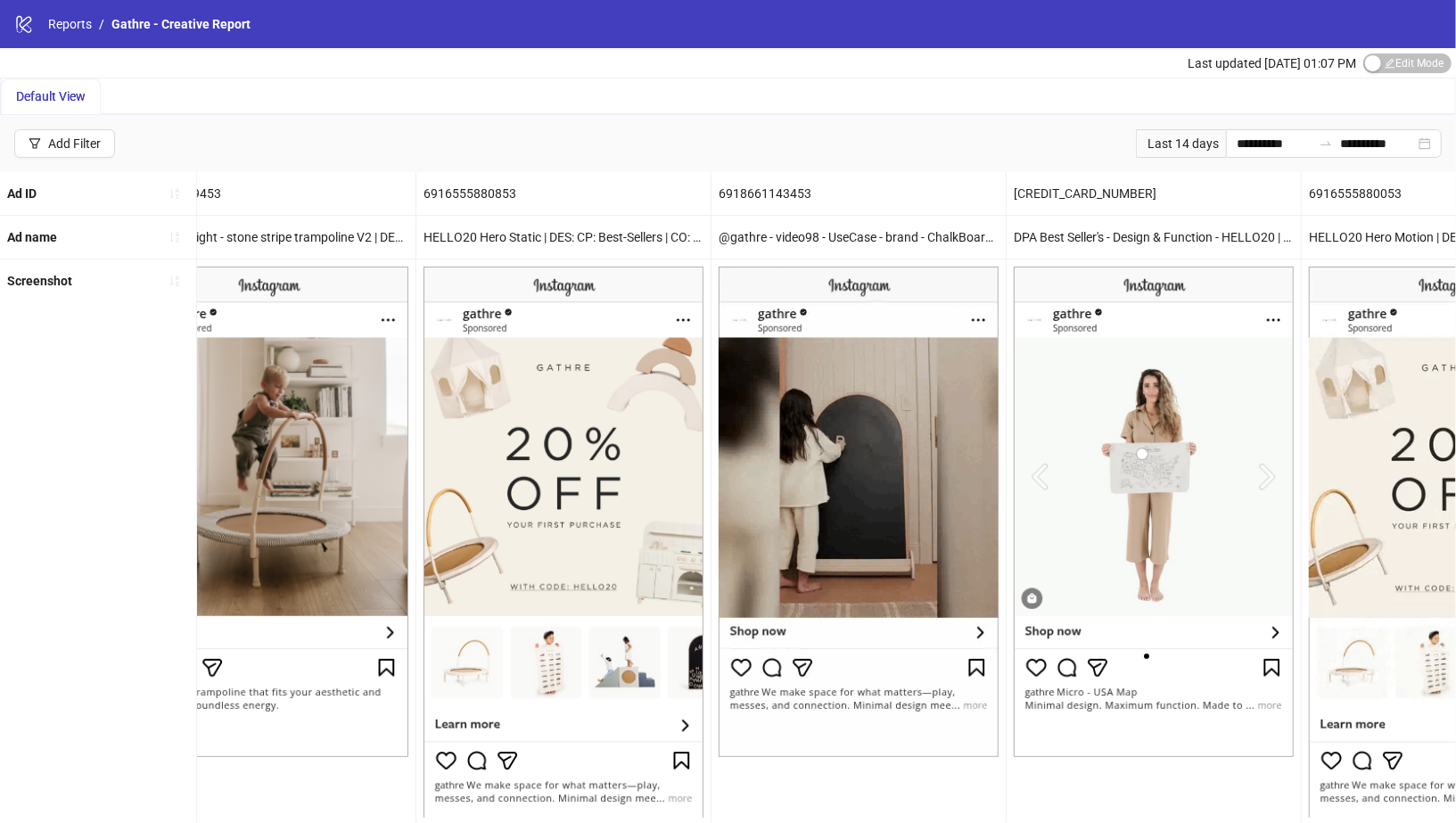
scroll to position [0, 625]
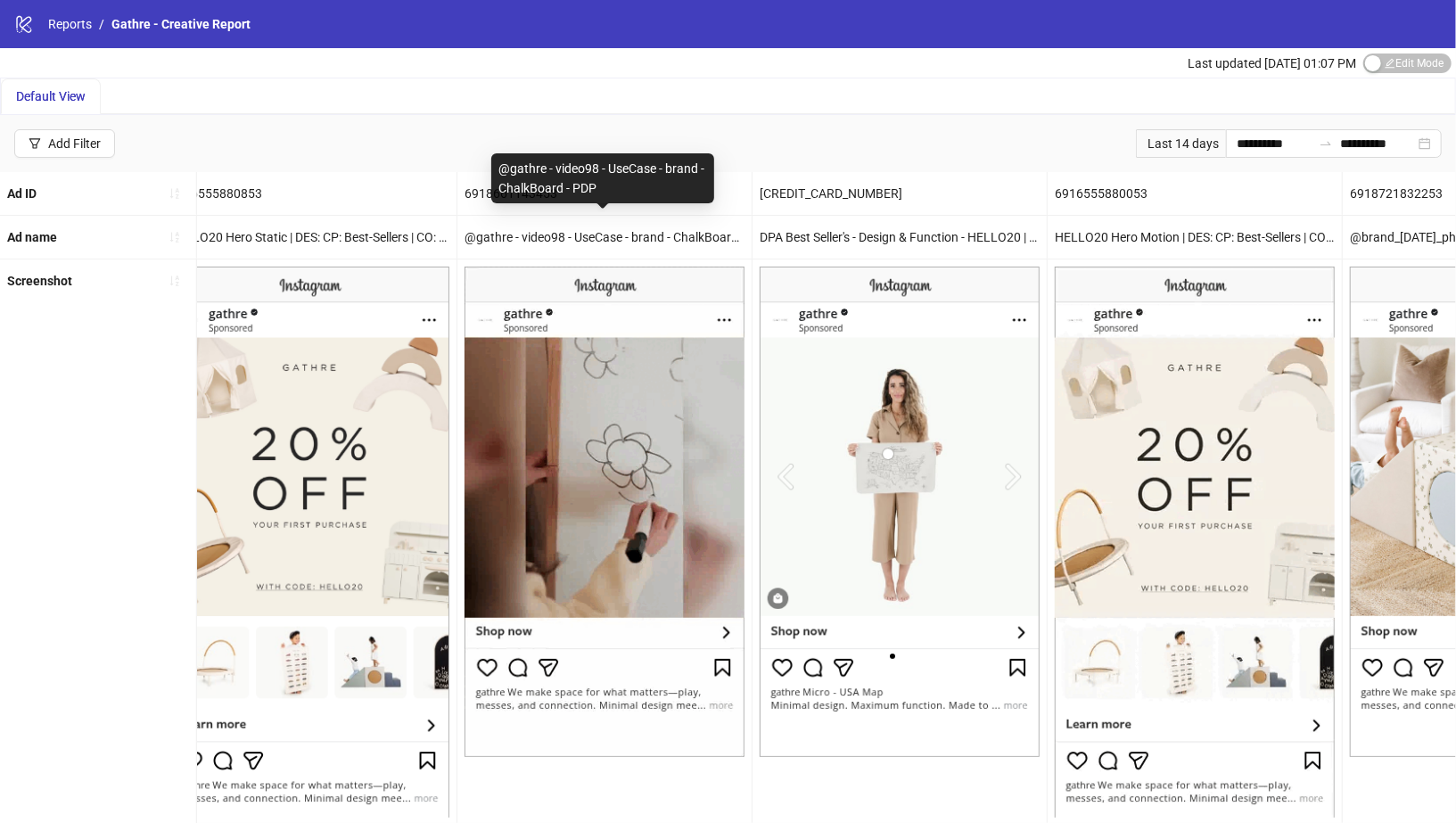
click at [717, 225] on div "@gathre - video98 - UseCase - brand - ChalkBoard - PDP" at bounding box center [604, 237] width 294 height 42
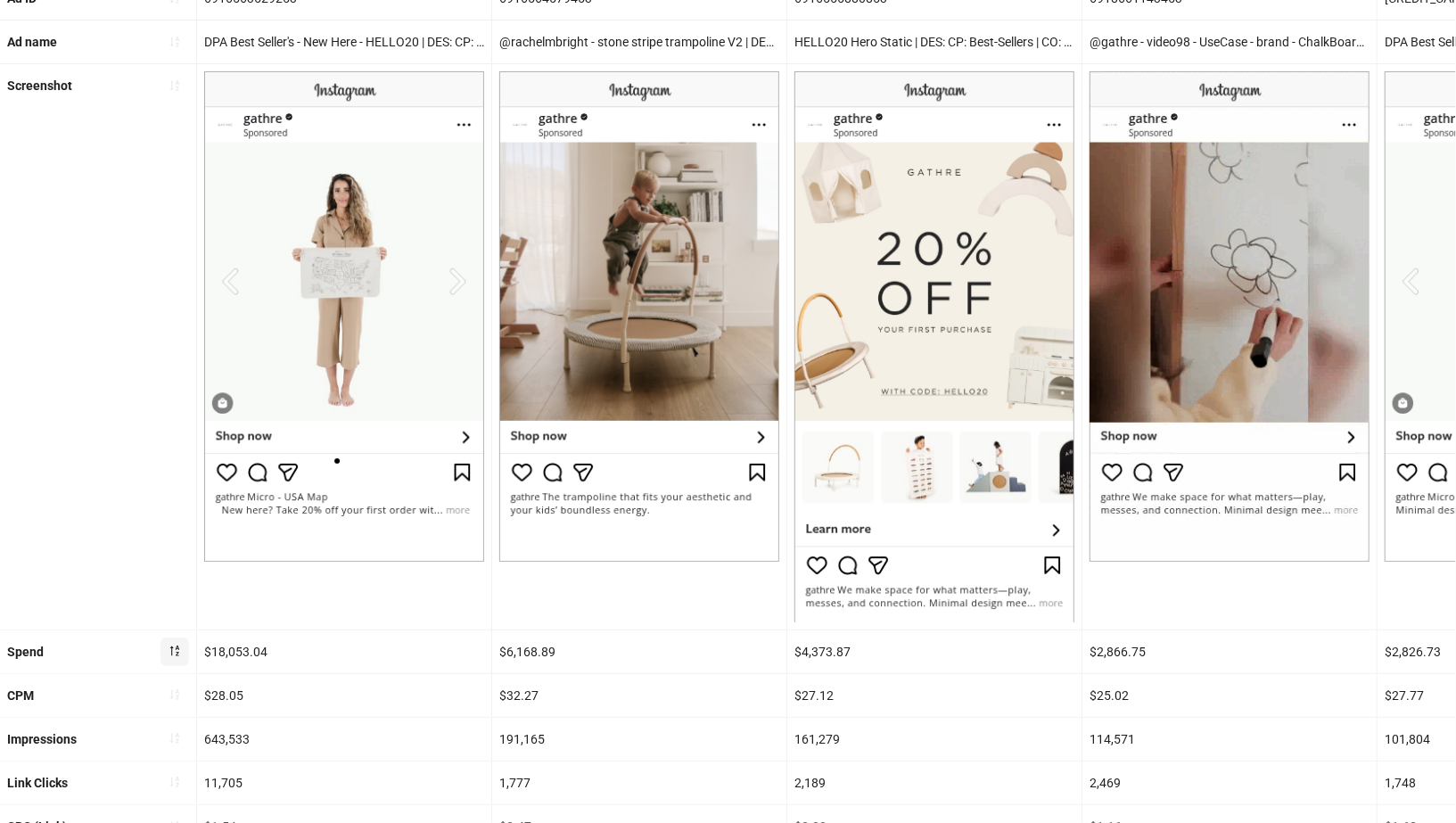
scroll to position [194, 0]
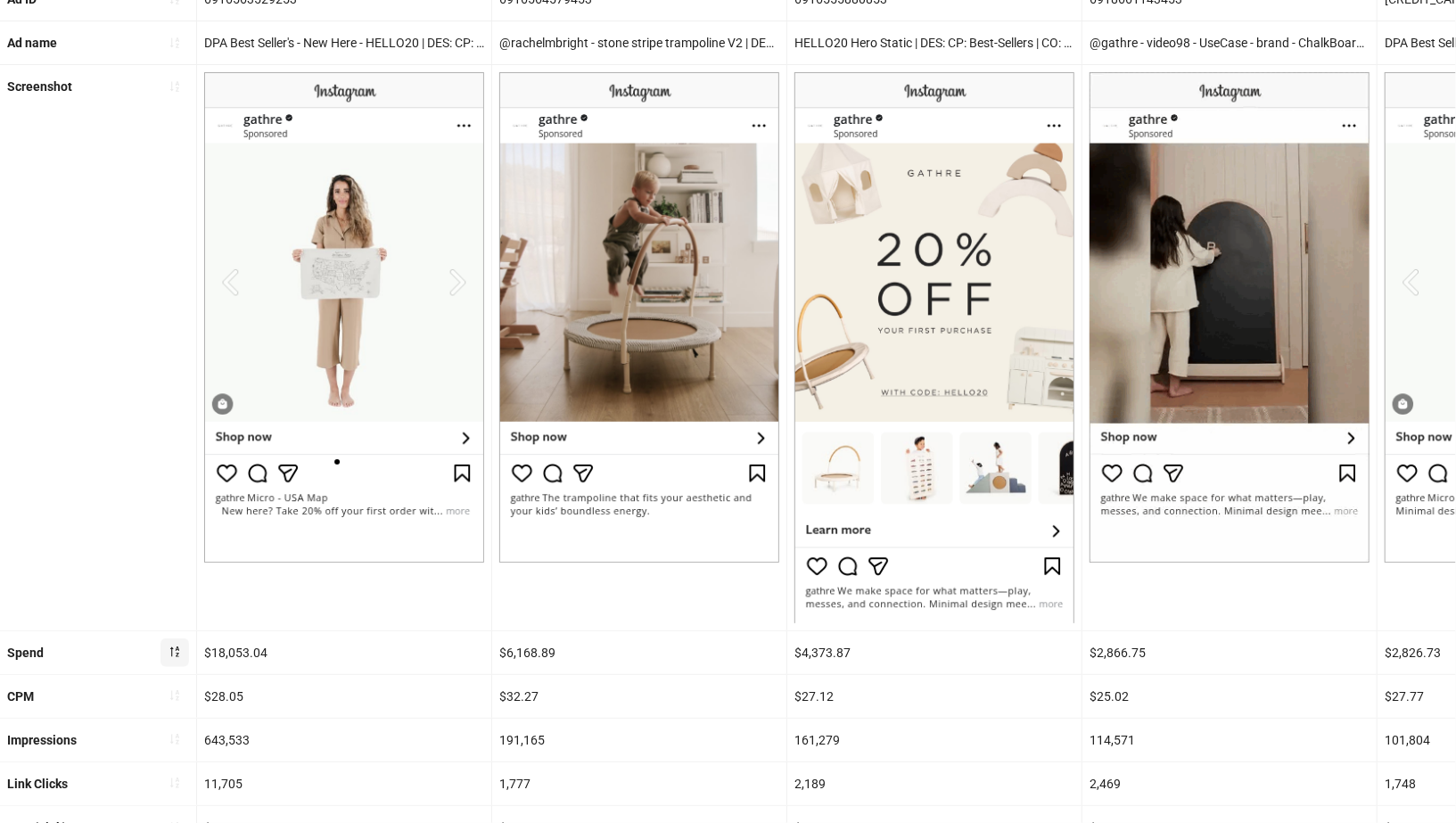
click at [359, 295] on img at bounding box center [344, 317] width 280 height 490
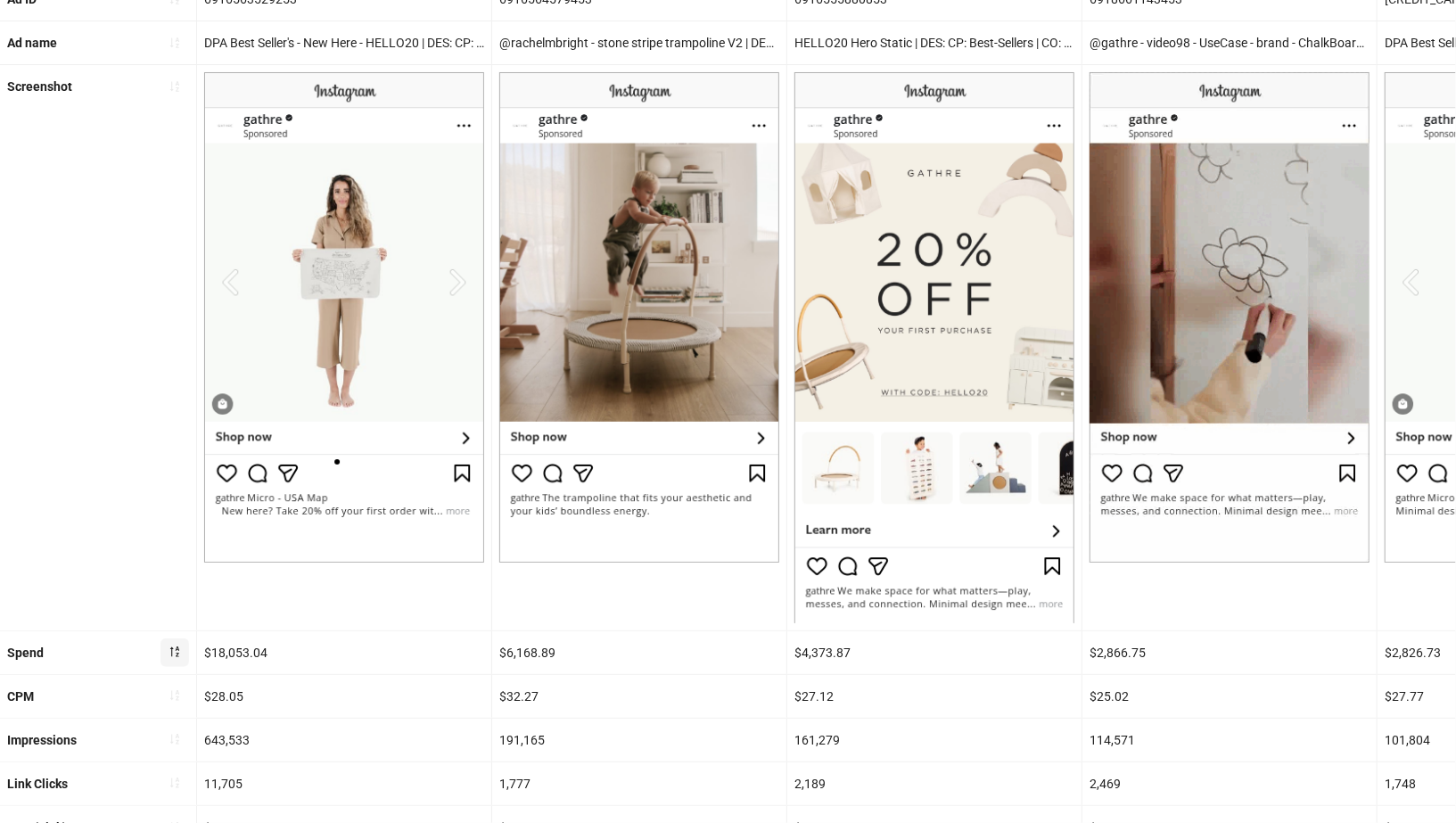
click at [450, 283] on img at bounding box center [344, 317] width 280 height 490
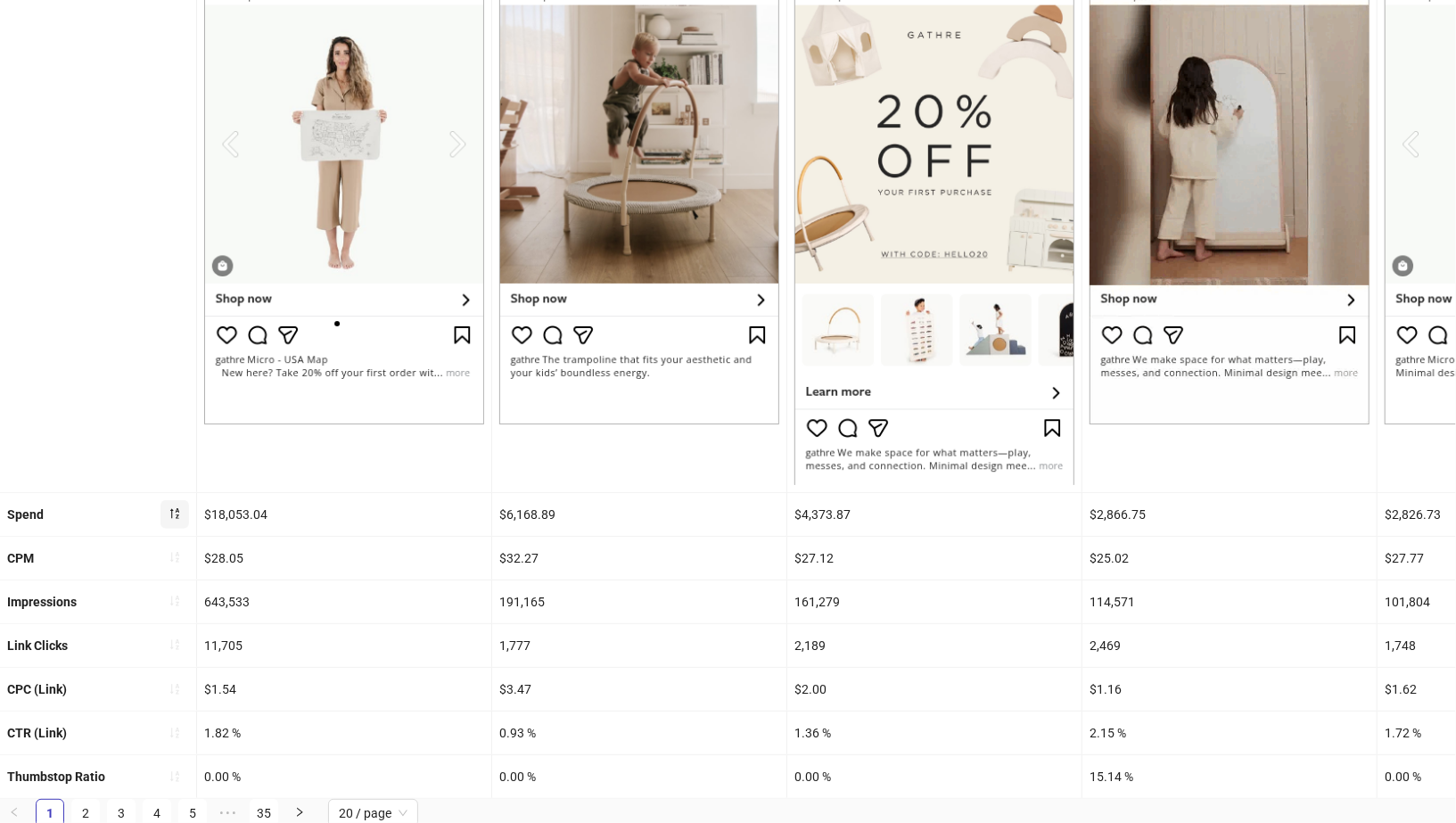
scroll to position [0, 0]
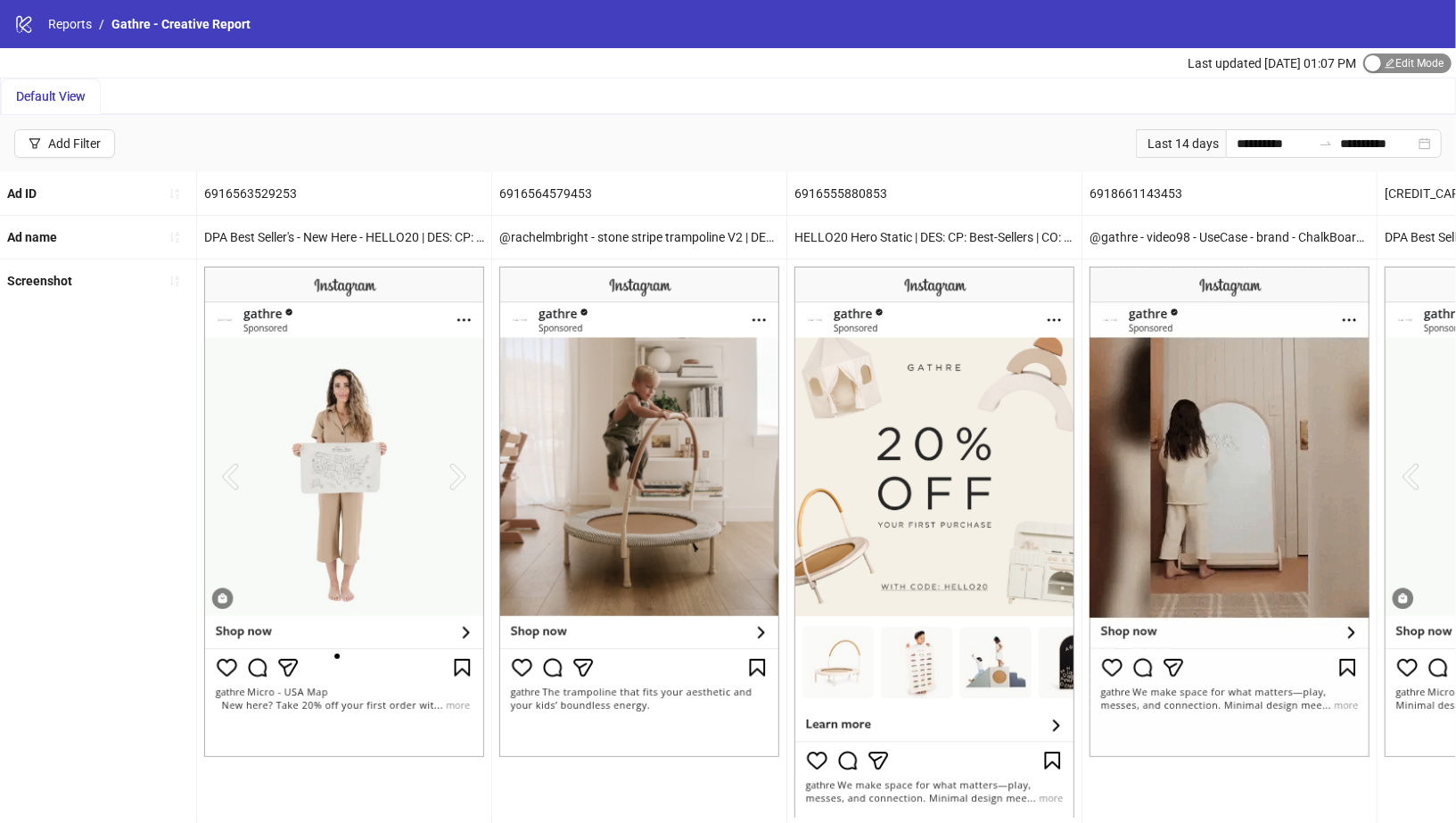
click at [1369, 58] on div "button" at bounding box center [1373, 63] width 16 height 16
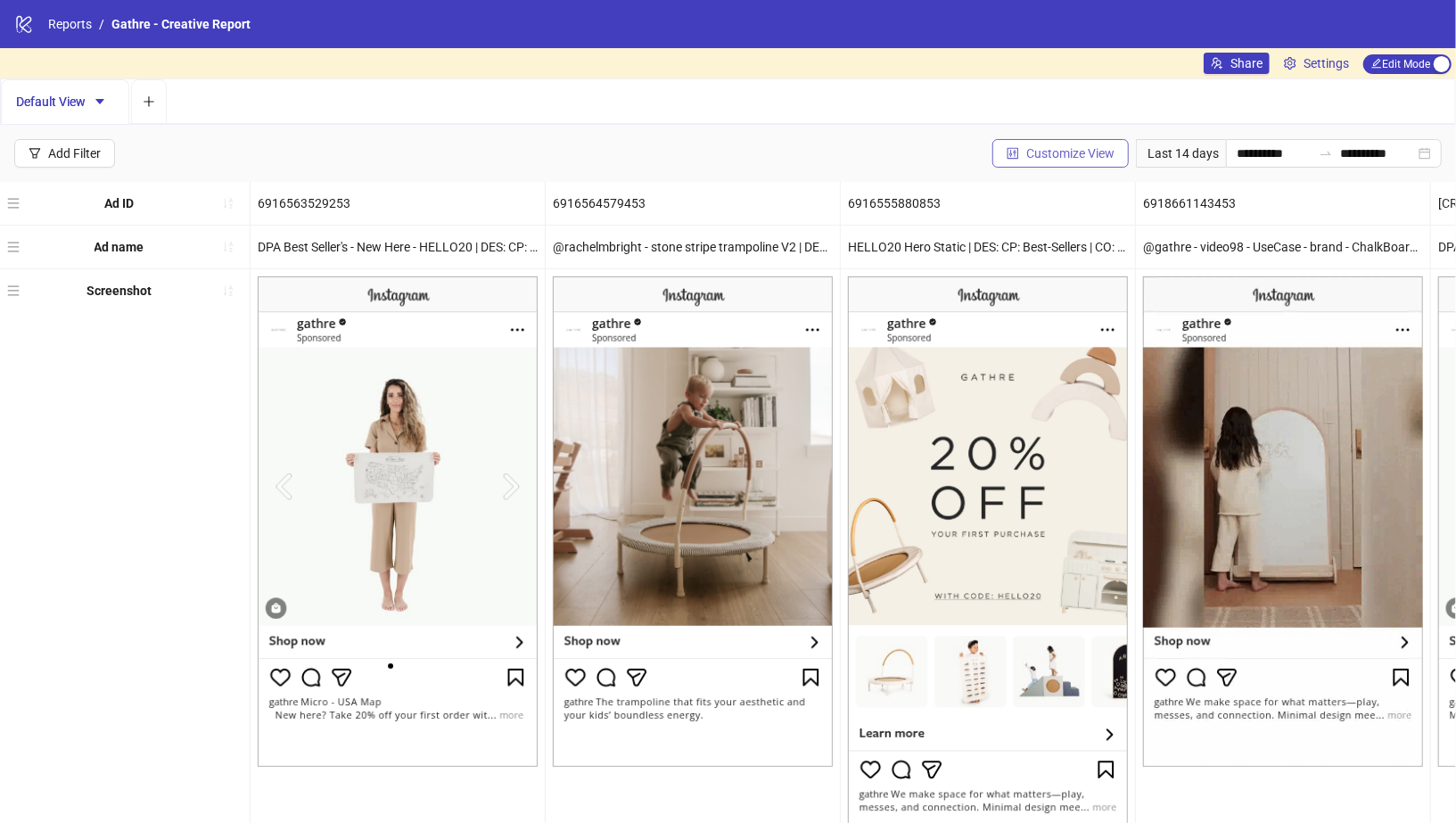
click at [1065, 151] on span "Customize View" at bounding box center [1070, 153] width 88 height 14
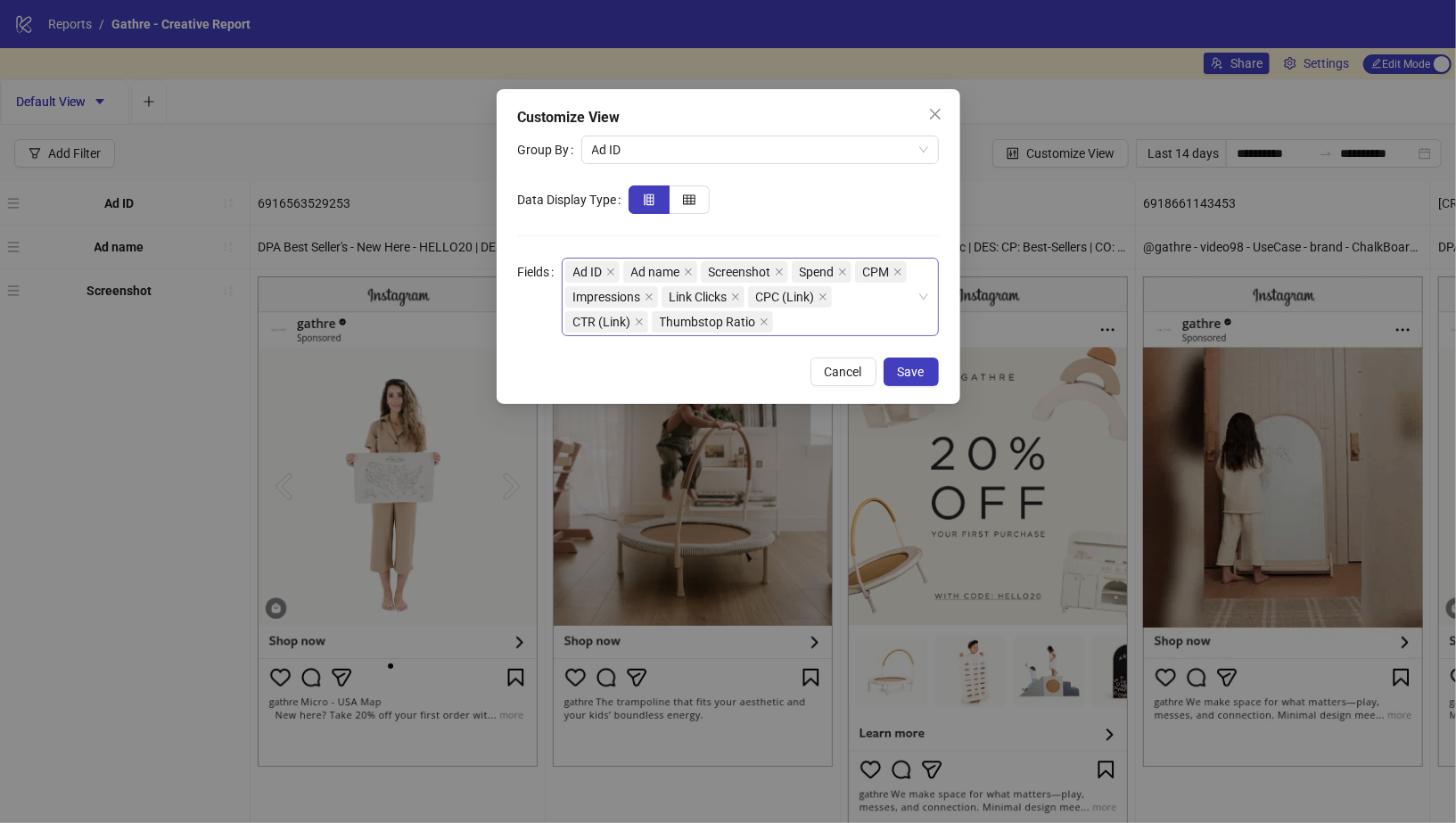
click at [837, 320] on div "Ad ID Ad name Screenshot Spend CPM Impressions Link Clicks CPC (Link) CTR (Link…" at bounding box center [741, 297] width 351 height 75
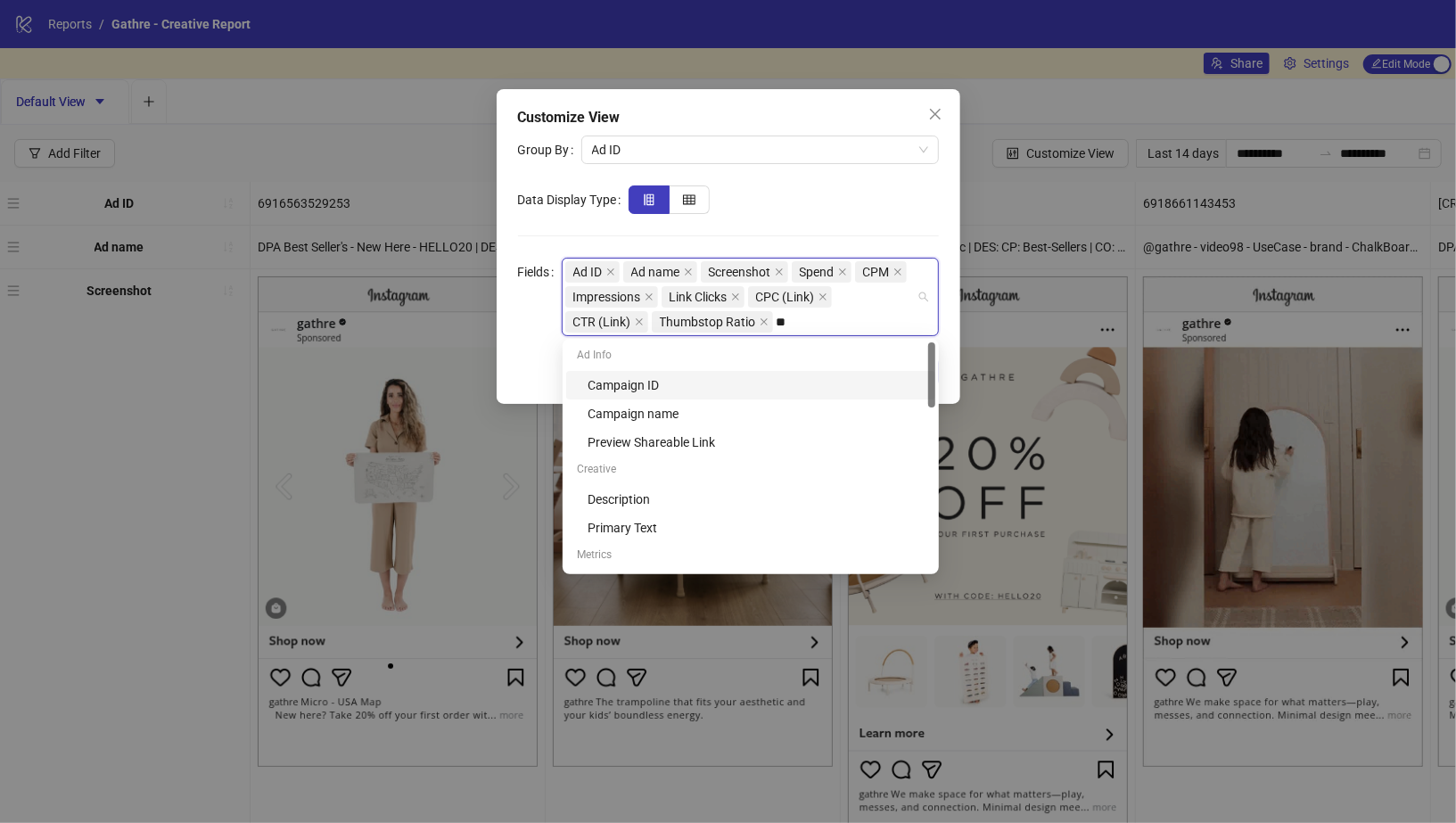
type input "***"
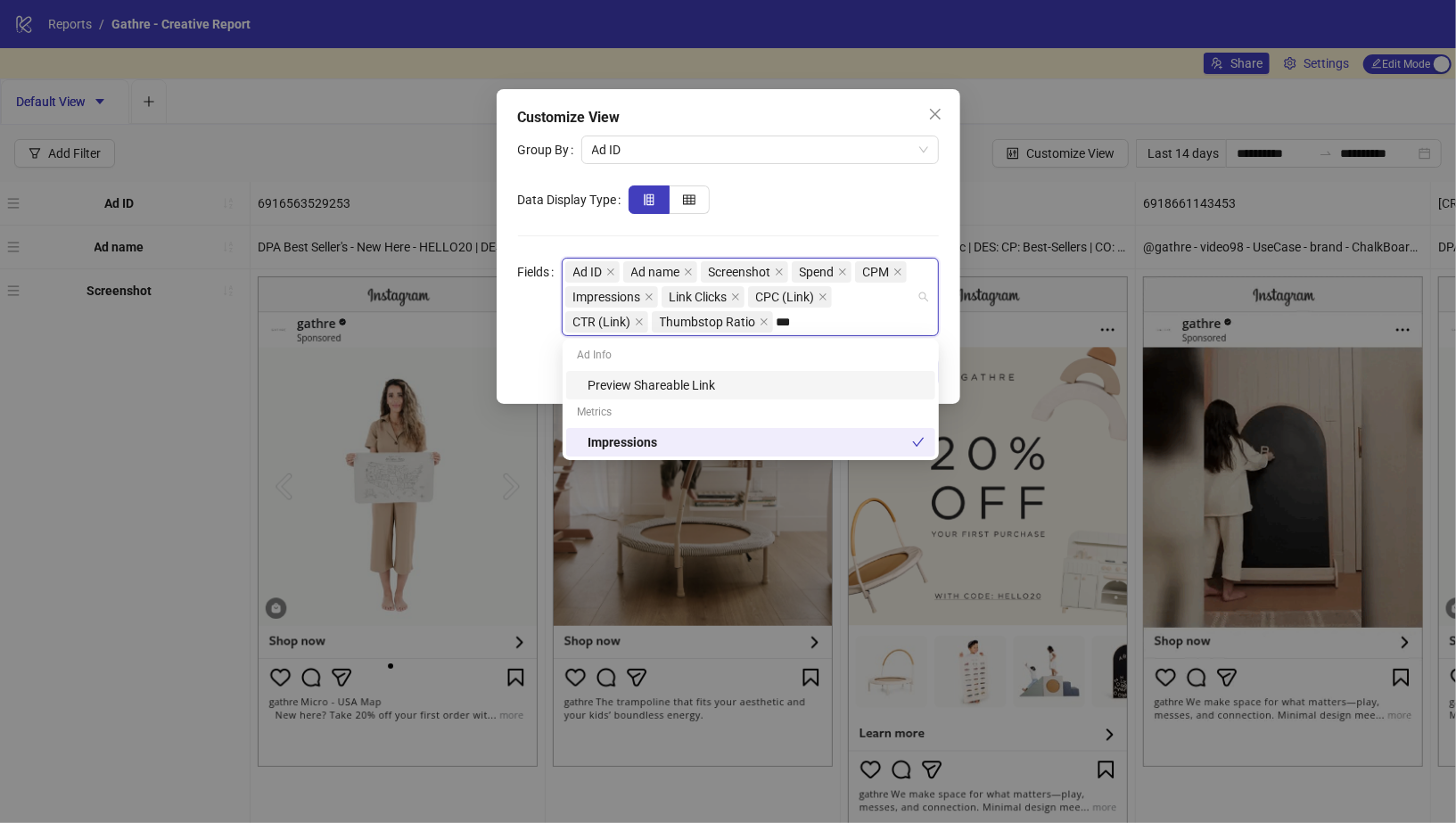
click at [808, 382] on div "Preview Shareable Link" at bounding box center [755, 385] width 337 height 19
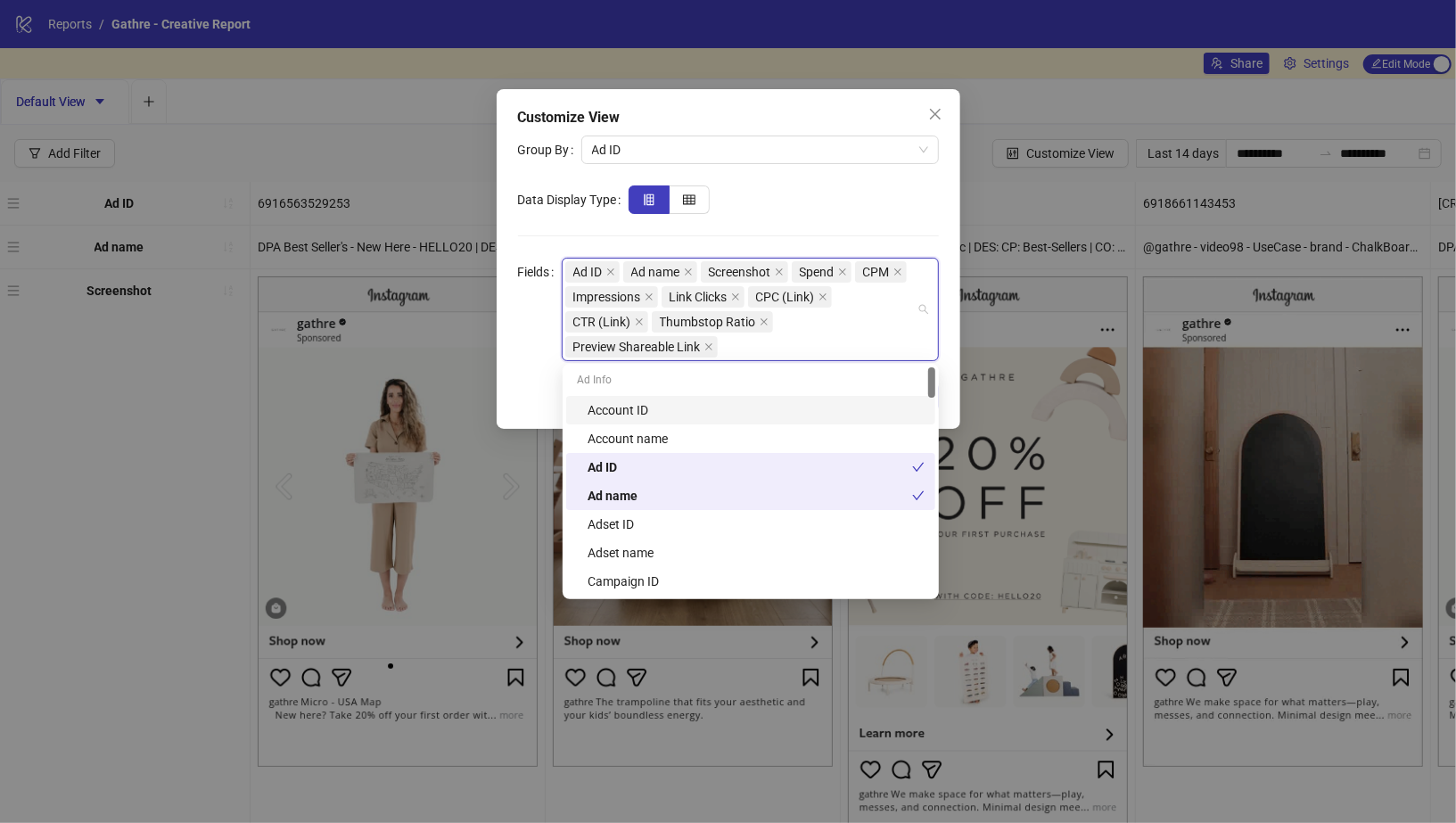
click at [905, 351] on div "Ad ID Ad name Screenshot Spend CPM Impressions Link Clicks CPC (Link) CTR (Link…" at bounding box center [741, 309] width 351 height 99
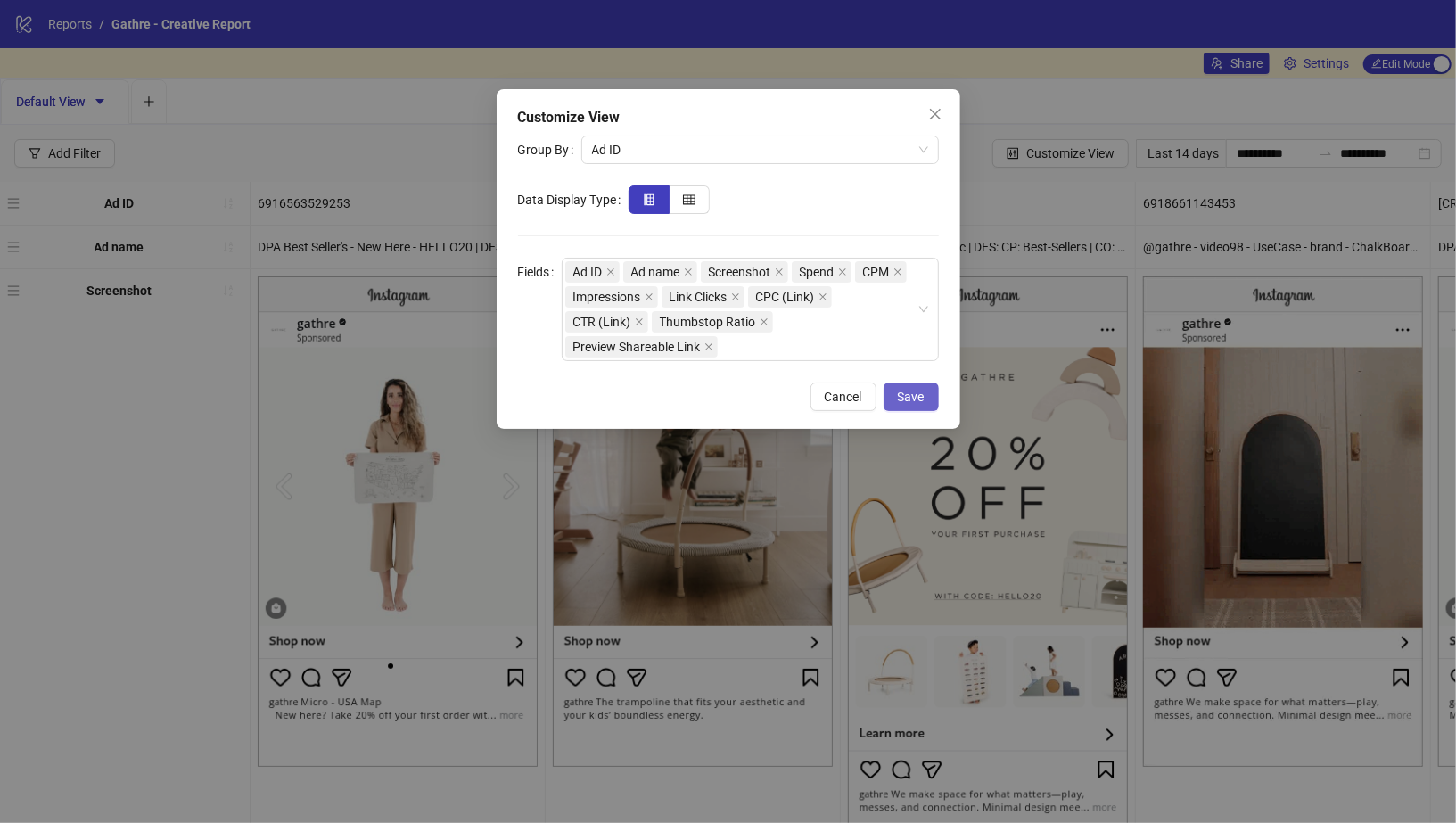
click at [927, 383] on button "Save" at bounding box center [911, 397] width 55 height 29
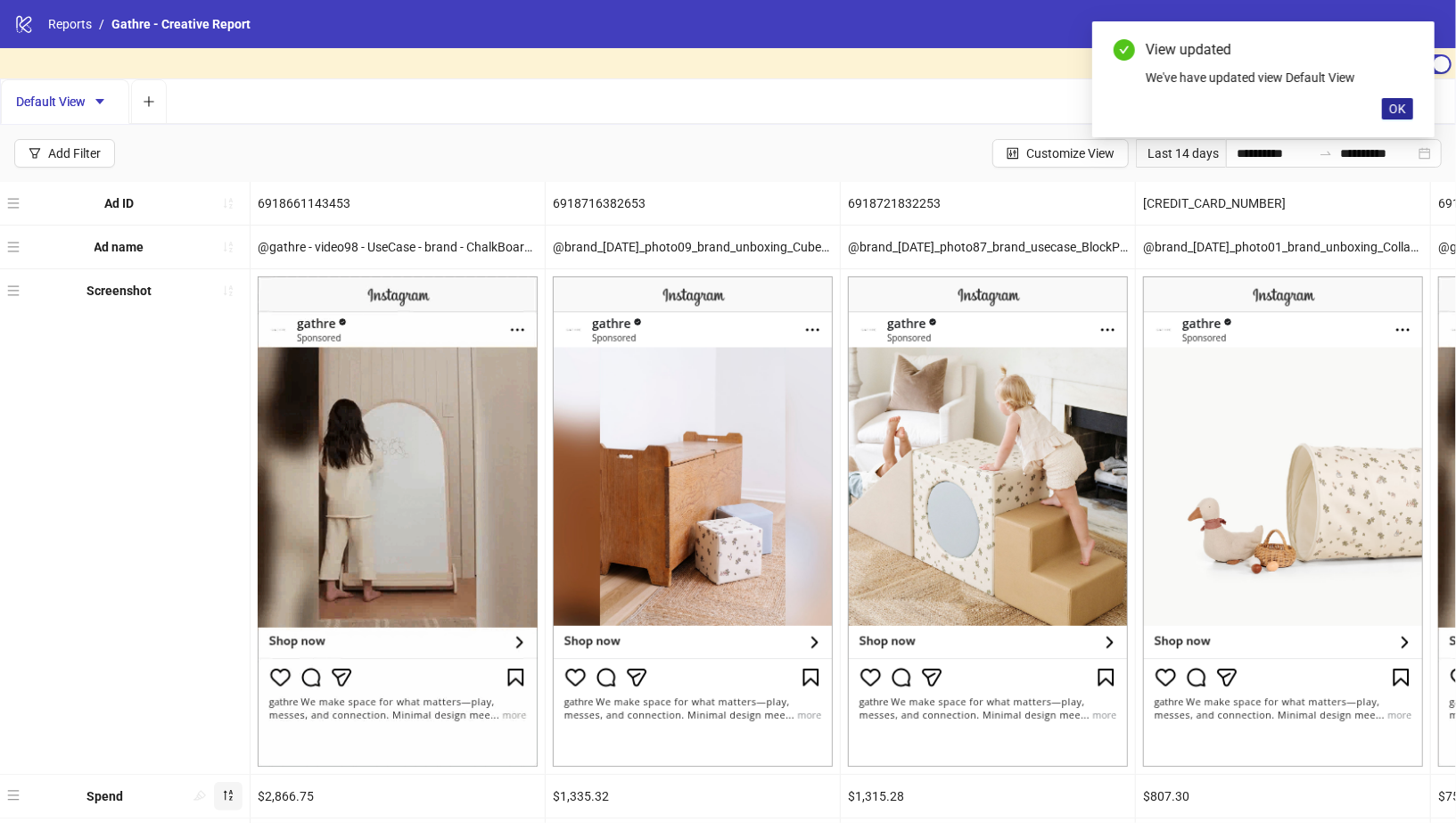
click at [1404, 101] on span "OK" at bounding box center [1398, 108] width 17 height 14
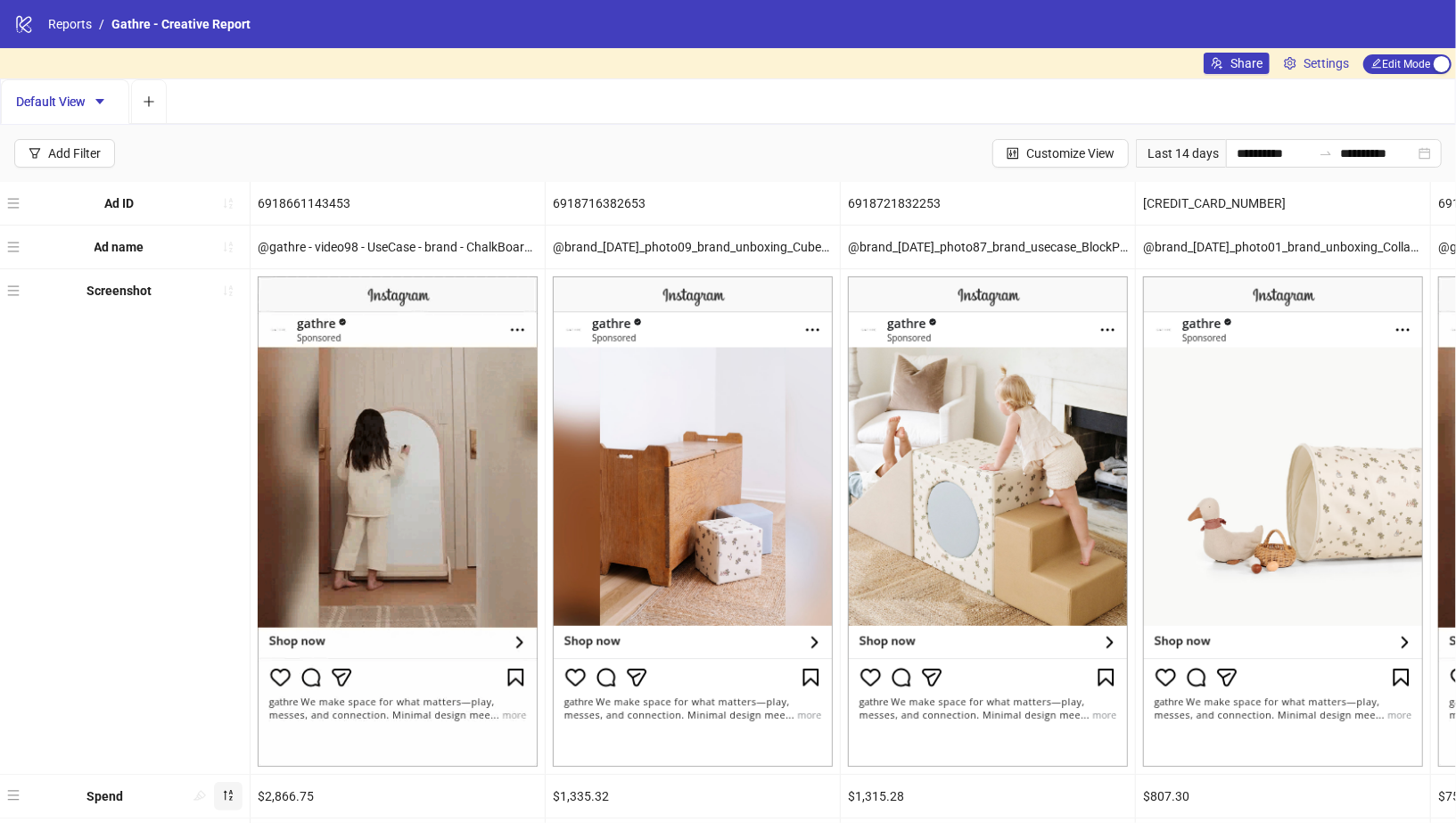
click at [1162, 158] on div "Last 14 days" at bounding box center [1180, 153] width 90 height 29
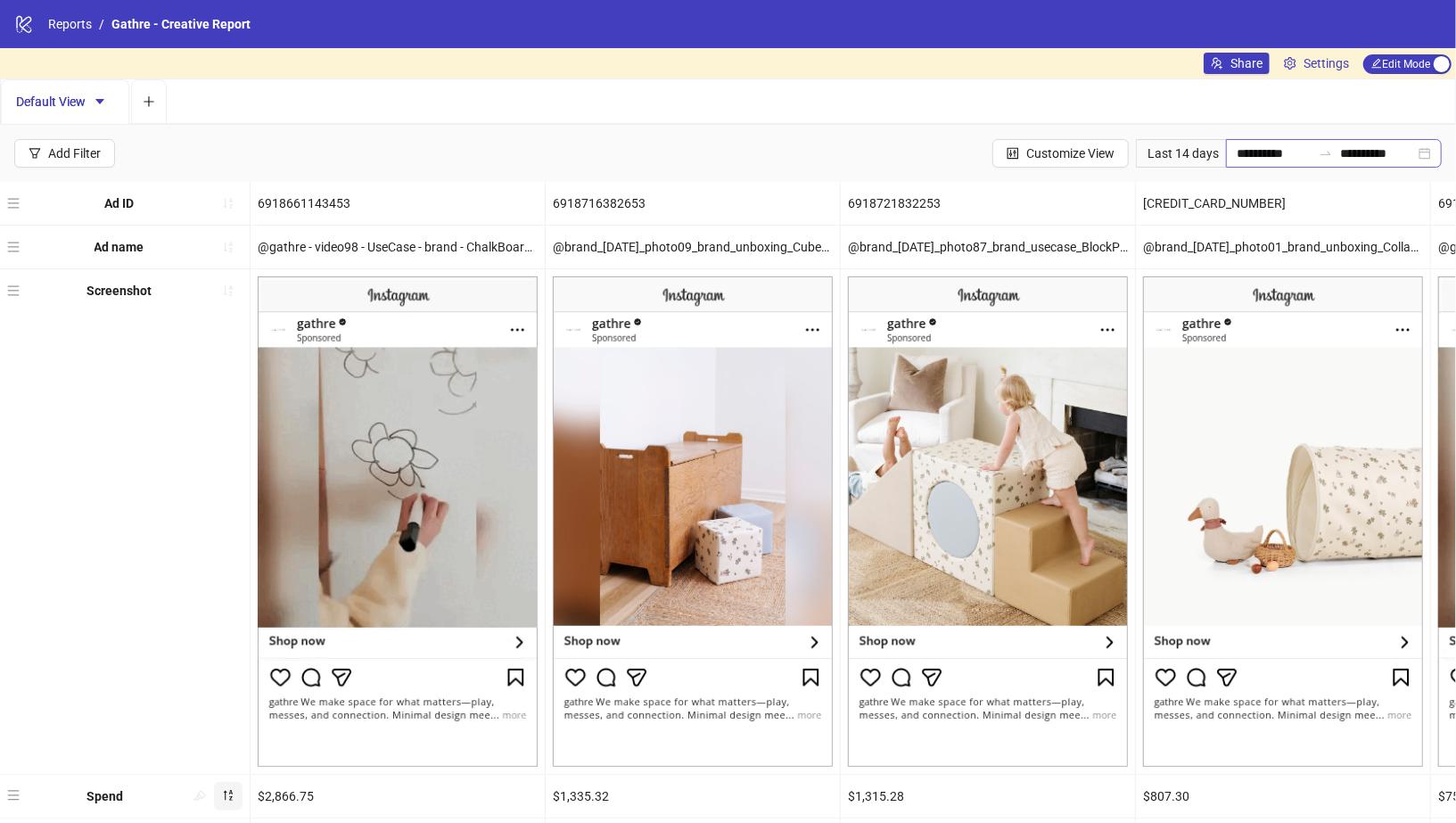
click at [1429, 151] on div "**********" at bounding box center [1334, 153] width 216 height 29
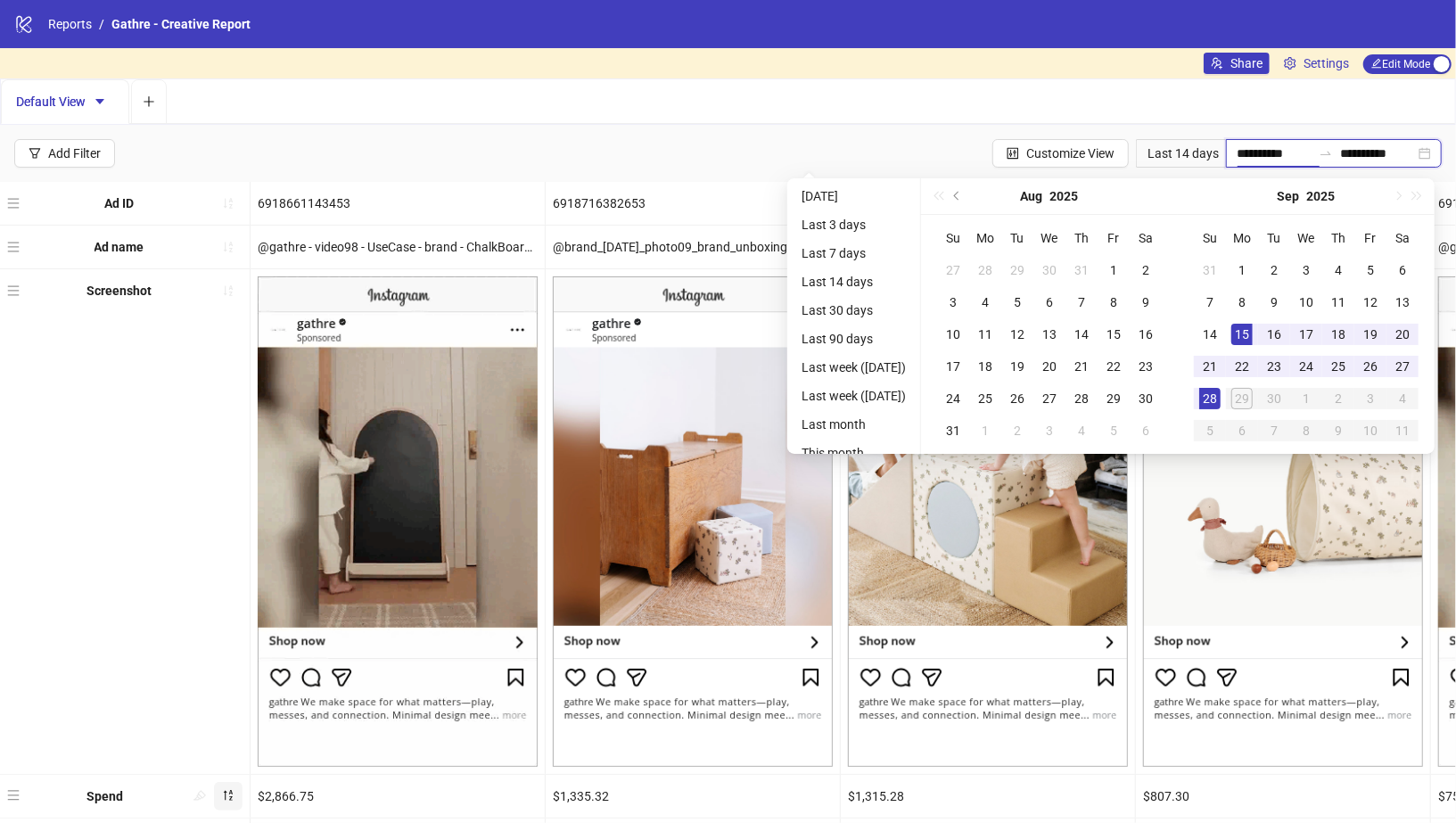
type input "**********"
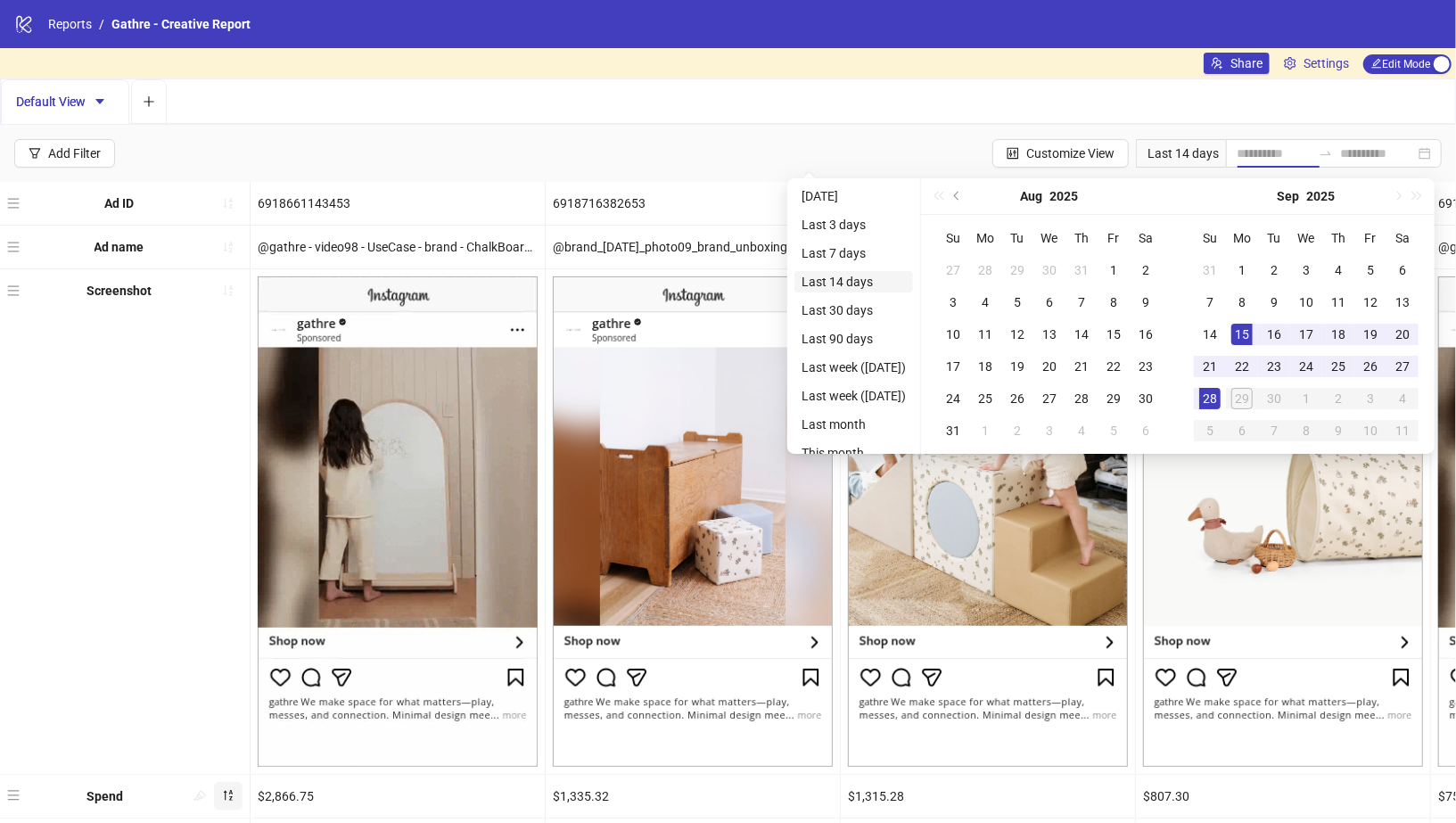
click at [818, 277] on li "Last 14 days" at bounding box center [853, 282] width 119 height 21
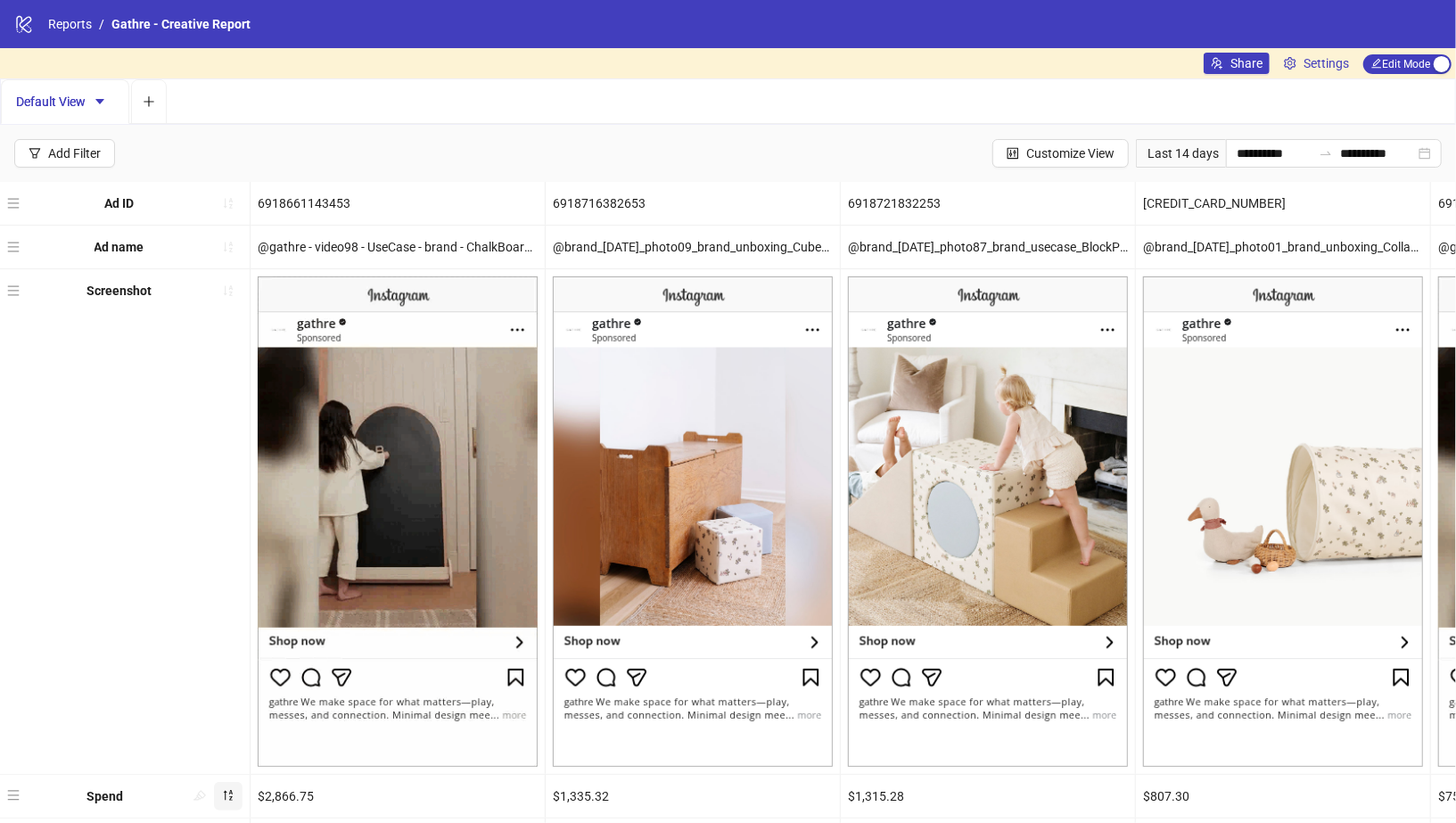
click at [822, 141] on div "**********" at bounding box center [728, 152] width 1456 height 57
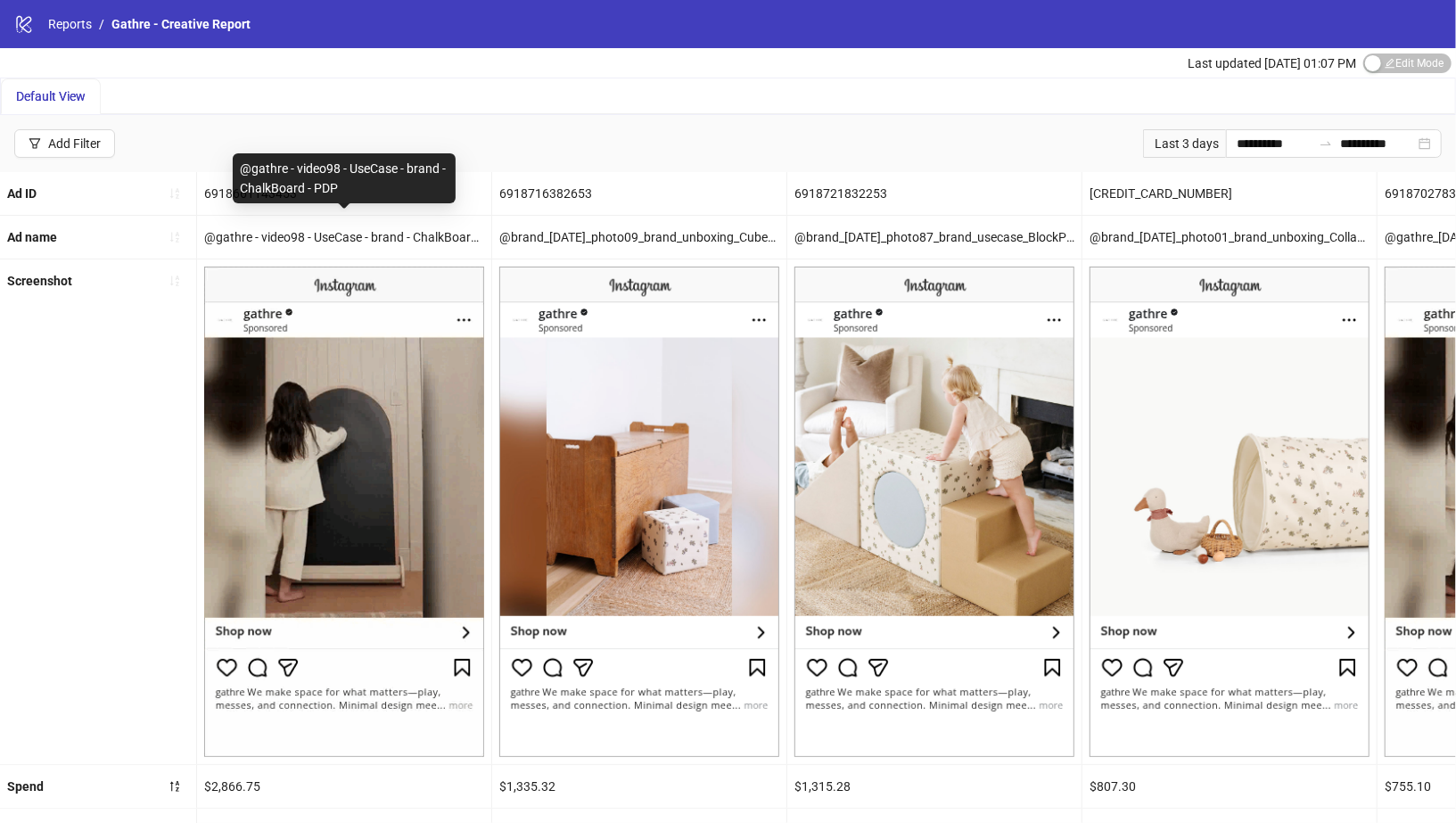
click at [432, 241] on div "@gathre - video98 - UseCase - brand - ChalkBoard - PDP" at bounding box center [343, 237] width 294 height 42
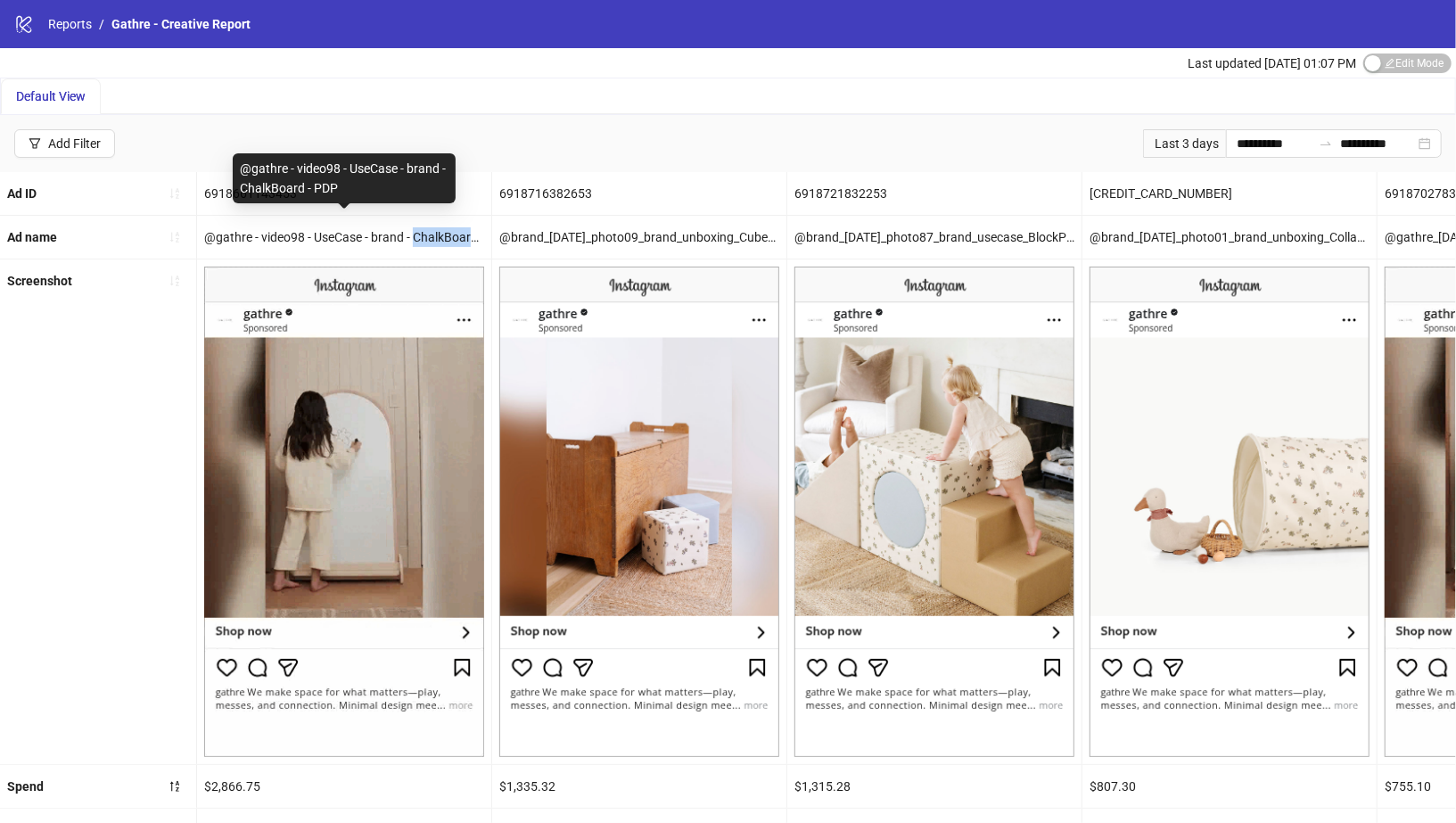
click at [432, 241] on div "@gathre - video98 - UseCase - brand - ChalkBoard - PDP" at bounding box center [343, 237] width 294 height 42
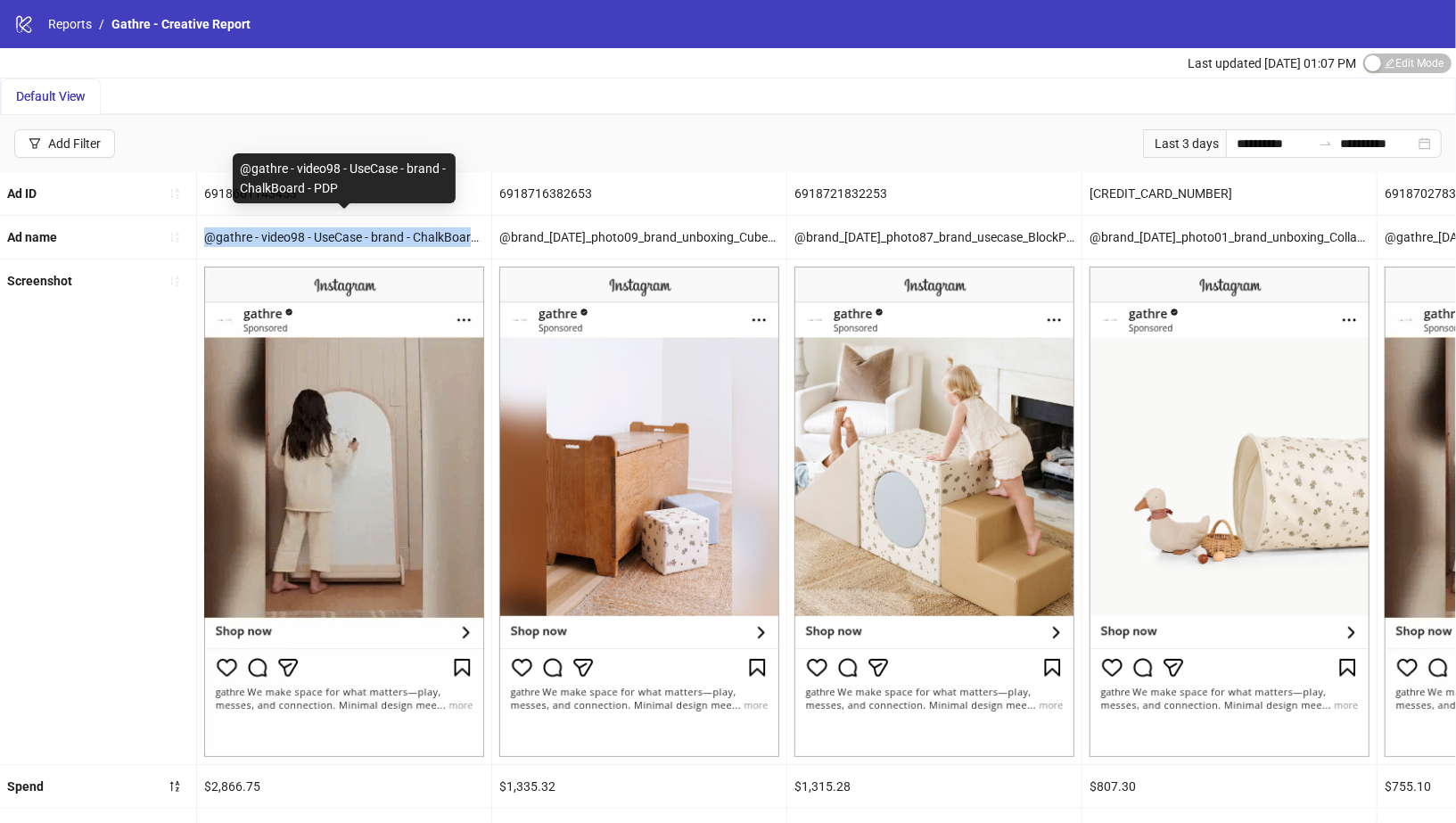
click at [432, 241] on div "@gathre - video98 - UseCase - brand - ChalkBoard - PDP" at bounding box center [343, 237] width 294 height 42
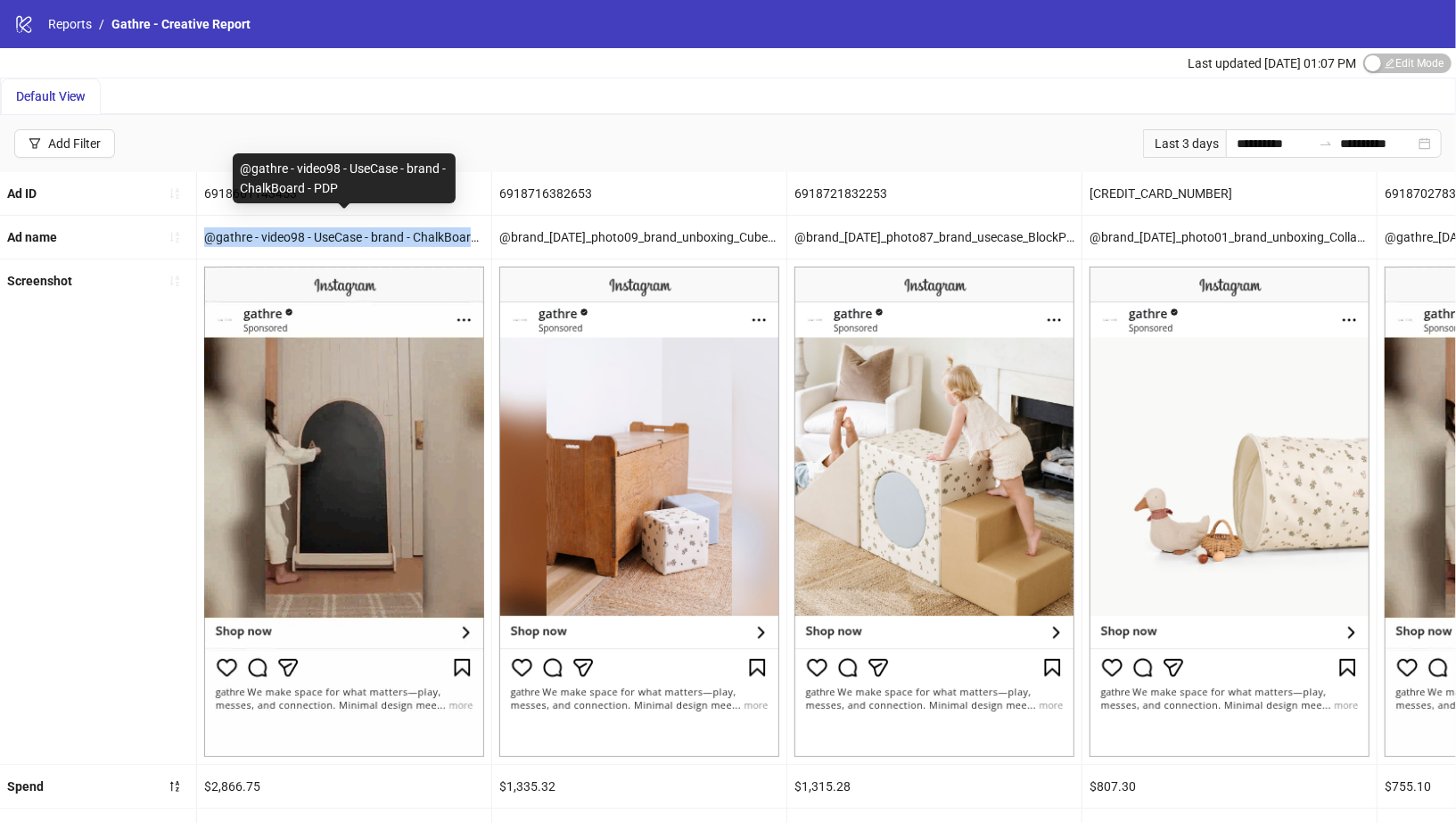
copy div "@gathre - video98 - UseCase - brand - ChalkBoard - PDP"
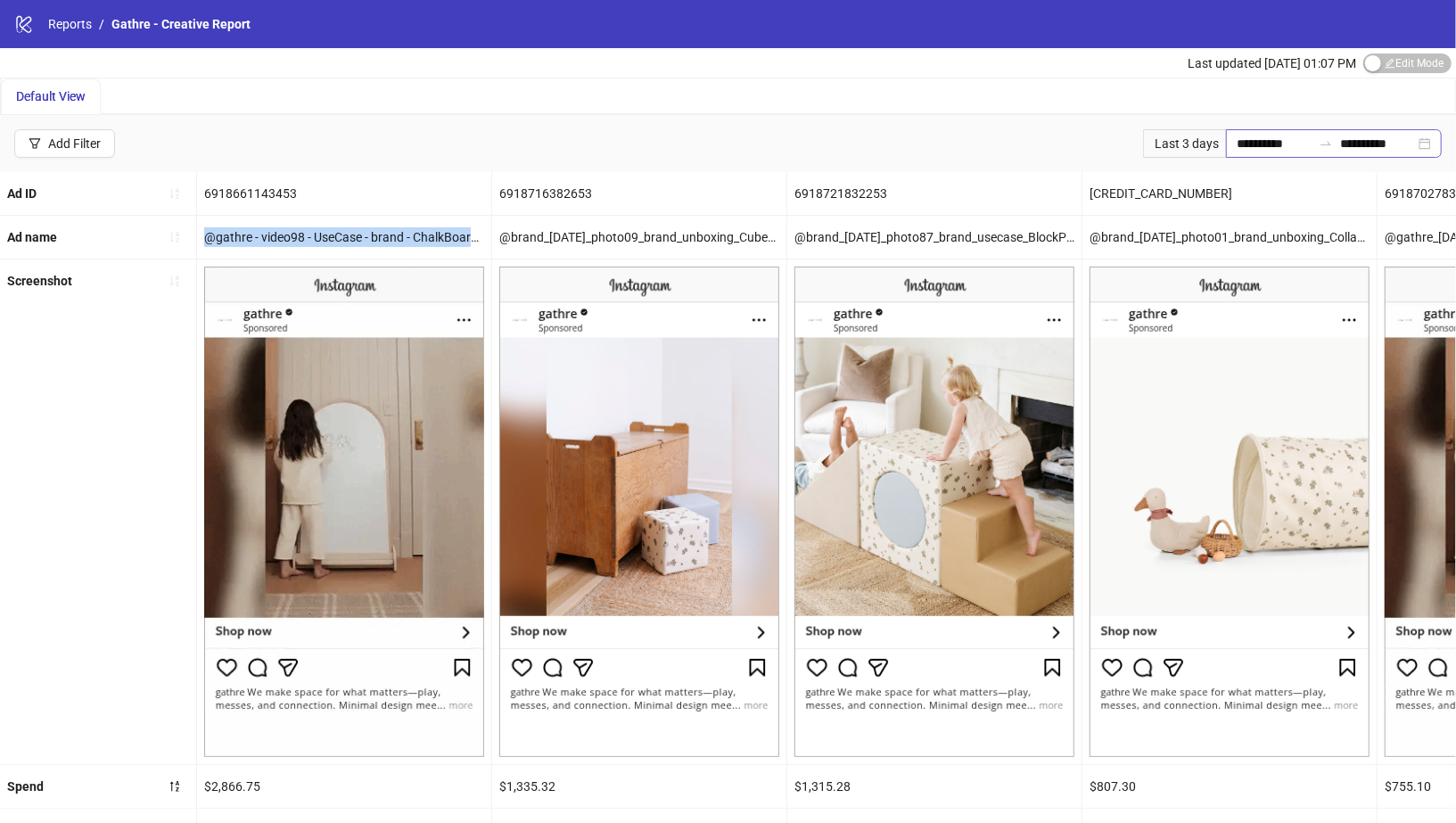
click at [1428, 142] on div "**********" at bounding box center [1334, 144] width 216 height 29
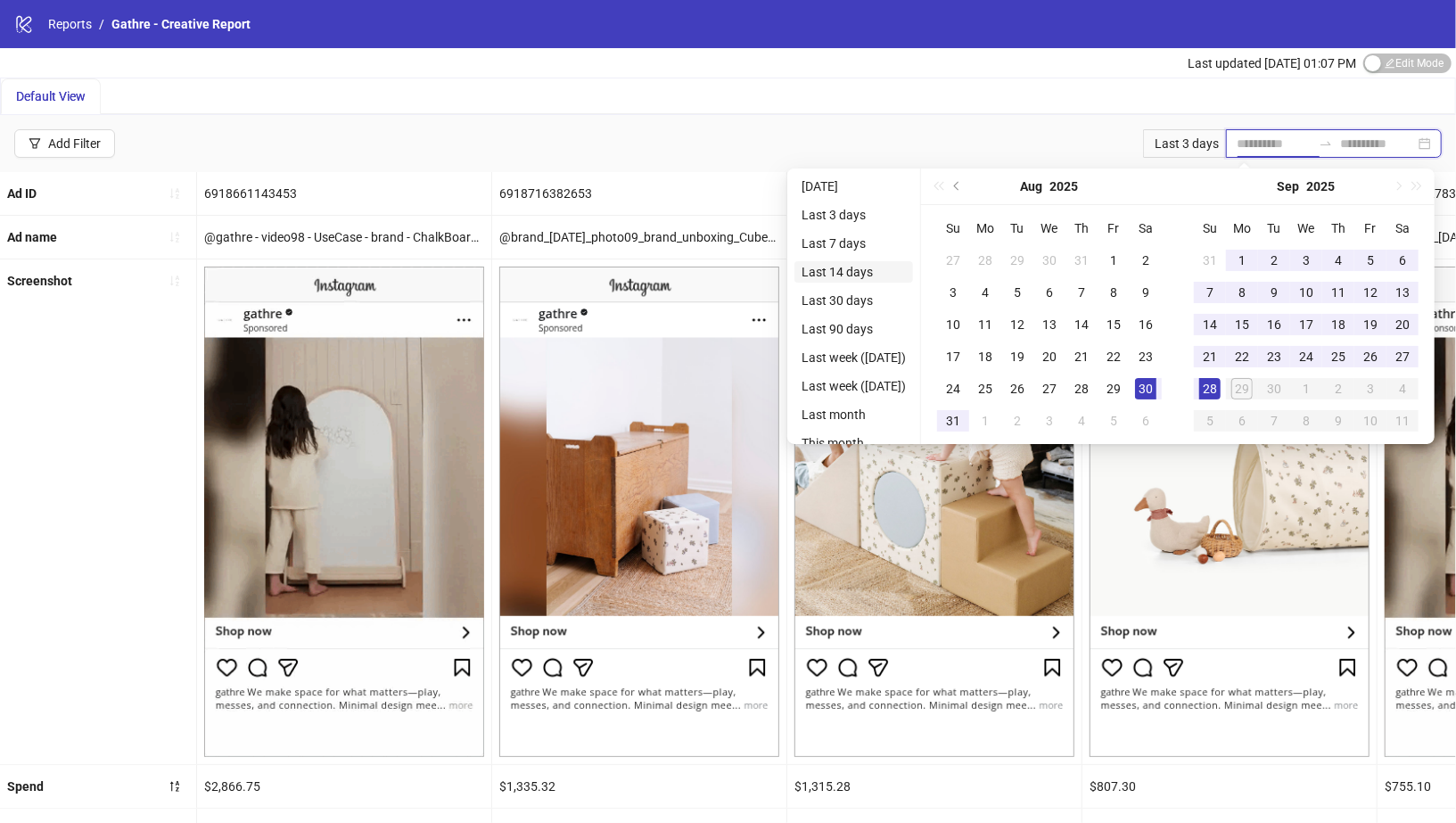
type input "**********"
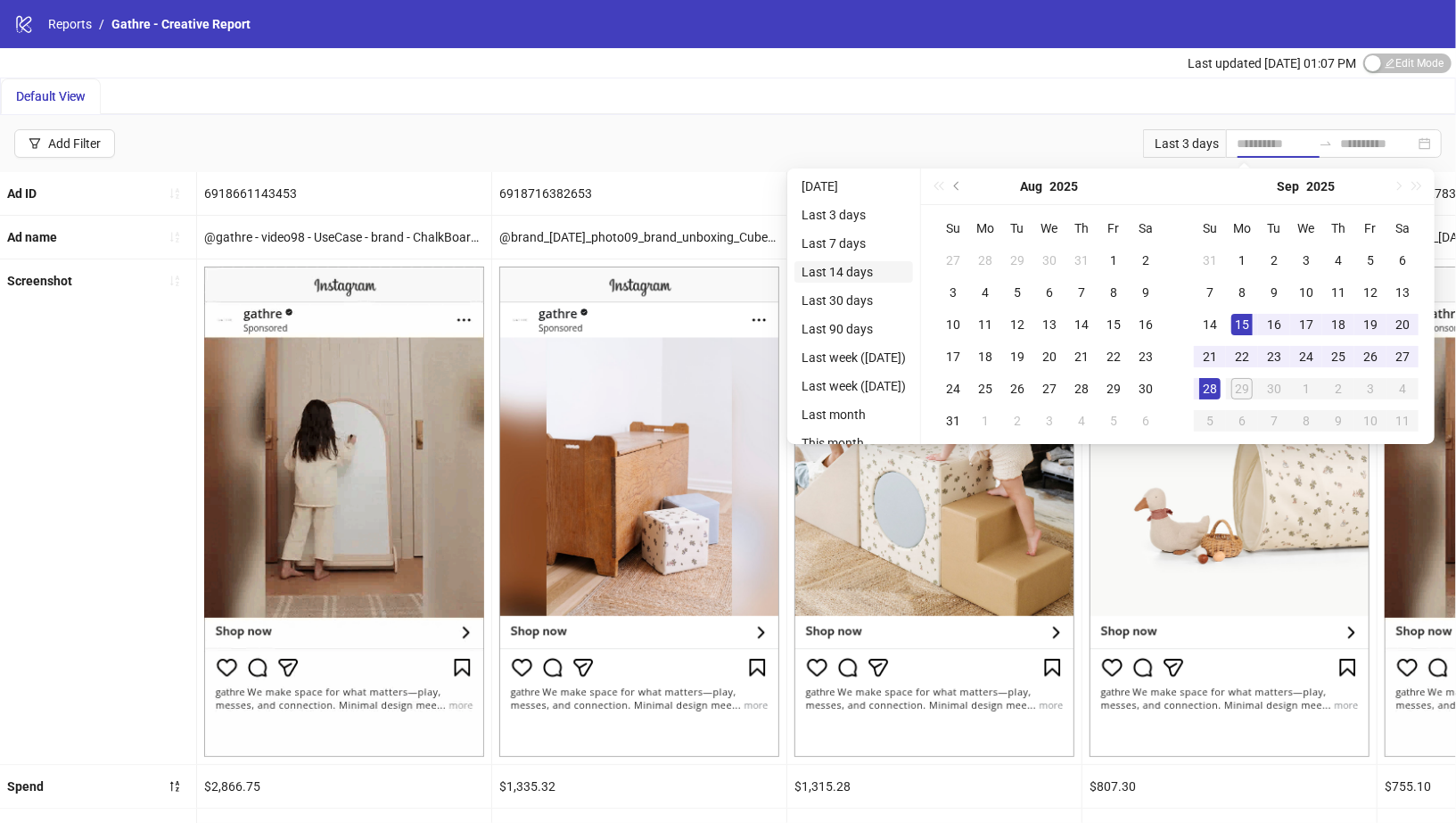
click at [848, 273] on li "Last 14 days" at bounding box center [853, 272] width 119 height 21
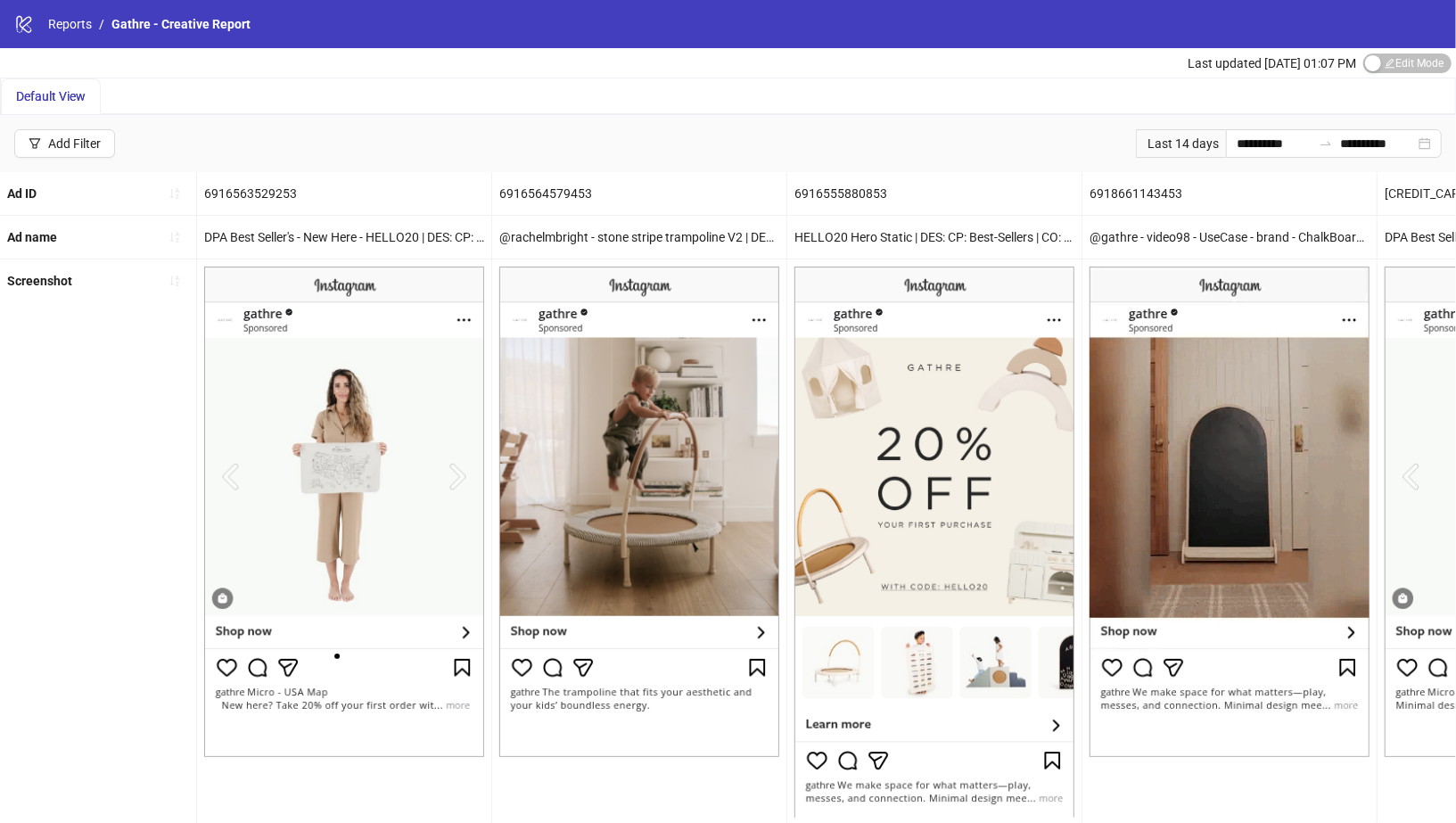
click at [363, 224] on div "DPA Best Seller's - New Here - HELLO20 | DES: CP: Best-Sellers | CO: In-House |…" at bounding box center [343, 237] width 294 height 42
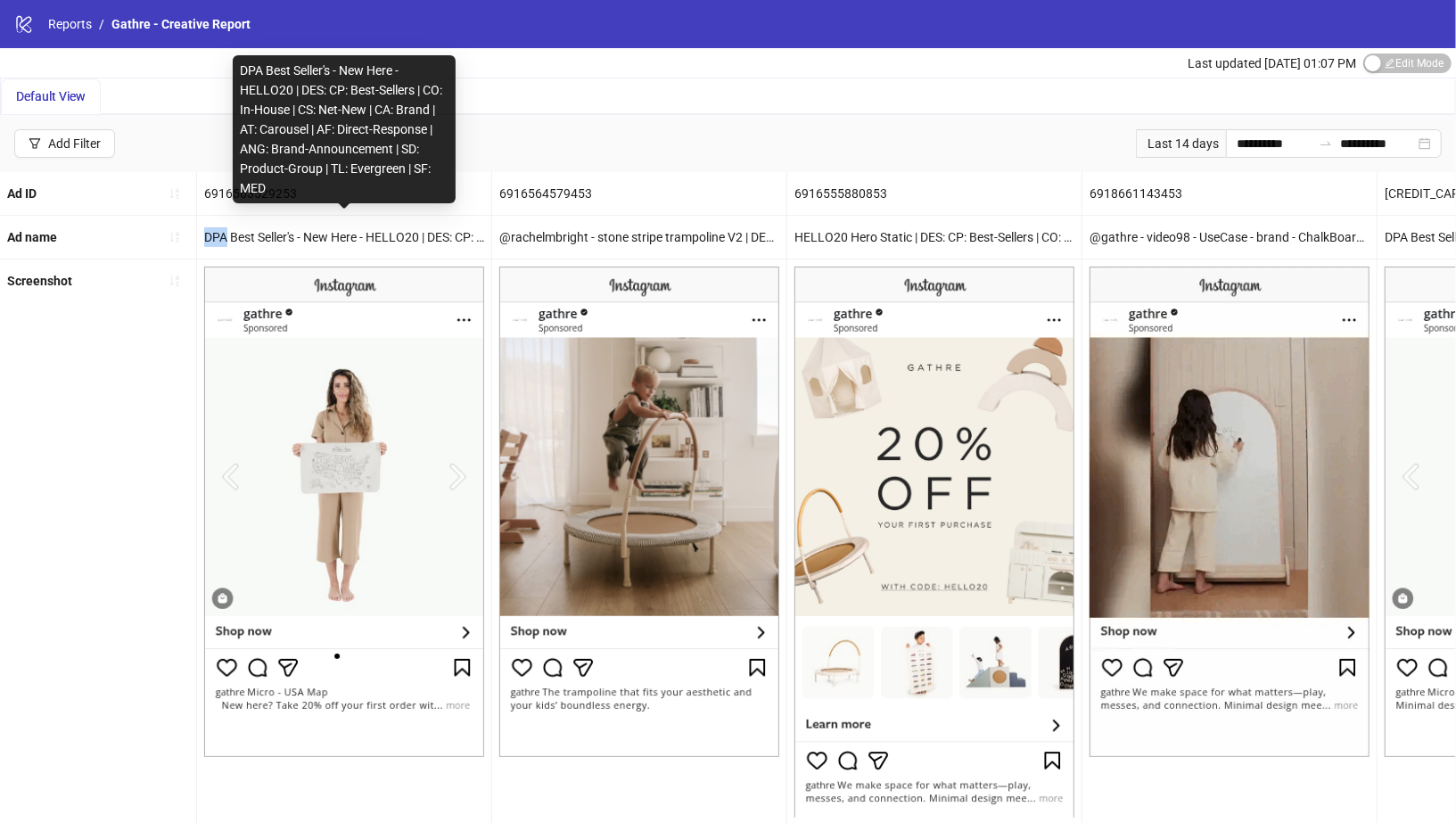
click at [363, 224] on div "DPA Best Seller's - New Here - HELLO20 | DES: CP: Best-Sellers | CO: In-House |…" at bounding box center [343, 237] width 294 height 42
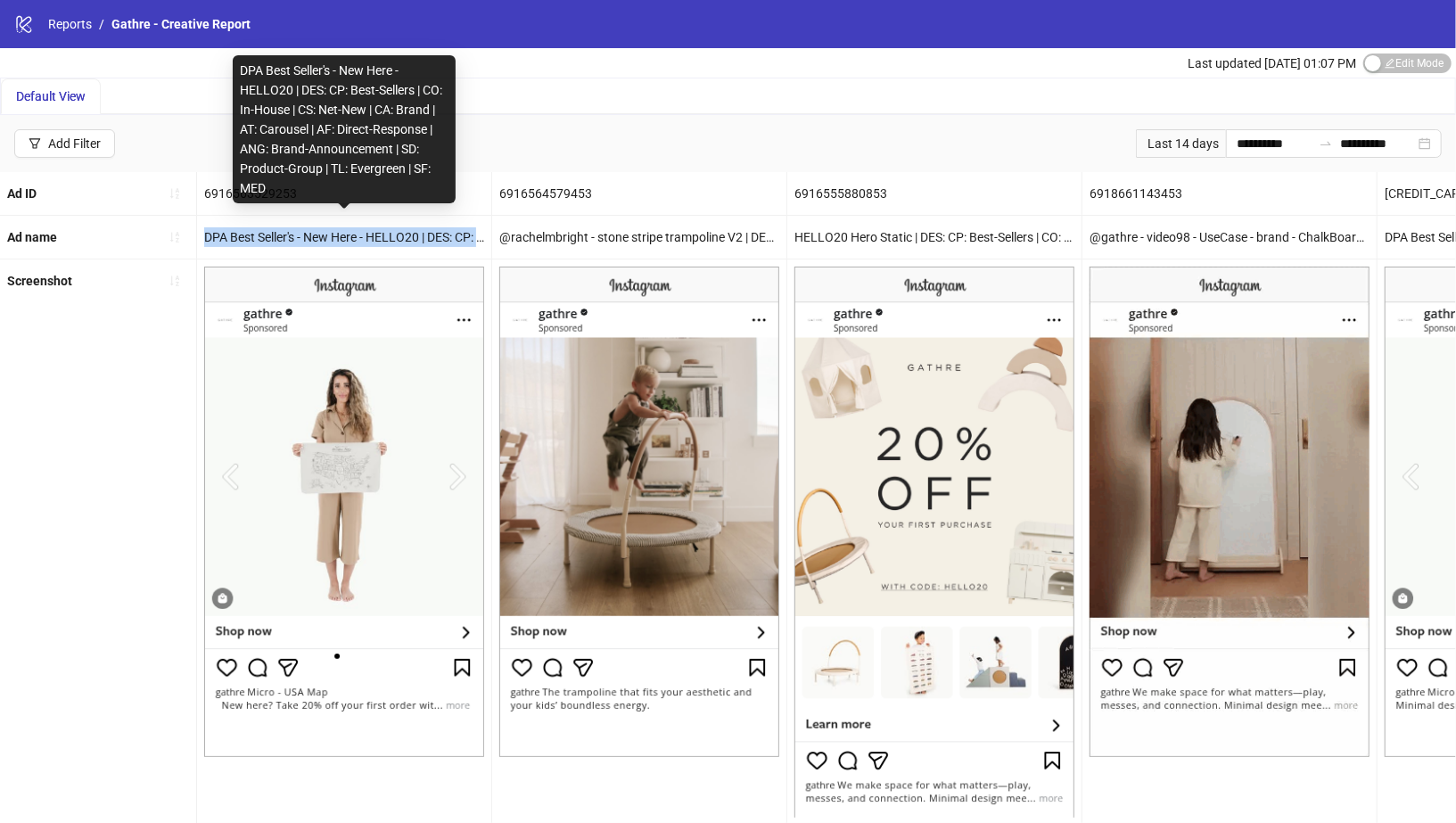
click at [363, 224] on div "DPA Best Seller's - New Here - HELLO20 | DES: CP: Best-Sellers | CO: In-House |…" at bounding box center [343, 237] width 294 height 42
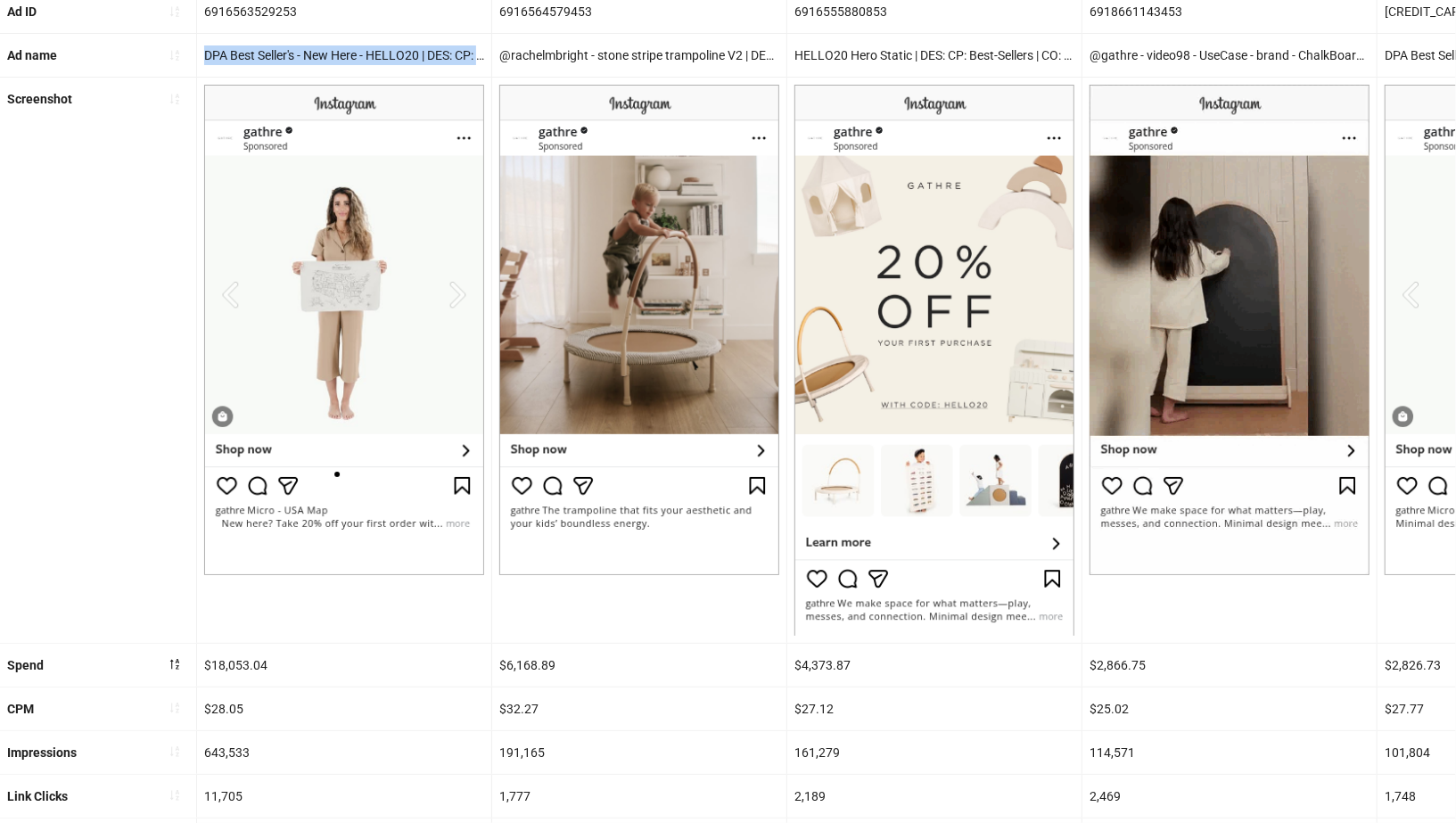
scroll to position [376, 0]
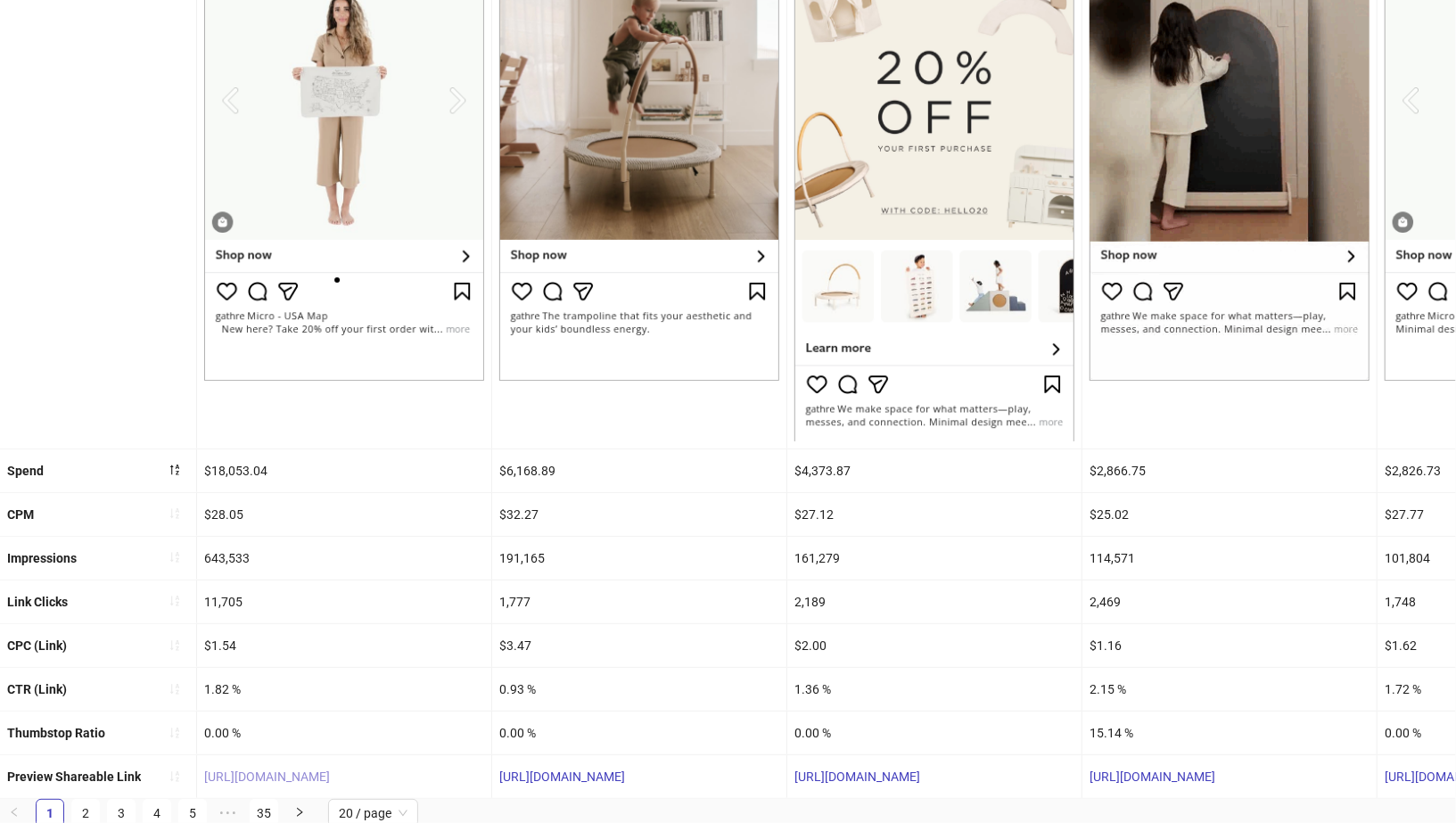
click at [330, 769] on link "[URL][DOMAIN_NAME]" at bounding box center [267, 776] width 125 height 14
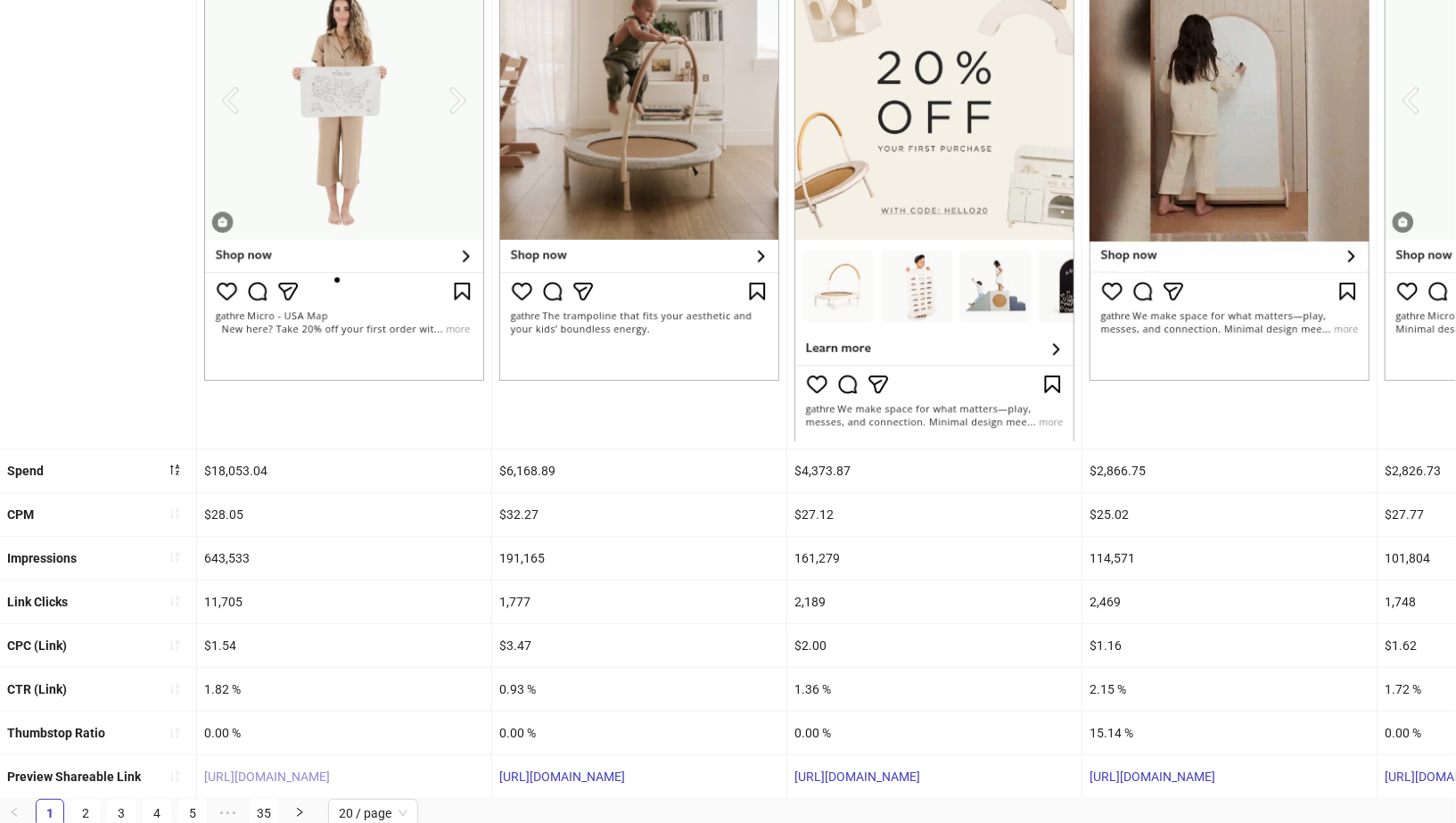
click at [281, 772] on link "[URL][DOMAIN_NAME]" at bounding box center [267, 776] width 125 height 14
click at [613, 498] on div "$32.27" at bounding box center [639, 514] width 294 height 42
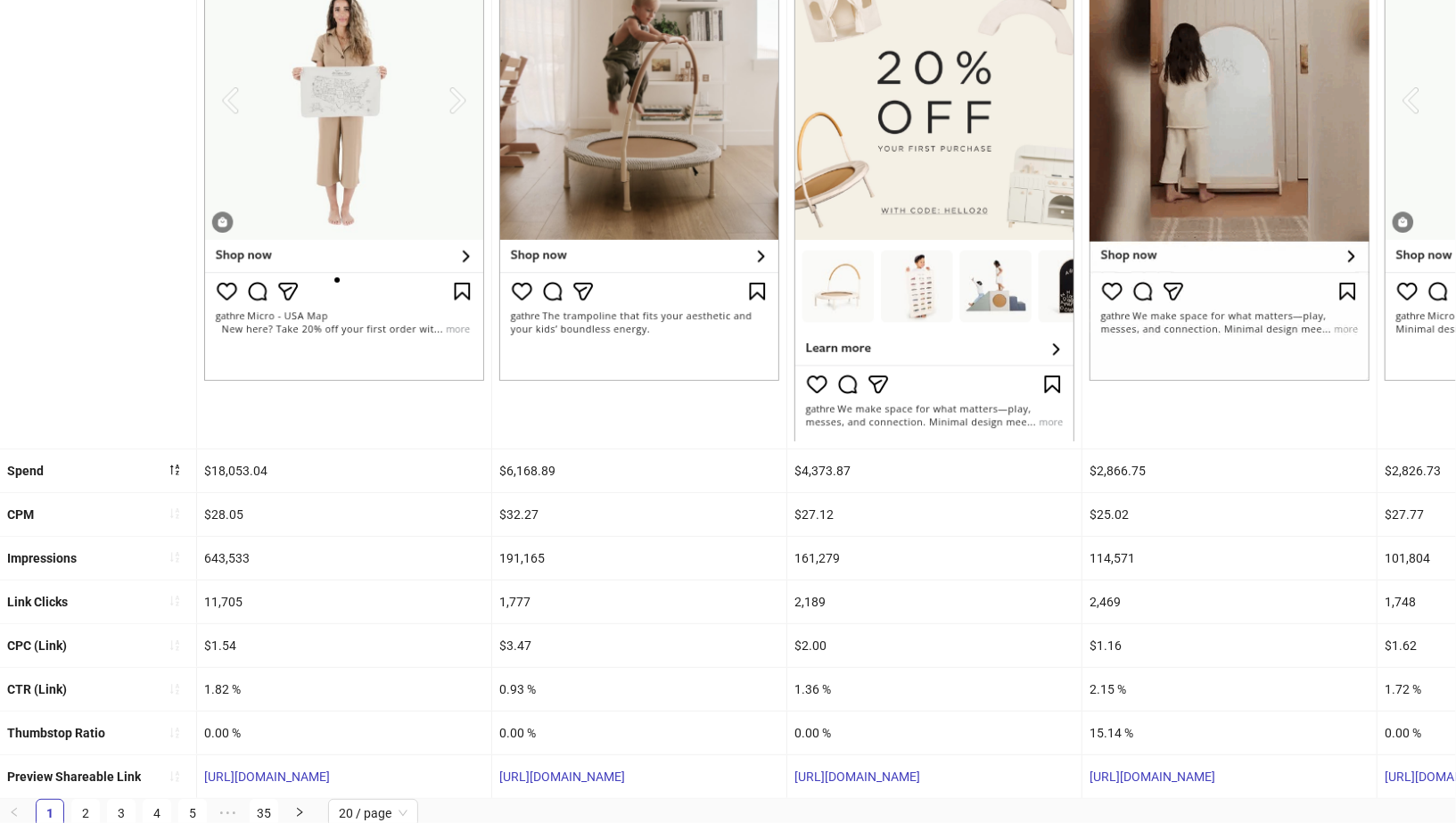
scroll to position [0, 0]
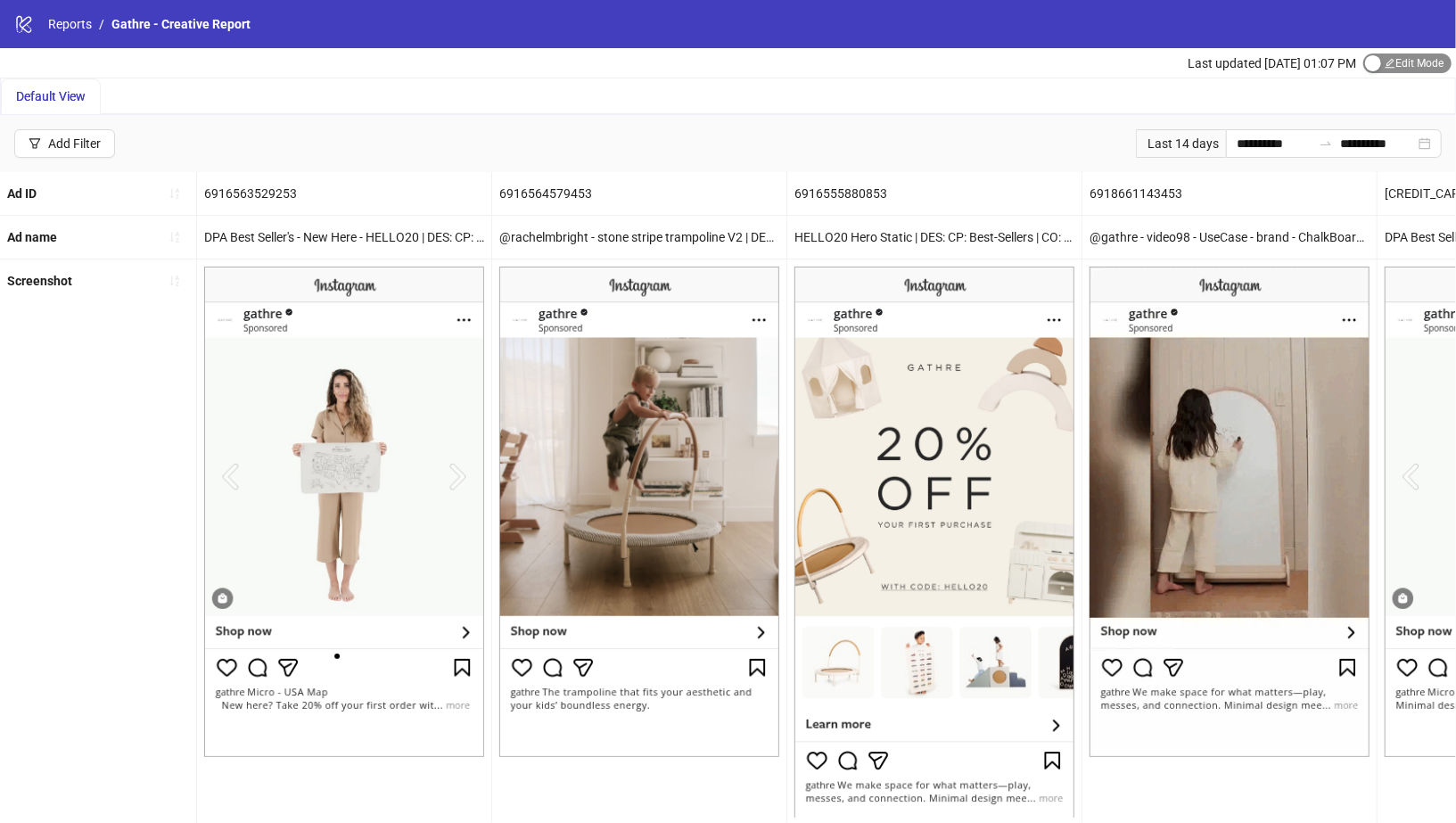
click at [1379, 57] on span "Edit Mode Edit Mode" at bounding box center [1407, 63] width 88 height 19
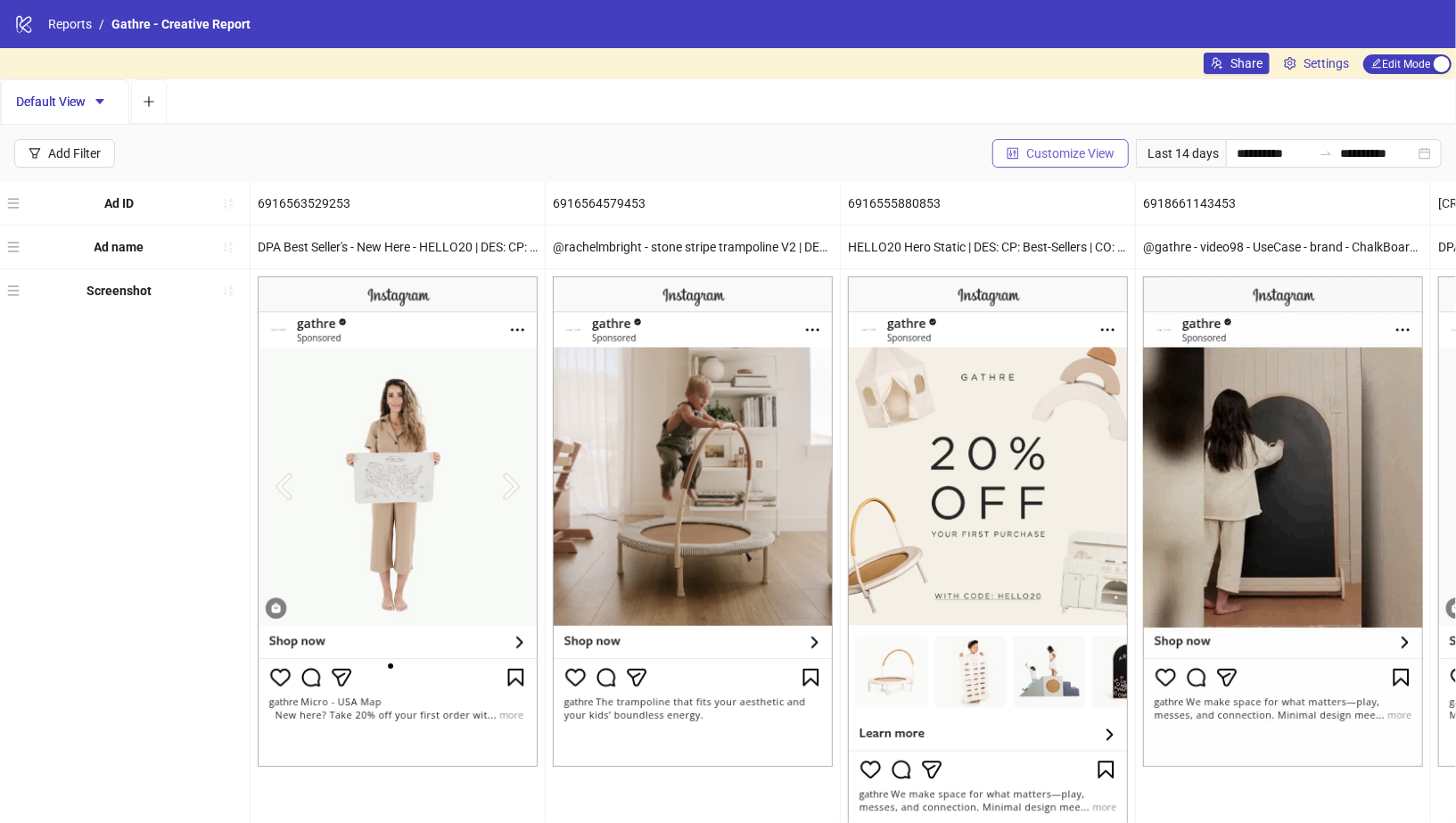
click at [1067, 150] on span "Customize View" at bounding box center [1070, 153] width 88 height 14
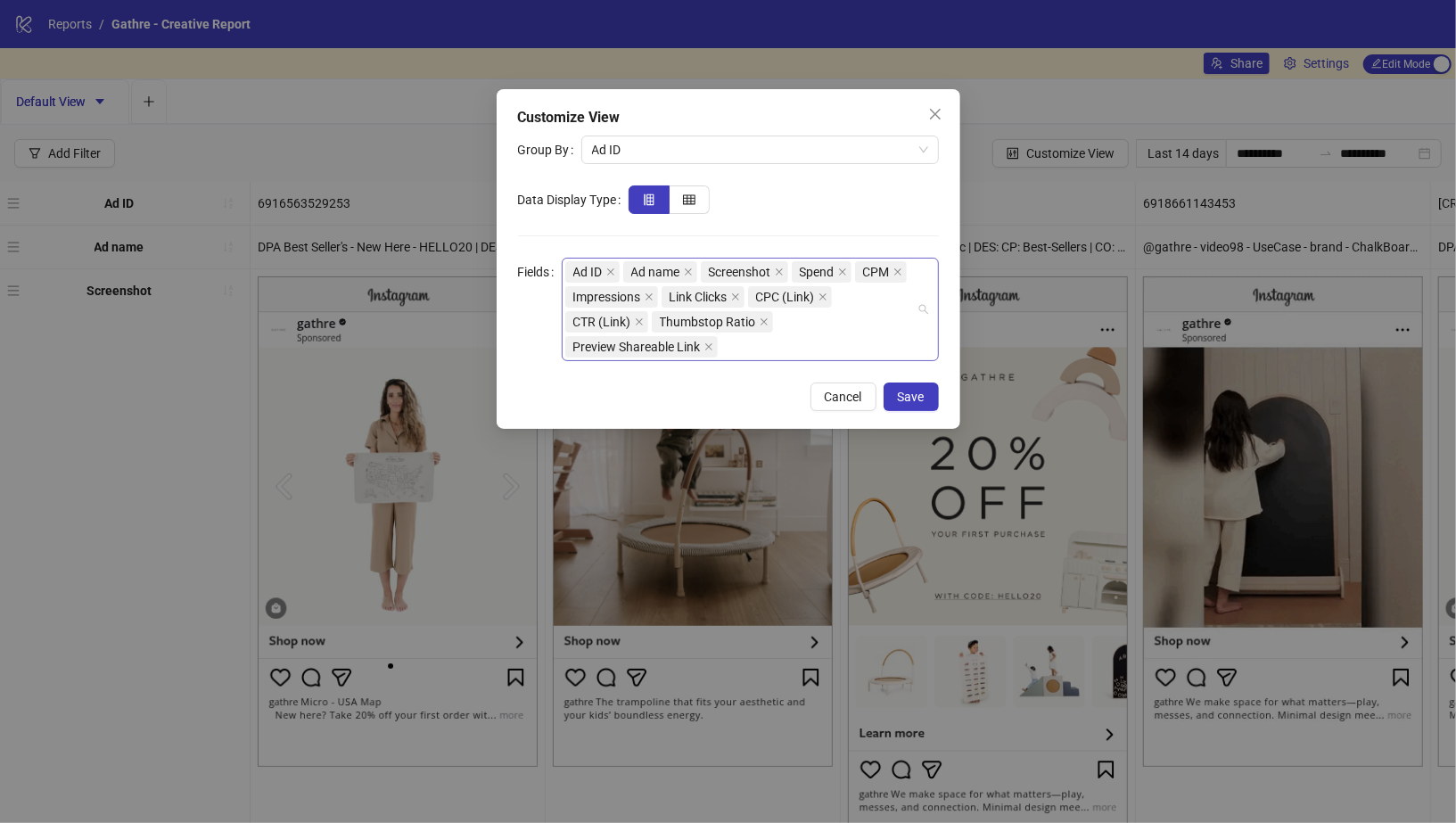
click at [800, 340] on div "Ad ID Ad name Screenshot Spend CPM Impressions Link Clicks CPC (Link) CTR (Link…" at bounding box center [741, 309] width 351 height 99
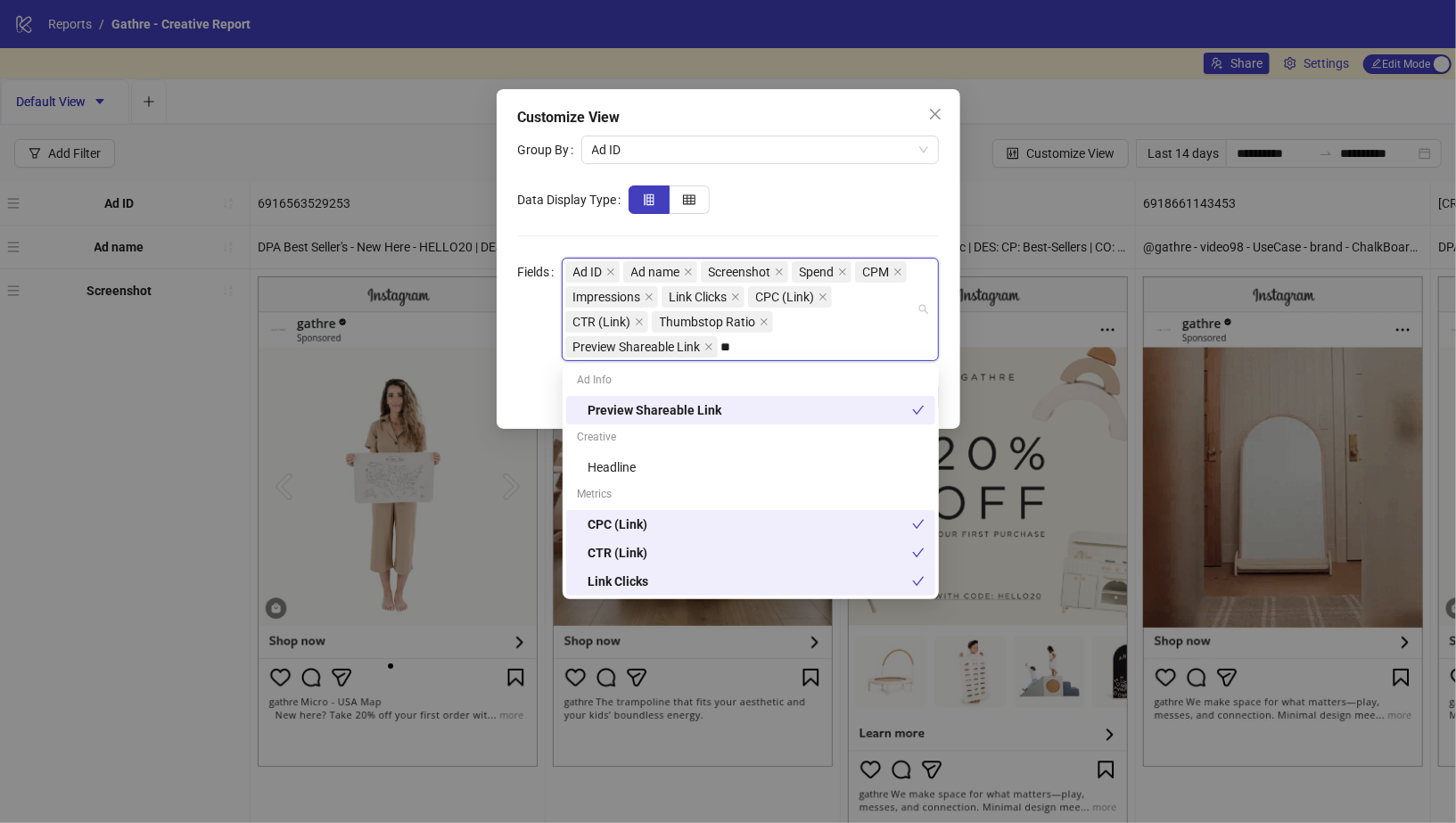
type input "*"
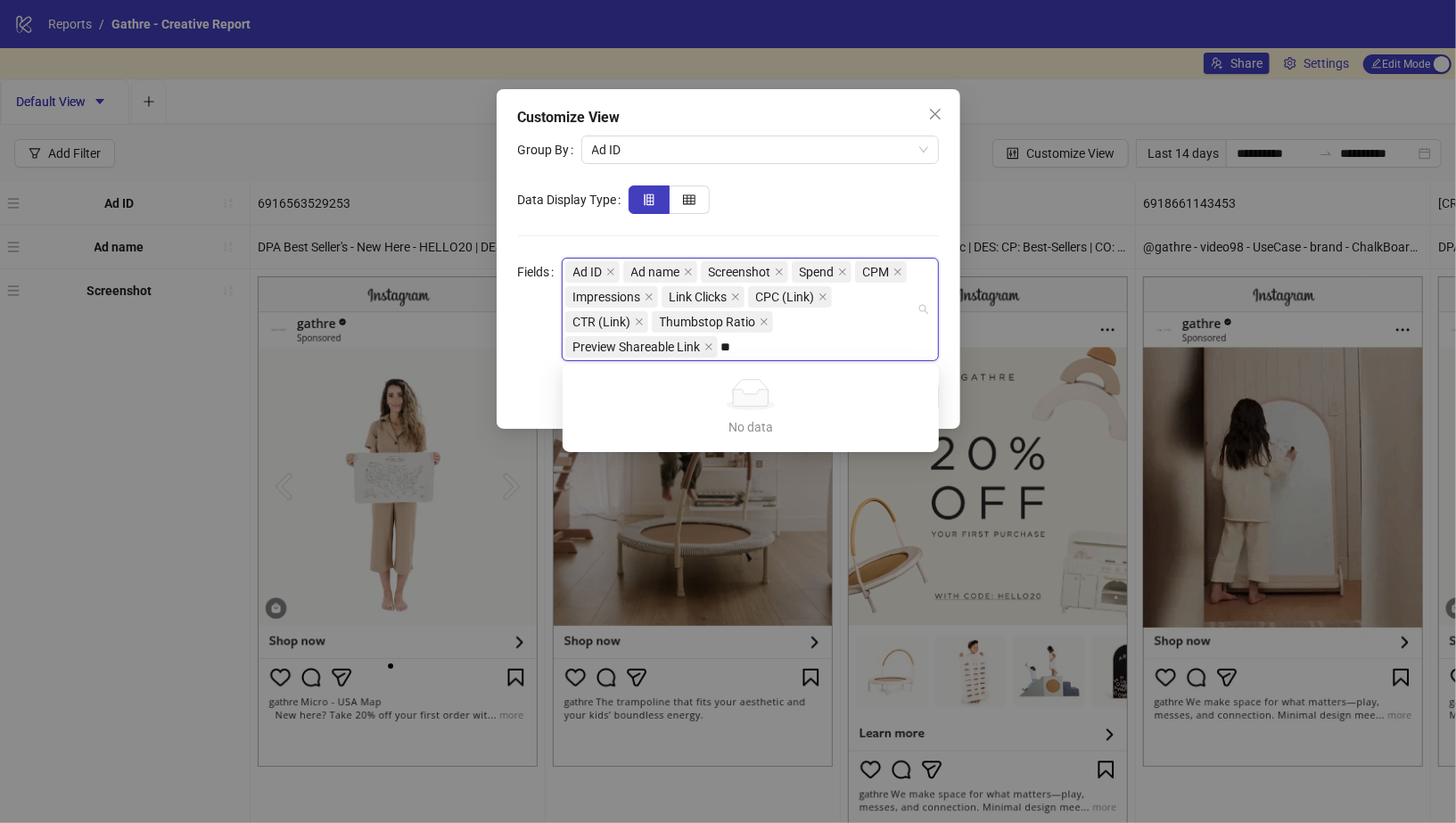
type input "*"
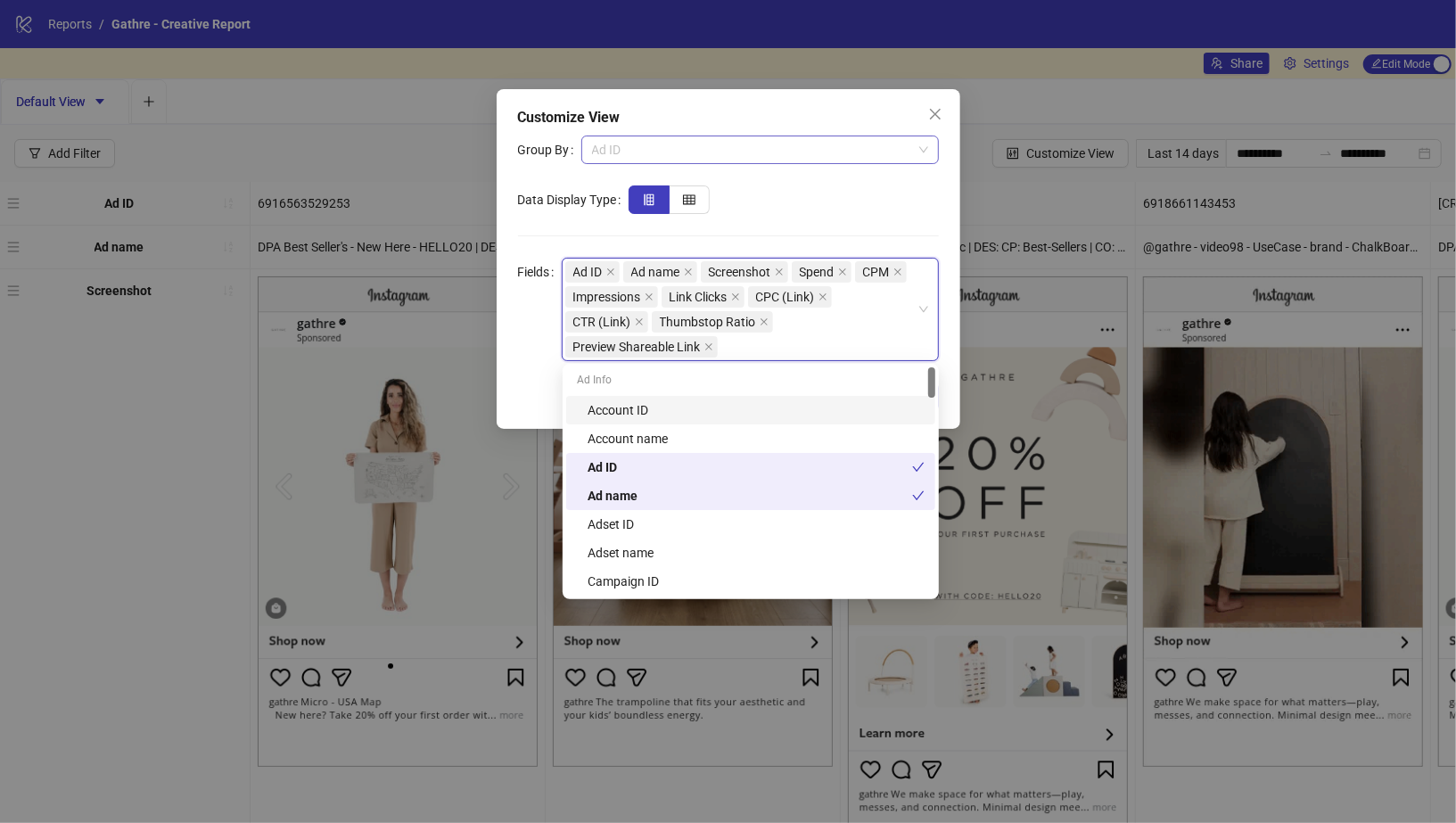
click at [799, 153] on span "Ad ID" at bounding box center [760, 150] width 336 height 27
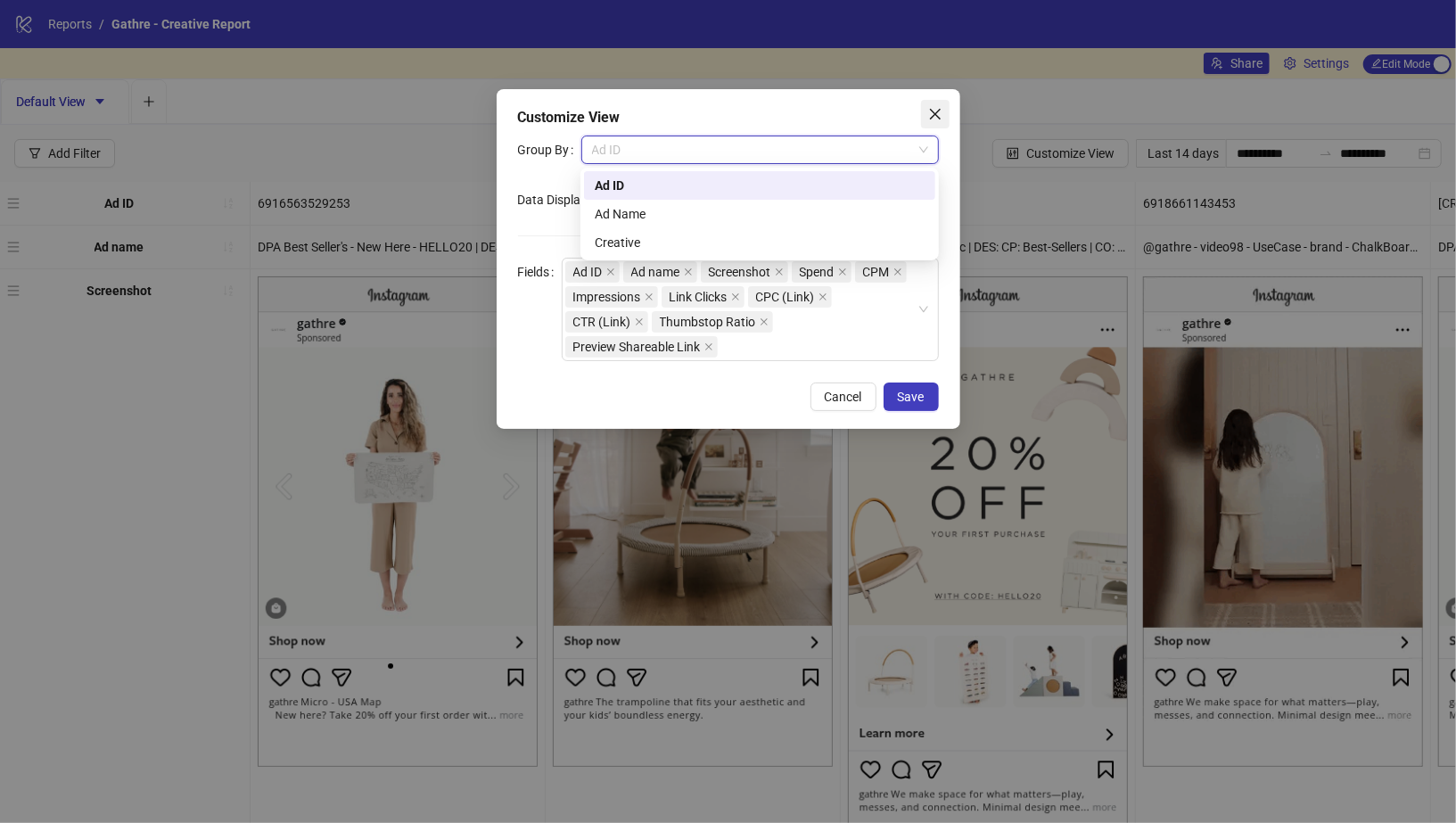
click at [924, 109] on span "Close" at bounding box center [936, 114] width 29 height 14
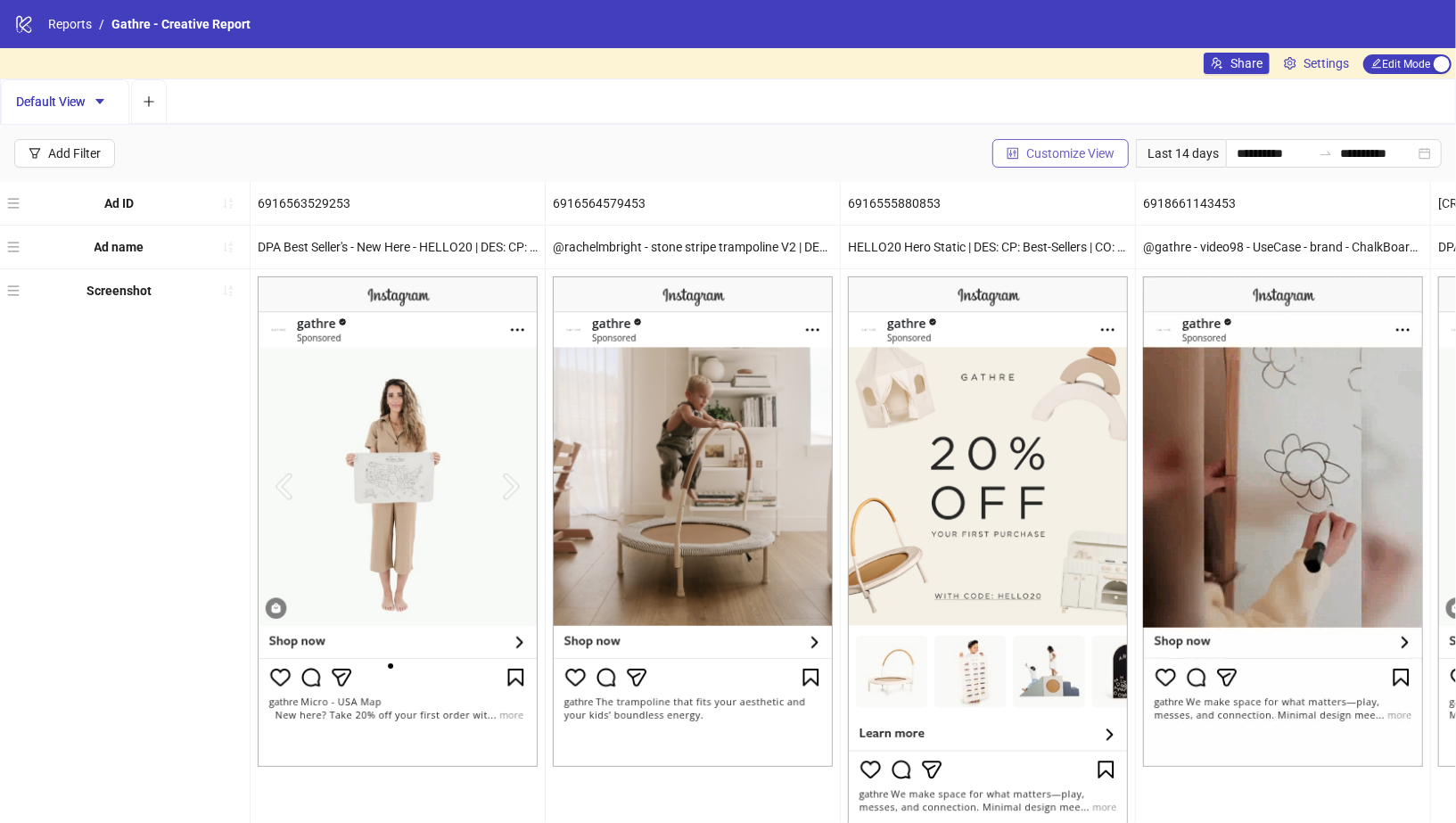
click at [1059, 158] on button "Customize View" at bounding box center [1059, 153] width 136 height 29
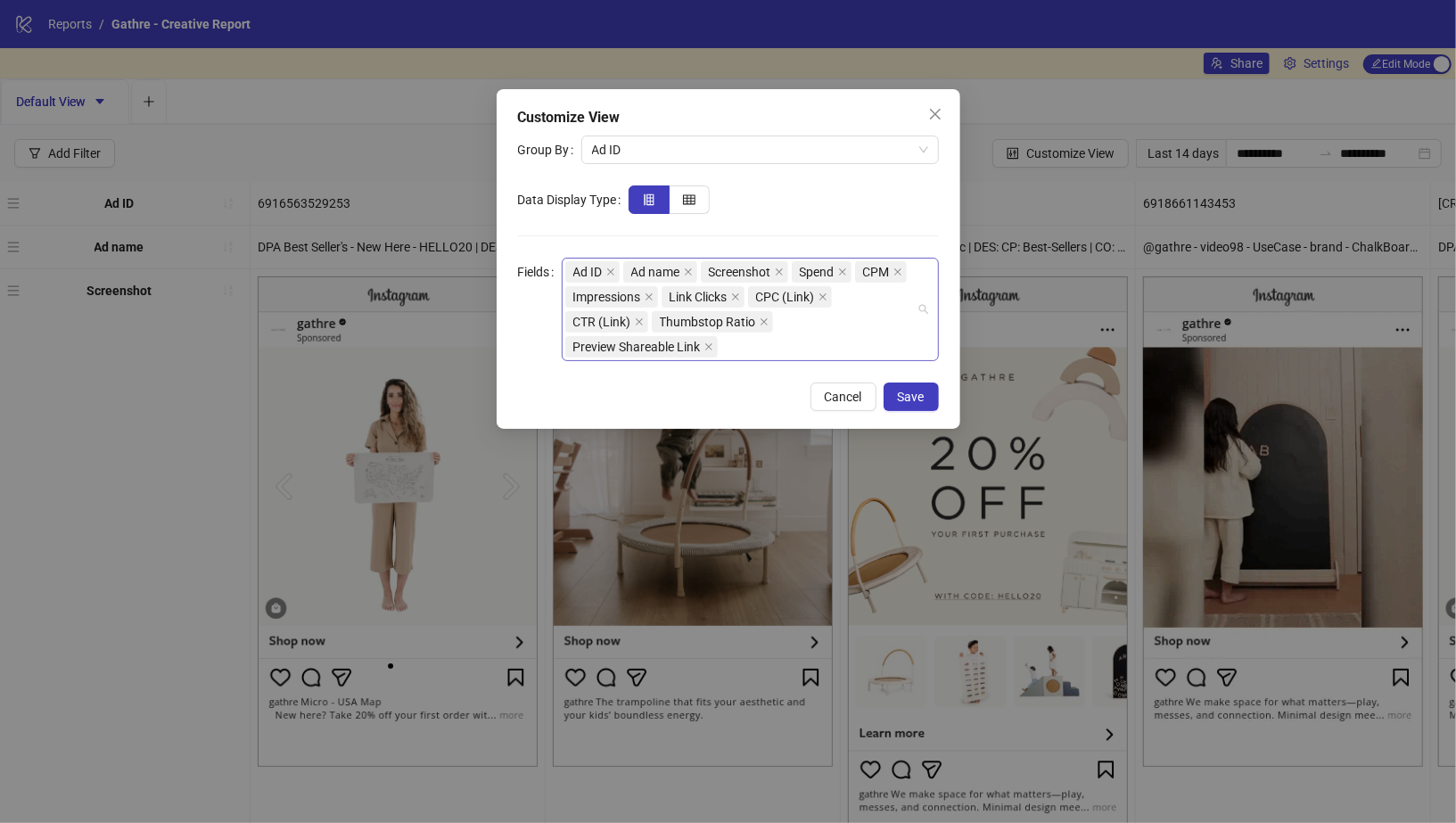
click at [862, 339] on div "Ad ID Ad name Screenshot Spend CPM Impressions Link Clicks CPC (Link) CTR (Link…" at bounding box center [741, 309] width 351 height 99
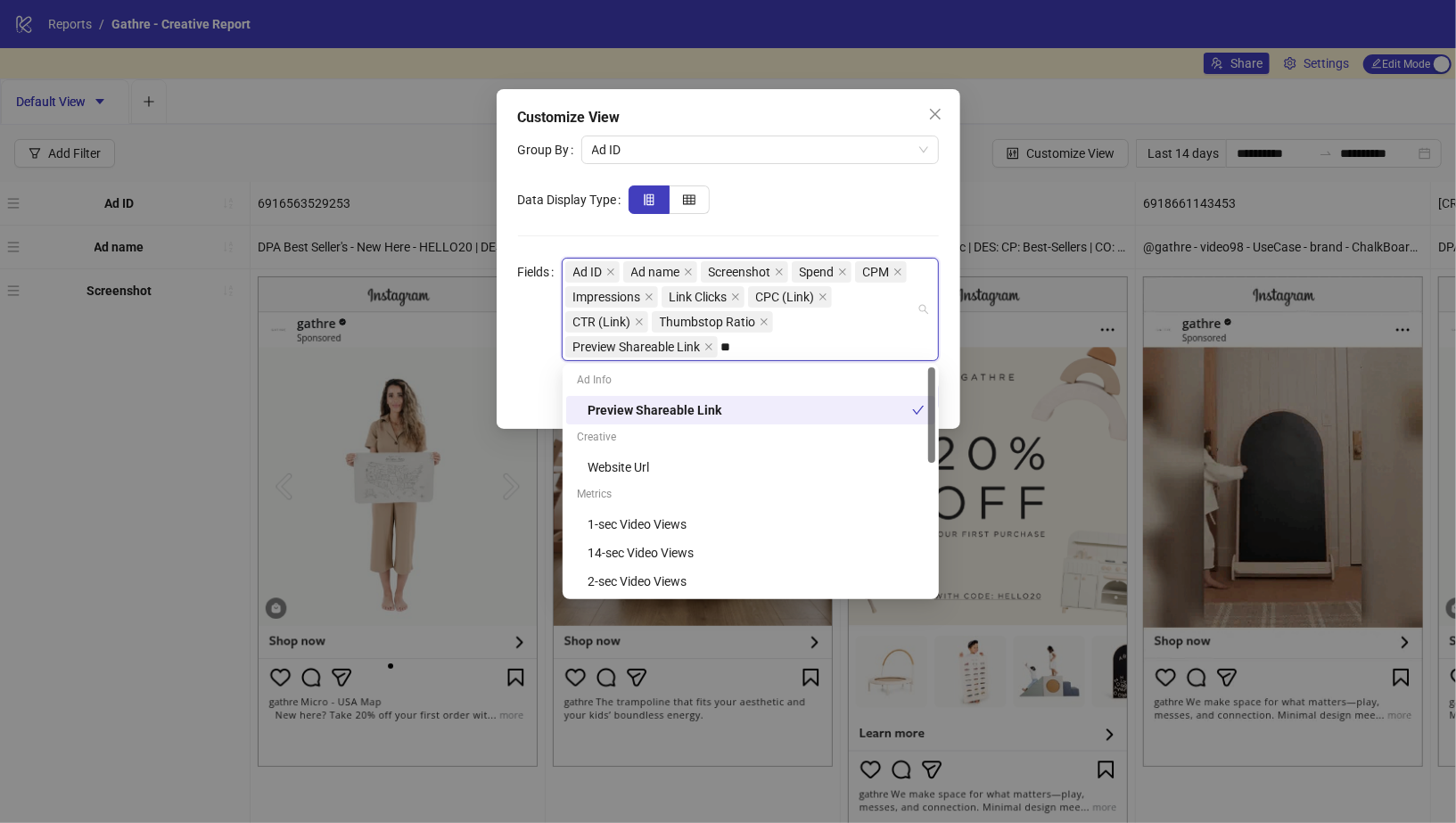
type input "***"
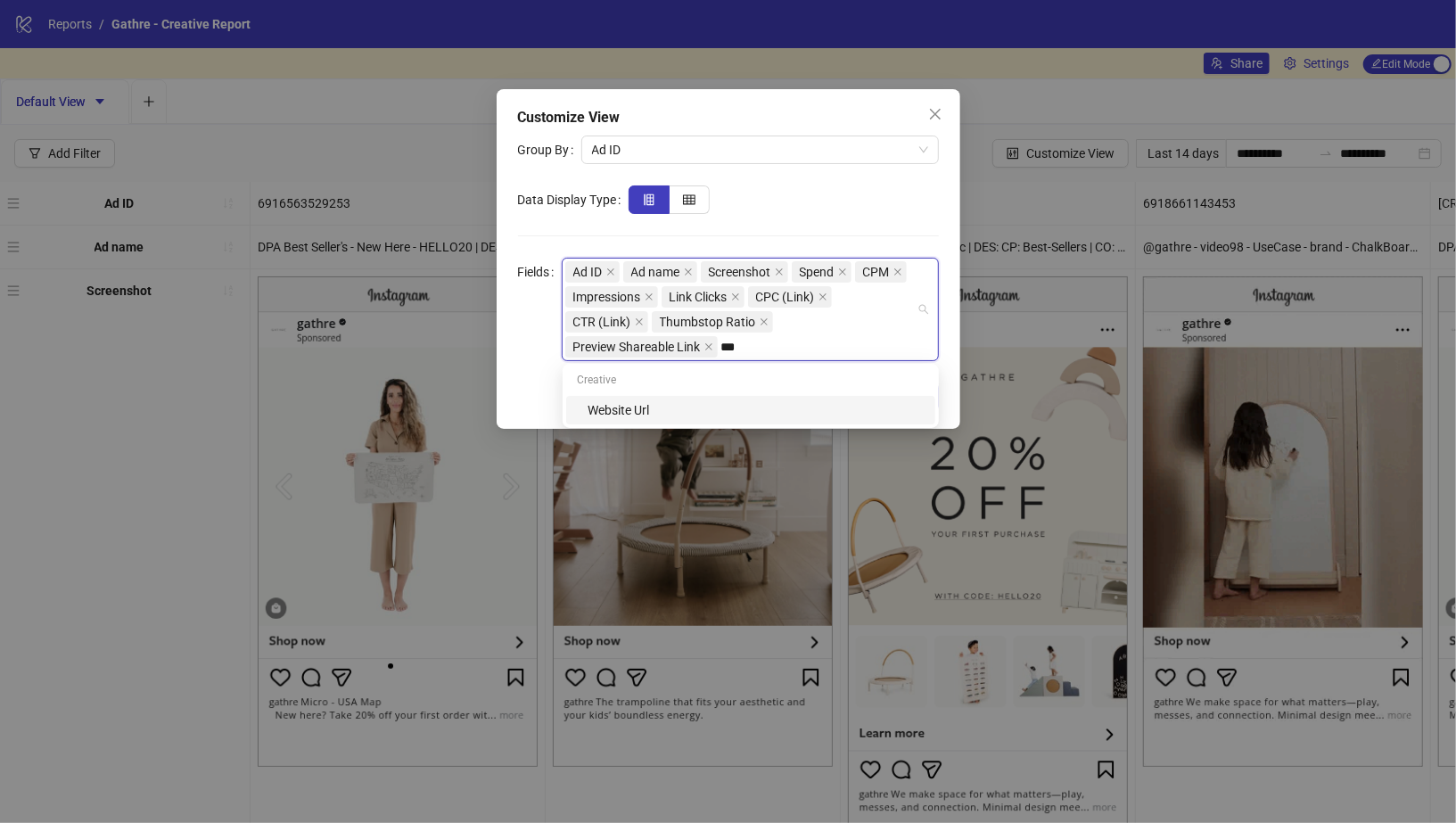
click at [781, 405] on div "Website Url" at bounding box center [755, 410] width 337 height 19
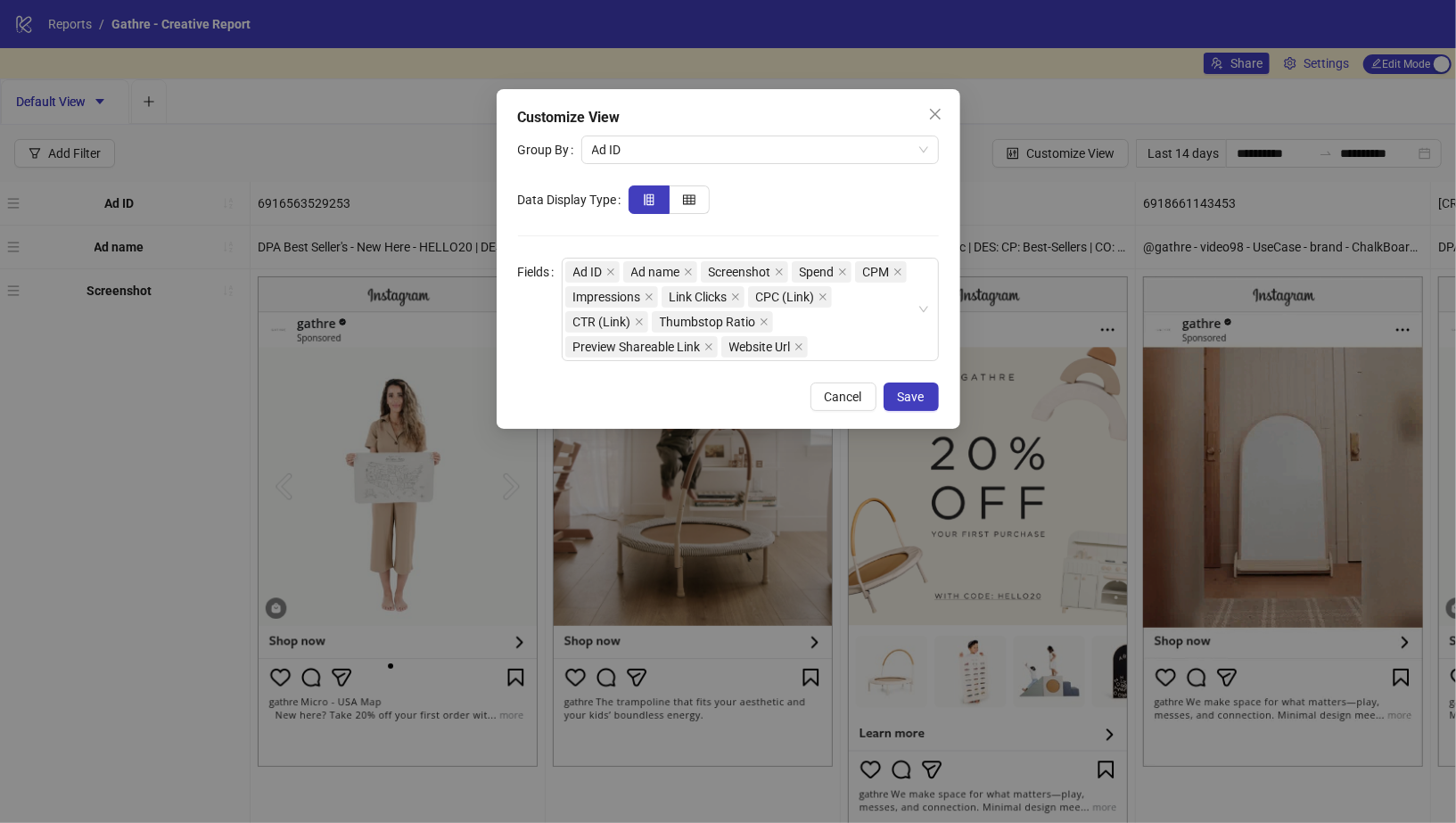
click at [950, 371] on div "Customize View Group By Ad ID Data Display Type Fields Ad ID Ad name Screenshot…" at bounding box center [728, 259] width 463 height 340
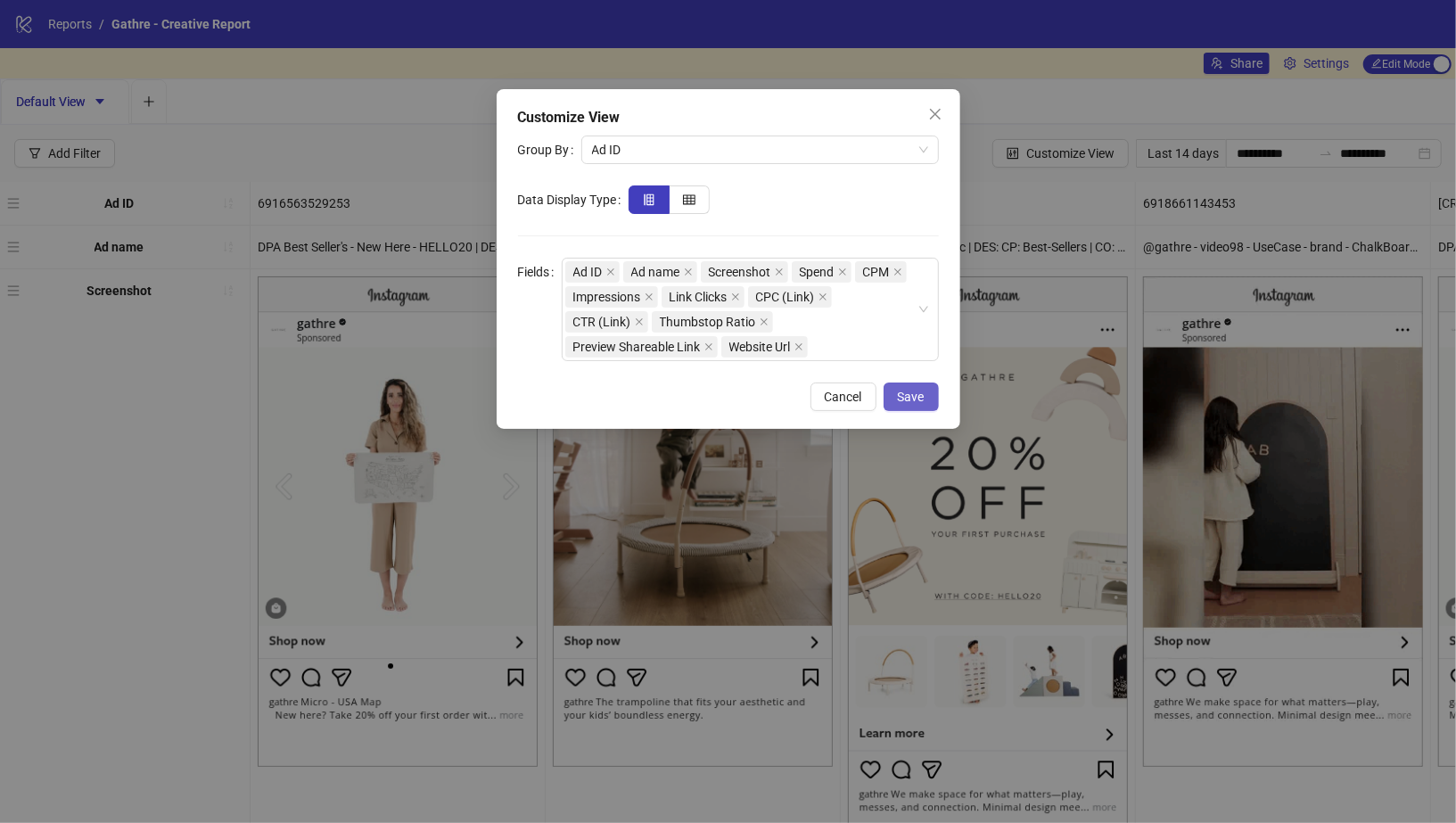
click at [921, 398] on span "Save" at bounding box center [911, 397] width 27 height 14
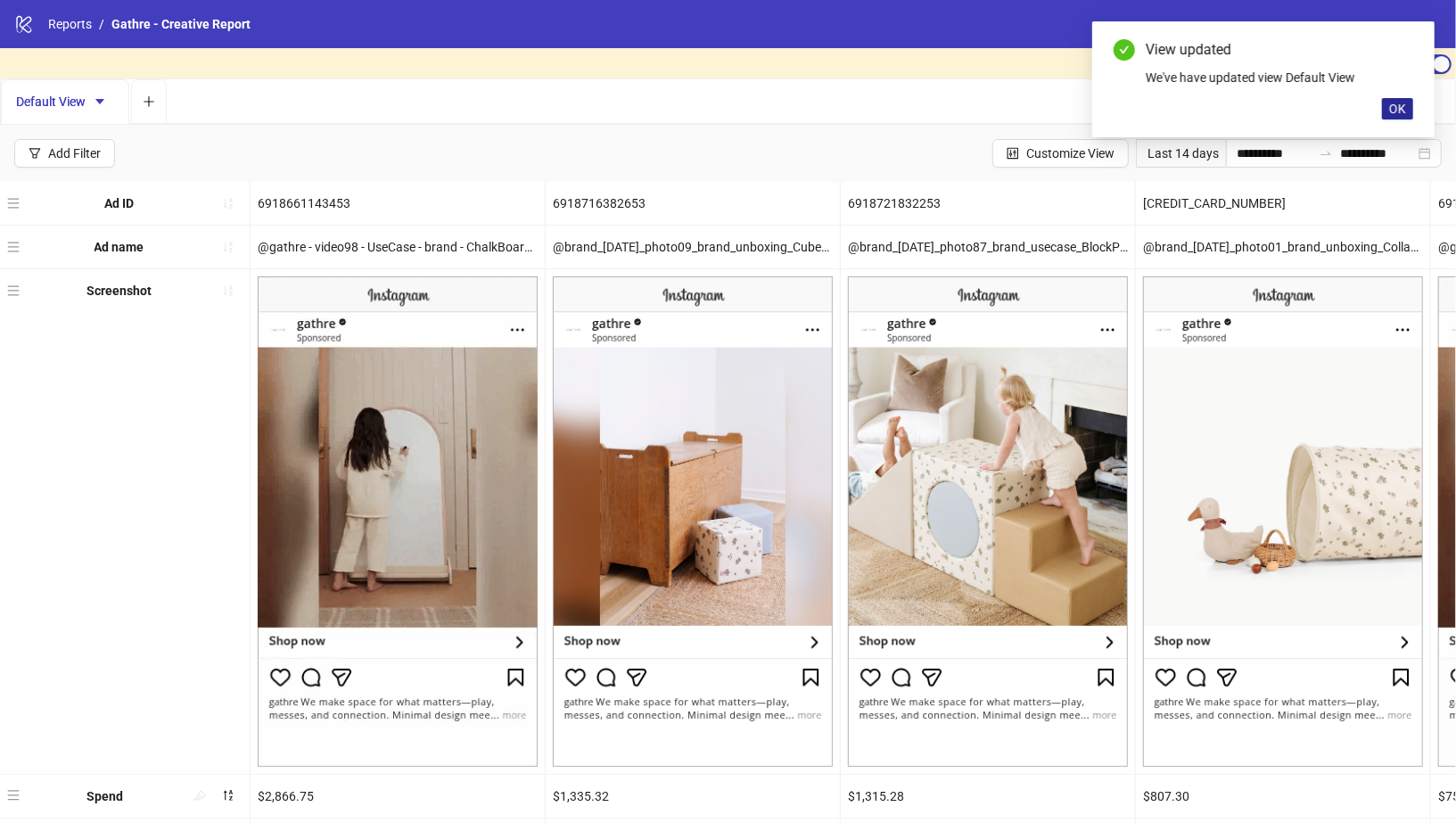
click at [1402, 105] on span "OK" at bounding box center [1398, 108] width 17 height 14
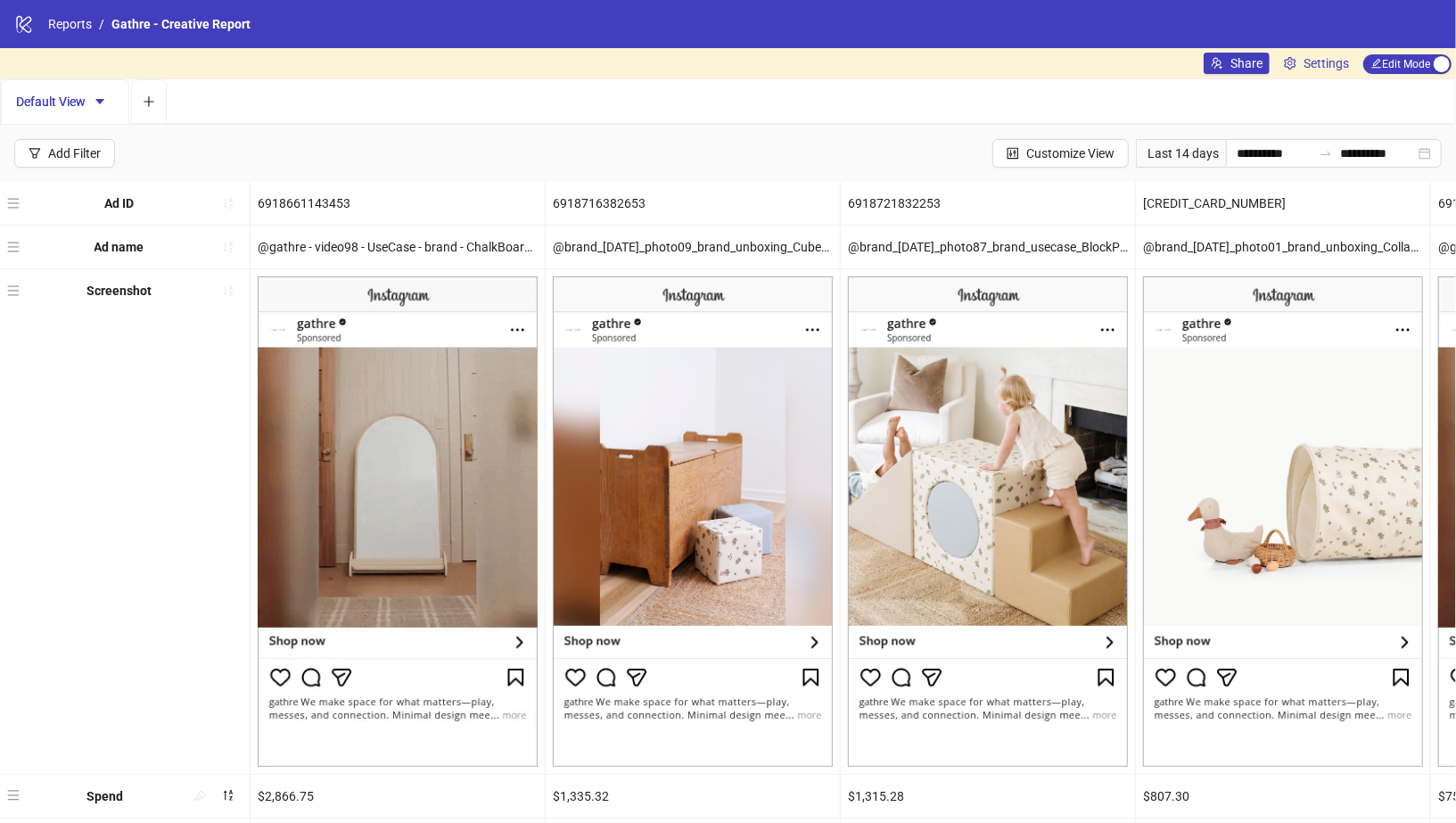
click at [1179, 150] on div "Last 14 days" at bounding box center [1180, 153] width 90 height 29
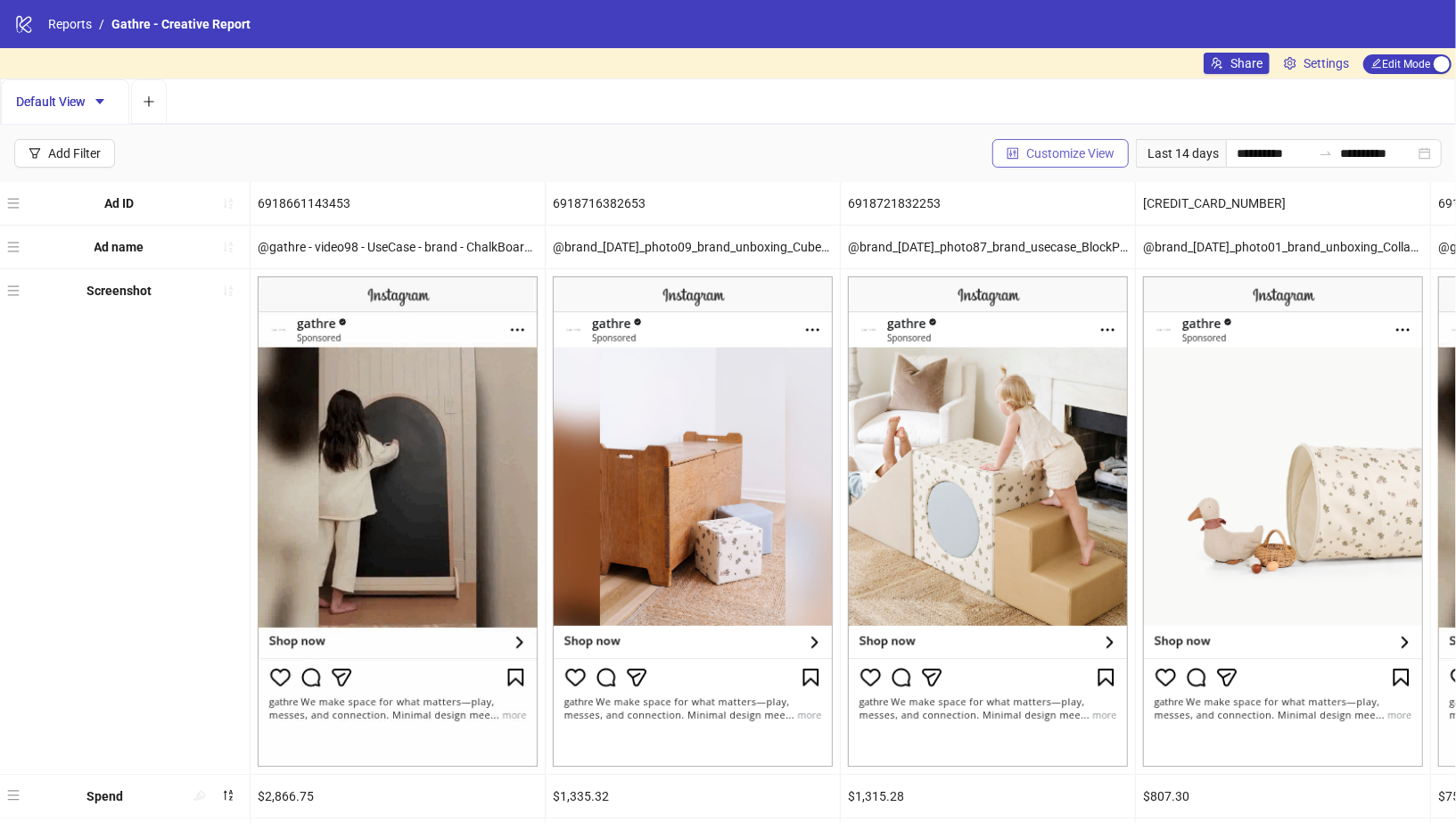
click at [1054, 163] on button "Customize View" at bounding box center [1059, 153] width 136 height 29
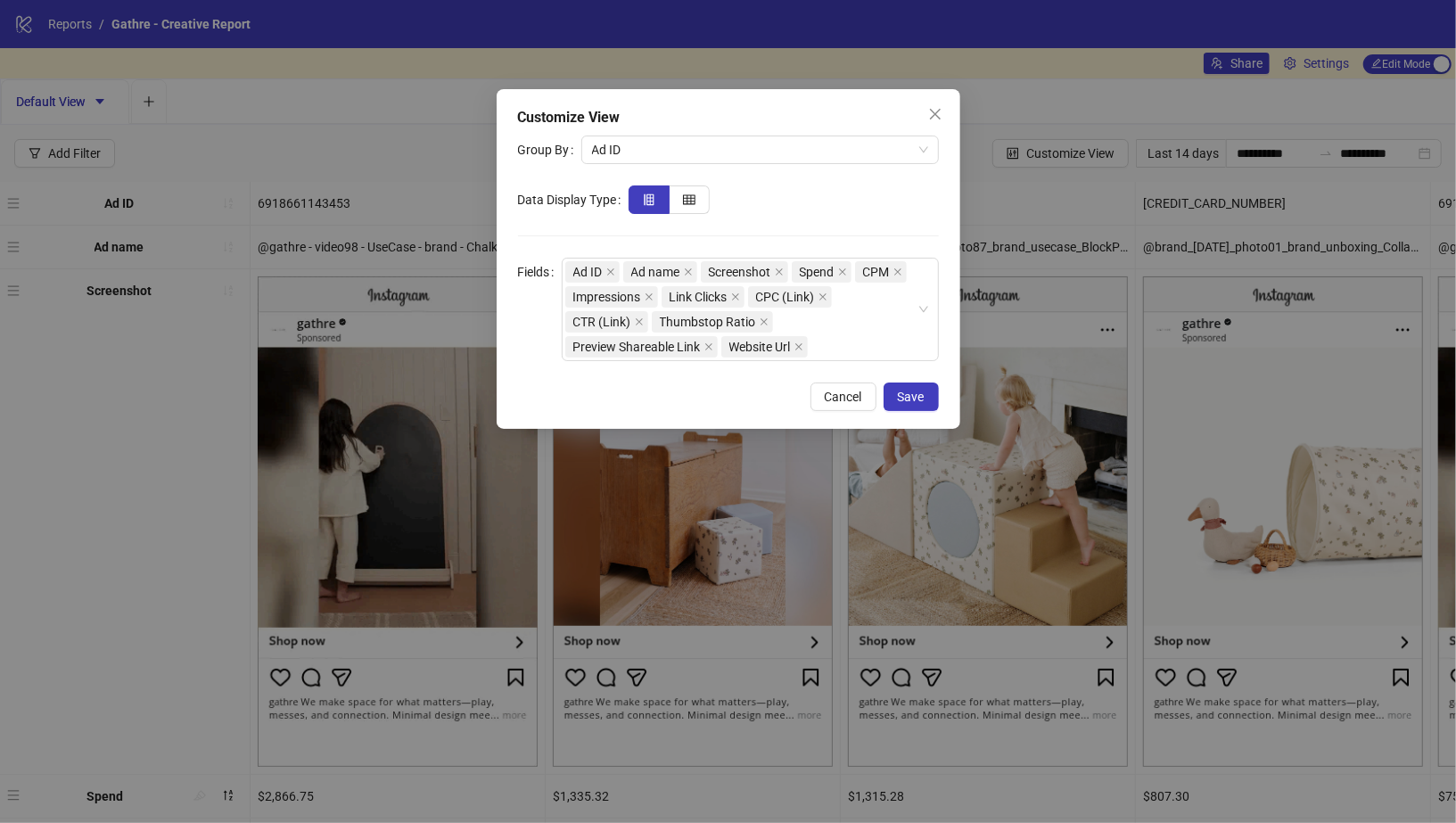
click at [1145, 68] on div "Customize View Group By Ad ID Data Display Type Fields Ad ID Ad name Screenshot…" at bounding box center [728, 411] width 1456 height 823
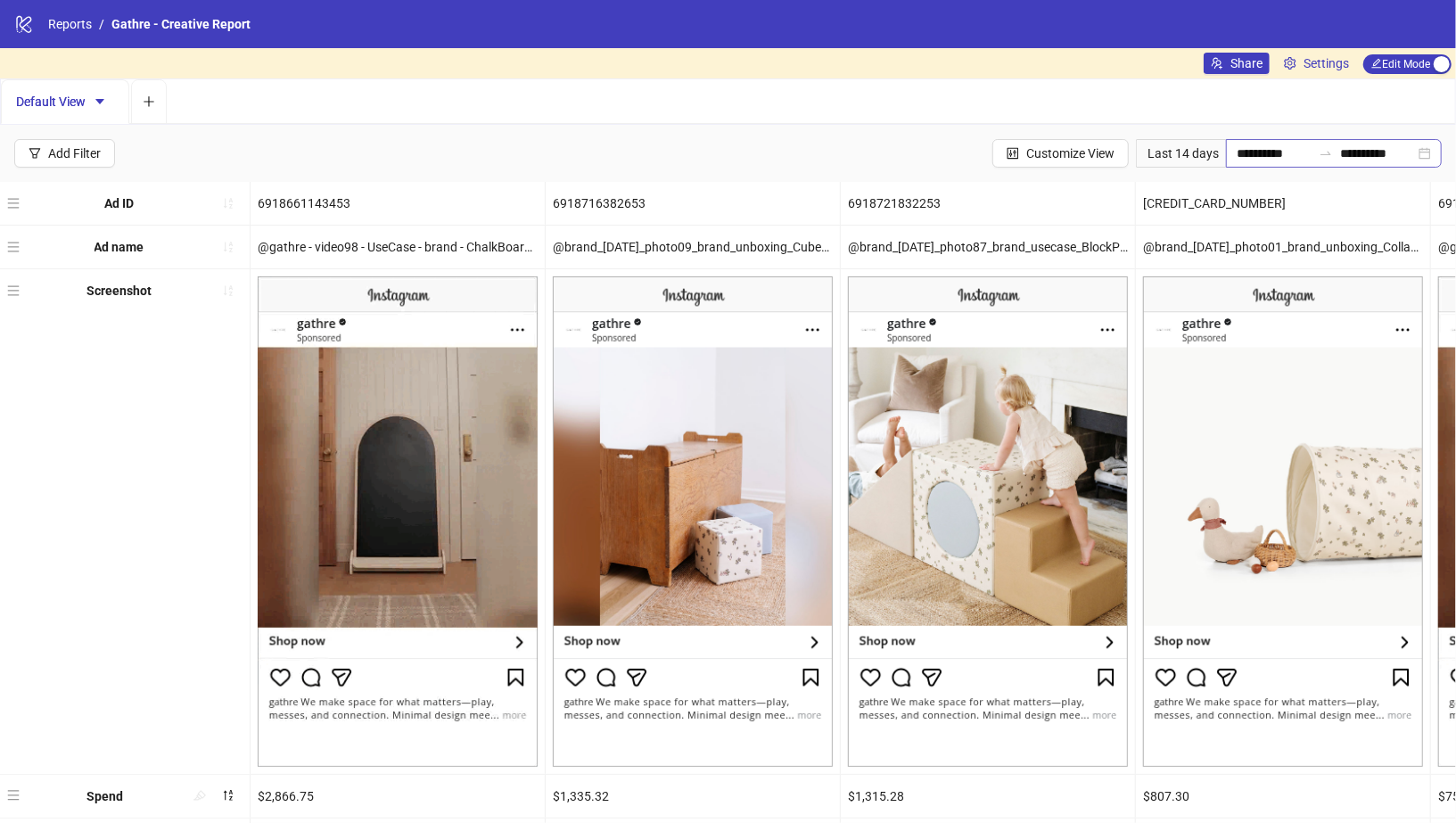
click at [1426, 151] on div "**********" at bounding box center [1334, 153] width 216 height 29
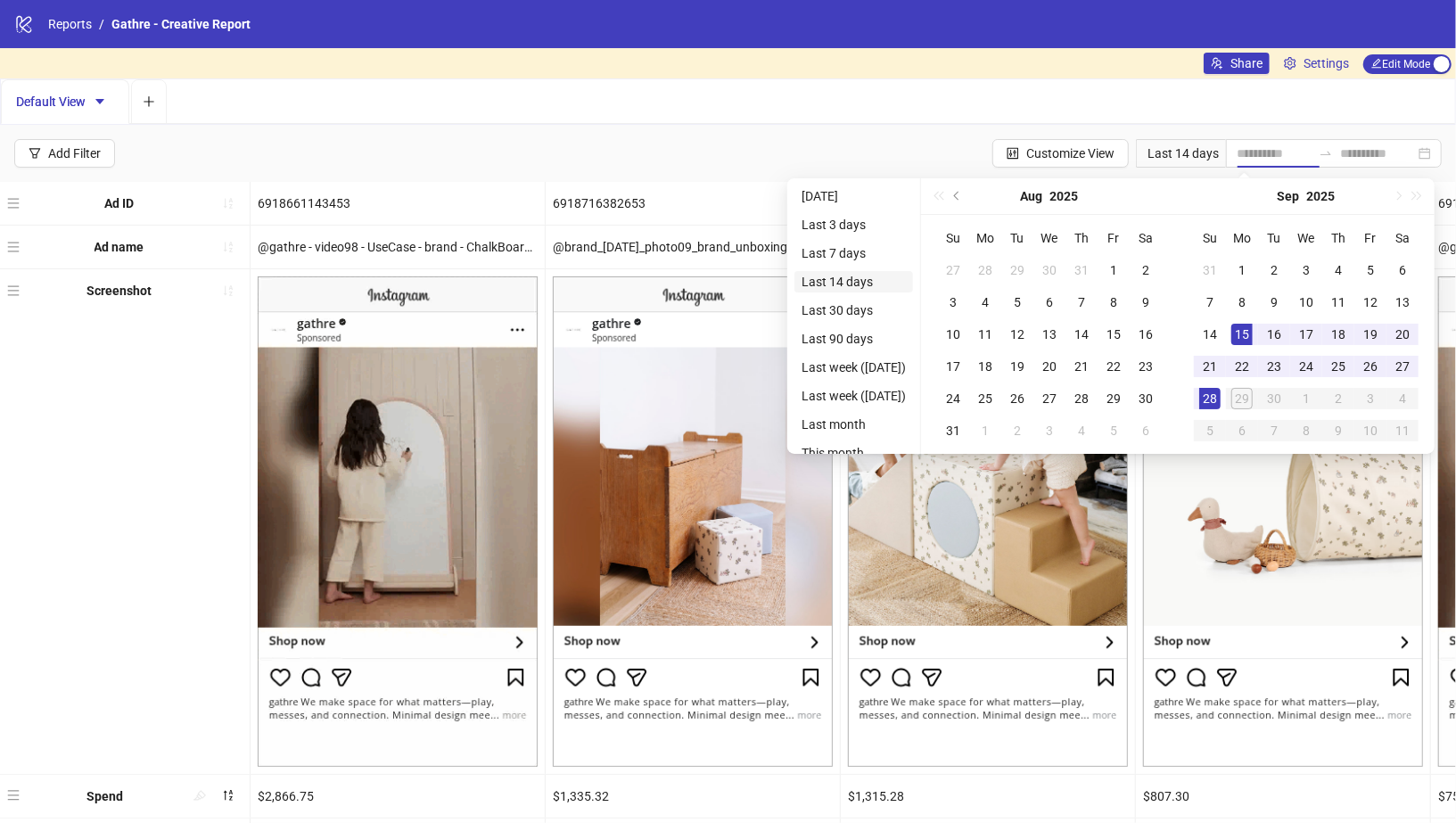
click at [837, 284] on li "Last 14 days" at bounding box center [853, 282] width 119 height 21
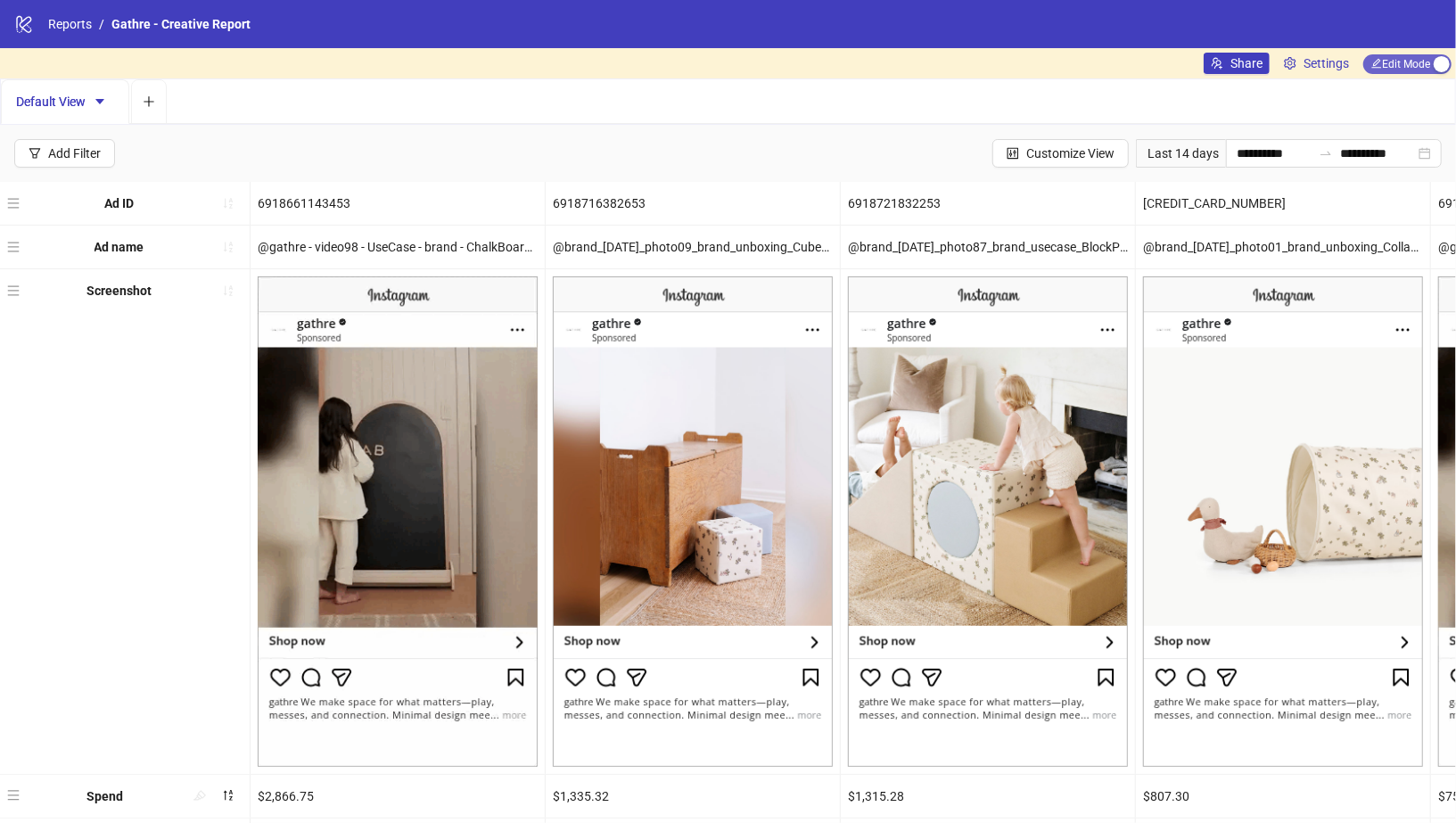
click at [1416, 62] on span "Edit Mode Edit Mode" at bounding box center [1407, 64] width 88 height 19
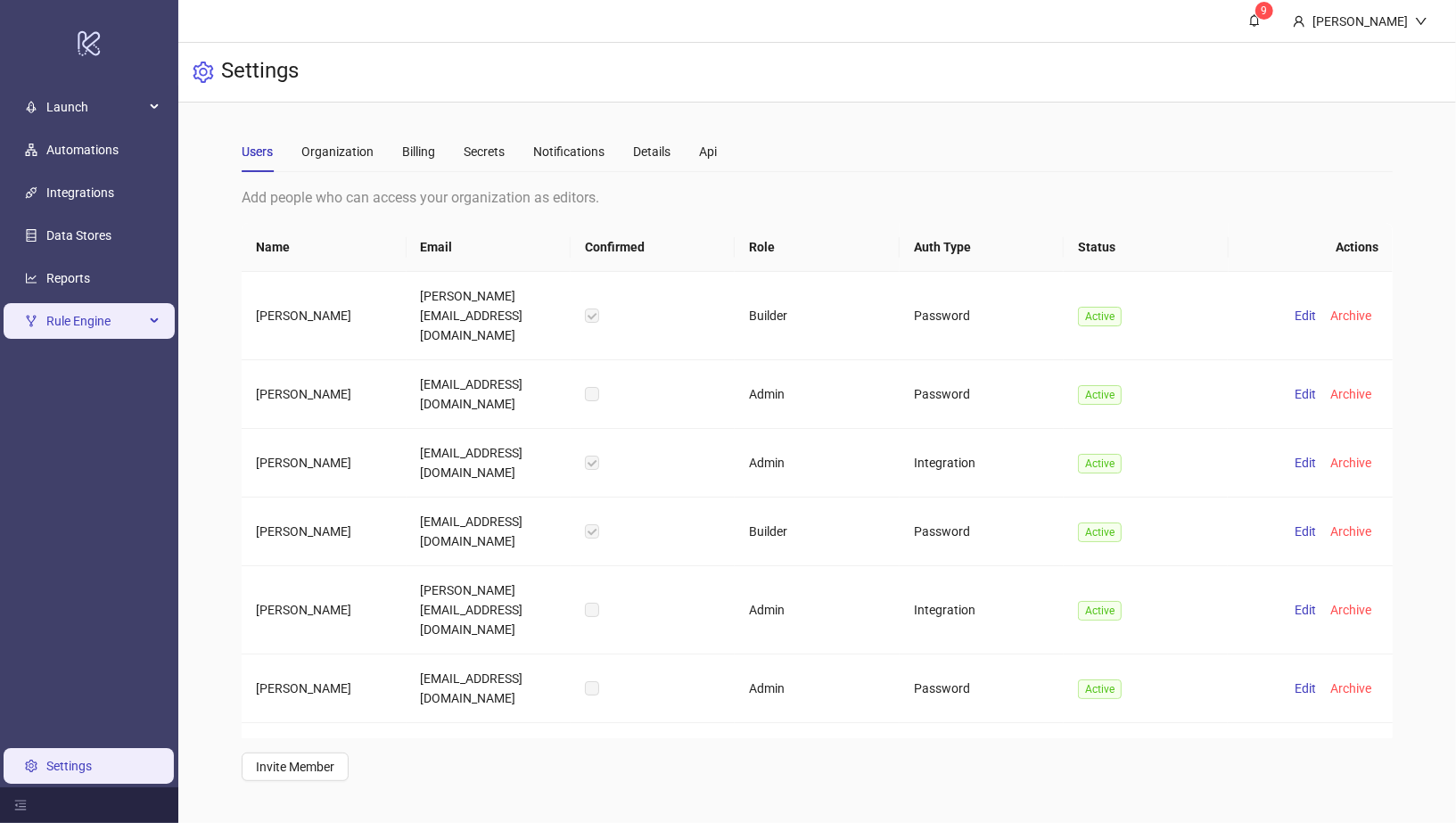
click at [69, 299] on li "Rule Engine" at bounding box center [89, 320] width 179 height 42
click at [77, 256] on ul "Launch Automations Integrations Data Stores Reports Rule Engine Settings" at bounding box center [89, 436] width 179 height 701
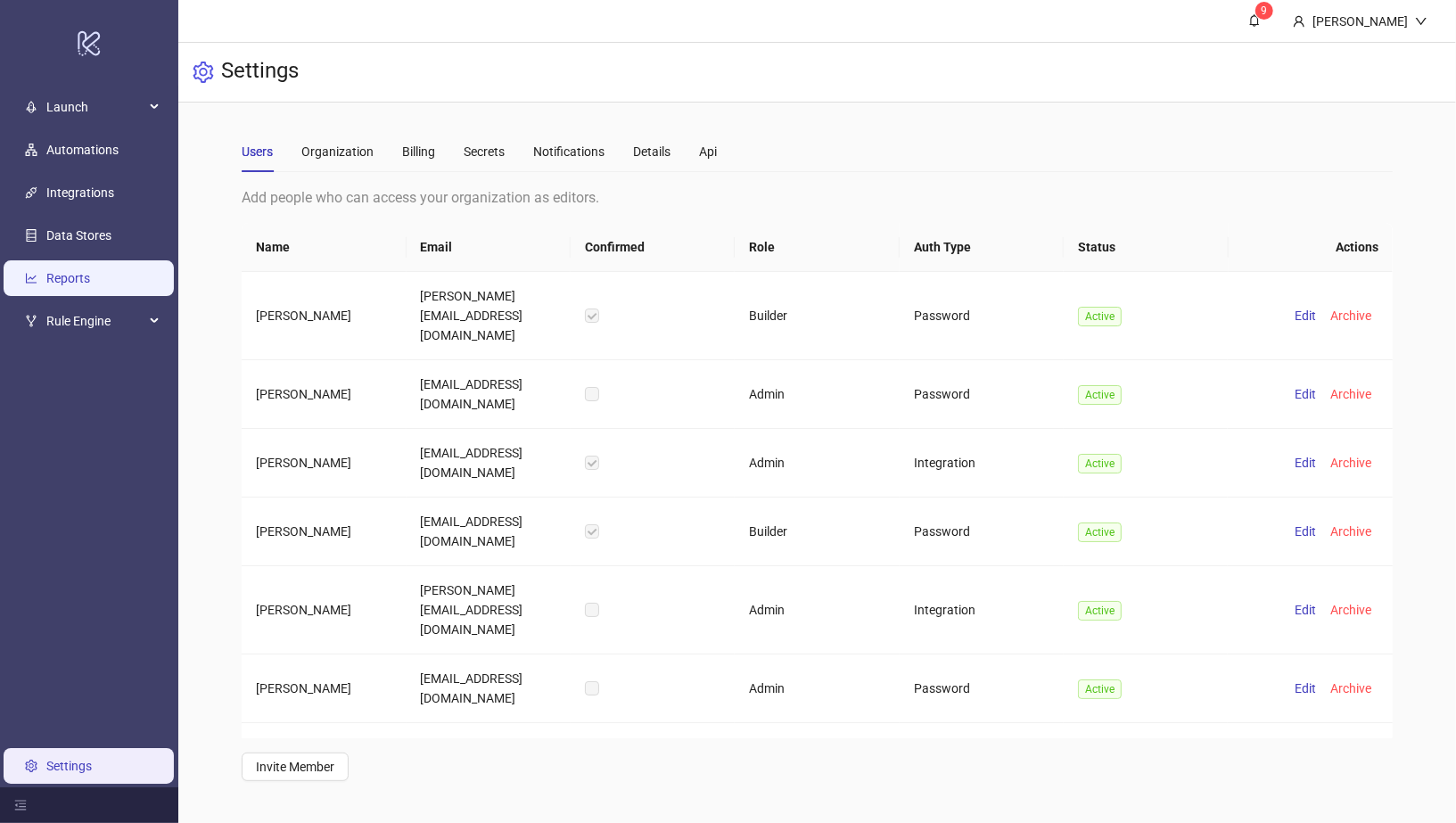
click at [77, 271] on link "Reports" at bounding box center [68, 278] width 43 height 14
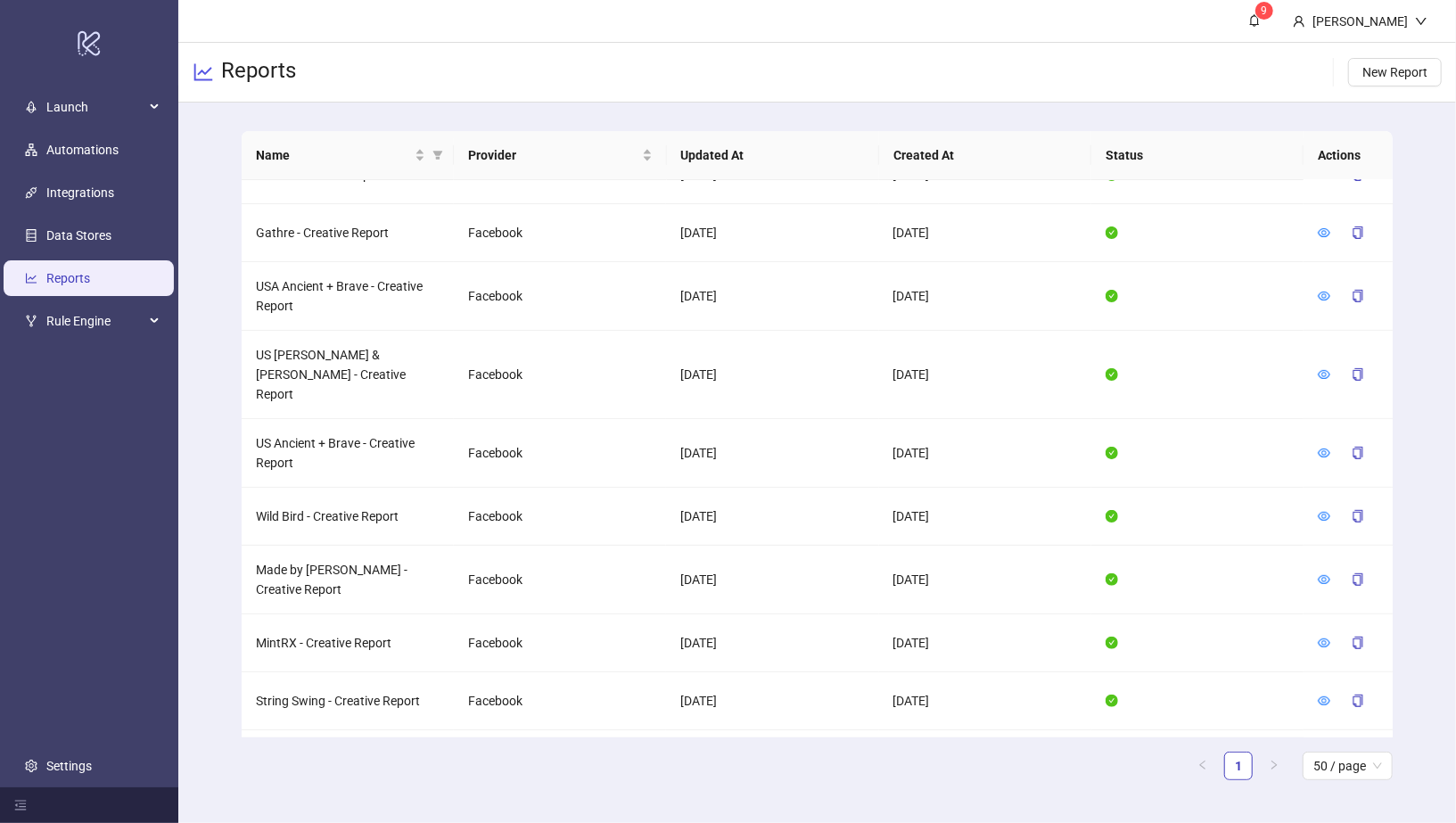
scroll to position [834, 0]
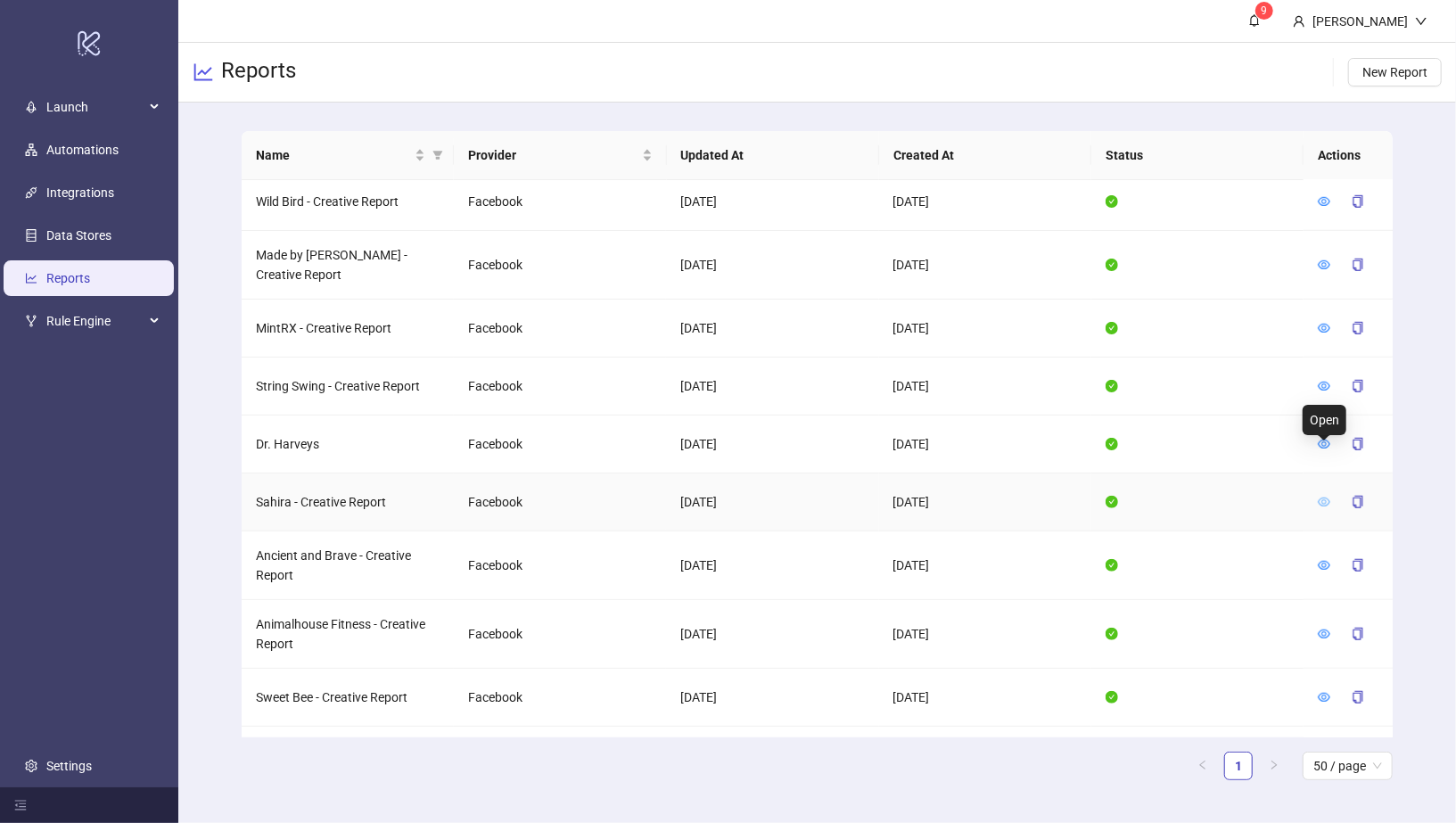
click at [1329, 498] on icon "eye" at bounding box center [1324, 502] width 13 height 9
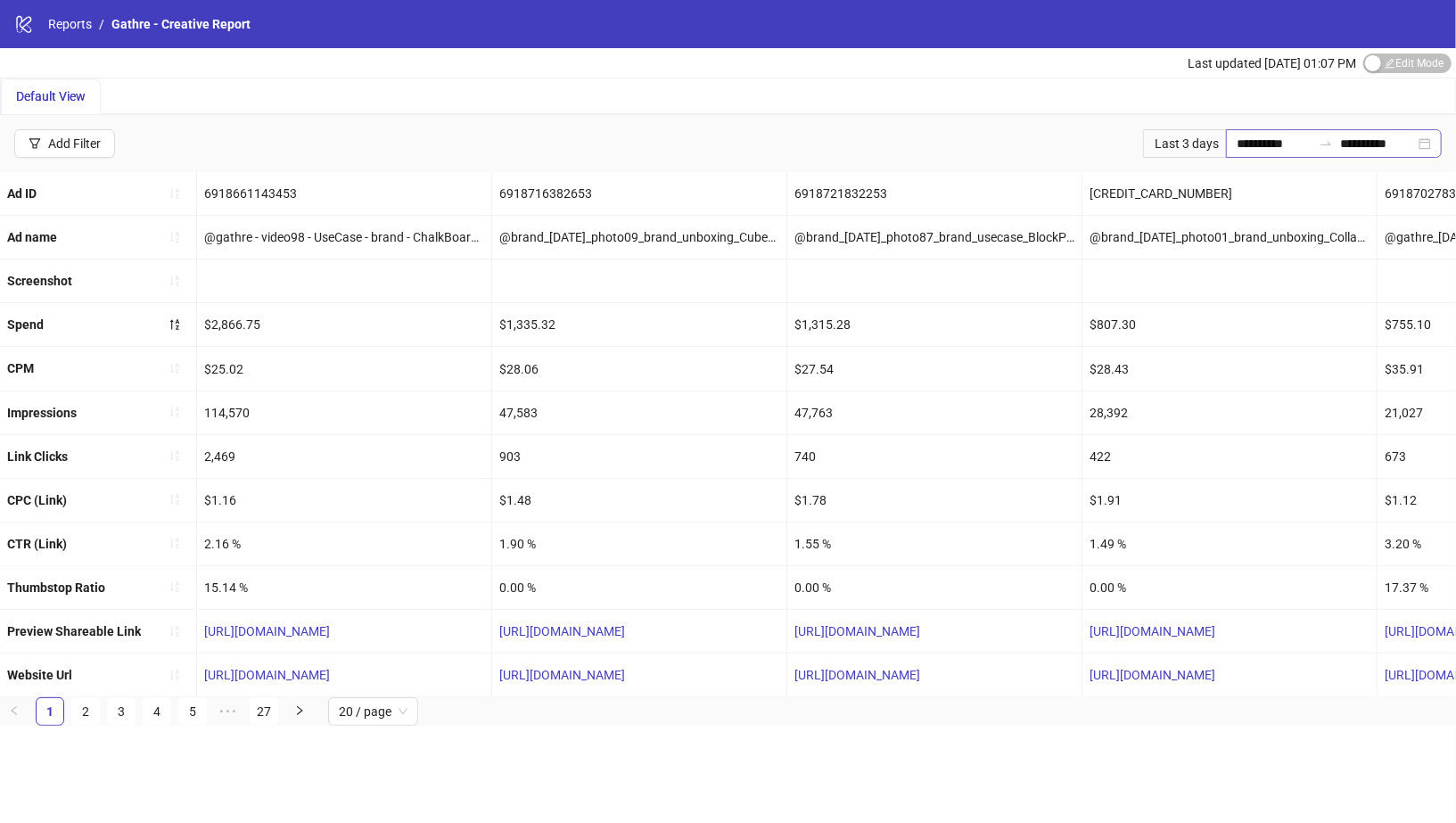
click at [1431, 140] on div "**********" at bounding box center [1334, 144] width 216 height 29
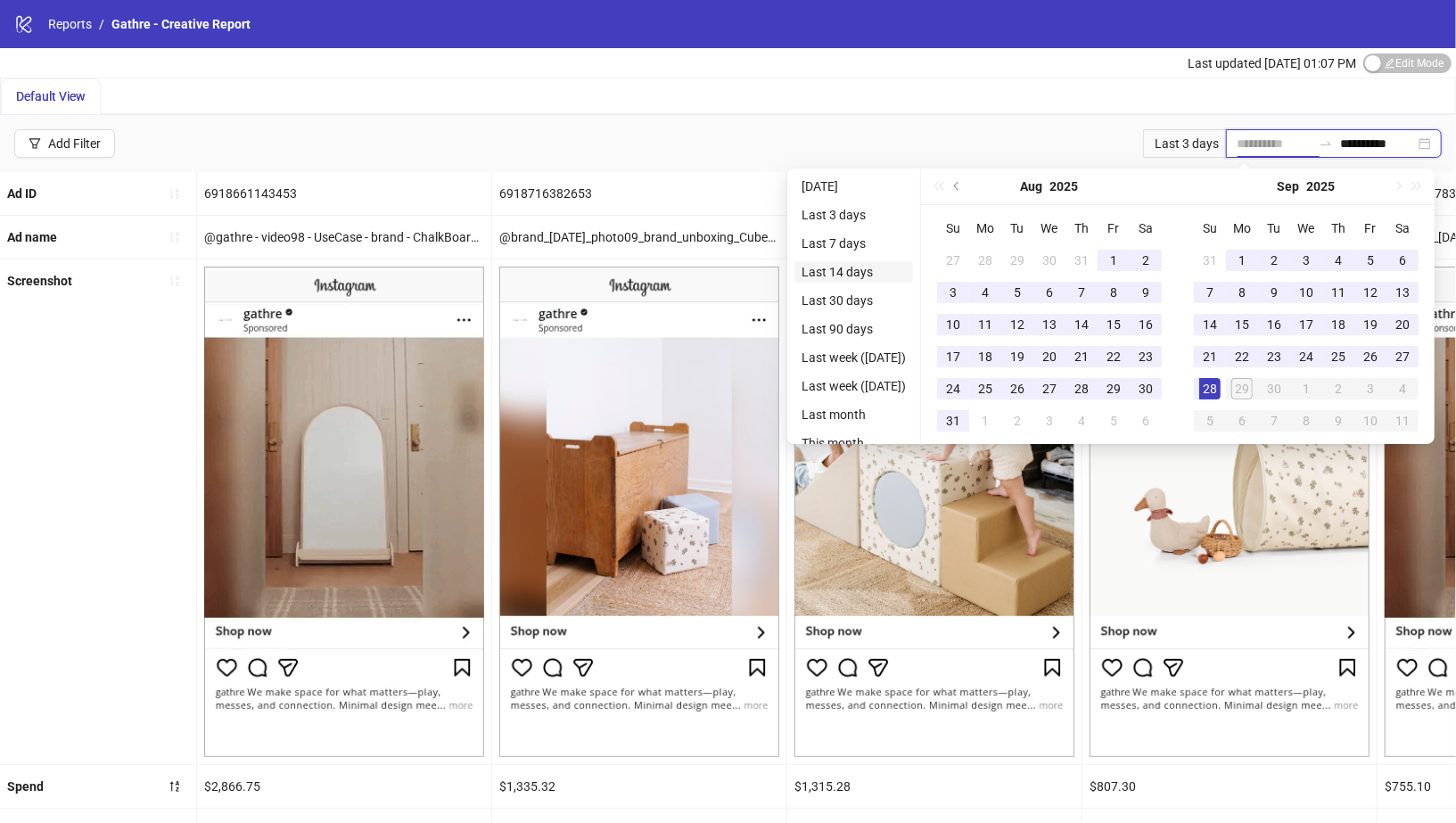
type input "**********"
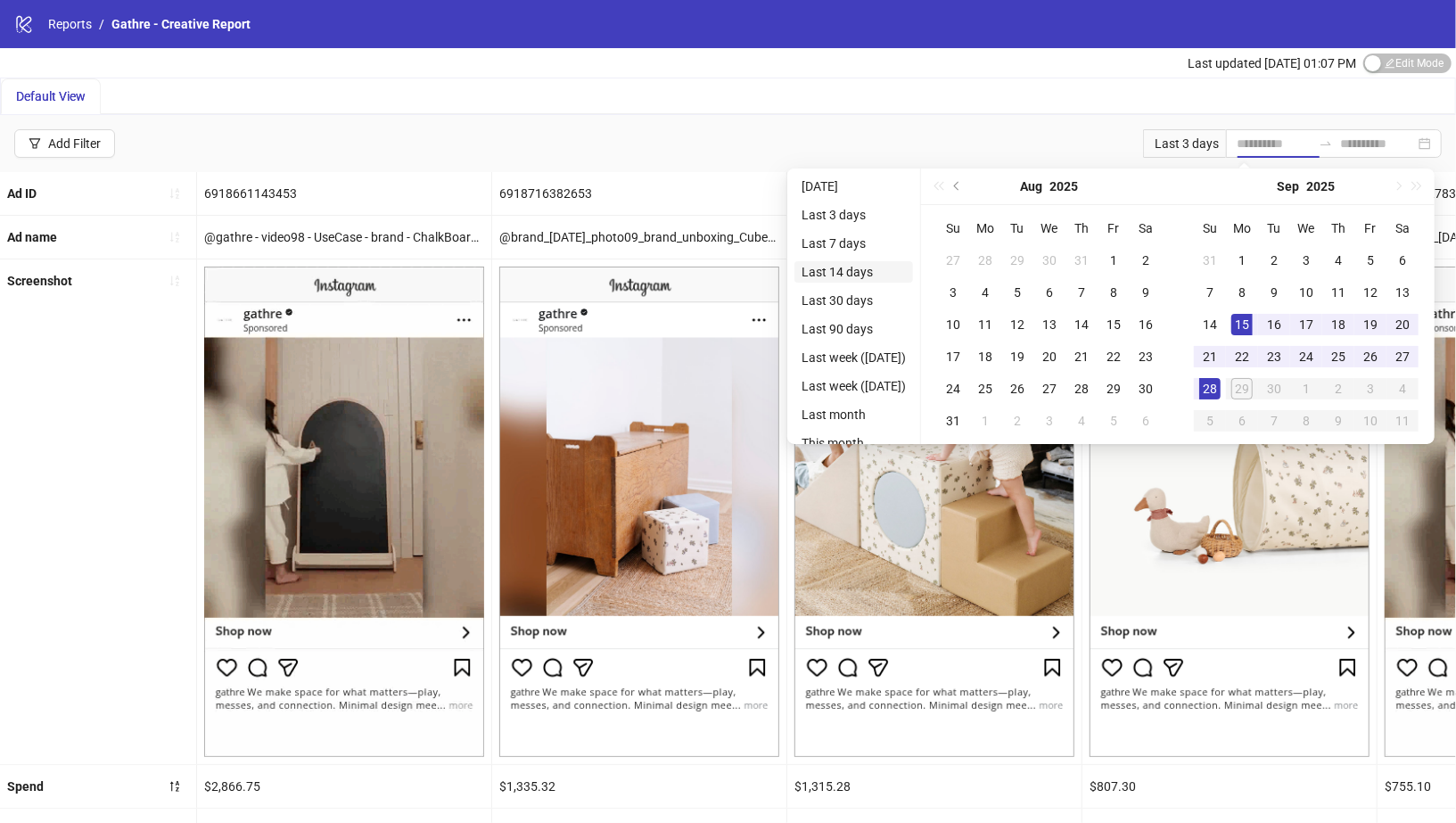
click at [865, 264] on li "Last 14 days" at bounding box center [853, 272] width 119 height 21
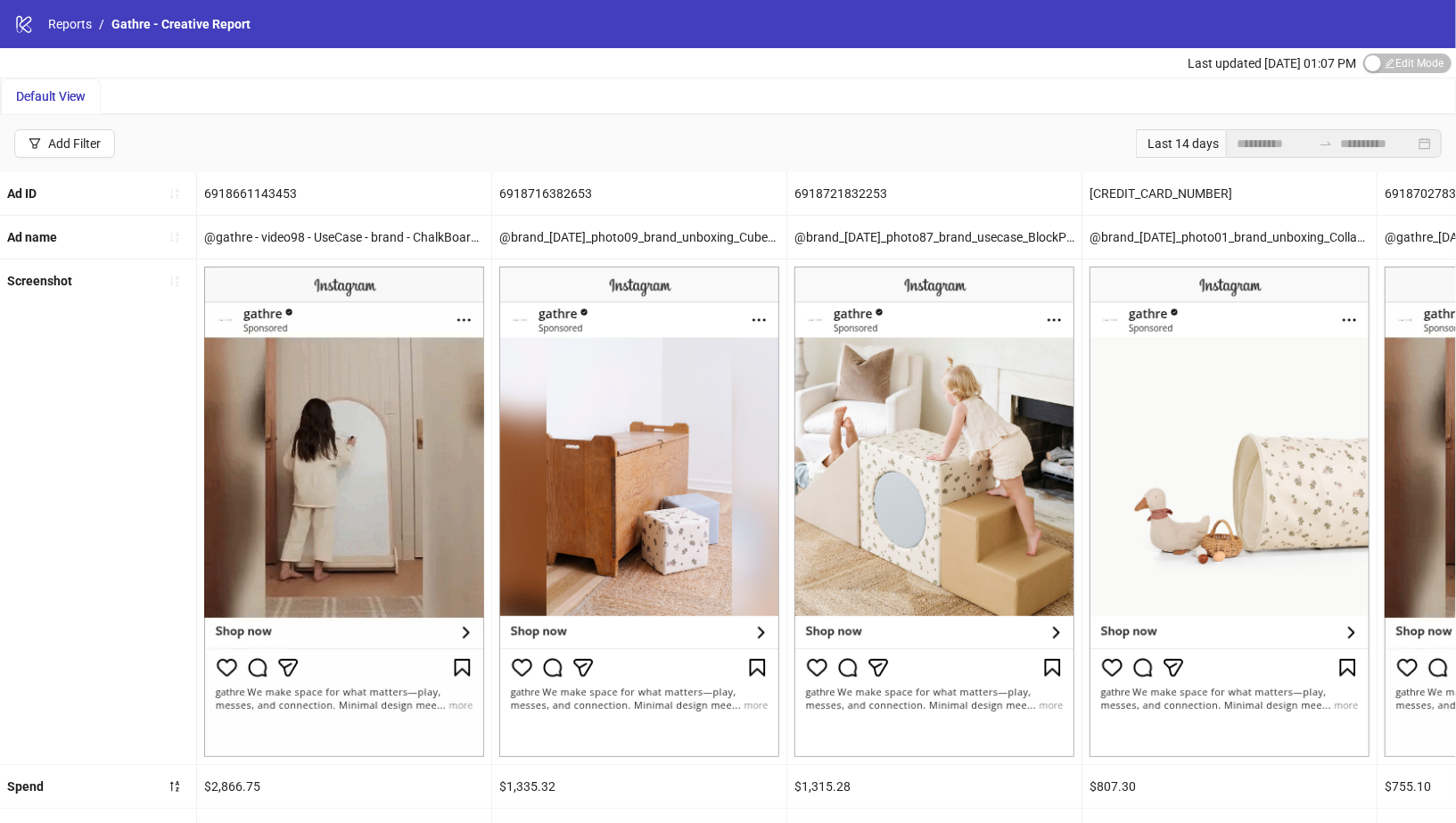
click at [894, 100] on div "Default View" at bounding box center [728, 96] width 1454 height 36
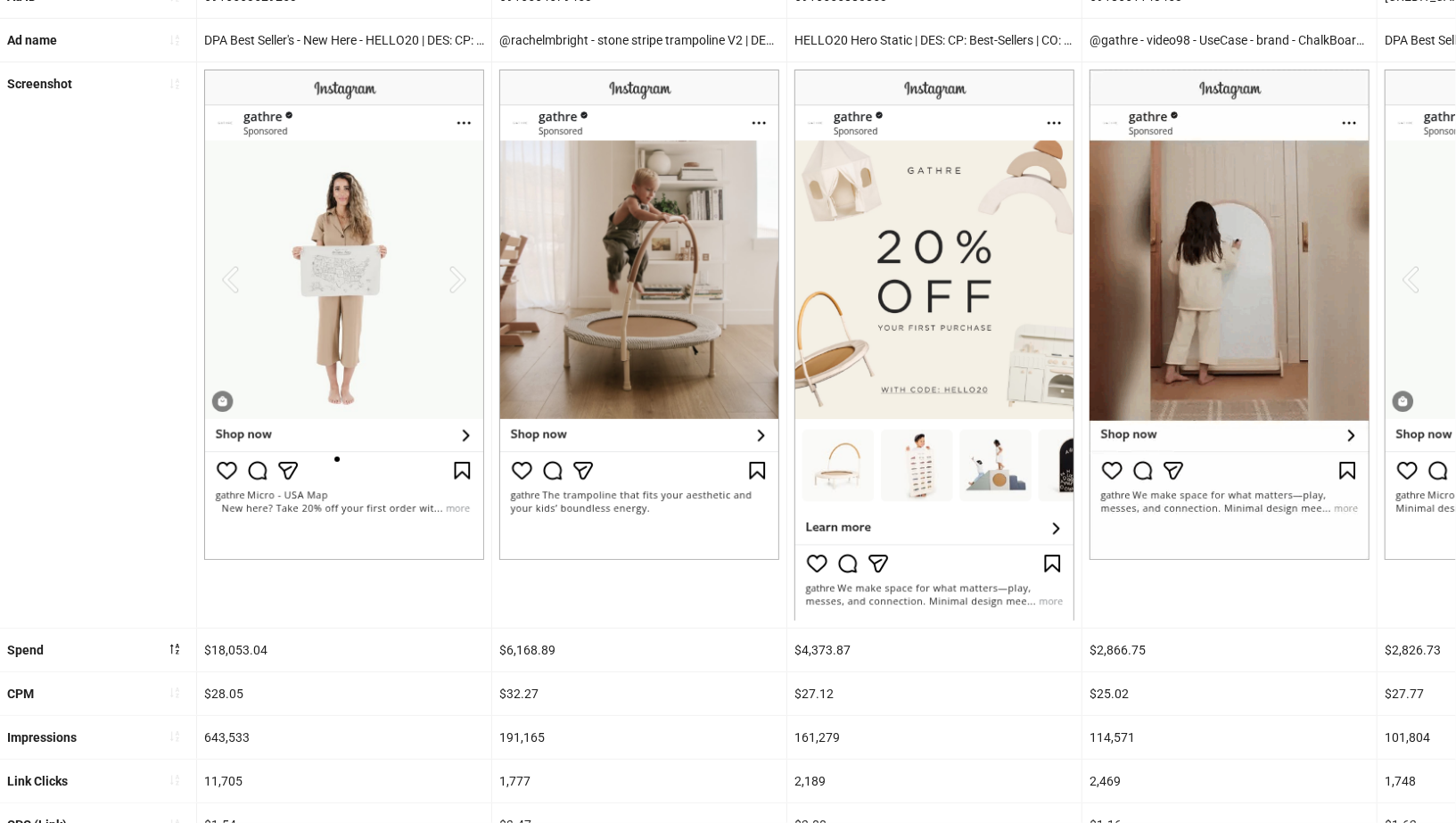
scroll to position [420, 0]
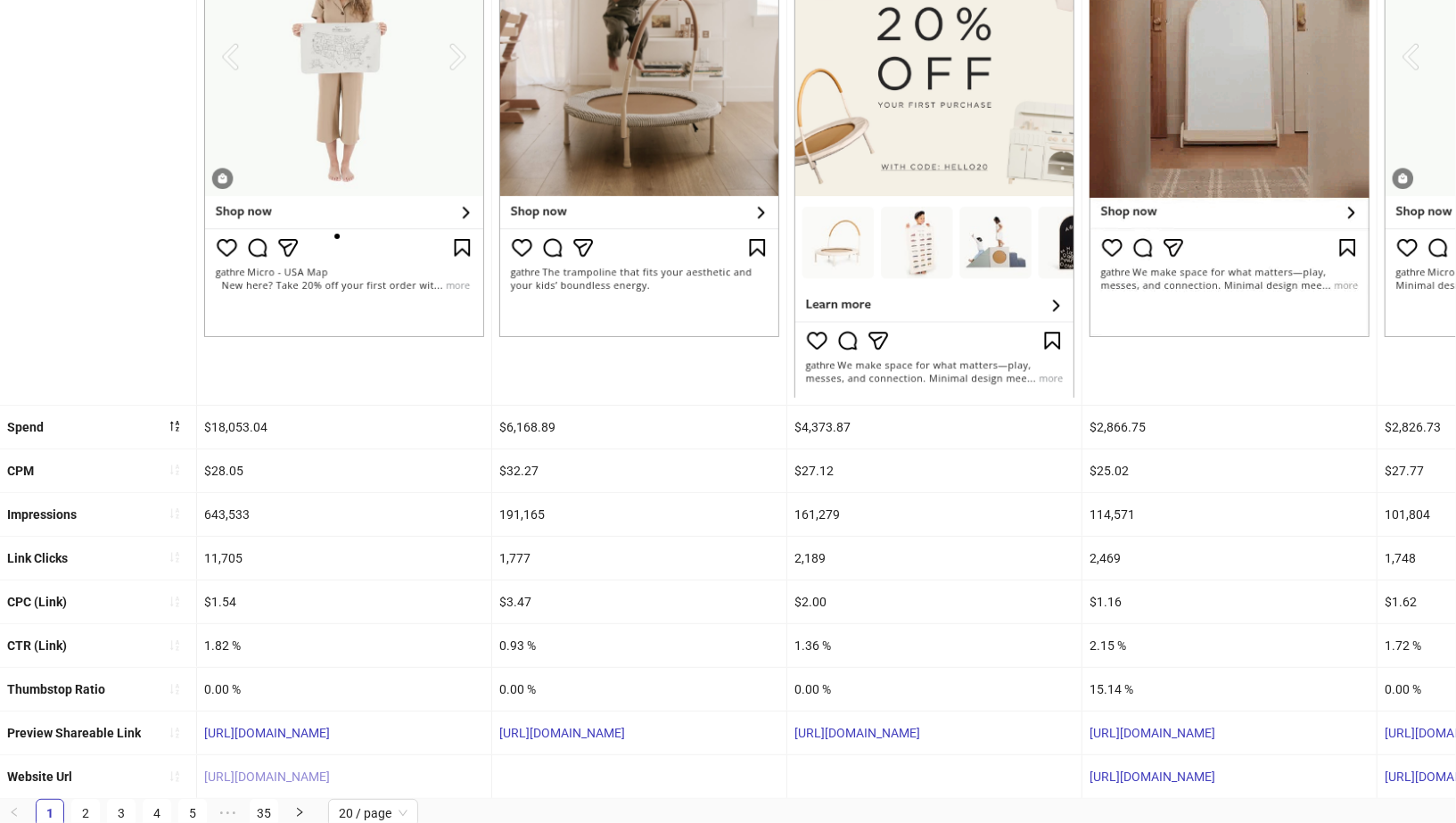
copy link "[URL][DOMAIN_NAME]"
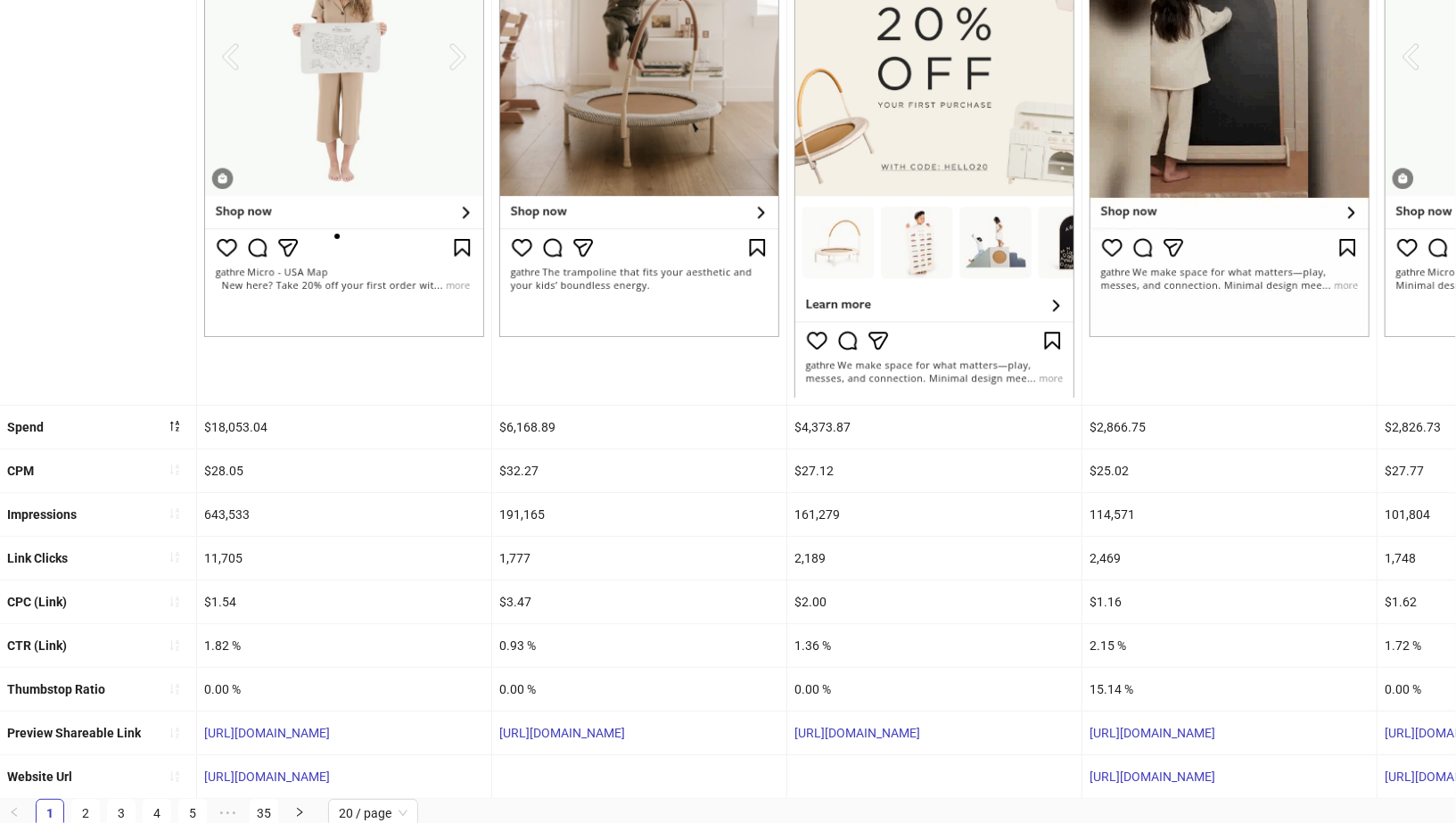
click at [590, 735] on div "[URL][DOMAIN_NAME]" at bounding box center [639, 732] width 294 height 42
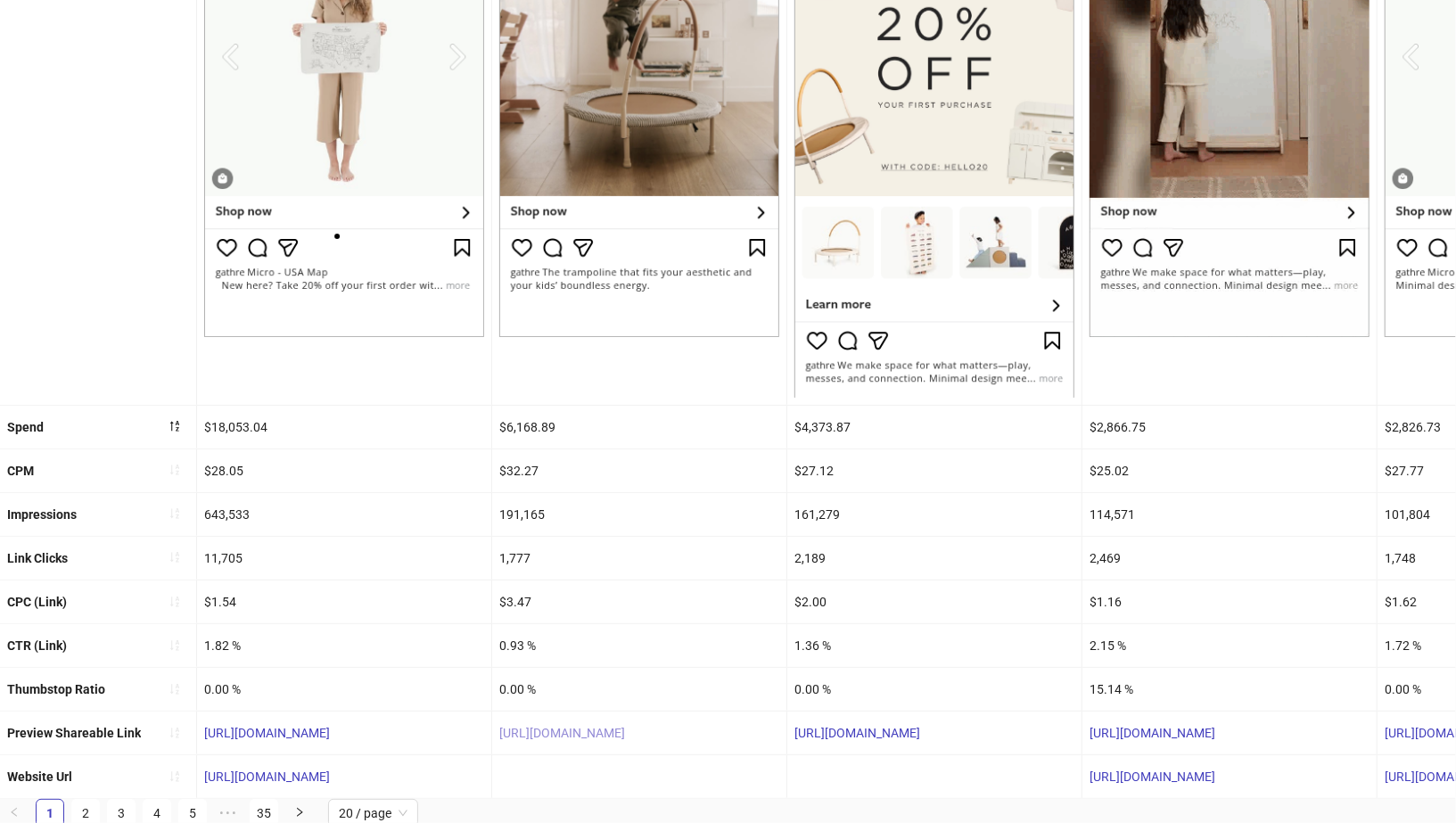
click at [594, 726] on link "[URL][DOMAIN_NAME]" at bounding box center [562, 732] width 125 height 14
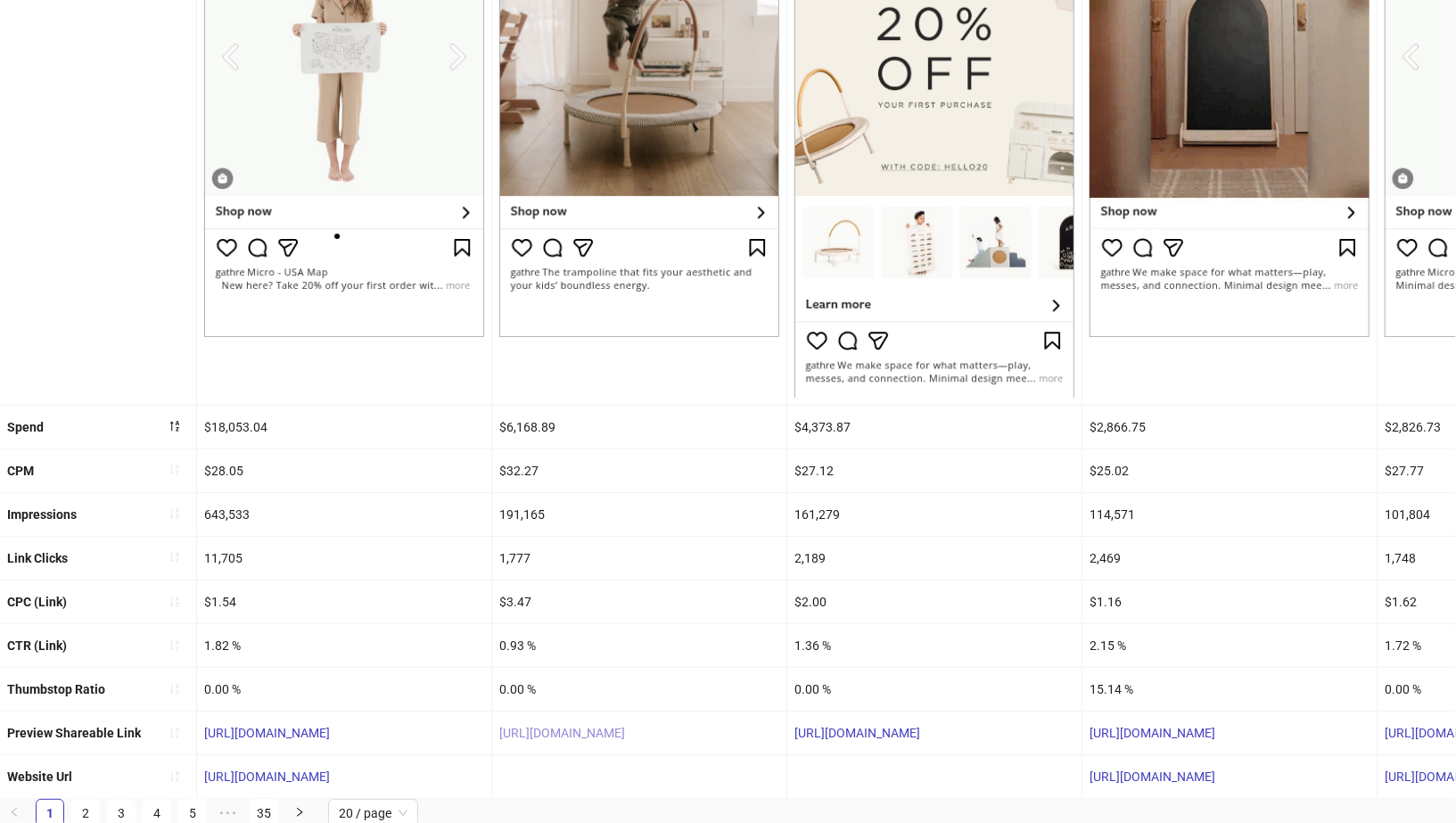
click at [625, 726] on link "[URL][DOMAIN_NAME]" at bounding box center [562, 732] width 125 height 14
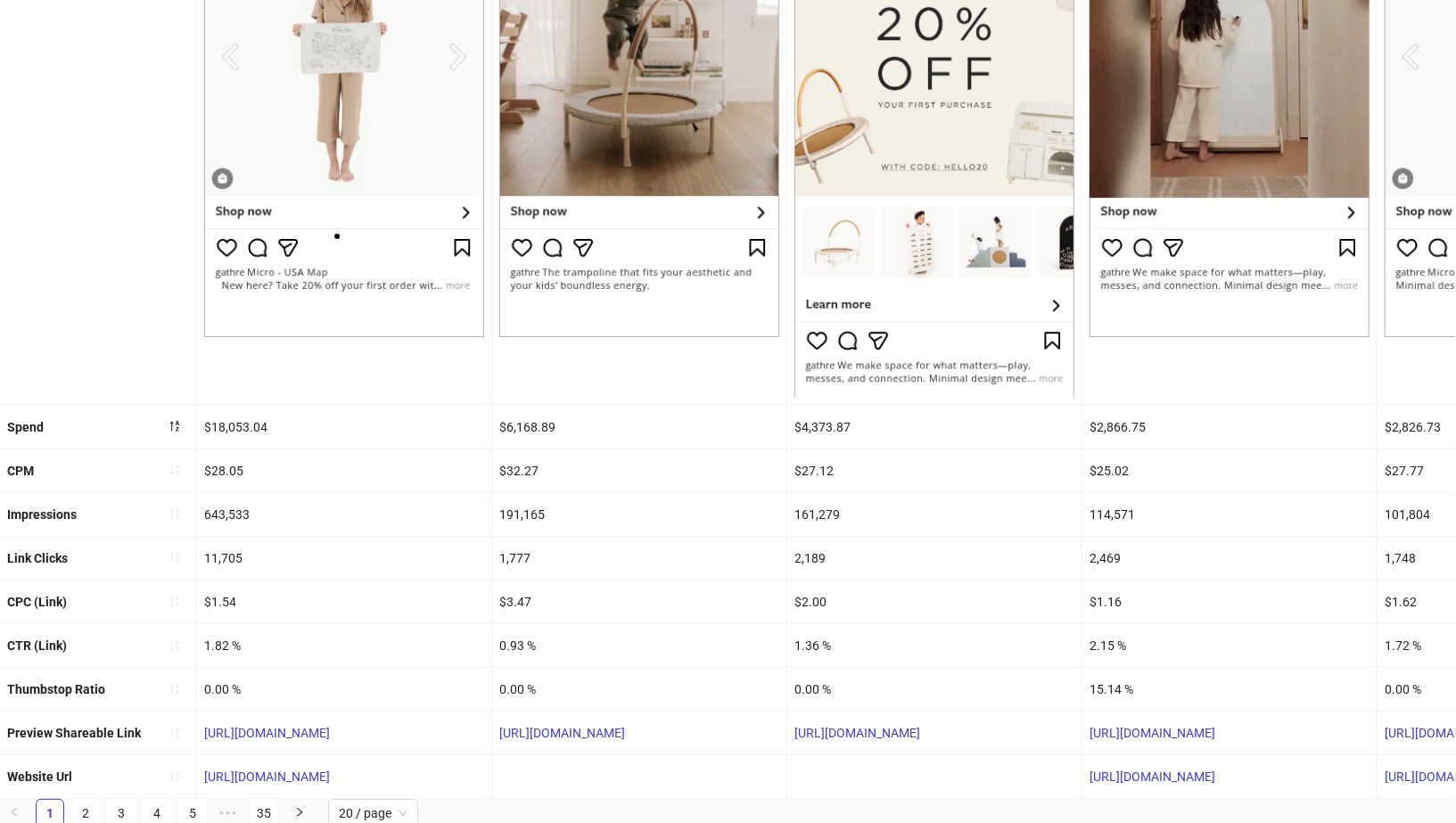
click at [330, 638] on div "1.82 %" at bounding box center [343, 645] width 294 height 42
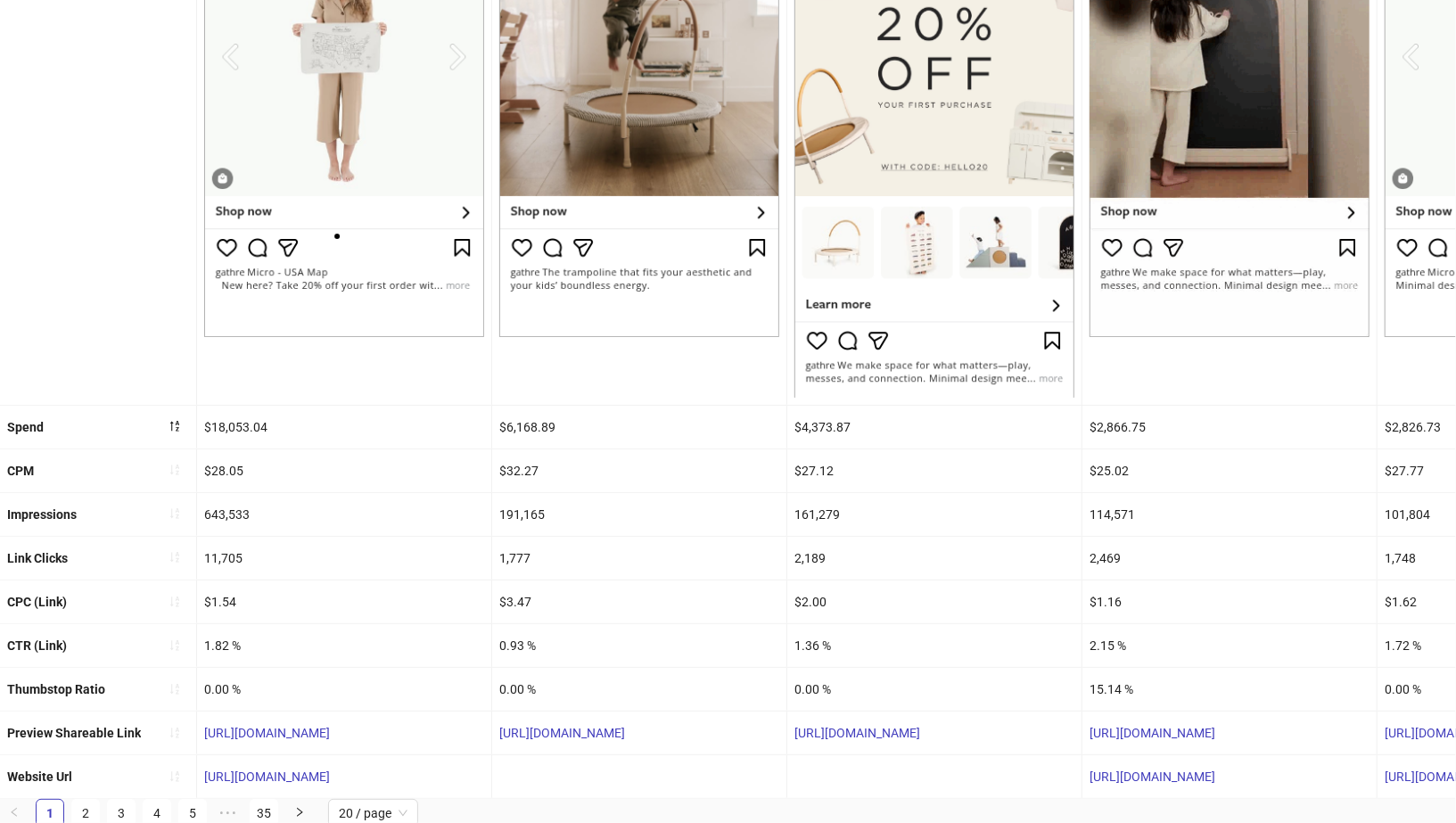
click at [330, 638] on div "1.82 %" at bounding box center [343, 645] width 294 height 42
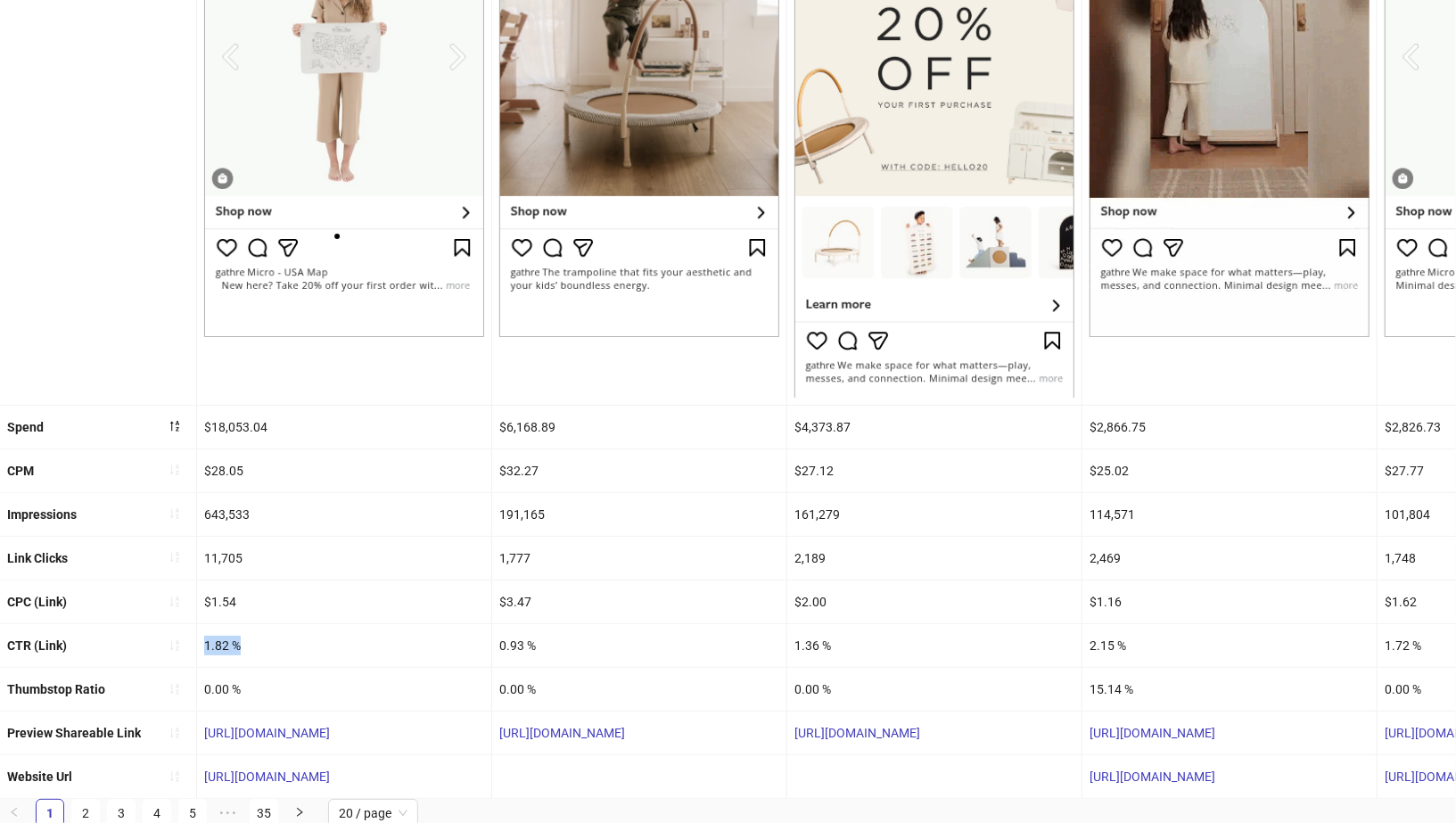
click at [330, 638] on div "1.82 %" at bounding box center [343, 645] width 294 height 42
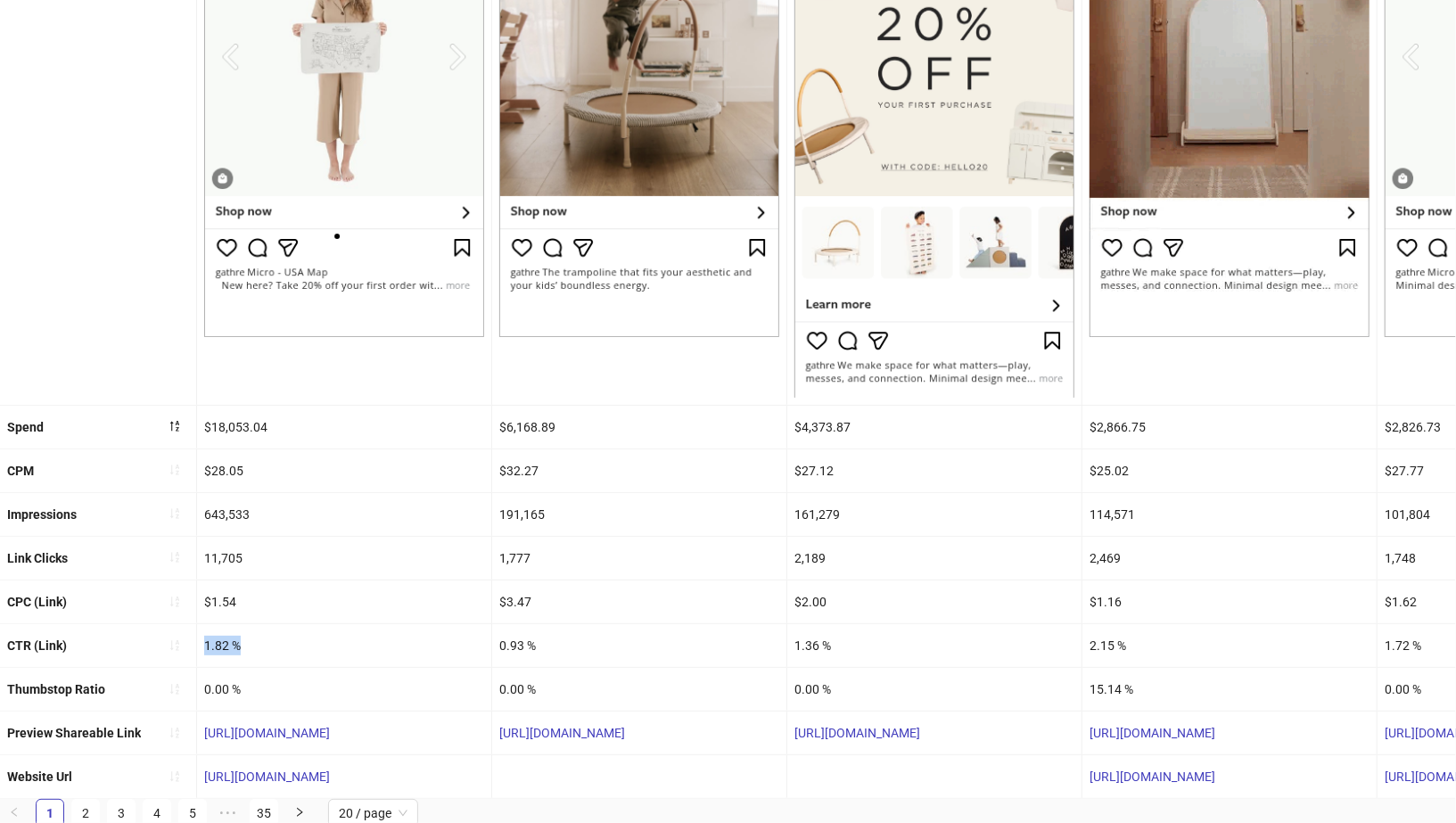
copy div "1.82 %"
